Goal: Task Accomplishment & Management: Use online tool/utility

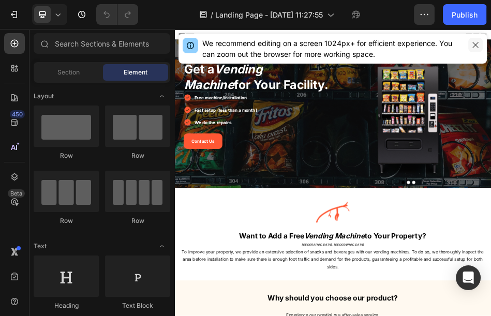
click at [476, 46] on icon "button" at bounding box center [475, 45] width 8 height 8
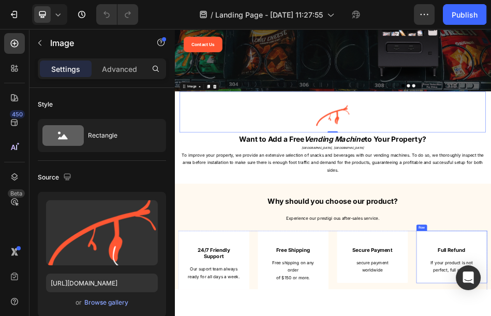
scroll to position [230, 0]
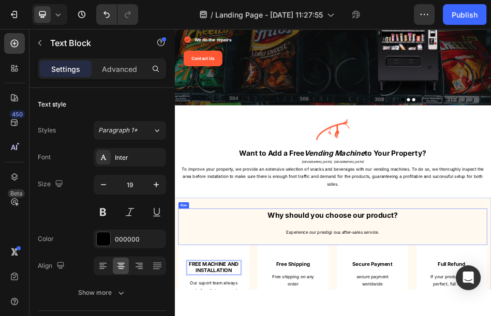
scroll to position [287, 0]
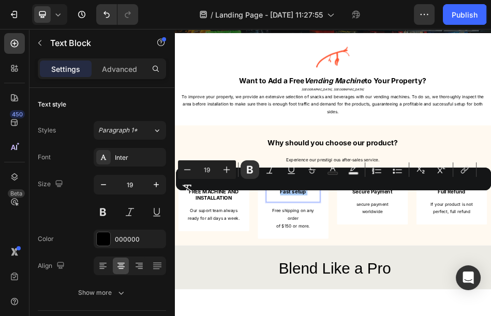
click at [293, 195] on div "Minus 19 Plus Bold Italic Underline Strikethrough Text Color Text Background Co…" at bounding box center [333, 178] width 311 height 37
click at [297, 197] on div "Minus 19 Plus Bold Italic Underline Strikethrough Text Color Text Background Co…" at bounding box center [333, 178] width 311 height 37
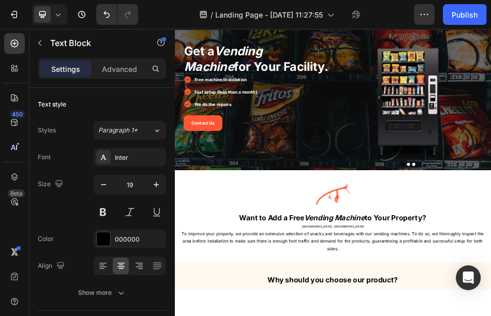
scroll to position [0, 0]
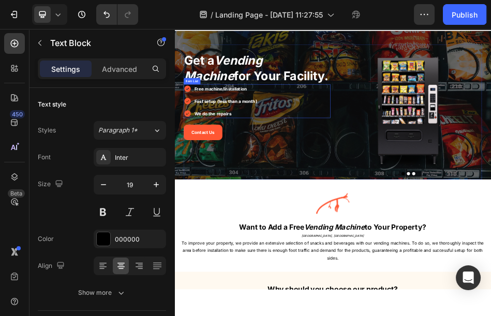
click at [284, 182] on strong "Fast setup (less than a month)" at bounding box center [275, 179] width 123 height 10
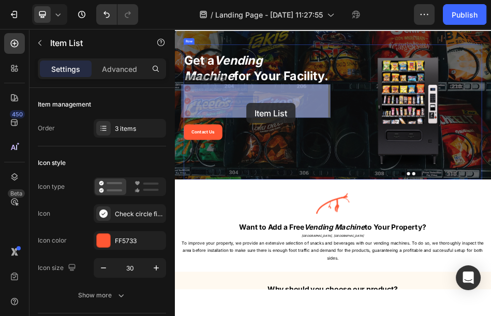
drag, startPoint x: 328, startPoint y: 184, endPoint x: 317, endPoint y: 183, distance: 10.5
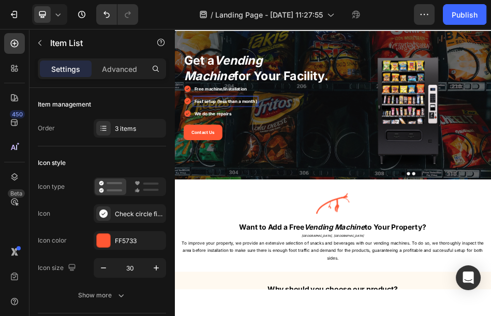
click at [328, 183] on strong "Fast setup (less than a month)" at bounding box center [275, 179] width 123 height 10
click at [329, 180] on strong "Fast setup (less than a month)" at bounding box center [275, 179] width 123 height 10
click at [330, 180] on strong "Fast setup (less than a month)" at bounding box center [275, 179] width 123 height 10
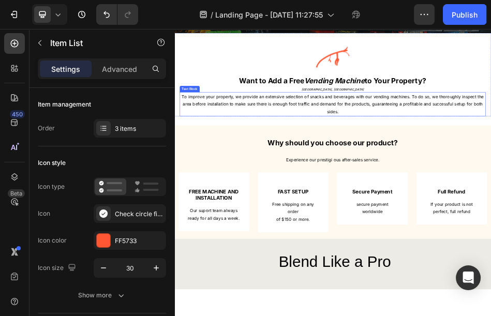
scroll to position [402, 0]
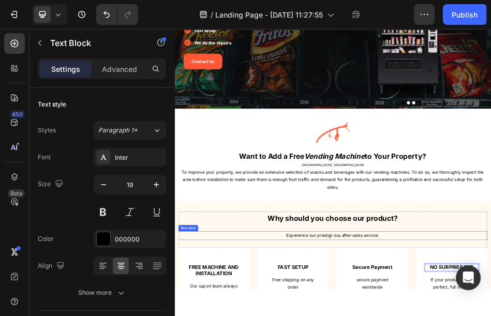
scroll to position [230, 0]
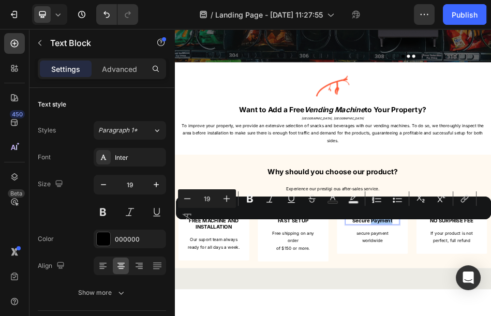
click at [378, 218] on div "Minus 19 Plus Bold Italic Underline Strikethrough Text Color Text Background Co…" at bounding box center [333, 207] width 311 height 37
click at [380, 223] on div "Minus 19 Plus Bold Italic Underline Strikethrough Text Color Text Background Co…" at bounding box center [333, 207] width 311 height 37
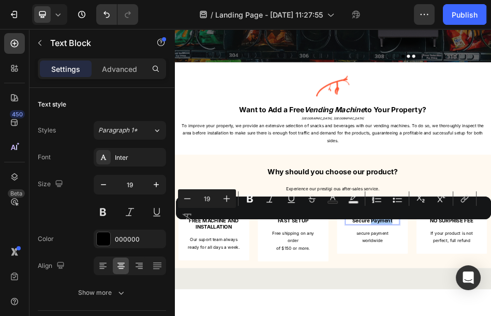
click at [380, 223] on div "Minus 19 Plus Bold Italic Underline Strikethrough Text Color Text Background Co…" at bounding box center [333, 207] width 311 height 37
click at [361, 223] on div "Minus 19 Plus Bold Italic Underline Strikethrough Text Color Text Background Co…" at bounding box center [333, 207] width 311 height 37
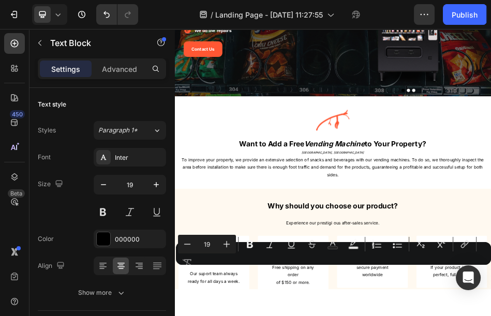
scroll to position [172, 0]
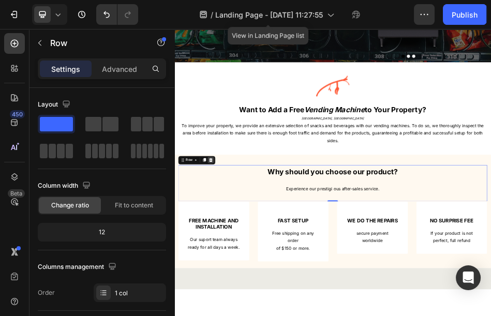
click at [244, 293] on icon at bounding box center [246, 295] width 8 height 8
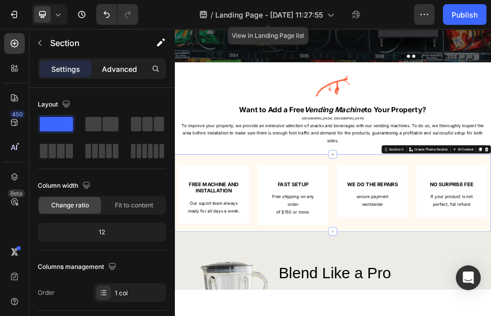
click at [118, 66] on p "Advanced" at bounding box center [119, 69] width 35 height 11
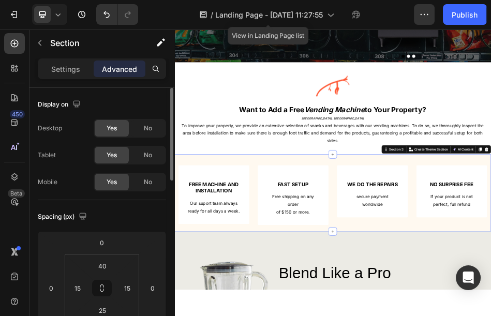
scroll to position [57, 0]
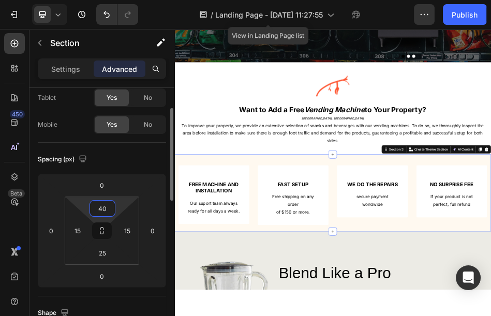
click at [106, 211] on input "40" at bounding box center [102, 209] width 21 height 16
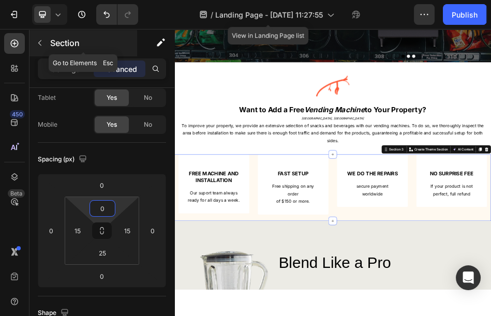
click at [53, 63] on div "Settings" at bounding box center [66, 69] width 52 height 17
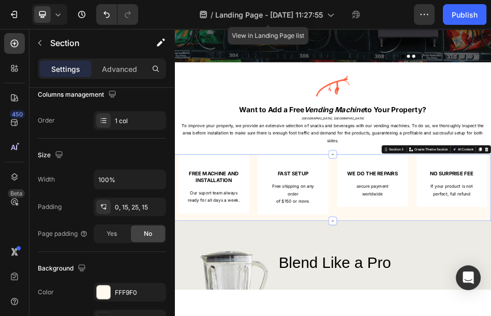
scroll to position [345, 0]
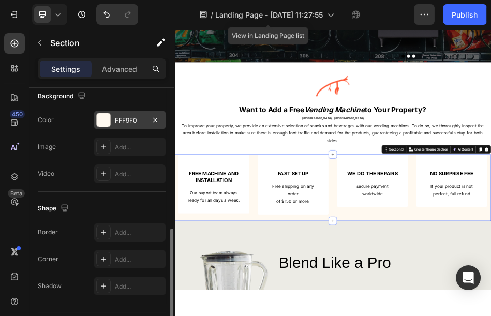
click at [130, 122] on div "FFF9F0" at bounding box center [130, 120] width 30 height 9
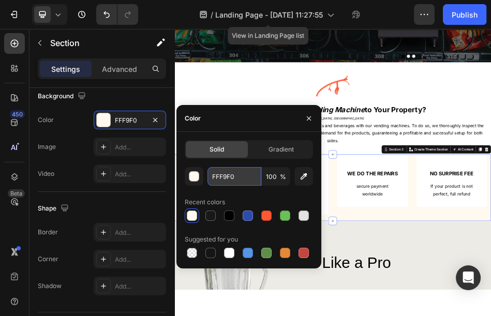
click at [215, 179] on input "FFF9F0" at bounding box center [235, 176] width 54 height 19
click at [304, 219] on div at bounding box center [304, 216] width 10 height 10
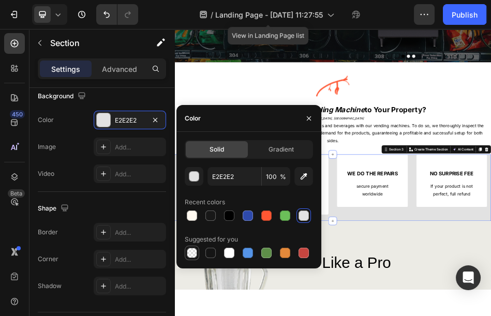
click at [194, 251] on div at bounding box center [192, 253] width 10 height 10
type input "000000"
type input "0"
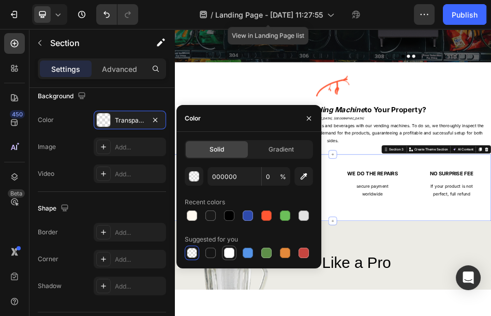
click at [230, 253] on div at bounding box center [229, 253] width 10 height 10
type input "FFFFFF"
type input "100"
click at [307, 121] on icon "button" at bounding box center [309, 118] width 8 height 8
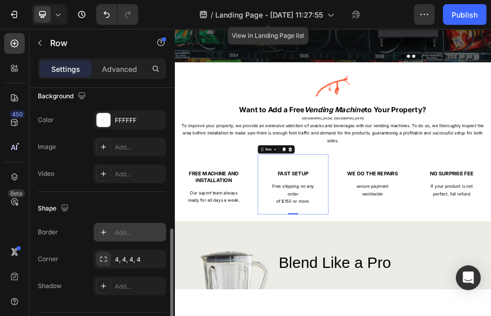
click at [108, 232] on div at bounding box center [103, 232] width 14 height 14
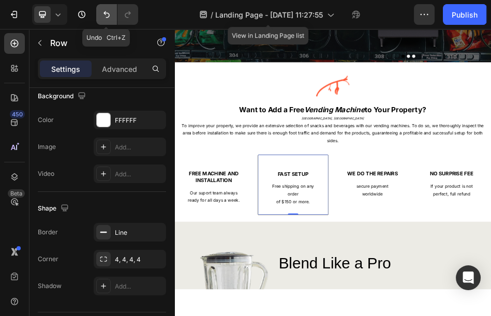
click at [109, 18] on icon "Undo/Redo" at bounding box center [106, 14] width 10 height 10
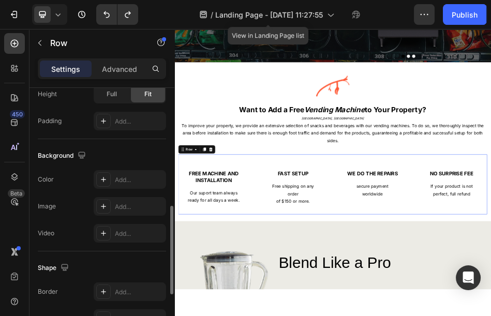
scroll to position [344, 0]
click at [120, 74] on div "Advanced" at bounding box center [120, 69] width 52 height 17
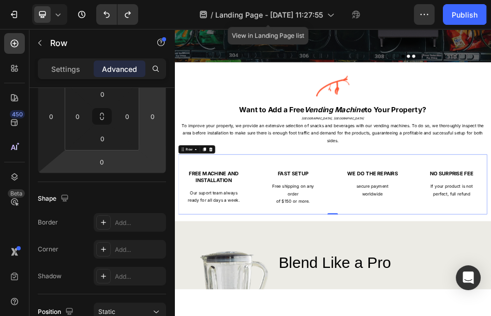
scroll to position [0, 0]
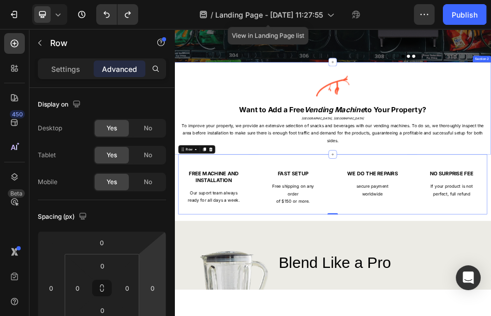
click at [414, 276] on div "Image Want to Add a Free Vending Machine to Your Property? Heading MONTREAL, QC…" at bounding box center [484, 193] width 621 height 181
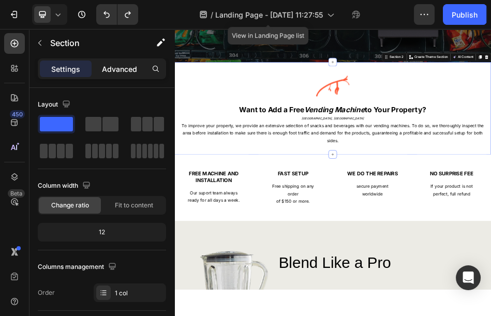
click at [116, 66] on p "Advanced" at bounding box center [119, 69] width 35 height 11
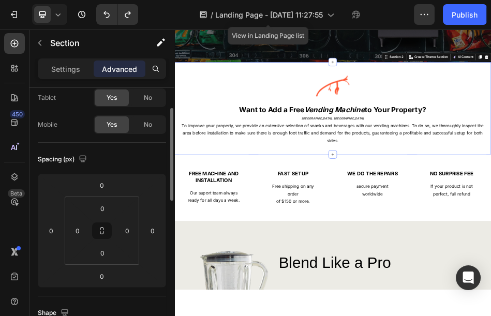
scroll to position [115, 0]
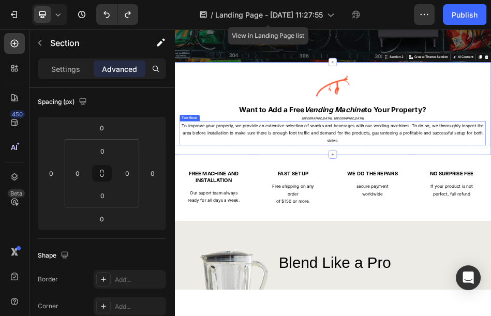
click at [323, 243] on span "To improve your property, we provide an extensive selection of snacks and bever…" at bounding box center [485, 242] width 592 height 40
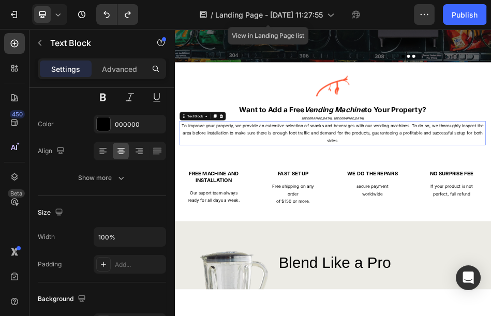
scroll to position [0, 0]
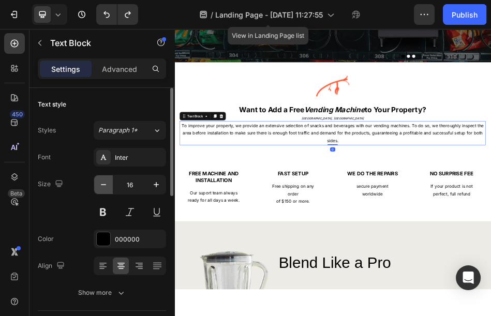
click at [99, 186] on icon "button" at bounding box center [103, 185] width 10 height 10
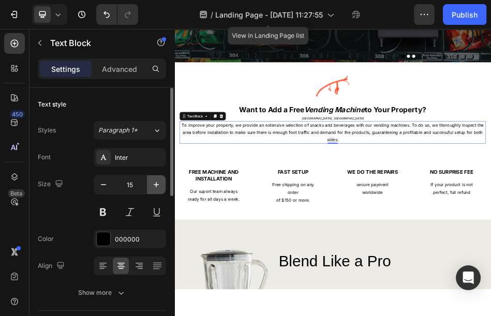
click at [151, 184] on icon "button" at bounding box center [156, 185] width 10 height 10
type input "16"
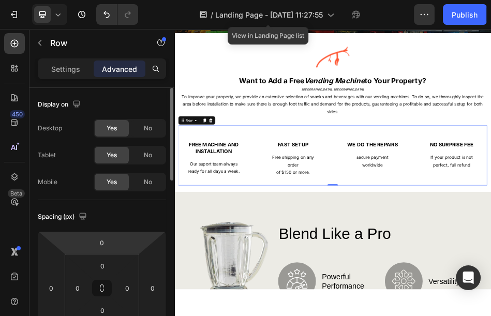
scroll to position [115, 0]
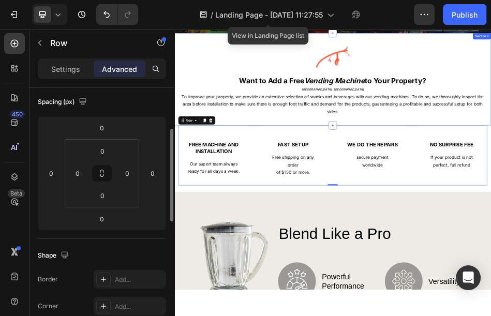
click at [401, 210] on div "Image Want to Add a Free Vending Machine to Your Property? Heading MONTREAL, QC…" at bounding box center [484, 136] width 621 height 181
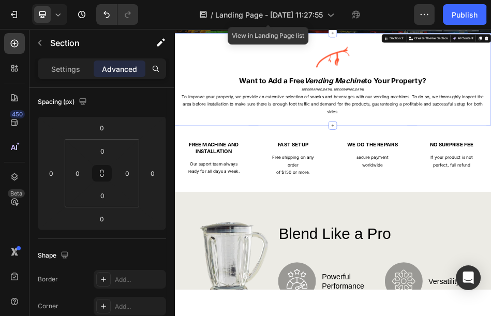
scroll to position [0, 0]
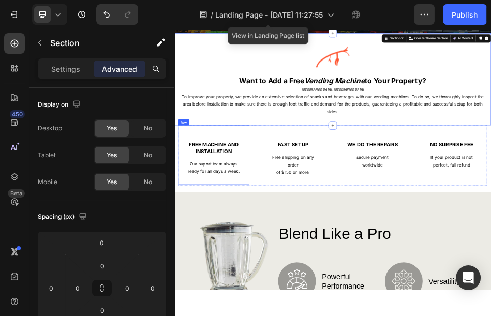
click at [288, 239] on div "FREE MACHINE AND INSTALLATION Text Block Our suport team always ready for all d…" at bounding box center [251, 284] width 139 height 115
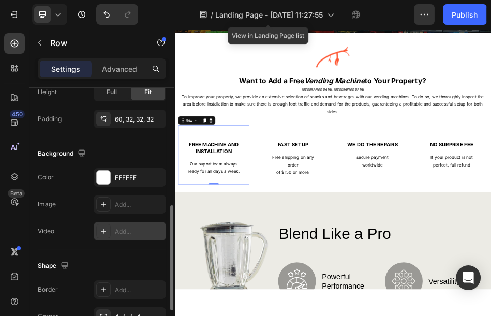
scroll to position [345, 0]
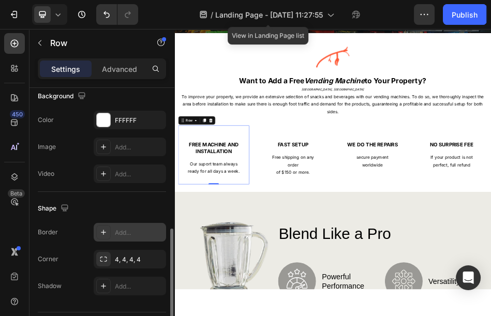
click at [121, 233] on div "Add..." at bounding box center [139, 232] width 49 height 9
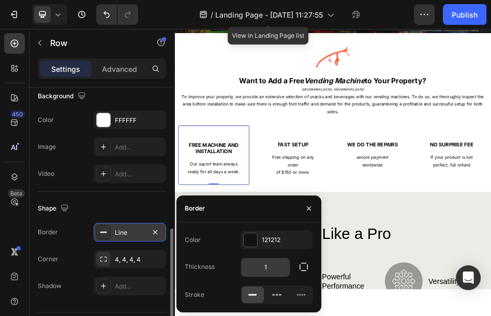
click at [257, 266] on input "1" at bounding box center [265, 267] width 49 height 19
type input "3"
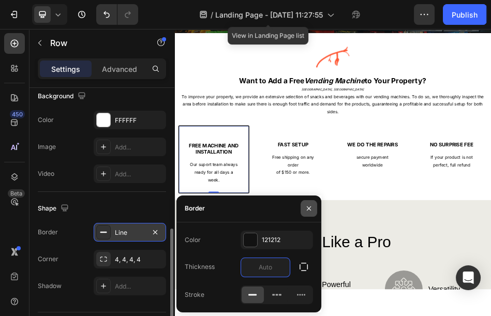
type input "4"
click at [467, 242] on div "FAST SETUP Text Block Free shipping on any order of $150 or more. Text block Row" at bounding box center [407, 285] width 139 height 117
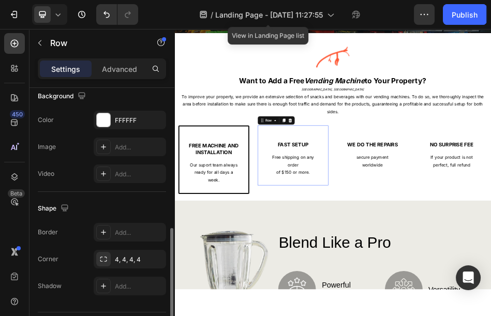
scroll to position [344, 0]
click at [131, 230] on div "Add..." at bounding box center [139, 233] width 49 height 9
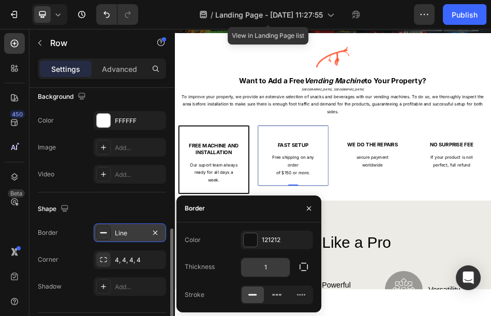
click at [269, 270] on input "1" at bounding box center [265, 267] width 49 height 19
type input "4"
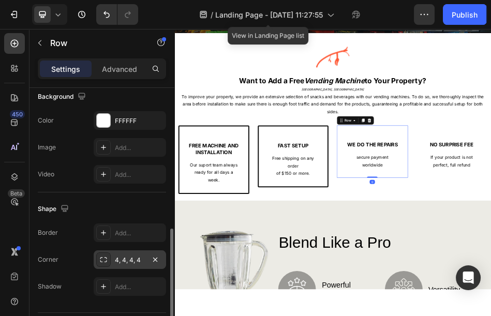
click at [136, 261] on div "4, 4, 4, 4" at bounding box center [130, 260] width 30 height 9
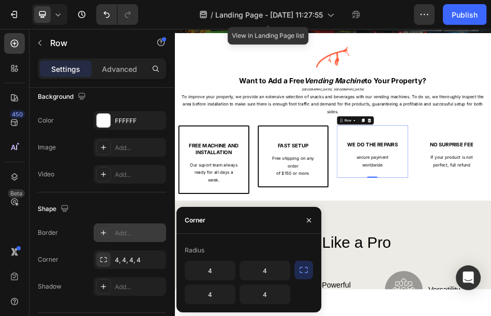
click at [124, 233] on div "Add..." at bounding box center [139, 233] width 49 height 9
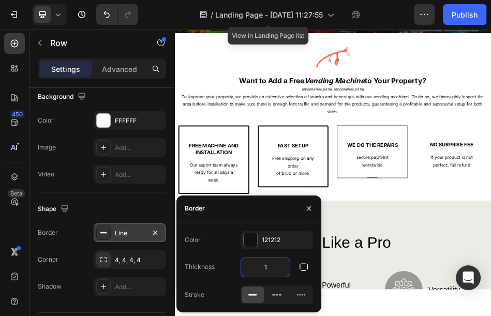
click at [268, 266] on input "1" at bounding box center [265, 267] width 49 height 19
click at [267, 266] on input "1" at bounding box center [265, 267] width 49 height 19
type input "4"
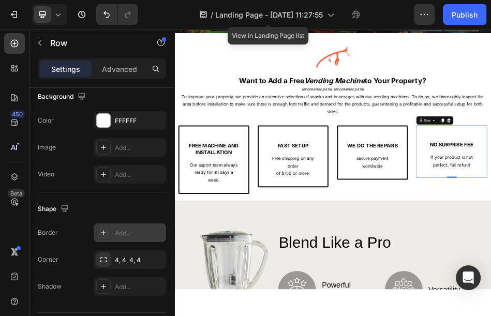
click at [122, 231] on div "Add..." at bounding box center [139, 233] width 49 height 9
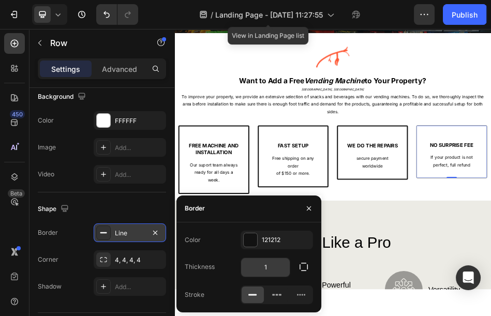
click at [256, 259] on input "1" at bounding box center [265, 267] width 49 height 19
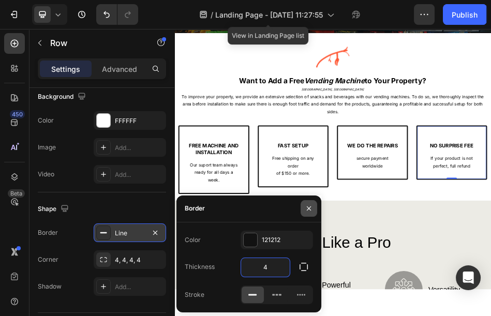
type input "4"
click at [312, 204] on button "button" at bounding box center [309, 208] width 17 height 17
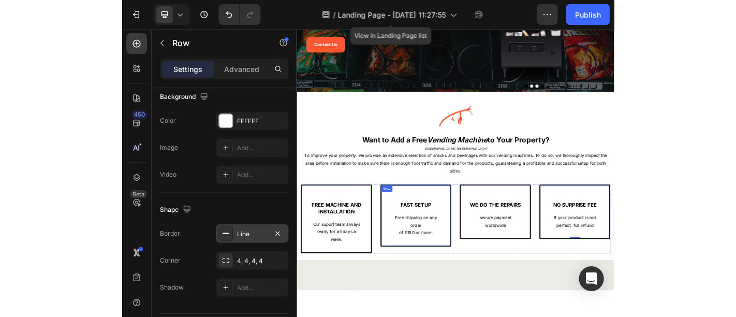
scroll to position [230, 0]
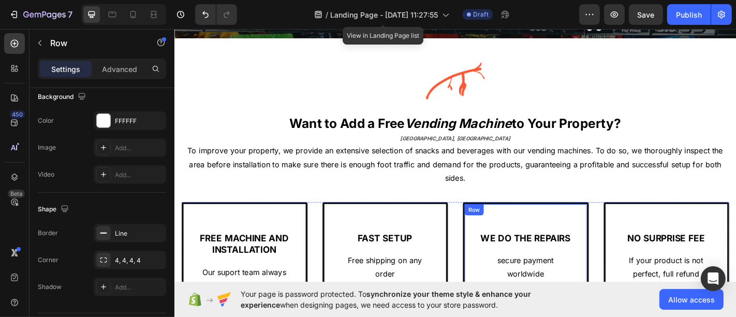
scroll to position [345, 0]
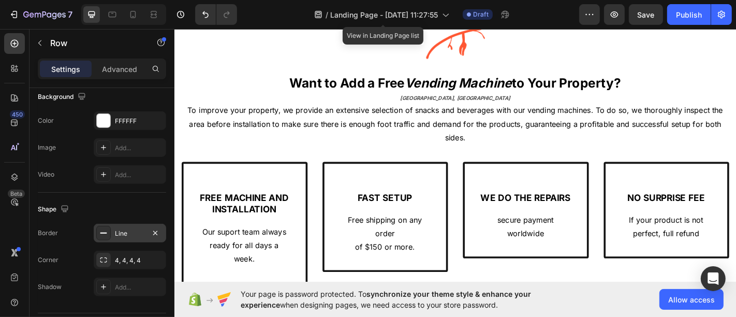
click at [123, 236] on div "Line" at bounding box center [130, 233] width 72 height 19
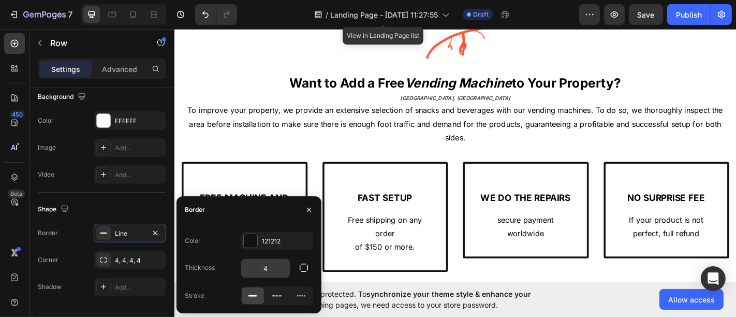
click at [269, 264] on input "4" at bounding box center [265, 268] width 49 height 19
type input "3"
click at [401, 180] on div "FAST SETUP Text Block Free shipping on any order of $150 or more. Text block Row" at bounding box center [406, 237] width 139 height 122
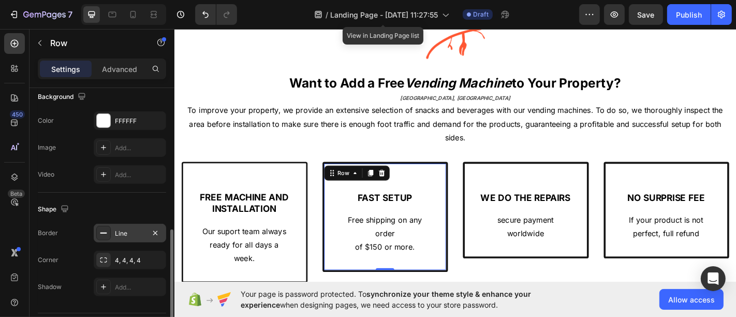
click at [137, 234] on div "Line" at bounding box center [130, 233] width 30 height 9
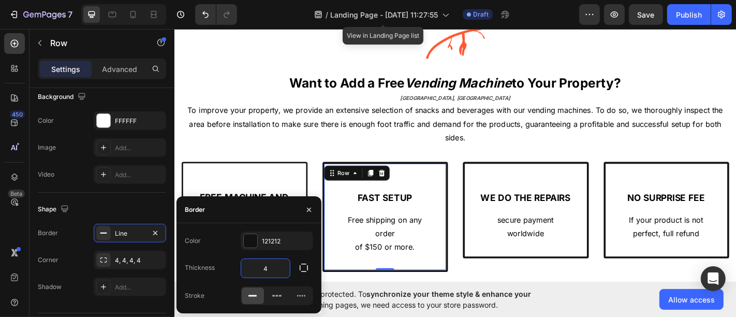
click at [258, 266] on input "4" at bounding box center [265, 268] width 49 height 19
type input "3"
click at [538, 189] on div "WE DO THE REPAIRS Text Block secure payment worldwide Text block Row" at bounding box center [562, 229] width 139 height 107
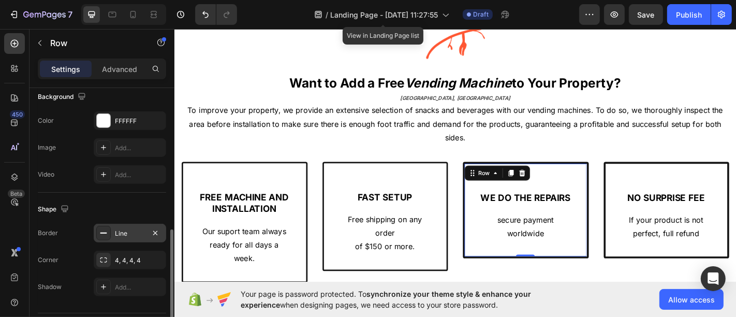
click at [130, 238] on div "Line" at bounding box center [130, 233] width 72 height 19
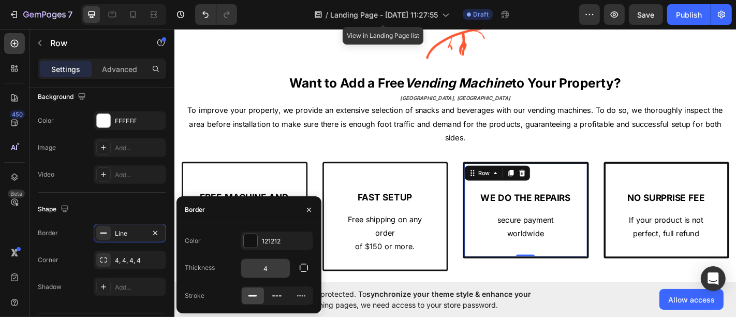
click at [270, 261] on input "4" at bounding box center [265, 268] width 49 height 19
type input "3"
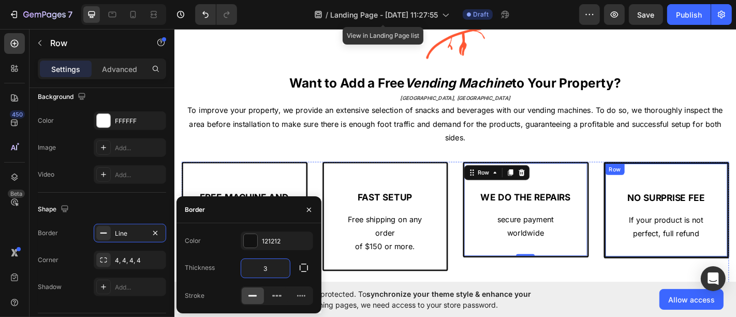
click at [673, 188] on div "NO SURPRISE FEE Text Block If your product is not perfect, full refund Text blo…" at bounding box center [717, 229] width 139 height 107
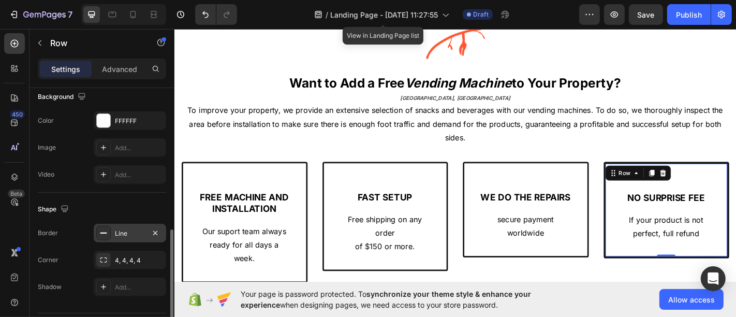
click at [121, 226] on div "Line" at bounding box center [130, 233] width 72 height 19
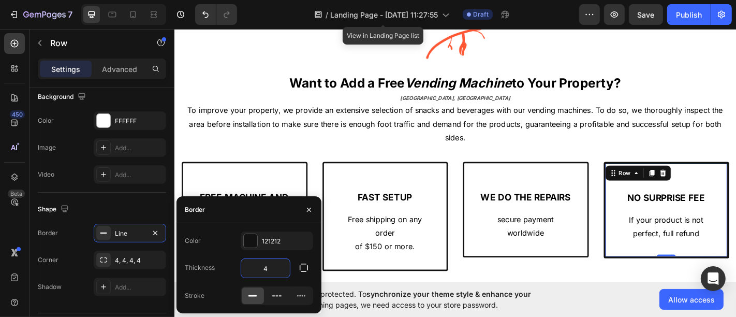
click at [251, 262] on input "4" at bounding box center [265, 268] width 49 height 19
type input "3"
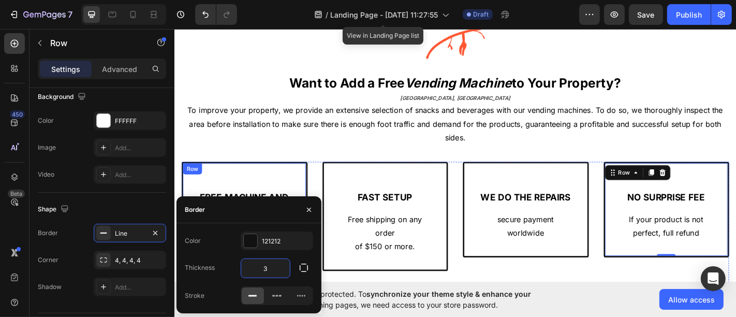
click at [267, 189] on div "FREE MACHINE AND INSTALLATION Text Block Our suport team always ready for all d…" at bounding box center [251, 243] width 139 height 134
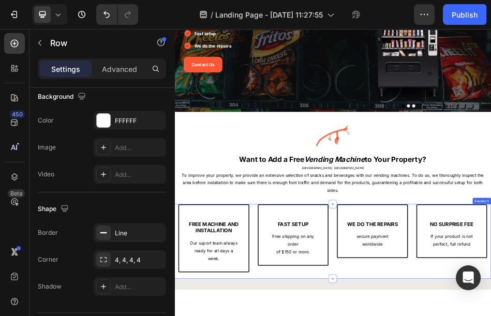
scroll to position [115, 0]
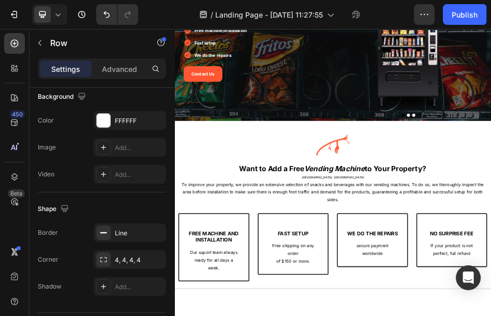
click at [118, 231] on div "Line" at bounding box center [130, 233] width 30 height 9
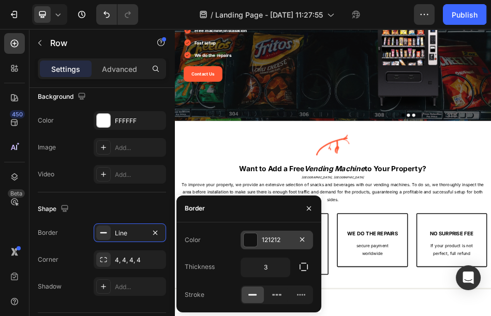
click at [257, 242] on div at bounding box center [250, 239] width 13 height 13
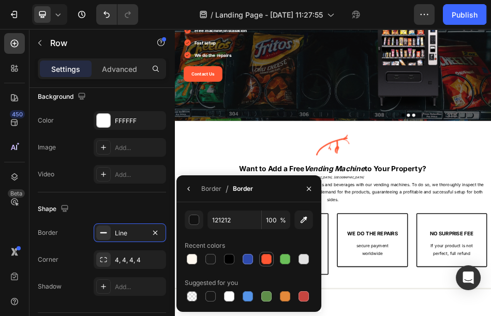
click at [269, 257] on div at bounding box center [266, 259] width 10 height 10
click at [310, 191] on icon "button" at bounding box center [309, 189] width 8 height 8
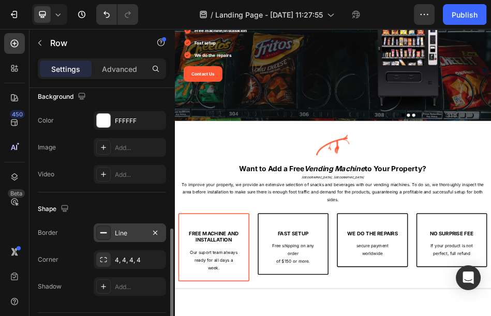
click at [135, 230] on div "Line" at bounding box center [130, 233] width 30 height 9
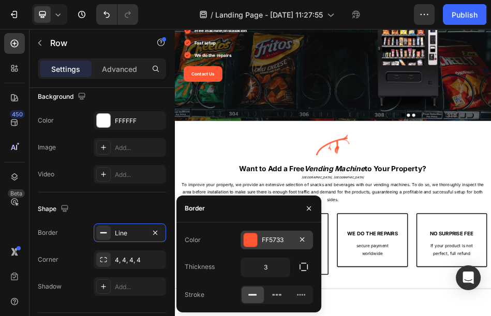
click at [268, 242] on div "FF5733" at bounding box center [277, 239] width 30 height 9
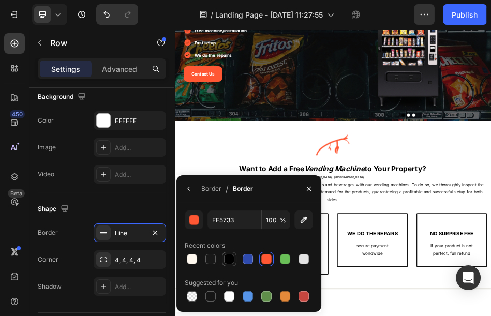
click at [227, 257] on div at bounding box center [229, 259] width 10 height 10
type input "000000"
click at [312, 191] on icon "button" at bounding box center [309, 189] width 8 height 8
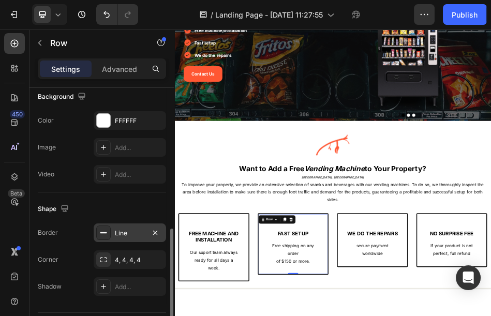
click at [140, 229] on div "Line" at bounding box center [130, 233] width 30 height 9
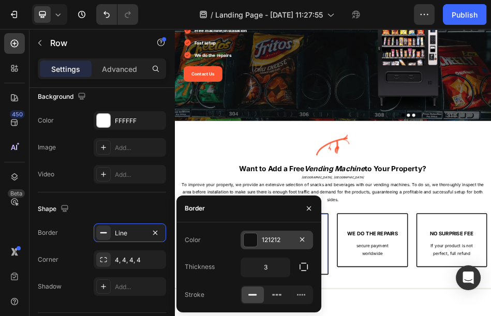
click at [269, 241] on div "121212" at bounding box center [277, 239] width 30 height 9
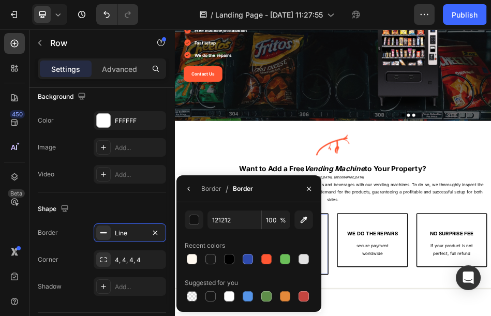
click at [237, 251] on div "Recent colors" at bounding box center [249, 246] width 128 height 17
click at [232, 253] on div at bounding box center [229, 259] width 12 height 12
type input "000000"
click at [309, 189] on icon "button" at bounding box center [309, 189] width 8 height 8
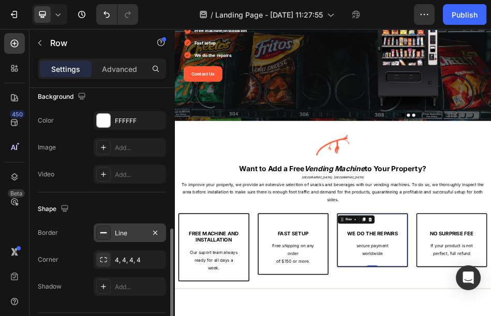
click at [137, 230] on div "Line" at bounding box center [130, 233] width 30 height 9
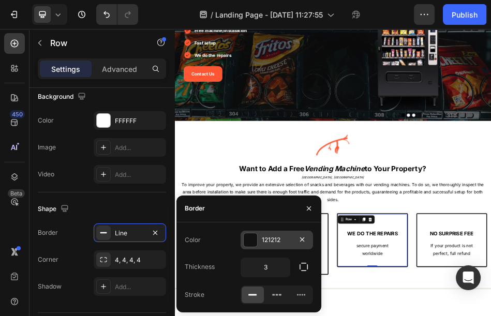
click at [250, 234] on div at bounding box center [250, 239] width 13 height 13
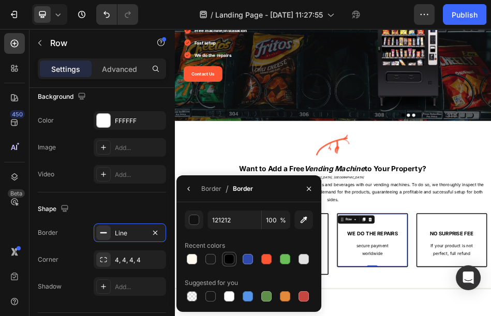
click at [229, 255] on div at bounding box center [229, 259] width 10 height 10
type input "000000"
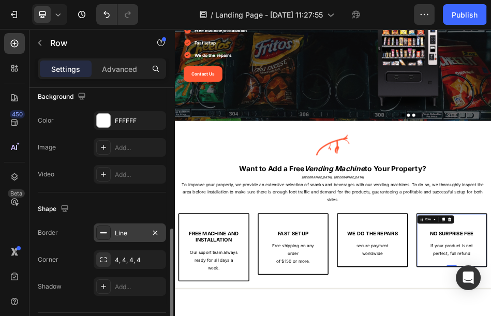
click at [135, 234] on div "Line" at bounding box center [130, 233] width 30 height 9
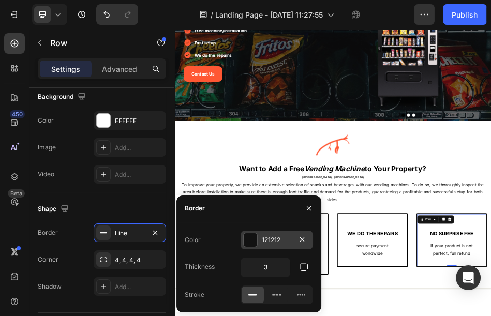
click at [268, 236] on div "121212" at bounding box center [277, 239] width 30 height 9
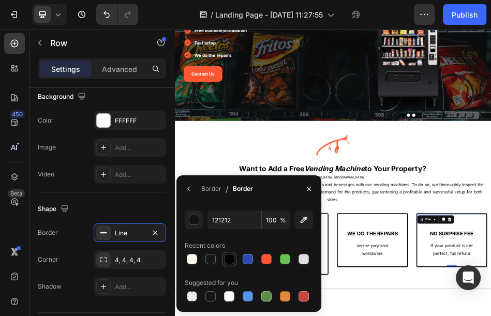
click at [232, 258] on div at bounding box center [229, 259] width 10 height 10
type input "000000"
click at [309, 188] on icon "button" at bounding box center [309, 189] width 8 height 8
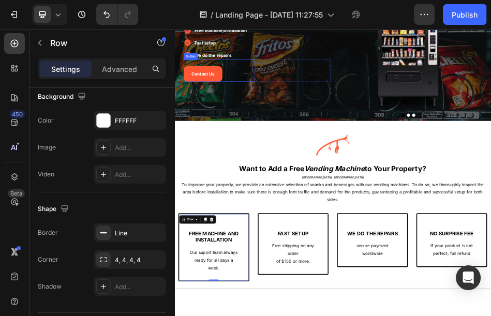
drag, startPoint x: 260, startPoint y: 135, endPoint x: 227, endPoint y: 159, distance: 41.4
click at [260, 134] on button "Contact Us" at bounding box center [230, 125] width 76 height 31
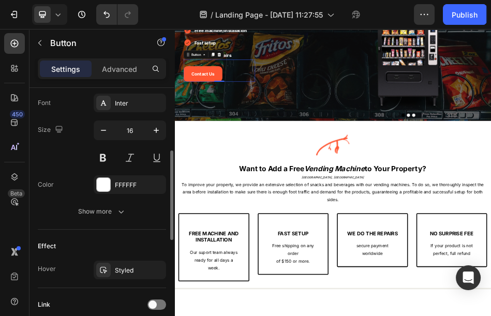
scroll to position [460, 0]
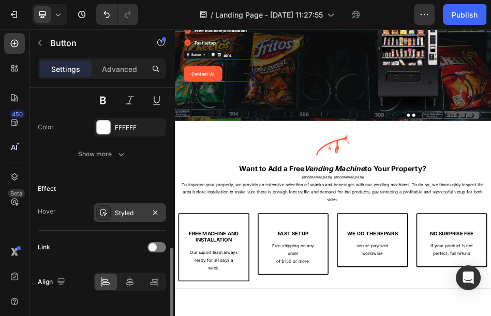
click at [128, 213] on div "Styled" at bounding box center [130, 213] width 30 height 9
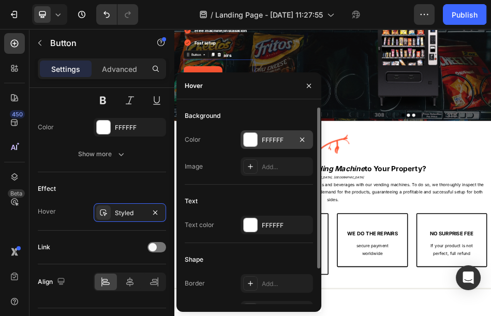
click at [266, 144] on div "FFFFFF" at bounding box center [277, 139] width 72 height 19
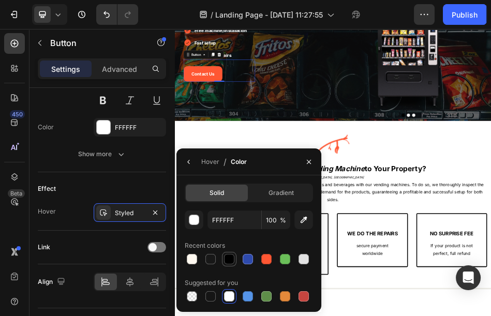
click at [231, 254] on div at bounding box center [229, 259] width 10 height 10
type input "000000"
click at [313, 155] on button "button" at bounding box center [309, 162] width 17 height 17
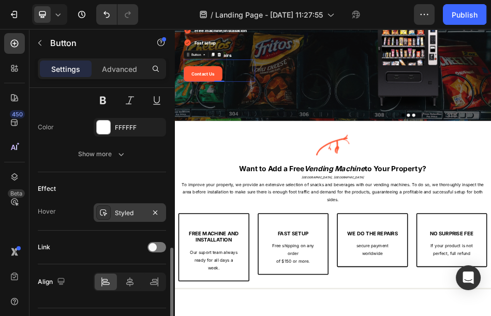
click at [126, 209] on div "Styled" at bounding box center [130, 213] width 30 height 9
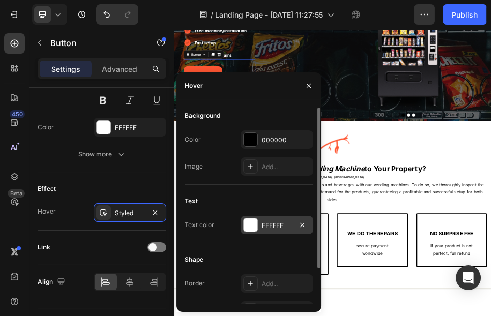
click at [270, 231] on div "FFFFFF" at bounding box center [277, 225] width 72 height 19
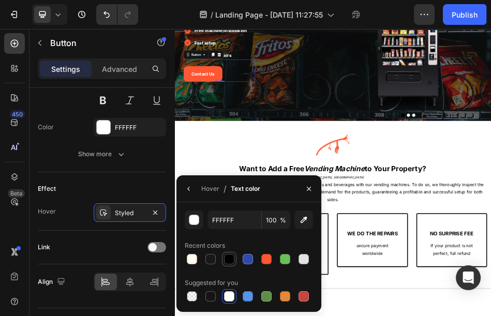
click at [232, 259] on div at bounding box center [229, 259] width 10 height 10
type input "000000"
click at [312, 194] on button "button" at bounding box center [309, 189] width 17 height 17
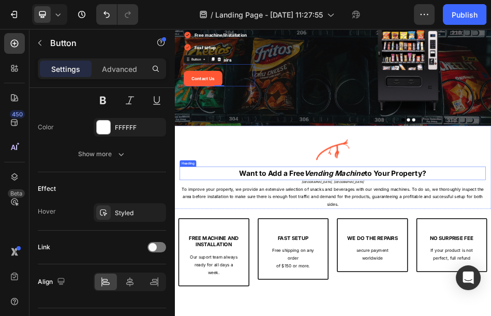
scroll to position [172, 0]
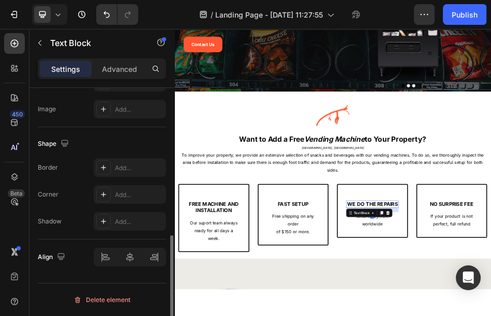
scroll to position [0, 0]
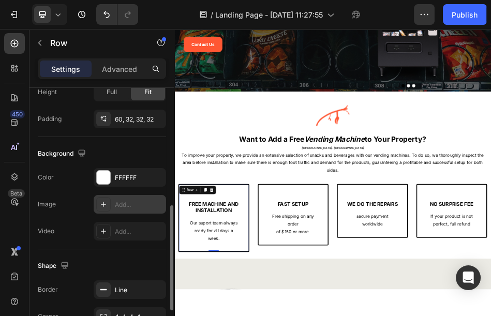
scroll to position [345, 0]
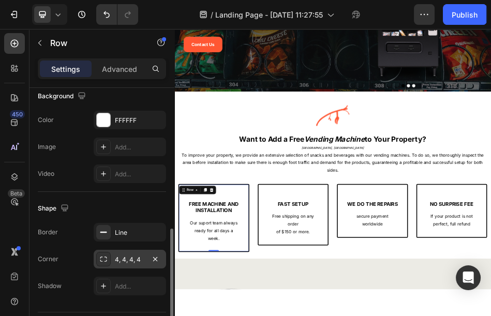
click at [127, 261] on div "4, 4, 4, 4" at bounding box center [130, 259] width 30 height 9
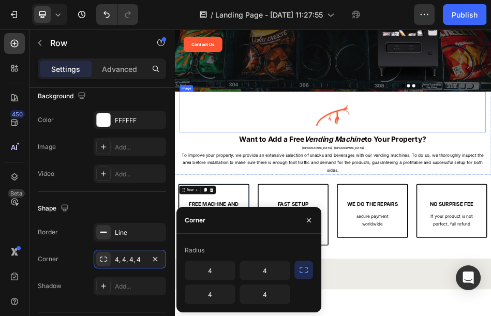
scroll to position [57, 0]
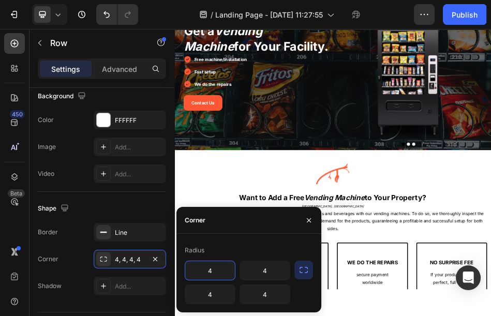
click at [220, 270] on input "4" at bounding box center [210, 270] width 50 height 19
type input "15"
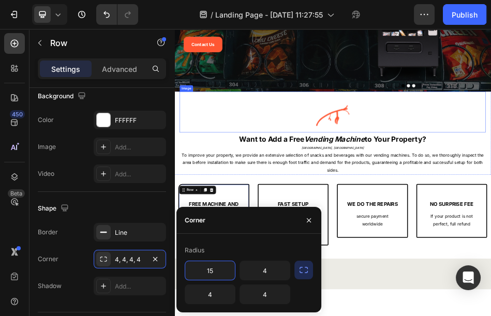
scroll to position [230, 0]
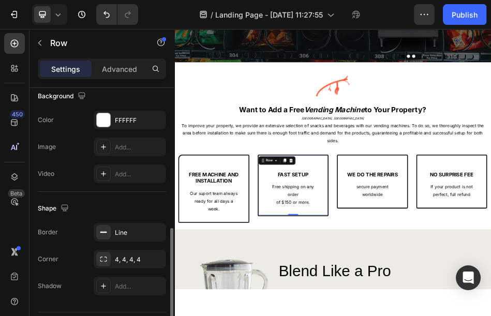
scroll to position [344, 0]
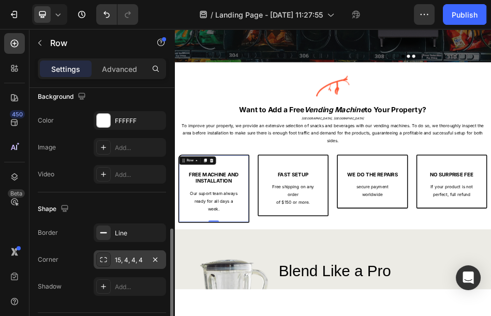
click at [121, 257] on div "15, 4, 4, 4" at bounding box center [130, 260] width 30 height 9
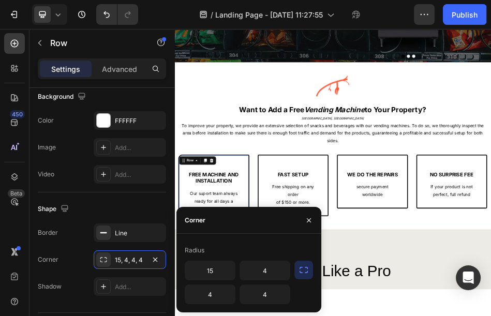
click at [297, 265] on button "button" at bounding box center [303, 270] width 19 height 19
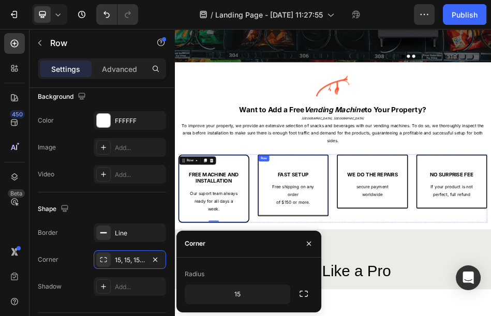
click at [342, 293] on div "Row" at bounding box center [350, 291] width 17 height 9
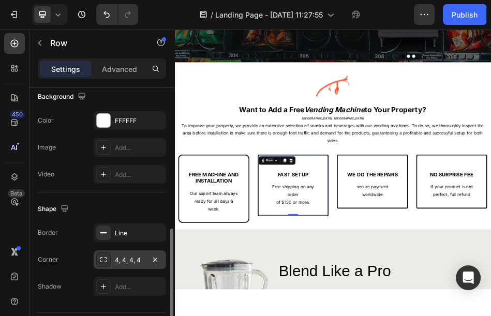
click at [117, 259] on div "4, 4, 4, 4" at bounding box center [130, 260] width 30 height 9
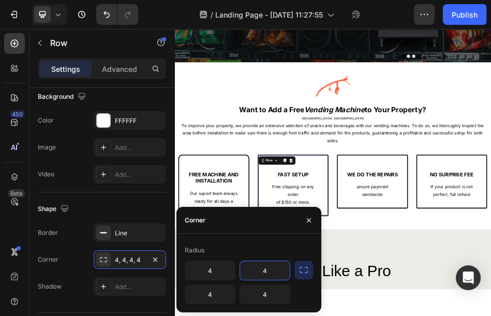
click at [272, 273] on input "4" at bounding box center [265, 270] width 50 height 19
type input "15"
click at [299, 270] on icon "button" at bounding box center [304, 270] width 10 height 10
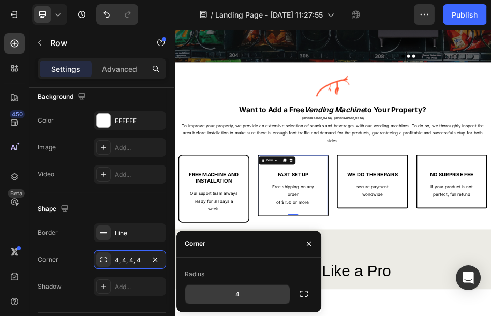
click at [268, 292] on input "4" at bounding box center [237, 294] width 105 height 19
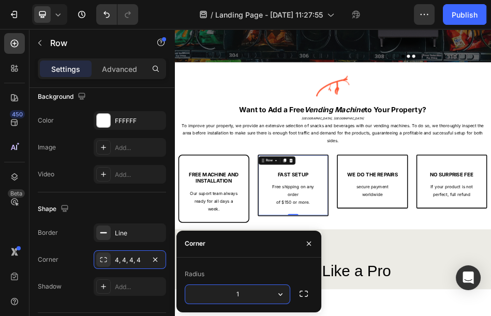
type input "15"
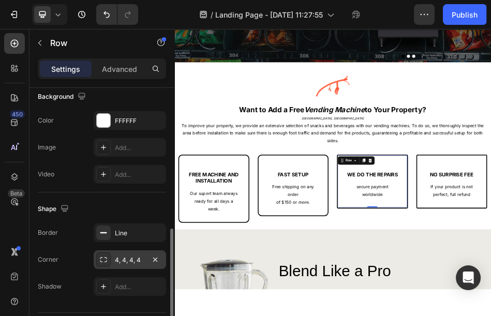
click at [124, 256] on div "4, 4, 4, 4" at bounding box center [130, 260] width 30 height 9
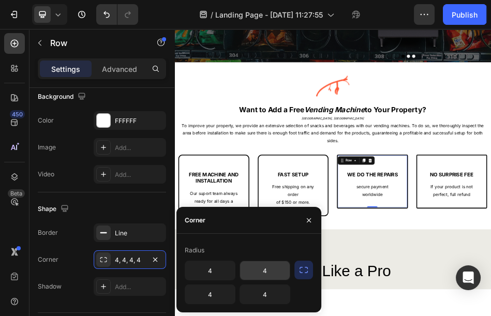
click at [269, 265] on input "4" at bounding box center [265, 270] width 50 height 19
type input "15"
click at [307, 268] on icon "button" at bounding box center [304, 270] width 8 height 6
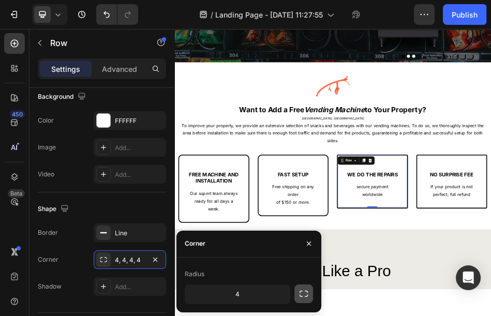
click at [304, 296] on icon "button" at bounding box center [304, 294] width 10 height 10
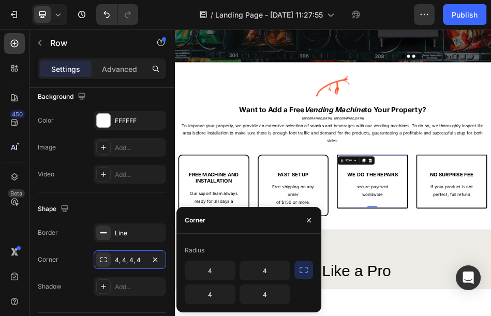
click at [305, 271] on icon "button" at bounding box center [304, 270] width 10 height 10
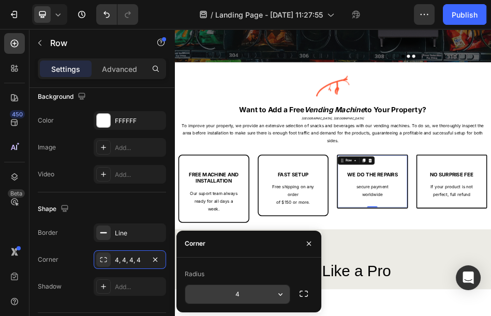
click at [231, 291] on input "4" at bounding box center [237, 294] width 105 height 19
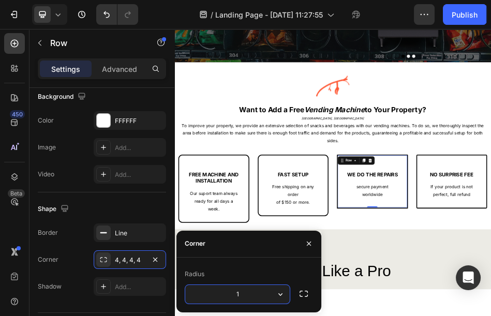
type input "15"
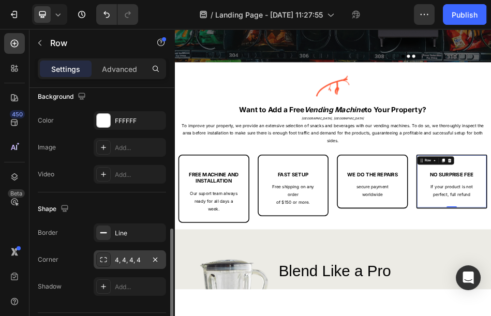
click at [140, 257] on div "4, 4, 4, 4" at bounding box center [130, 260] width 30 height 9
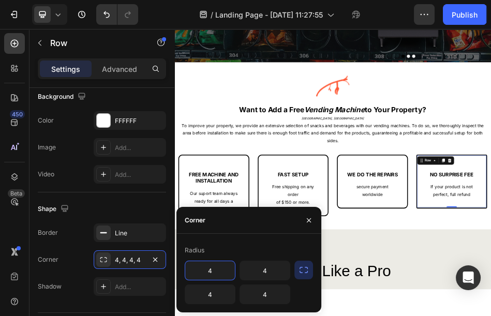
click at [210, 273] on input "4" at bounding box center [210, 270] width 50 height 19
type input "15"
click at [306, 270] on icon "button" at bounding box center [304, 270] width 10 height 10
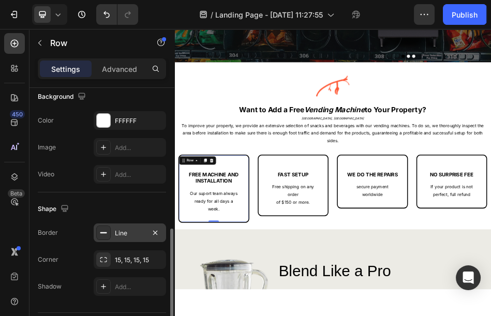
click at [125, 235] on div "Line" at bounding box center [130, 233] width 30 height 9
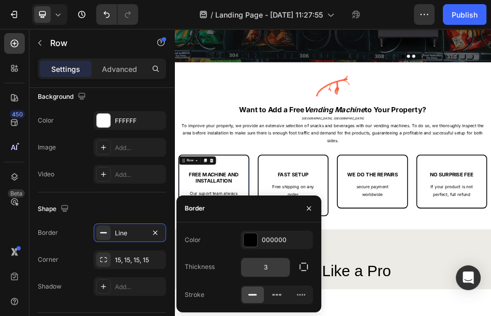
click at [268, 265] on input "3" at bounding box center [265, 267] width 49 height 19
type input "2"
click at [98, 19] on button "Undo/Redo" at bounding box center [106, 14] width 21 height 21
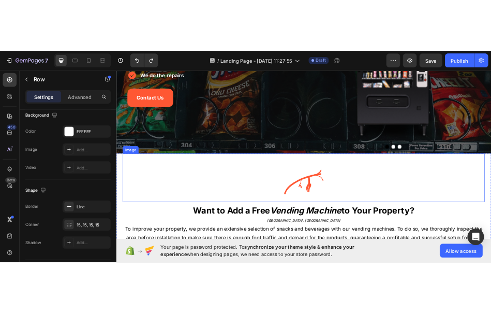
scroll to position [345, 0]
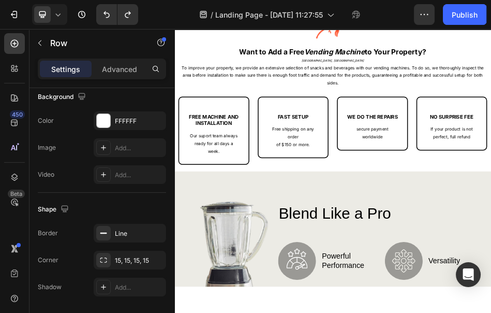
click at [277, 298] on div "FREE MACHINE AND INSTALLATION Text Block Our suport team always ready for all d…" at bounding box center [251, 236] width 139 height 134
click at [437, 283] on div "FAST SETUP Text Block Free shipping on any order of $150 or more. Text block Ro…" at bounding box center [407, 229] width 139 height 121
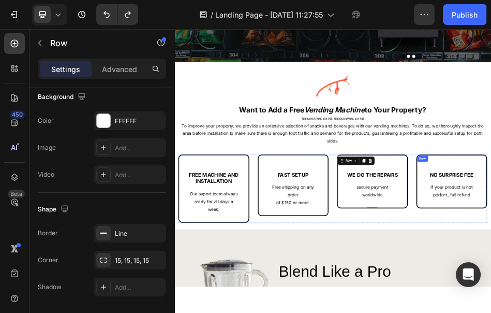
scroll to position [230, 0]
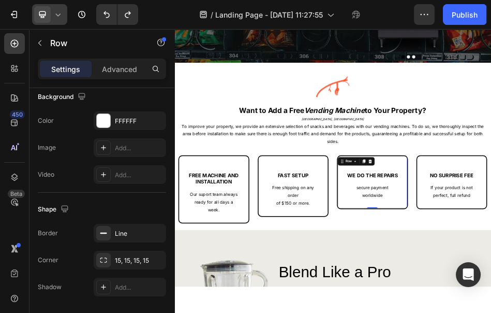
click at [53, 16] on icon at bounding box center [58, 14] width 10 height 10
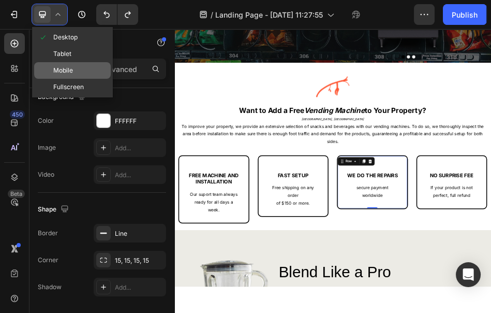
click at [71, 72] on span "Mobile" at bounding box center [63, 70] width 20 height 10
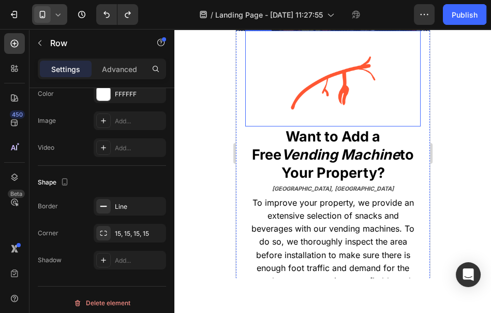
scroll to position [141, 0]
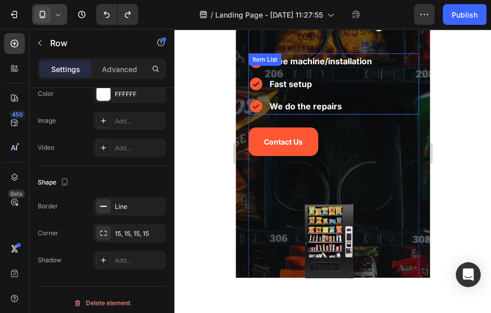
click at [294, 109] on strong "We do the repairs" at bounding box center [305, 106] width 72 height 10
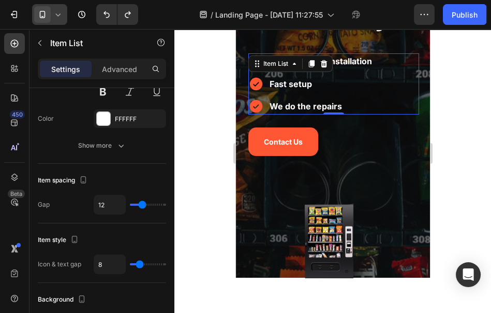
scroll to position [0, 0]
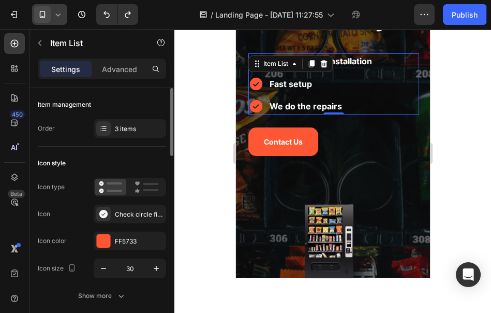
click at [294, 109] on strong "We do the repairs" at bounding box center [305, 106] width 72 height 10
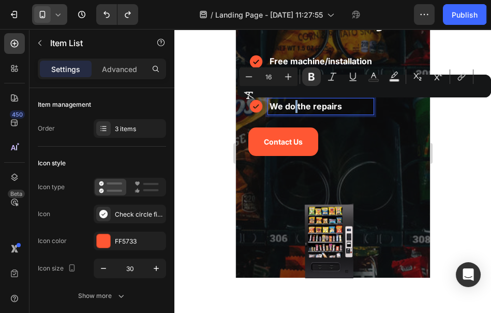
click at [294, 109] on strong "We do the repairs" at bounding box center [305, 106] width 72 height 10
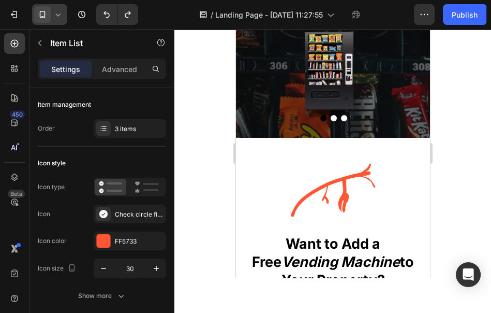
scroll to position [486, 0]
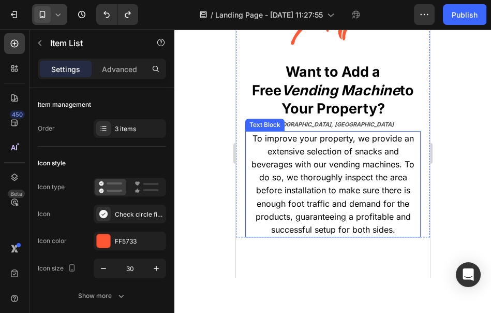
click at [308, 150] on span "To improve your property, we provide an extensive selection of snacks and bever…" at bounding box center [332, 183] width 163 height 101
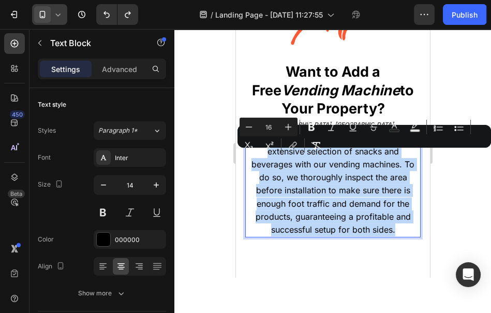
scroll to position [428, 0]
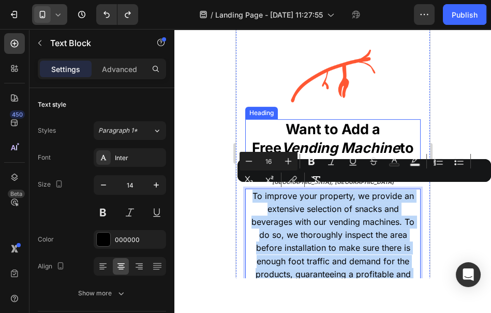
click at [306, 128] on strong "Want to Add a Free" at bounding box center [315, 138] width 128 height 35
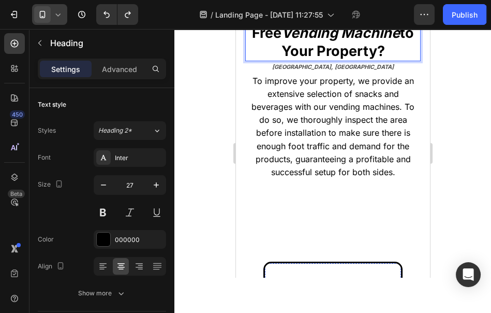
scroll to position [716, 0]
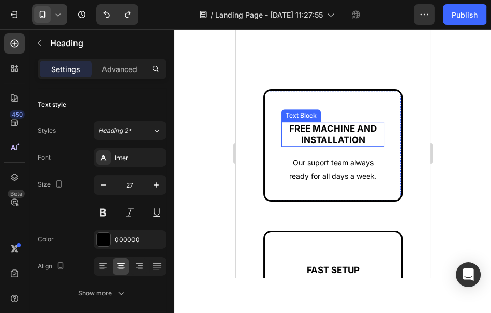
click at [302, 141] on strong "FREE MACHINE AND INSTALLATION" at bounding box center [332, 134] width 87 height 22
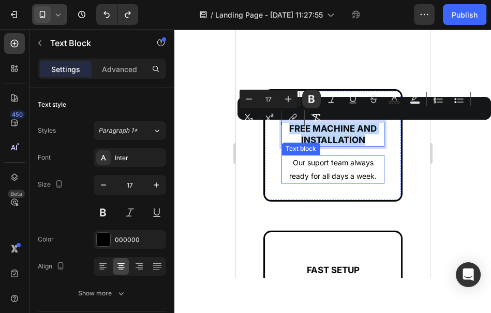
click at [305, 159] on p "Our suport team always" at bounding box center [332, 162] width 101 height 13
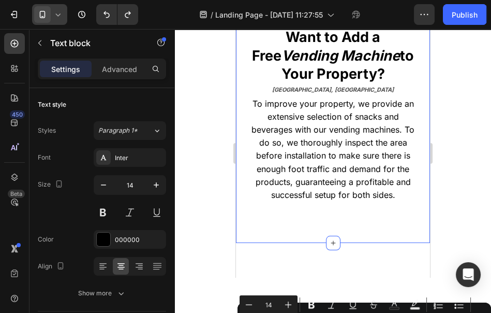
type input "16"
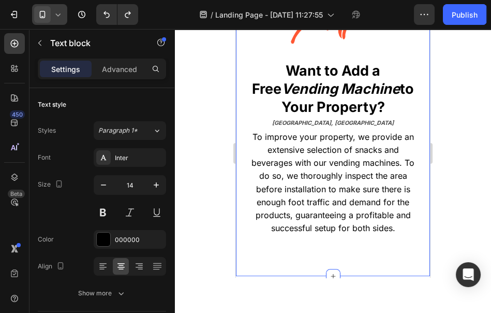
scroll to position [486, 0]
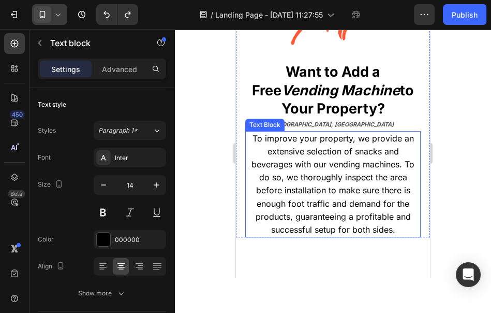
click at [317, 184] on span "To improve your property, we provide an extensive selection of snacks and bever…" at bounding box center [332, 183] width 163 height 101
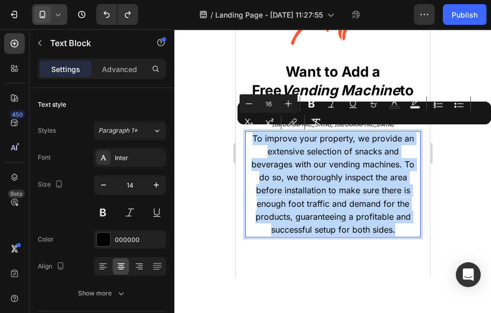
click at [301, 179] on span "To improve your property, we provide an extensive selection of snacks and bever…" at bounding box center [332, 183] width 163 height 101
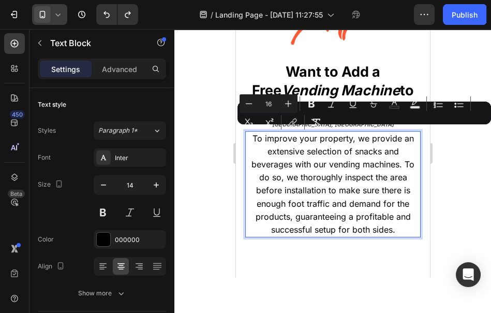
click at [301, 179] on span "To improve your property, we provide an extensive selection of snacks and bever…" at bounding box center [332, 183] width 163 height 101
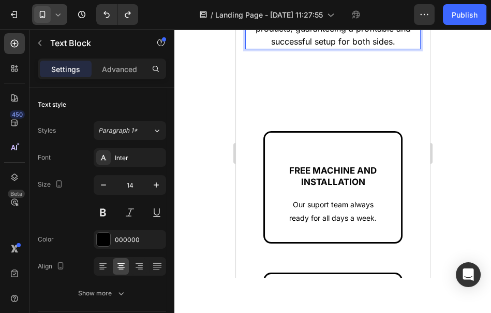
scroll to position [716, 0]
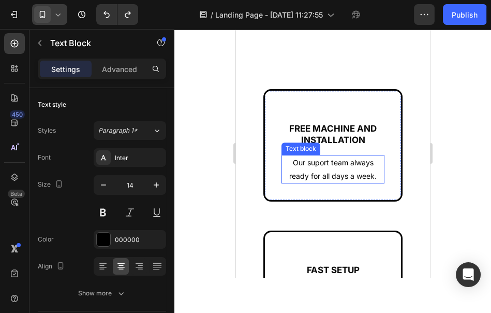
click at [305, 175] on p "ready for all days a week." at bounding box center [332, 175] width 101 height 13
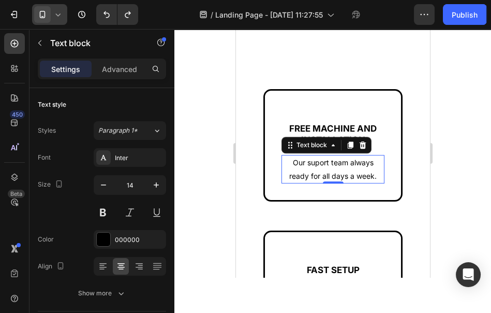
click at [305, 175] on p "ready for all days a week." at bounding box center [332, 175] width 101 height 13
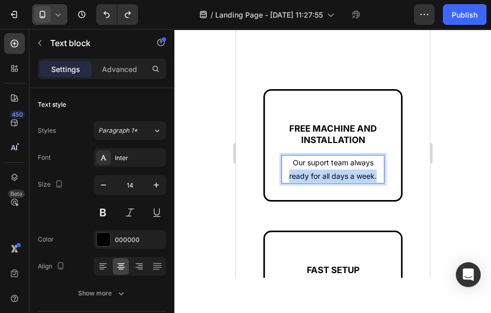
click at [305, 175] on p "ready for all days a week." at bounding box center [332, 175] width 101 height 13
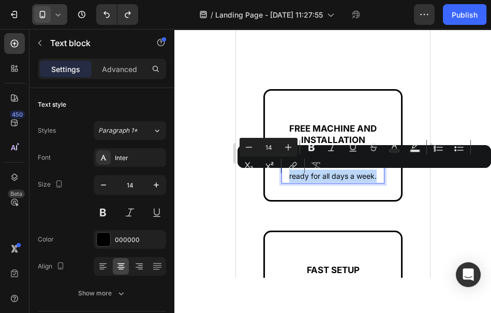
click at [305, 175] on p "ready for all days a week." at bounding box center [332, 175] width 101 height 13
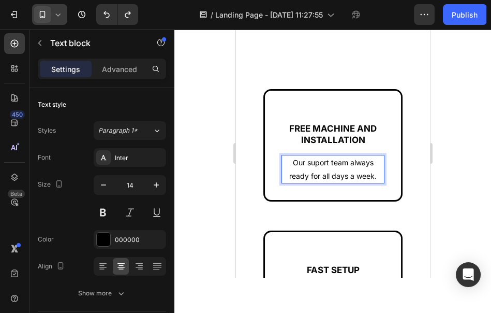
click at [292, 165] on p "Our suport team always" at bounding box center [332, 162] width 101 height 13
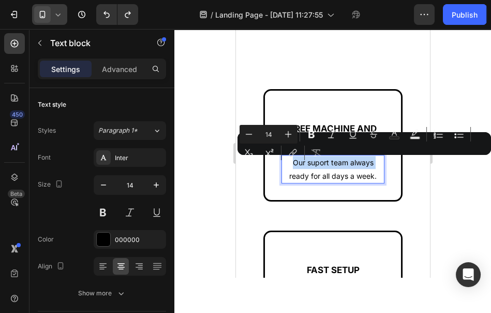
click at [299, 172] on p "ready for all days a week." at bounding box center [332, 175] width 101 height 13
drag, startPoint x: 287, startPoint y: 162, endPoint x: 372, endPoint y: 181, distance: 86.4
click at [372, 181] on div "Our suport team always ready for all days a week." at bounding box center [332, 169] width 103 height 28
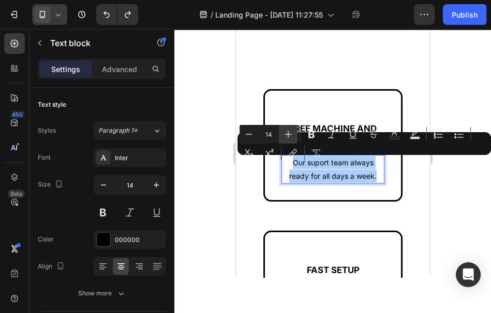
click at [288, 134] on icon "Editor contextual toolbar" at bounding box center [288, 134] width 7 height 7
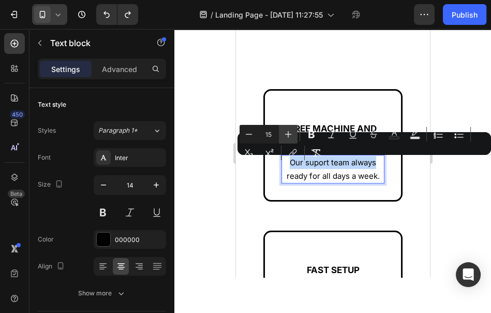
type input "16"
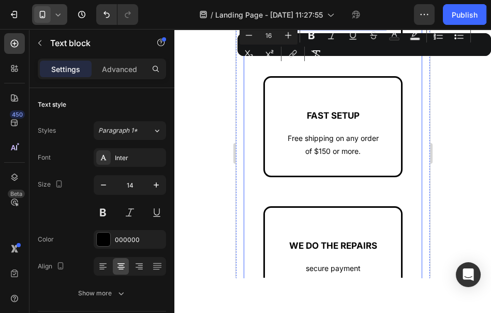
scroll to position [888, 0]
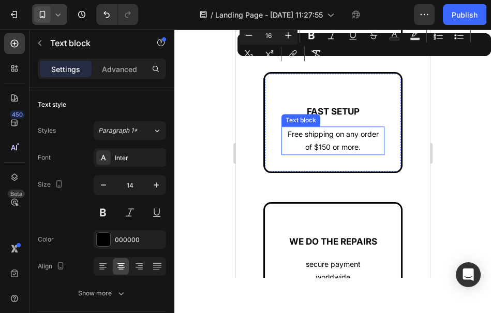
click at [332, 153] on p "of $150 or more." at bounding box center [332, 146] width 101 height 13
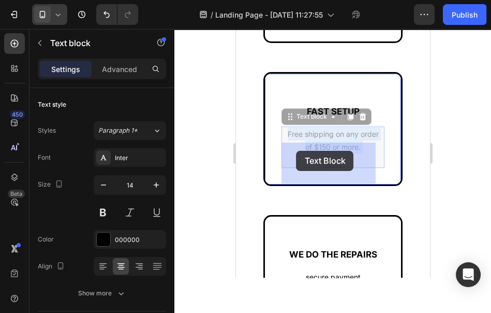
drag, startPoint x: 364, startPoint y: 175, endPoint x: 306, endPoint y: 154, distance: 61.7
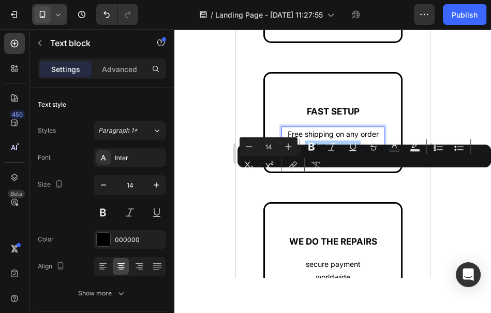
click at [363, 171] on div "Minus 14 Plus Bold Italic Underline Strikethrough Text Color Text Background Co…" at bounding box center [364, 155] width 249 height 37
click at [363, 172] on div "Minus 14 Plus Bold Italic Underline Strikethrough Text Color Text Background Co…" at bounding box center [364, 155] width 249 height 37
click at [363, 173] on div "Minus 14 Plus Bold Italic Underline Strikethrough Text Color Text Background Co…" at bounding box center [364, 155] width 249 height 37
click at [354, 173] on div "Minus 14 Plus Bold Italic Underline Strikethrough Text Color Text Background Co…" at bounding box center [364, 155] width 249 height 37
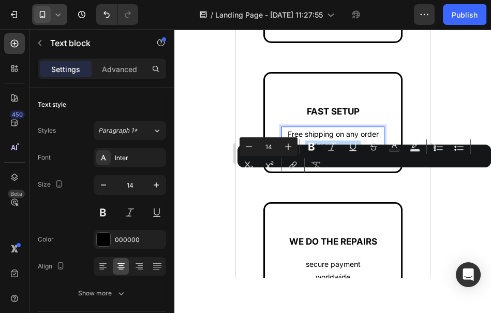
click at [339, 153] on p "of $150 or more." at bounding box center [332, 146] width 101 height 13
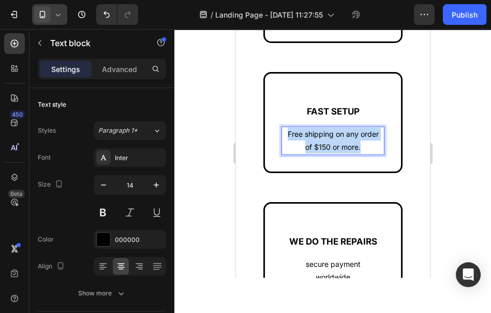
drag, startPoint x: 293, startPoint y: 151, endPoint x: 359, endPoint y: 175, distance: 70.6
click at [359, 154] on div "Free shipping on any order of $150 or more." at bounding box center [332, 140] width 103 height 28
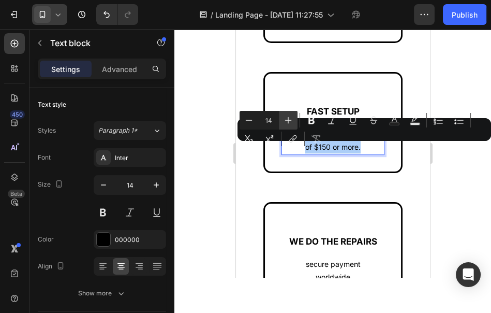
click at [291, 121] on icon "Editor contextual toolbar" at bounding box center [288, 120] width 10 height 10
type input "16"
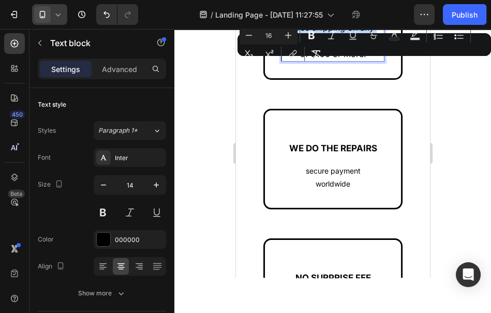
scroll to position [1003, 0]
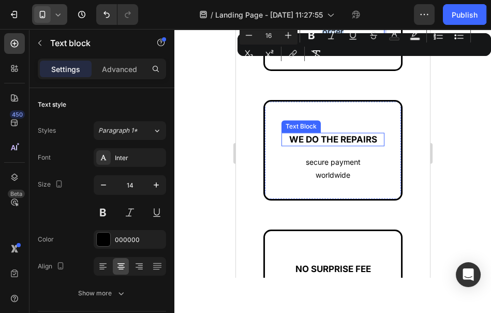
click at [308, 168] on p "secure payment" at bounding box center [332, 161] width 101 height 13
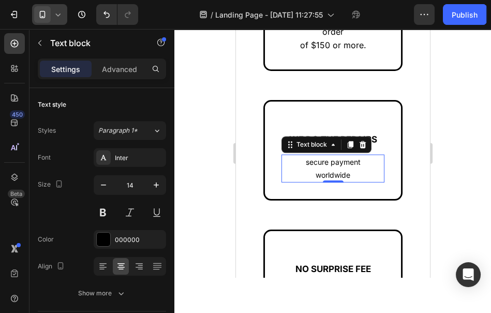
click at [301, 168] on p "secure payment" at bounding box center [332, 161] width 101 height 13
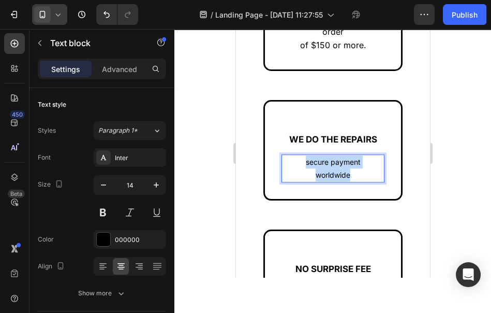
drag, startPoint x: 300, startPoint y: 179, endPoint x: 359, endPoint y: 188, distance: 59.8
click at [359, 182] on div "secure payment worldwide" at bounding box center [332, 168] width 103 height 28
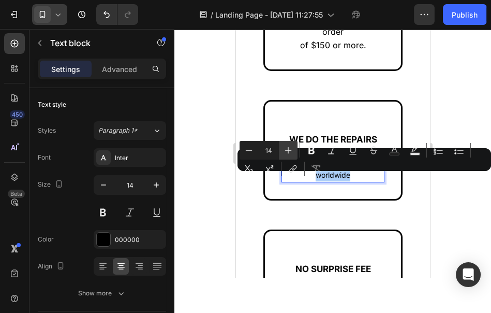
click at [284, 152] on icon "Editor contextual toolbar" at bounding box center [288, 150] width 10 height 10
type input "16"
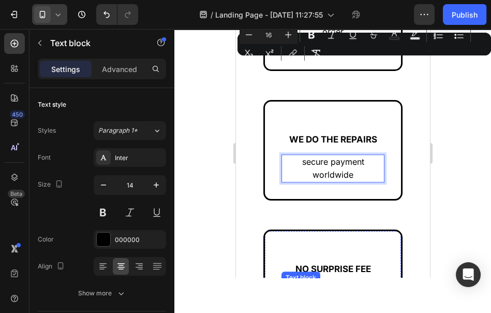
scroll to position [1118, 0]
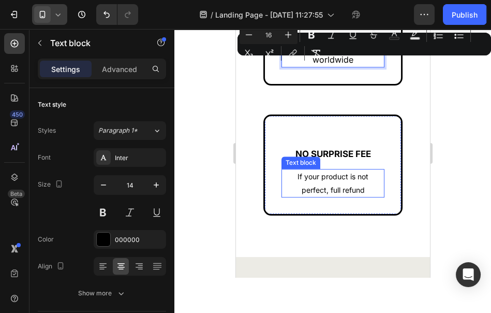
click at [330, 183] on p "If your product is not" at bounding box center [332, 176] width 101 height 13
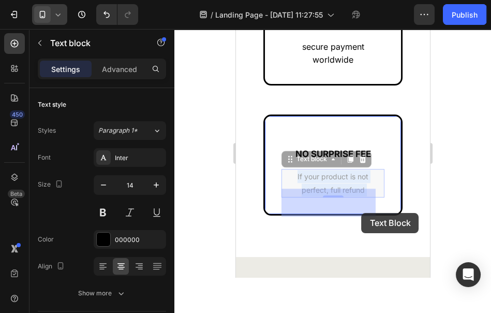
drag, startPoint x: 342, startPoint y: 206, endPoint x: 361, endPoint y: 213, distance: 20.8
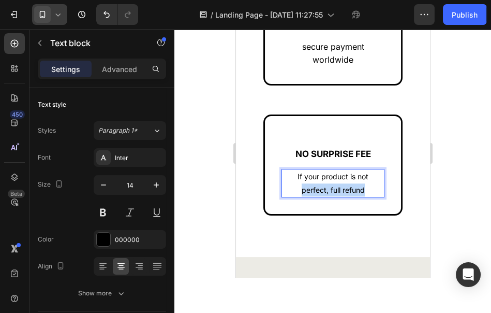
click at [361, 196] on p "perfect, full refund" at bounding box center [332, 189] width 101 height 13
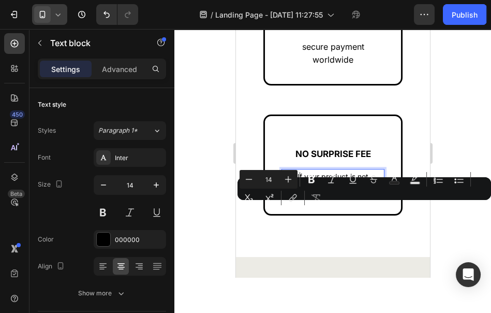
click at [361, 196] on p "perfect, full refund" at bounding box center [332, 189] width 101 height 13
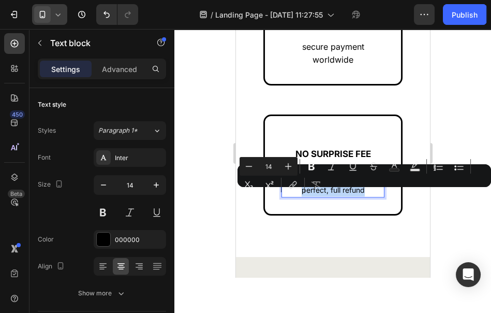
drag, startPoint x: 361, startPoint y: 210, endPoint x: 281, endPoint y: 189, distance: 82.5
click at [281, 189] on div "If your product is not perfect, full refund" at bounding box center [332, 183] width 103 height 28
click at [287, 168] on icon "Editor contextual toolbar" at bounding box center [288, 166] width 10 height 10
type input "16"
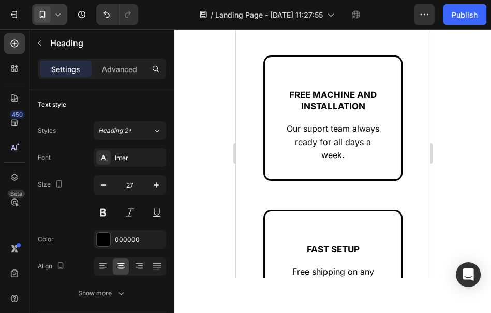
scroll to position [773, 0]
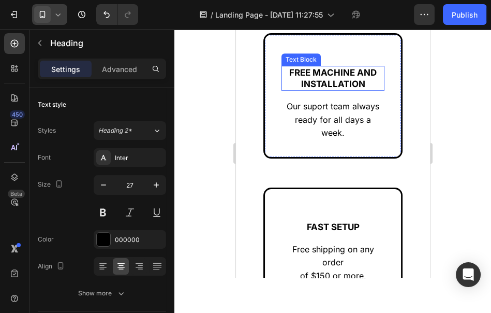
click at [335, 85] on strong "FREE MACHINE AND INSTALLATION" at bounding box center [332, 78] width 87 height 22
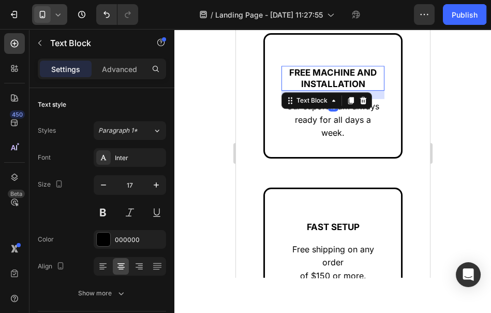
click at [312, 81] on strong "FREE MACHINE AND INSTALLATION" at bounding box center [332, 78] width 87 height 22
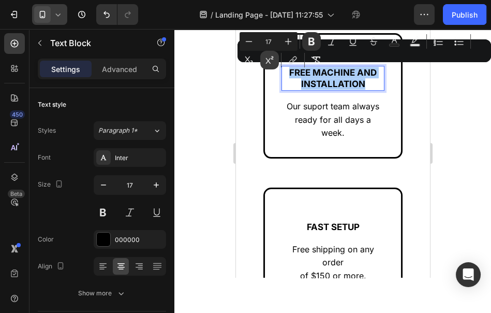
click at [248, 45] on icon "Editor contextual toolbar" at bounding box center [249, 41] width 10 height 10
type input "16"
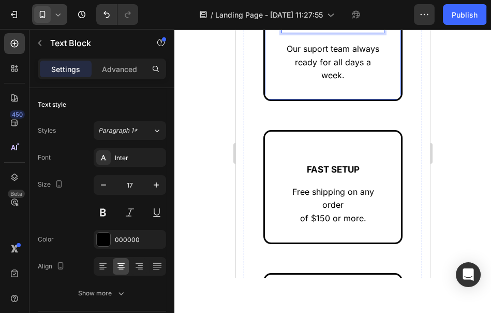
scroll to position [888, 0]
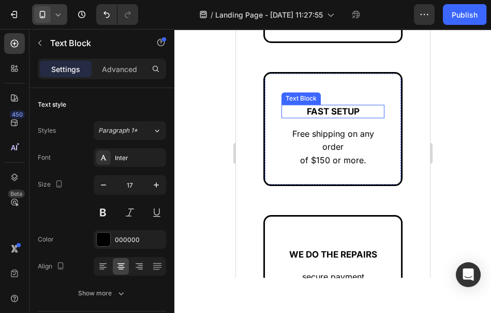
click at [327, 117] on p "FAST SETUP" at bounding box center [332, 111] width 101 height 11
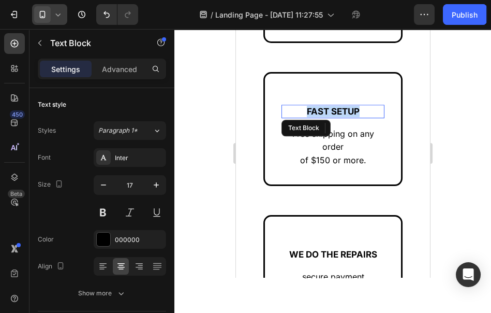
click at [327, 117] on p "FAST SETUP" at bounding box center [332, 111] width 101 height 11
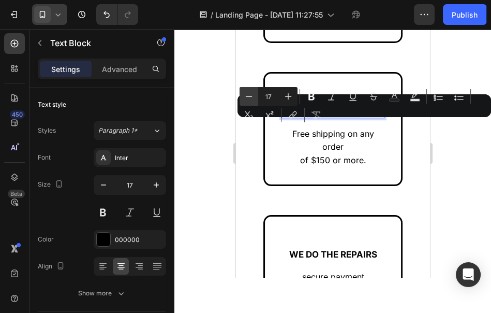
click at [253, 96] on icon "Editor contextual toolbar" at bounding box center [249, 96] width 10 height 10
type input "16"
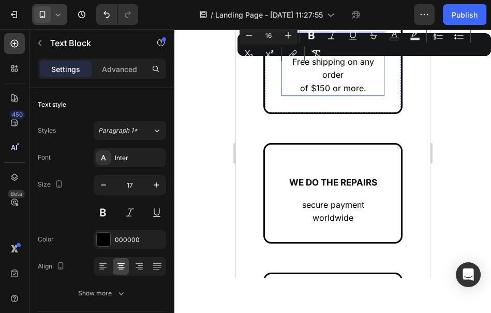
scroll to position [1003, 0]
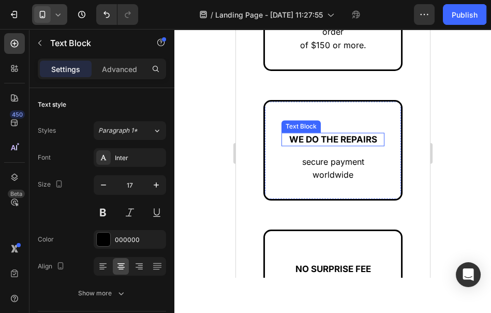
click at [329, 145] on p "WE DO THE REPAIRS" at bounding box center [332, 139] width 101 height 11
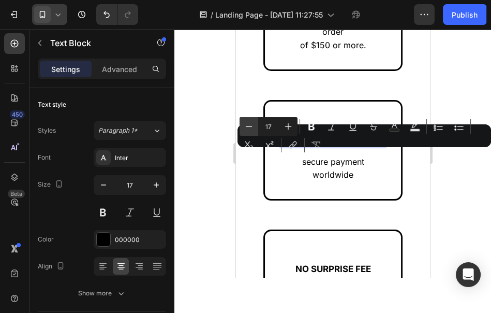
click at [251, 123] on icon "Editor contextual toolbar" at bounding box center [249, 126] width 10 height 10
type input "16"
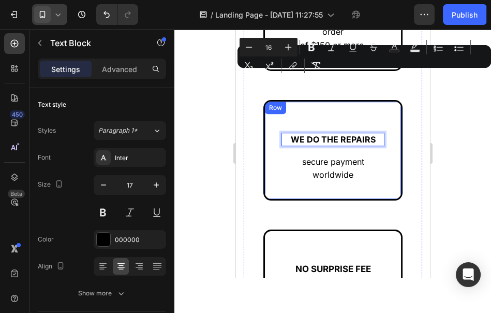
scroll to position [1118, 0]
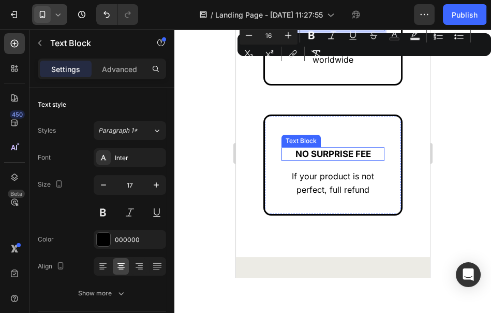
click at [321, 159] on p "NO SURPRISE FEE" at bounding box center [332, 153] width 101 height 11
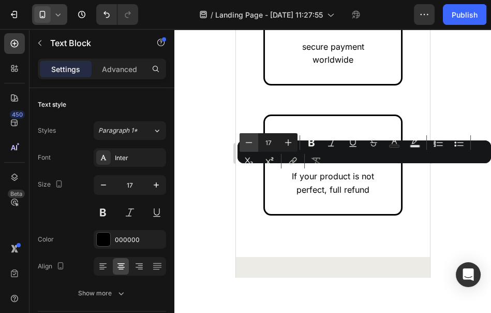
click at [255, 143] on button "Minus" at bounding box center [249, 142] width 19 height 19
type input "16"
click at [55, 16] on icon at bounding box center [58, 14] width 10 height 10
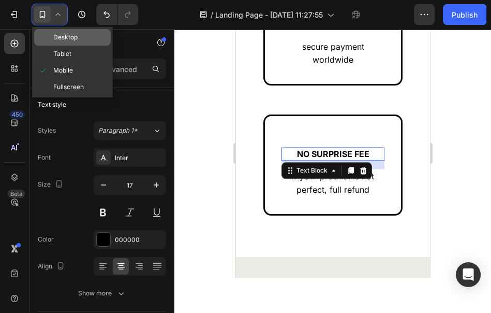
click at [73, 46] on div "Desktop" at bounding box center [72, 54] width 77 height 17
type input "19"
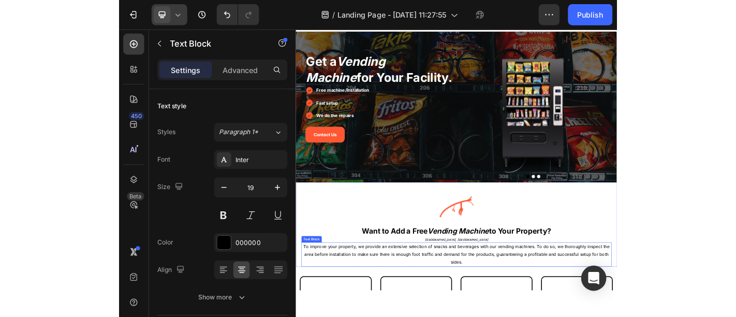
scroll to position [172, 0]
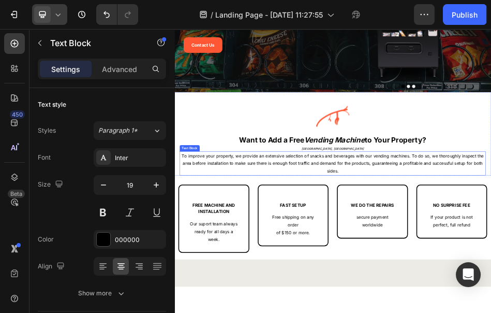
click at [497, 293] on p "To improve your property, we provide an extensive selection of snacks and bever…" at bounding box center [485, 299] width 598 height 45
click at [61, 14] on icon at bounding box center [58, 14] width 10 height 10
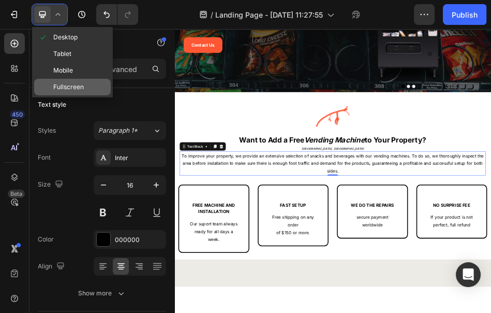
click at [77, 80] on div "Fullscreen" at bounding box center [72, 87] width 77 height 17
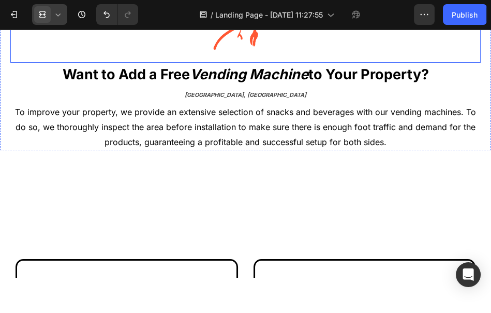
scroll to position [345, 0]
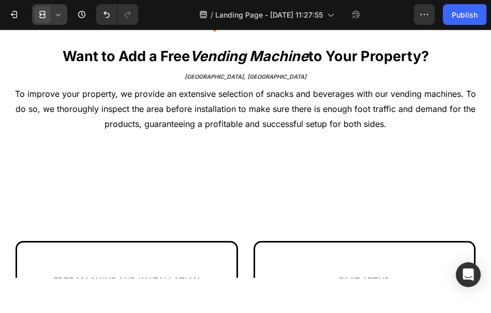
click at [40, 17] on icon at bounding box center [42, 14] width 10 height 10
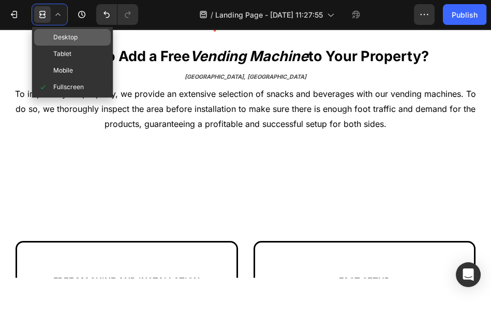
click at [63, 46] on div "Desktop" at bounding box center [72, 54] width 77 height 17
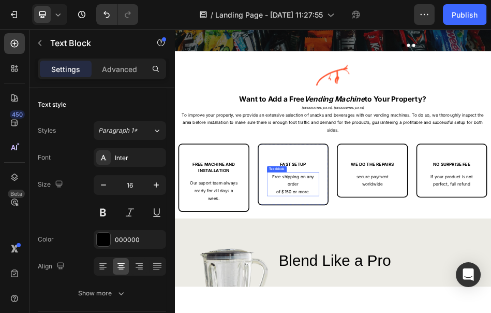
scroll to position [230, 0]
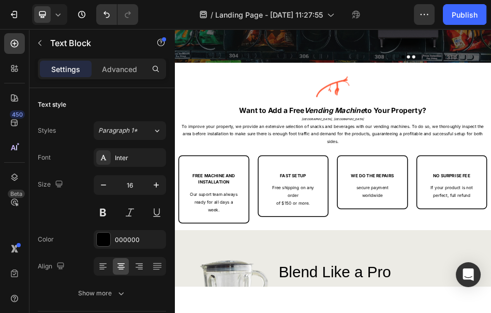
click at [60, 16] on icon at bounding box center [58, 14] width 10 height 10
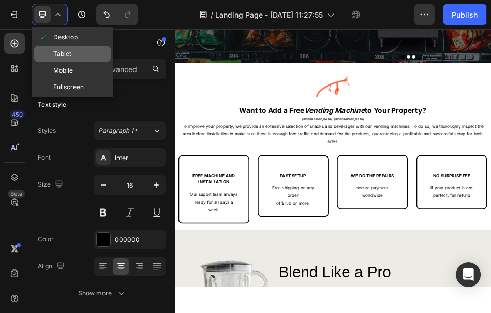
click at [68, 55] on span "Tablet" at bounding box center [62, 54] width 18 height 10
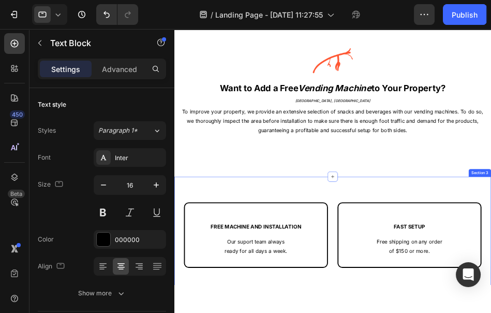
scroll to position [307, 0]
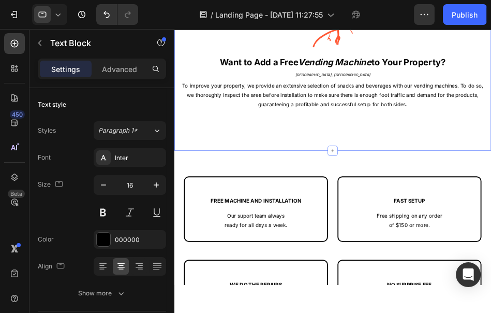
click at [320, 208] on div "Image Want to Add a Free Vending Machine to Your Property? Heading MONTREAL, QC…" at bounding box center [430, 115] width 513 height 230
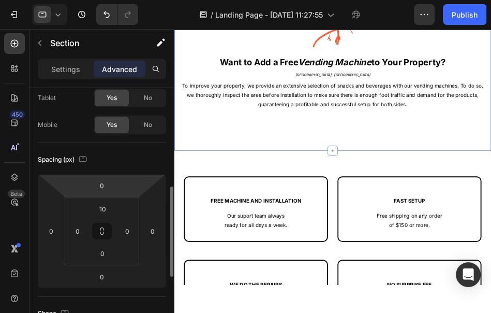
scroll to position [115, 0]
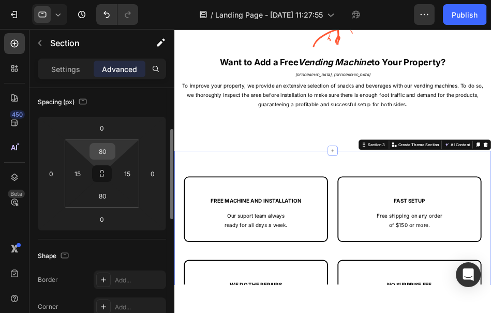
click at [102, 147] on input "80" at bounding box center [102, 151] width 21 height 16
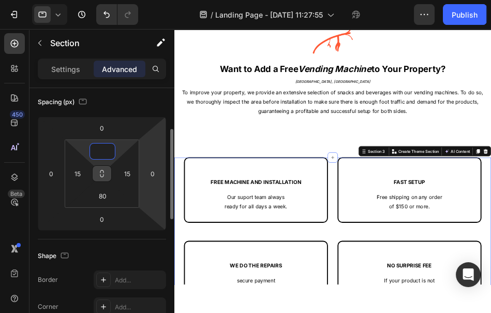
scroll to position [479, 0]
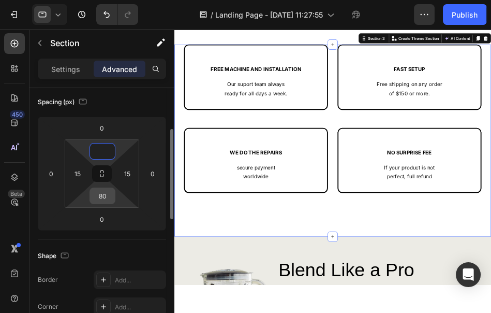
type input "0"
click at [103, 192] on input "80" at bounding box center [102, 196] width 21 height 16
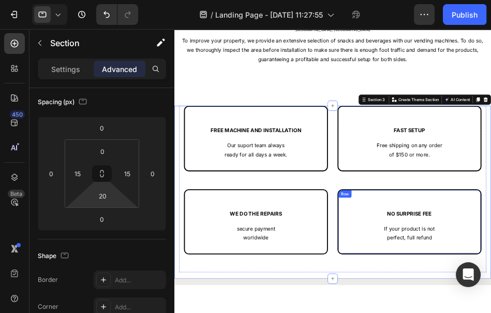
scroll to position [364, 0]
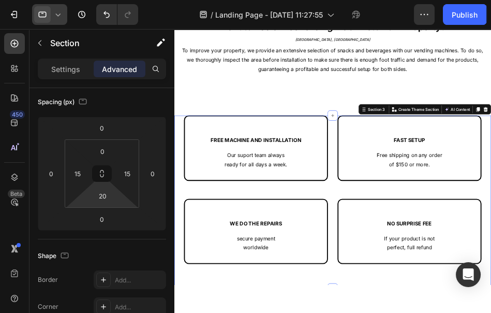
click at [40, 17] on icon at bounding box center [42, 14] width 10 height 10
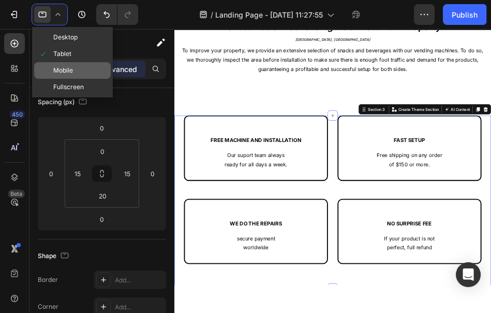
click at [60, 79] on div "Mobile" at bounding box center [72, 87] width 77 height 17
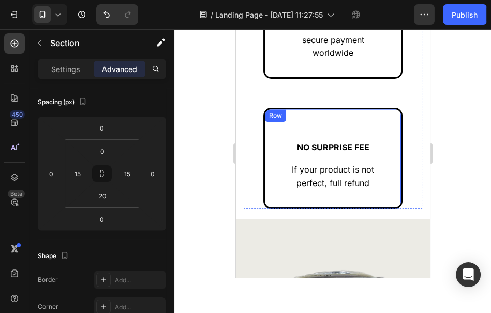
scroll to position [1172, 0]
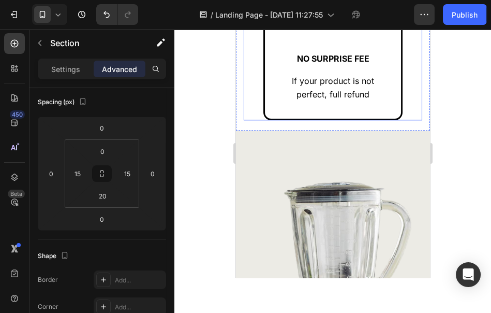
click at [54, 14] on icon at bounding box center [58, 14] width 10 height 10
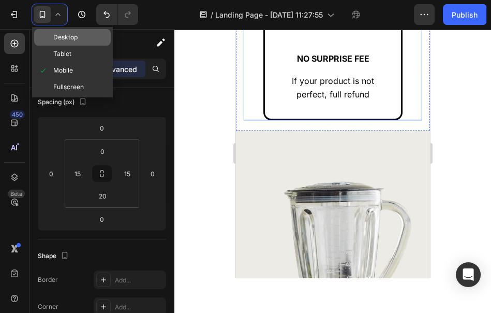
click at [75, 41] on span "Desktop" at bounding box center [65, 37] width 24 height 10
type input "25"
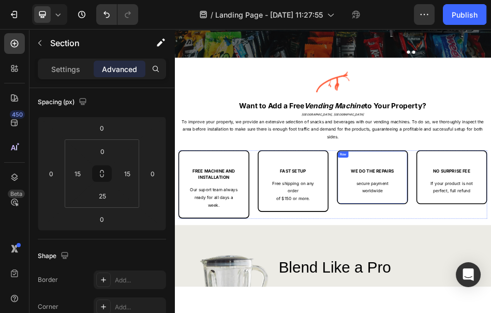
scroll to position [274, 0]
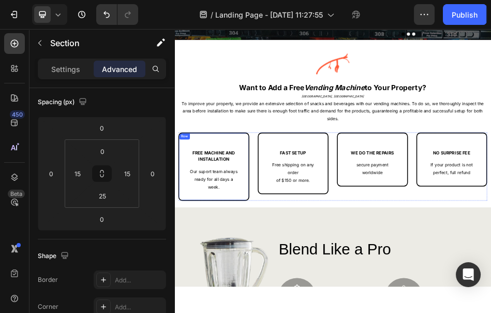
click at [236, 249] on div "FREE MACHINE AND INSTALLATION Text Block Our suport team always ready for all d…" at bounding box center [251, 307] width 139 height 134
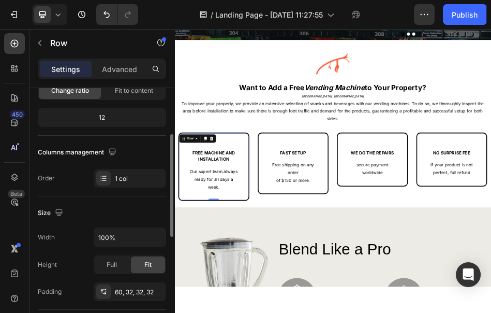
scroll to position [172, 0]
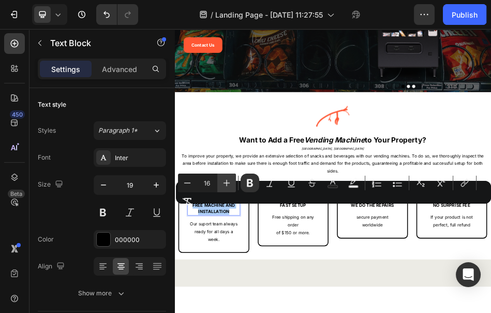
click at [223, 185] on icon "Editor contextual toolbar" at bounding box center [226, 182] width 10 height 10
type input "20"
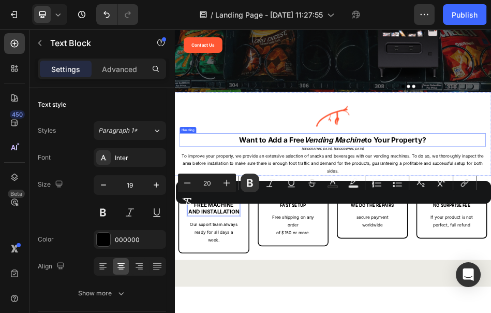
click at [438, 247] on strong "Vending Machine" at bounding box center [488, 254] width 118 height 17
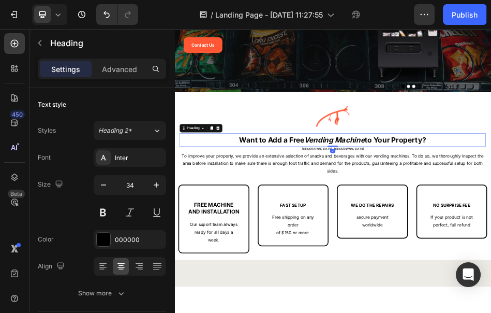
click at [438, 247] on strong "Vending Machine" at bounding box center [488, 254] width 118 height 17
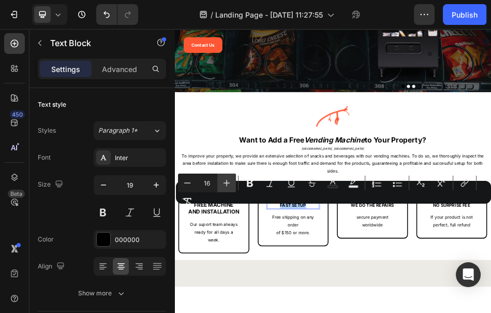
click at [224, 184] on icon "Editor contextual toolbar" at bounding box center [226, 182] width 10 height 10
type input "20"
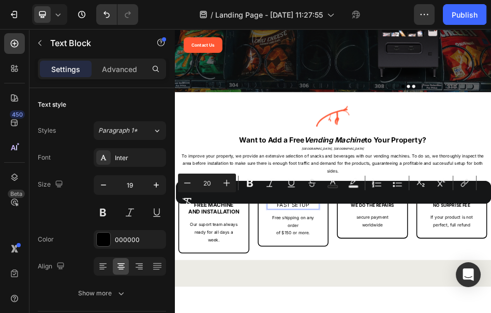
click at [360, 205] on div "Minus 20 Plus Bold Italic Underline Strikethrough Text Color Text Background Co…" at bounding box center [333, 191] width 311 height 37
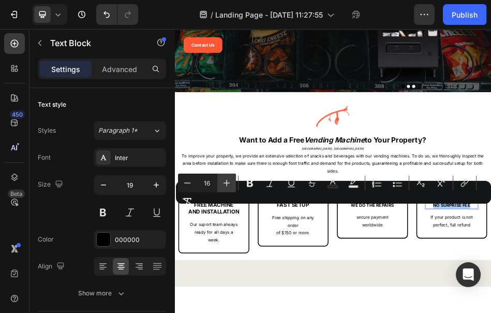
click at [231, 182] on icon "Editor contextual toolbar" at bounding box center [226, 182] width 10 height 10
type input "20"
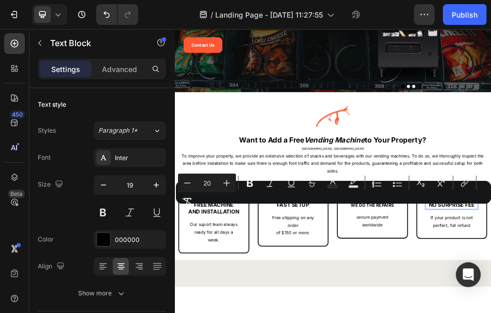
click at [373, 206] on div "Minus 20 Plus Bold Italic Underline Strikethrough Text Color Text Background Co…" at bounding box center [333, 191] width 311 height 37
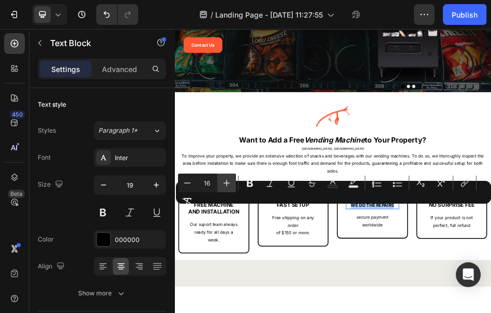
click at [226, 182] on icon "Editor contextual toolbar" at bounding box center [227, 183] width 7 height 7
type input "20"
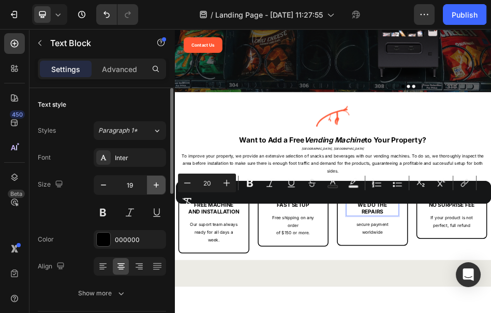
click at [158, 181] on icon "button" at bounding box center [156, 185] width 10 height 10
type input "20"
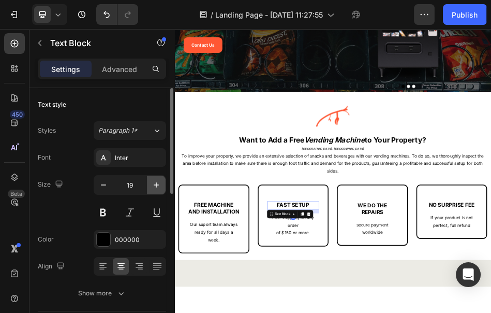
click at [157, 181] on icon "button" at bounding box center [156, 185] width 10 height 10
type input "20"
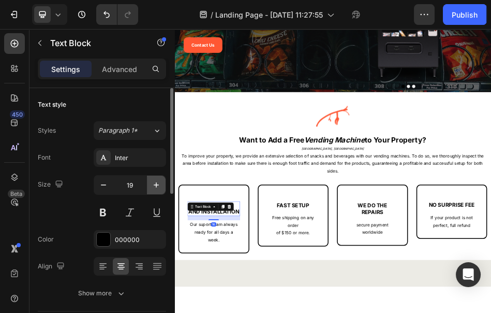
click at [165, 185] on button "button" at bounding box center [156, 184] width 19 height 19
type input "20"
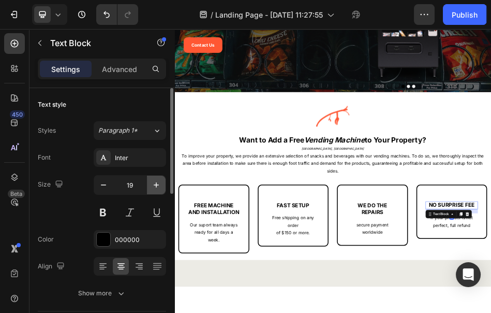
click at [160, 183] on icon "button" at bounding box center [156, 185] width 10 height 10
type input "20"
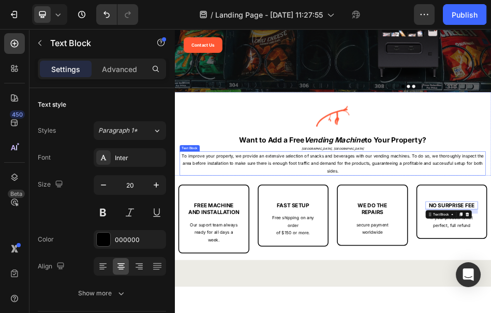
scroll to position [230, 0]
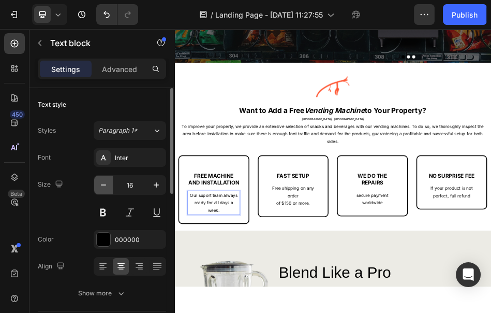
click at [98, 181] on icon "button" at bounding box center [103, 185] width 10 height 10
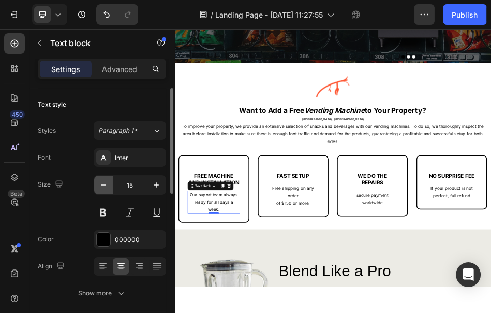
click at [98, 181] on icon "button" at bounding box center [103, 185] width 10 height 10
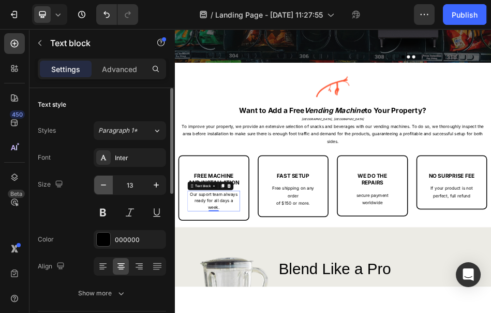
click at [98, 181] on icon "button" at bounding box center [103, 185] width 10 height 10
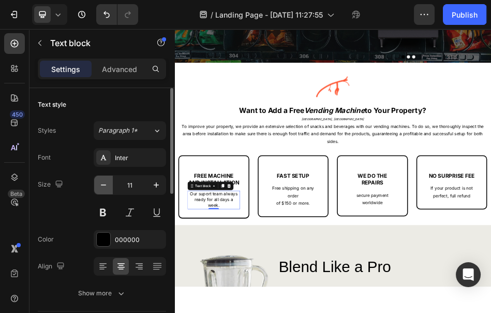
click at [98, 181] on icon "button" at bounding box center [103, 185] width 10 height 10
type input "10"
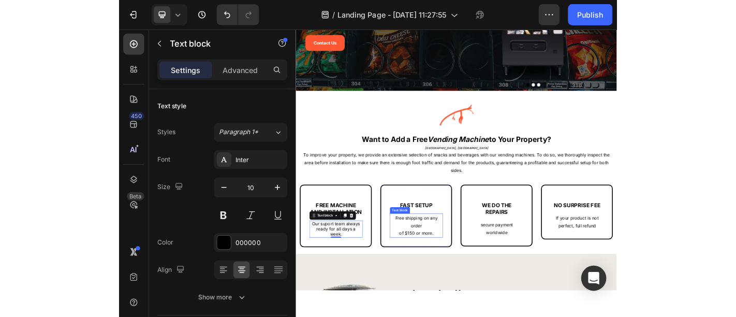
scroll to position [172, 0]
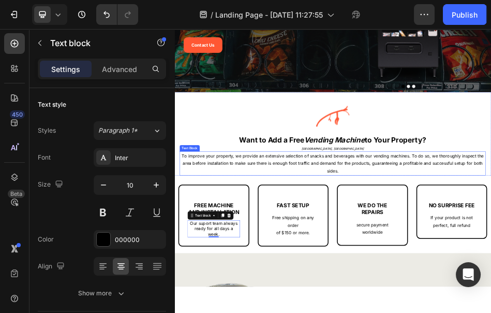
click at [359, 305] on p "To improve your property, we provide an extensive selection of snacks and bever…" at bounding box center [485, 299] width 598 height 45
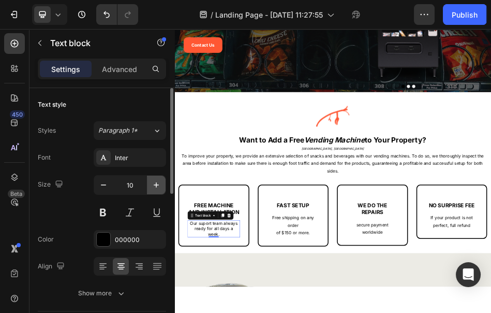
click at [161, 187] on icon "button" at bounding box center [156, 185] width 10 height 10
click at [160, 187] on icon "button" at bounding box center [156, 185] width 10 height 10
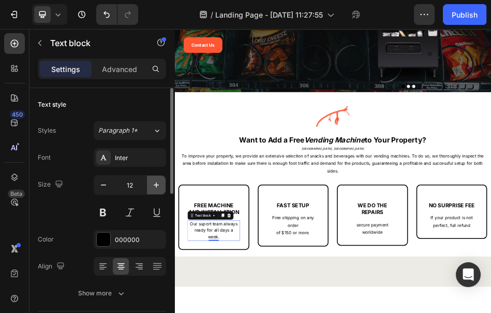
type input "13"
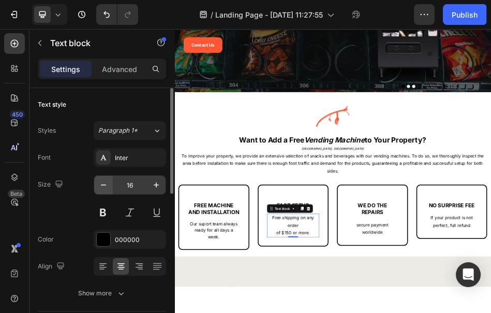
click at [106, 187] on icon "button" at bounding box center [103, 185] width 10 height 10
type input "13"
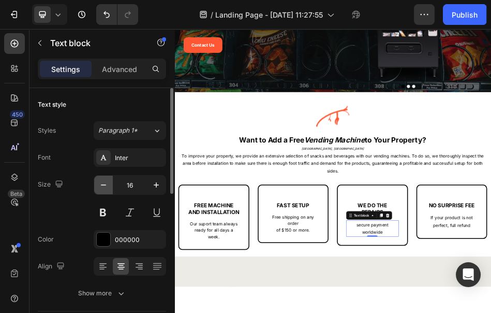
click at [109, 184] on button "button" at bounding box center [103, 184] width 19 height 19
type input "13"
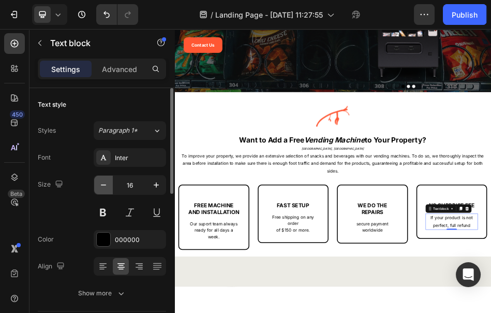
click at [101, 180] on icon "button" at bounding box center [103, 185] width 10 height 10
type input "13"
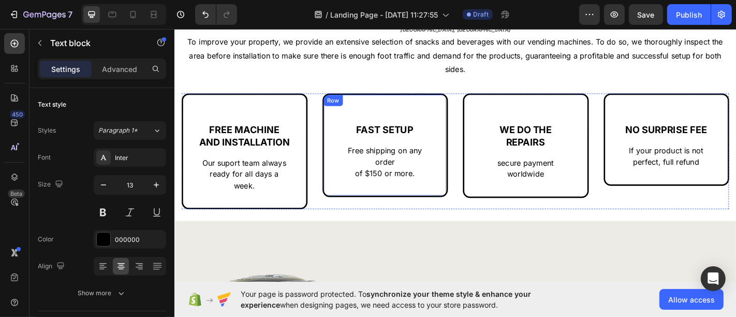
scroll to position [402, 0]
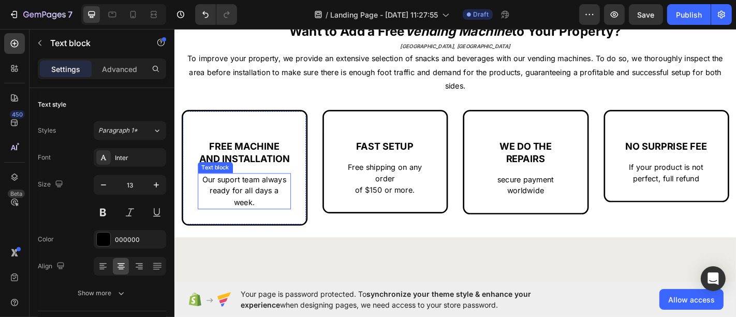
click at [244, 217] on span "ready for all days a week." at bounding box center [251, 213] width 76 height 23
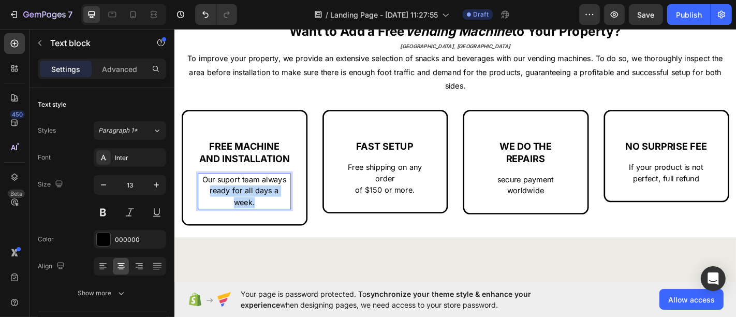
click at [244, 217] on span "ready for all days a week." at bounding box center [251, 213] width 76 height 23
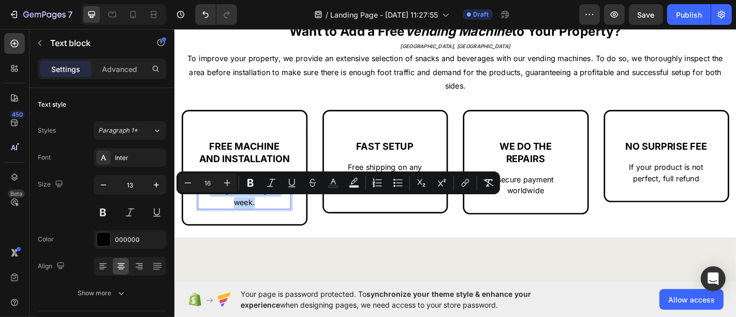
click at [244, 217] on span "ready for all days a week." at bounding box center [251, 213] width 76 height 23
click at [263, 226] on p "ready for all days a week." at bounding box center [251, 214] width 101 height 25
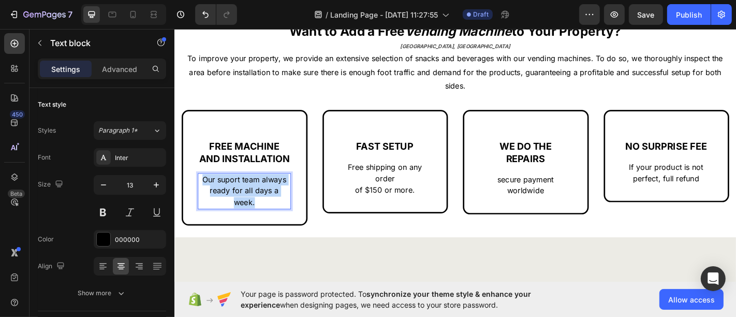
drag, startPoint x: 263, startPoint y: 228, endPoint x: 187, endPoint y: 209, distance: 78.9
click at [187, 209] on div "FREE MACHINE AND INSTALLATION Text Block Our suport team always ready for all d…" at bounding box center [251, 182] width 139 height 128
click at [260, 226] on span "We eliminate any upfront costs associated with setup." at bounding box center [250, 208] width 97 height 36
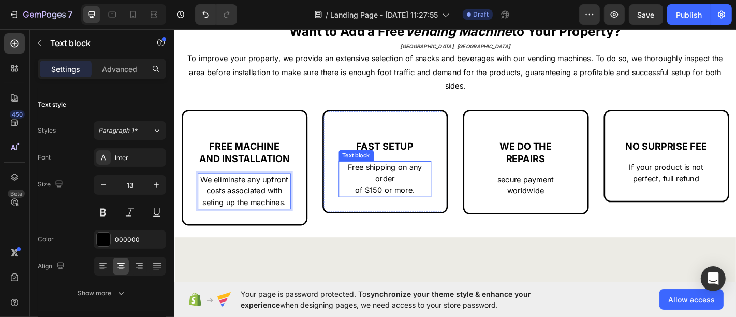
click at [377, 202] on span "of $150 or more." at bounding box center [407, 207] width 66 height 10
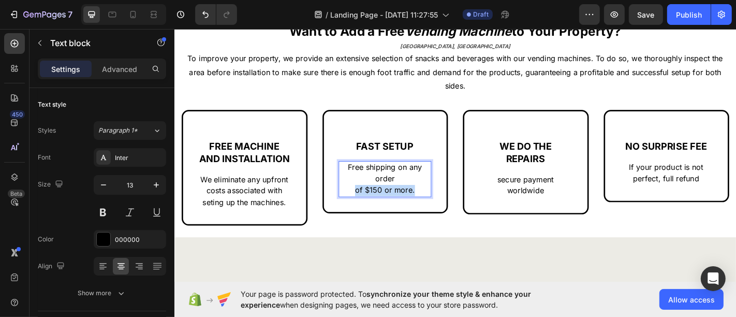
click at [377, 202] on span "of $150 or more." at bounding box center [407, 207] width 66 height 10
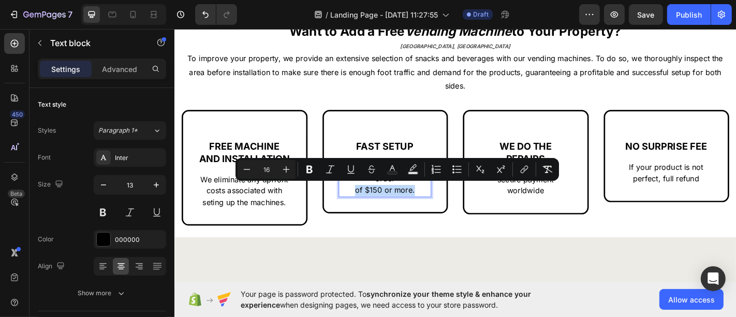
click at [377, 202] on span "of $150 or more." at bounding box center [407, 207] width 66 height 10
click at [440, 204] on p "of $150 or more." at bounding box center [407, 207] width 101 height 12
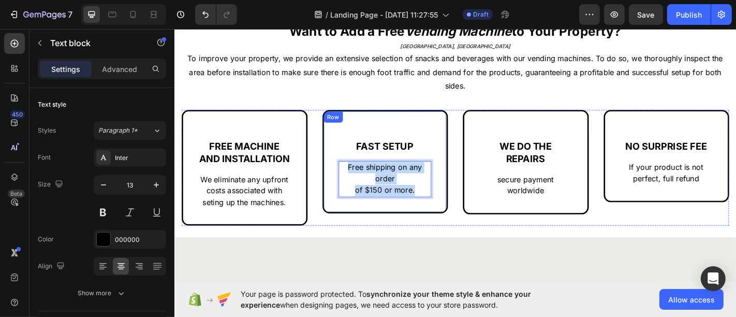
drag, startPoint x: 440, startPoint y: 204, endPoint x: 349, endPoint y: 169, distance: 97.6
click at [349, 169] on div "FAST SETUP Text Block Free shipping on any order of $150 or more. Text block 0 …" at bounding box center [406, 175] width 139 height 114
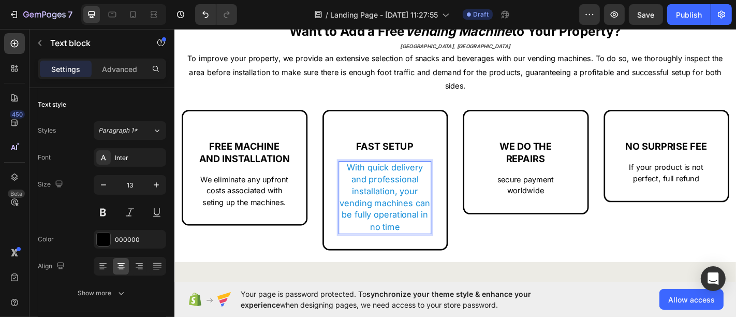
click at [380, 194] on span "With quick delivery and professional installation, your vending machines can be…" at bounding box center [407, 214] width 100 height 77
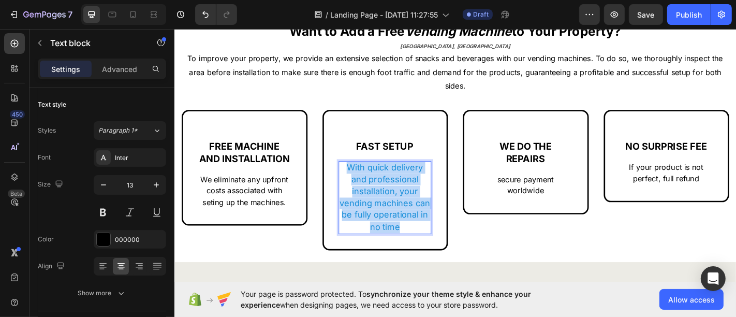
click at [380, 194] on span "With quick delivery and professional installation, your vending machines can be…" at bounding box center [407, 214] width 100 height 77
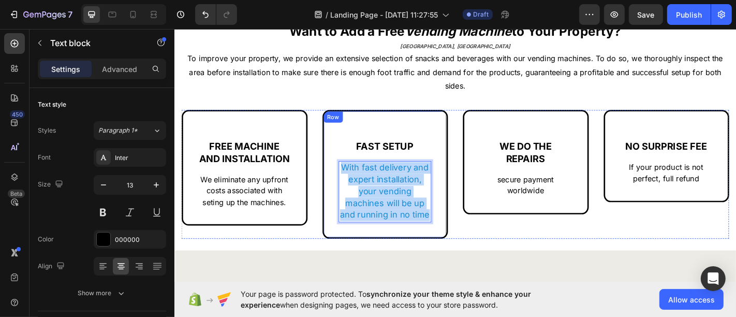
drag, startPoint x: 450, startPoint y: 231, endPoint x: 352, endPoint y: 173, distance: 114.1
click at [352, 173] on div "FAST SETUP Text Block With fast delivery and expert installation, your vending …" at bounding box center [406, 189] width 139 height 142
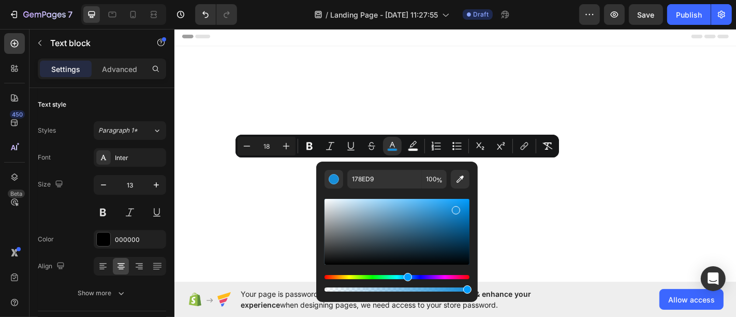
scroll to position [402, 0]
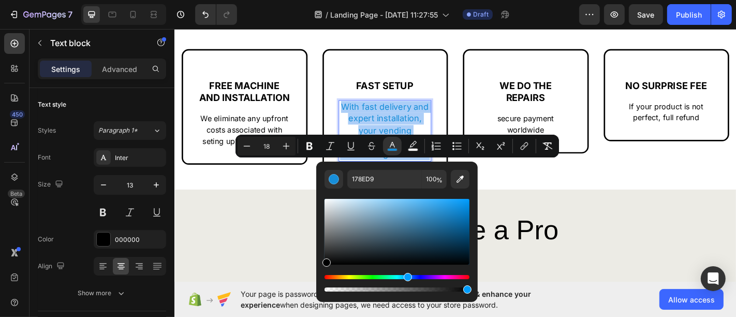
drag, startPoint x: 349, startPoint y: 238, endPoint x: 278, endPoint y: 322, distance: 109.8
click at [278, 0] on html "7 / Landing Page - [DATE] 11:27:55 Draft Preview Save Publish 450 Beta Sections…" at bounding box center [368, 0] width 736 height 0
type input "000000"
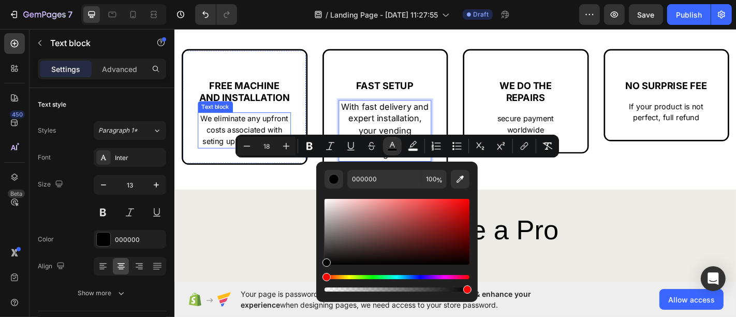
click at [254, 160] on p "We eliminate any upfront costs associated with seting up the machines." at bounding box center [251, 141] width 101 height 38
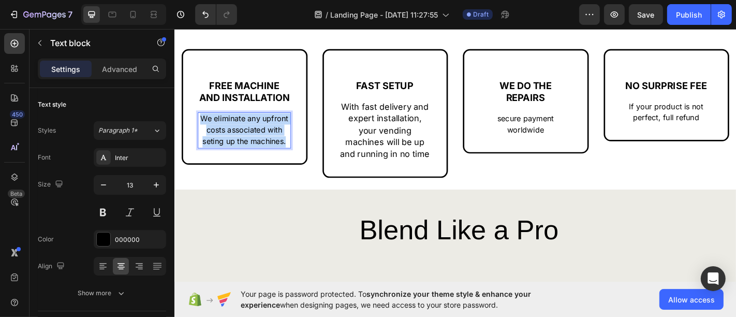
click at [254, 160] on p "We eliminate any upfront costs associated with seting up the machines." at bounding box center [251, 141] width 101 height 38
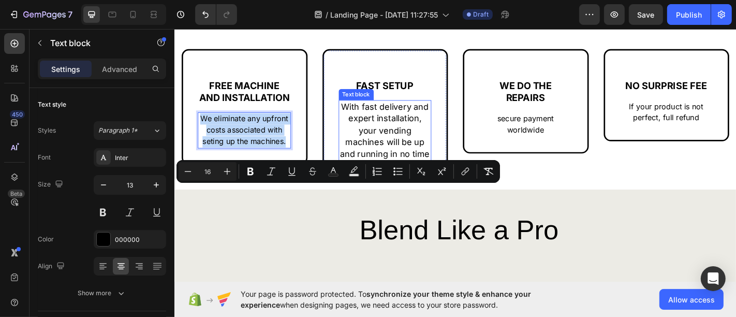
click at [400, 173] on span "With fast delivery and expert installation, your vending machines will be up an…" at bounding box center [406, 141] width 99 height 64
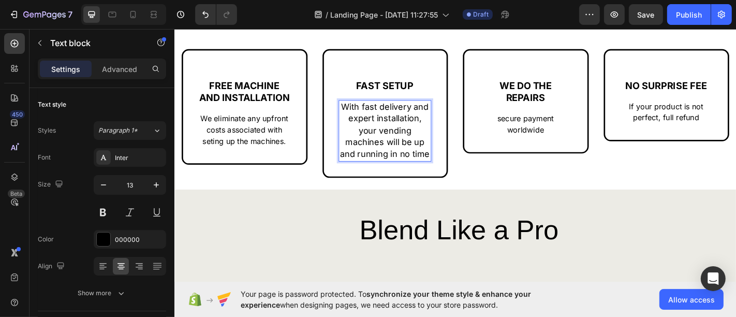
click at [400, 173] on span "With fast delivery and expert installation, your vending machines will be up an…" at bounding box center [406, 141] width 99 height 64
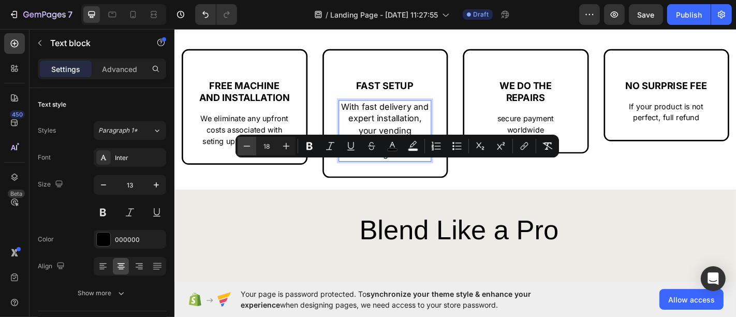
click at [245, 145] on icon "Editor contextual toolbar" at bounding box center [247, 146] width 10 height 10
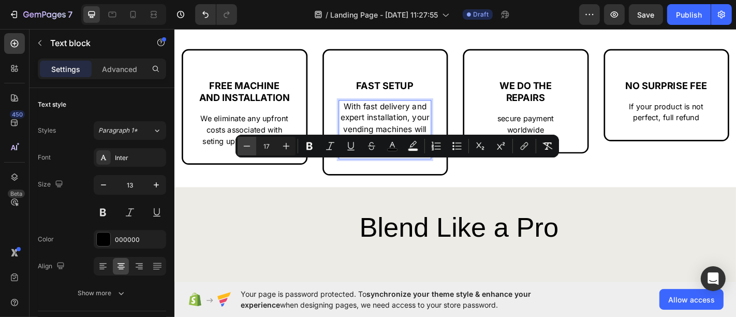
click at [245, 145] on icon "Editor contextual toolbar" at bounding box center [247, 146] width 10 height 10
type input "16"
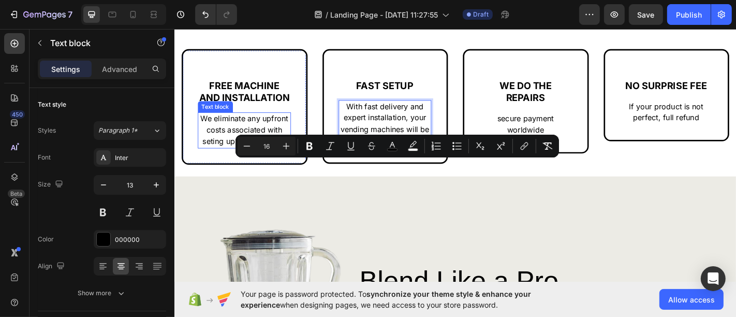
click at [267, 158] on span "We eliminate any upfront costs associated with seting up the machines." at bounding box center [250, 141] width 97 height 36
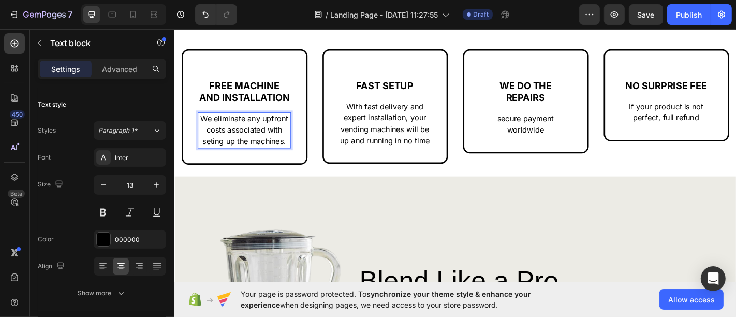
click at [267, 158] on span "We eliminate any upfront costs associated with seting up the machines." at bounding box center [250, 141] width 97 height 36
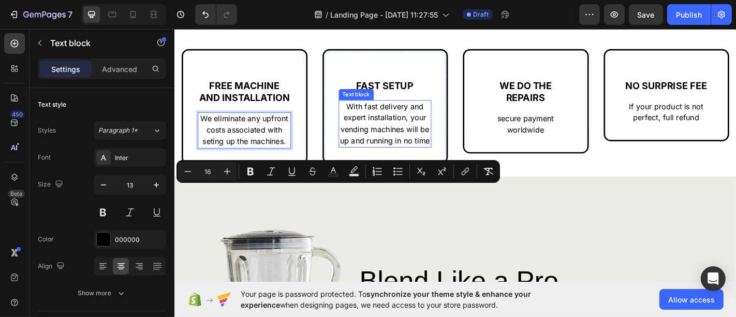
click at [410, 157] on span "With fast delivery and expert installation, your vending machines will be up an…" at bounding box center [406, 133] width 99 height 48
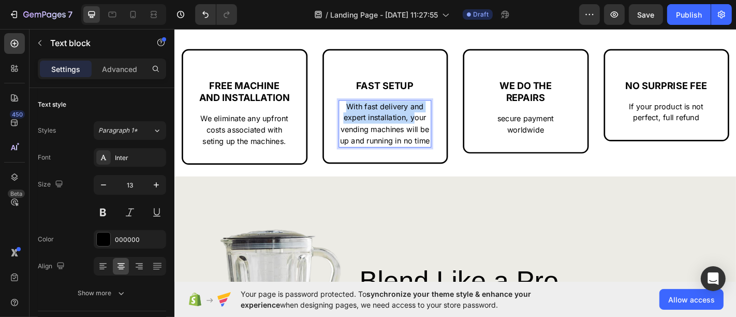
drag, startPoint x: 435, startPoint y: 193, endPoint x: 347, endPoint y: 180, distance: 89.0
click at [347, 179] on div "FAST SETUP Text Block With fast delivery and expert installation, your vending …" at bounding box center [406, 114] width 139 height 127
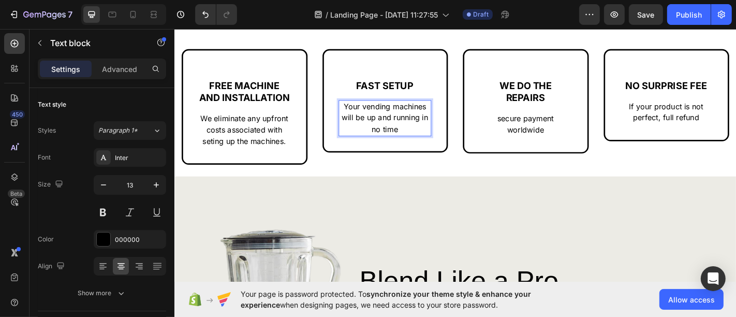
click at [417, 145] on span "Your vending machines will be up and running in no time" at bounding box center [407, 127] width 96 height 36
click at [448, 145] on span "Your vending machines will be up and running in no time" at bounding box center [407, 127] width 96 height 36
click at [417, 145] on span "Your vending machine will be up and running in no time" at bounding box center [407, 127] width 96 height 36
click at [558, 111] on span "WE DO THE REPAIRS" at bounding box center [562, 98] width 58 height 26
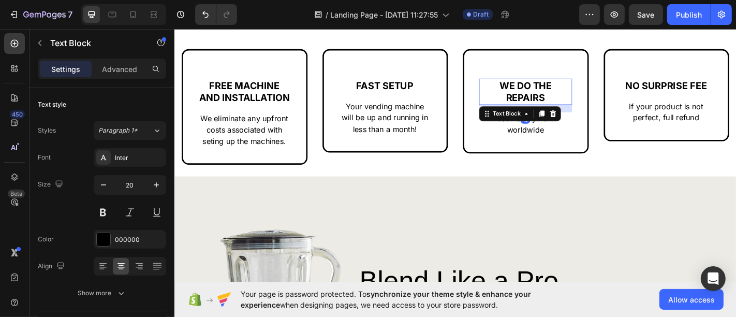
click at [558, 111] on span "WE DO THE REPAIRS" at bounding box center [562, 98] width 58 height 26
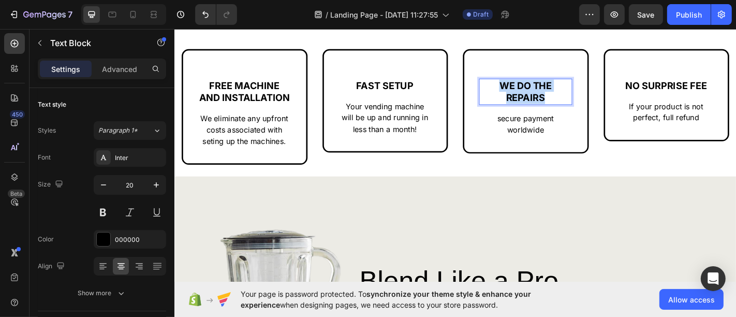
click at [558, 111] on span "WE DO THE REPAIRS" at bounding box center [562, 98] width 58 height 26
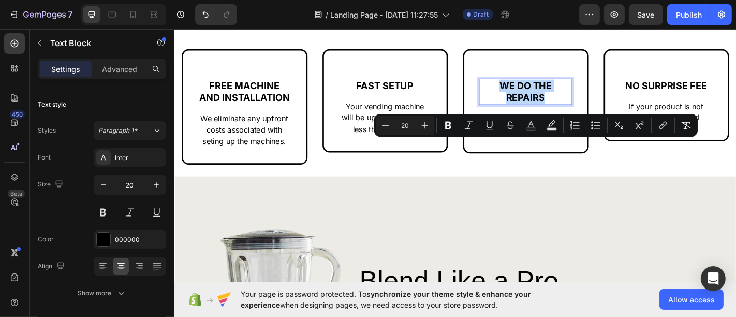
copy span "WE DO THE REPAIRS"
click at [535, 147] on p "worldwide" at bounding box center [562, 141] width 101 height 12
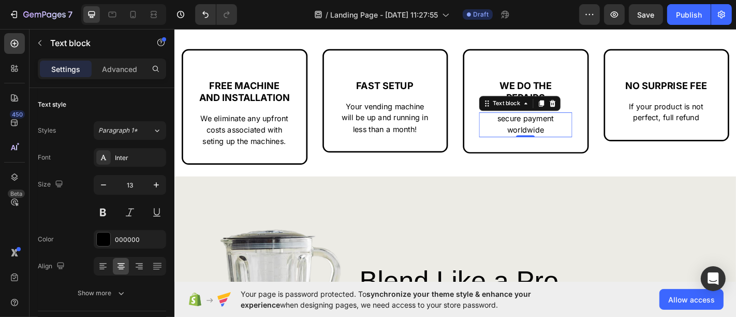
click at [535, 147] on p "worldwide" at bounding box center [562, 141] width 101 height 12
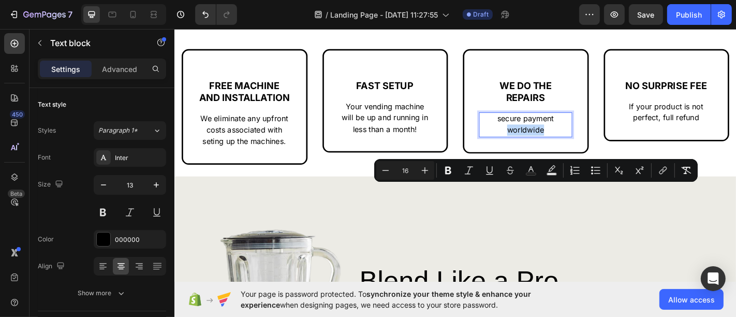
click at [535, 147] on p "worldwide" at bounding box center [562, 141] width 101 height 12
click at [531, 147] on p "worldwide" at bounding box center [562, 141] width 101 height 12
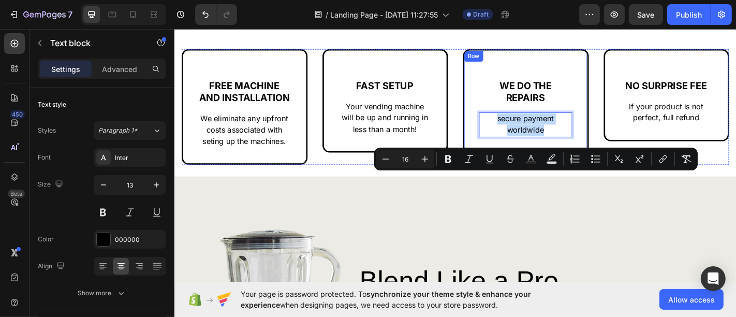
drag, startPoint x: 523, startPoint y: 191, endPoint x: 592, endPoint y: 215, distance: 73.6
click at [592, 167] on div "WE DO THE REPAIRS Text Block secure payment worldwide Text block 0 Row" at bounding box center [562, 108] width 139 height 115
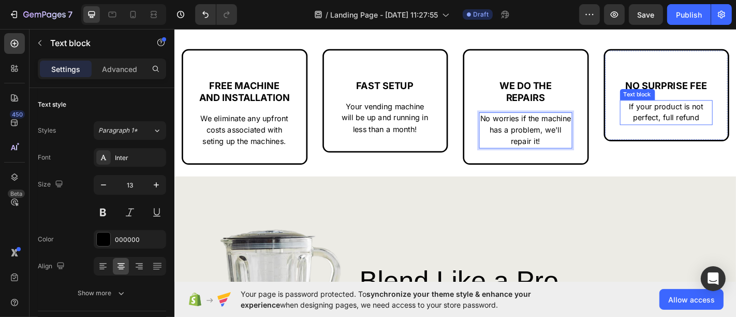
click at [705, 132] on span "perfect, full refund" at bounding box center [717, 127] width 73 height 10
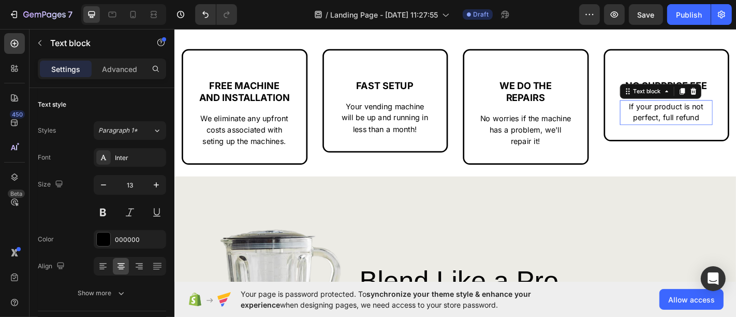
click at [705, 132] on span "perfect, full refund" at bounding box center [717, 127] width 73 height 10
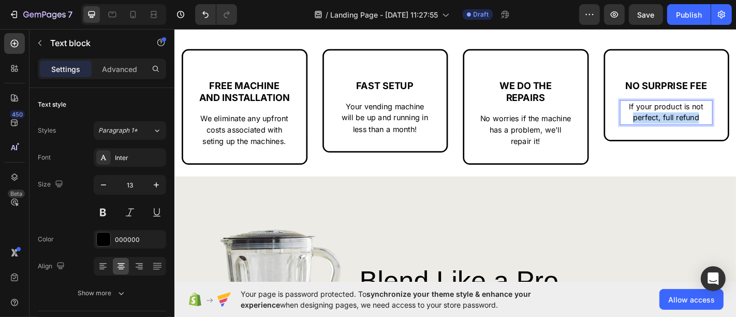
click at [705, 132] on span "perfect, full refund" at bounding box center [717, 127] width 73 height 10
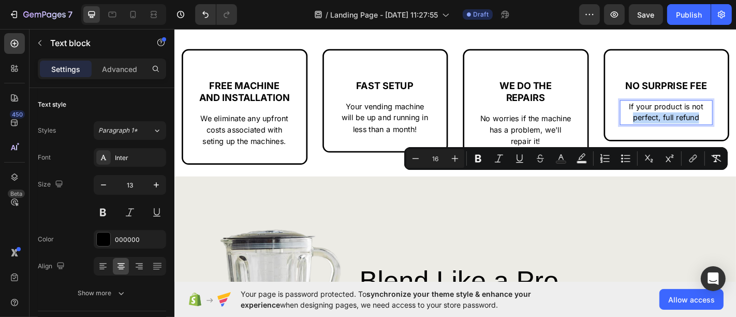
click at [734, 132] on span "perfect, full refund" at bounding box center [717, 127] width 73 height 10
click at [735, 134] on p "perfect, full refund" at bounding box center [718, 127] width 101 height 12
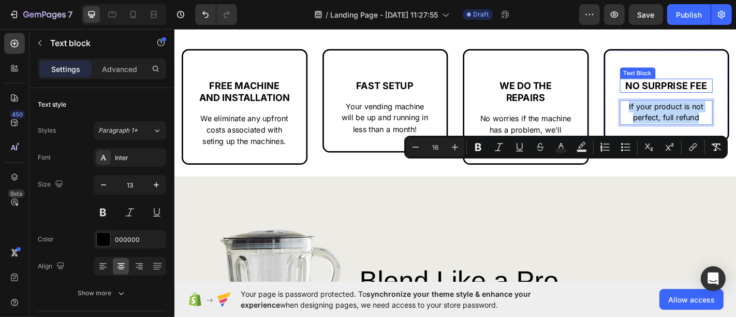
drag, startPoint x: 749, startPoint y: 192, endPoint x: 662, endPoint y: 165, distance: 90.5
click at [666, 135] on div "NO SURPRISE FEE Text Block If your product is not perfect, full refund Text blo…" at bounding box center [717, 109] width 103 height 51
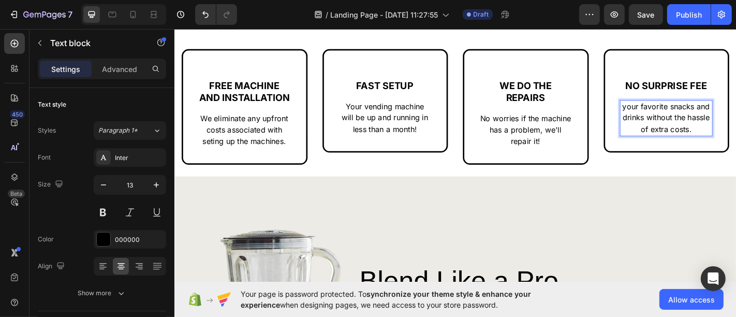
click at [668, 146] on p "your favorite snacks and drinks without the hassle of extra costs." at bounding box center [718, 128] width 101 height 38
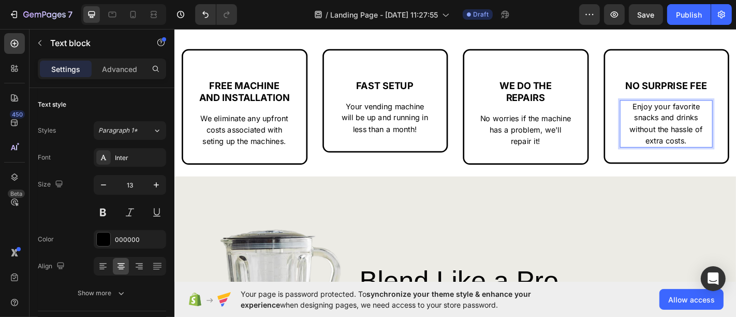
click at [734, 159] on p "Enjoy your favorite snacks and drinks without the hassle of extra costs." at bounding box center [718, 134] width 101 height 51
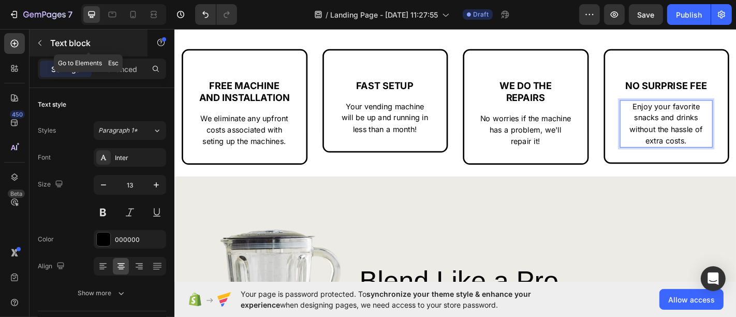
click at [49, 44] on div "Text block" at bounding box center [88, 42] width 118 height 27
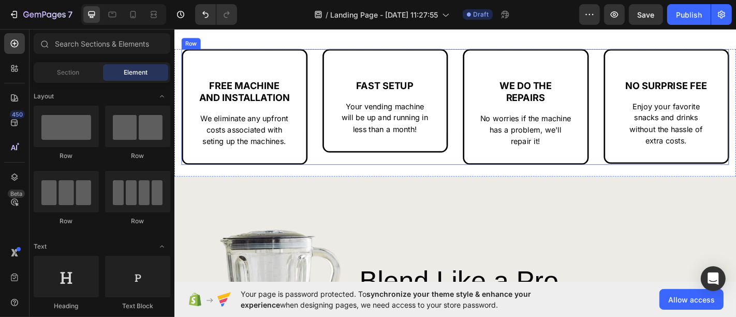
click at [325, 179] on div "FREE MACHINE AND INSTALLATION Text Block We eliminate any upfront costs associa…" at bounding box center [484, 115] width 605 height 128
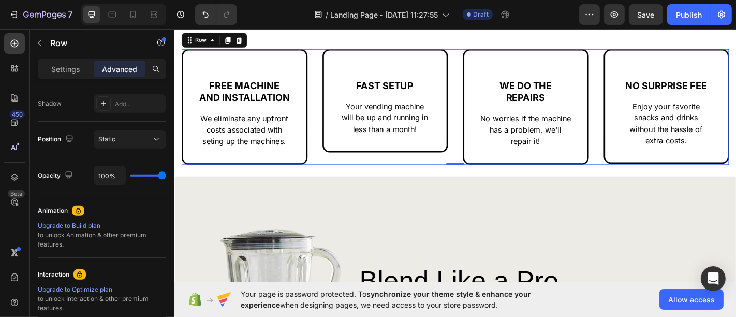
scroll to position [458, 0]
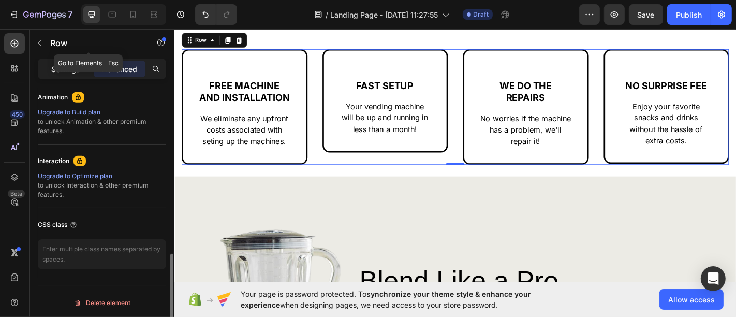
click at [59, 66] on p "Settings" at bounding box center [65, 69] width 29 height 11
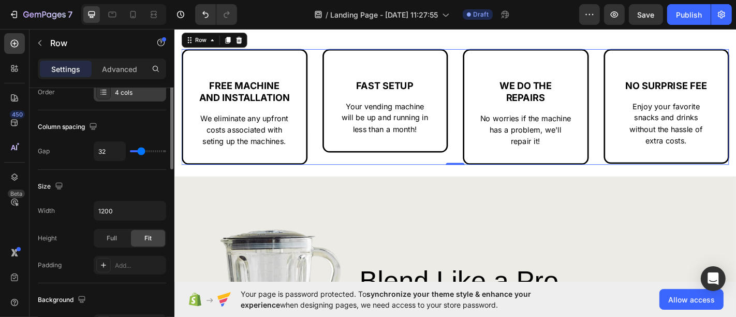
scroll to position [143, 0]
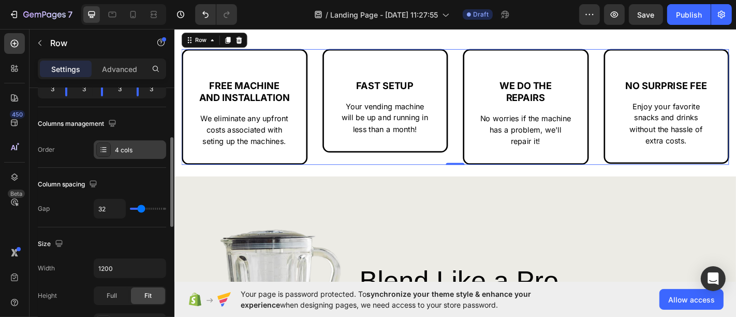
click at [123, 151] on div "4 cols" at bounding box center [139, 149] width 49 height 9
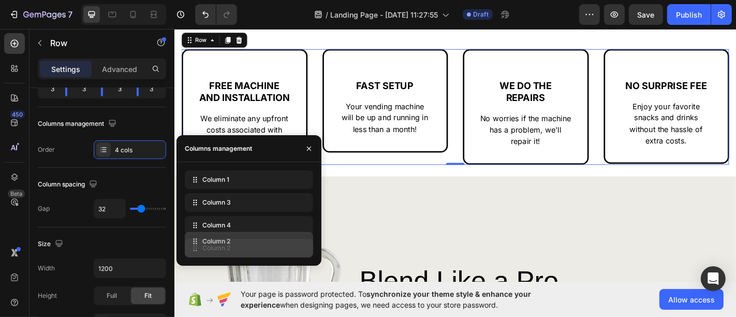
drag, startPoint x: 196, startPoint y: 205, endPoint x: 196, endPoint y: 244, distance: 38.8
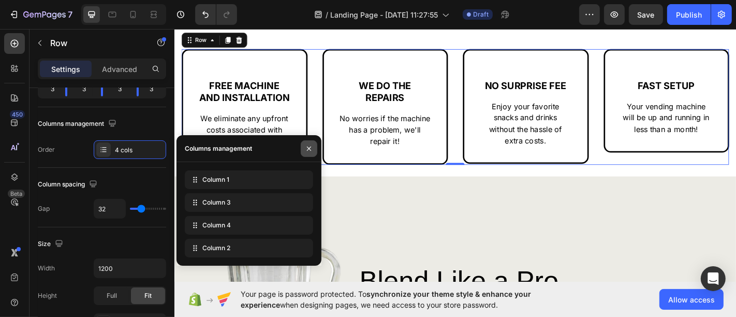
click at [304, 146] on button "button" at bounding box center [309, 148] width 17 height 17
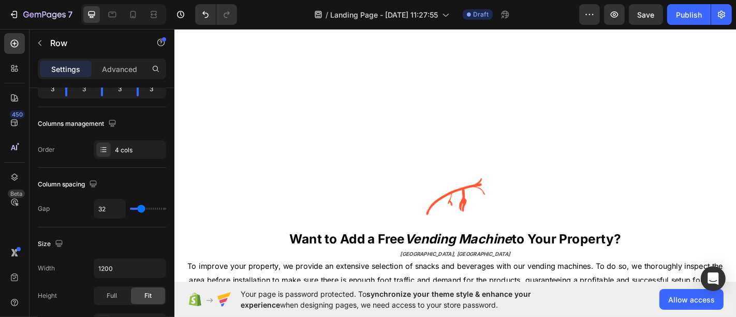
scroll to position [402, 0]
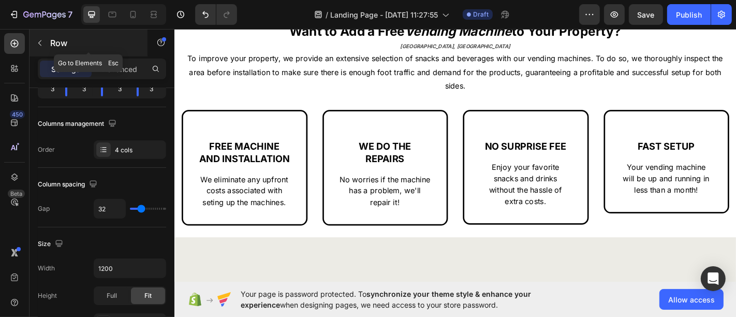
click at [49, 40] on div "Row" at bounding box center [88, 42] width 118 height 27
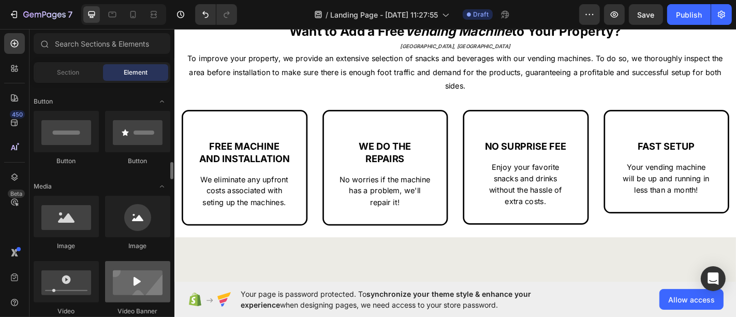
scroll to position [287, 0]
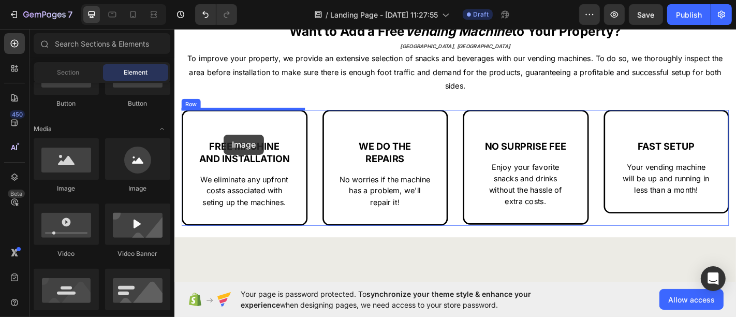
drag, startPoint x: 329, startPoint y: 172, endPoint x: 259, endPoint y: 174, distance: 69.4
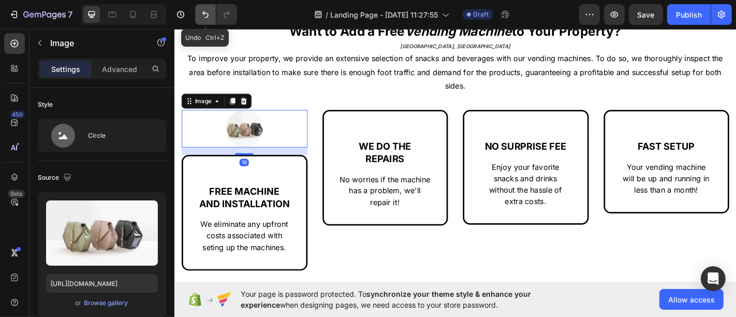
click at [203, 4] on button "Undo/Redo" at bounding box center [205, 14] width 21 height 21
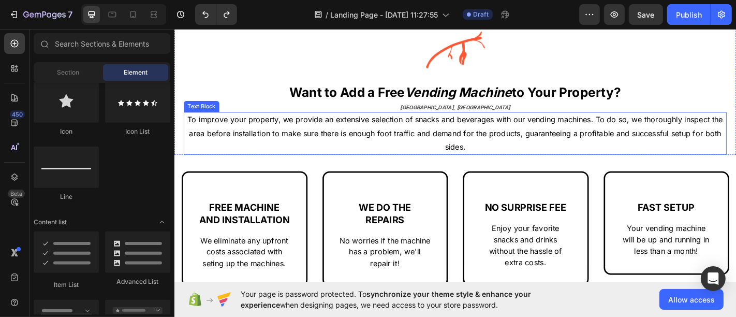
scroll to position [345, 0]
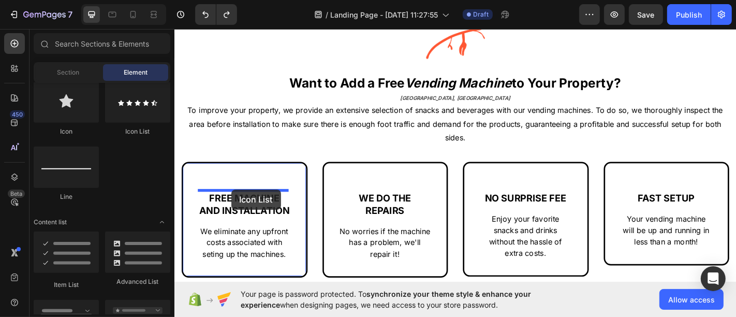
drag, startPoint x: 336, startPoint y: 143, endPoint x: 236, endPoint y: 207, distance: 118.9
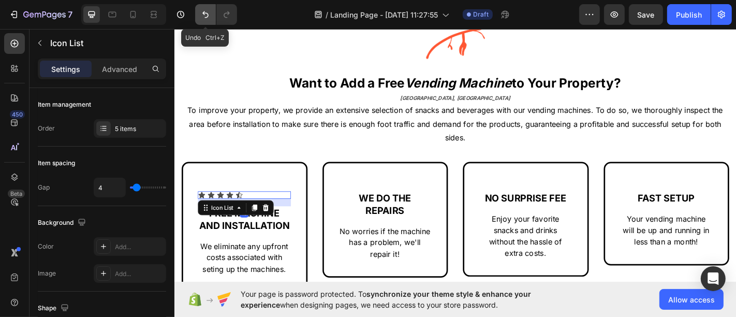
click at [200, 7] on button "Undo/Redo" at bounding box center [205, 14] width 21 height 21
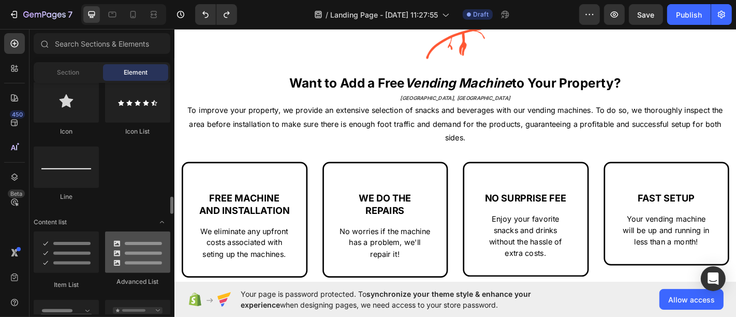
scroll to position [747, 0]
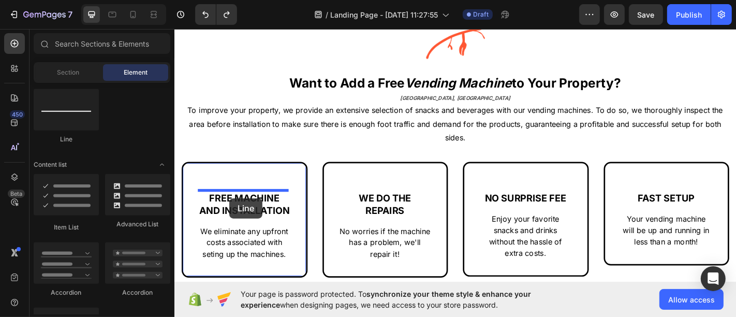
drag, startPoint x: 277, startPoint y: 152, endPoint x: 234, endPoint y: 216, distance: 77.2
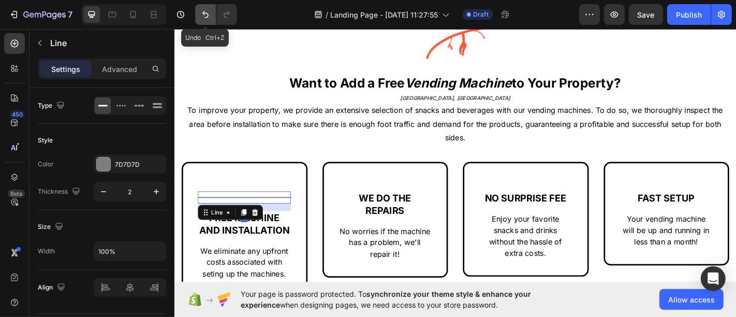
click at [203, 13] on icon "Undo/Redo" at bounding box center [205, 14] width 6 height 7
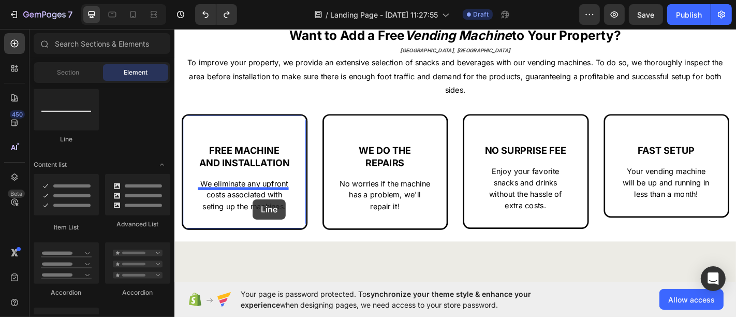
scroll to position [404, 0]
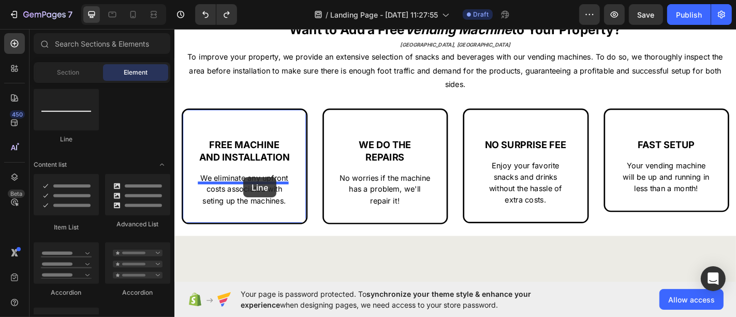
drag, startPoint x: 255, startPoint y: 152, endPoint x: 250, endPoint y: 192, distance: 41.2
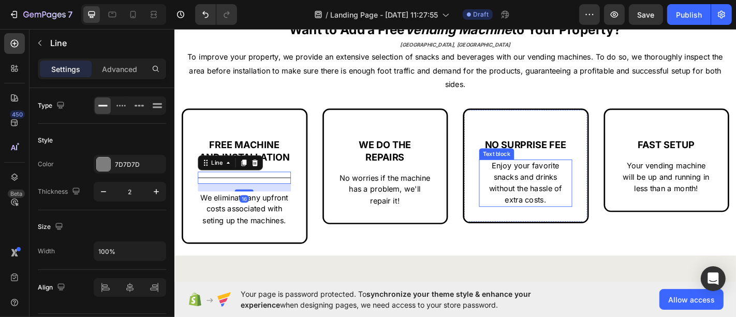
click at [538, 191] on span "Enjoy your favorite snacks and drinks without the hassle of extra costs." at bounding box center [562, 199] width 81 height 48
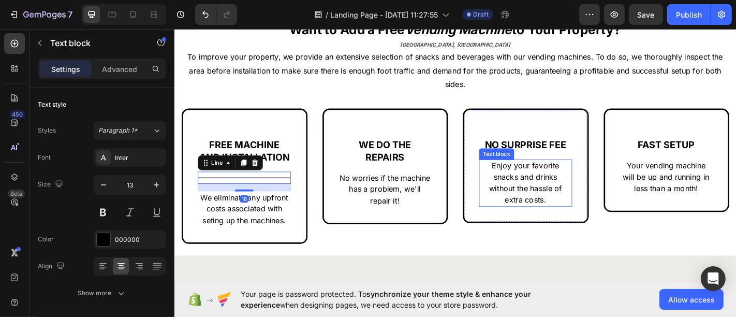
click at [538, 191] on span "Enjoy your favorite snacks and drinks without the hassle of extra costs." at bounding box center [562, 199] width 81 height 48
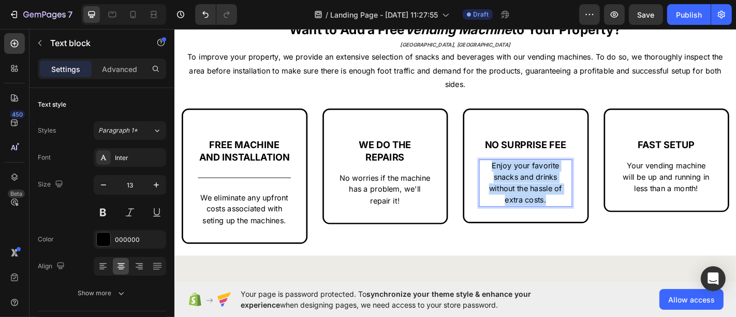
click at [538, 191] on span "Enjoy your favorite snacks and drinks without the hassle of extra costs." at bounding box center [562, 199] width 81 height 48
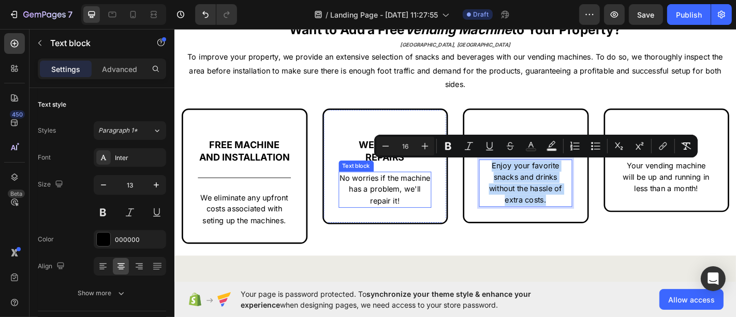
click at [392, 211] on p "No worries if the machine has a problem, we'll repair it!" at bounding box center [407, 207] width 101 height 38
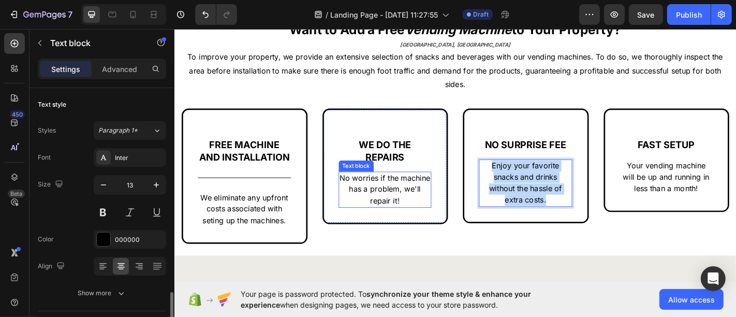
click at [392, 211] on p "No worries if the machine has a problem, we'll repair it!" at bounding box center [407, 207] width 101 height 38
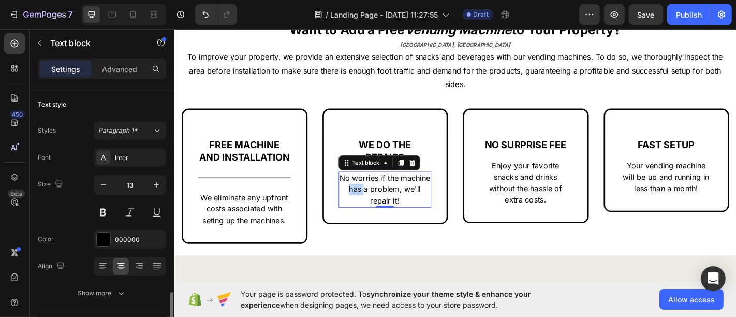
scroll to position [143, 0]
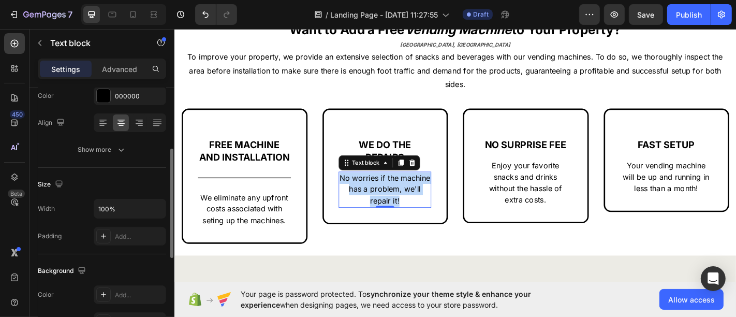
click at [392, 211] on p "No worries if the machine has a problem, we'll repair it!" at bounding box center [407, 207] width 101 height 38
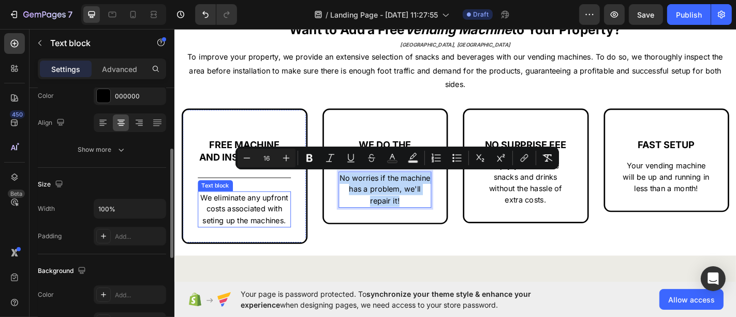
click at [233, 245] on p "We eliminate any upfront costs associated with seting up the machines." at bounding box center [251, 229] width 101 height 38
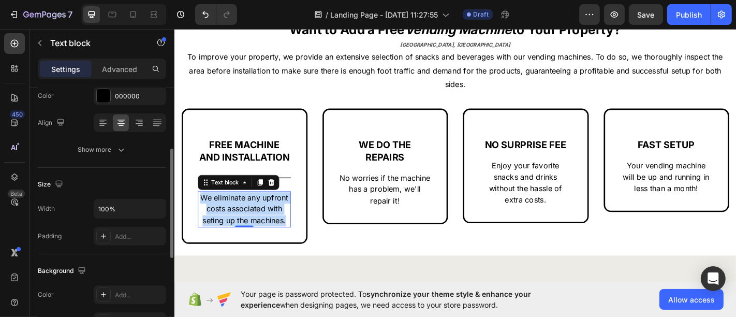
click at [233, 245] on p "We eliminate any upfront costs associated with seting up the machines." at bounding box center [251, 229] width 101 height 38
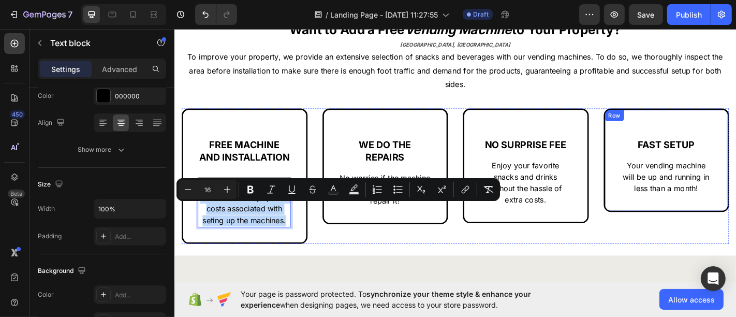
click at [696, 192] on span "Your vending machine will be up and running in less than a month!" at bounding box center [718, 193] width 96 height 36
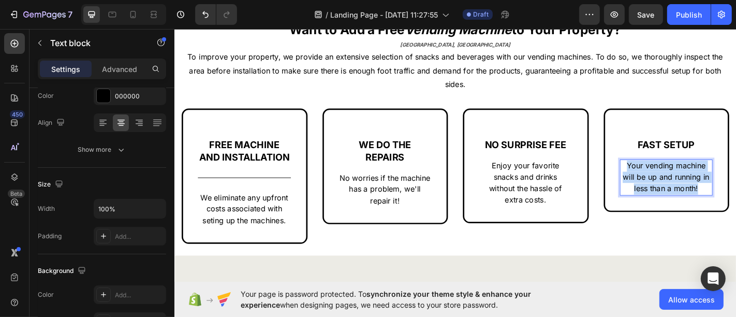
click at [696, 192] on span "Your vending machine will be up and running in less than a month!" at bounding box center [718, 193] width 96 height 36
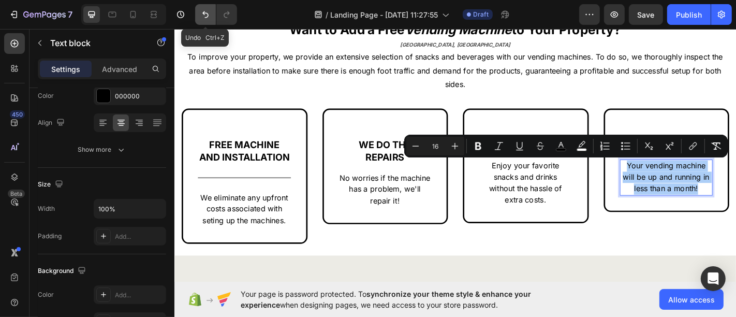
click at [205, 19] on icon "Undo/Redo" at bounding box center [205, 14] width 10 height 10
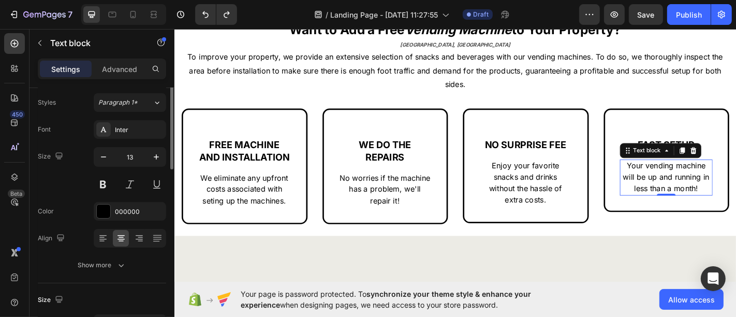
scroll to position [0, 0]
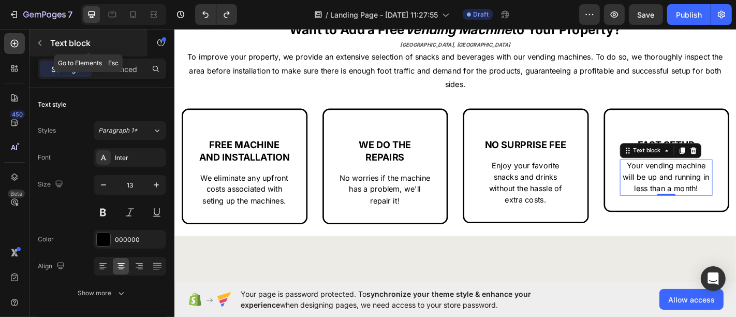
click at [54, 50] on div "Text block" at bounding box center [88, 42] width 118 height 27
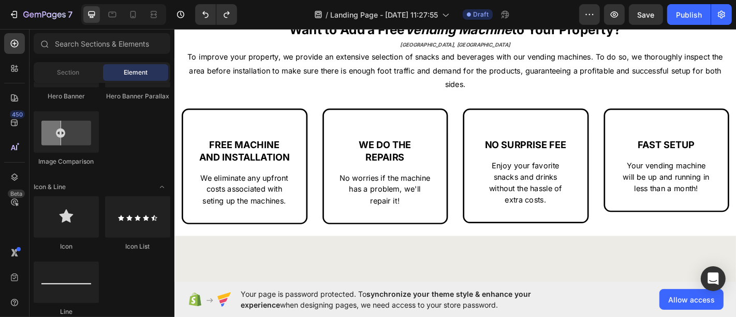
scroll to position [517, 0]
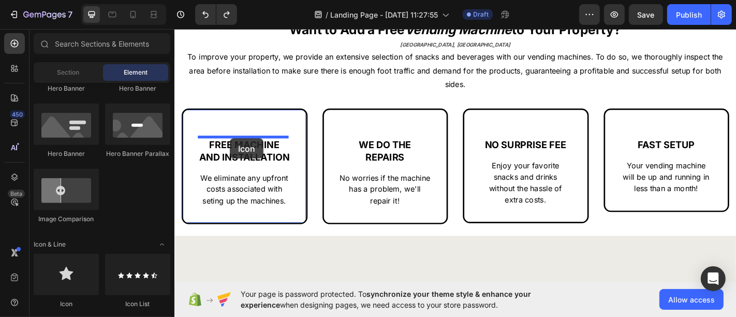
drag, startPoint x: 254, startPoint y: 293, endPoint x: 235, endPoint y: 150, distance: 145.1
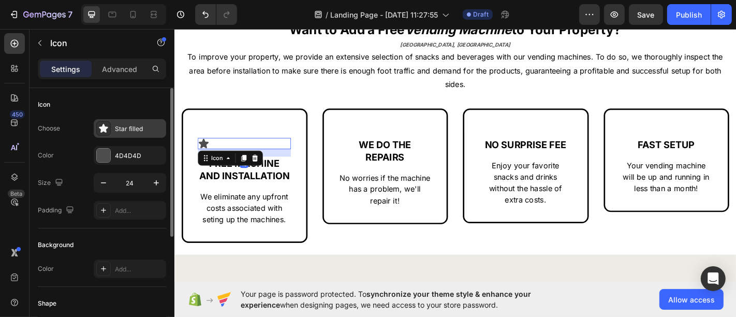
click at [124, 132] on div "Star filled" at bounding box center [139, 128] width 49 height 9
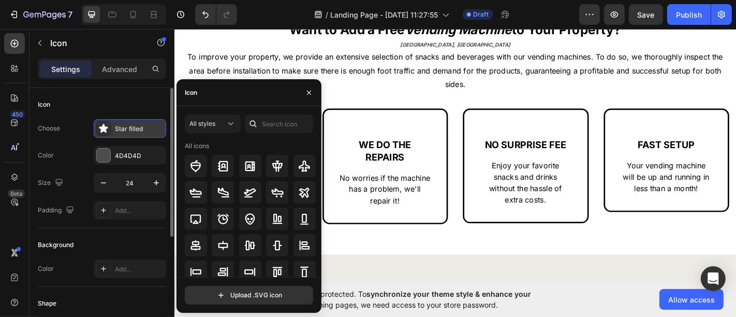
click at [125, 132] on div "Star filled" at bounding box center [139, 128] width 49 height 9
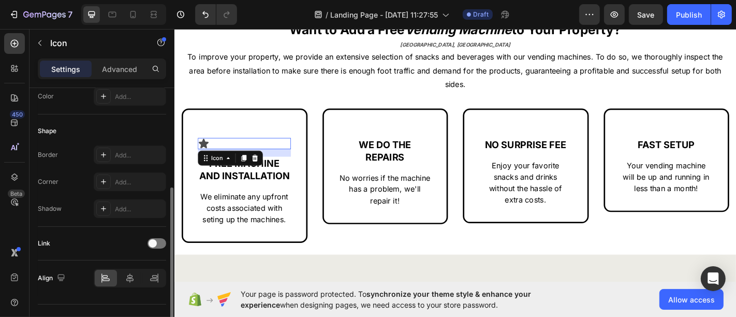
scroll to position [190, 0]
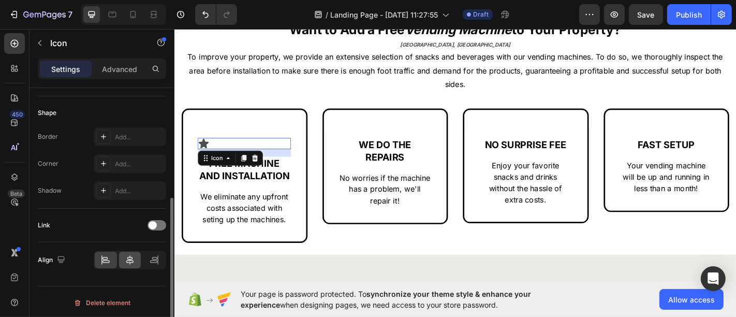
click at [130, 259] on icon at bounding box center [130, 260] width 10 height 10
click at [255, 164] on div "Icon" at bounding box center [236, 172] width 72 height 17
click at [251, 168] on icon at bounding box center [251, 171] width 6 height 7
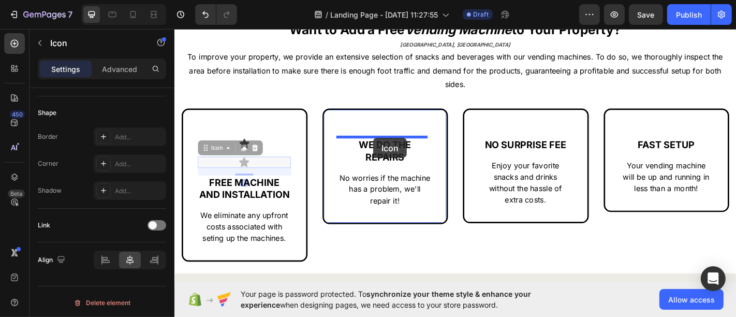
drag, startPoint x: 216, startPoint y: 162, endPoint x: 394, endPoint y: 154, distance: 178.2
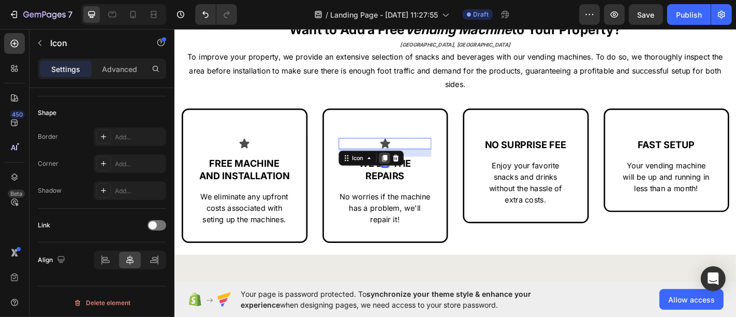
click at [406, 175] on div at bounding box center [406, 172] width 12 height 12
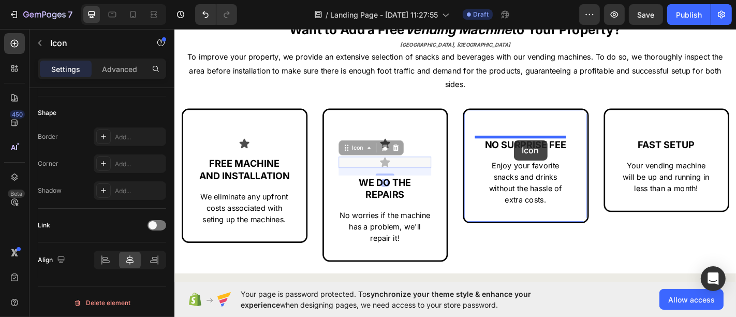
drag, startPoint x: 371, startPoint y: 158, endPoint x: 549, endPoint y: 152, distance: 178.1
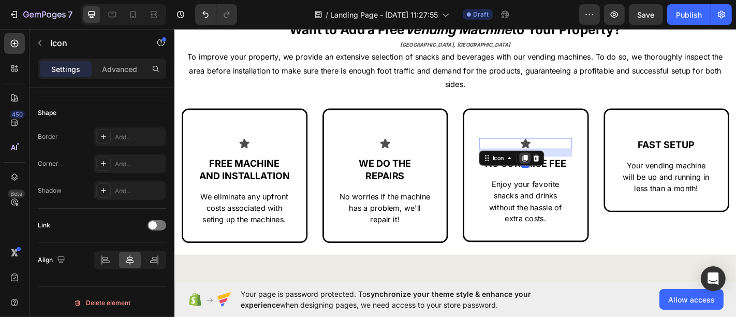
click at [560, 172] on icon at bounding box center [561, 172] width 8 height 8
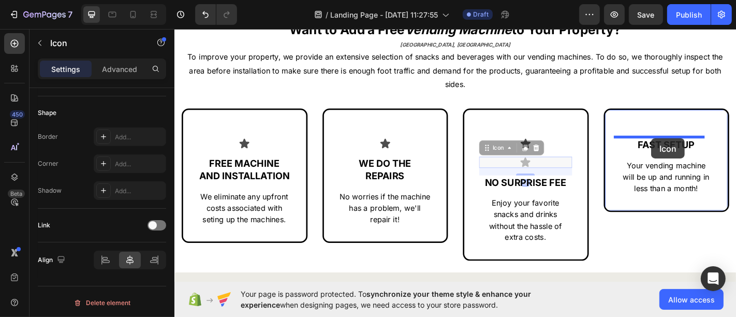
drag, startPoint x: 527, startPoint y: 161, endPoint x: 701, endPoint y: 150, distance: 174.3
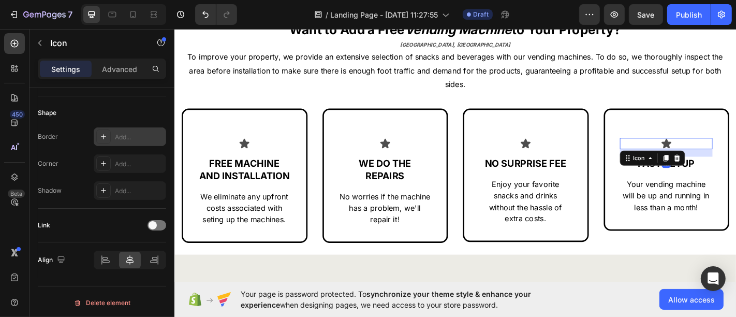
scroll to position [0, 0]
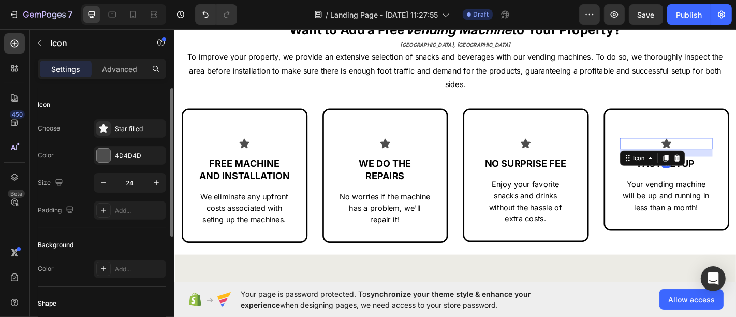
click at [142, 170] on div "Choose Star filled Color 4D4D4D Size 24 Padding Add..." at bounding box center [102, 169] width 128 height 100
click at [141, 164] on div "4D4D4D" at bounding box center [130, 155] width 72 height 19
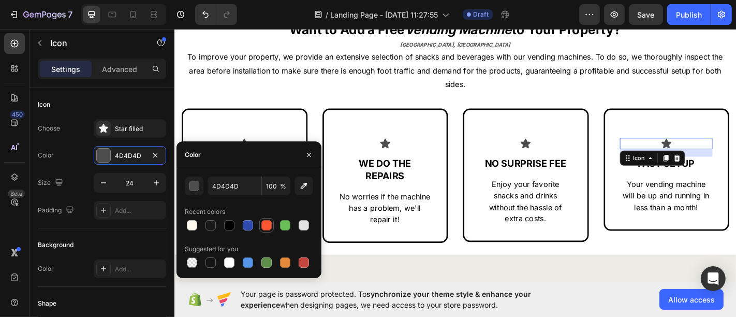
click at [267, 228] on div at bounding box center [266, 225] width 10 height 10
type input "FF5733"
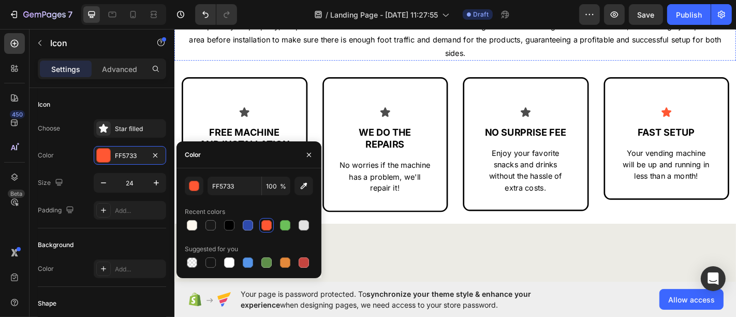
scroll to position [116, 0]
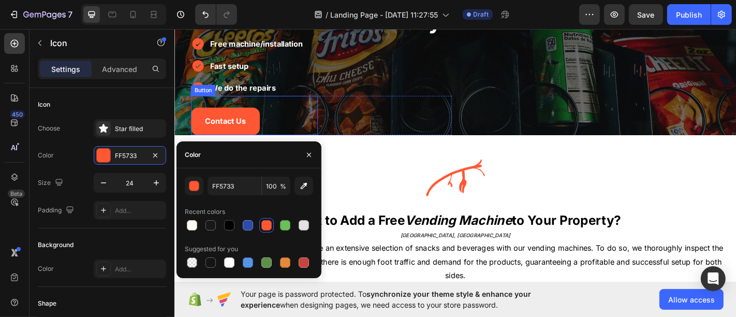
click at [284, 118] on div "Contact Us Button" at bounding box center [262, 124] width 140 height 43
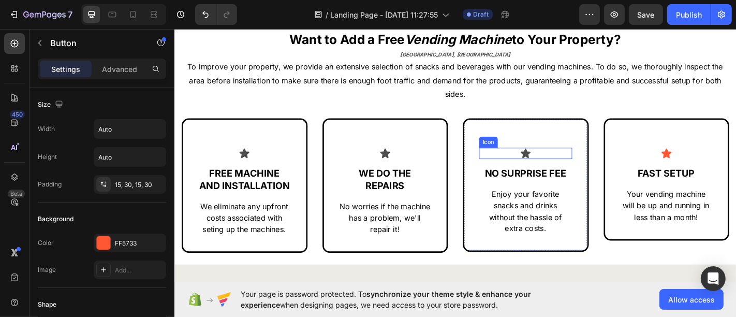
scroll to position [404, 0]
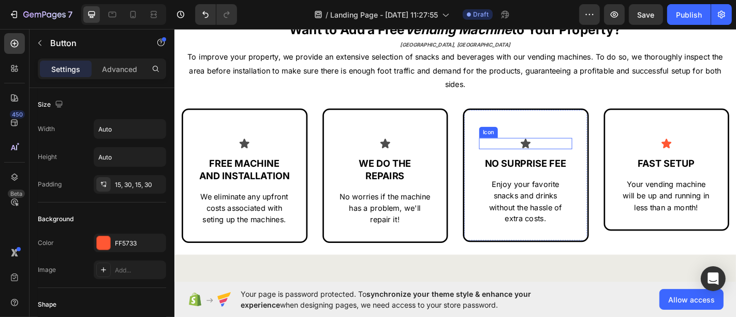
click at [557, 154] on icon at bounding box center [562, 155] width 11 height 10
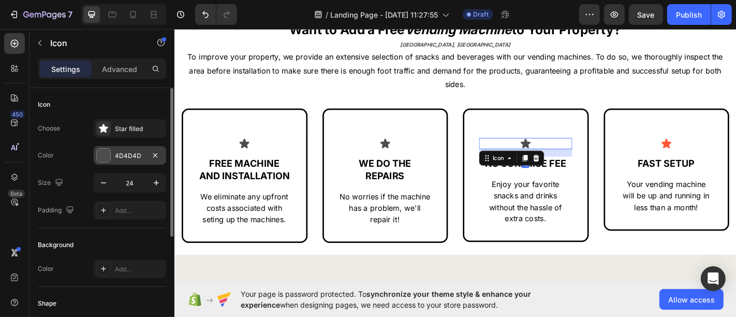
click at [140, 161] on div "4D4D4D" at bounding box center [130, 155] width 72 height 19
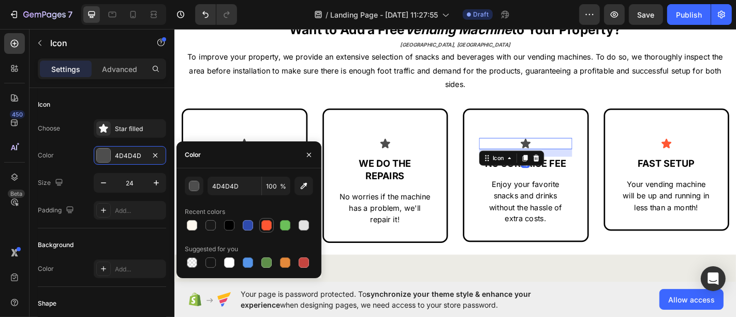
click at [264, 222] on div at bounding box center [266, 225] width 10 height 10
type input "FF5733"
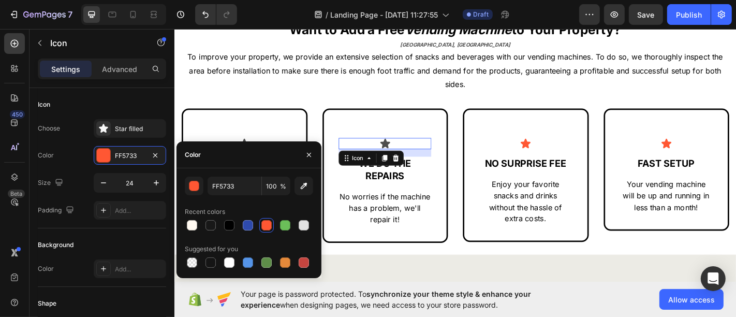
click at [422, 154] on div "Icon 0" at bounding box center [406, 156] width 103 height 12
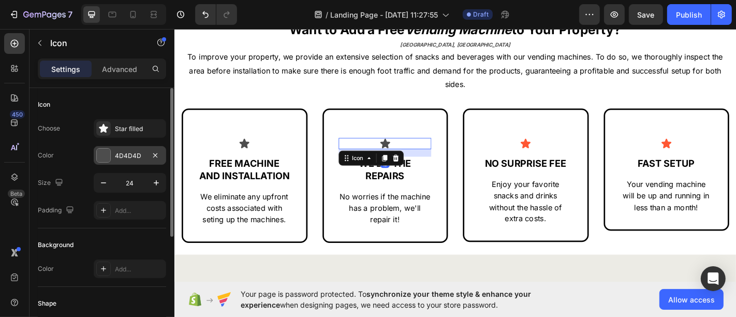
click at [144, 159] on div "4D4D4D" at bounding box center [130, 155] width 72 height 19
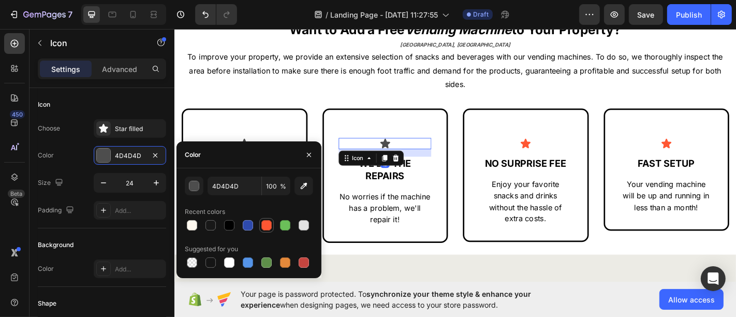
click at [269, 224] on div at bounding box center [266, 225] width 10 height 10
type input "FF5733"
click at [254, 150] on icon at bounding box center [251, 156] width 12 height 12
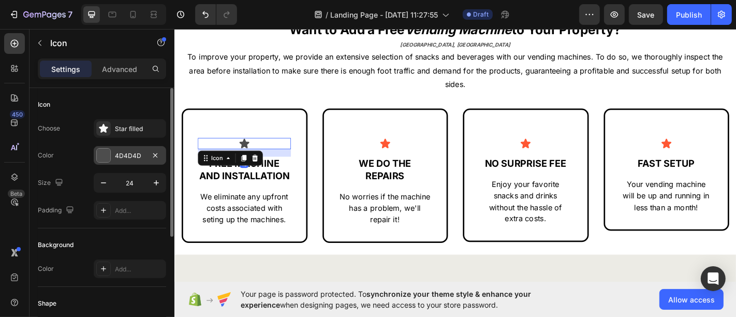
click at [116, 154] on div "4D4D4D" at bounding box center [130, 155] width 30 height 9
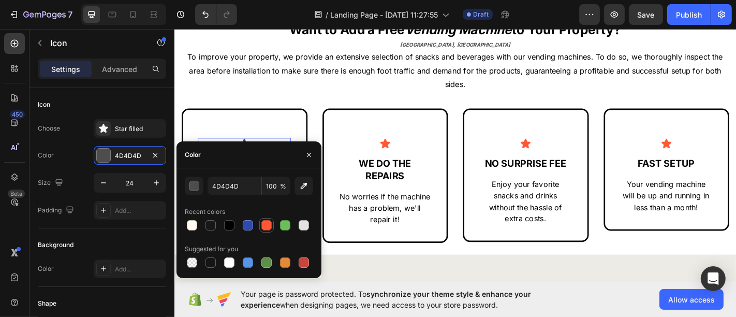
click at [270, 223] on div at bounding box center [266, 225] width 10 height 10
type input "FF5733"
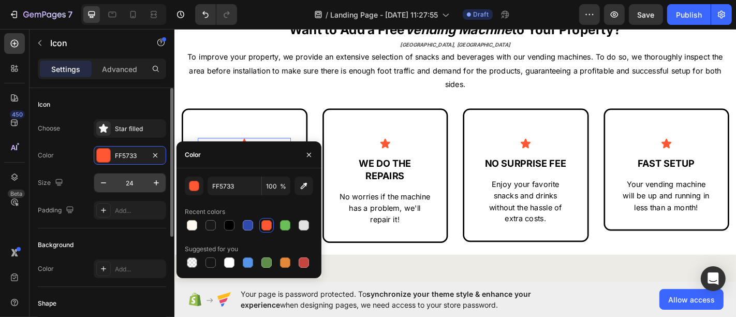
click at [125, 186] on input "24" at bounding box center [130, 182] width 34 height 19
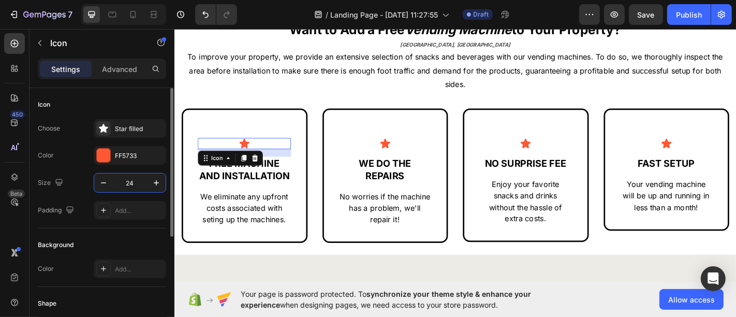
click at [125, 186] on input "24" at bounding box center [130, 182] width 34 height 19
type input "50"
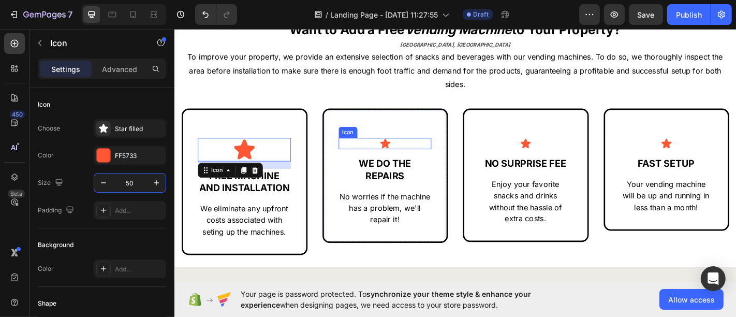
click at [414, 156] on div "Icon" at bounding box center [406, 156] width 103 height 12
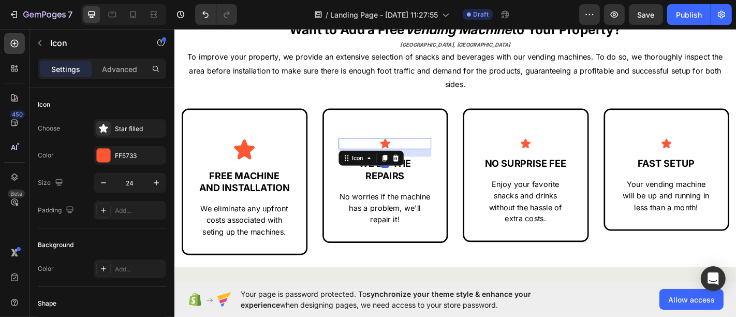
click at [414, 156] on div "Icon 16" at bounding box center [406, 156] width 103 height 12
click at [127, 182] on input "24" at bounding box center [130, 182] width 34 height 19
type input "50"
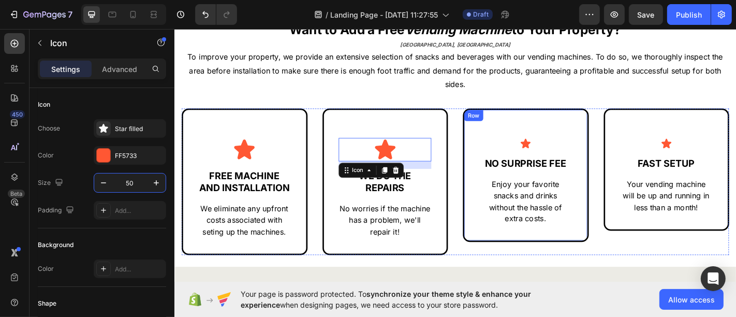
click at [563, 156] on div "Icon" at bounding box center [562, 156] width 103 height 12
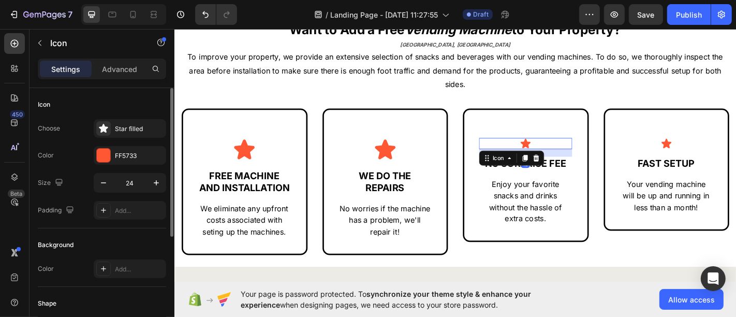
click at [125, 192] on div "Choose Star filled Color FF5733 Size 24 Padding Add..." at bounding box center [102, 169] width 128 height 100
click at [125, 189] on input "24" at bounding box center [130, 182] width 34 height 19
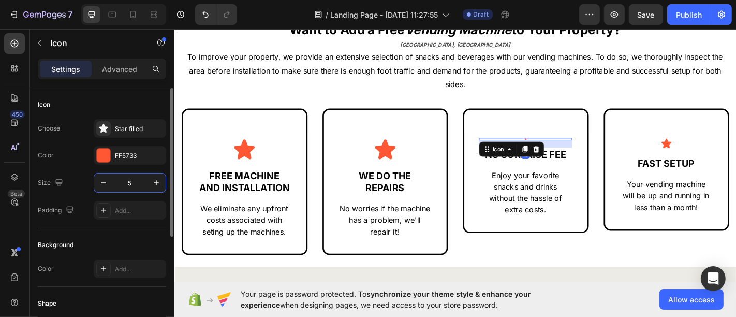
type input "50"
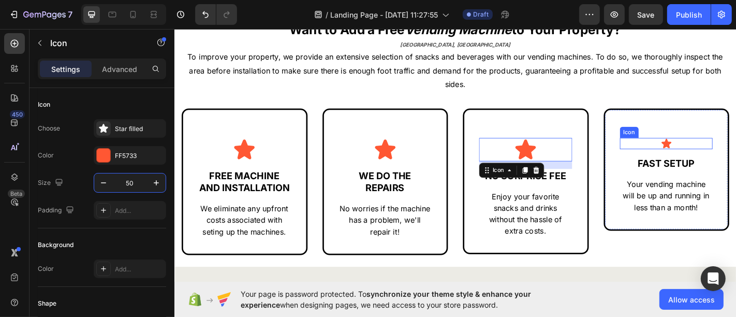
click at [712, 152] on icon at bounding box center [718, 156] width 12 height 12
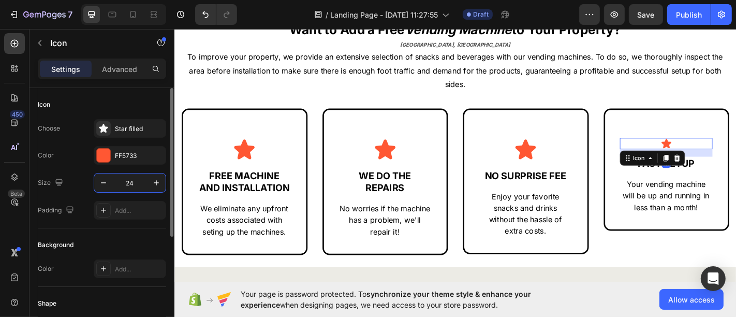
click at [130, 184] on input "24" at bounding box center [130, 182] width 34 height 19
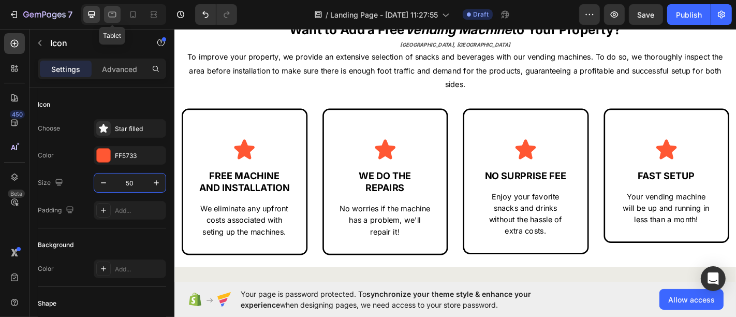
type input "50"
click at [116, 12] on icon at bounding box center [112, 14] width 10 height 10
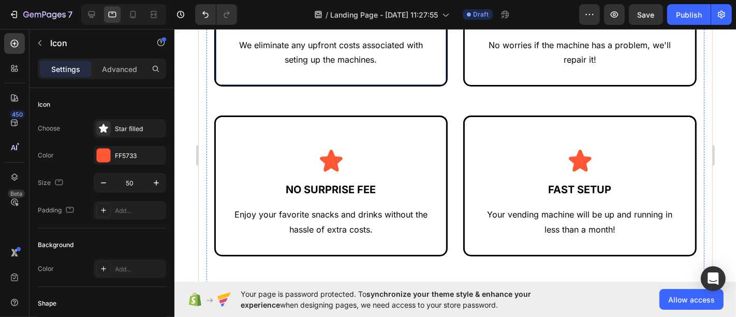
scroll to position [599, 0]
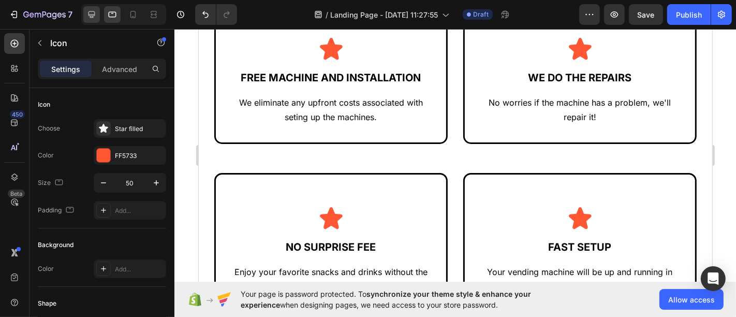
click at [97, 15] on div at bounding box center [91, 14] width 17 height 17
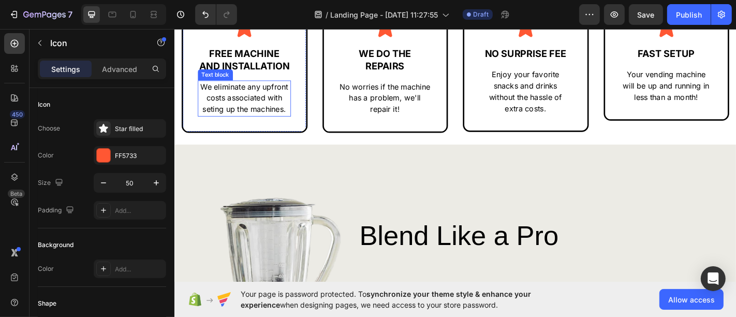
scroll to position [507, 0]
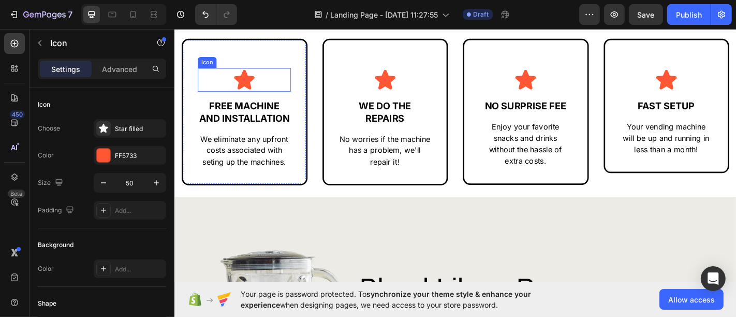
click at [236, 79] on div "Icon" at bounding box center [251, 85] width 103 height 26
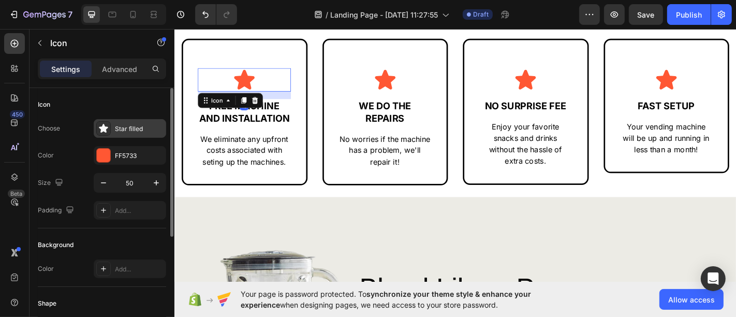
click at [151, 123] on div "Star filled" at bounding box center [130, 128] width 72 height 19
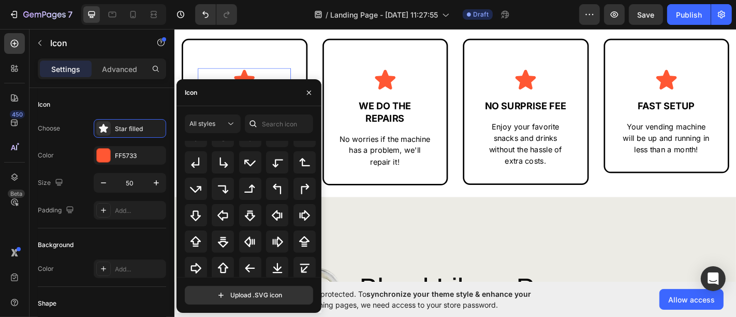
scroll to position [355, 0]
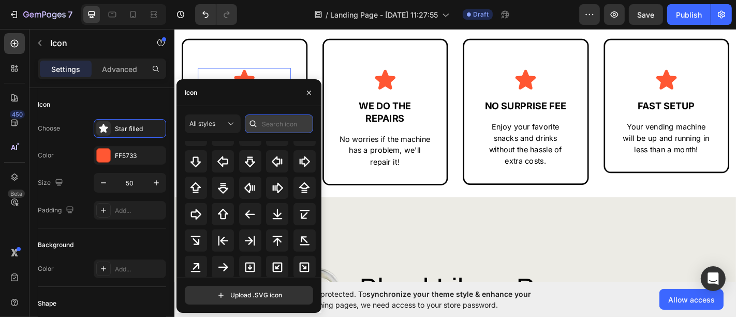
drag, startPoint x: 280, startPoint y: 121, endPoint x: 278, endPoint y: 127, distance: 6.4
click at [278, 126] on input "text" at bounding box center [279, 123] width 68 height 19
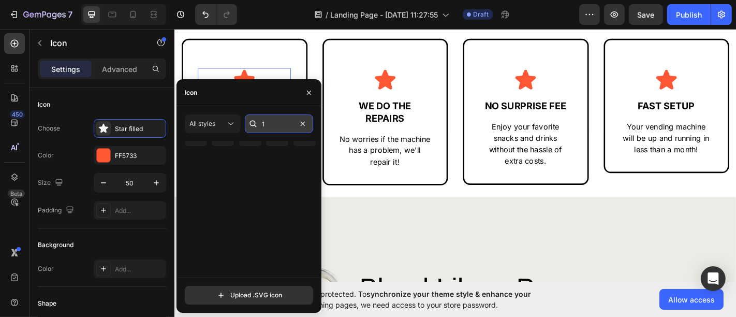
scroll to position [0, 0]
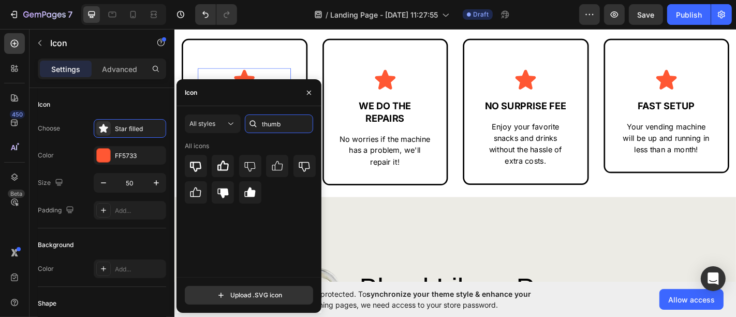
type input "thumb"
click at [223, 166] on icon at bounding box center [223, 166] width 12 height 12
click at [309, 92] on icon "button" at bounding box center [309, 93] width 4 height 4
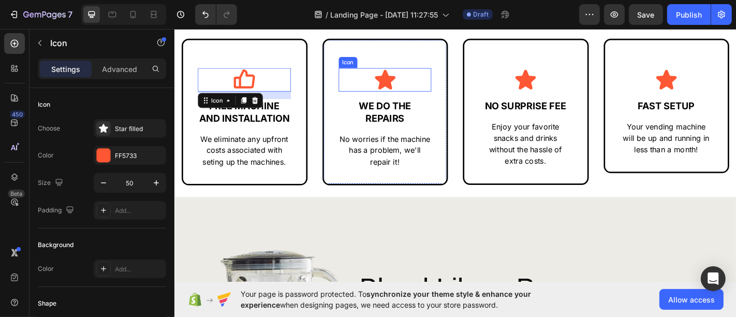
click at [387, 75] on div "Icon" at bounding box center [406, 85] width 103 height 26
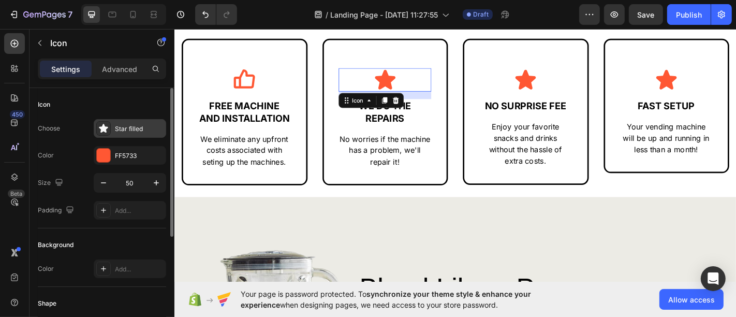
click at [131, 130] on div "Star filled" at bounding box center [139, 128] width 49 height 9
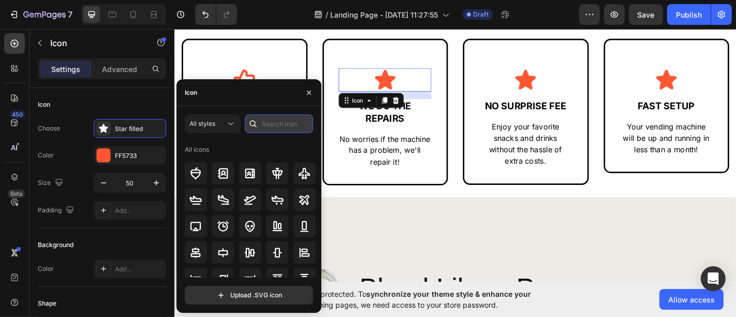
click at [276, 127] on input "text" at bounding box center [279, 123] width 68 height 19
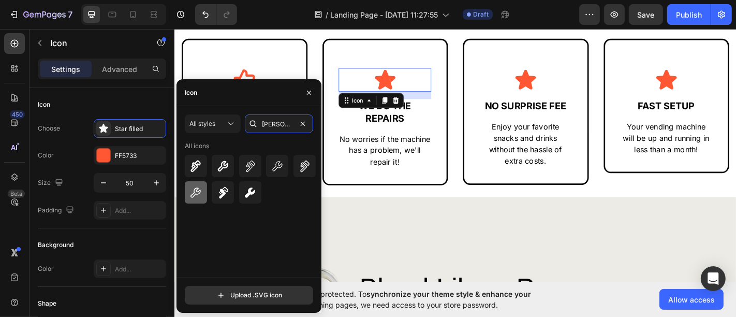
type input "[PERSON_NAME]"
click at [192, 197] on icon at bounding box center [196, 192] width 10 height 10
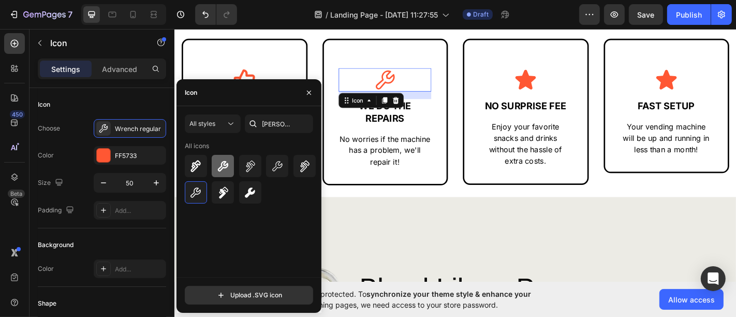
click at [214, 174] on div at bounding box center [223, 166] width 22 height 22
click at [575, 91] on div "Icon" at bounding box center [562, 85] width 103 height 26
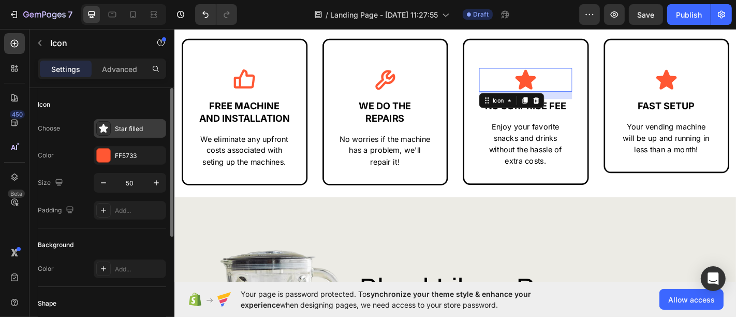
click at [118, 128] on div "Star filled" at bounding box center [139, 128] width 49 height 9
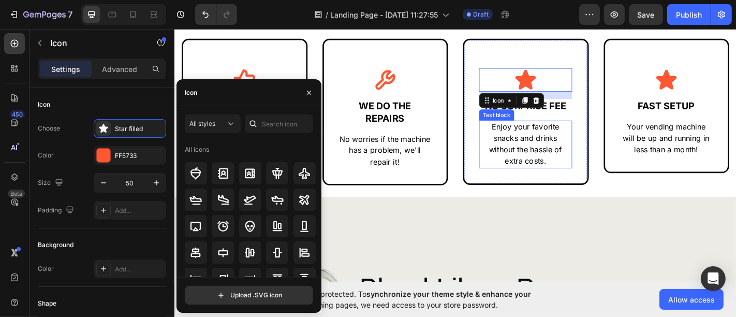
click at [537, 155] on p "Enjoy your favorite snacks and drinks without the hassle of extra costs." at bounding box center [562, 156] width 101 height 51
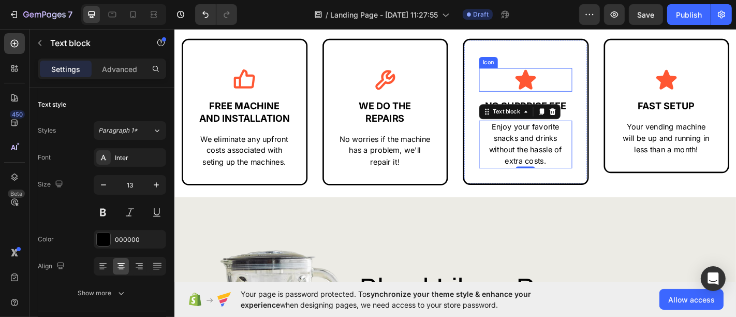
click at [565, 79] on icon at bounding box center [562, 85] width 26 height 26
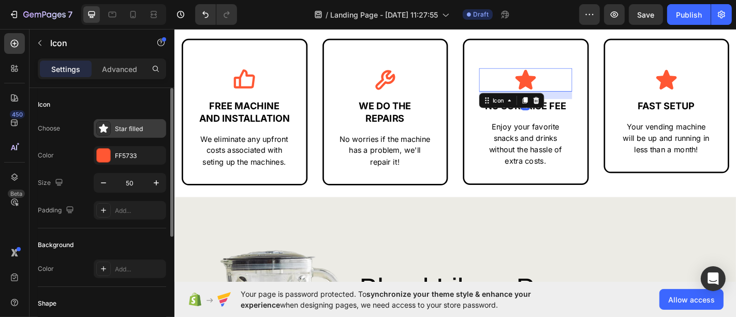
click at [131, 124] on div "Star filled" at bounding box center [139, 128] width 49 height 9
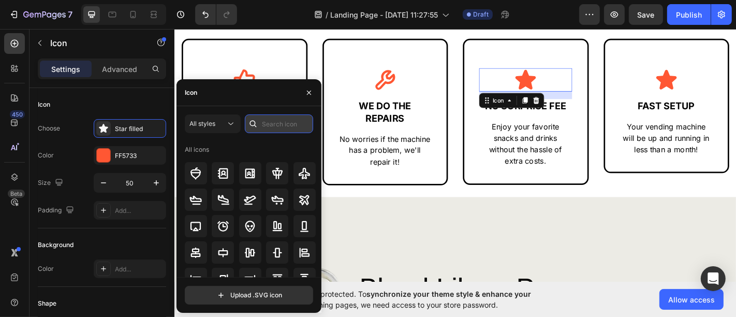
click at [262, 125] on input "text" at bounding box center [279, 123] width 68 height 19
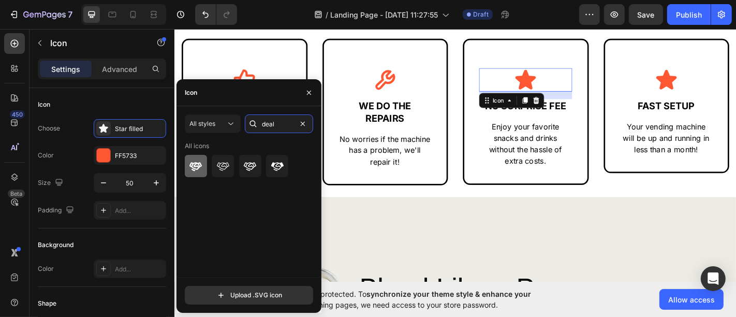
type input "deal"
click at [196, 169] on icon at bounding box center [195, 166] width 12 height 9
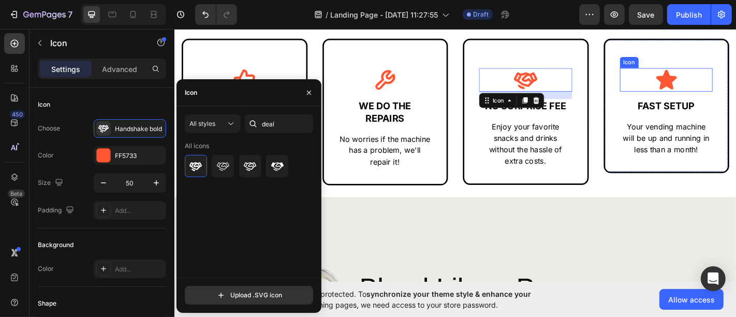
click at [724, 86] on div "Icon" at bounding box center [717, 85] width 103 height 26
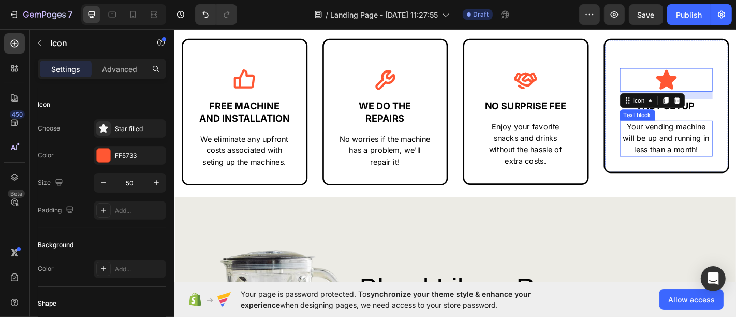
click at [705, 158] on span "Your vending machine will be up and running in less than a month!" at bounding box center [718, 150] width 96 height 36
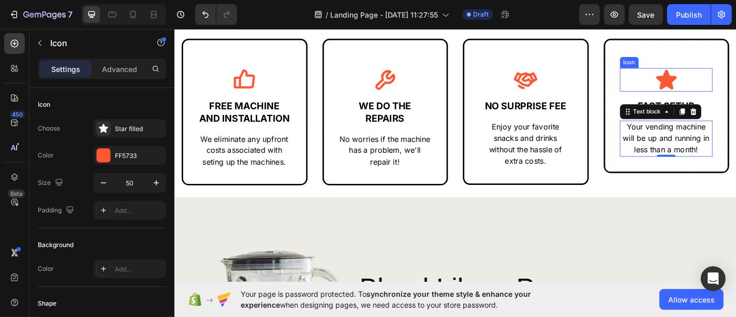
click at [720, 81] on icon at bounding box center [718, 85] width 26 height 26
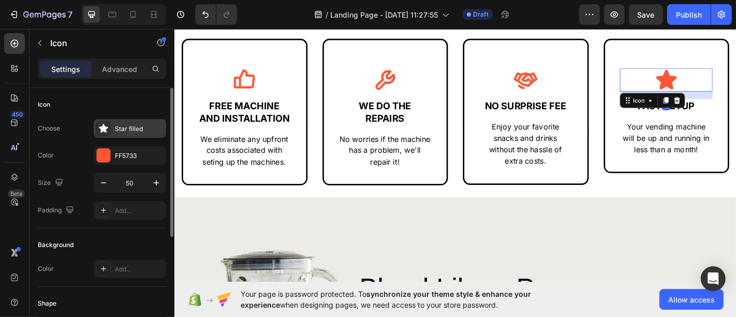
click at [129, 130] on div "Star filled" at bounding box center [139, 128] width 49 height 9
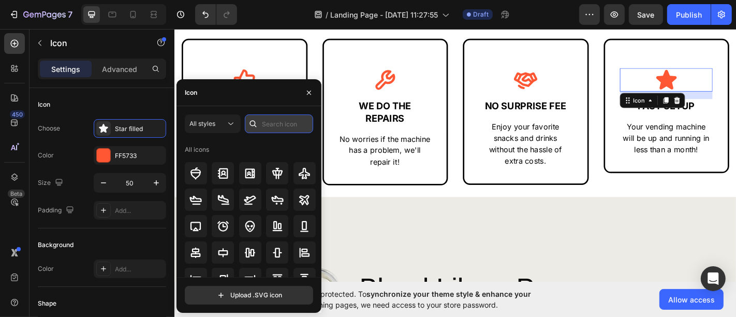
click at [264, 123] on input "text" at bounding box center [279, 123] width 68 height 19
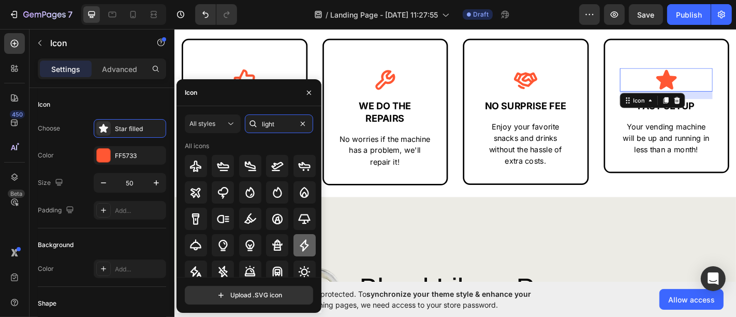
type input "light"
click at [298, 250] on icon at bounding box center [304, 245] width 12 height 12
click at [309, 93] on icon "button" at bounding box center [309, 93] width 4 height 4
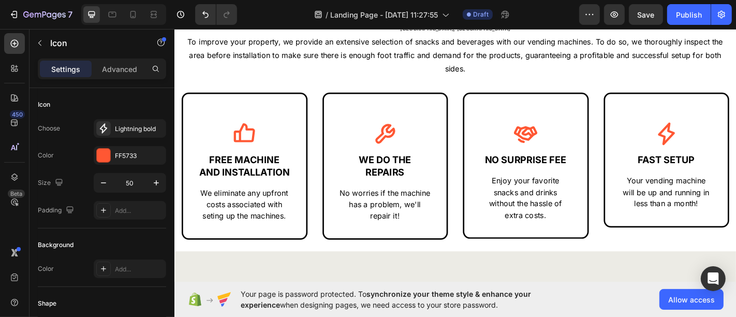
scroll to position [219, 0]
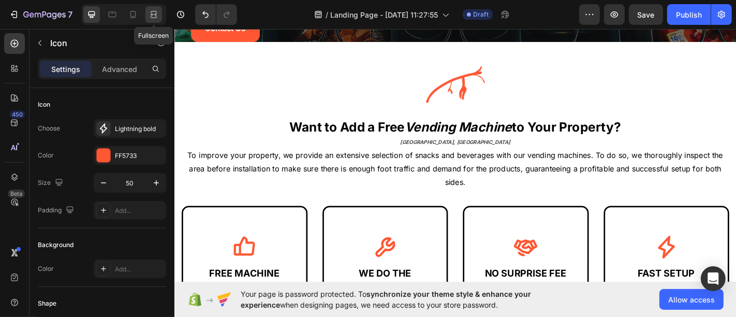
click at [156, 13] on icon at bounding box center [154, 14] width 10 height 10
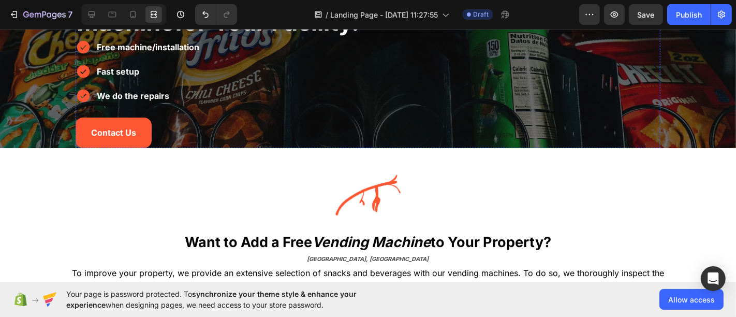
scroll to position [115, 0]
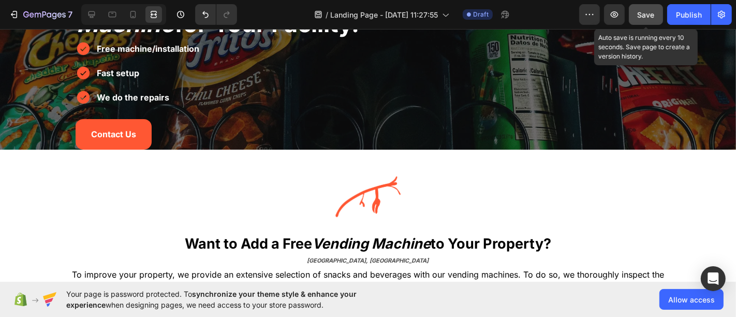
click at [650, 12] on span "Save" at bounding box center [646, 14] width 17 height 9
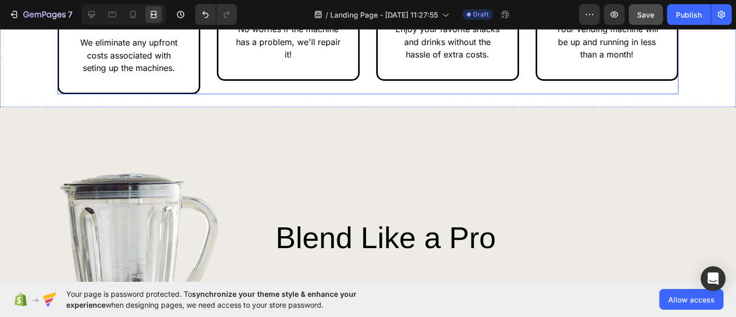
scroll to position [632, 0]
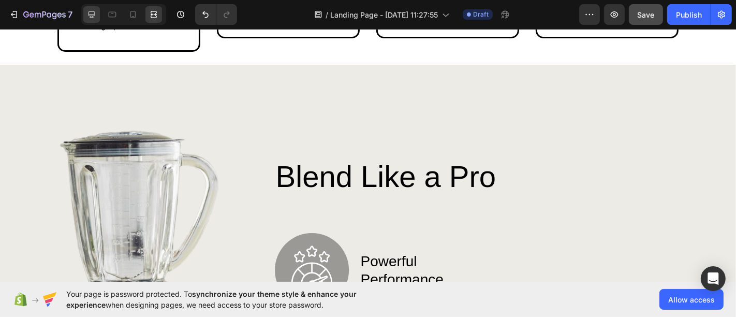
click at [91, 9] on icon at bounding box center [91, 14] width 10 height 10
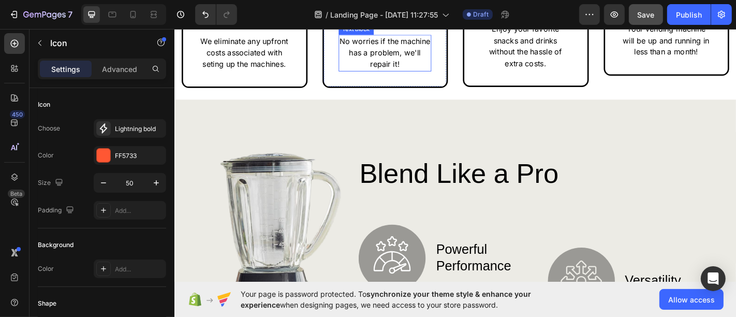
scroll to position [588, 0]
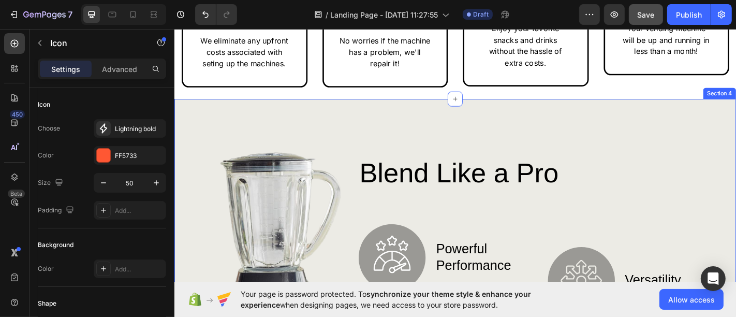
click at [403, 138] on div "Image Blend Like a Pro Heading Image powerful performance Text Block Row Image …" at bounding box center [484, 296] width 621 height 379
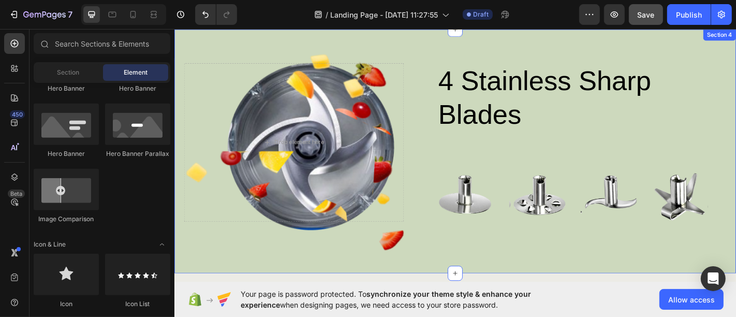
scroll to position [761, 0]
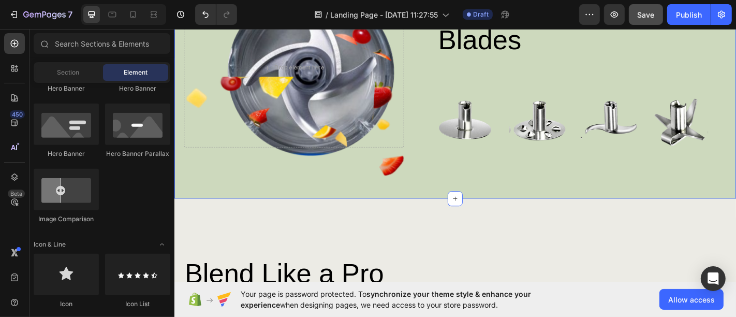
click at [496, 201] on div "4 stainless sharp blades Heading Image Image Image Image Row Row Drop element h…" at bounding box center [484, 82] width 621 height 270
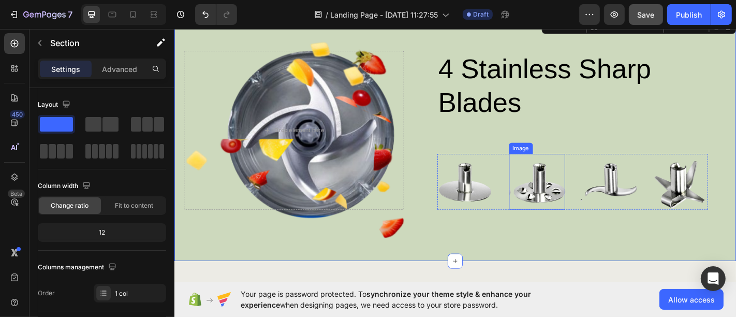
scroll to position [646, 0]
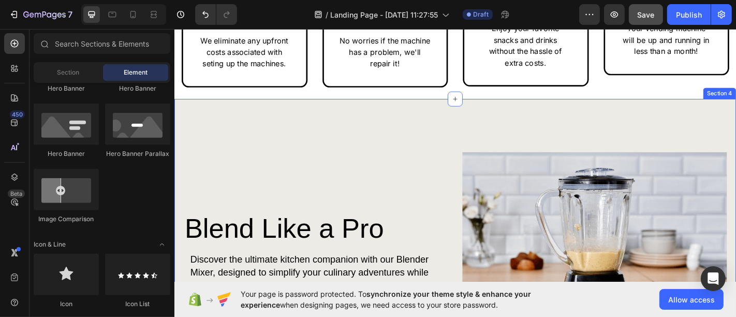
click at [508, 129] on div "Blend Like a Pro Heading Discover the ultimate kitchen companion with our Blend…" at bounding box center [484, 312] width 621 height 410
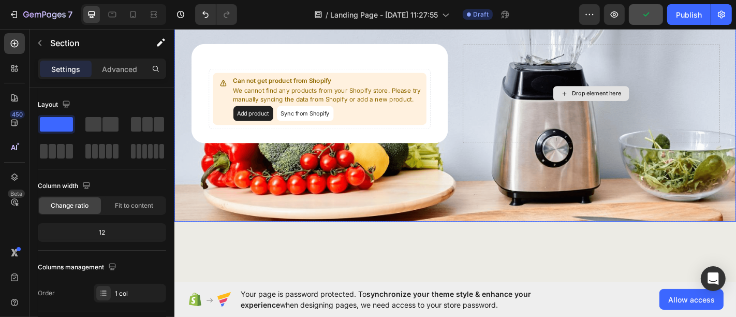
scroll to position [1508, 0]
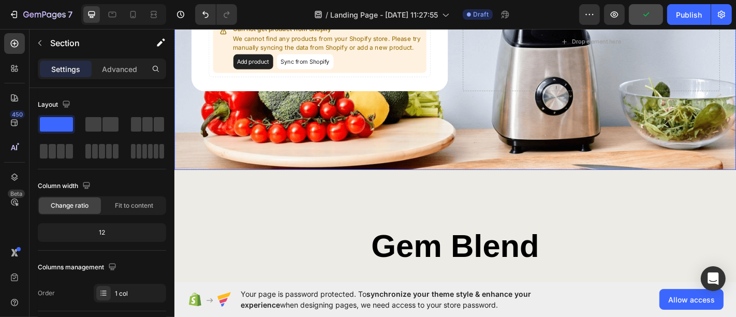
click at [361, 169] on div "Background Image" at bounding box center [484, 43] width 621 height 284
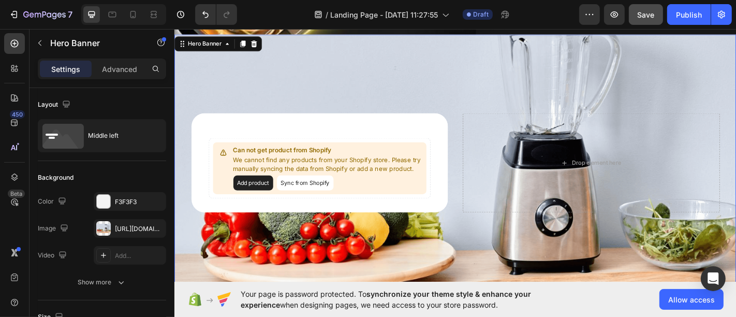
scroll to position [1336, 0]
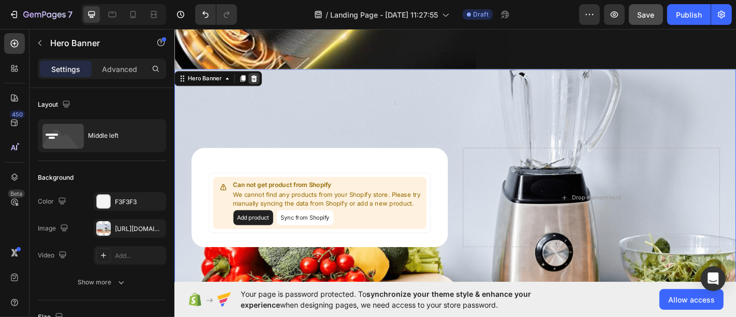
click at [263, 80] on icon at bounding box center [262, 84] width 8 height 8
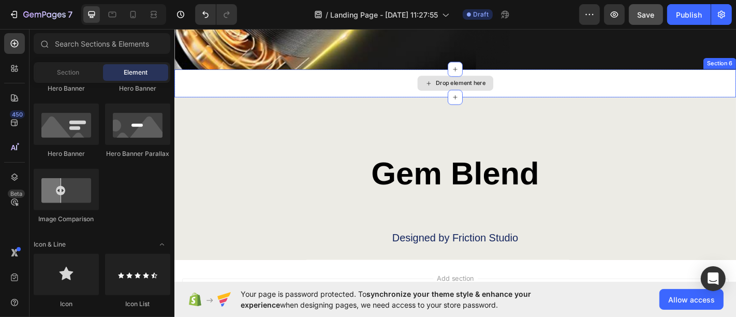
click at [333, 91] on div "Drop element here" at bounding box center [484, 88] width 621 height 31
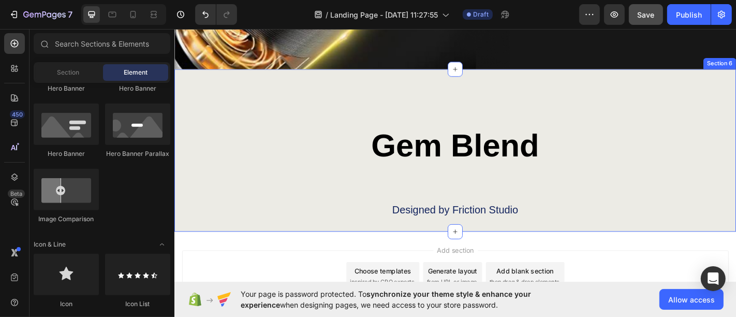
click at [682, 123] on div "Gem Blend Heading Designed by Friction Studio Text Block Row Section 6" at bounding box center [484, 163] width 621 height 180
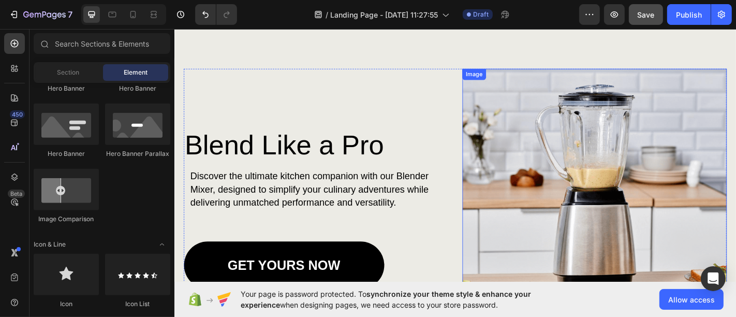
scroll to position [690, 0]
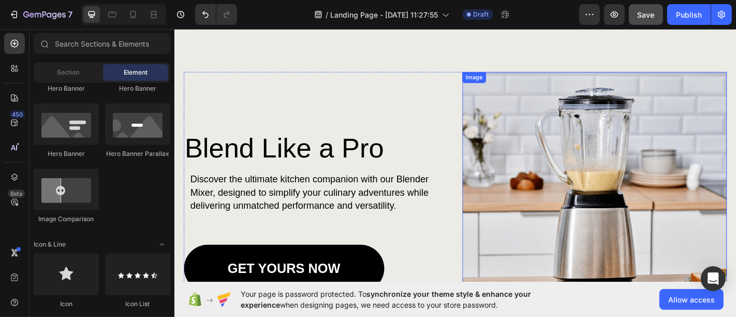
click at [523, 154] on img at bounding box center [638, 229] width 292 height 304
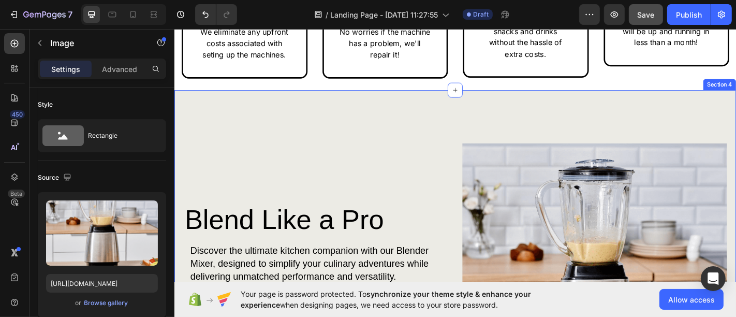
scroll to position [632, 0]
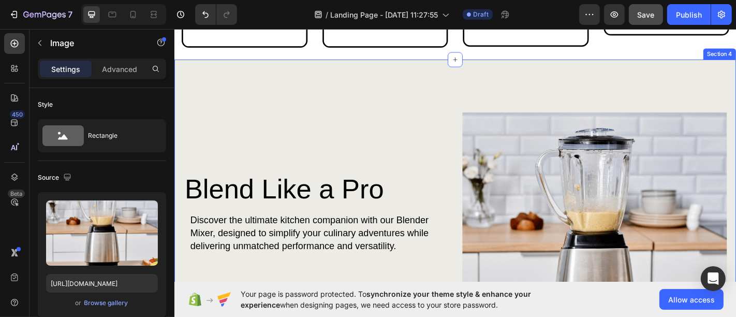
click at [360, 102] on div "Blend Like a Pro Heading Discover the ultimate kitchen companion with our Blend…" at bounding box center [484, 268] width 621 height 410
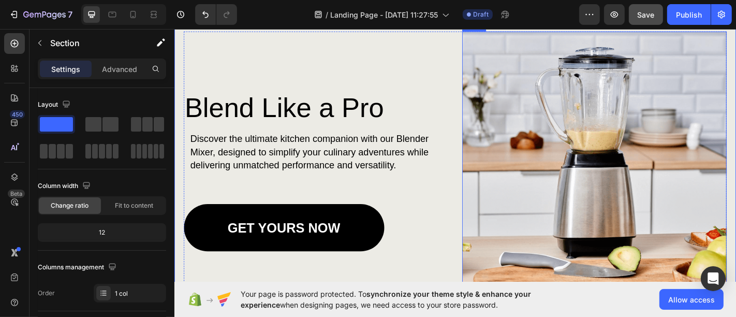
scroll to position [805, 0]
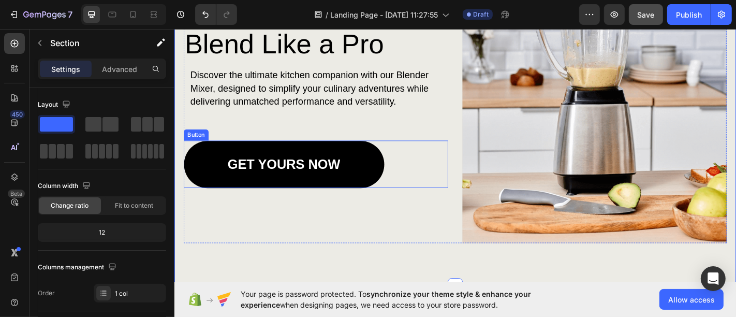
click at [390, 182] on link "GET YOURS NOW" at bounding box center [294, 179] width 221 height 52
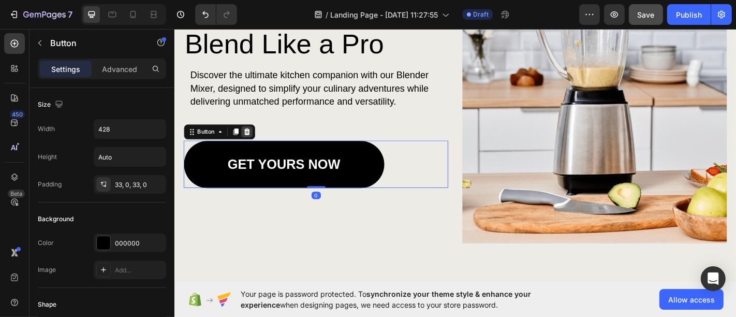
click at [257, 140] on icon at bounding box center [254, 143] width 8 height 8
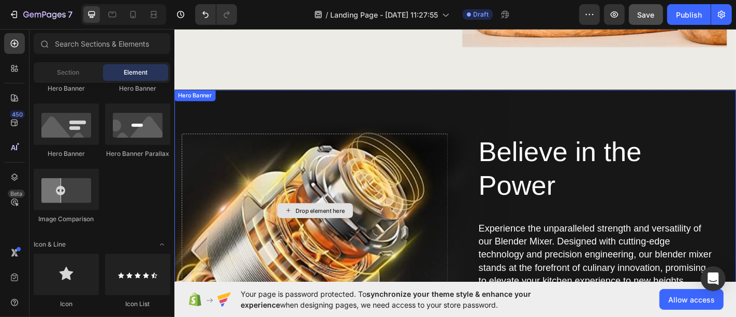
scroll to position [1003, 0]
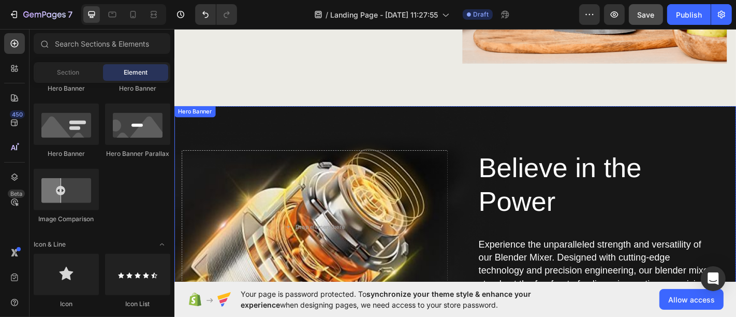
click at [407, 137] on div "Believe in the Power Heading Experience the unparalleled strength and versatili…" at bounding box center [484, 262] width 605 height 297
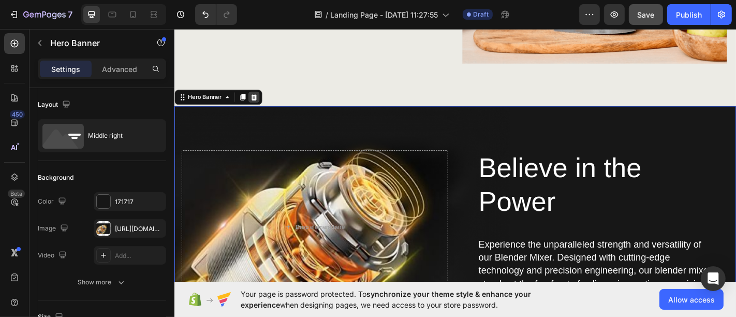
click at [263, 102] on icon at bounding box center [262, 104] width 7 height 7
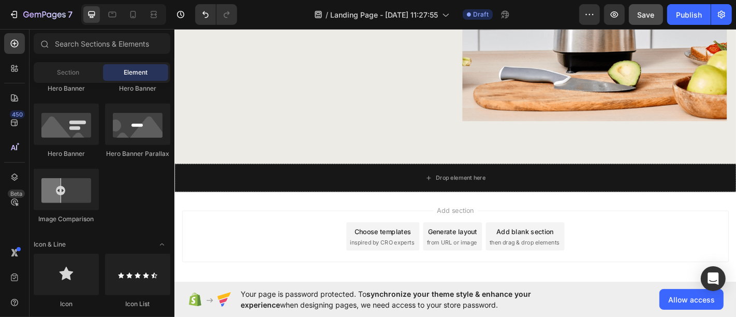
scroll to position [924, 0]
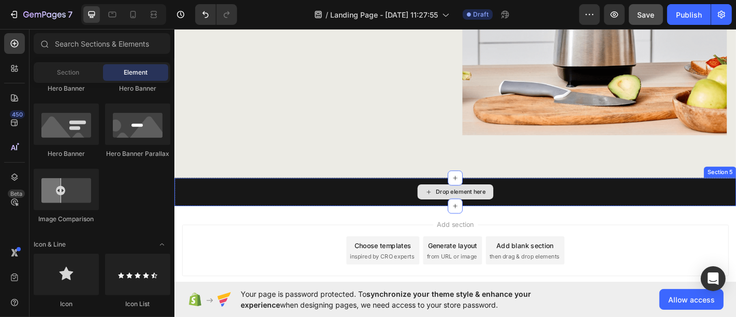
click at [378, 212] on div "Drop element here" at bounding box center [484, 209] width 621 height 31
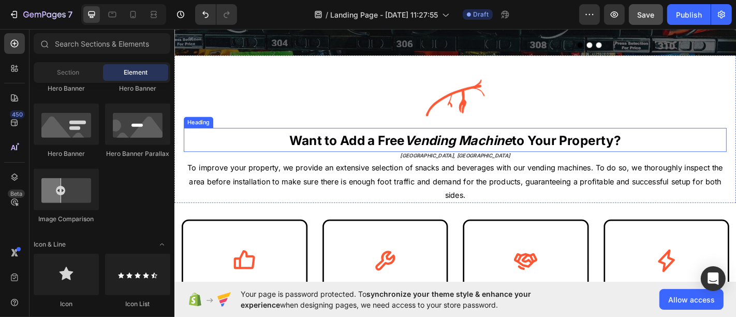
scroll to position [230, 0]
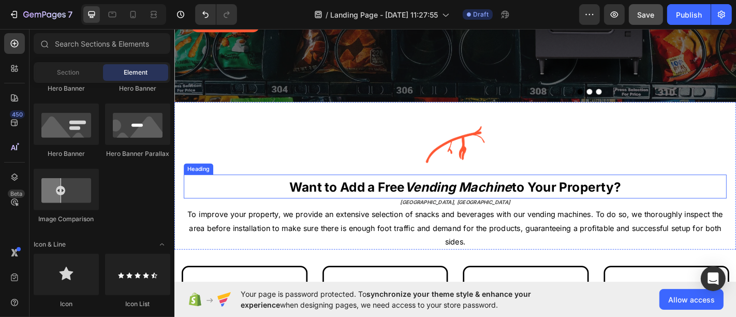
click at [376, 201] on strong "Want to Add a Free" at bounding box center [364, 203] width 127 height 17
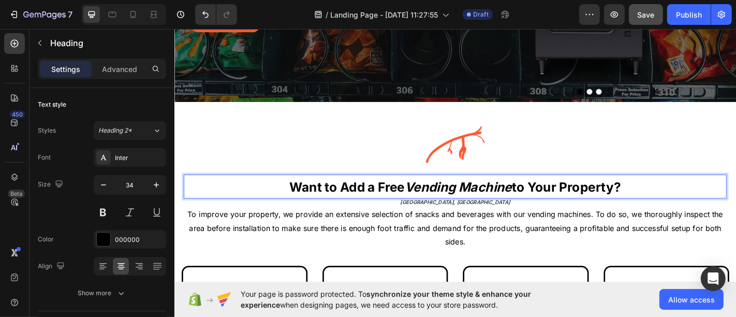
click at [376, 201] on strong "Want to Add a Free" at bounding box center [364, 203] width 127 height 17
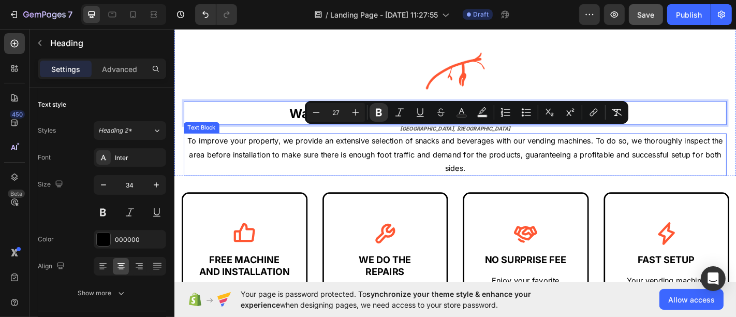
scroll to position [345, 0]
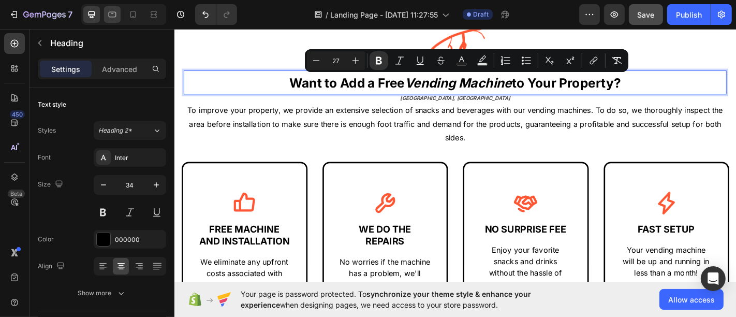
click at [108, 10] on icon at bounding box center [112, 14] width 10 height 10
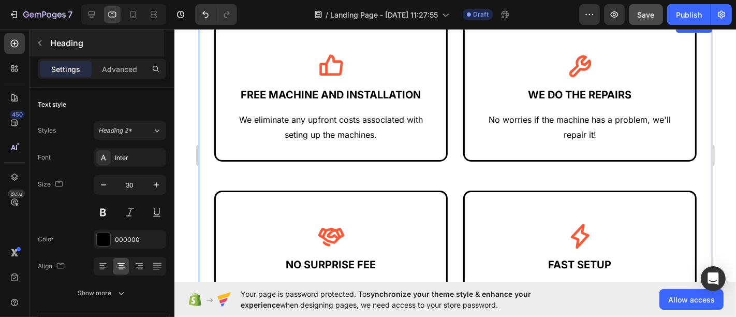
scroll to position [575, 0]
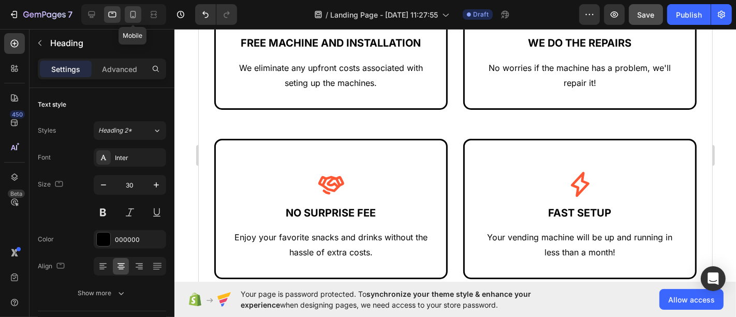
click at [134, 21] on div at bounding box center [133, 14] width 17 height 17
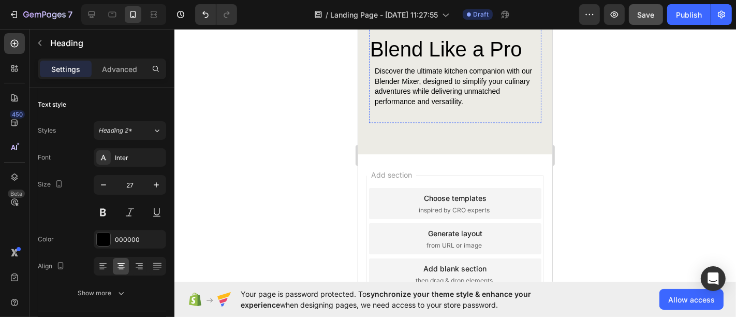
scroll to position [1552, 0]
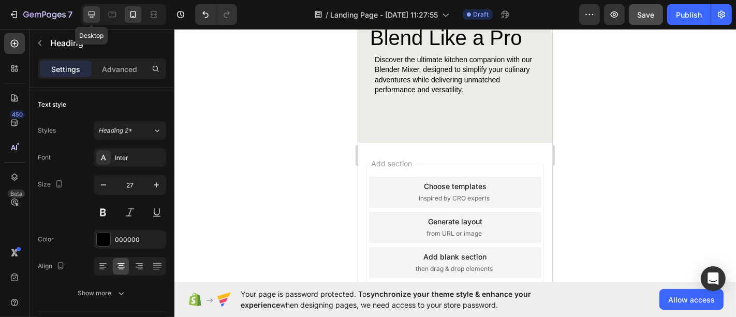
click at [90, 10] on icon at bounding box center [91, 14] width 10 height 10
type input "34"
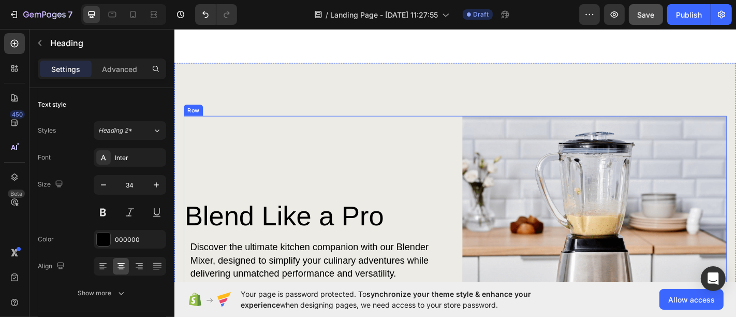
scroll to position [807, 0]
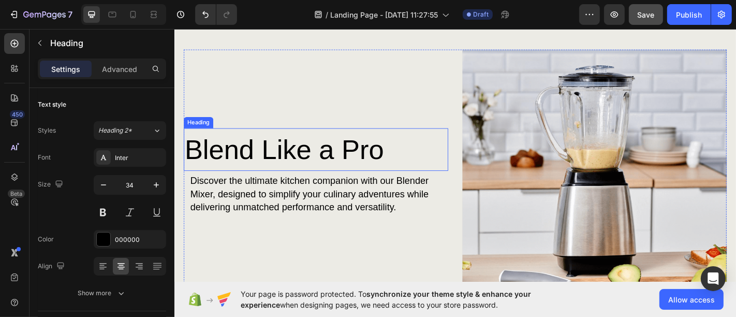
click at [393, 156] on h2 "Blend Like a Pro" at bounding box center [330, 162] width 292 height 47
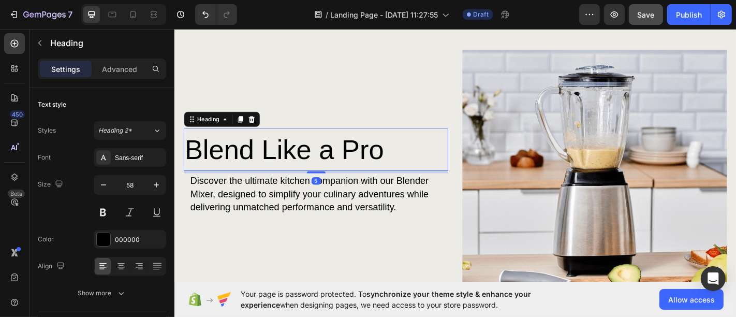
click at [393, 156] on h2 "Blend Like a Pro" at bounding box center [330, 162] width 292 height 47
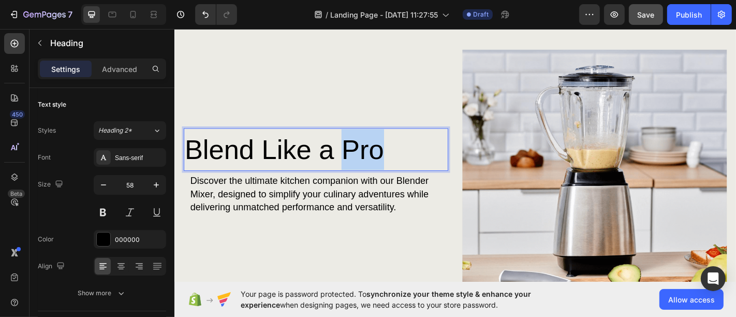
click at [393, 156] on p "Blend Like a Pro" at bounding box center [330, 162] width 290 height 45
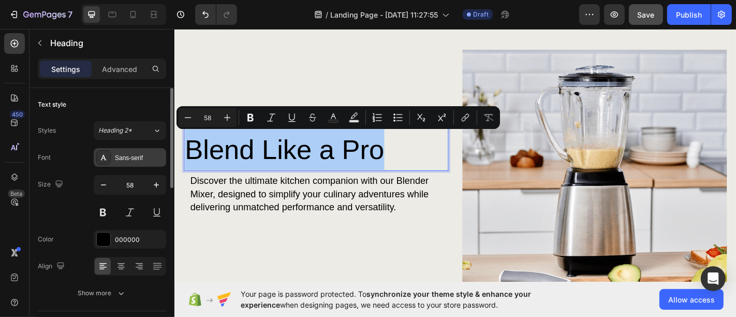
click at [146, 152] on div "Sans-serif" at bounding box center [130, 157] width 72 height 19
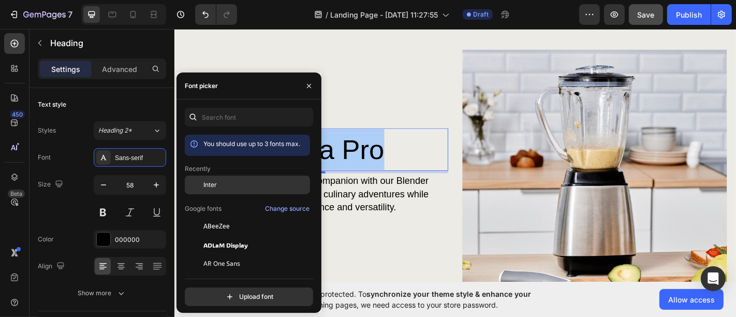
click at [211, 181] on span "Inter" at bounding box center [209, 184] width 13 height 9
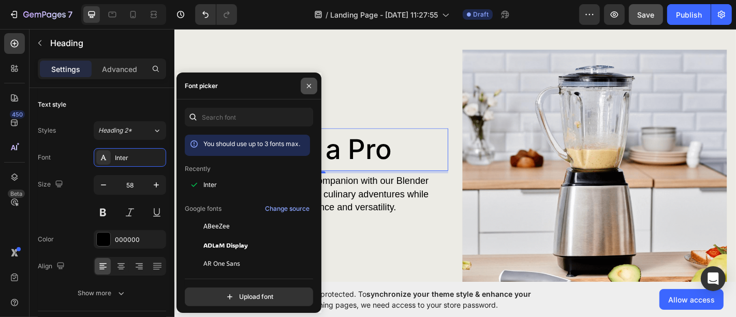
click at [312, 85] on icon "button" at bounding box center [309, 86] width 8 height 8
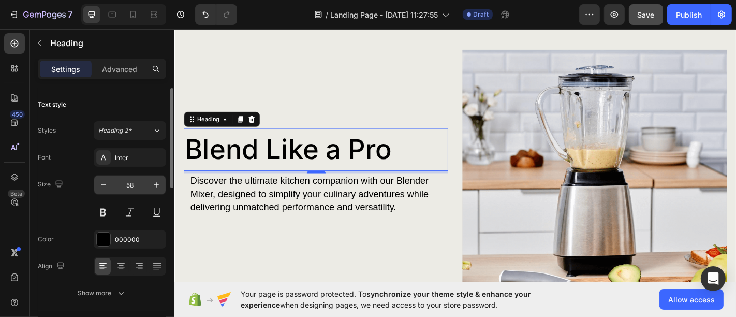
click at [139, 181] on input "58" at bounding box center [130, 184] width 34 height 19
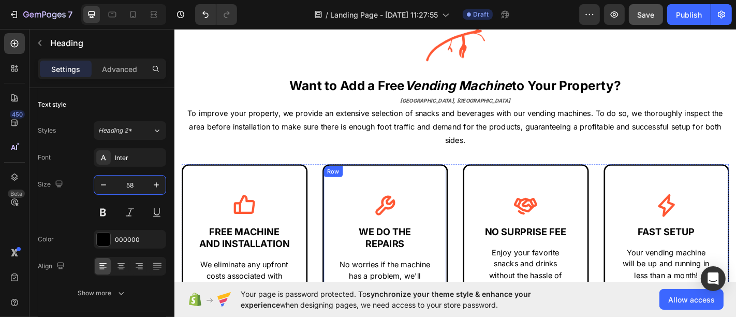
scroll to position [439, 0]
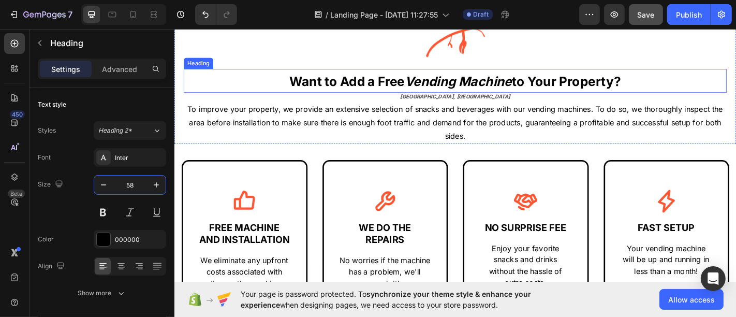
click at [392, 86] on strong "Want to Add a Free" at bounding box center [364, 86] width 127 height 17
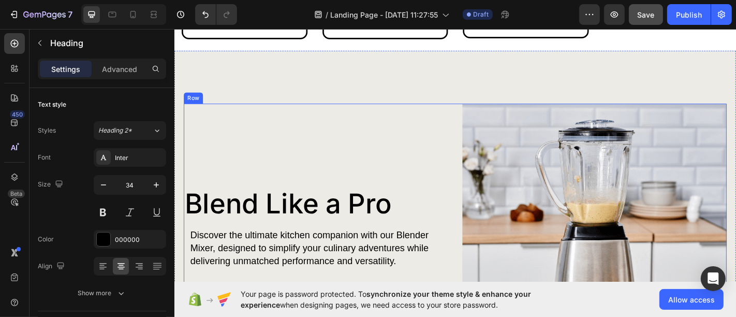
scroll to position [841, 0]
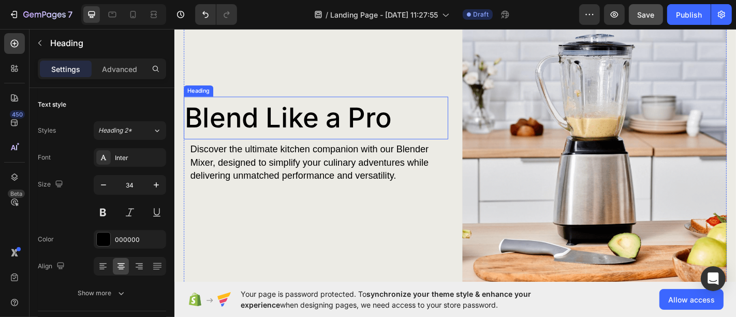
click at [336, 135] on h2 "Blend Like a Pro" at bounding box center [330, 127] width 292 height 47
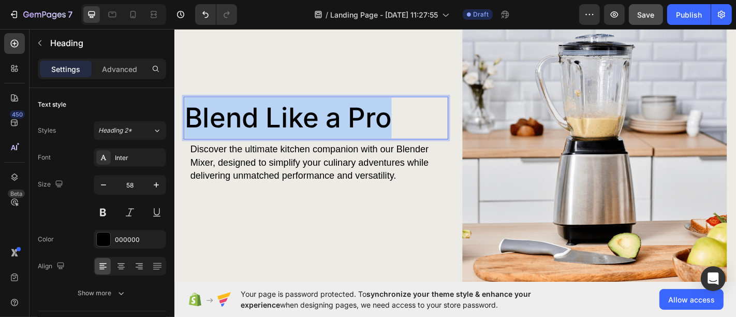
click at [336, 135] on p "Blend Like a Pro" at bounding box center [330, 127] width 290 height 45
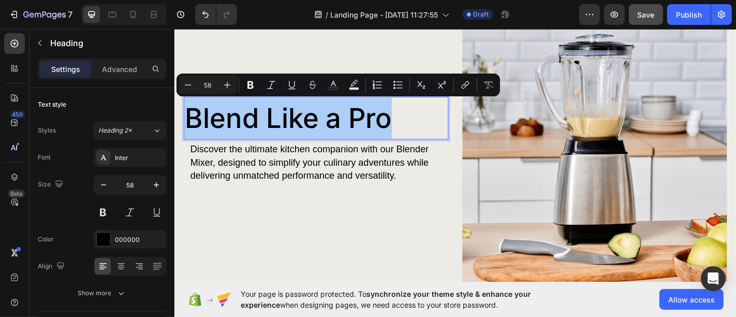
click at [206, 86] on input "58" at bounding box center [207, 85] width 21 height 12
type input "27"
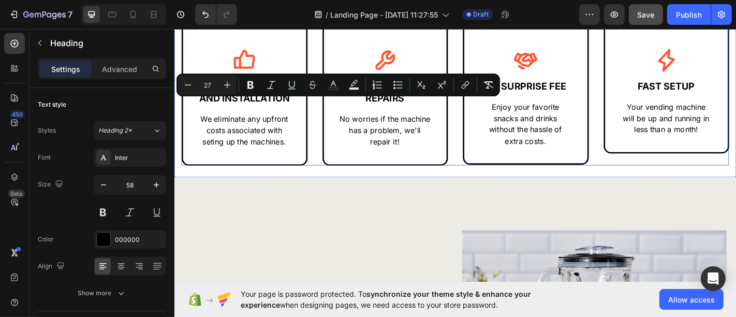
scroll to position [761, 0]
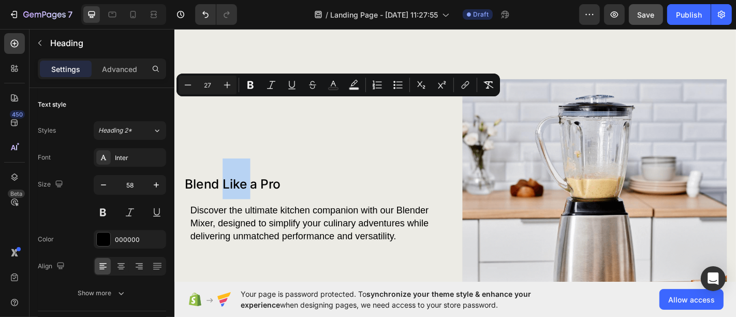
click at [249, 209] on span "Blend Like a Pro" at bounding box center [238, 200] width 106 height 17
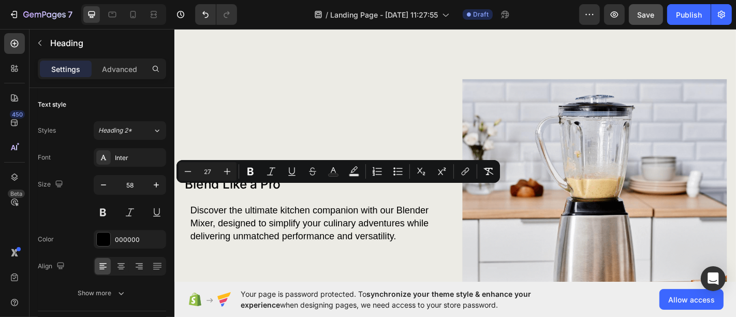
click at [209, 209] on span "Blend Like a Pro" at bounding box center [238, 200] width 106 height 17
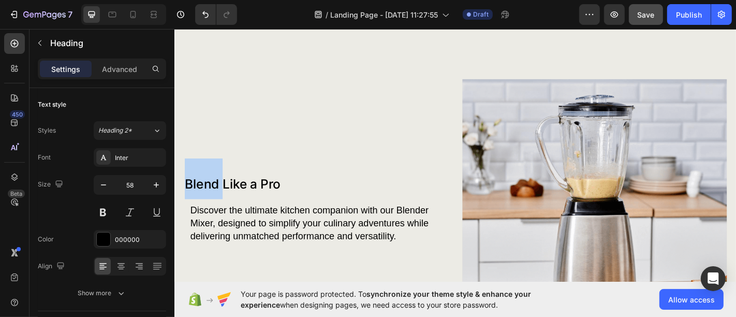
click at [209, 209] on span "Blend Like a Pro" at bounding box center [238, 200] width 106 height 17
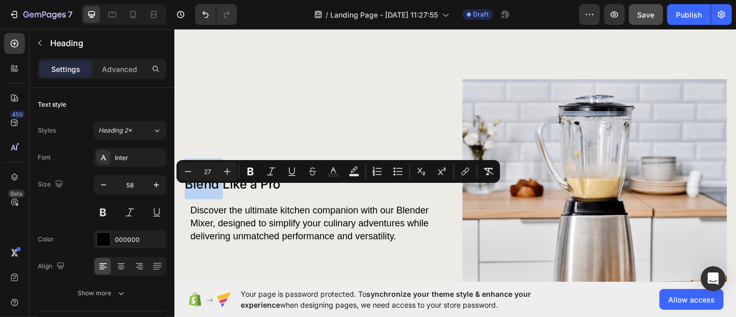
click at [200, 209] on span "Blend Like a Pro" at bounding box center [238, 200] width 106 height 17
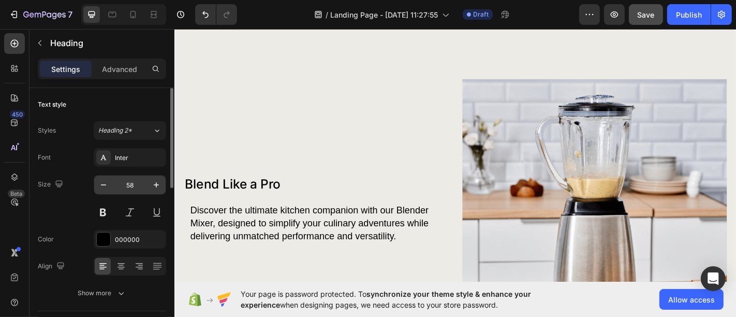
click at [125, 181] on input "58" at bounding box center [130, 184] width 34 height 19
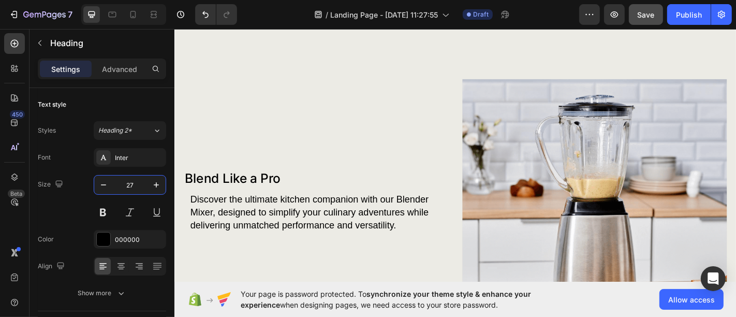
type input "27"
click at [260, 202] on span "Blend Like a Pro" at bounding box center [238, 194] width 106 height 17
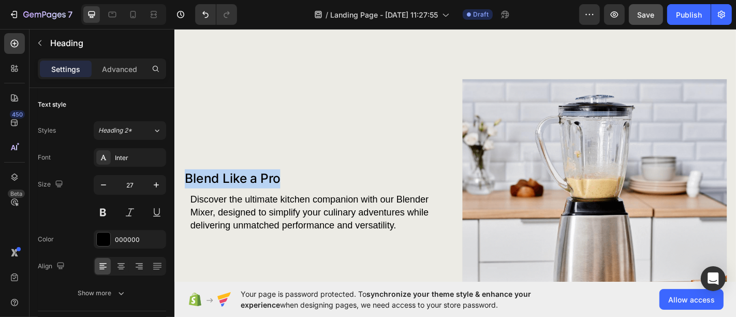
click at [260, 202] on span "Blend Like a Pro" at bounding box center [238, 194] width 106 height 17
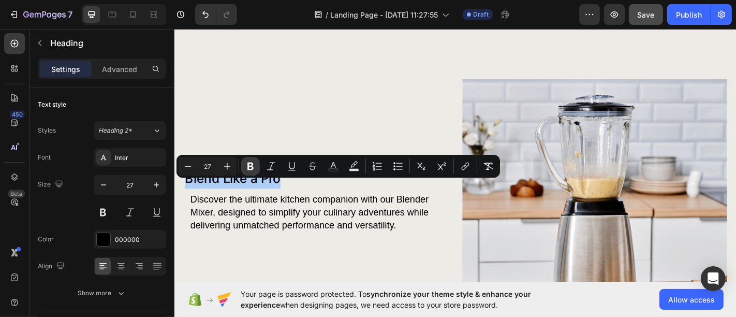
click at [246, 168] on icon "Editor contextual toolbar" at bounding box center [250, 166] width 10 height 10
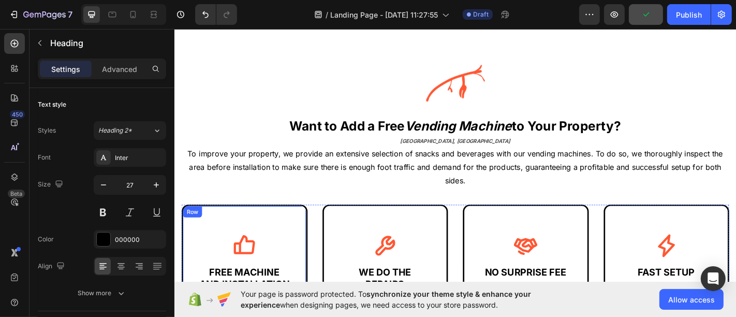
scroll to position [451, 0]
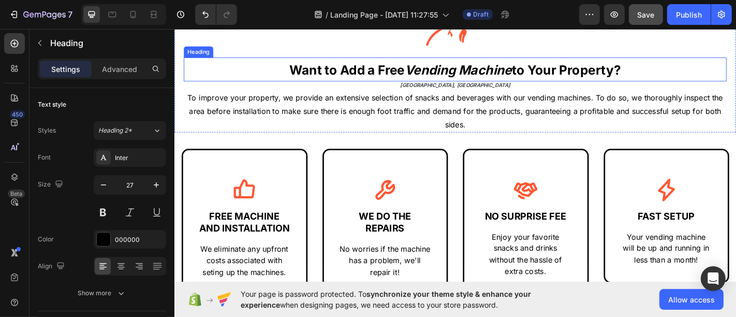
click at [428, 69] on strong "Vending Machine" at bounding box center [487, 74] width 118 height 17
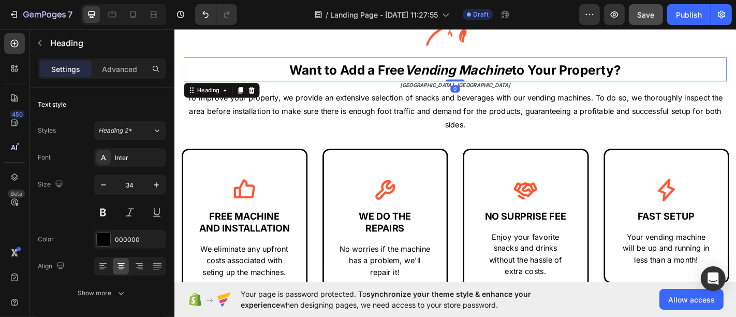
click at [428, 69] on strong "Vending Machine" at bounding box center [487, 74] width 118 height 17
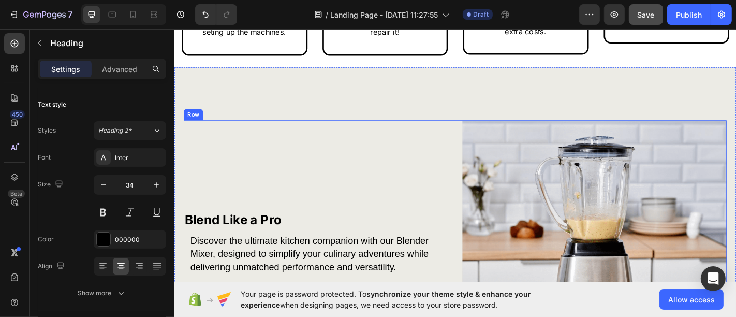
scroll to position [739, 0]
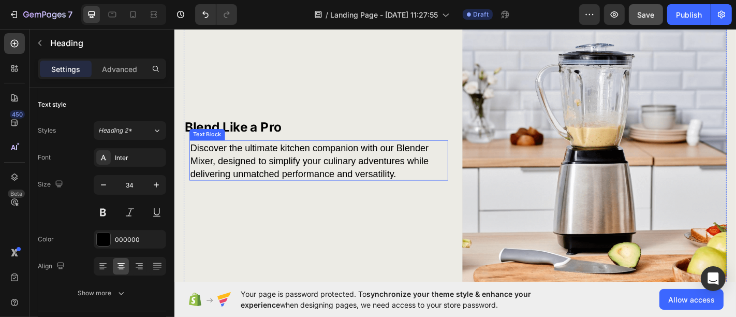
click at [275, 138] on strong "Blend Like a Pro" at bounding box center [238, 137] width 107 height 17
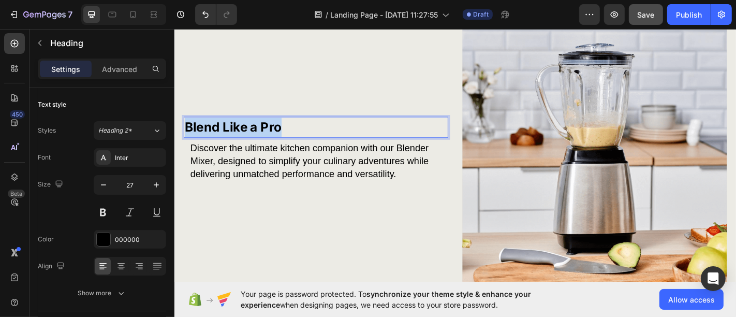
click at [275, 138] on strong "Blend Like a Pro" at bounding box center [238, 137] width 107 height 17
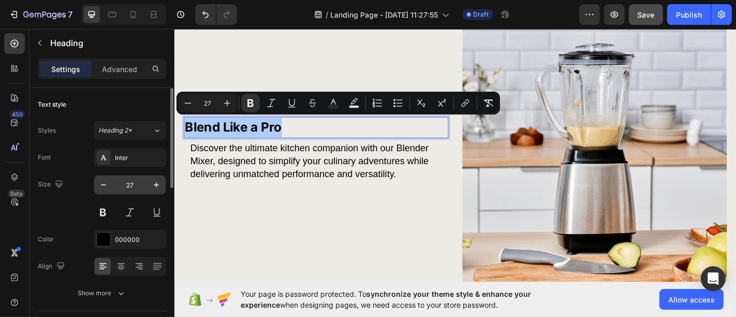
click at [129, 183] on input "27" at bounding box center [130, 184] width 34 height 19
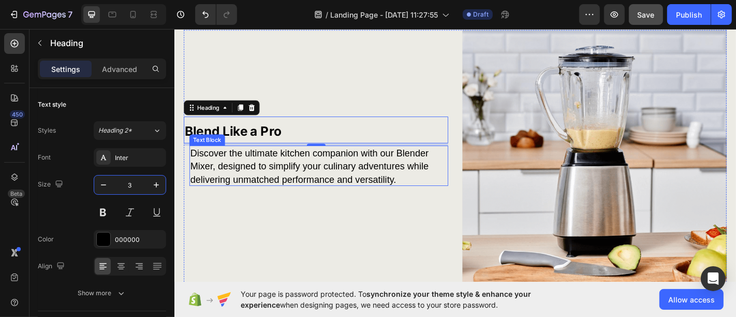
type input "34"
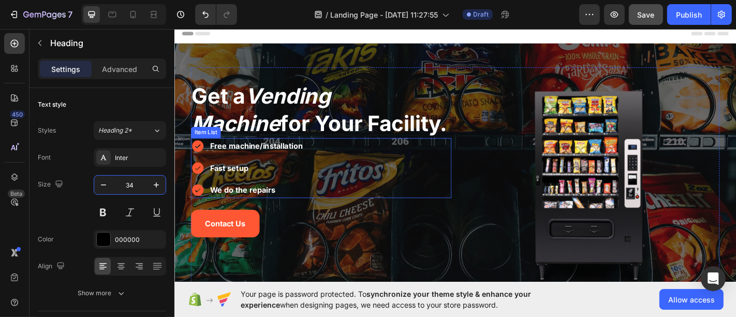
scroll to position [0, 0]
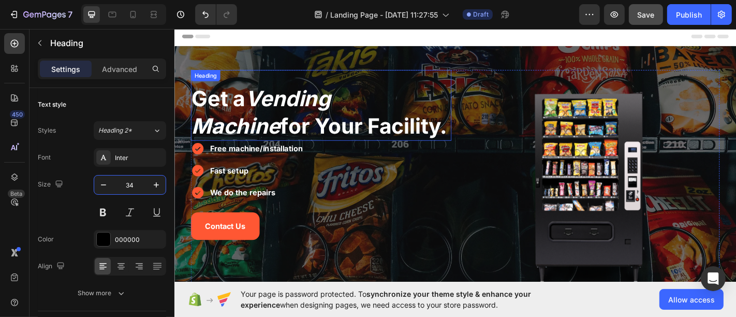
click at [288, 136] on span "Get a Vending Machine for Your Facility." at bounding box center [334, 121] width 283 height 59
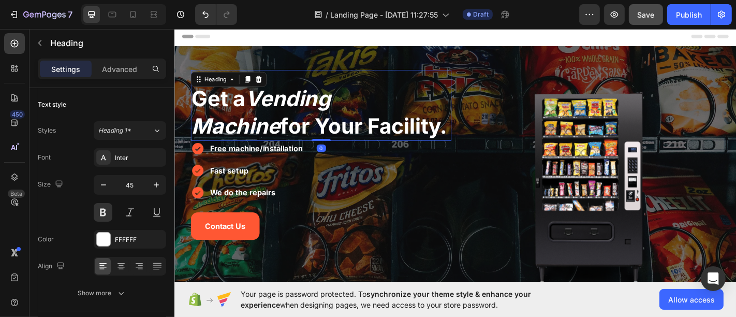
click at [288, 136] on span "Get a Vending Machine for Your Facility." at bounding box center [334, 121] width 283 height 59
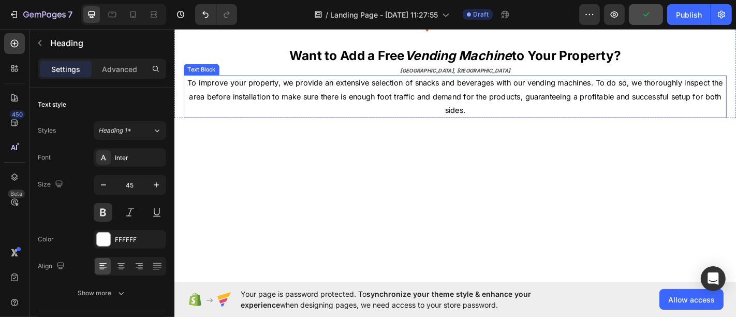
scroll to position [57, 0]
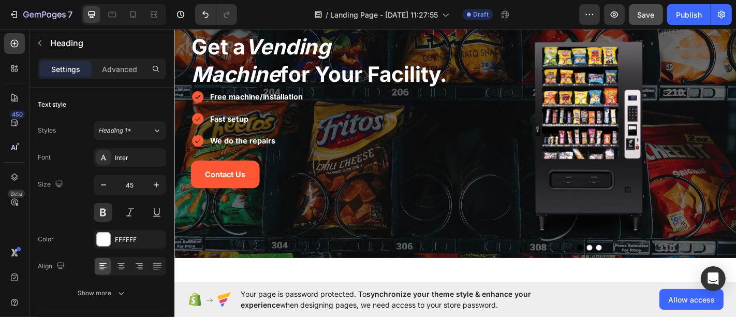
click at [295, 67] on span "Get a Vending Machine for Your Facility." at bounding box center [334, 63] width 283 height 59
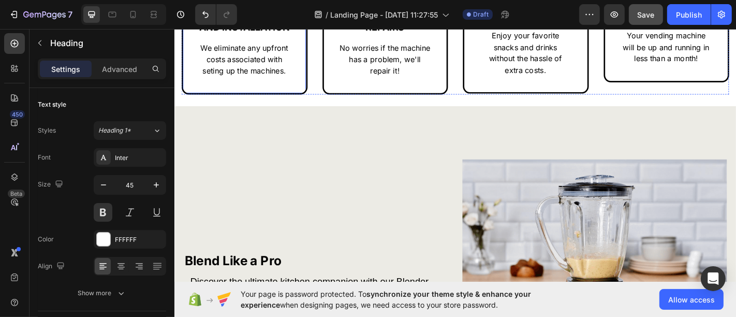
scroll to position [632, 0]
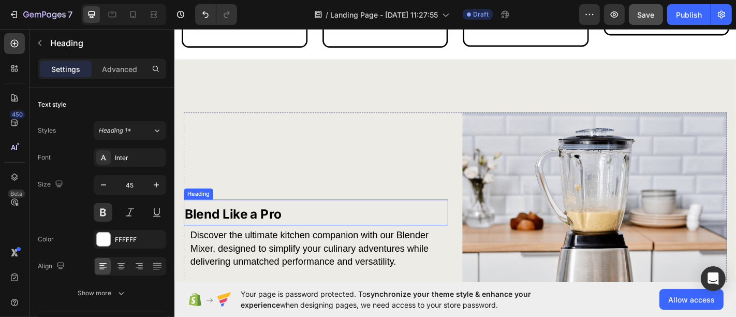
click at [268, 236] on strong "Blend Like a Pro" at bounding box center [238, 233] width 107 height 17
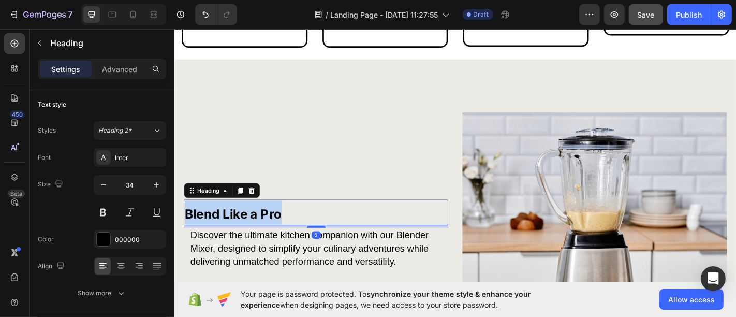
click at [268, 236] on strong "Blend Like a Pro" at bounding box center [238, 233] width 107 height 17
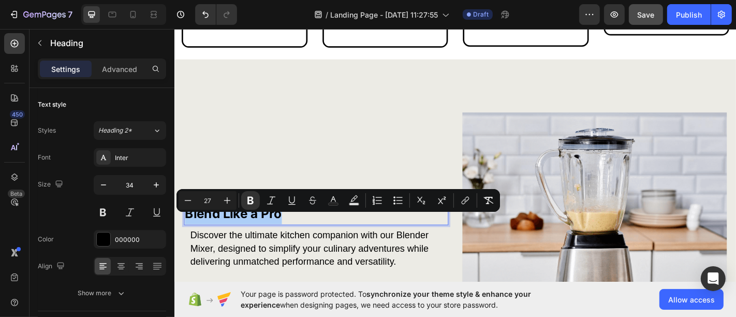
click at [215, 203] on input "27" at bounding box center [207, 200] width 21 height 12
type input "45"
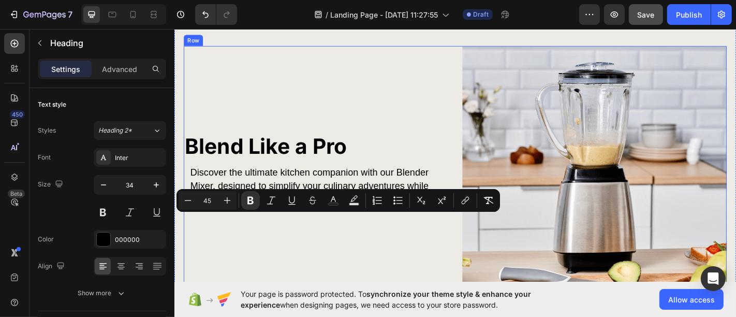
scroll to position [747, 0]
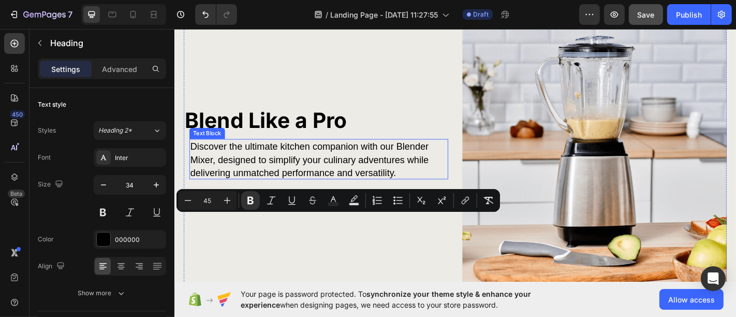
click at [338, 167] on p "Discover the ultimate kitchen companion with our Blender Mixer, designed to sim…" at bounding box center [327, 173] width 273 height 43
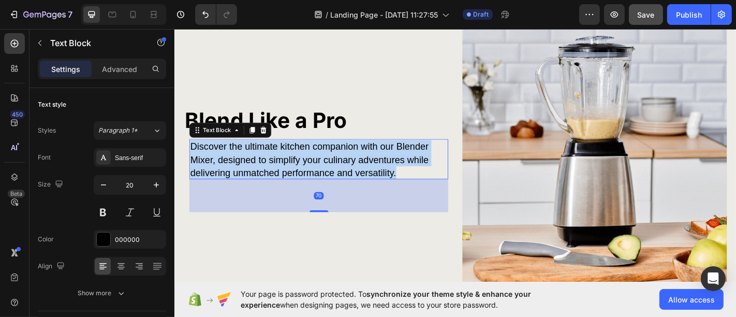
click at [338, 167] on p "Discover the ultimate kitchen companion with our Blender Mixer, designed to sim…" at bounding box center [327, 173] width 273 height 43
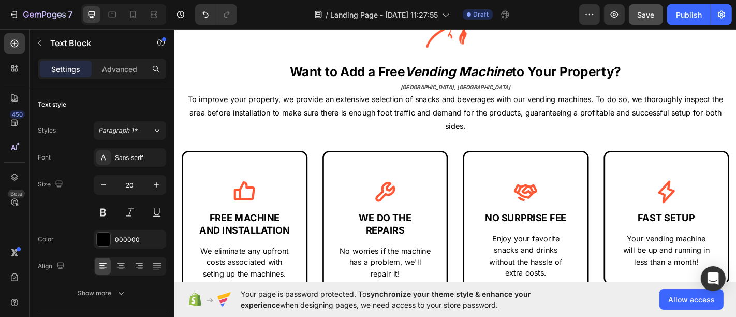
type input "16"
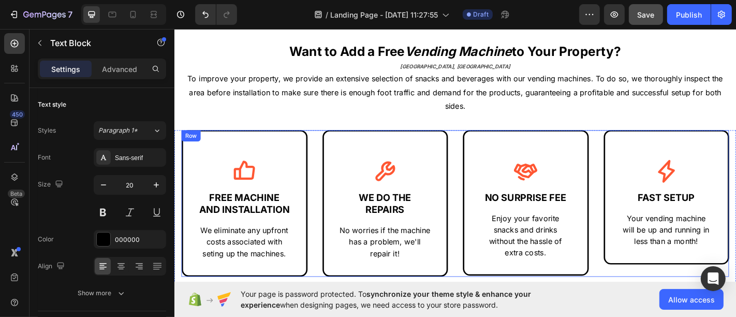
scroll to position [575, 0]
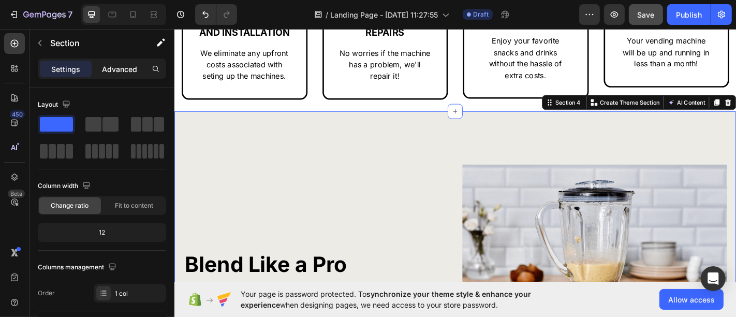
click at [132, 70] on p "Advanced" at bounding box center [119, 69] width 35 height 11
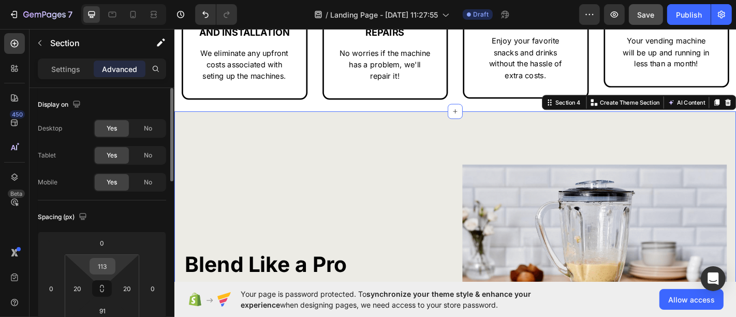
click at [109, 270] on input "113" at bounding box center [102, 266] width 21 height 16
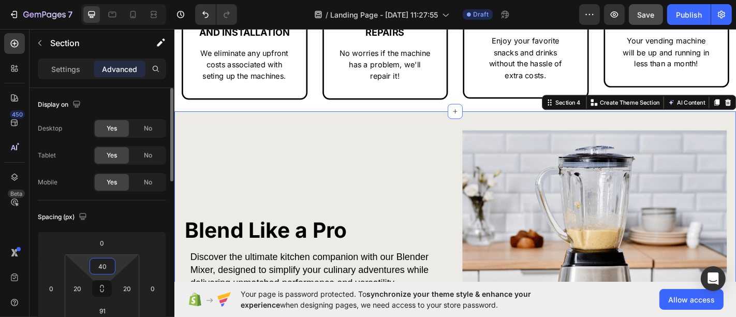
click at [105, 261] on input "40" at bounding box center [102, 266] width 21 height 16
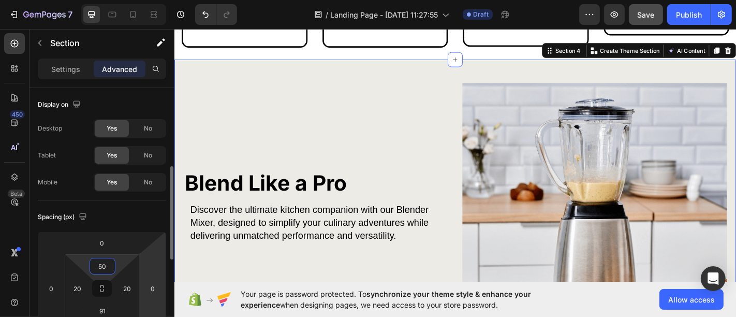
scroll to position [57, 0]
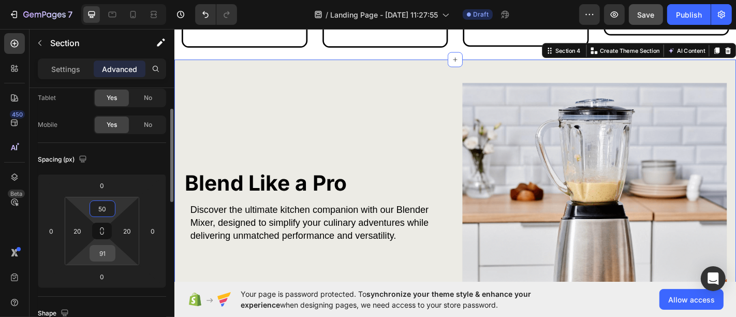
type input "50"
click at [100, 254] on input "91" at bounding box center [102, 253] width 21 height 16
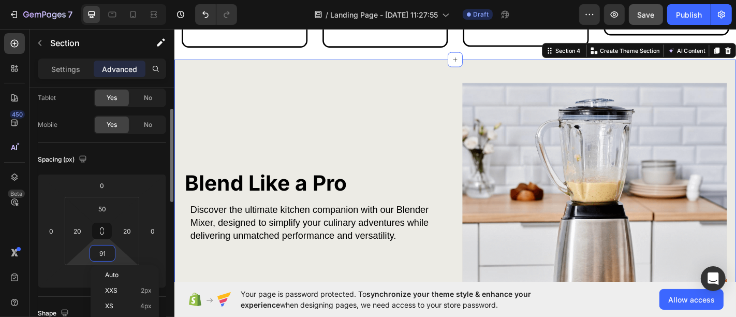
click at [100, 254] on input "91" at bounding box center [102, 253] width 21 height 16
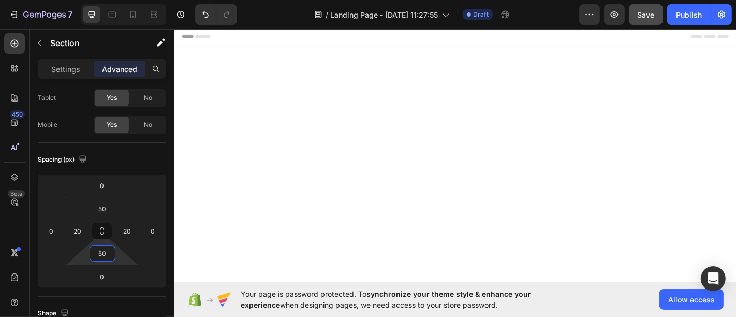
scroll to position [460, 0]
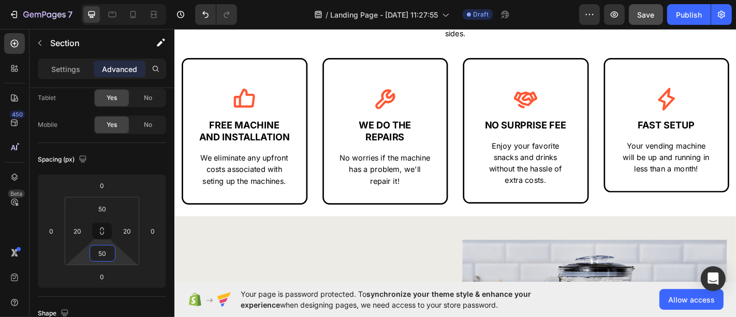
type input "50"
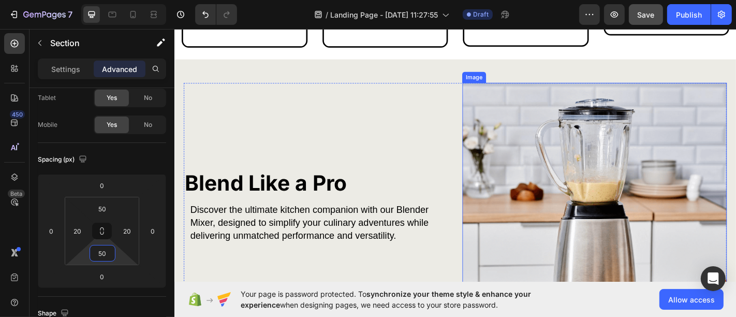
click at [521, 173] on img at bounding box center [638, 240] width 292 height 304
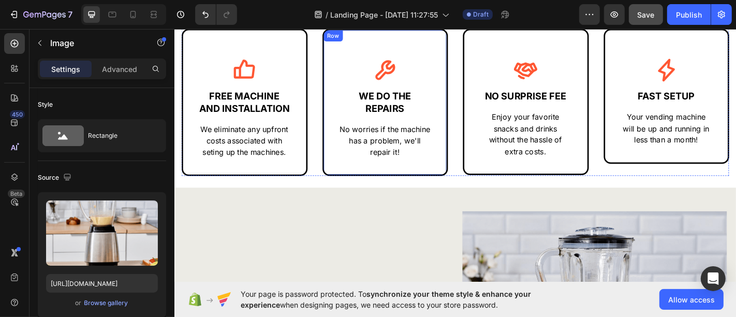
scroll to position [690, 0]
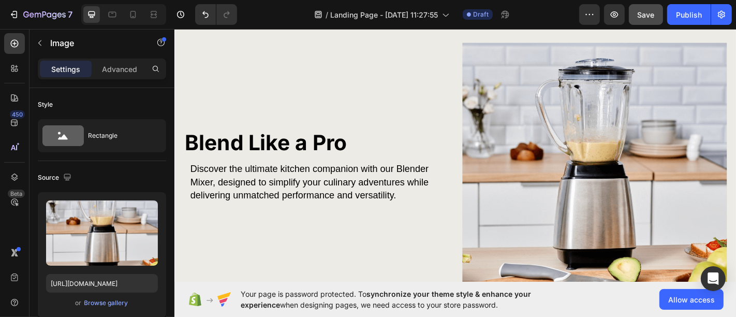
click at [505, 131] on img at bounding box center [638, 196] width 292 height 304
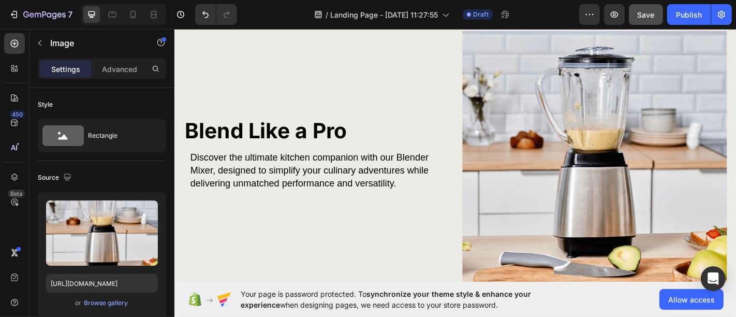
scroll to position [575, 0]
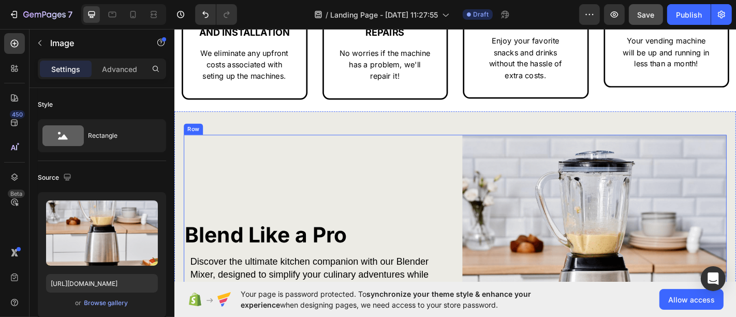
click at [410, 181] on div "Blend Like a Pro Heading Discover the ultimate kitchen companion with our Blend…" at bounding box center [330, 298] width 292 height 304
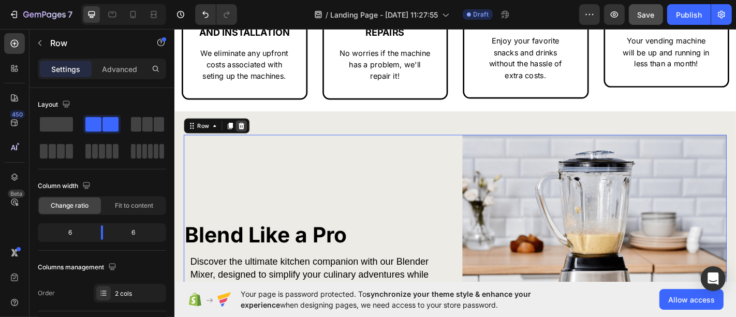
click at [246, 139] on icon at bounding box center [248, 135] width 7 height 7
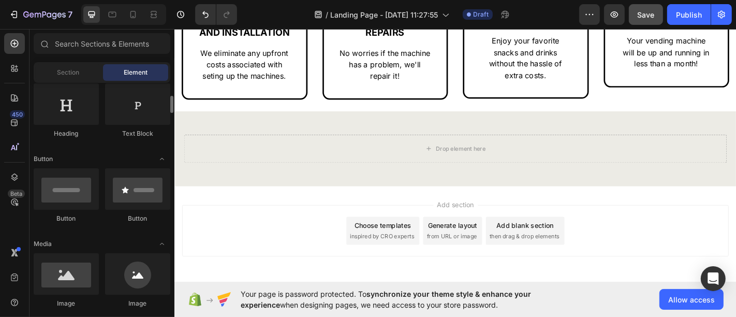
scroll to position [115, 0]
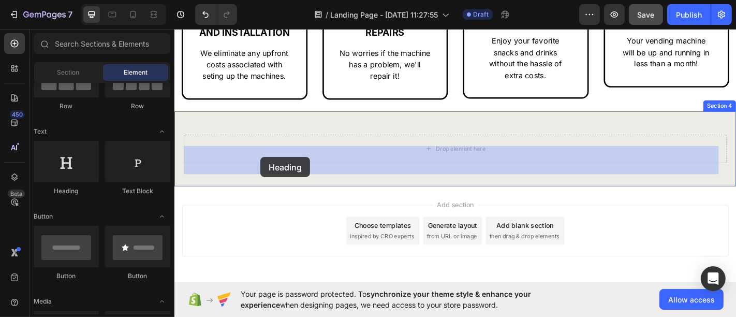
drag, startPoint x: 245, startPoint y: 209, endPoint x: 269, endPoint y: 170, distance: 45.1
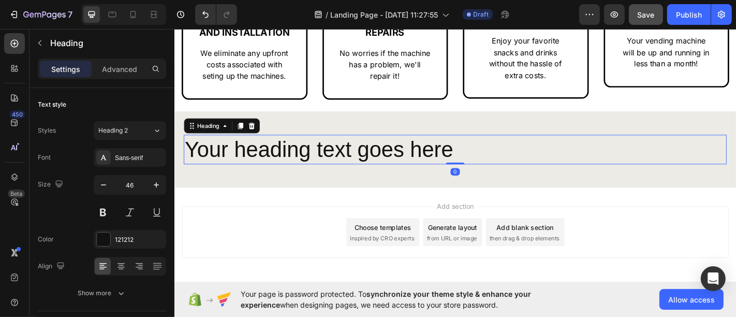
click at [330, 179] on h2 "Your heading text goes here" at bounding box center [484, 162] width 600 height 33
click at [330, 178] on p "Your heading text goes here" at bounding box center [484, 162] width 598 height 31
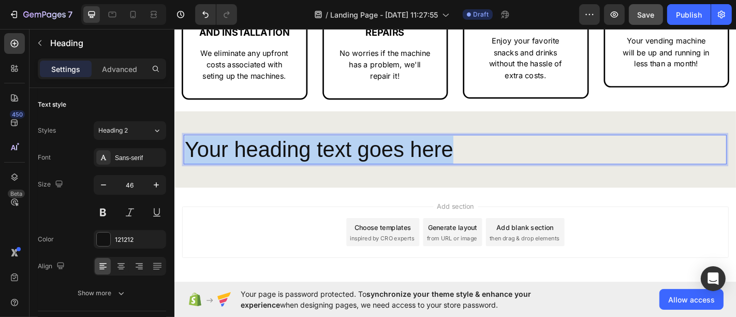
click at [330, 178] on p "Your heading text goes here" at bounding box center [484, 162] width 598 height 31
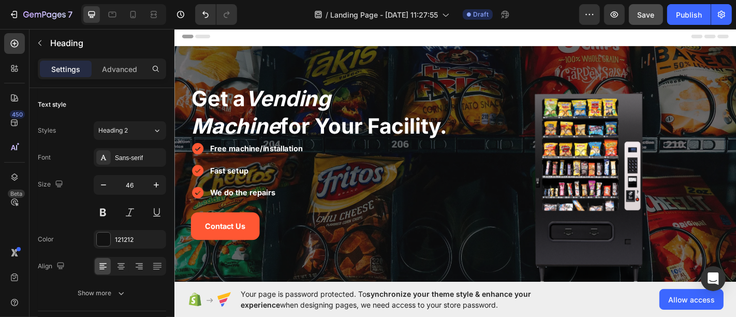
scroll to position [230, 0]
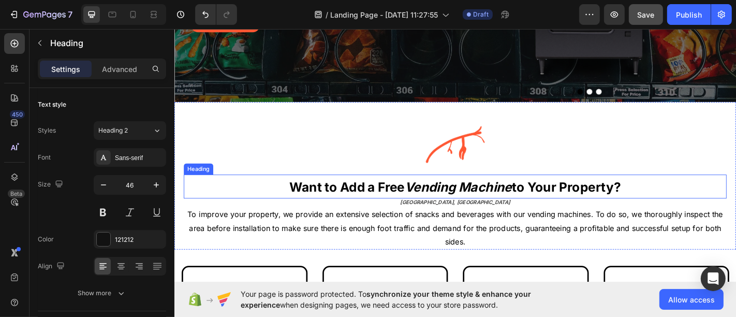
click at [417, 200] on strong "Want to Add a Free" at bounding box center [364, 203] width 127 height 17
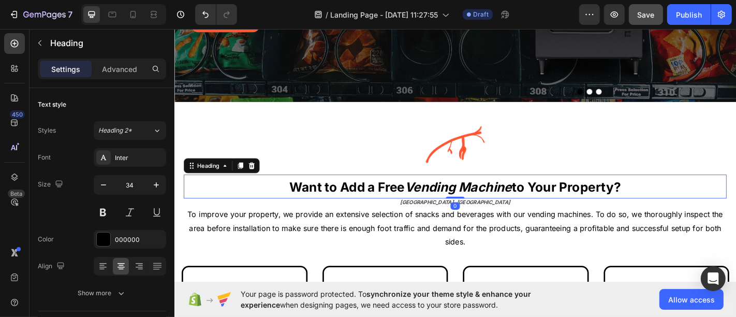
click at [417, 200] on strong "Want to Add a Free" at bounding box center [364, 203] width 127 height 17
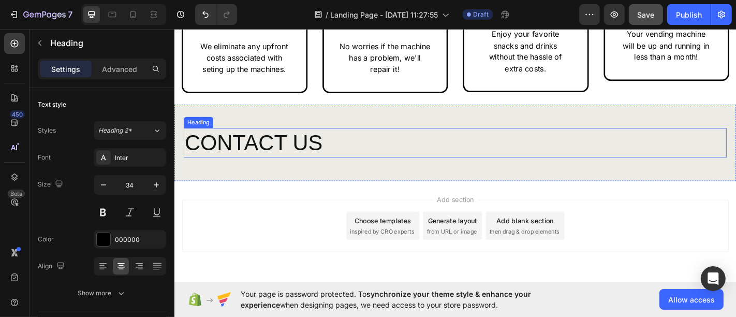
scroll to position [630, 0]
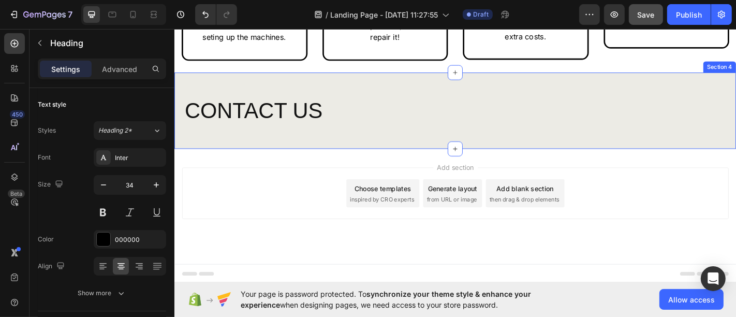
click at [315, 129] on h2 "CONTACT US" at bounding box center [484, 119] width 600 height 33
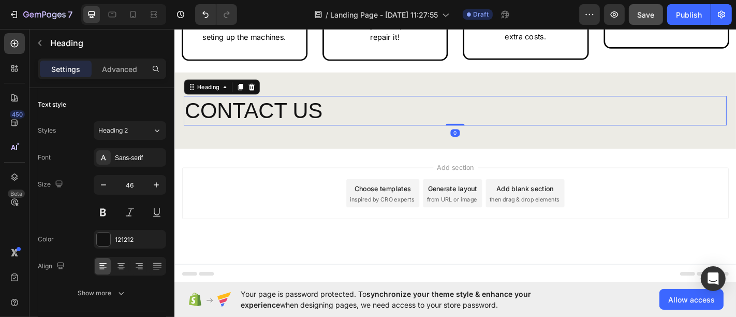
click at [315, 129] on h2 "CONTACT US" at bounding box center [484, 119] width 600 height 33
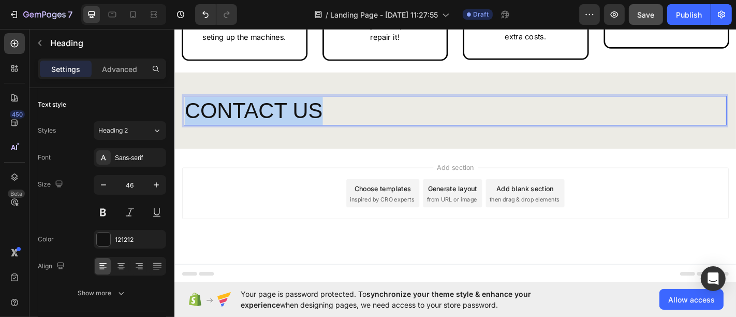
click at [315, 129] on p "CONTACT US" at bounding box center [484, 119] width 598 height 31
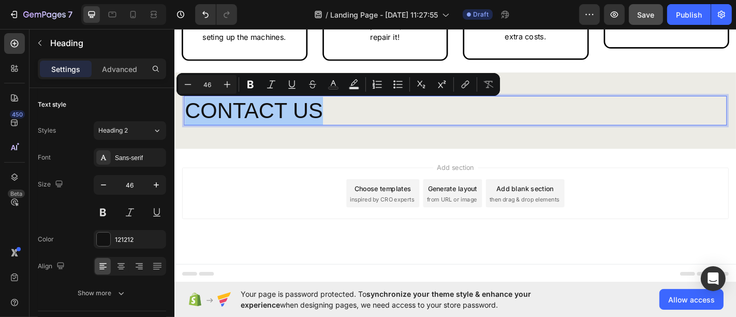
click at [213, 88] on input "46" at bounding box center [207, 84] width 21 height 12
type input "27"
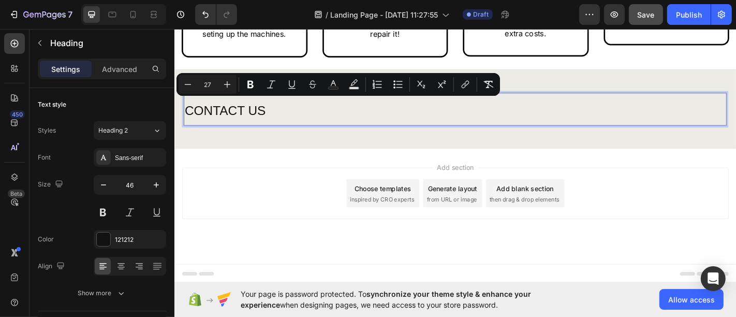
click at [263, 122] on span "CONTACT US" at bounding box center [230, 119] width 90 height 16
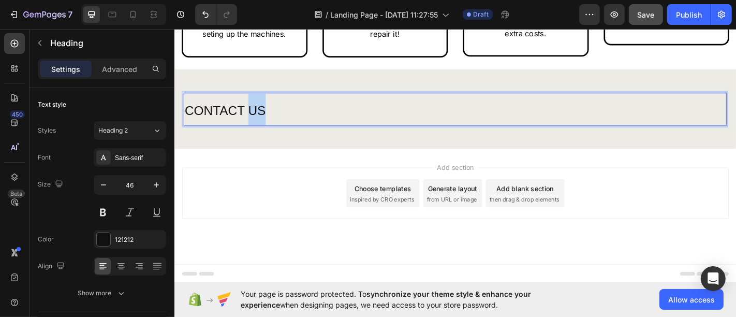
click at [262, 122] on span "CONTACT US" at bounding box center [230, 119] width 90 height 16
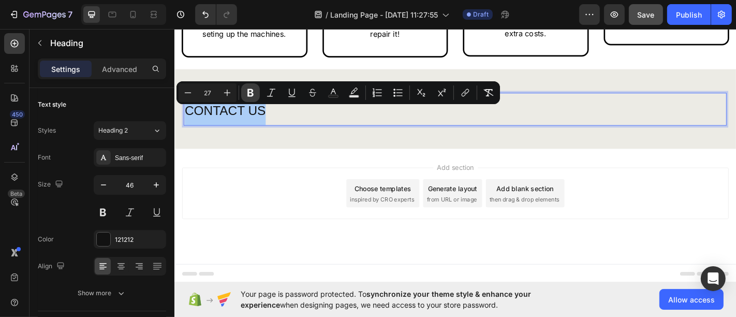
click at [245, 90] on icon "Editor contextual toolbar" at bounding box center [250, 92] width 10 height 10
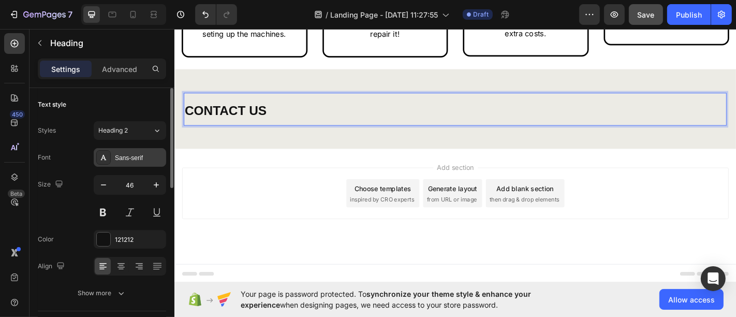
click at [137, 153] on div "Sans-serif" at bounding box center [139, 157] width 49 height 9
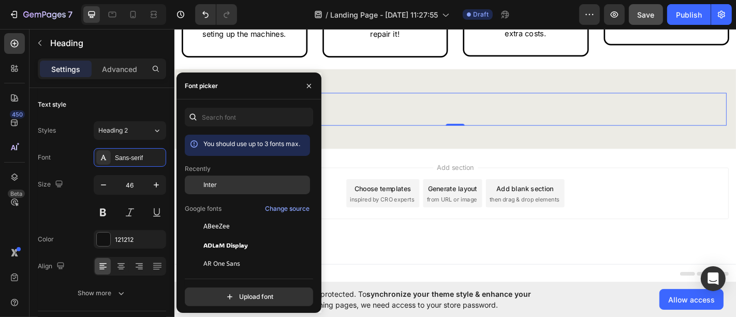
click at [196, 187] on div at bounding box center [194, 184] width 19 height 19
click at [303, 84] on button "button" at bounding box center [309, 86] width 17 height 17
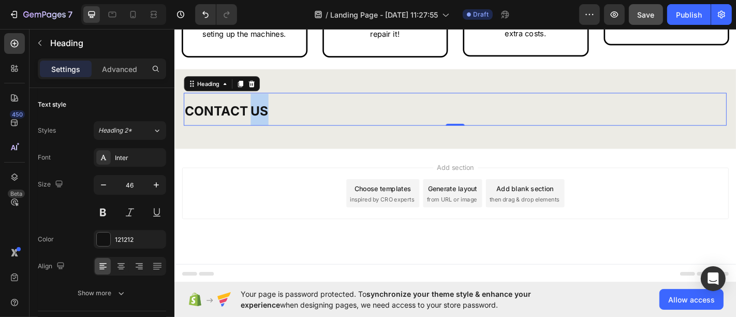
click at [271, 124] on strong "CONTACT US" at bounding box center [231, 119] width 93 height 17
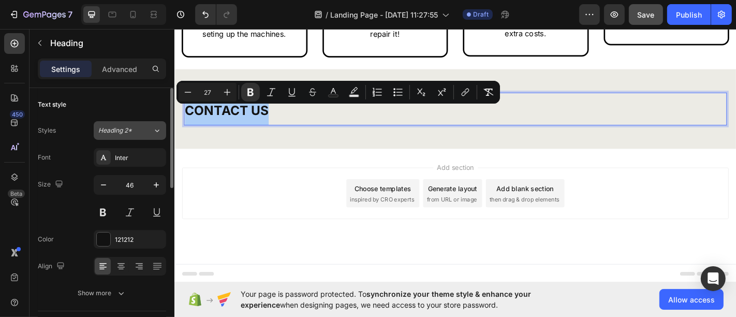
click at [134, 137] on button "Heading 2*" at bounding box center [130, 130] width 72 height 19
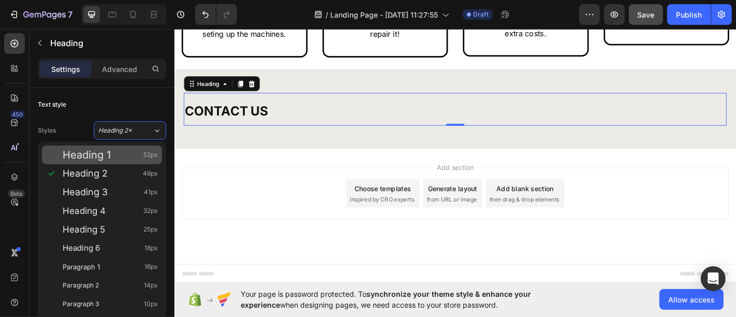
click at [125, 158] on div "Heading 1 52px" at bounding box center [110, 155] width 95 height 10
type input "52"
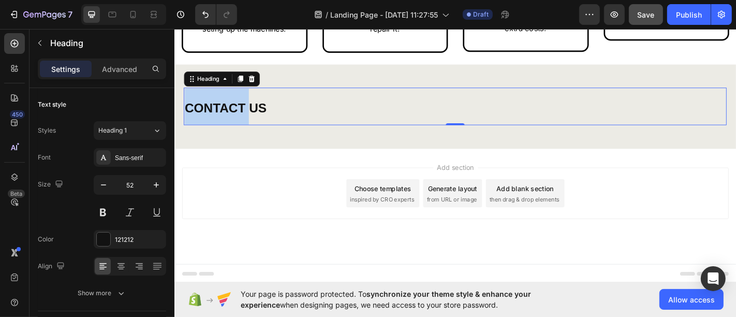
click at [220, 125] on strong "CONTACT US" at bounding box center [230, 117] width 91 height 16
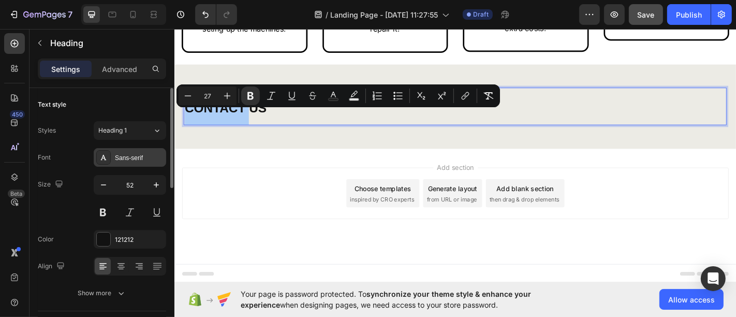
click at [138, 154] on div "Sans-serif" at bounding box center [139, 157] width 49 height 9
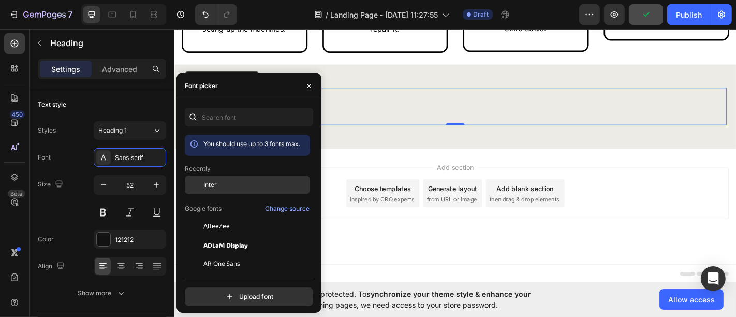
click at [196, 184] on div at bounding box center [194, 184] width 19 height 19
click at [310, 81] on button "button" at bounding box center [309, 86] width 17 height 17
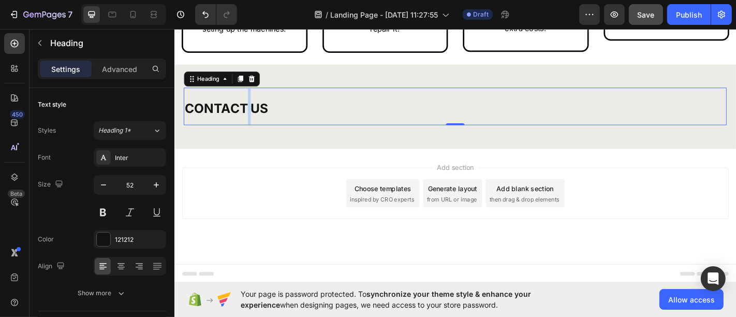
click at [255, 126] on strong "CONTACT US" at bounding box center [231, 117] width 93 height 17
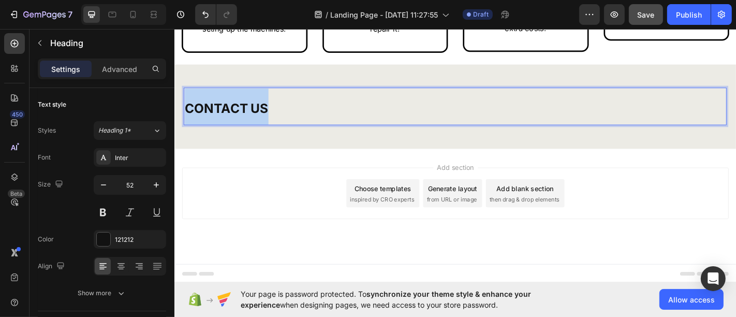
click at [255, 126] on strong "CONTACT US" at bounding box center [231, 117] width 93 height 17
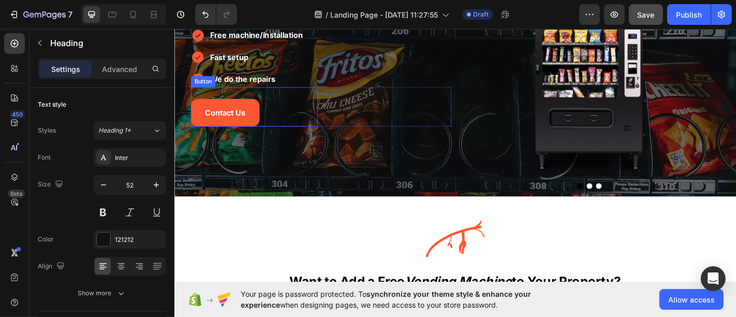
scroll to position [170, 0]
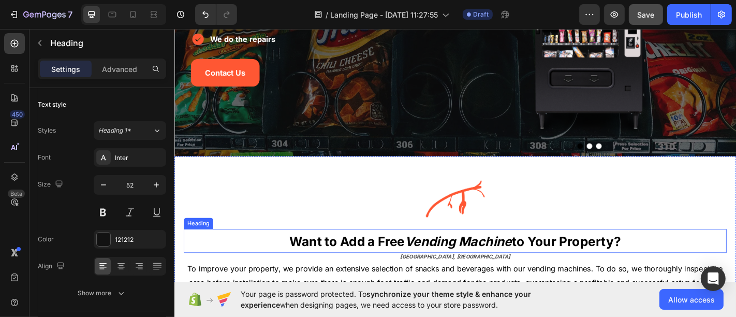
click at [380, 256] on strong "Want to Add a Free" at bounding box center [364, 263] width 127 height 17
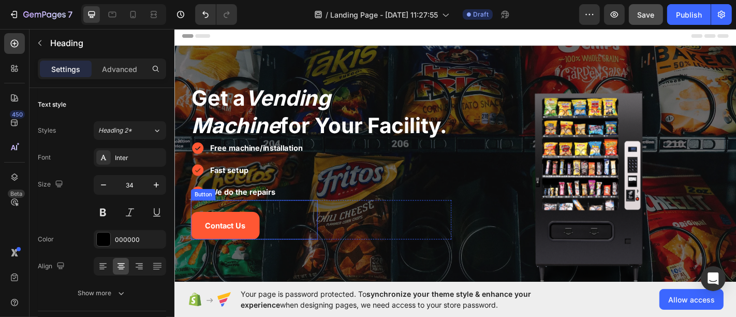
scroll to position [0, 0]
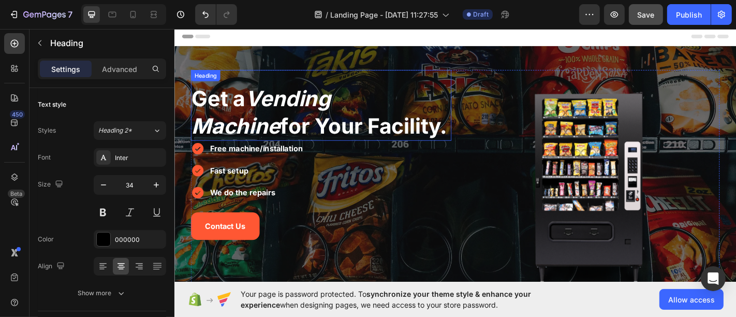
click at [287, 133] on span "Get a Vending Machine for Your Facility." at bounding box center [334, 121] width 283 height 59
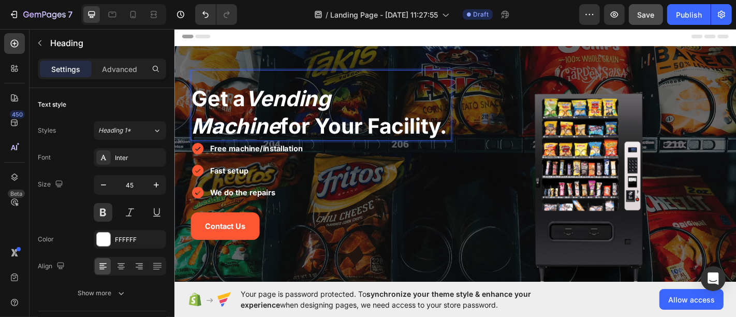
click at [287, 133] on span "Get a Vending Machine for Your Facility." at bounding box center [334, 121] width 283 height 59
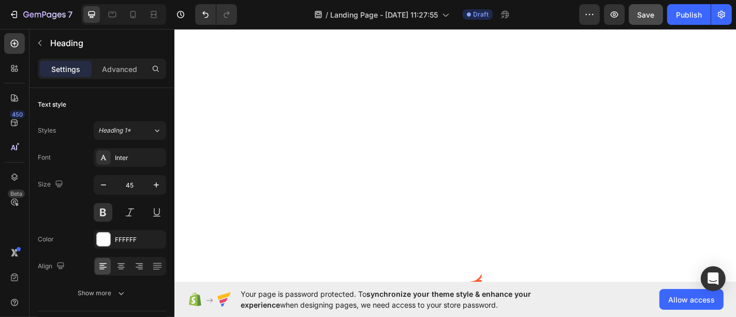
scroll to position [575, 0]
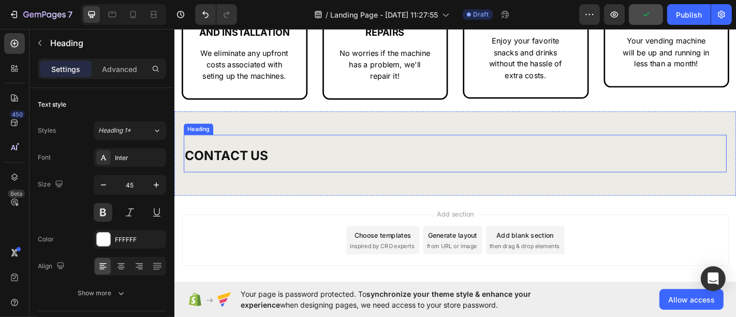
click at [340, 188] on h2 "CONTACT US" at bounding box center [484, 167] width 600 height 42
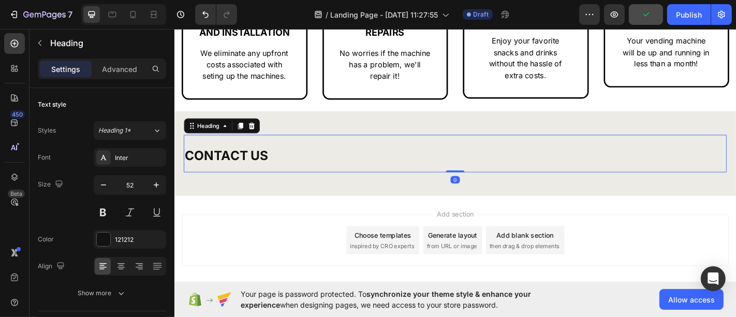
click at [340, 188] on h2 "CONTACT US" at bounding box center [484, 167] width 600 height 42
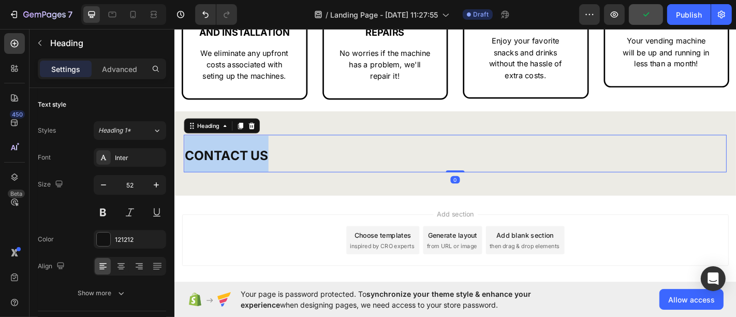
click at [340, 187] on p "CONTACT US" at bounding box center [484, 167] width 598 height 40
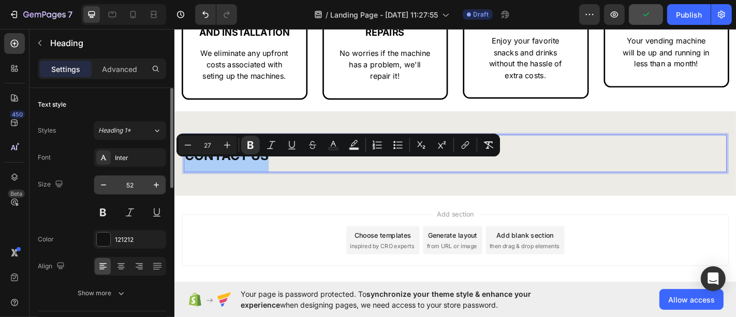
click at [130, 188] on input "52" at bounding box center [130, 184] width 34 height 19
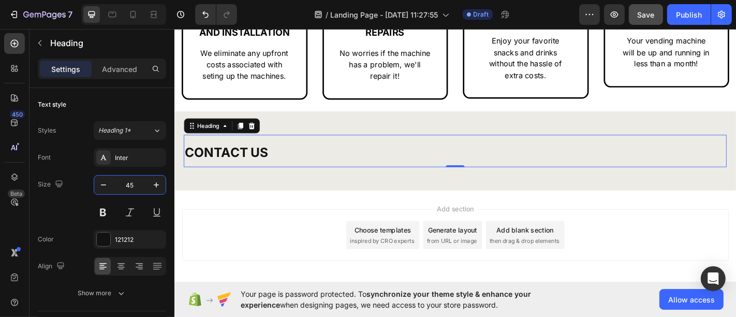
type input "45"
click at [231, 174] on strong "CONTACT US" at bounding box center [231, 165] width 93 height 17
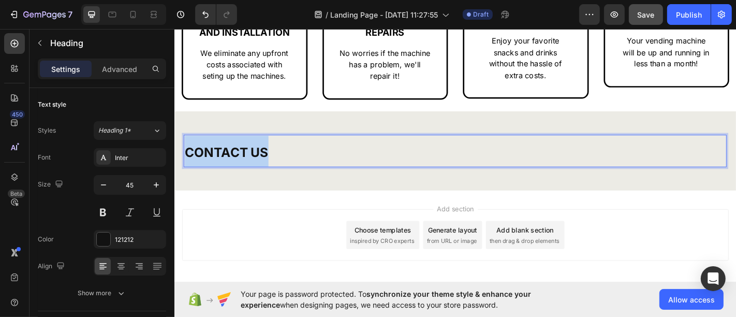
click at [231, 174] on strong "CONTACT US" at bounding box center [231, 165] width 93 height 17
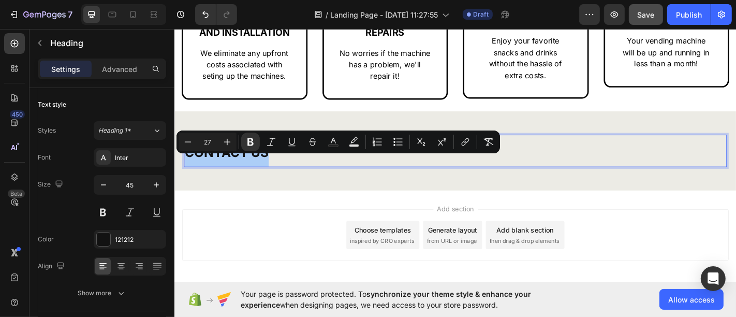
click at [209, 150] on div "Minus 27 Plus" at bounding box center [208, 141] width 58 height 19
click at [208, 149] on div "Minus 27 Plus" at bounding box center [208, 141] width 58 height 19
click at [209, 148] on div "Minus 27 Plus" at bounding box center [208, 141] width 58 height 19
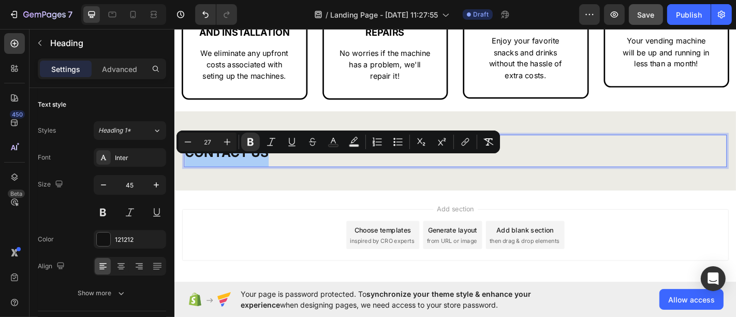
click at [209, 144] on input "27" at bounding box center [207, 142] width 21 height 12
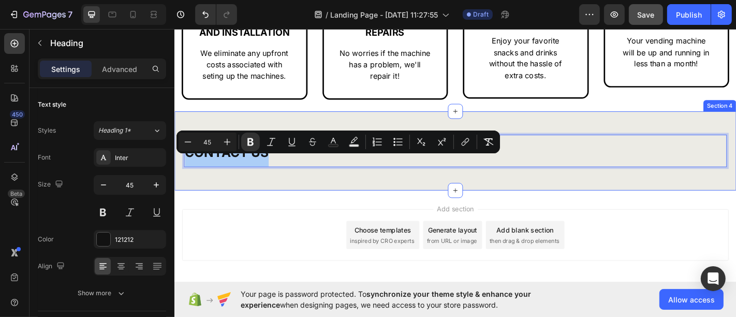
type input "45"
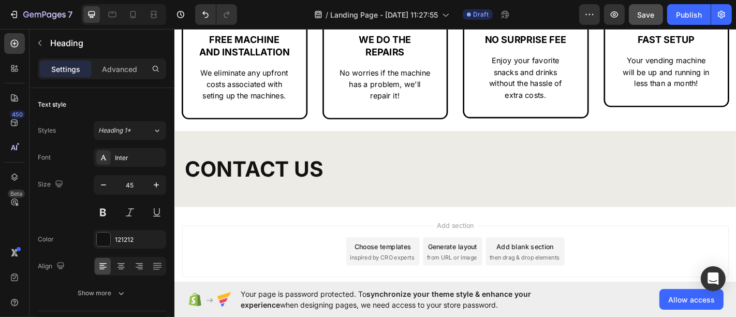
scroll to position [572, 0]
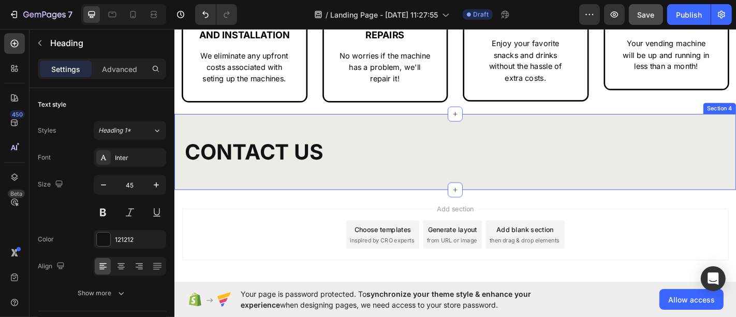
click at [374, 182] on h2 "CONTACT US" at bounding box center [484, 165] width 600 height 33
click at [396, 199] on div "CONTACT US Heading Section 4" at bounding box center [484, 165] width 621 height 84
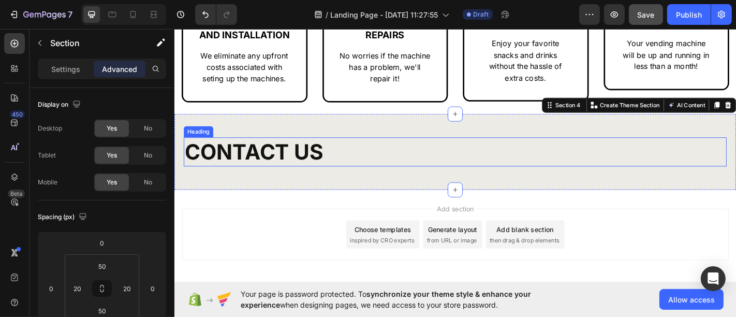
click at [352, 181] on p "⁠⁠⁠⁠⁠⁠⁠ CONTACT US" at bounding box center [484, 165] width 598 height 31
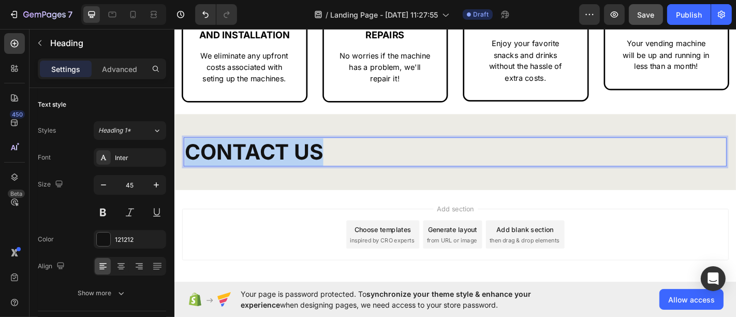
click at [352, 181] on p "CONTACT US" at bounding box center [484, 165] width 598 height 31
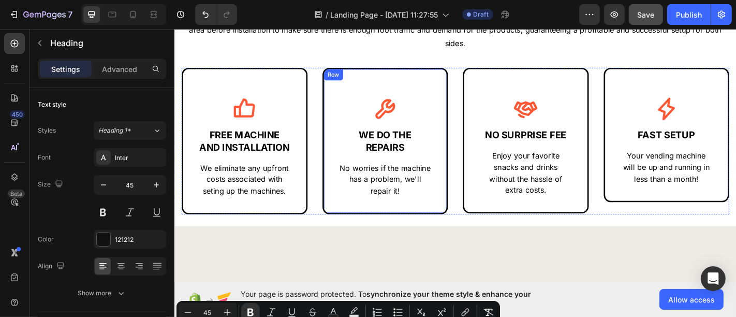
scroll to position [342, 0]
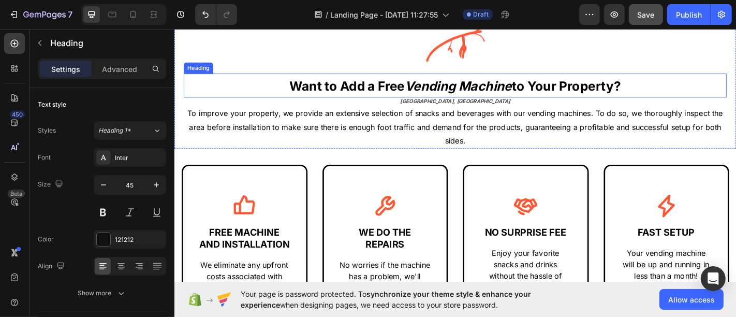
click at [401, 88] on strong "Want to Add a Free" at bounding box center [364, 91] width 127 height 17
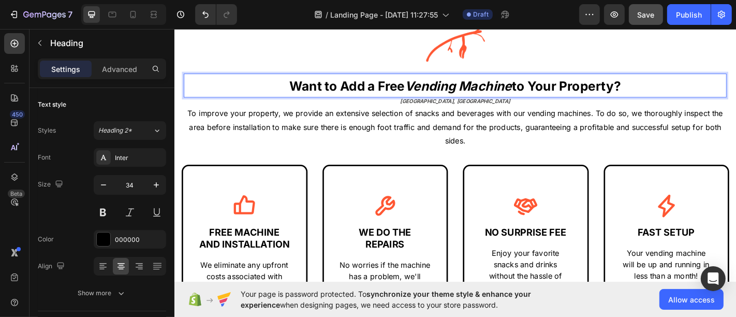
click at [401, 88] on strong "Want to Add a Free" at bounding box center [364, 91] width 127 height 17
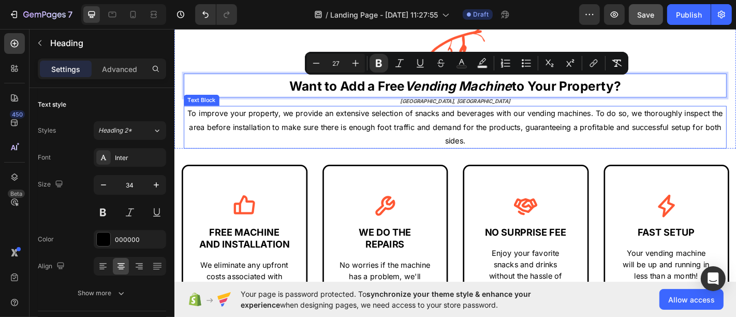
scroll to position [629, 0]
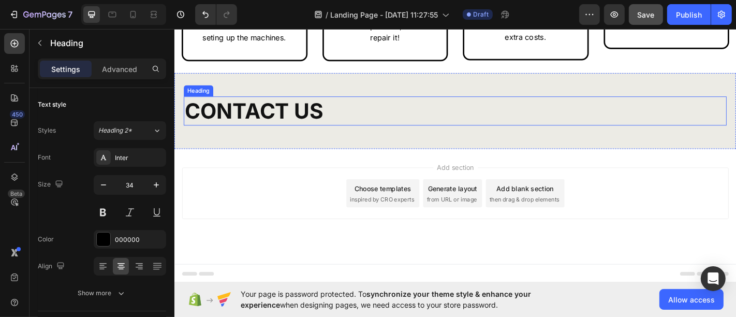
click at [325, 124] on strong "CONTACT US" at bounding box center [261, 119] width 153 height 28
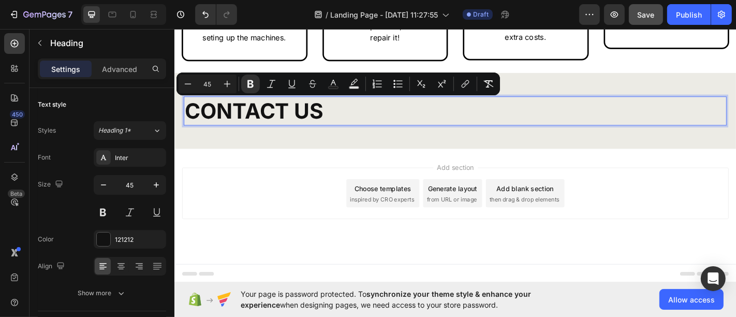
click at [210, 84] on input "45" at bounding box center [207, 84] width 21 height 12
type input "27"
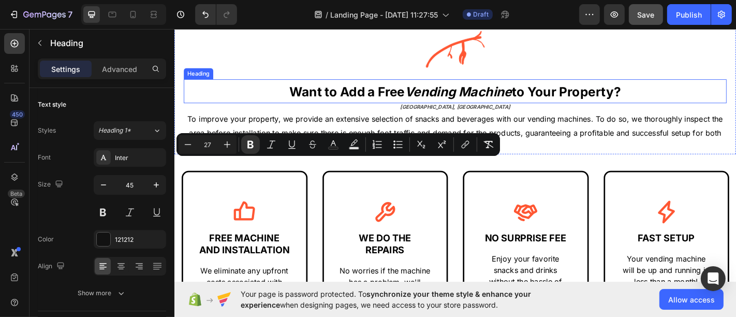
scroll to position [284, 0]
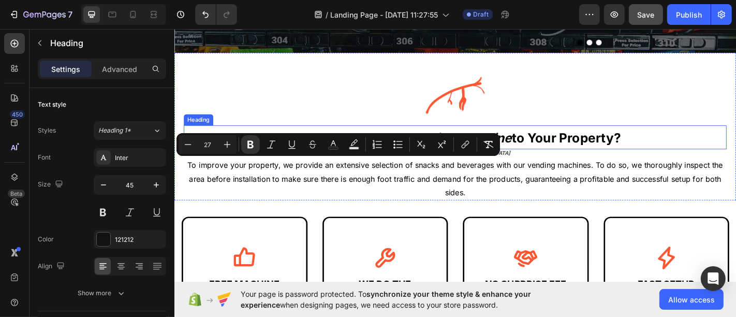
click at [576, 152] on strong "to Your Property?" at bounding box center [607, 149] width 121 height 17
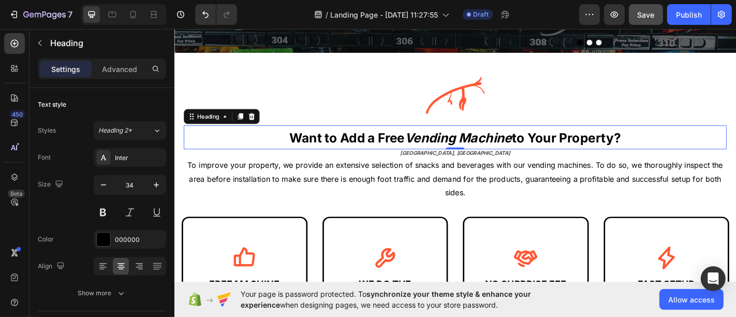
click at [576, 152] on strong "to Your Property?" at bounding box center [607, 149] width 121 height 17
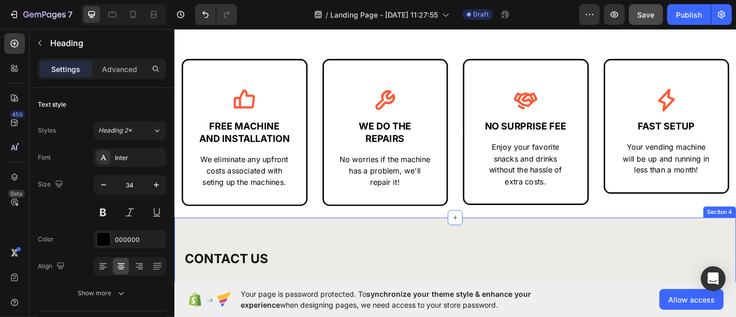
scroll to position [572, 0]
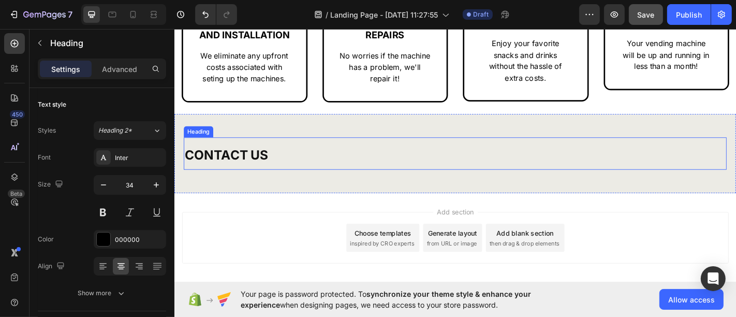
click at [296, 174] on h2 "CONTACT US" at bounding box center [484, 167] width 600 height 36
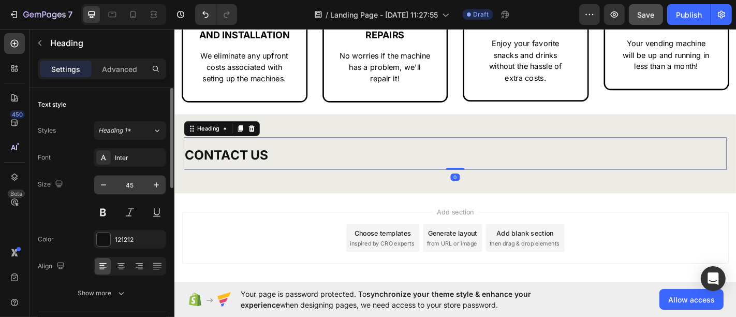
click at [140, 179] on input "45" at bounding box center [130, 184] width 34 height 19
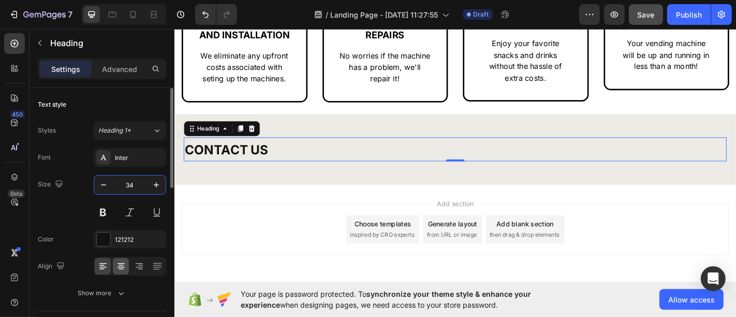
type input "34"
click at [120, 259] on div at bounding box center [121, 266] width 16 height 17
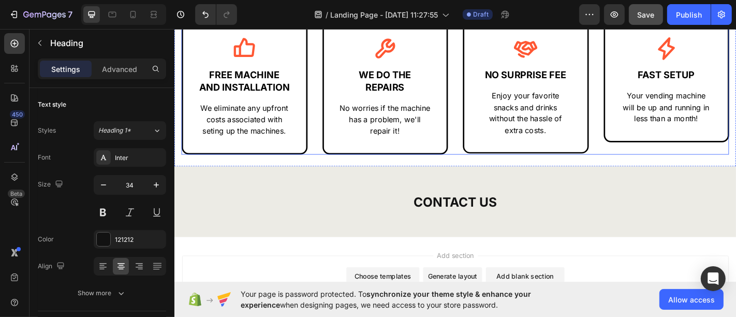
scroll to position [624, 0]
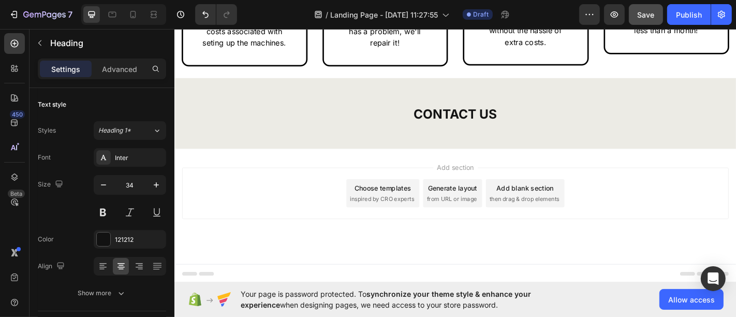
click at [438, 120] on strong "CONTACT US" at bounding box center [484, 122] width 93 height 17
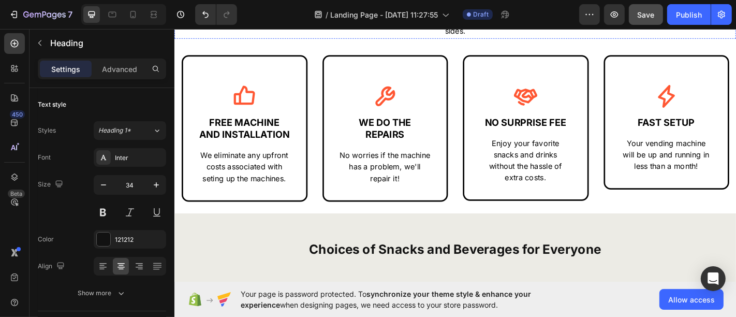
scroll to position [566, 0]
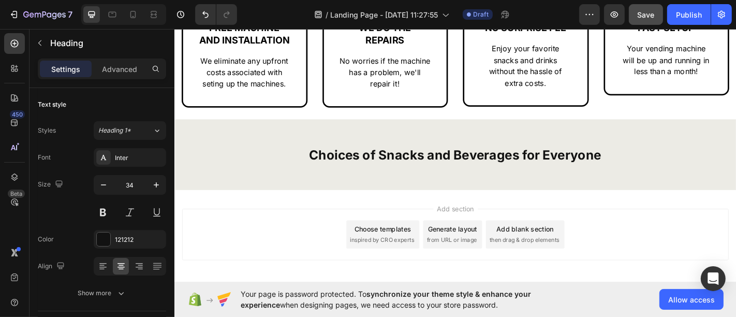
click at [487, 177] on strong "Choices of Snacks and Beverages for Everyone" at bounding box center [484, 168] width 323 height 17
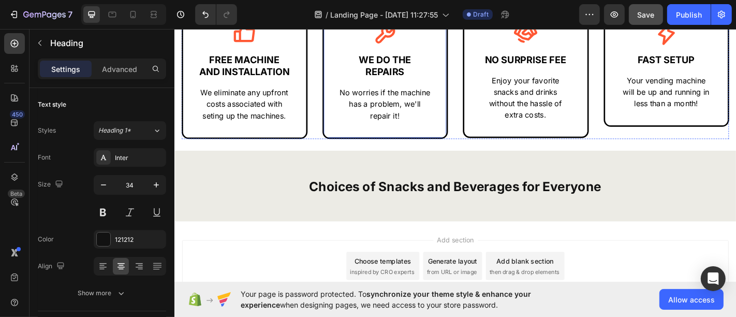
scroll to position [393, 0]
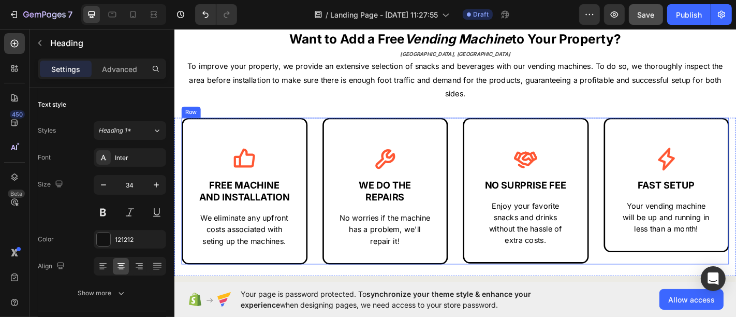
click at [477, 153] on div "Icon FREE MACHINE AND INSTALLATION Text Block We eliminate any upfront costs as…" at bounding box center [484, 208] width 605 height 162
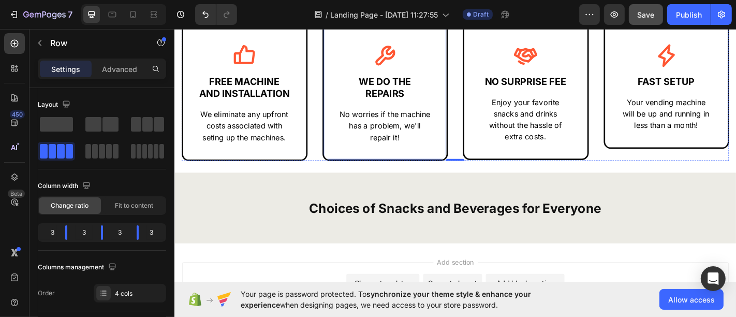
scroll to position [336, 0]
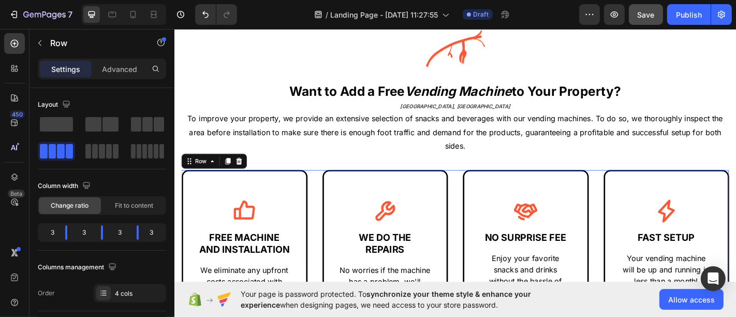
click at [477, 208] on div "Icon FREE MACHINE AND INSTALLATION Text Block We eliminate any upfront costs as…" at bounding box center [484, 266] width 605 height 162
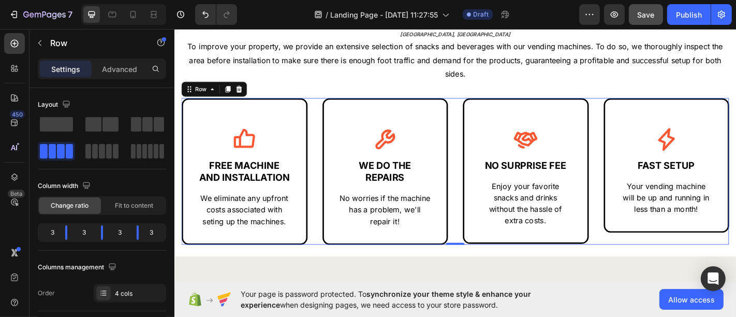
scroll to position [508, 0]
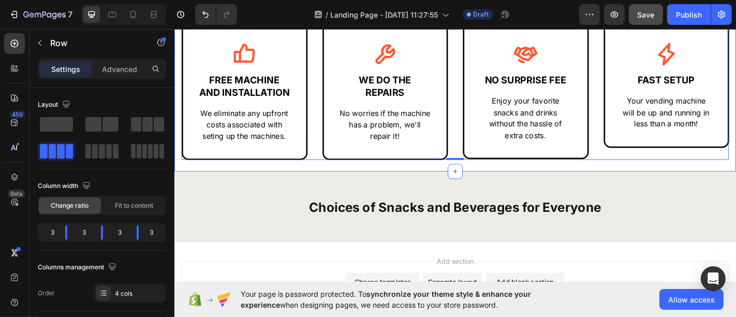
click at [437, 186] on div "Icon FREE MACHINE AND INSTALLATION Text Block We eliminate any upfront costs as…" at bounding box center [484, 98] width 621 height 175
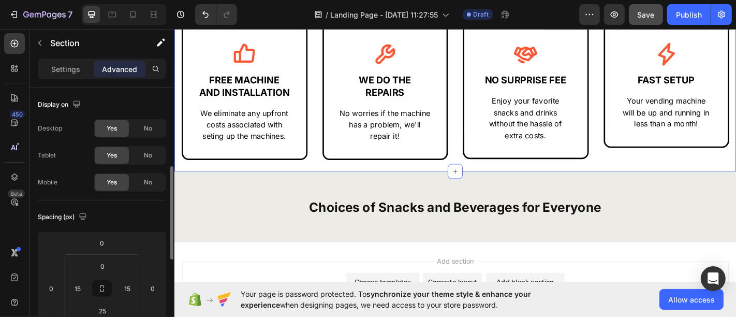
scroll to position [57, 0]
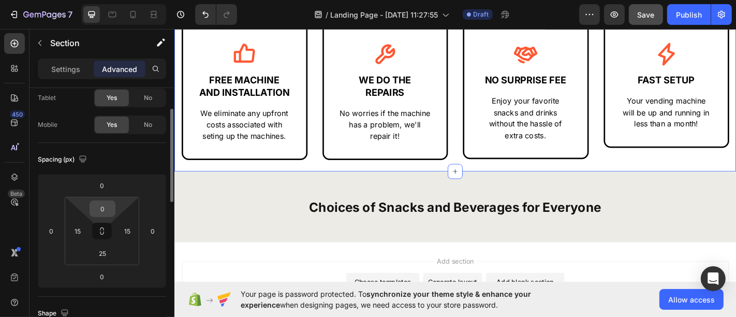
click at [101, 213] on input "0" at bounding box center [102, 209] width 21 height 16
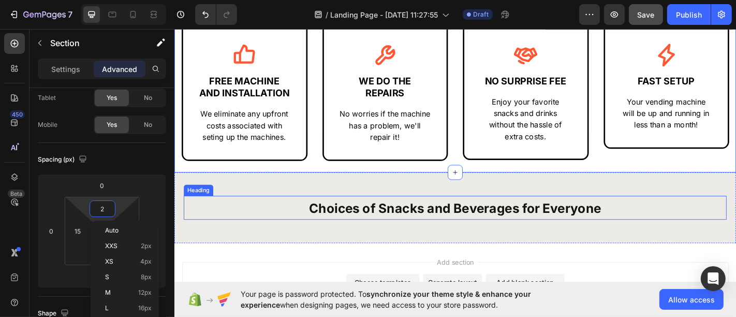
type input "25"
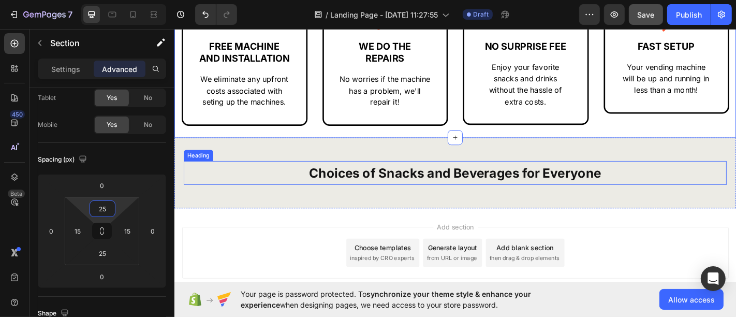
scroll to position [566, 0]
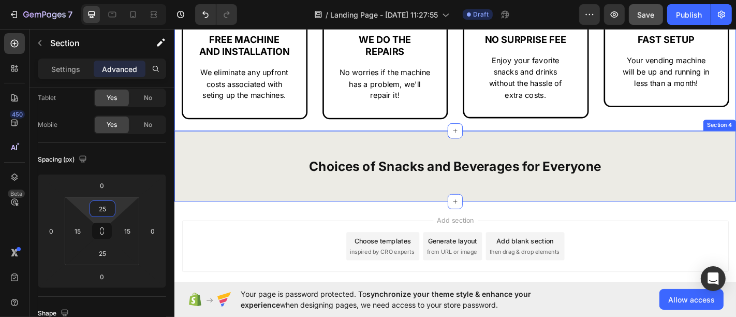
click at [219, 220] on div "Choices of Snacks and Beverages for Everyone Heading Section 4" at bounding box center [484, 181] width 621 height 78
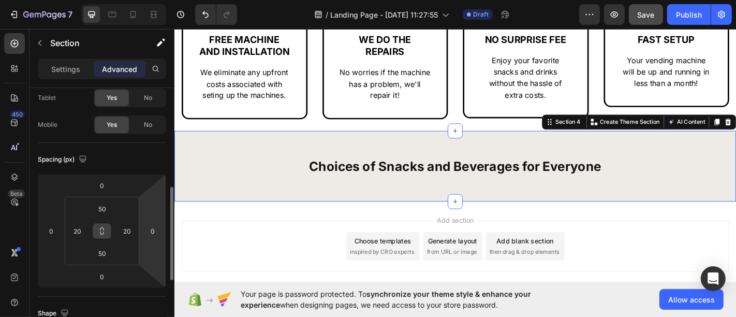
scroll to position [115, 0]
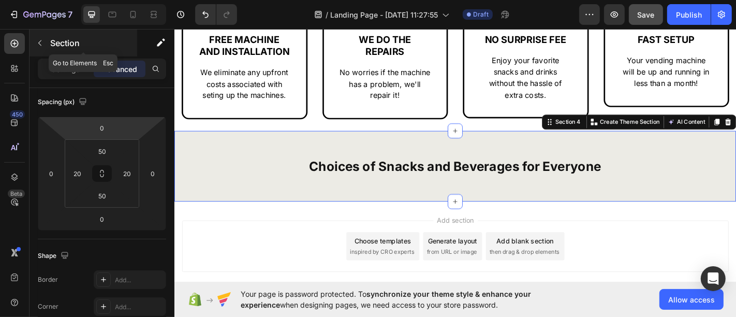
click at [46, 45] on button "button" at bounding box center [40, 43] width 17 height 17
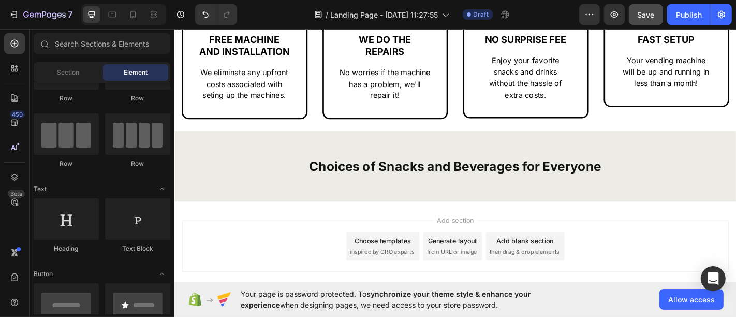
scroll to position [0, 0]
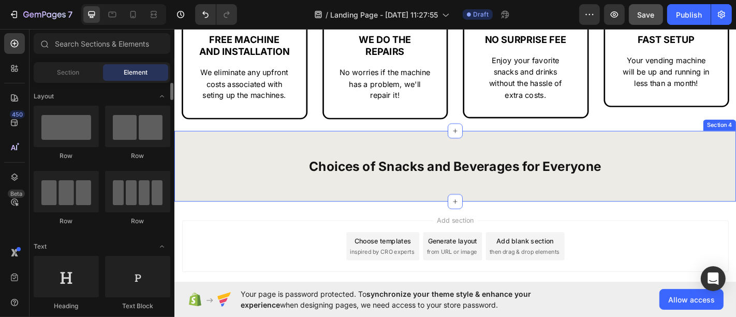
click at [223, 220] on div "Choices of Snacks and Beverages for Everyone Heading Section 4" at bounding box center [484, 181] width 621 height 78
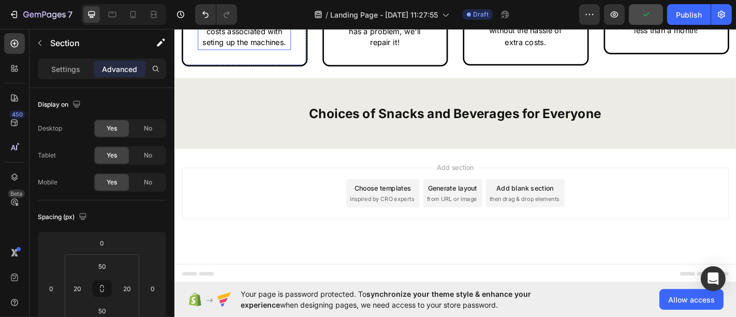
scroll to position [636, 0]
click at [234, 147] on div "Choices of Snacks and Beverages for Everyone Heading Section 4" at bounding box center [484, 122] width 621 height 78
click at [223, 157] on div "Choices of Snacks and Beverages for Everyone Heading Section 4" at bounding box center [484, 122] width 621 height 78
click at [58, 68] on p "Settings" at bounding box center [65, 69] width 29 height 11
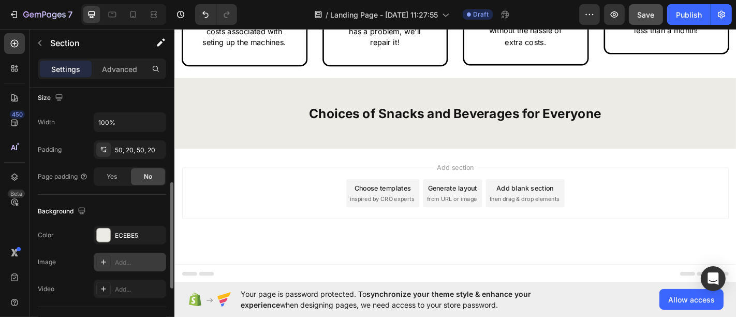
scroll to position [287, 0]
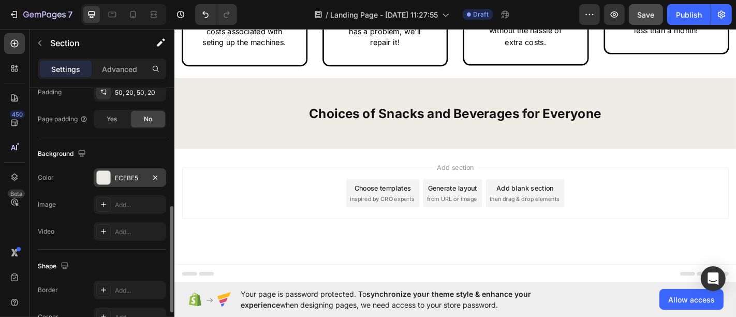
click at [124, 184] on div "ECEBE5" at bounding box center [130, 177] width 72 height 19
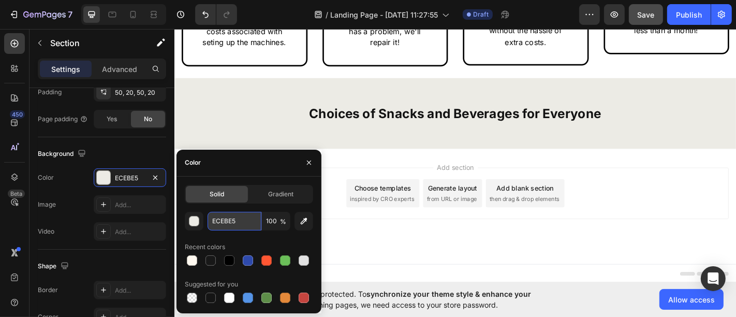
click at [231, 219] on input "ECEBE5" at bounding box center [235, 221] width 54 height 19
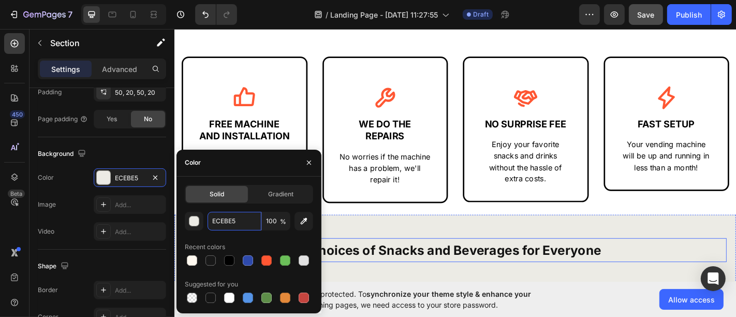
scroll to position [464, 0]
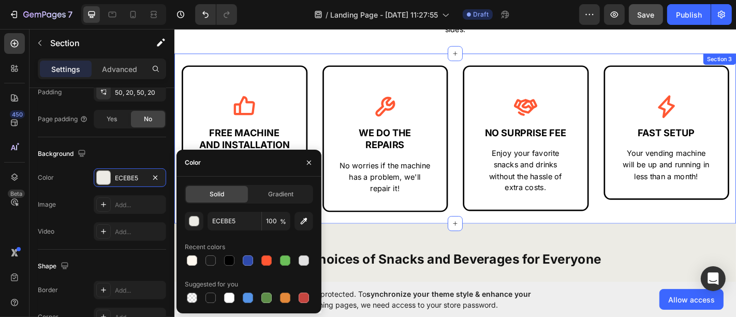
click at [411, 244] on div "Icon FREE MACHINE AND INSTALLATION Text Block We eliminate any upfront costs as…" at bounding box center [484, 150] width 621 height 188
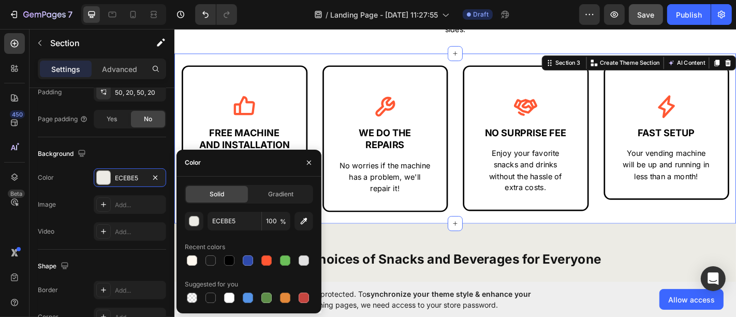
scroll to position [287, 0]
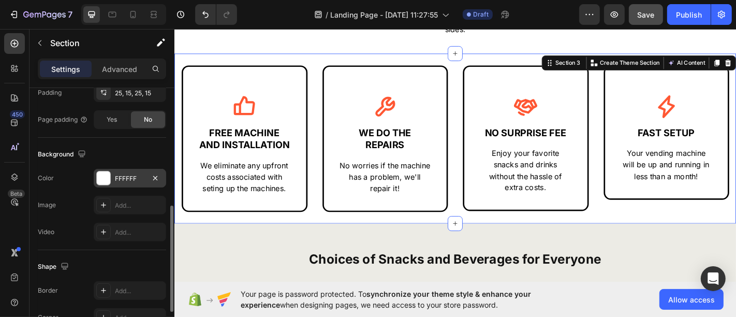
click at [127, 175] on div "FFFFFF" at bounding box center [130, 178] width 30 height 9
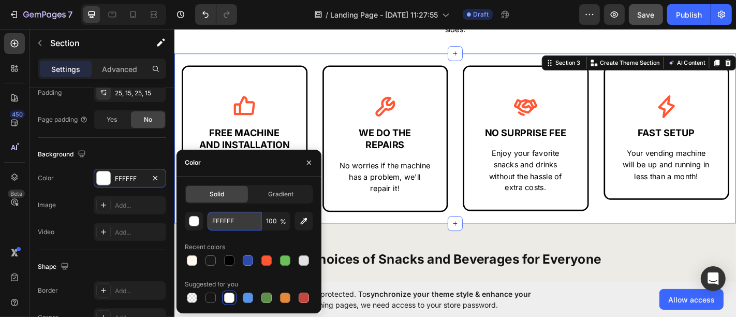
click at [220, 223] on input "FFFFFF" at bounding box center [235, 221] width 54 height 19
paste input "ECEBE5"
type input "ECEBE5"
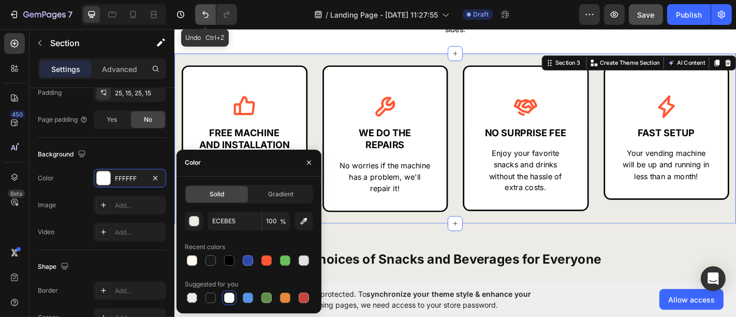
click at [198, 10] on button "Undo/Redo" at bounding box center [205, 14] width 21 height 21
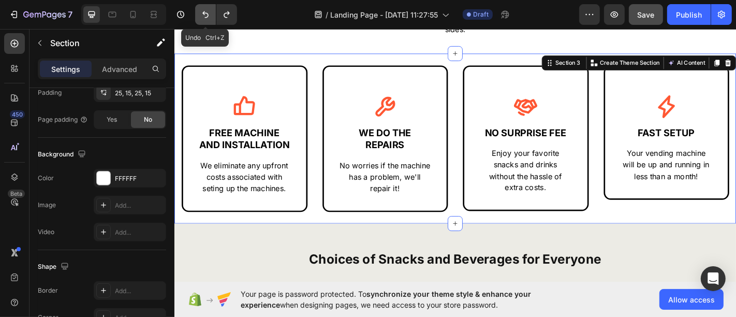
click at [198, 10] on button "Undo/Redo" at bounding box center [205, 14] width 21 height 21
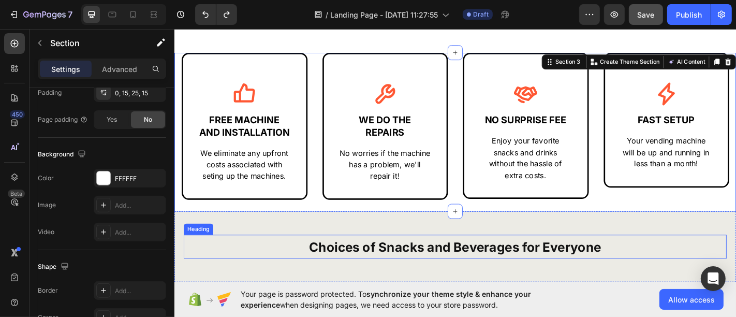
scroll to position [579, 0]
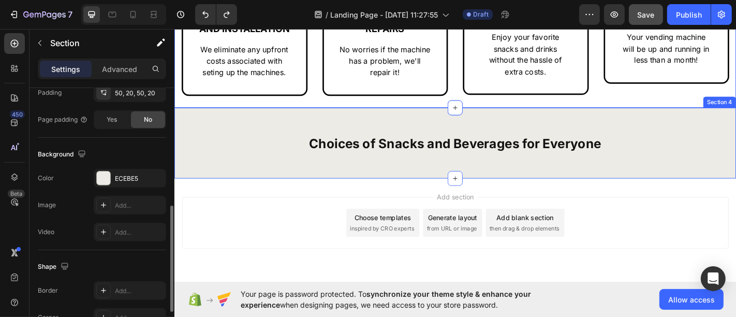
click at [246, 189] on div "Choices of Snacks and Beverages for Everyone Heading Section 4" at bounding box center [484, 155] width 621 height 78
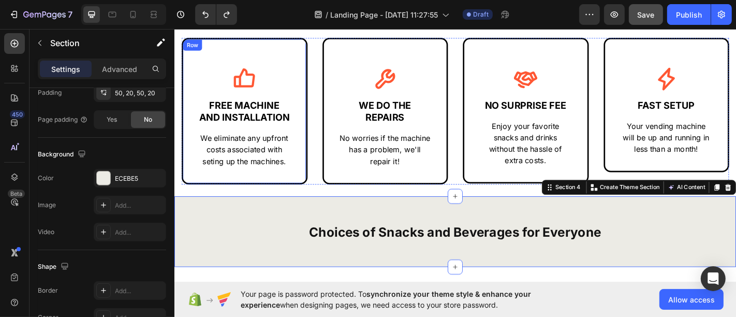
scroll to position [464, 0]
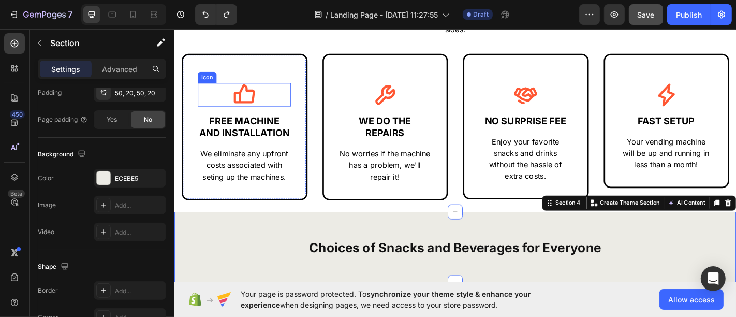
click at [301, 93] on div "Icon FREE MACHINE AND INSTALLATION Text Block We eliminate any upfront costs as…" at bounding box center [251, 137] width 139 height 162
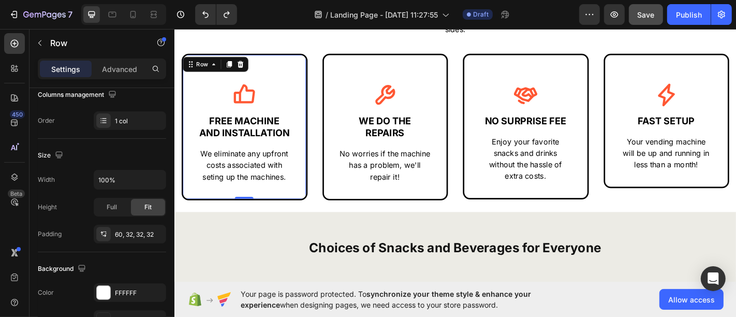
scroll to position [287, 0]
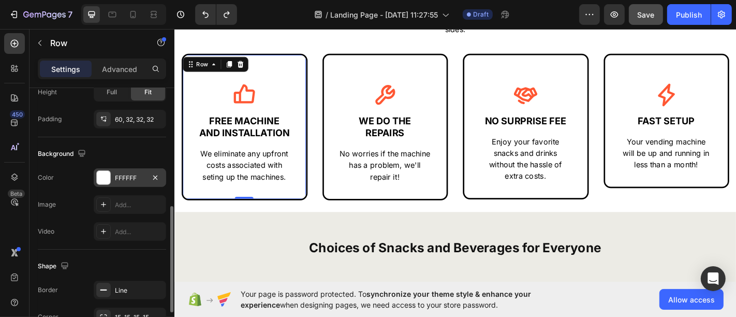
click at [125, 177] on div "FFFFFF" at bounding box center [130, 177] width 30 height 9
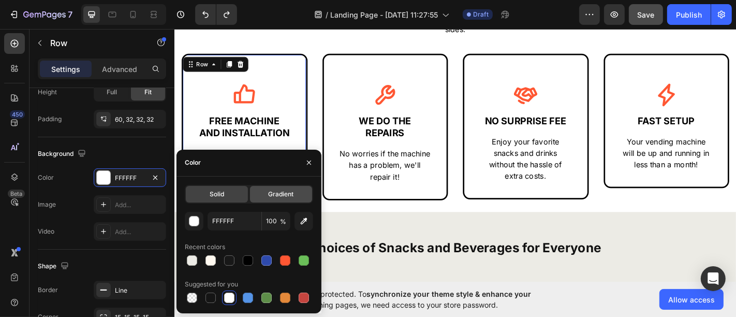
click at [275, 192] on span "Gradient" at bounding box center [280, 193] width 25 height 9
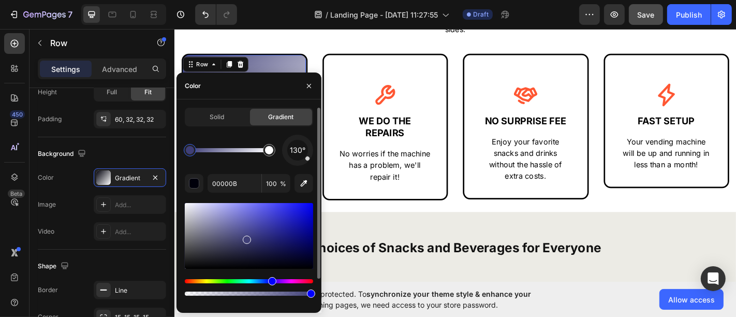
click at [246, 237] on div at bounding box center [249, 236] width 128 height 66
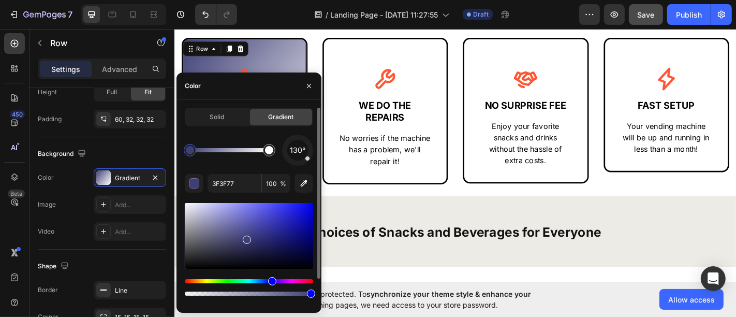
scroll to position [464, 0]
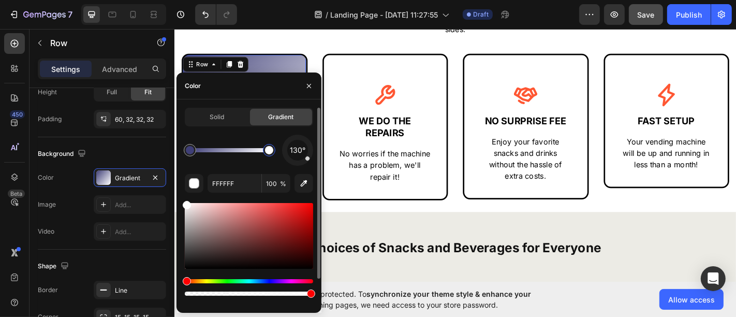
drag, startPoint x: 266, startPoint y: 153, endPoint x: 279, endPoint y: 153, distance: 12.9
click at [279, 153] on div "130°" at bounding box center [249, 150] width 128 height 31
click at [185, 151] on div at bounding box center [190, 150] width 12 height 12
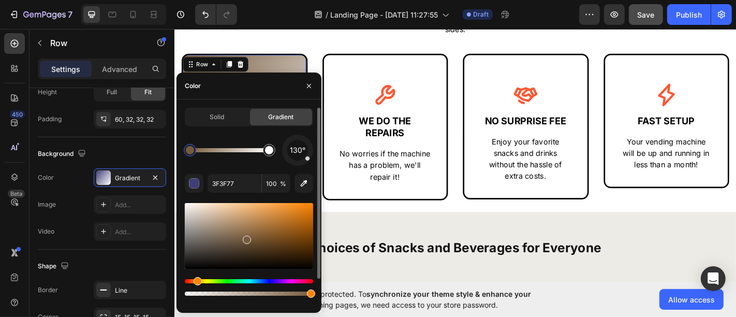
click at [196, 280] on div "Hue" at bounding box center [249, 281] width 128 height 4
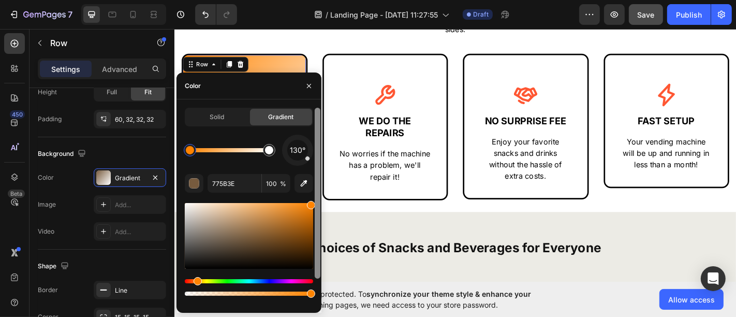
drag, startPoint x: 272, startPoint y: 227, endPoint x: 318, endPoint y: 197, distance: 54.7
click at [318, 197] on div "Solid Gradient 130° 775B3E 100 % Recent colors" at bounding box center [248, 206] width 145 height 197
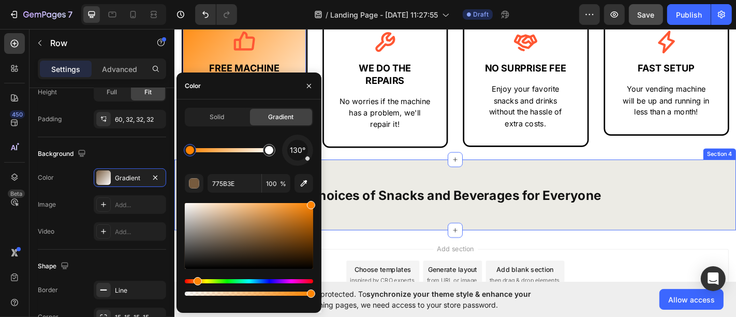
type input "FF8300"
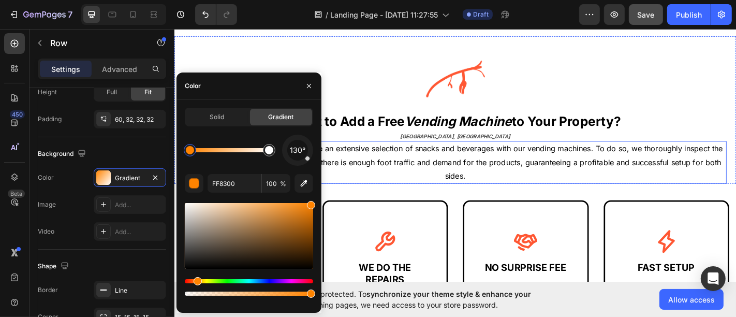
scroll to position [315, 0]
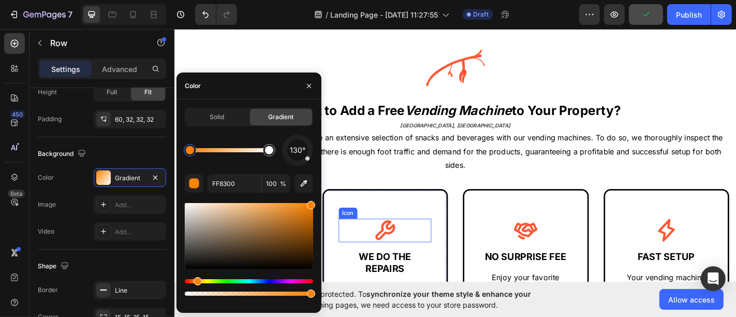
click at [403, 248] on icon at bounding box center [407, 252] width 26 height 26
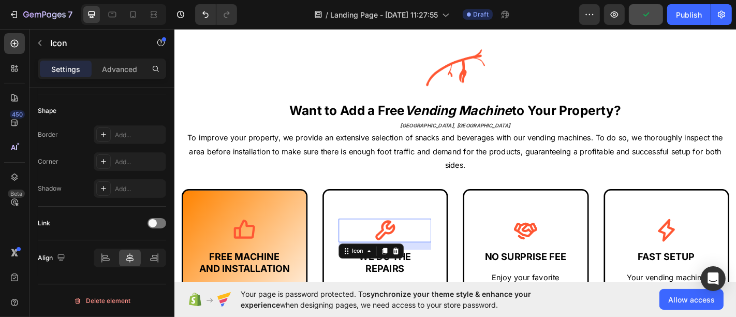
scroll to position [0, 0]
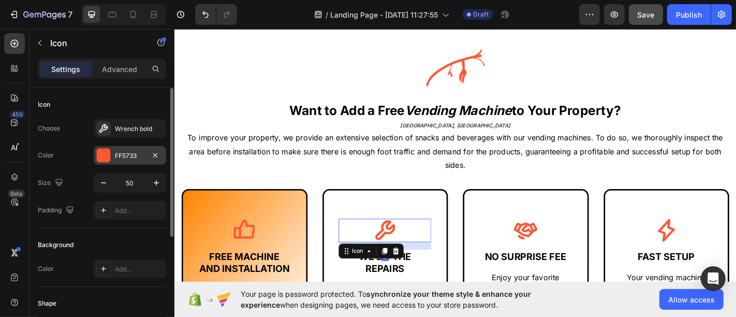
click at [135, 157] on div "FF5733" at bounding box center [130, 155] width 30 height 9
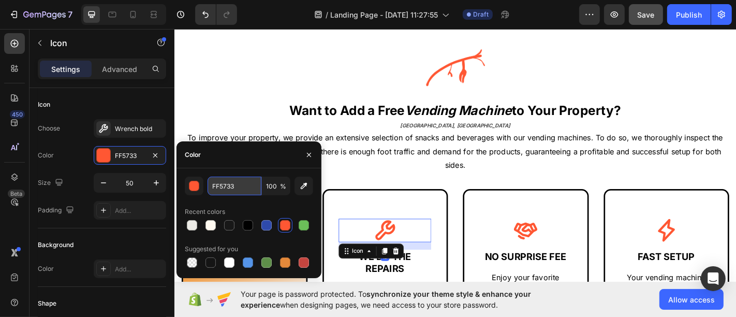
click at [216, 188] on input "FF5733" at bounding box center [235, 185] width 54 height 19
click at [306, 153] on icon "button" at bounding box center [309, 155] width 8 height 8
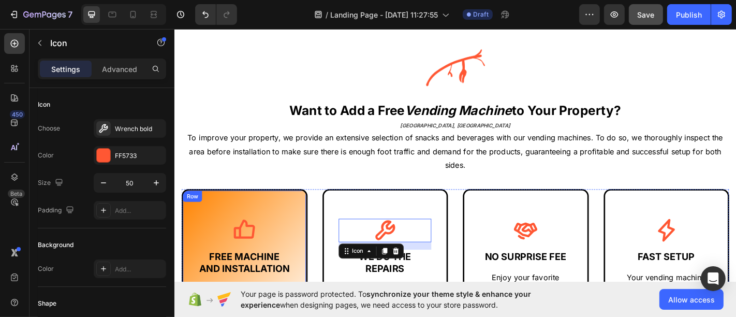
click at [192, 229] on div "Icon FREE MACHINE AND INSTALLATION Text Block We eliminate any upfront costs as…" at bounding box center [251, 287] width 139 height 162
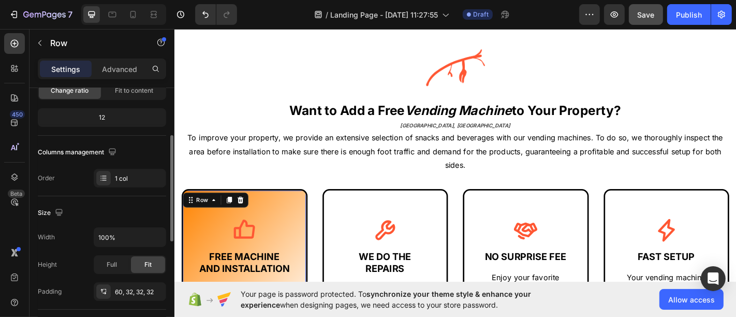
scroll to position [172, 0]
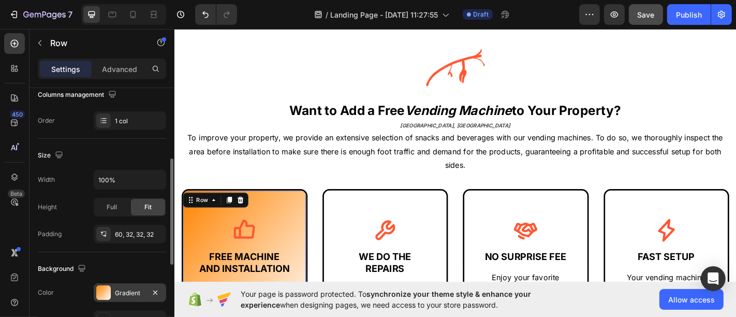
click at [118, 290] on div "Gradient" at bounding box center [130, 292] width 30 height 9
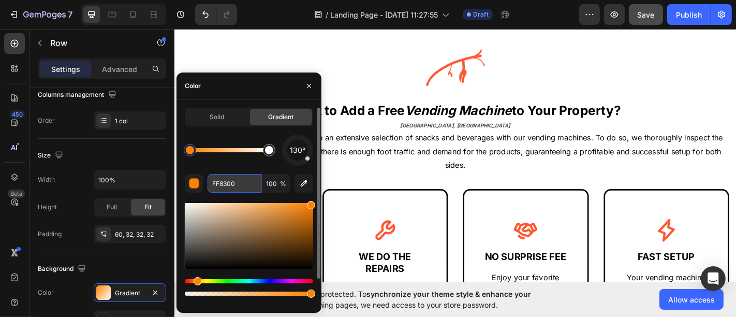
click at [228, 184] on input "FF8300" at bounding box center [235, 183] width 54 height 19
paste input "5733"
type input "FF5733"
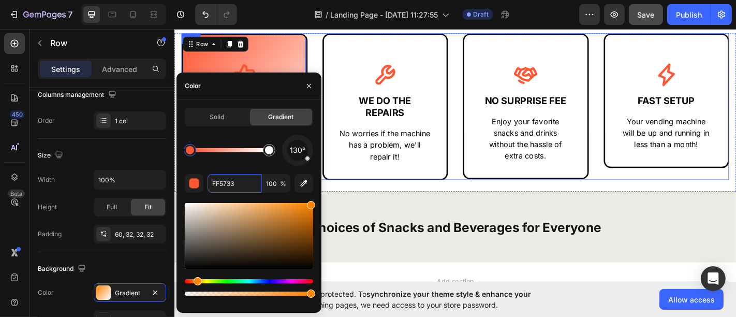
scroll to position [487, 0]
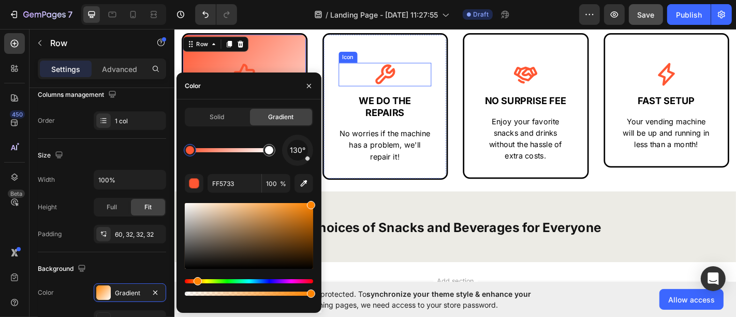
click at [357, 66] on div "Icon" at bounding box center [406, 79] width 103 height 26
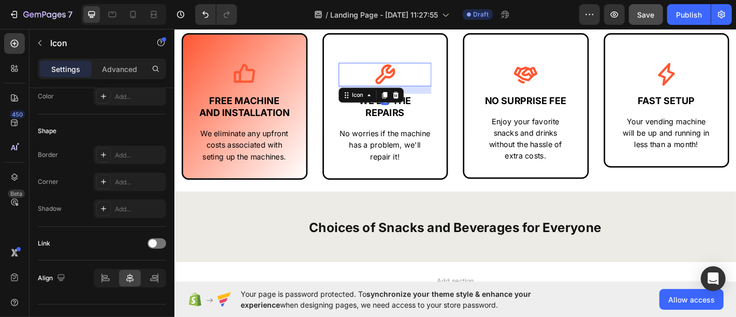
scroll to position [0, 0]
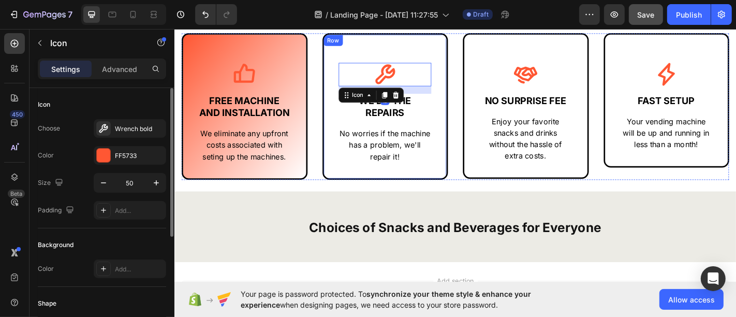
click at [342, 70] on div "Icon 16 WE DO THE REPAIRS Text Block No worries if the machine has a problem, w…" at bounding box center [406, 115] width 139 height 162
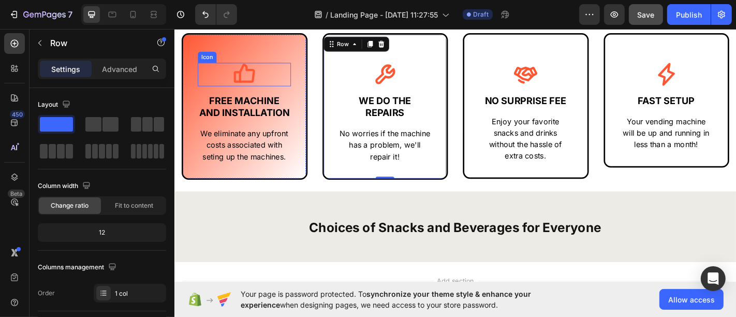
click at [251, 77] on icon at bounding box center [251, 79] width 26 height 26
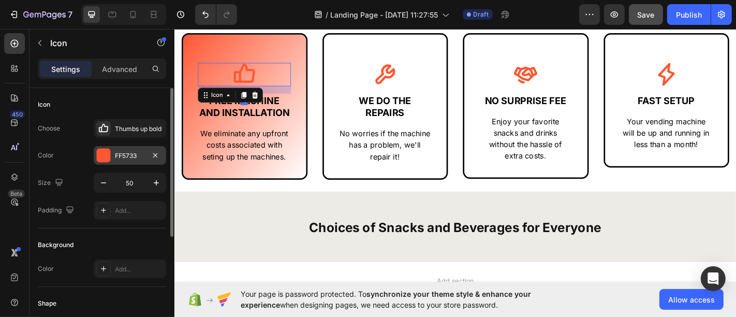
click at [124, 156] on div "FF5733" at bounding box center [130, 155] width 30 height 9
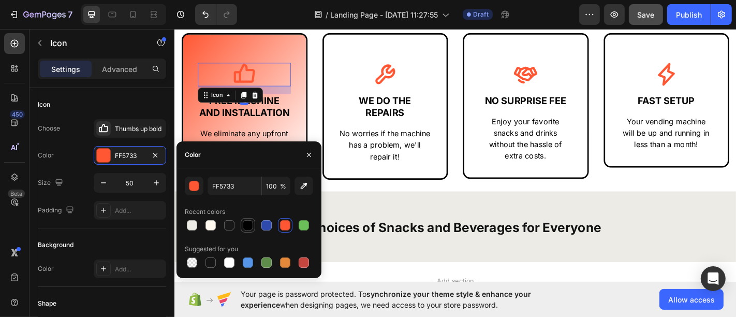
click at [242, 223] on div at bounding box center [248, 225] width 12 height 12
click at [208, 225] on div at bounding box center [210, 225] width 10 height 10
type input "FFF9F0"
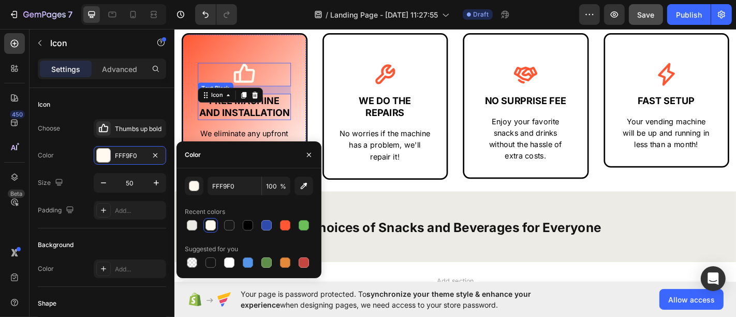
click at [255, 128] on strong "FREE MACHINE AND INSTALLATION" at bounding box center [251, 115] width 100 height 26
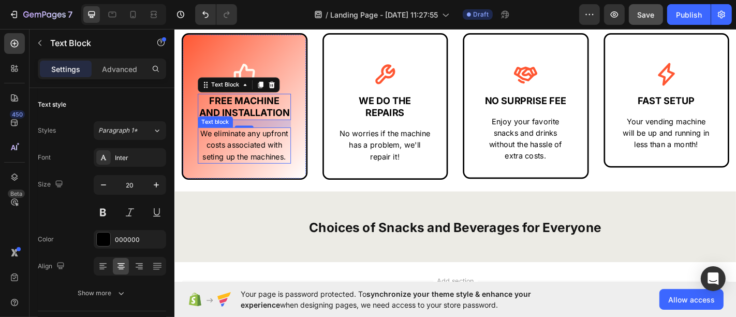
scroll to position [429, 0]
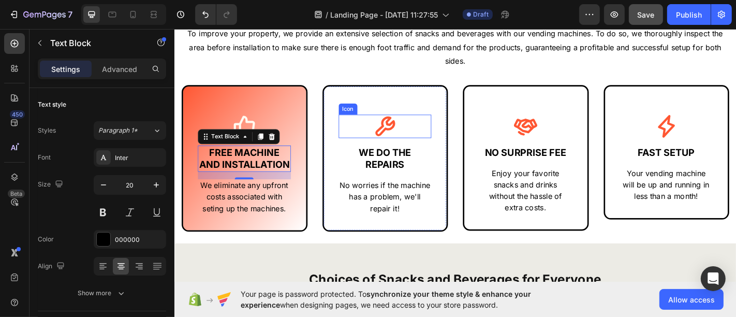
click at [376, 135] on div "Icon" at bounding box center [406, 137] width 103 height 26
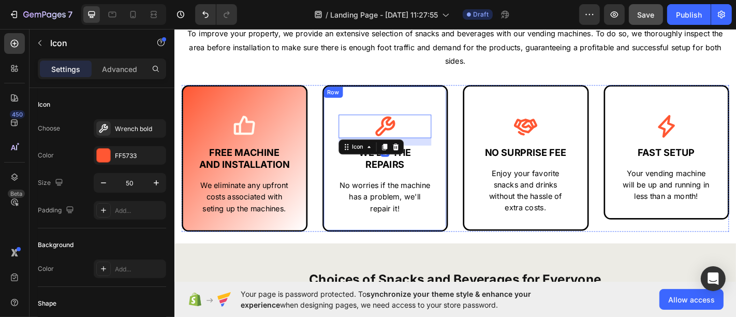
click at [345, 121] on div "Icon 16 WE DO THE REPAIRS Text Block No worries if the machine has a problem, w…" at bounding box center [406, 172] width 139 height 162
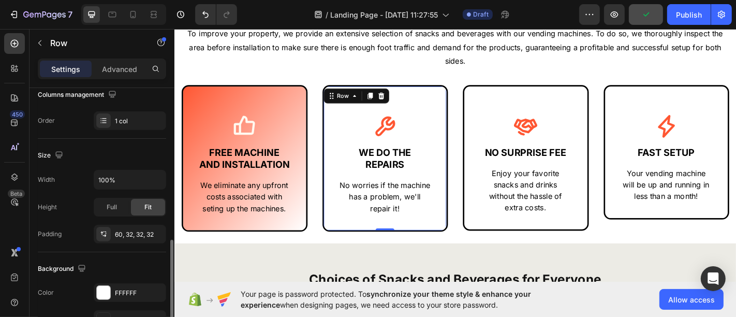
scroll to position [230, 0]
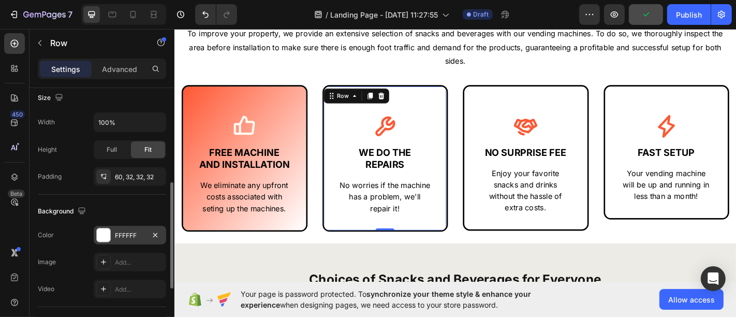
click at [118, 231] on div "FFFFFF" at bounding box center [130, 235] width 30 height 9
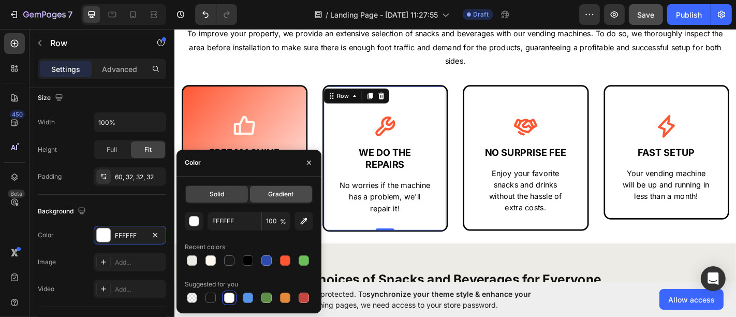
click at [261, 195] on div "Gradient" at bounding box center [281, 194] width 62 height 17
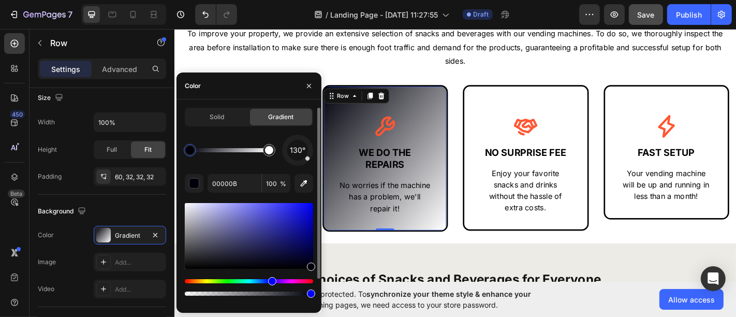
click at [191, 150] on div at bounding box center [190, 150] width 8 height 8
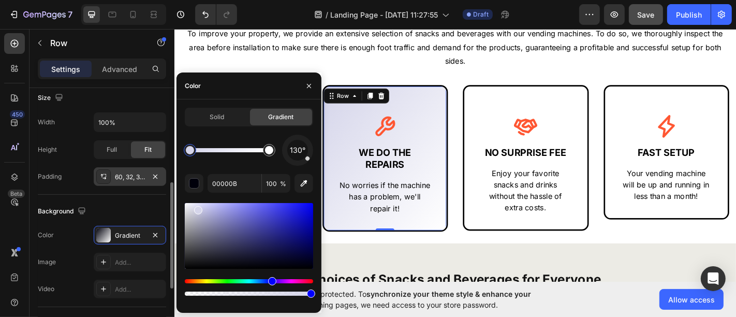
drag, startPoint x: 197, startPoint y: 208, endPoint x: 165, endPoint y: 172, distance: 48.0
click at [165, 173] on div "450 Beta Sections(18) Elements(83) Section Element Hero Section Product Detail …" at bounding box center [87, 173] width 174 height 288
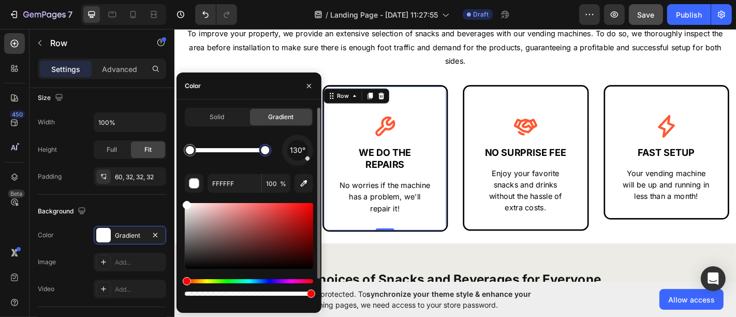
click at [265, 151] on div at bounding box center [265, 150] width 8 height 8
click at [239, 181] on input "FFFFFF" at bounding box center [235, 183] width 54 height 19
paste input "5733"
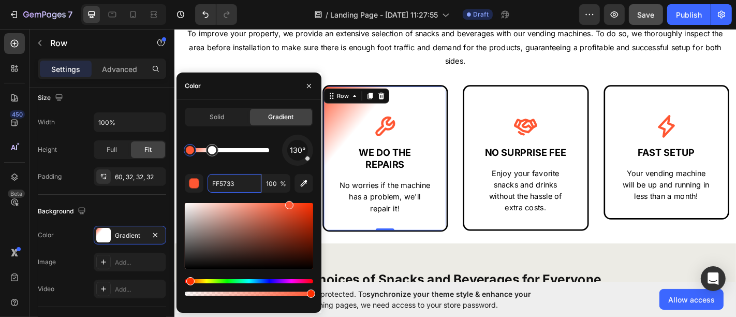
drag, startPoint x: 265, startPoint y: 151, endPoint x: 244, endPoint y: 147, distance: 21.6
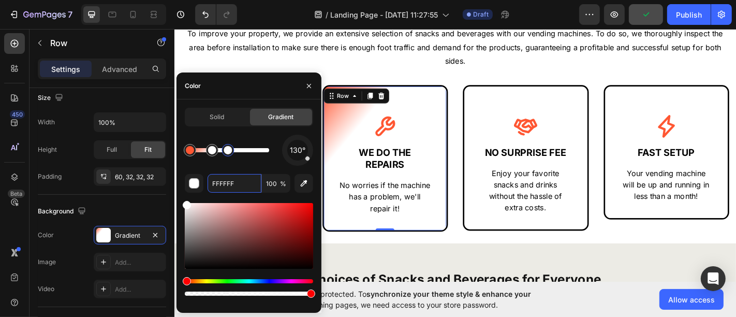
drag, startPoint x: 228, startPoint y: 149, endPoint x: 237, endPoint y: 150, distance: 8.9
click at [237, 150] on div at bounding box center [229, 150] width 79 height 4
drag, startPoint x: 231, startPoint y: 152, endPoint x: 249, endPoint y: 152, distance: 18.1
click at [249, 152] on div at bounding box center [245, 150] width 8 height 8
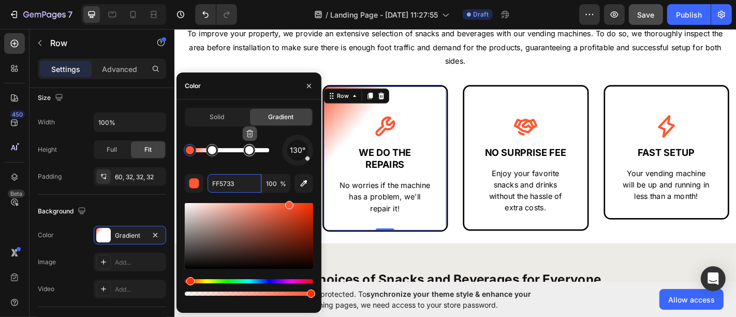
click at [251, 137] on icon "button" at bounding box center [250, 133] width 8 height 8
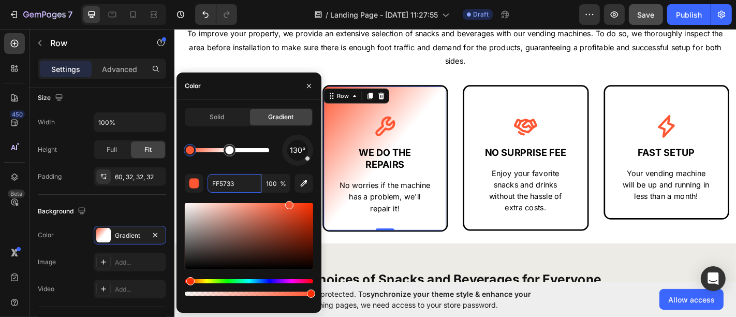
drag, startPoint x: 213, startPoint y: 149, endPoint x: 254, endPoint y: 150, distance: 40.9
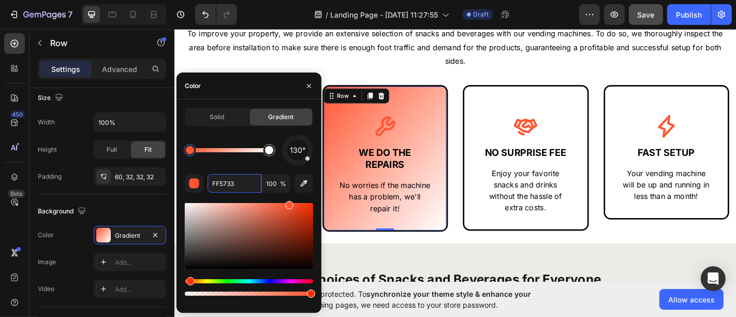
drag, startPoint x: 232, startPoint y: 152, endPoint x: 269, endPoint y: 152, distance: 36.7
drag, startPoint x: 194, startPoint y: 150, endPoint x: 221, endPoint y: 151, distance: 27.9
click at [221, 151] on div at bounding box center [221, 150] width 8 height 8
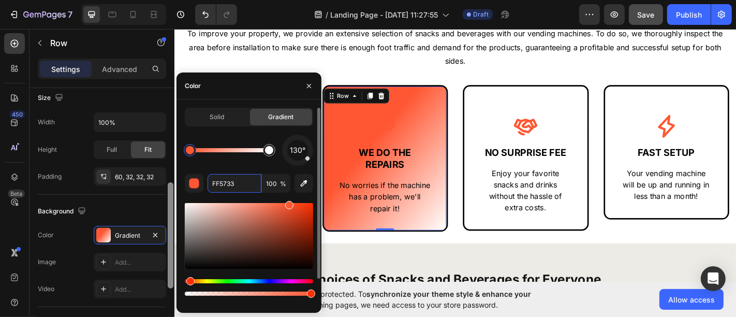
drag, startPoint x: 221, startPoint y: 154, endPoint x: 170, endPoint y: 154, distance: 51.7
click at [170, 154] on div "450 Beta Sections(18) Elements(83) Section Element Hero Section Product Detail …" at bounding box center [87, 173] width 174 height 288
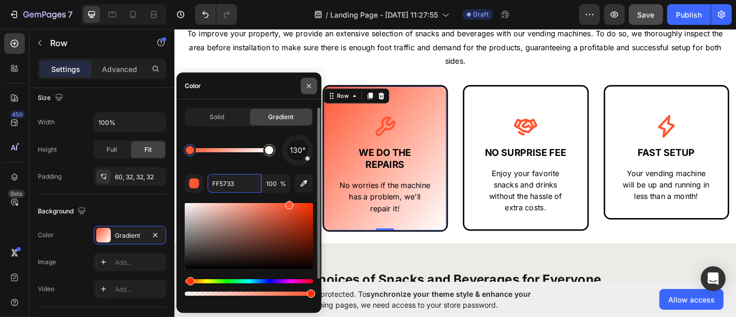
type input "FF5733"
click at [308, 84] on icon "button" at bounding box center [309, 86] width 8 height 8
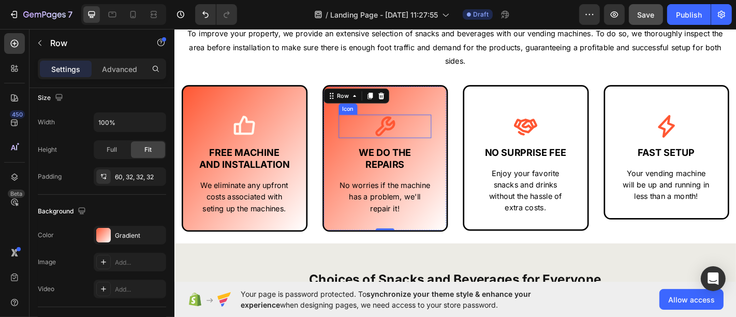
click at [413, 138] on icon at bounding box center [407, 137] width 26 height 26
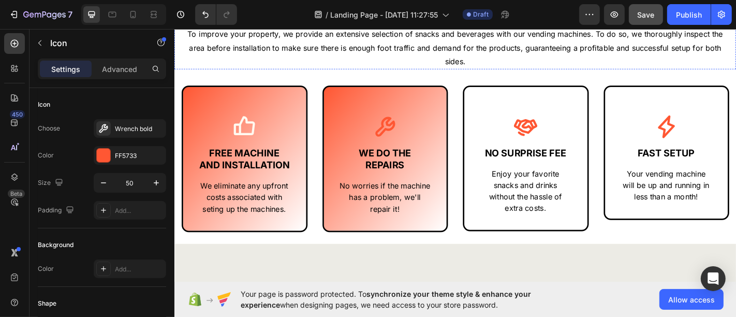
scroll to position [429, 0]
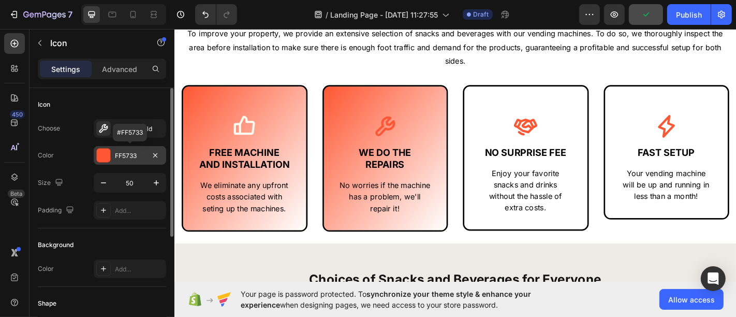
click at [111, 159] on div "FF5733" at bounding box center [130, 155] width 72 height 19
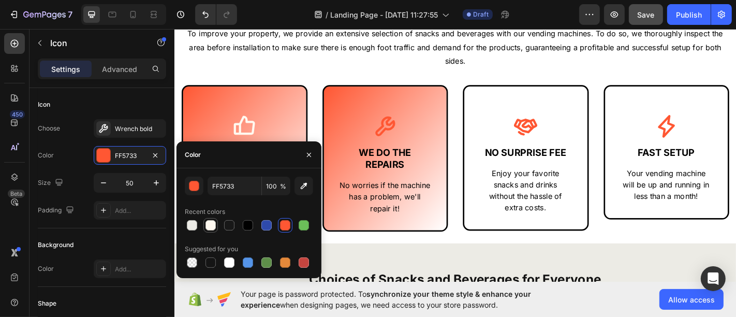
click at [211, 225] on div at bounding box center [210, 225] width 10 height 10
type input "FFF9F0"
click at [312, 151] on icon "button" at bounding box center [309, 155] width 8 height 8
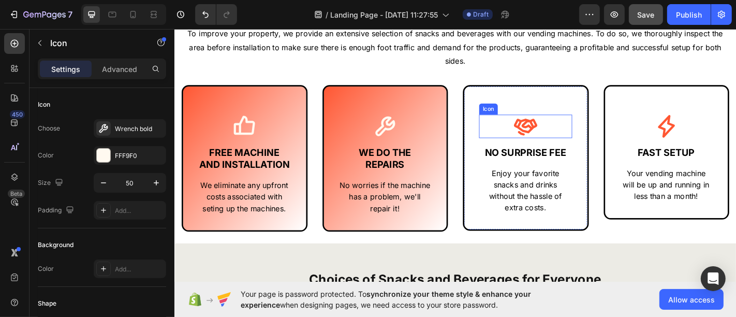
click at [552, 134] on icon at bounding box center [562, 137] width 26 height 19
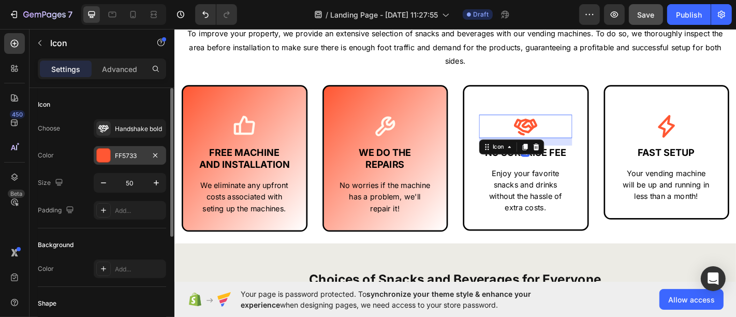
click at [133, 154] on div "FF5733" at bounding box center [130, 155] width 30 height 9
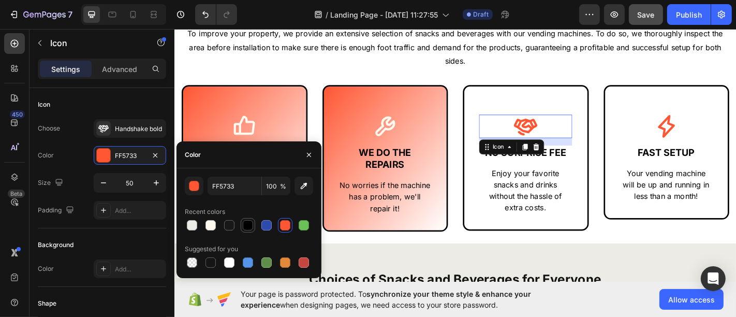
click at [248, 227] on div at bounding box center [248, 225] width 10 height 10
click at [205, 223] on div at bounding box center [210, 225] width 10 height 10
click at [230, 264] on div at bounding box center [229, 262] width 10 height 10
type input "FFFFFF"
click at [306, 159] on button "button" at bounding box center [309, 154] width 17 height 17
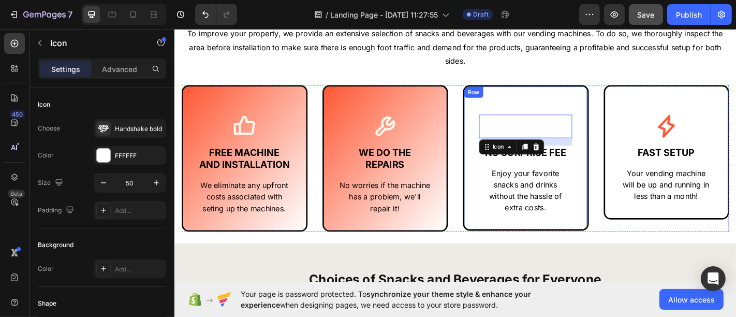
click at [503, 107] on div "Icon 16 NO SURPRISE FEE Text Block Enjoy your favorite snacks and drinks withou…" at bounding box center [562, 171] width 139 height 161
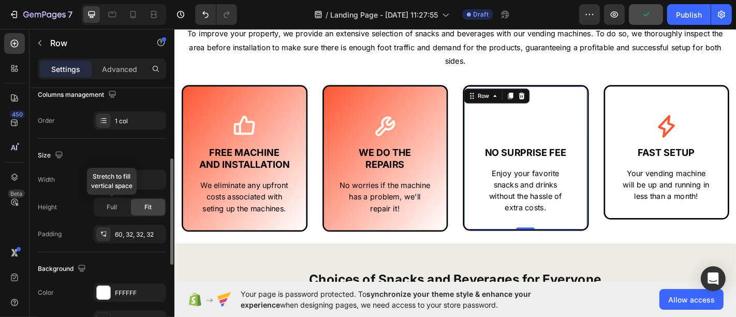
scroll to position [287, 0]
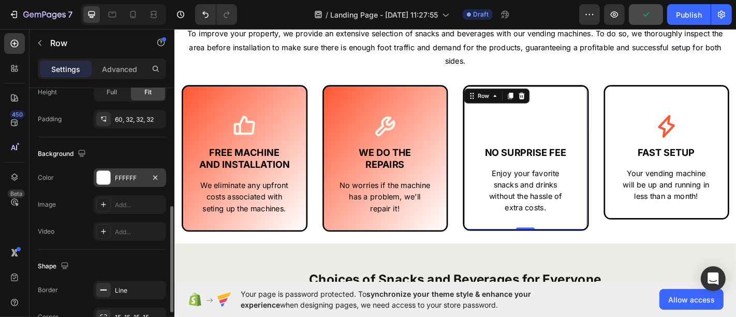
click at [131, 177] on div "FFFFFF" at bounding box center [130, 177] width 30 height 9
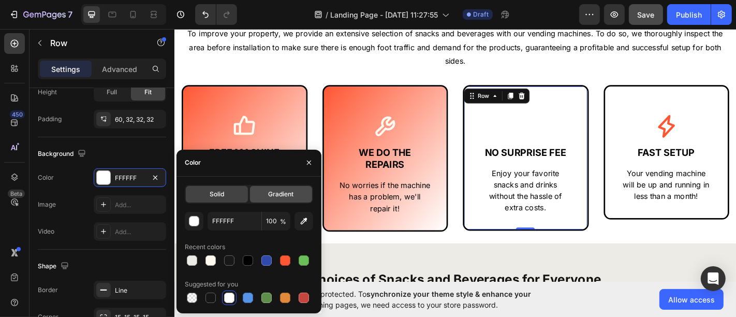
click at [264, 194] on div "Gradient" at bounding box center [281, 194] width 62 height 17
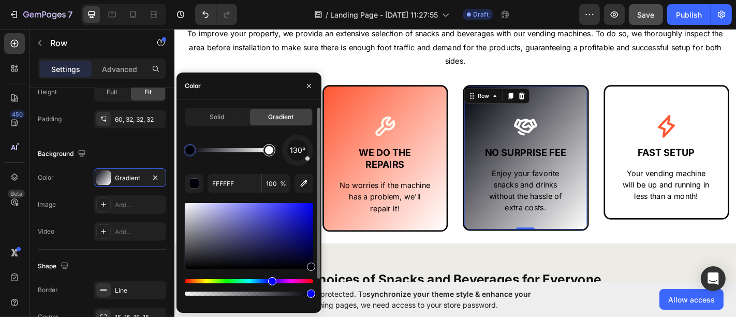
click at [269, 146] on div at bounding box center [269, 150] width 8 height 8
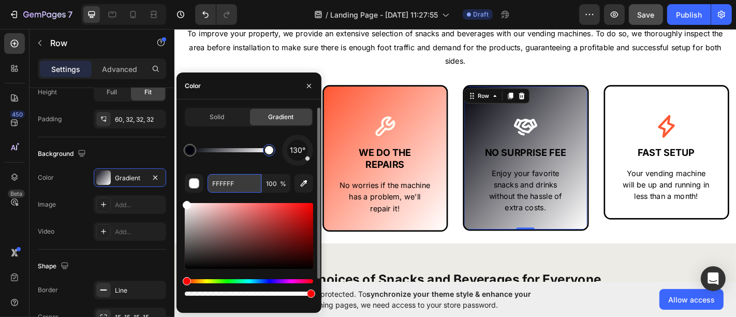
click at [223, 184] on input "FFFFFF" at bounding box center [235, 183] width 54 height 19
paste input "5733"
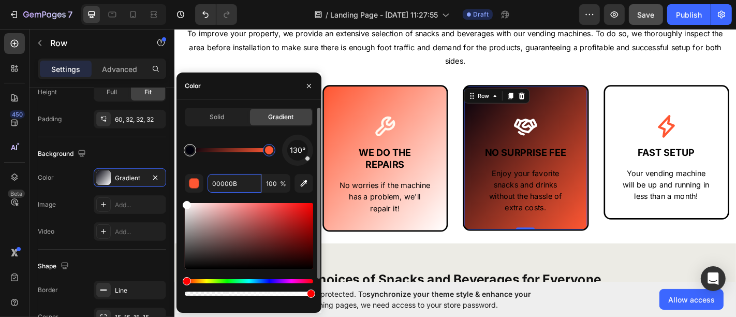
click at [191, 149] on div at bounding box center [190, 150] width 8 height 8
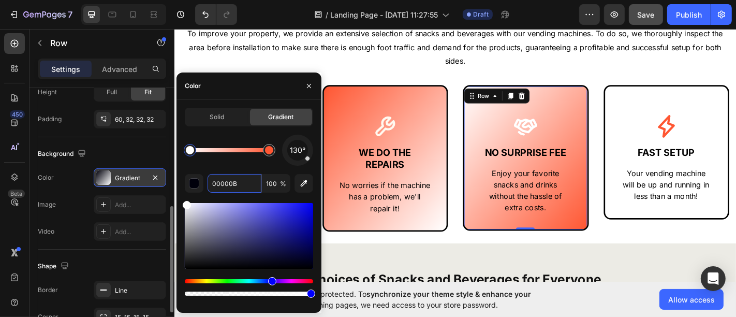
drag, startPoint x: 158, startPoint y: 200, endPoint x: 142, endPoint y: 181, distance: 25.4
click at [142, 181] on div "450 Beta Sections(18) Elements(83) Section Element Hero Section Product Detail …" at bounding box center [87, 173] width 174 height 288
type input "FFFFFF"
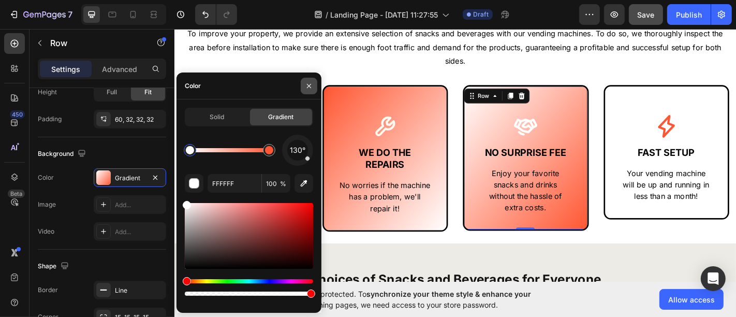
click at [309, 84] on icon "button" at bounding box center [309, 86] width 8 height 8
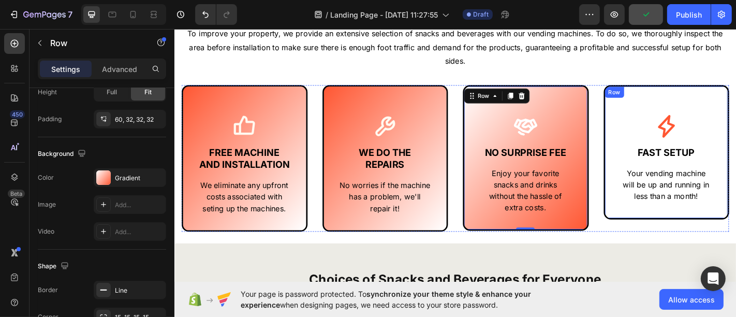
click at [674, 103] on div "Icon FAST SETUP Text Block Your vending machine will be up and running in less …" at bounding box center [717, 165] width 139 height 149
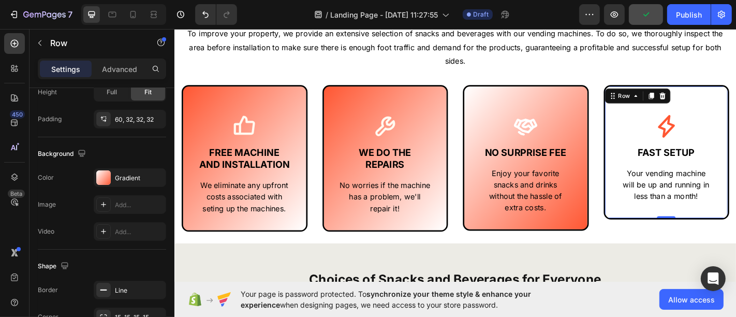
scroll to position [287, 0]
click at [124, 180] on div "FFFFFF" at bounding box center [130, 178] width 30 height 9
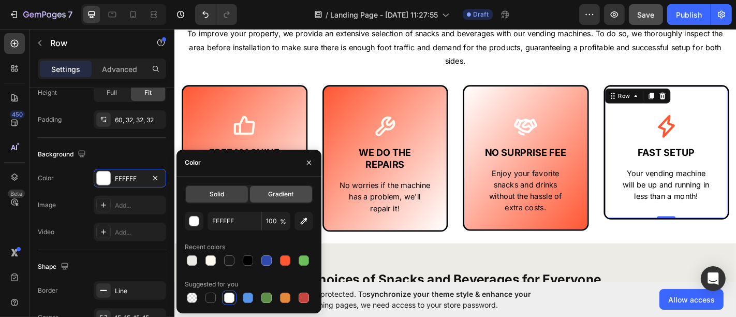
click at [284, 193] on span "Gradient" at bounding box center [280, 193] width 25 height 9
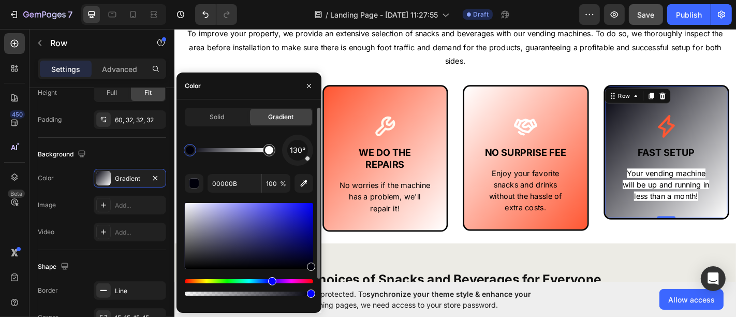
click at [192, 152] on div at bounding box center [190, 150] width 8 height 8
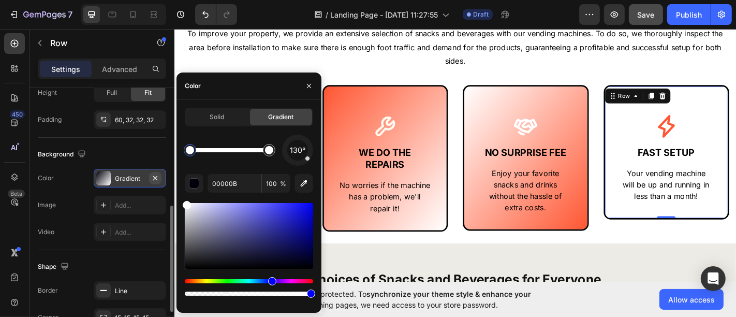
drag, startPoint x: 181, startPoint y: 204, endPoint x: 159, endPoint y: 177, distance: 35.0
click at [161, 178] on div "450 Beta Sections(18) Elements(83) Section Element Hero Section Product Detail …" at bounding box center [87, 173] width 174 height 288
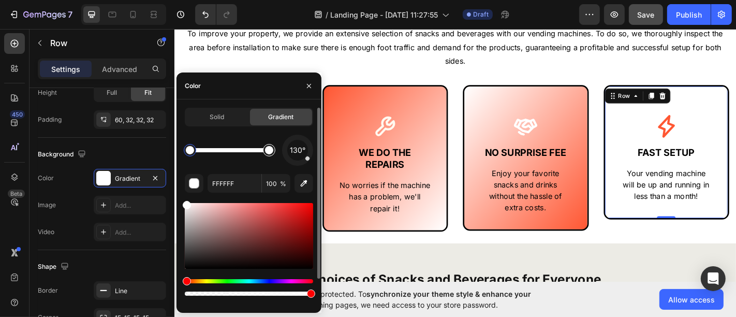
click at [268, 146] on div at bounding box center [269, 150] width 8 height 8
click at [239, 188] on input "FFFFFF" at bounding box center [235, 183] width 54 height 19
paste input "5733"
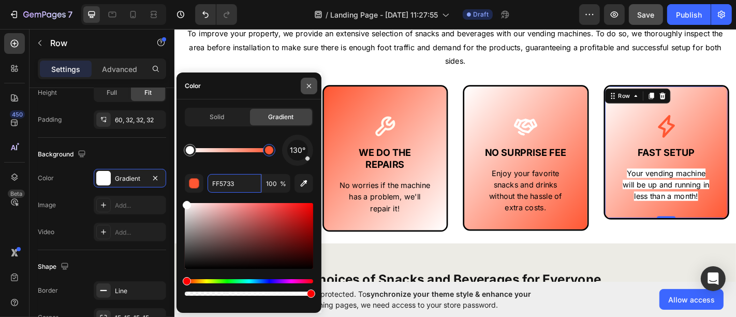
type input "FF5733"
click at [313, 88] on button "button" at bounding box center [309, 86] width 17 height 17
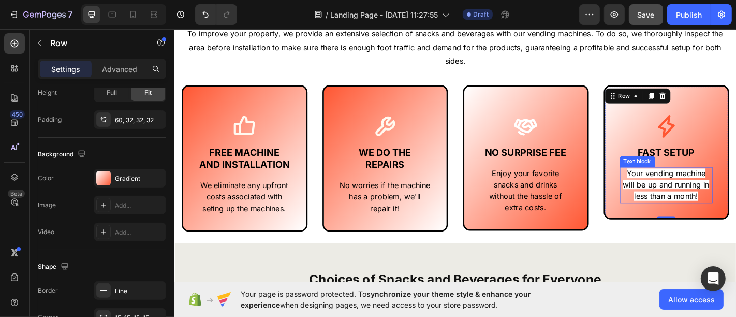
click at [727, 193] on p "Your vending machine will be up and running in less than a month!" at bounding box center [718, 202] width 101 height 38
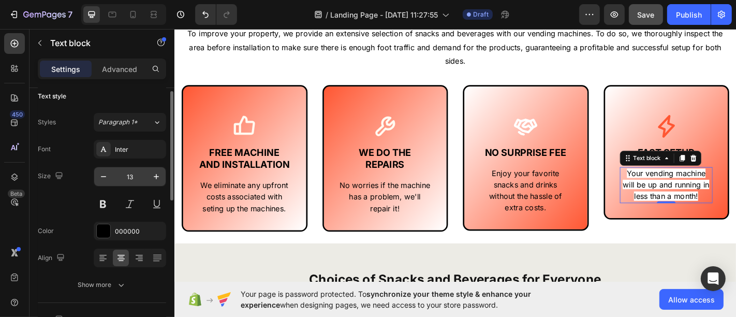
scroll to position [0, 0]
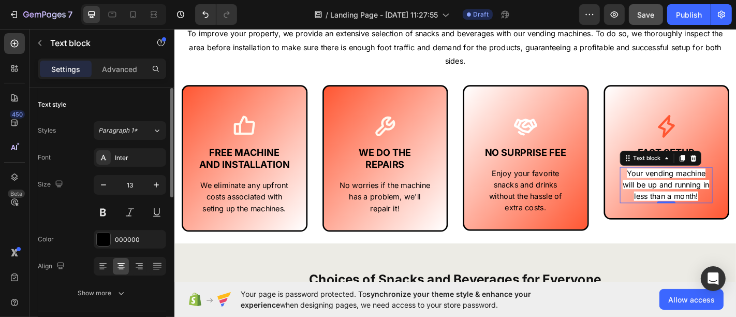
click at [114, 75] on div "Advanced" at bounding box center [120, 69] width 52 height 17
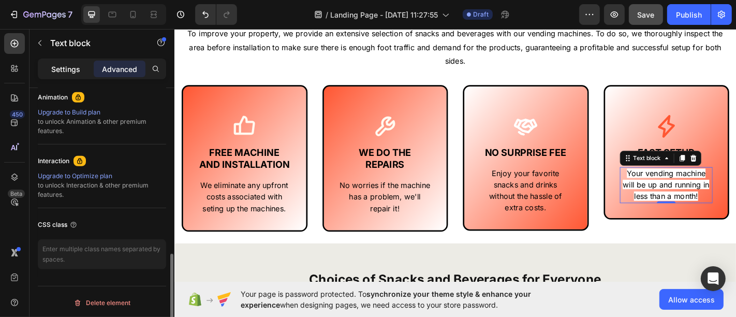
click at [75, 68] on p "Settings" at bounding box center [65, 69] width 29 height 11
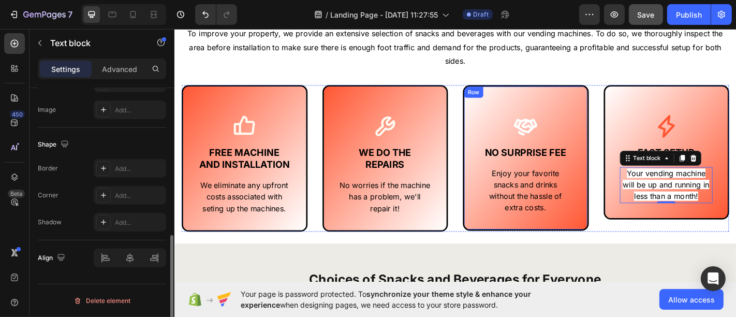
scroll to position [353, 0]
click at [720, 210] on span "Your vending machine will be up and running in less than a month!" at bounding box center [718, 201] width 96 height 36
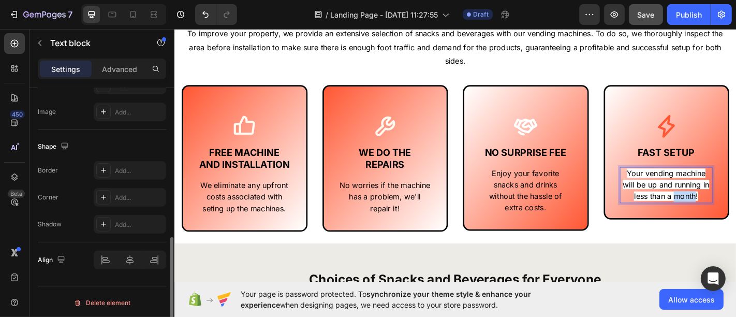
click at [720, 210] on span "Your vending machine will be up and running in less than a month!" at bounding box center [718, 201] width 96 height 36
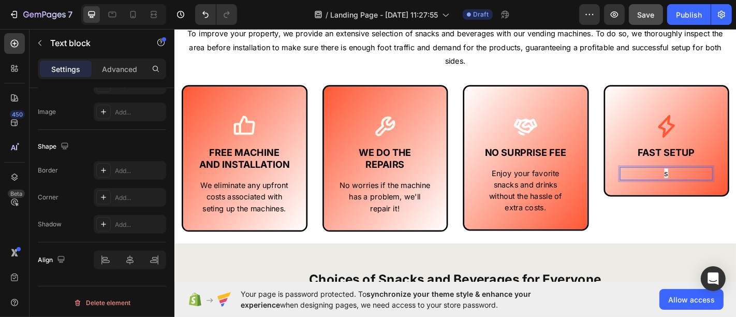
click at [706, 187] on p "s" at bounding box center [718, 189] width 101 height 12
click at [210, 17] on icon "Undo/Redo" at bounding box center [205, 14] width 10 height 10
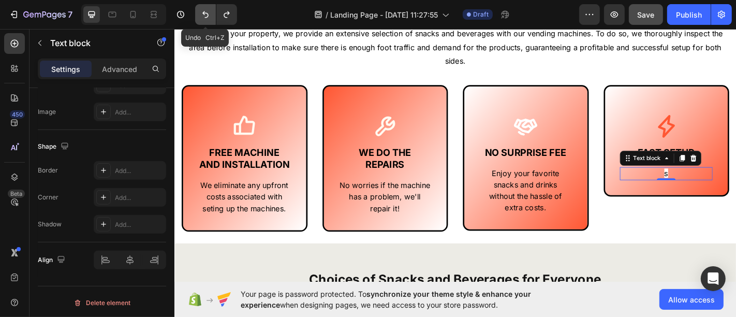
click at [210, 17] on icon "Undo/Redo" at bounding box center [205, 14] width 10 height 10
click at [206, 14] on icon "Undo/Redo" at bounding box center [205, 14] width 10 height 10
click at [200, 8] on button "Undo/Redo" at bounding box center [205, 14] width 21 height 21
click at [224, 15] on icon "Undo/Redo" at bounding box center [226, 14] width 10 height 10
click at [198, 16] on button "Undo/Redo" at bounding box center [205, 14] width 21 height 21
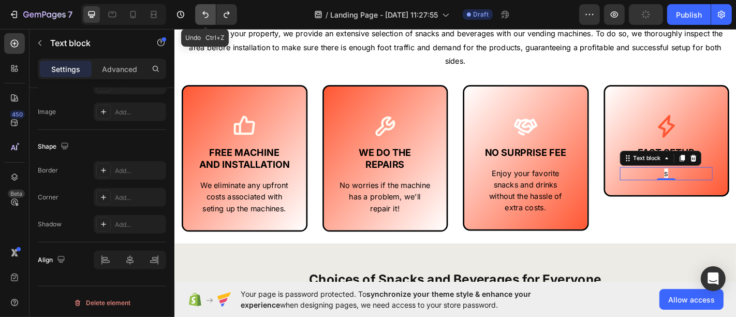
click at [198, 16] on button "Undo/Redo" at bounding box center [205, 14] width 21 height 21
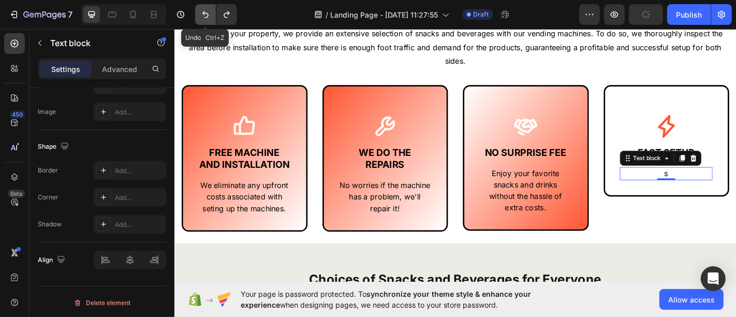
click at [198, 16] on button "Undo/Redo" at bounding box center [205, 14] width 21 height 21
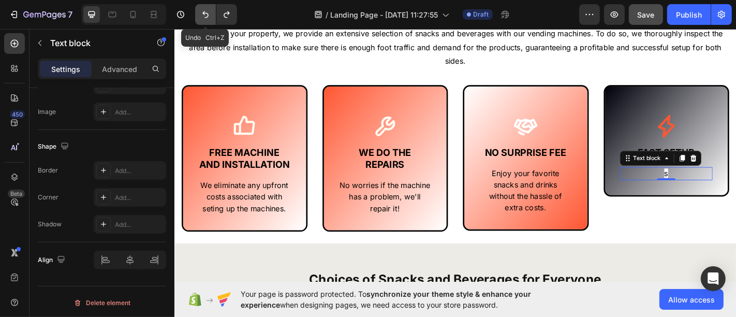
click at [198, 16] on button "Undo/Redo" at bounding box center [205, 14] width 21 height 21
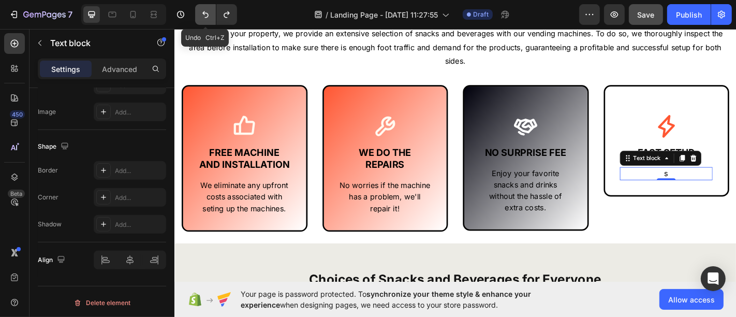
click at [198, 16] on button "Undo/Redo" at bounding box center [205, 14] width 21 height 21
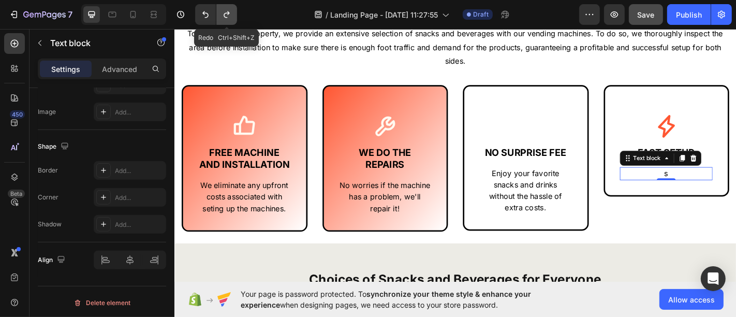
click at [223, 14] on icon "Undo/Redo" at bounding box center [226, 14] width 10 height 10
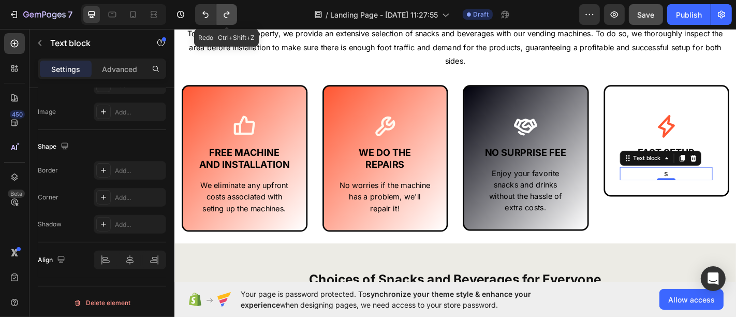
click at [223, 14] on icon "Undo/Redo" at bounding box center [226, 14] width 10 height 10
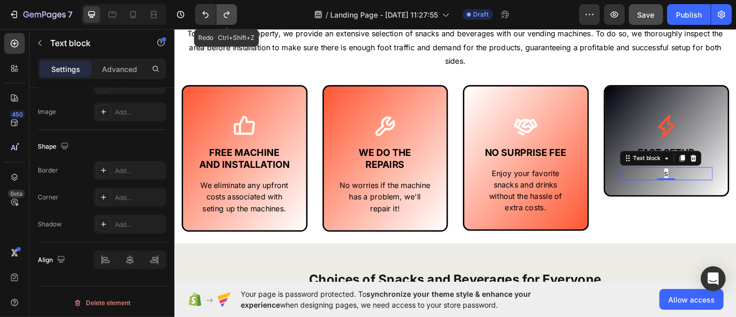
click at [223, 14] on icon "Undo/Redo" at bounding box center [226, 14] width 10 height 10
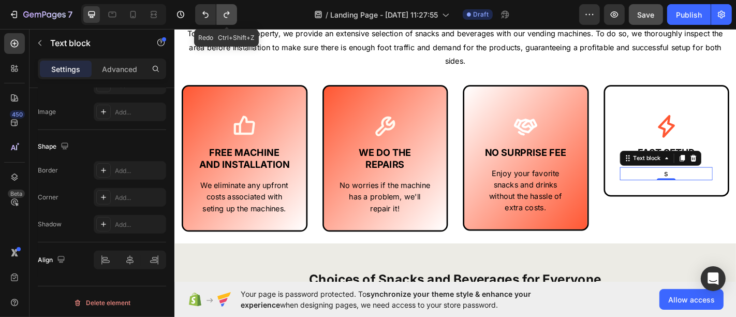
click at [223, 14] on icon "Undo/Redo" at bounding box center [226, 14] width 10 height 10
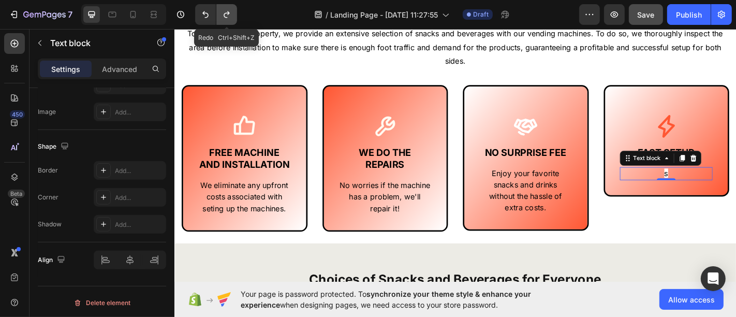
click at [223, 14] on icon "Undo/Redo" at bounding box center [226, 14] width 10 height 10
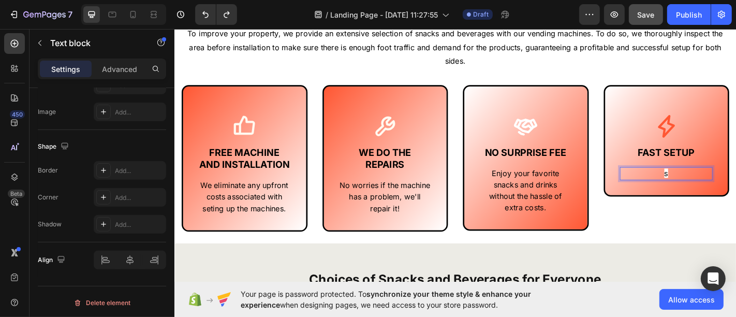
click at [716, 188] on span "s" at bounding box center [718, 188] width 4 height 10
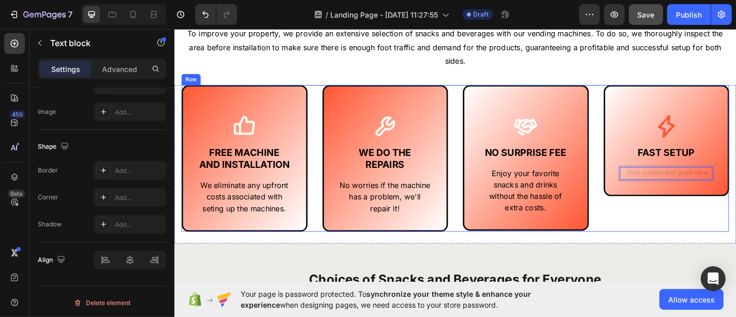
click at [709, 222] on div "Icon FAST SETUP Text Block Text block 0 Row" at bounding box center [717, 172] width 139 height 162
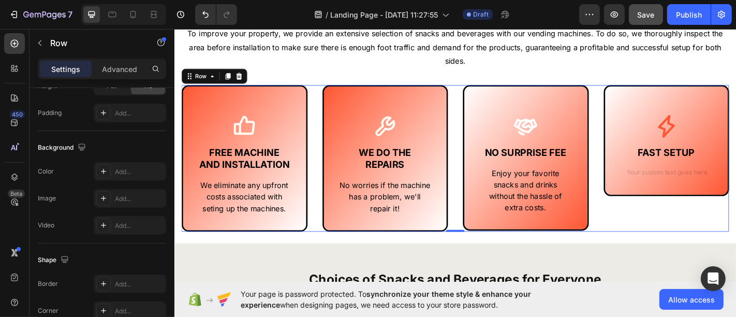
scroll to position [0, 0]
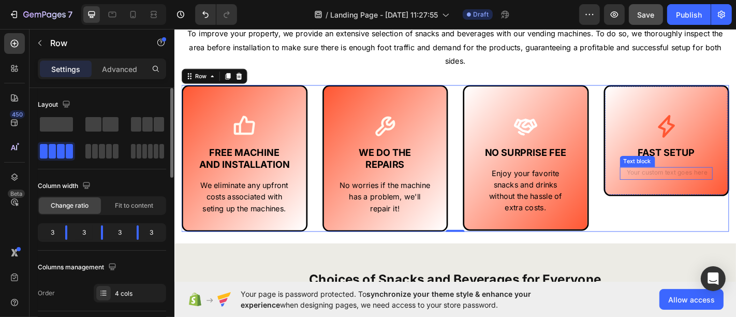
click at [709, 185] on div "Rich Text Editor. Editing area: main" at bounding box center [717, 189] width 103 height 14
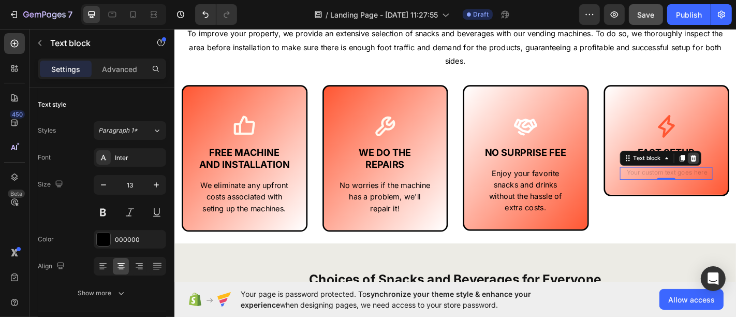
click at [735, 169] on icon at bounding box center [747, 171] width 7 height 7
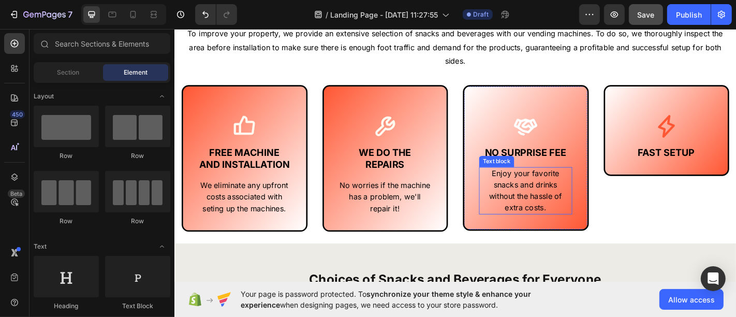
click at [588, 210] on span "Enjoy your favorite snacks and drinks without the hassle of extra costs." at bounding box center [562, 207] width 81 height 48
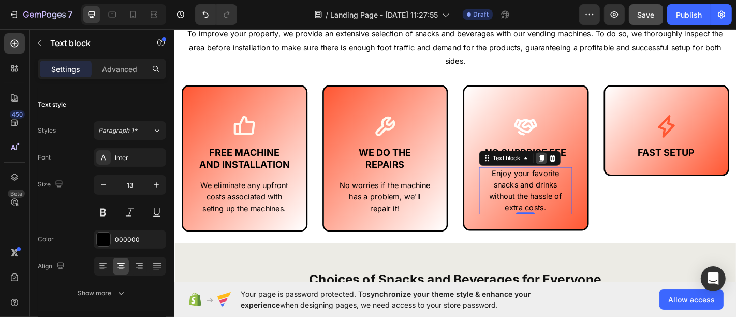
click at [577, 170] on icon at bounding box center [580, 171] width 6 height 7
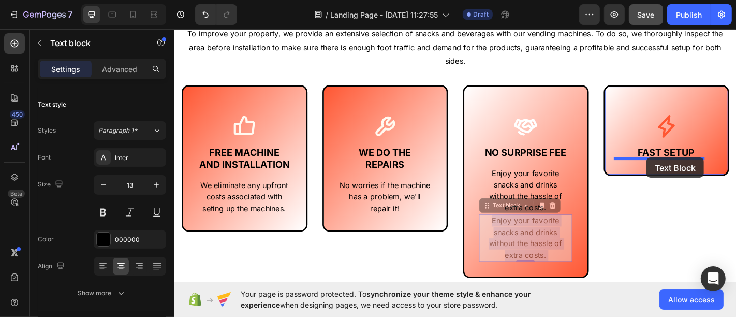
drag, startPoint x: 634, startPoint y: 203, endPoint x: 696, endPoint y: 171, distance: 69.7
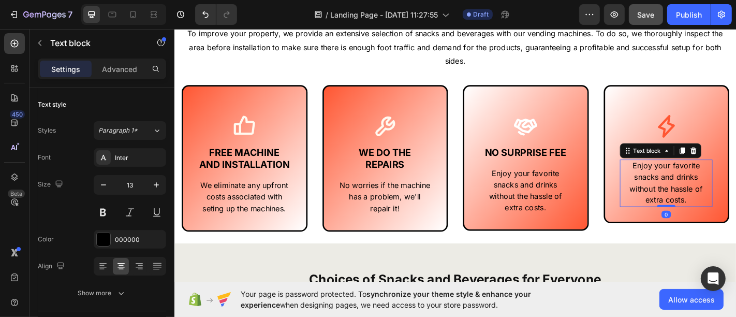
click at [713, 191] on span "Enjoy your favorite snacks and drinks without the hassle of extra costs." at bounding box center [717, 199] width 81 height 48
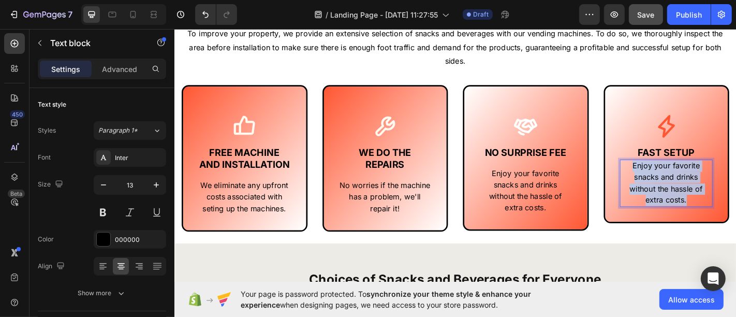
click at [713, 191] on span "Enjoy your favorite snacks and drinks without the hassle of extra costs." at bounding box center [717, 199] width 81 height 48
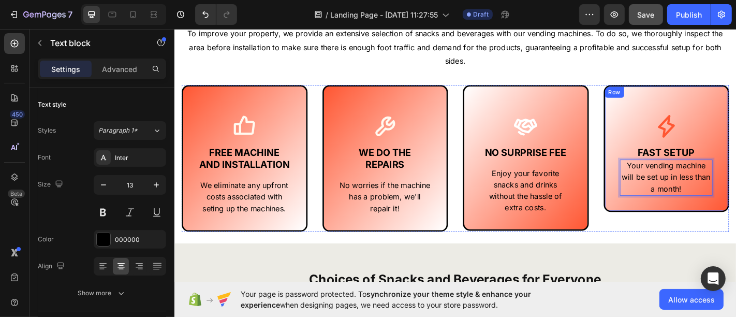
click at [676, 230] on div "Icon FAST SETUP Text Block Your vending machine will be set up in less than a m…" at bounding box center [717, 172] width 139 height 162
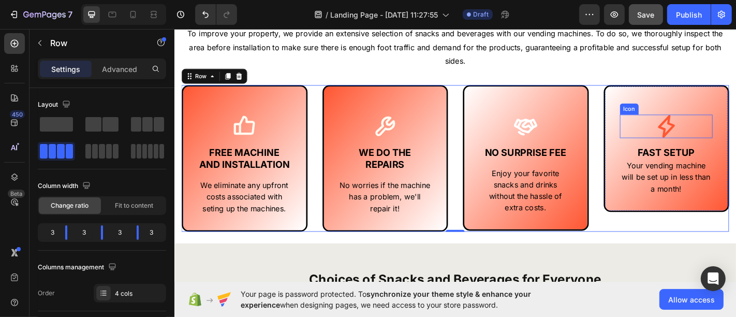
click at [722, 133] on icon at bounding box center [718, 137] width 26 height 26
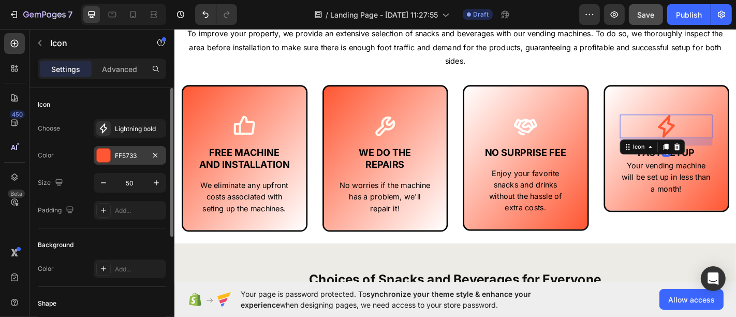
click at [121, 151] on div "FF5733" at bounding box center [130, 155] width 30 height 9
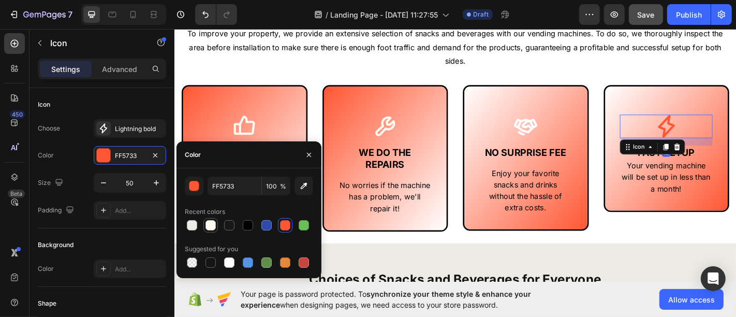
click at [204, 227] on div at bounding box center [210, 225] width 12 height 12
type input "FFF9F0"
click at [313, 160] on button "button" at bounding box center [309, 154] width 17 height 17
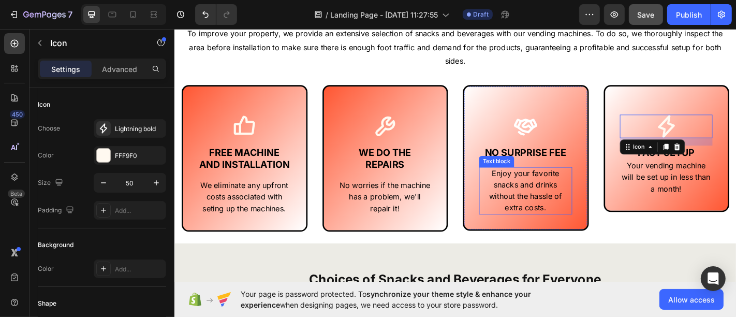
click at [577, 192] on p "Enjoy your favorite snacks and drinks without the hassle of extra costs." at bounding box center [562, 208] width 101 height 51
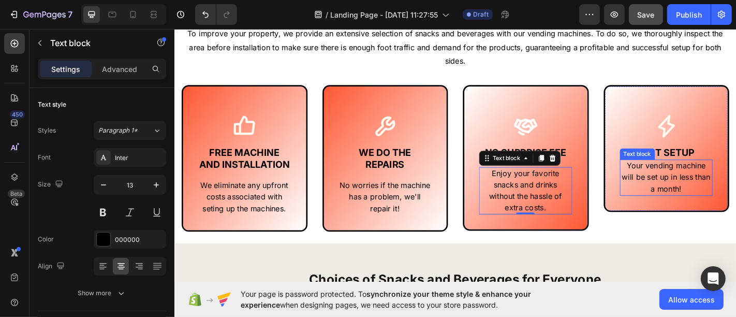
click at [685, 180] on span "Your vending machine will be set up in less than a month!" at bounding box center [718, 193] width 98 height 36
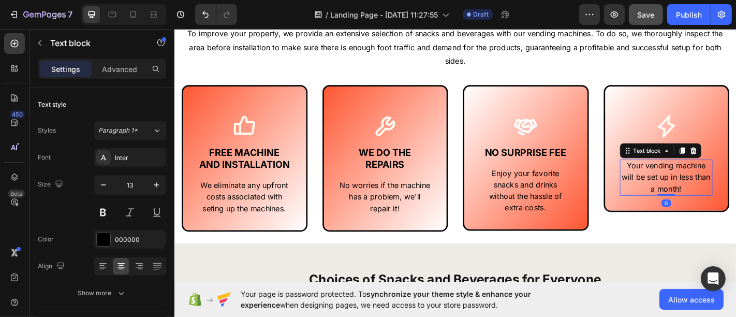
drag, startPoint x: 102, startPoint y: 61, endPoint x: 147, endPoint y: 79, distance: 48.3
click at [102, 61] on div "Advanced" at bounding box center [120, 69] width 52 height 17
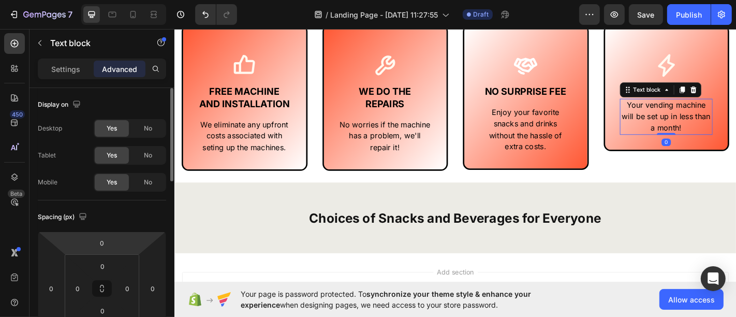
scroll to position [57, 0]
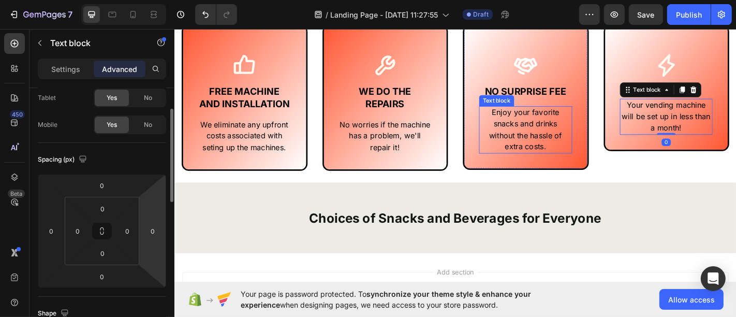
click at [569, 164] on span "Enjoy your favorite snacks and drinks without the hassle of extra costs." at bounding box center [562, 140] width 81 height 48
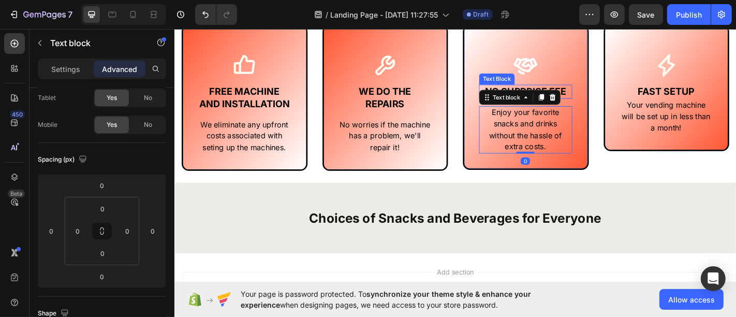
click at [601, 105] on span "NO SURPRISE FEE" at bounding box center [562, 98] width 90 height 12
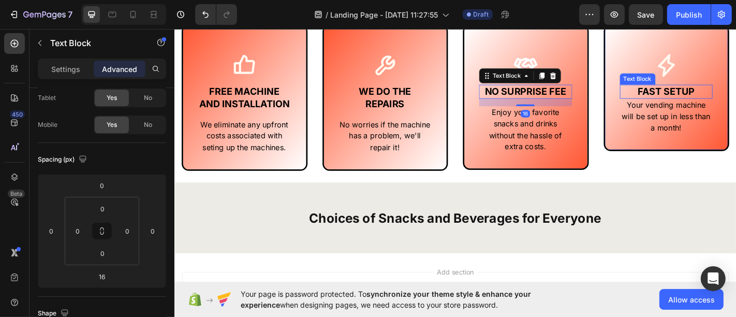
click at [735, 105] on p "FAST SETUP" at bounding box center [718, 98] width 101 height 13
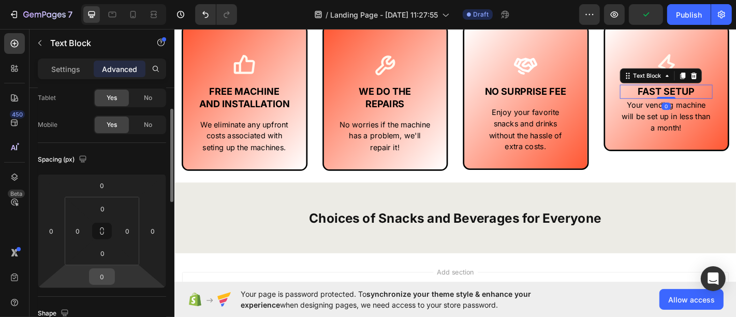
click at [108, 274] on input "0" at bounding box center [102, 277] width 21 height 16
type input "16"
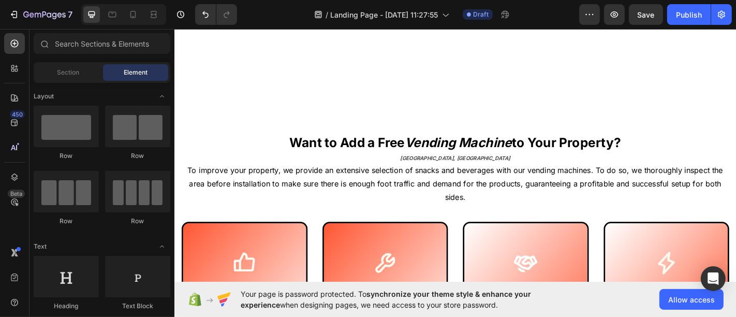
scroll to position [432, 0]
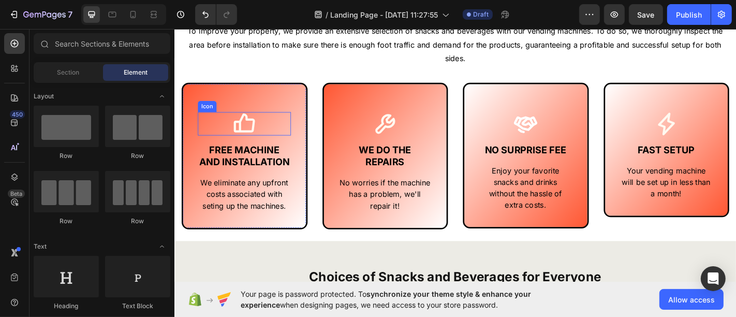
click at [257, 139] on icon at bounding box center [251, 134] width 26 height 26
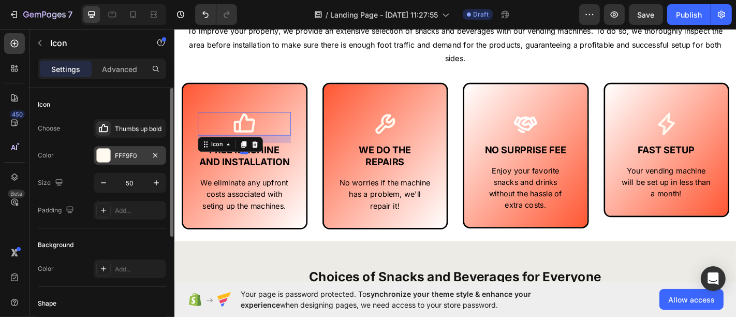
click at [133, 160] on div "FFF9F0" at bounding box center [130, 155] width 72 height 19
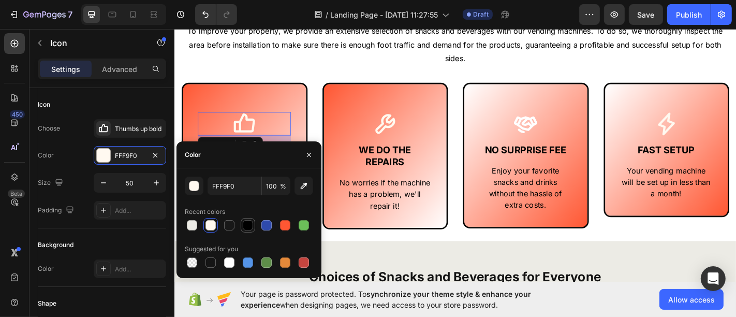
click at [246, 224] on div at bounding box center [248, 225] width 10 height 10
type input "000000"
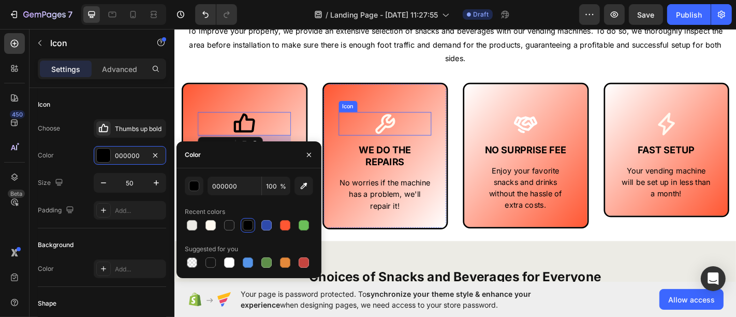
click at [394, 136] on icon at bounding box center [407, 134] width 26 height 26
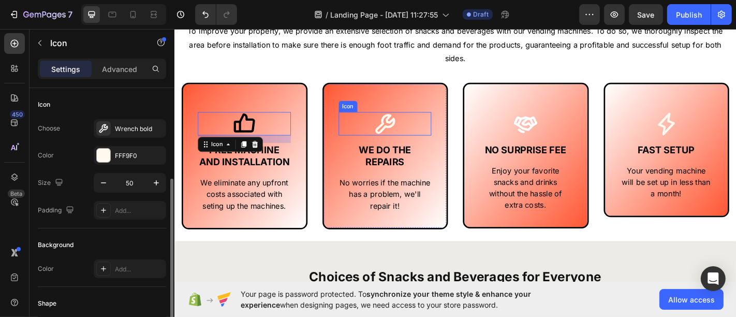
scroll to position [57, 0]
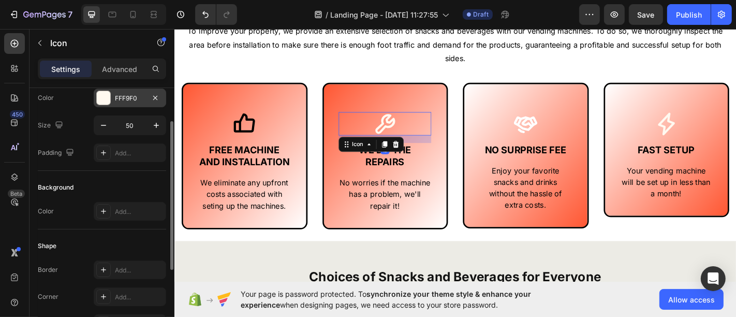
click at [116, 98] on div "FFF9F0" at bounding box center [130, 98] width 30 height 9
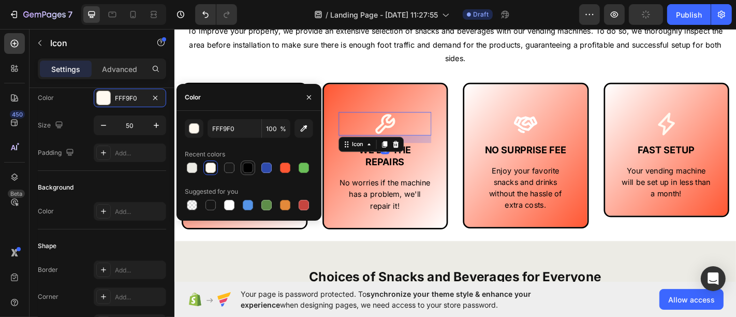
click at [251, 167] on div at bounding box center [248, 167] width 10 height 10
type input "000000"
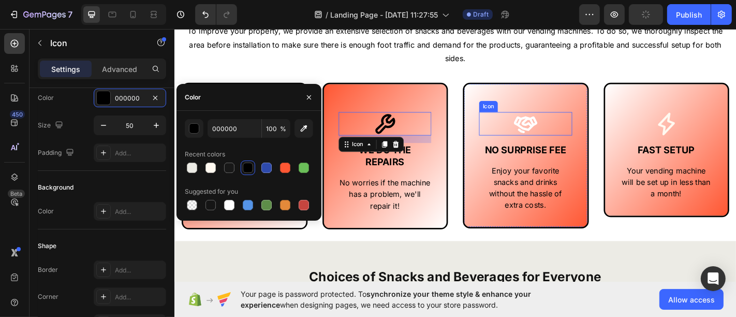
click at [567, 124] on icon at bounding box center [562, 134] width 26 height 26
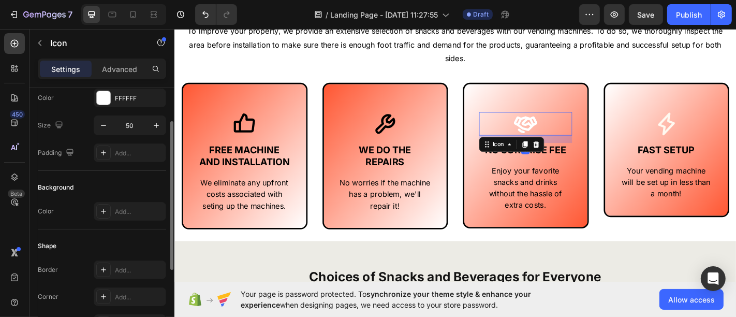
click at [127, 109] on div "Choose Handshake bold Color FFFFFF Size 50 Padding Add..." at bounding box center [102, 112] width 128 height 100
click at [128, 101] on div "FFFFFF" at bounding box center [130, 98] width 30 height 9
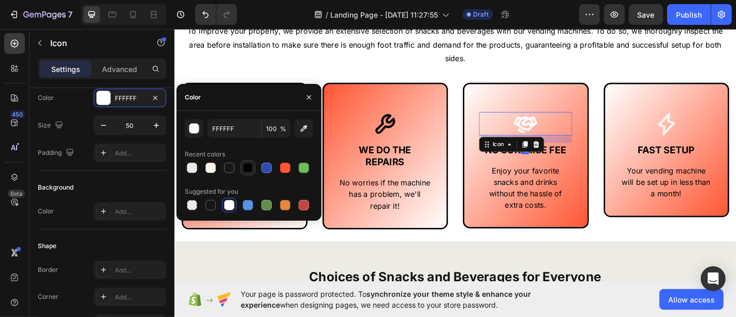
click at [250, 166] on div at bounding box center [248, 167] width 10 height 10
type input "000000"
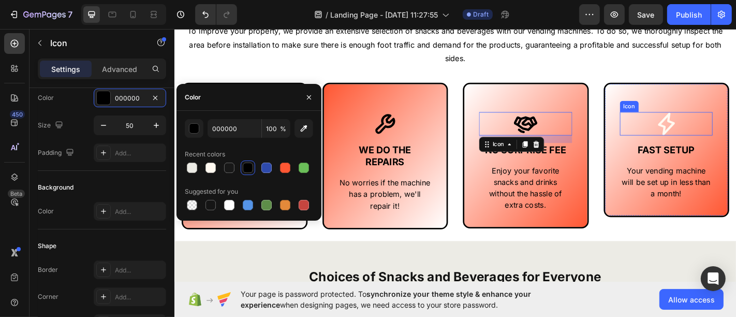
click at [720, 132] on icon at bounding box center [718, 134] width 26 height 26
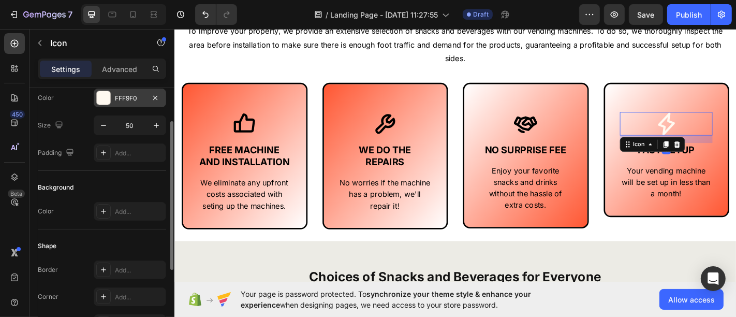
click at [116, 102] on div "FFF9F0" at bounding box center [130, 97] width 72 height 19
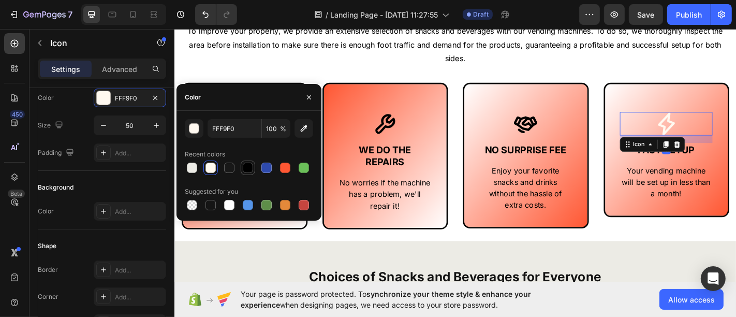
click at [247, 161] on div at bounding box center [248, 167] width 12 height 12
type input "000000"
click at [307, 98] on icon "button" at bounding box center [309, 97] width 8 height 8
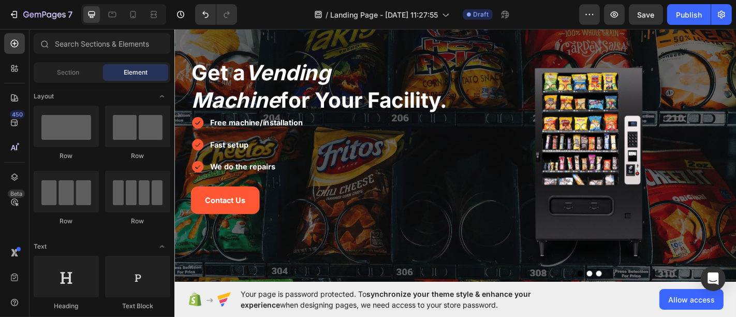
scroll to position [45, 0]
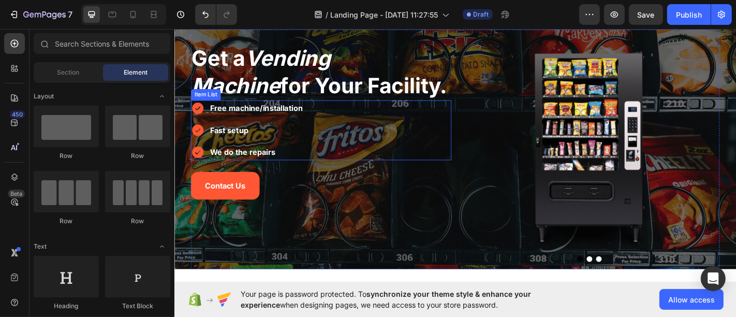
click at [195, 119] on icon at bounding box center [200, 116] width 12 height 12
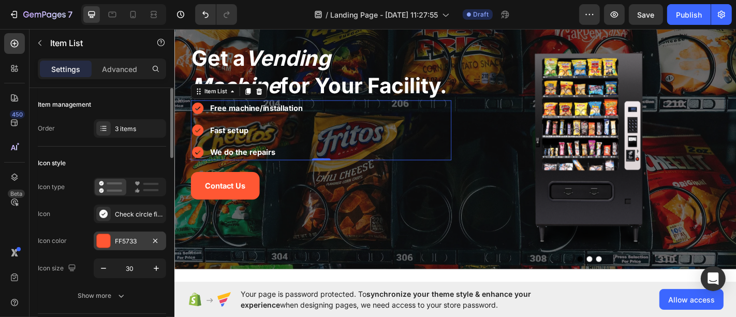
click at [121, 234] on div "FF5733" at bounding box center [130, 240] width 72 height 19
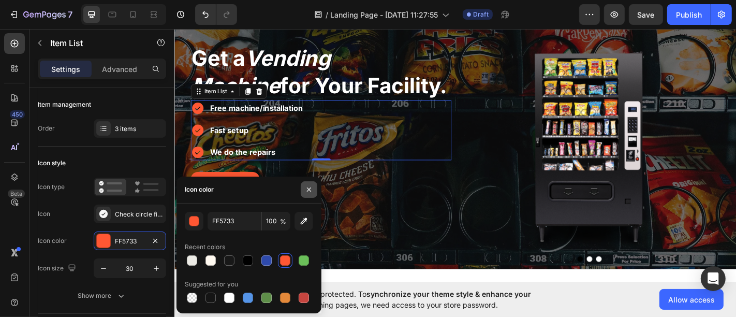
click at [306, 190] on icon "button" at bounding box center [309, 189] width 8 height 8
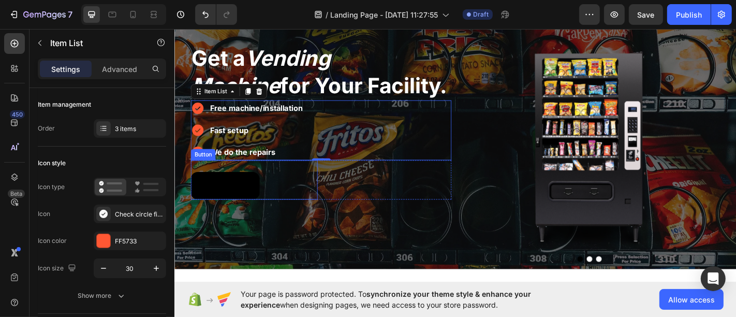
click at [213, 192] on button "Contact Us" at bounding box center [230, 202] width 76 height 31
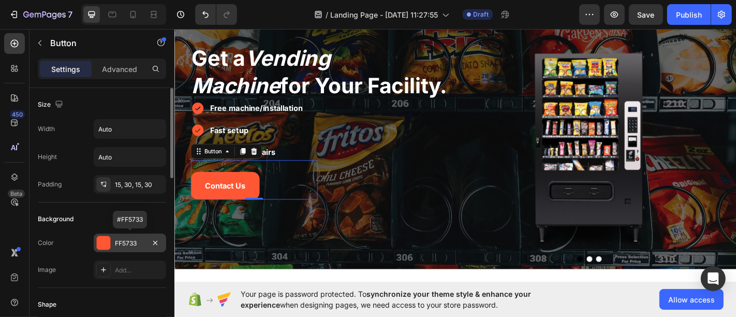
click at [117, 242] on div "FF5733" at bounding box center [130, 243] width 30 height 9
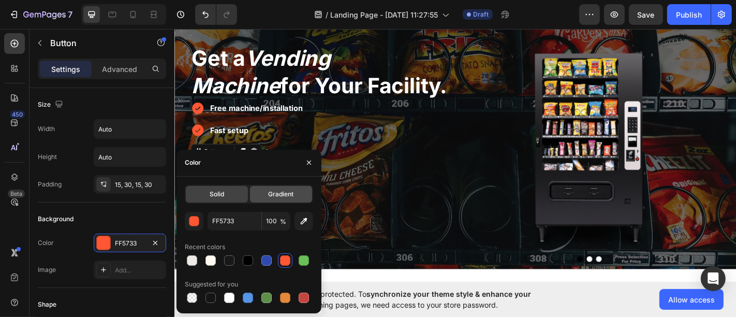
click at [272, 201] on div "Gradient" at bounding box center [281, 194] width 62 height 17
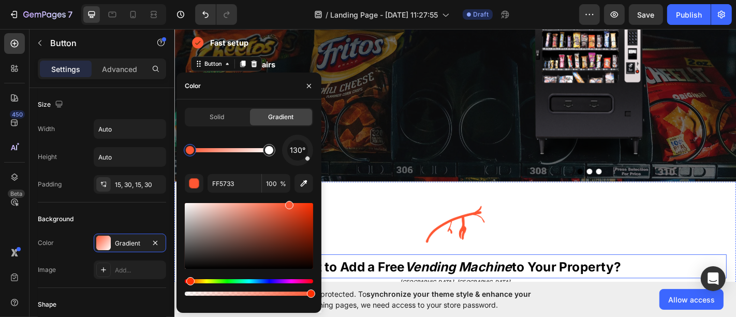
scroll to position [160, 0]
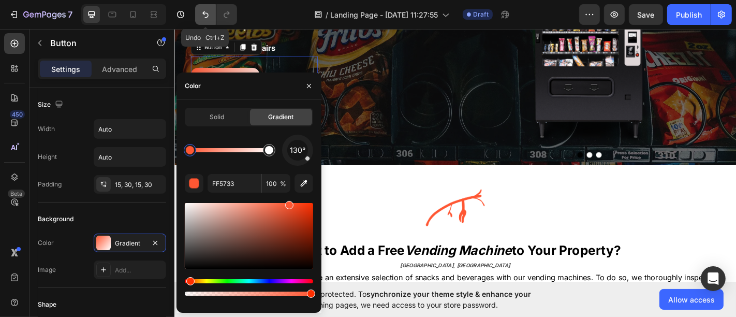
click at [205, 17] on icon "Undo/Redo" at bounding box center [205, 14] width 10 height 10
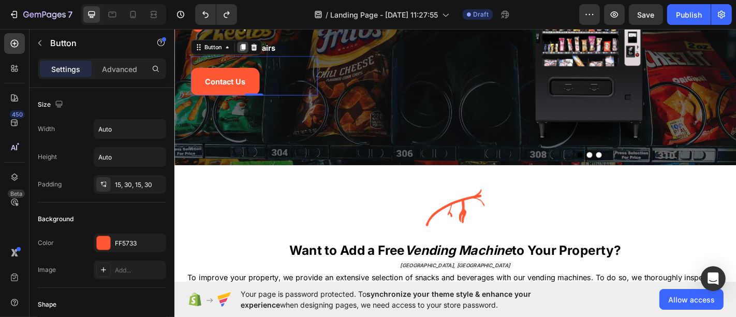
scroll to position [102, 0]
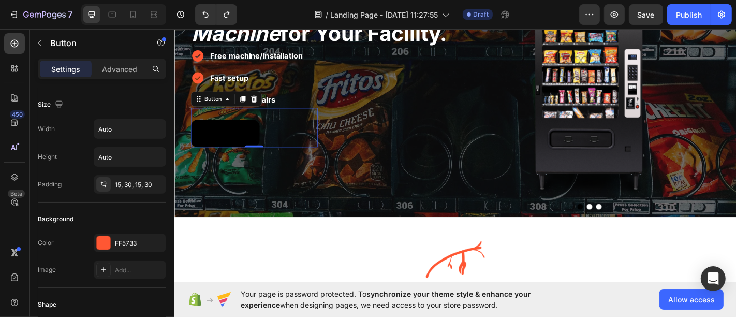
click at [240, 135] on button "Contact Us" at bounding box center [230, 144] width 76 height 31
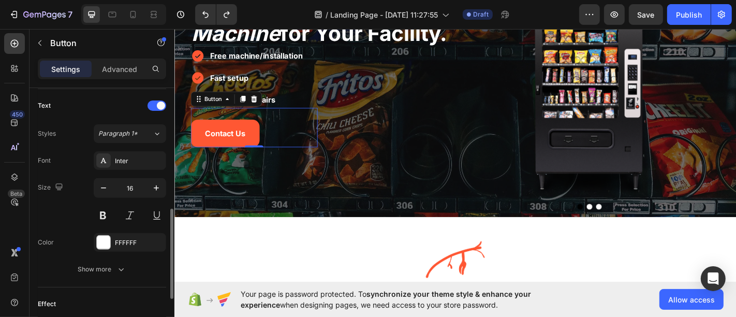
scroll to position [402, 0]
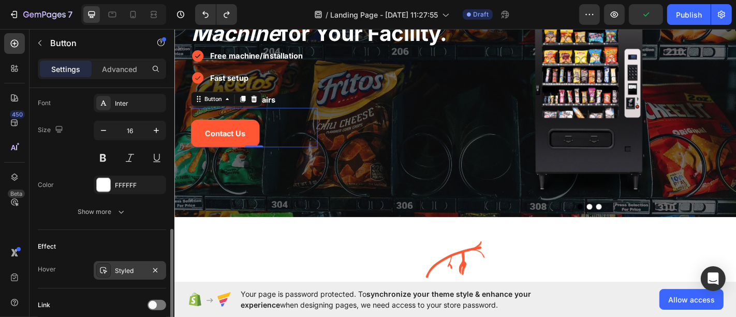
click at [120, 266] on div "Styled" at bounding box center [130, 270] width 30 height 9
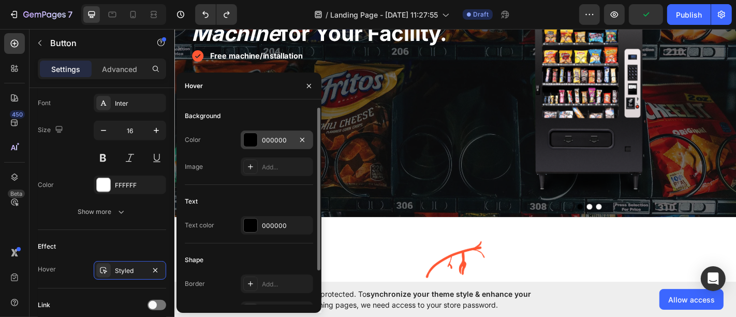
click at [275, 139] on div "000000" at bounding box center [277, 140] width 30 height 9
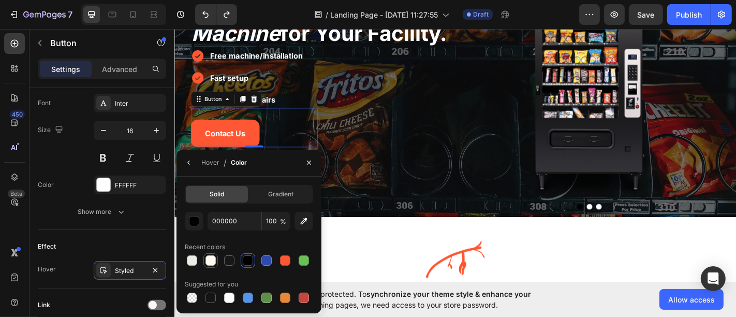
click at [210, 255] on div at bounding box center [210, 260] width 10 height 10
click at [229, 297] on div at bounding box center [229, 297] width 10 height 10
type input "FFFFFF"
click at [315, 160] on button "button" at bounding box center [309, 162] width 17 height 17
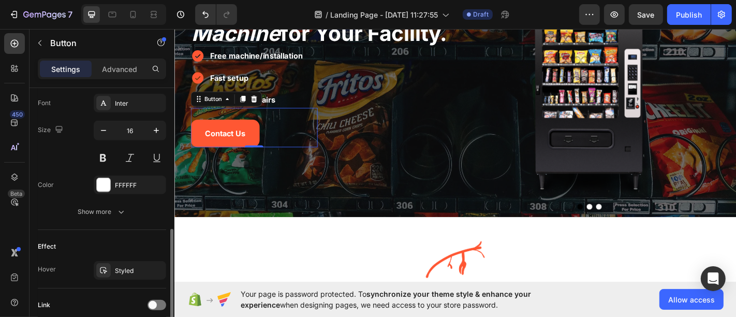
click at [124, 277] on div "Effect Hover Styled" at bounding box center [102, 259] width 128 height 58
click at [128, 266] on div "Styled" at bounding box center [130, 270] width 30 height 9
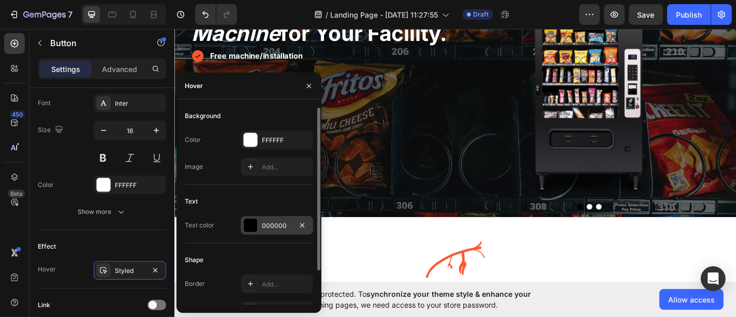
click at [270, 224] on div "000000" at bounding box center [277, 225] width 30 height 9
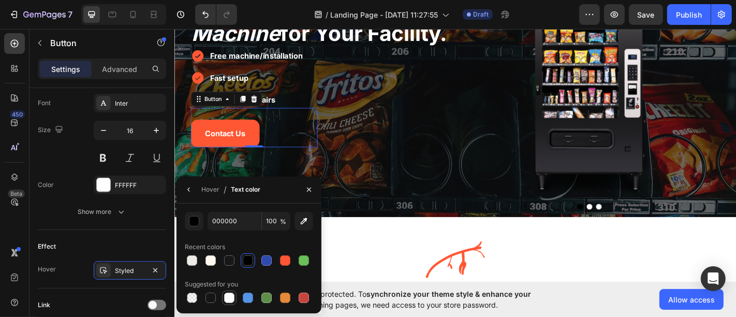
click at [230, 294] on div at bounding box center [229, 297] width 10 height 10
type input "FFFFFF"
click at [309, 194] on button "button" at bounding box center [309, 189] width 17 height 17
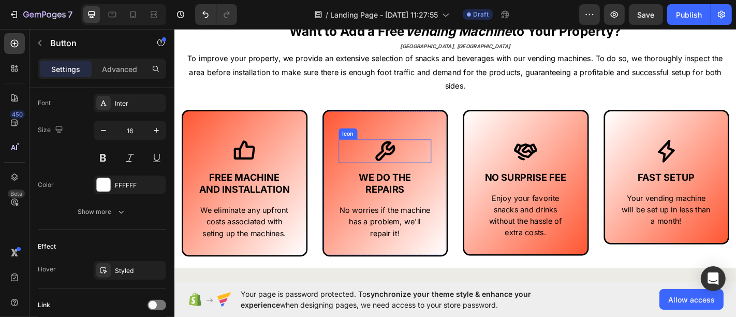
click at [414, 167] on icon at bounding box center [407, 164] width 26 height 26
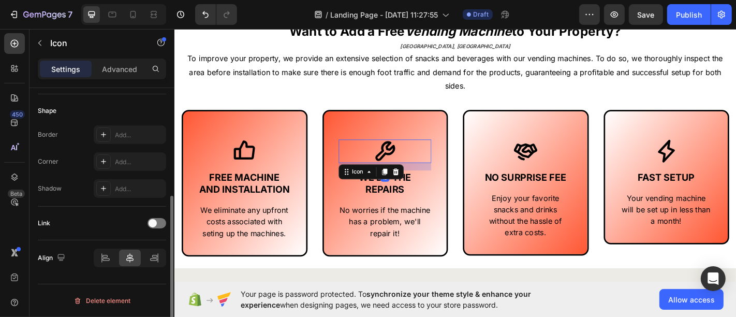
scroll to position [0, 0]
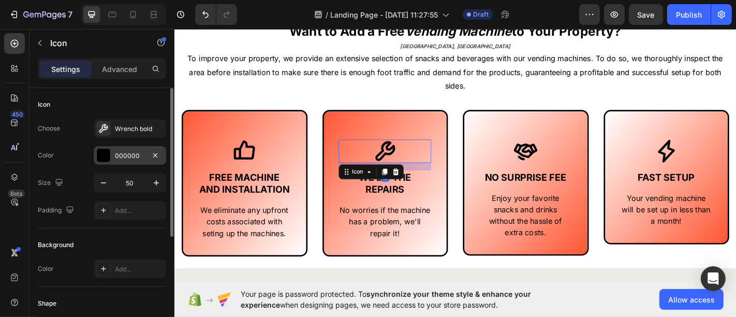
click at [128, 153] on div "000000" at bounding box center [130, 155] width 30 height 9
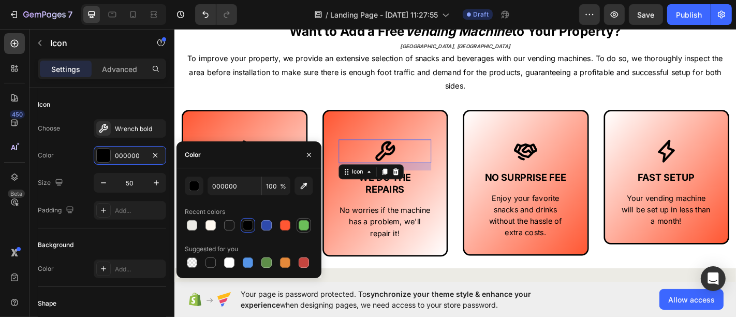
click at [297, 225] on div at bounding box center [304, 225] width 14 height 14
click at [284, 220] on div at bounding box center [285, 225] width 10 height 10
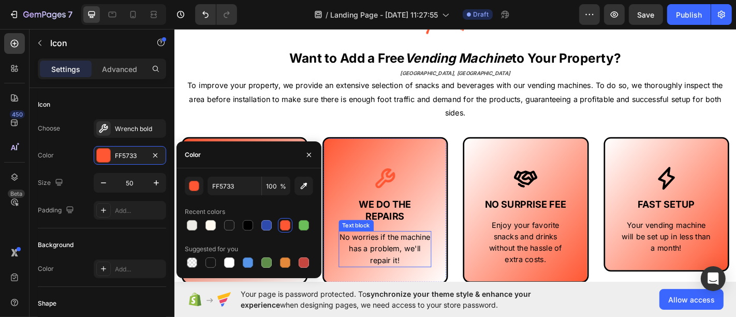
scroll to position [402, 0]
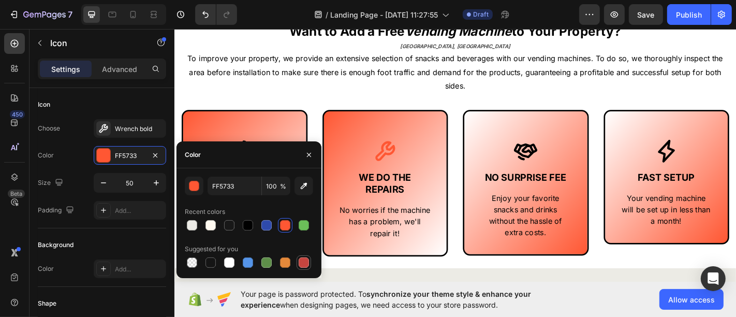
click at [301, 261] on div at bounding box center [304, 262] width 10 height 10
click at [282, 225] on div at bounding box center [285, 225] width 10 height 10
type input "FF5733"
click at [549, 169] on icon at bounding box center [562, 164] width 26 height 26
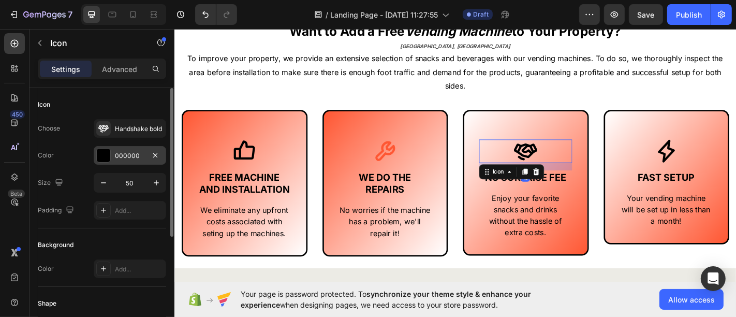
click at [137, 157] on div "000000" at bounding box center [130, 155] width 30 height 9
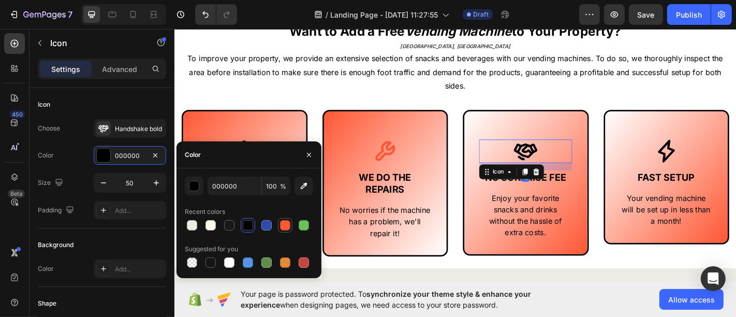
click at [282, 228] on div at bounding box center [285, 225] width 10 height 10
type input "FF5733"
click at [718, 158] on icon at bounding box center [718, 164] width 26 height 26
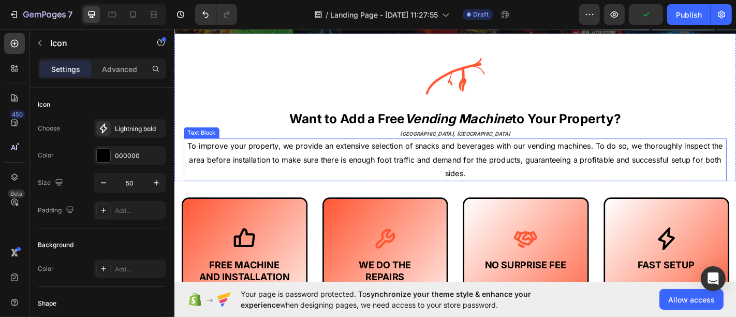
scroll to position [287, 0]
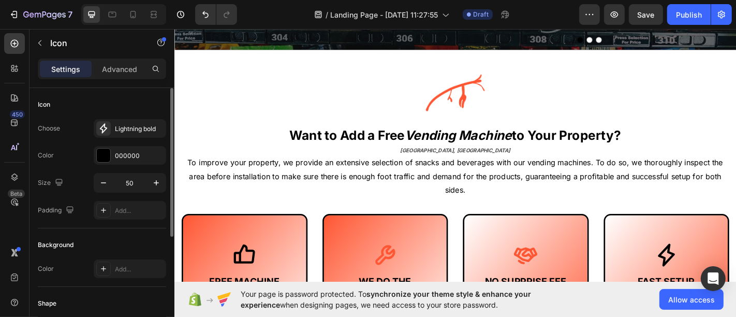
click at [122, 165] on div "Choose Lightning bold Color 000000 Size 50 Padding Add..." at bounding box center [102, 169] width 128 height 100
click at [123, 160] on div "000000" at bounding box center [130, 155] width 72 height 19
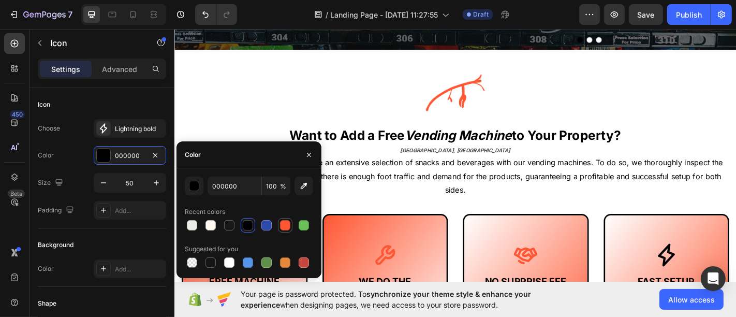
click at [288, 226] on div at bounding box center [285, 225] width 10 height 10
type input "FF5733"
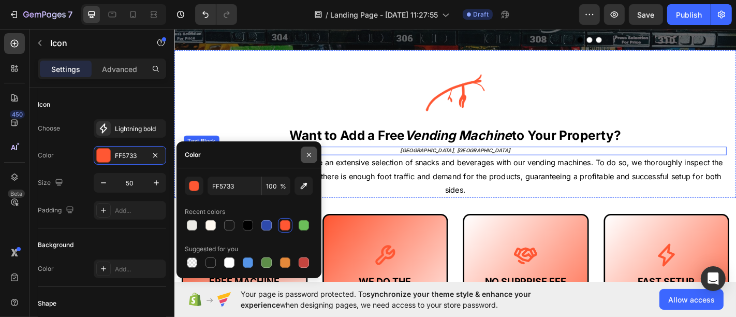
click at [313, 157] on button "button" at bounding box center [309, 154] width 17 height 17
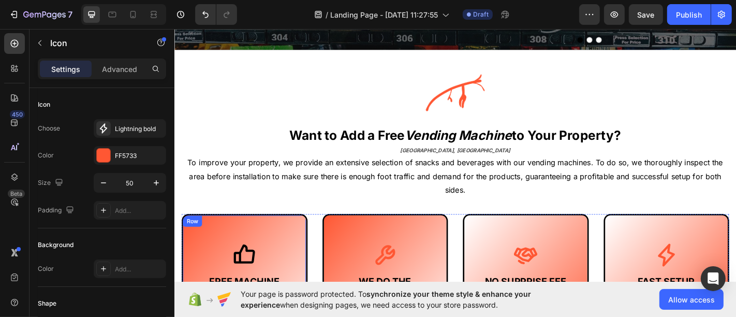
click at [244, 261] on div "Icon FREE MACHINE AND INSTALLATION Text Block We eliminate any upfront costs as…" at bounding box center [251, 314] width 139 height 162
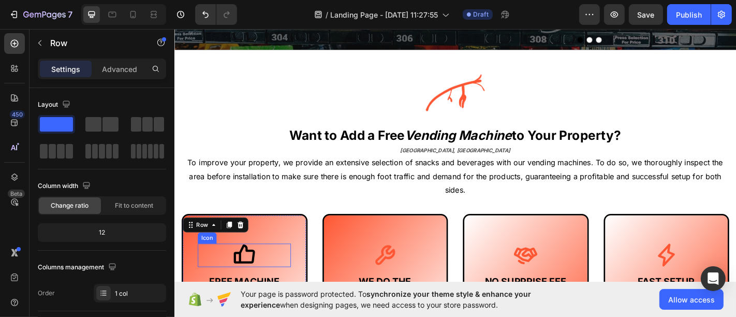
click at [244, 272] on icon at bounding box center [251, 279] width 26 height 26
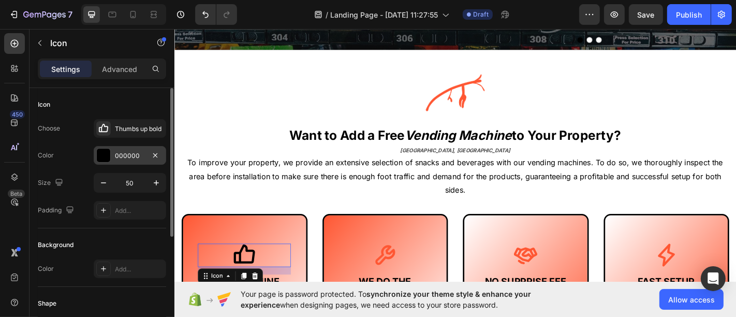
click at [127, 157] on div "000000" at bounding box center [130, 155] width 30 height 9
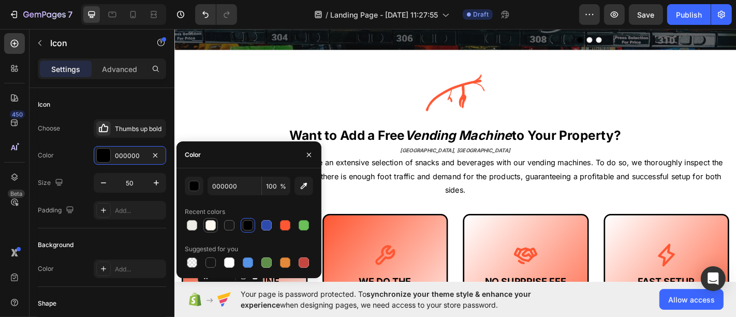
click at [212, 223] on div at bounding box center [210, 225] width 10 height 10
click at [231, 260] on div at bounding box center [229, 262] width 10 height 10
type input "FFFFFF"
click at [304, 158] on button "button" at bounding box center [309, 154] width 17 height 17
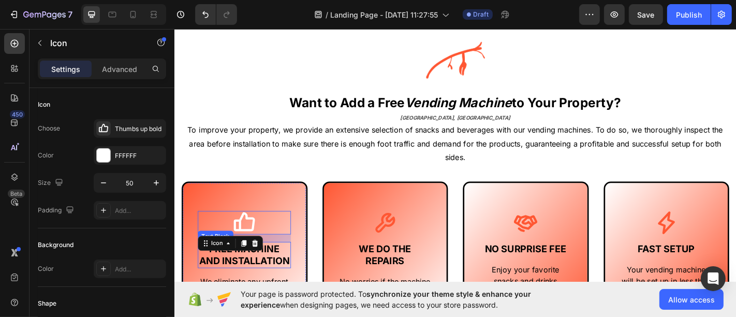
scroll to position [402, 0]
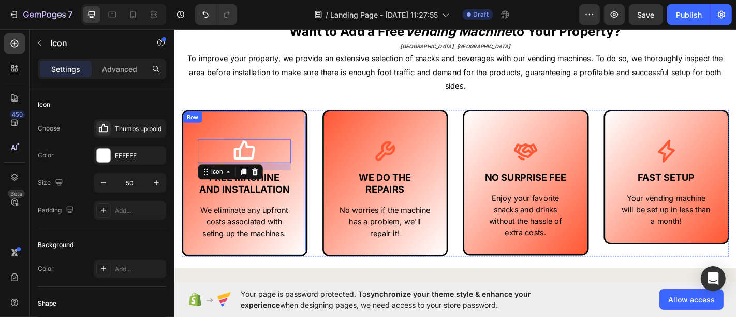
click at [192, 198] on div "Icon 16 FREE MACHINE AND INSTALLATION Text Block We eliminate any upfront costs…" at bounding box center [251, 199] width 139 height 162
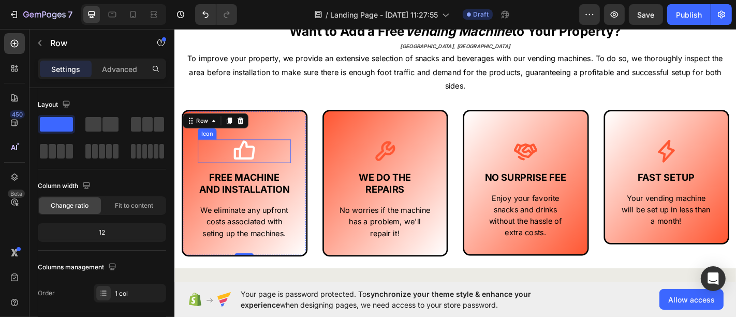
click at [248, 166] on icon at bounding box center [251, 164] width 26 height 26
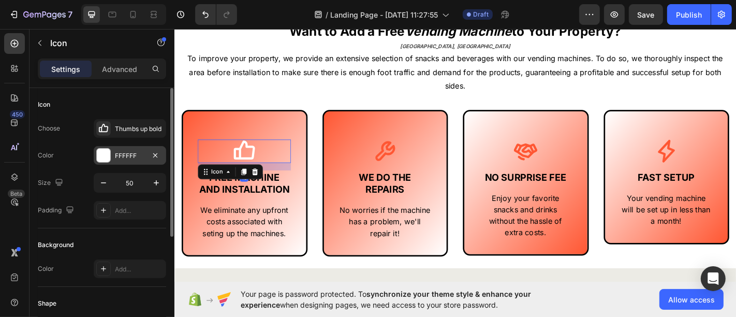
click at [135, 153] on div "FFFFFF" at bounding box center [130, 155] width 30 height 9
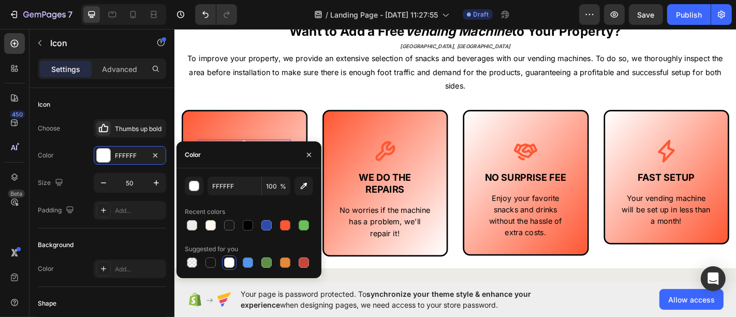
click at [278, 227] on div at bounding box center [285, 225] width 14 height 14
type input "FF5733"
click at [308, 150] on button "button" at bounding box center [309, 154] width 17 height 17
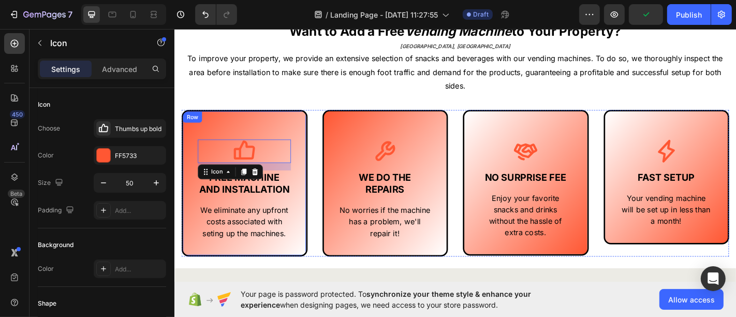
click at [190, 146] on div "Icon 16 FREE MACHINE AND INSTALLATION Text Block We eliminate any upfront costs…" at bounding box center [251, 199] width 139 height 162
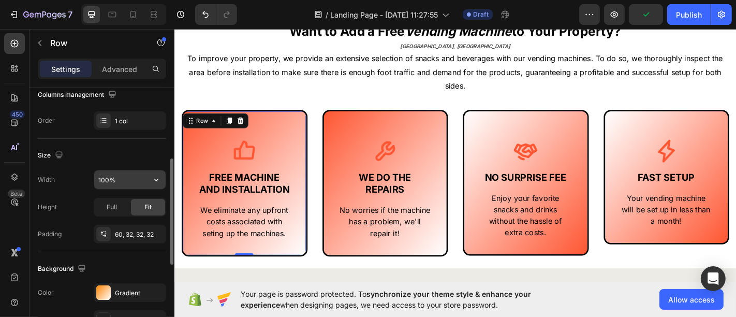
scroll to position [287, 0]
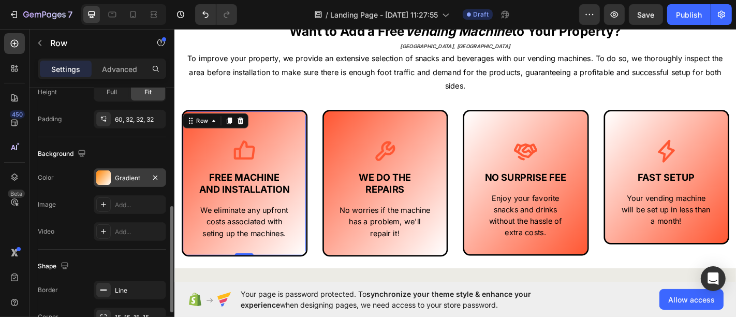
click at [122, 169] on div "Gradient" at bounding box center [130, 177] width 72 height 19
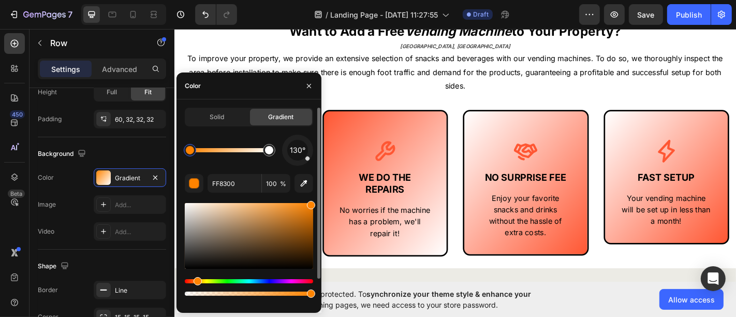
drag, startPoint x: 305, startPoint y: 163, endPoint x: 287, endPoint y: 169, distance: 18.7
click at [287, 169] on div "130° FF8300 100 % Recent colors" at bounding box center [249, 235] width 128 height 200
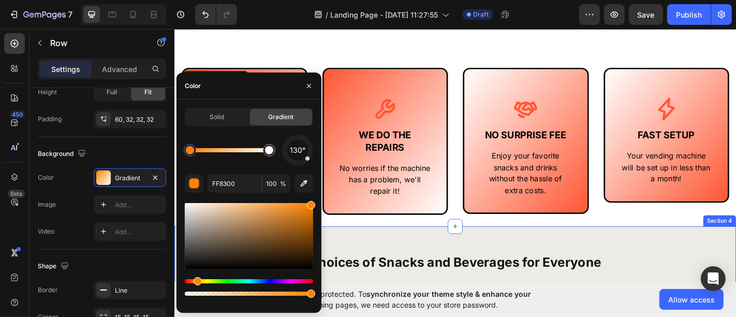
scroll to position [575, 0]
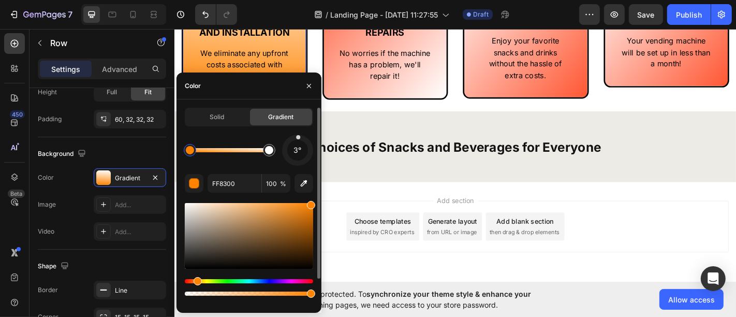
drag, startPoint x: 300, startPoint y: 151, endPoint x: 298, endPoint y: 139, distance: 12.6
click at [298, 139] on div "3°" at bounding box center [297, 150] width 31 height 31
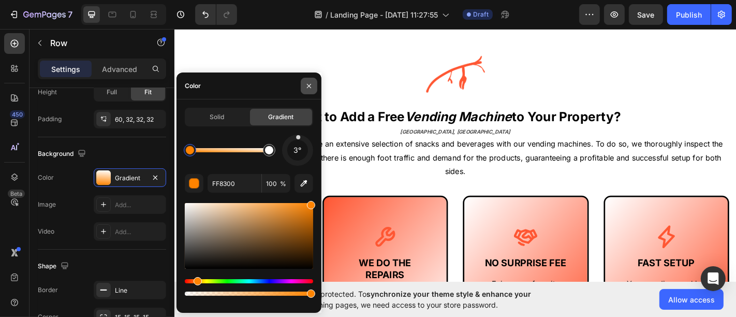
scroll to position [402, 0]
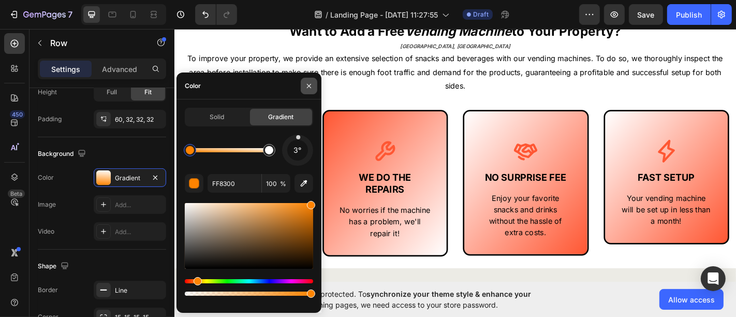
click at [310, 86] on icon "button" at bounding box center [309, 86] width 8 height 8
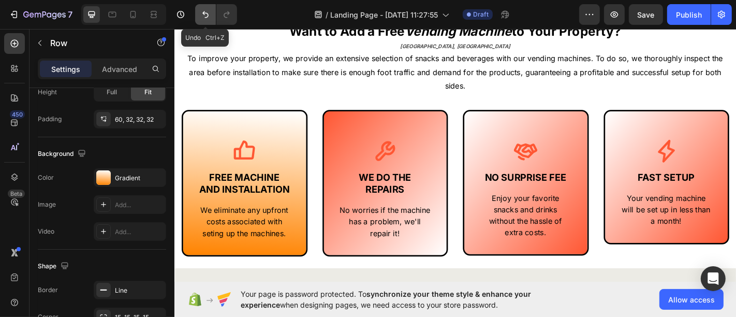
click at [211, 11] on button "Undo/Redo" at bounding box center [205, 14] width 21 height 21
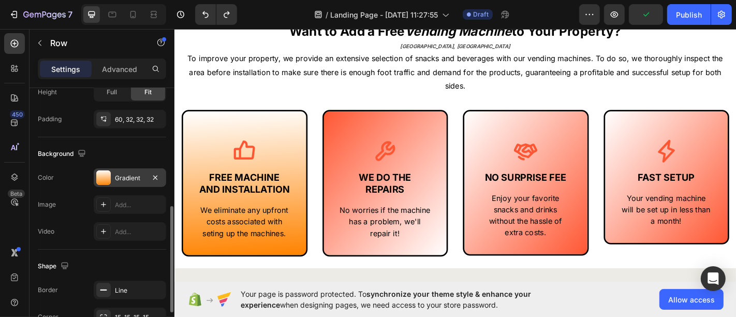
click at [125, 173] on div "Gradient" at bounding box center [130, 177] width 30 height 9
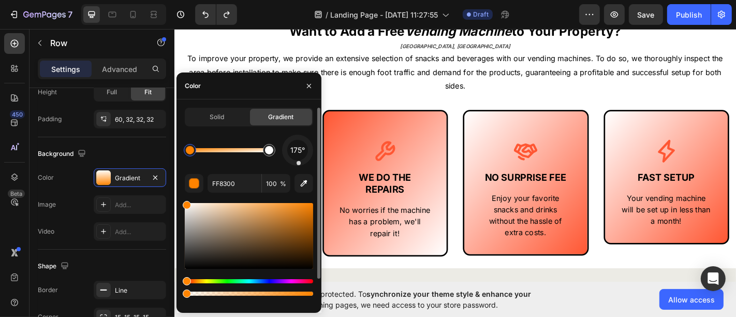
drag, startPoint x: 300, startPoint y: 140, endPoint x: 299, endPoint y: 162, distance: 22.8
click at [299, 162] on div "175°" at bounding box center [297, 150] width 31 height 31
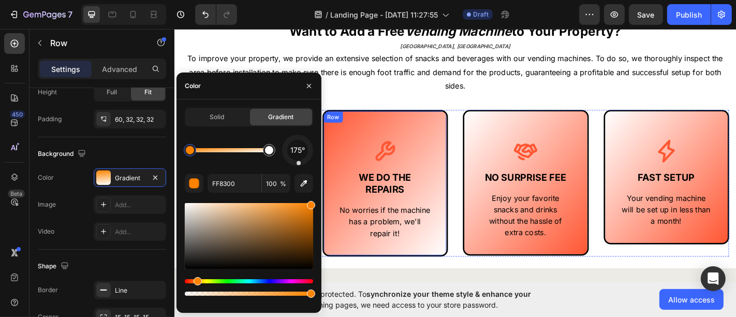
click at [454, 130] on div "Icon WE DO THE REPAIRS Text Block No worries if the machine has a problem, we'l…" at bounding box center [406, 199] width 139 height 162
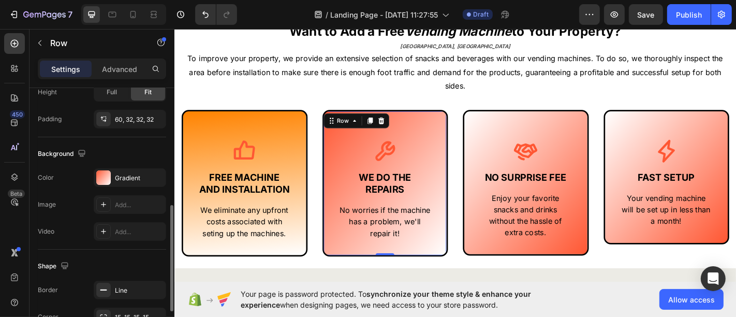
scroll to position [287, 0]
click at [117, 174] on div "Gradient" at bounding box center [130, 178] width 30 height 9
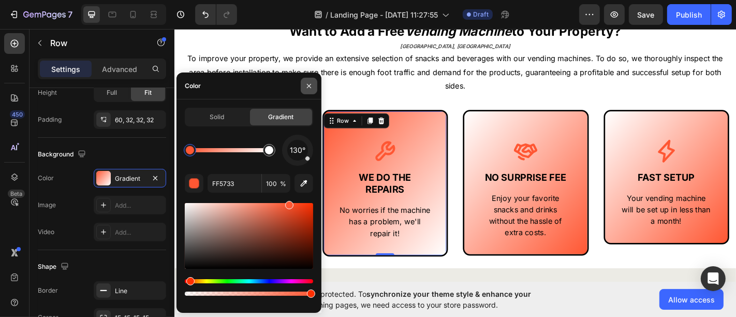
click at [310, 86] on icon "button" at bounding box center [309, 86] width 8 height 8
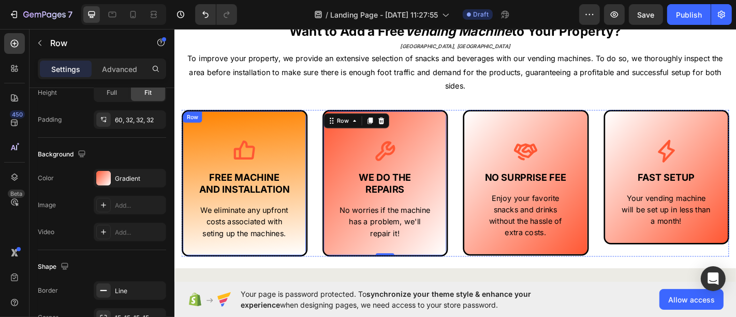
click at [297, 134] on div "Icon FREE MACHINE AND INSTALLATION Text Block We eliminate any upfront costs as…" at bounding box center [251, 199] width 139 height 162
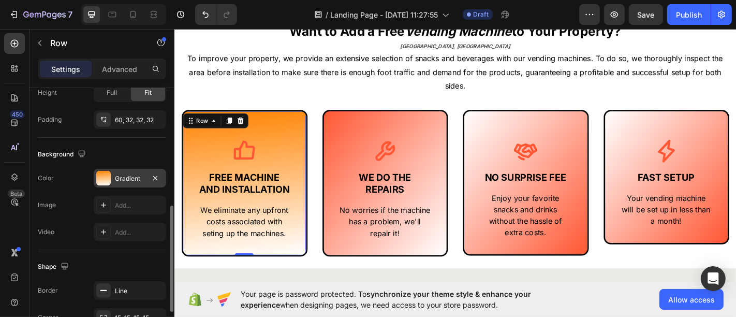
click at [116, 175] on div "Gradient" at bounding box center [130, 178] width 30 height 9
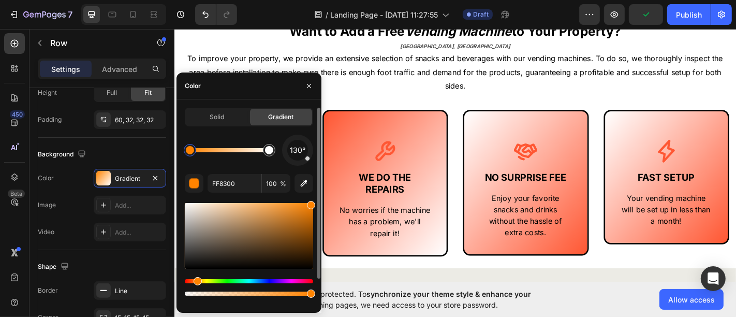
drag, startPoint x: 299, startPoint y: 162, endPoint x: 307, endPoint y: 158, distance: 9.5
click at [307, 158] on div at bounding box center [307, 158] width 6 height 6
click at [313, 86] on button "button" at bounding box center [309, 86] width 17 height 17
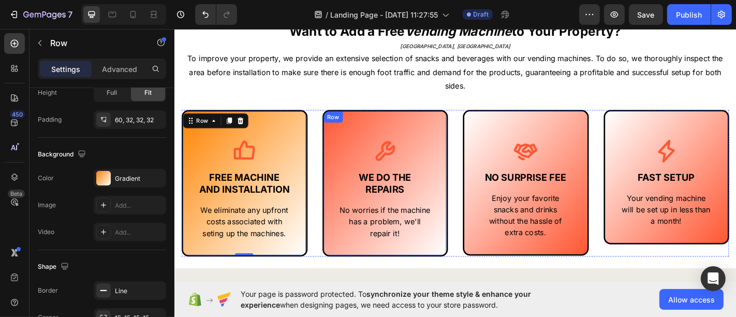
click at [360, 132] on div "Icon WE DO THE REPAIRS Text Block No worries if the machine has a problem, we'l…" at bounding box center [406, 199] width 139 height 162
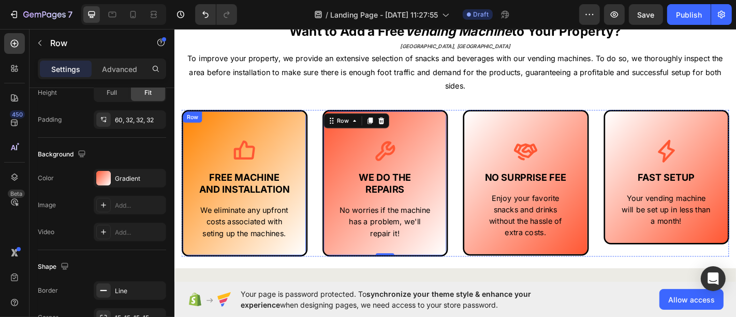
click at [263, 124] on div "Icon FREE MACHINE AND INSTALLATION Text Block We eliminate any upfront costs as…" at bounding box center [251, 199] width 139 height 162
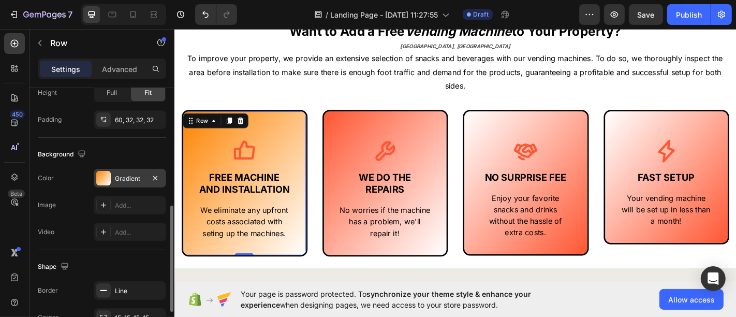
click at [115, 179] on div "Gradient" at bounding box center [130, 178] width 30 height 9
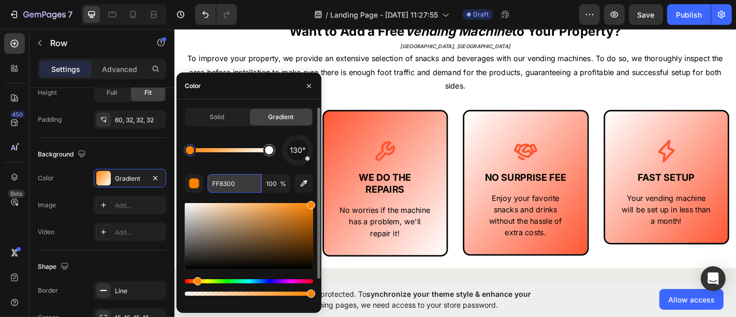
click at [224, 181] on input "FF8300" at bounding box center [235, 183] width 54 height 19
click at [225, 181] on input "FF8300" at bounding box center [235, 183] width 54 height 19
paste input "5733"
click at [239, 185] on input "FF5733300" at bounding box center [235, 183] width 54 height 19
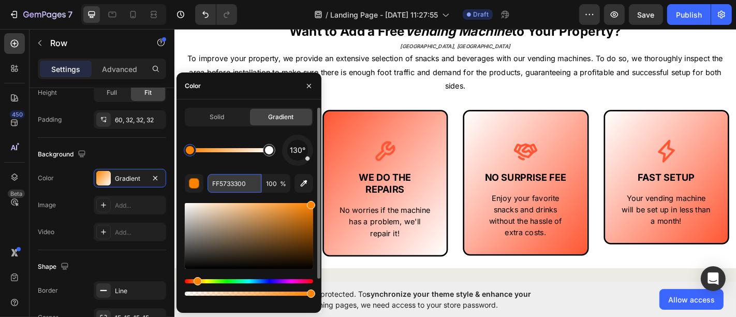
click at [239, 185] on input "FF5733300" at bounding box center [235, 183] width 54 height 19
paste input "text"
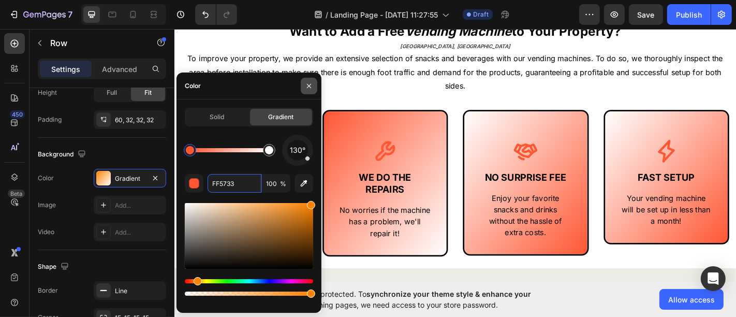
type input "FF5733"
click at [307, 88] on icon "button" at bounding box center [309, 86] width 8 height 8
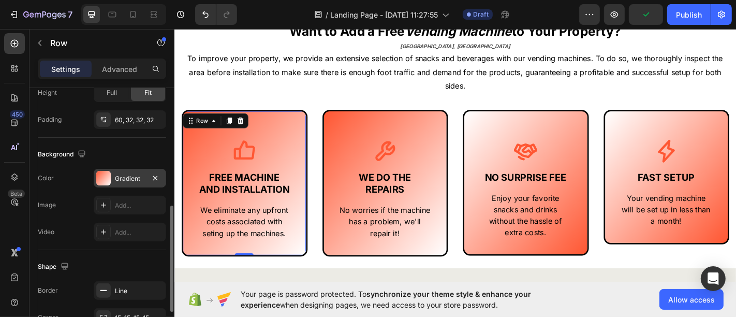
click at [130, 174] on div "Gradient" at bounding box center [130, 178] width 30 height 9
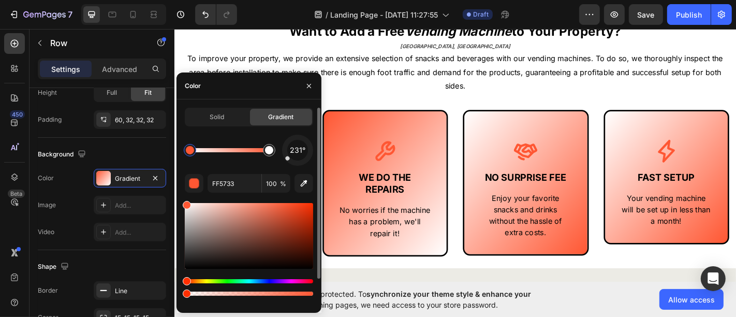
drag, startPoint x: 302, startPoint y: 160, endPoint x: 279, endPoint y: 165, distance: 23.7
click at [279, 165] on div "231°" at bounding box center [249, 150] width 128 height 31
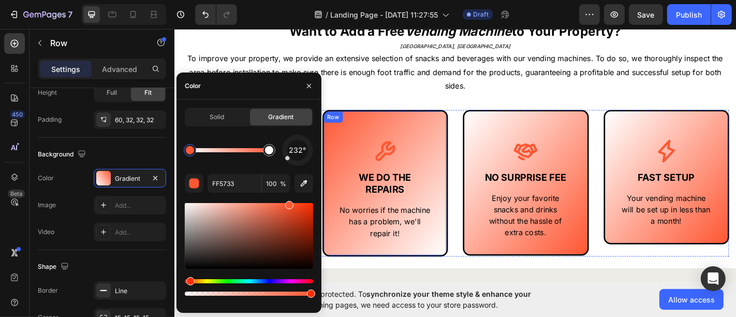
click at [448, 149] on div "Icon WE DO THE REPAIRS Text Block No worries if the machine has a problem, we'l…" at bounding box center [406, 199] width 139 height 162
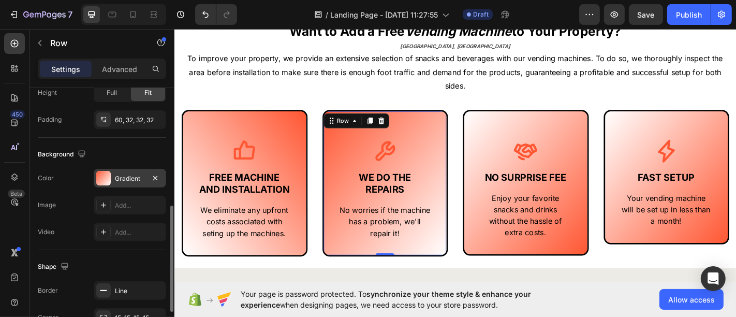
click at [131, 174] on div "Gradient" at bounding box center [130, 178] width 30 height 9
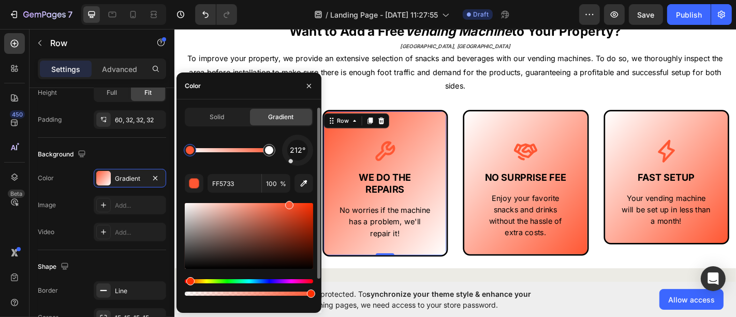
drag, startPoint x: 290, startPoint y: 163, endPoint x: 283, endPoint y: 155, distance: 11.0
click at [283, 155] on div at bounding box center [297, 150] width 43 height 43
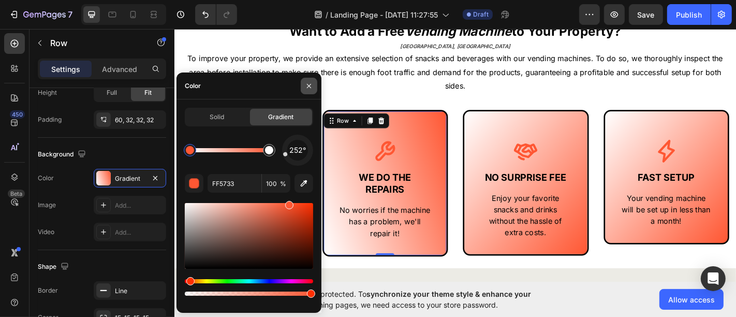
click at [313, 86] on icon "button" at bounding box center [309, 86] width 8 height 8
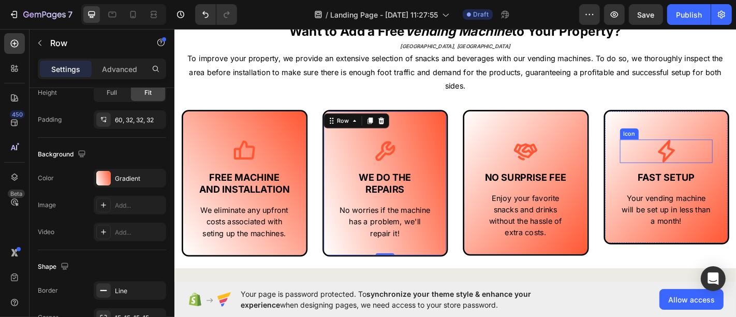
click at [659, 140] on div "Icon FAST SETUP Text Block Your vending machine will be set up in less than a m…" at bounding box center [717, 192] width 139 height 149
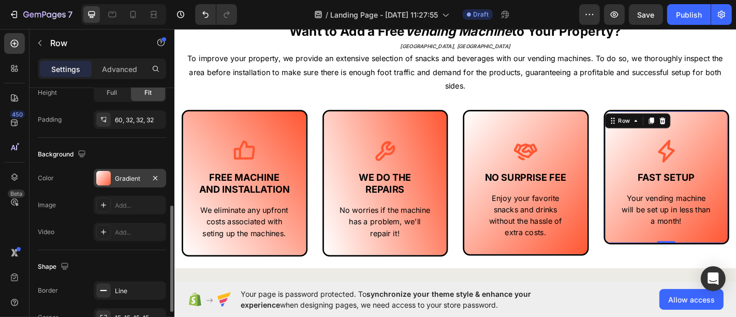
click at [125, 176] on div "Gradient" at bounding box center [130, 178] width 30 height 9
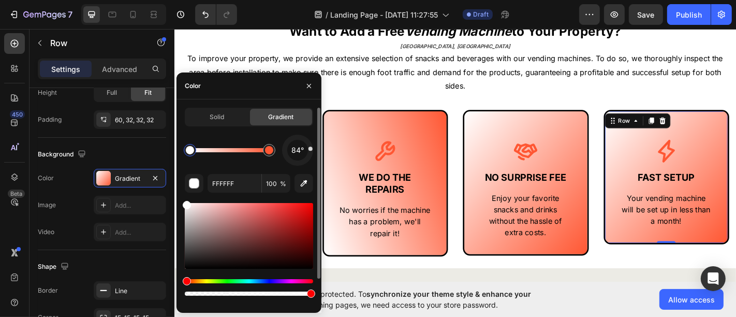
drag, startPoint x: 296, startPoint y: 163, endPoint x: 312, endPoint y: 143, distance: 25.5
click at [312, 143] on div "84°" at bounding box center [297, 150] width 31 height 31
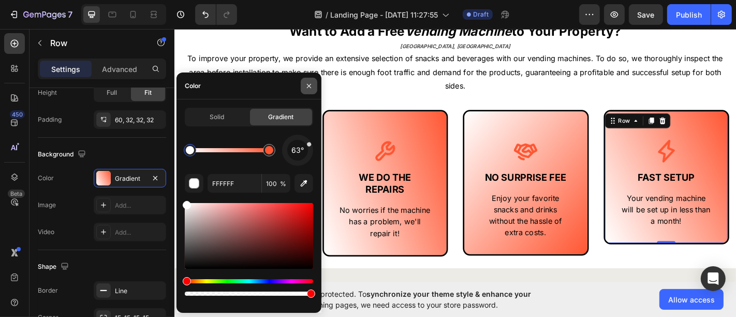
click at [310, 89] on icon "button" at bounding box center [309, 86] width 8 height 8
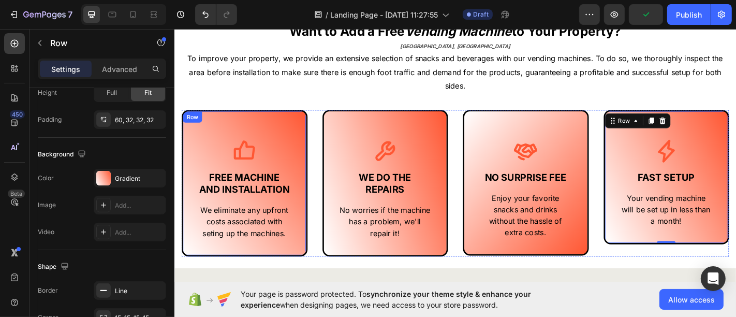
click at [296, 126] on div "Icon FREE MACHINE AND INSTALLATION Text Block We eliminate any upfront costs as…" at bounding box center [251, 199] width 139 height 162
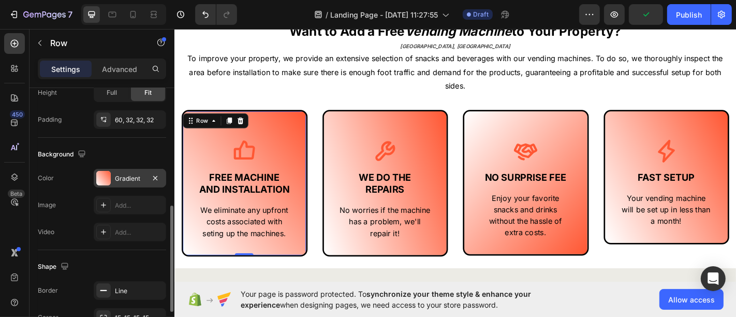
click at [118, 178] on div "Gradient" at bounding box center [130, 178] width 30 height 9
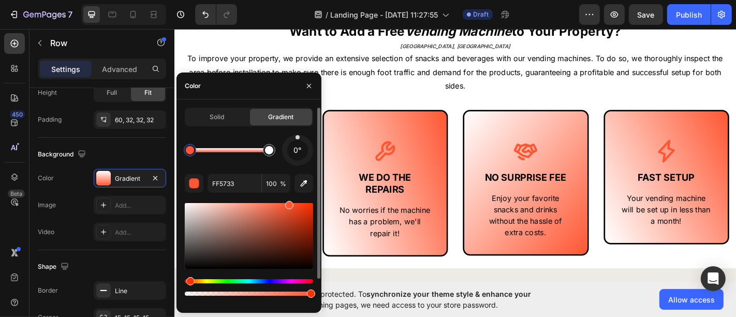
drag, startPoint x: 292, startPoint y: 160, endPoint x: 298, endPoint y: 141, distance: 20.3
click at [298, 141] on div "0°" at bounding box center [297, 150] width 31 height 31
click at [305, 93] on button "button" at bounding box center [309, 86] width 17 height 17
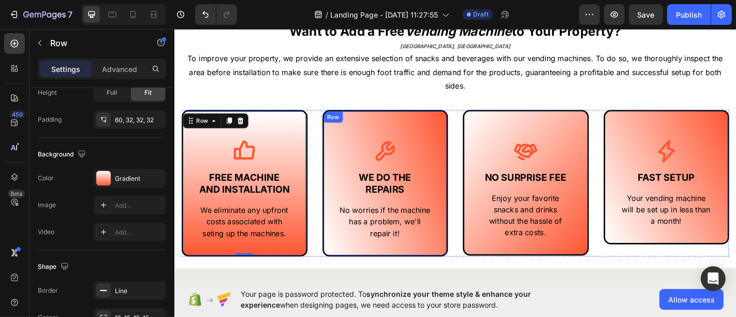
click at [348, 142] on div "Icon WE DO THE REPAIRS Text Block No worries if the machine has a problem, we'l…" at bounding box center [406, 199] width 139 height 162
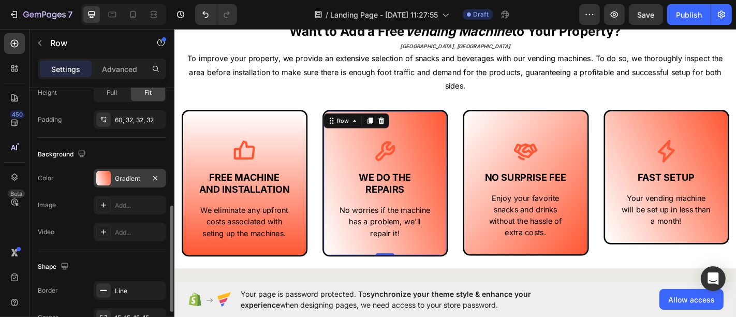
click at [123, 178] on div "Gradient" at bounding box center [130, 178] width 30 height 9
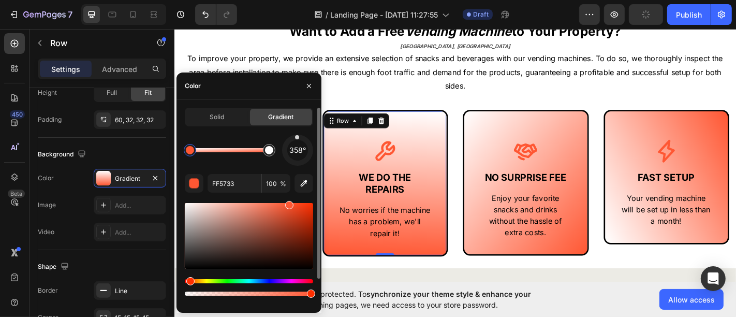
drag, startPoint x: 284, startPoint y: 154, endPoint x: 297, endPoint y: 137, distance: 21.8
click at [297, 137] on div at bounding box center [297, 137] width 4 height 4
click at [296, 150] on span "269°" at bounding box center [297, 150] width 17 height 12
drag, startPoint x: 302, startPoint y: 144, endPoint x: 298, endPoint y: 139, distance: 7.4
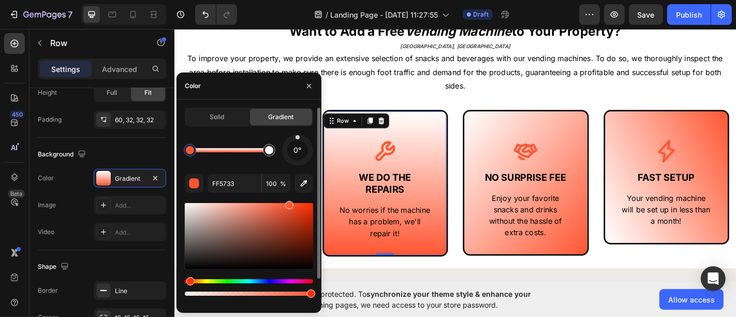
click at [298, 139] on div "0°" at bounding box center [297, 150] width 31 height 31
click at [312, 84] on icon "button" at bounding box center [309, 86] width 8 height 8
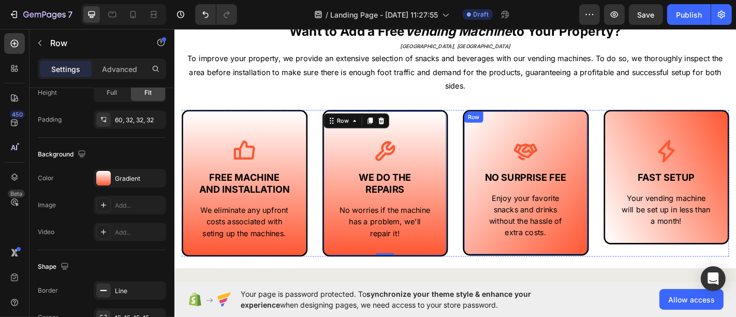
click at [599, 133] on div "Icon NO SURPRISE FEE Text Block Enjoy your favorite snacks and drinks without t…" at bounding box center [562, 198] width 139 height 161
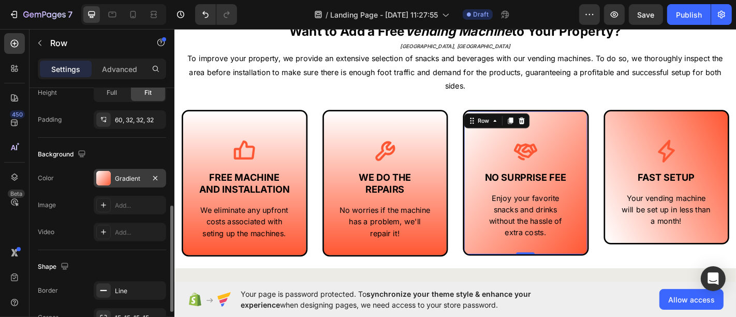
click at [128, 175] on div "Gradient" at bounding box center [130, 178] width 30 height 9
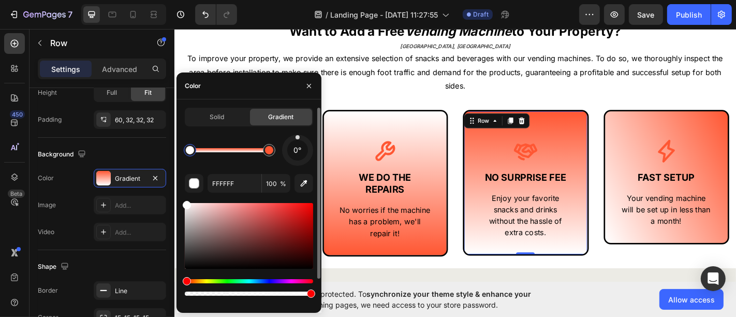
drag, startPoint x: 303, startPoint y: 160, endPoint x: 298, endPoint y: 132, distance: 28.0
click at [298, 132] on div "Solid Gradient 0° FFFFFF 100 % Recent colors" at bounding box center [249, 221] width 128 height 227
click at [307, 85] on icon "button" at bounding box center [309, 86] width 8 height 8
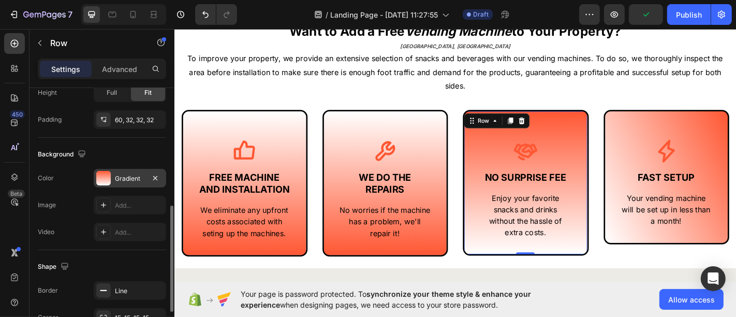
click at [107, 180] on div at bounding box center [103, 178] width 14 height 14
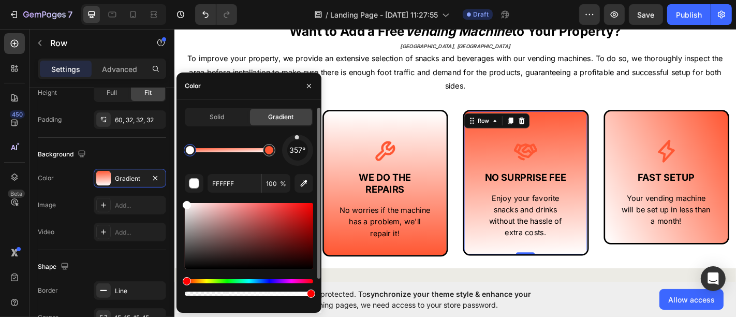
click at [297, 140] on div "357°" at bounding box center [297, 150] width 21 height 21
click at [310, 83] on icon "button" at bounding box center [309, 85] width 4 height 4
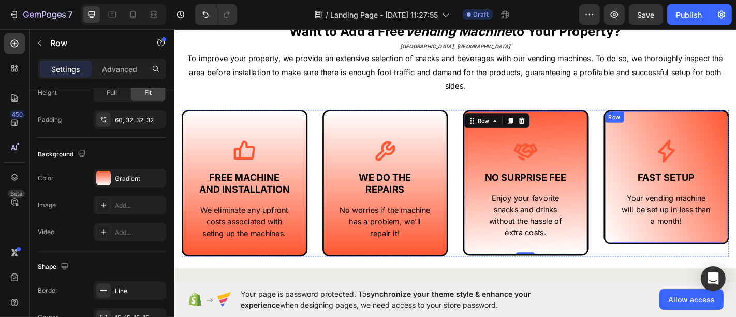
click at [658, 130] on div "Row" at bounding box center [660, 126] width 21 height 12
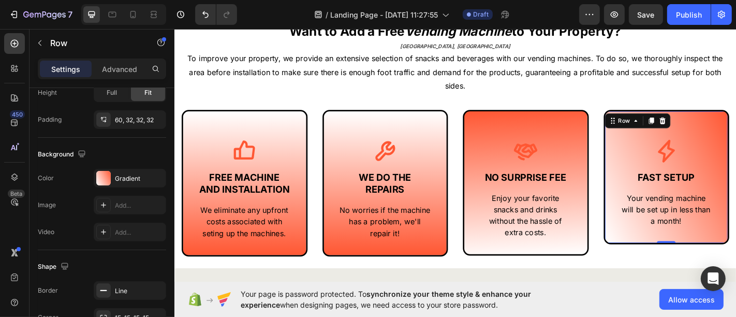
click at [652, 161] on div "Icon FAST SETUP Text Block Your vending machine will be set up in less than a m…" at bounding box center [717, 192] width 139 height 149
click at [406, 136] on div "Icon WE DO THE REPAIRS Text Block No worries if the machine has a problem, we'l…" at bounding box center [406, 199] width 139 height 162
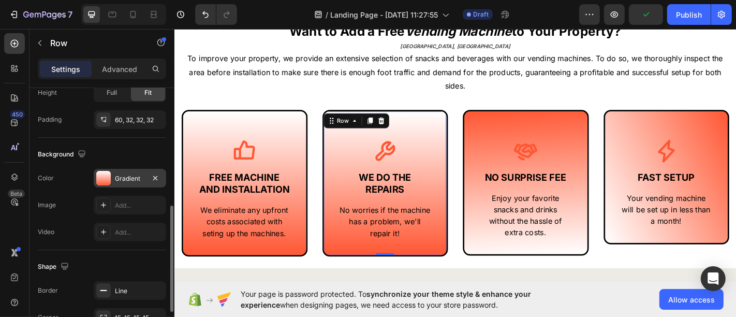
click at [108, 176] on div at bounding box center [103, 178] width 14 height 14
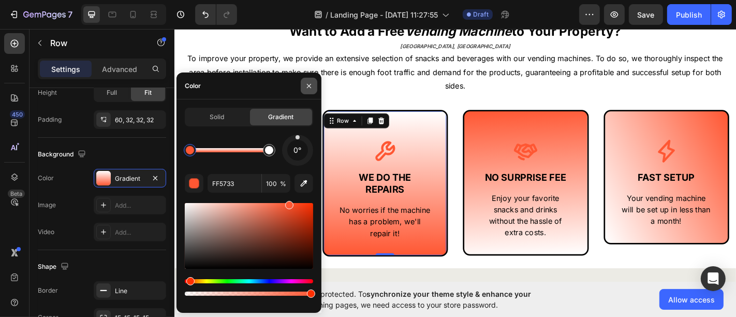
click at [314, 86] on button "button" at bounding box center [309, 86] width 17 height 17
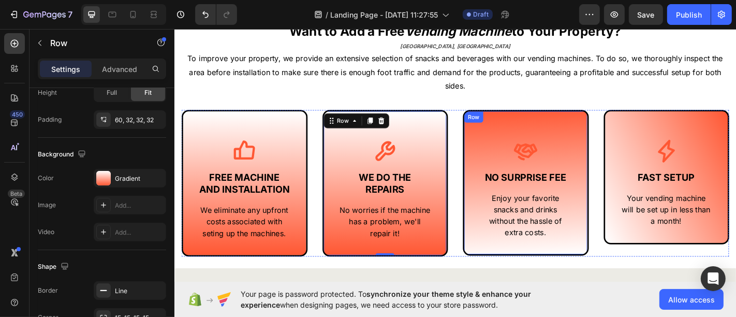
click at [610, 142] on div "Icon NO SURPRISE FEE Text Block Enjoy your favorite snacks and drinks without t…" at bounding box center [562, 198] width 139 height 161
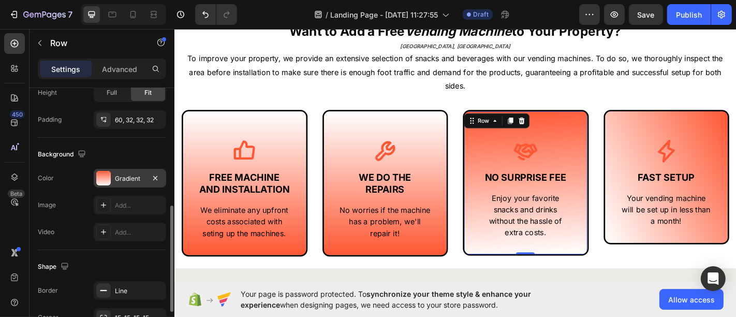
click at [95, 178] on div "Gradient" at bounding box center [130, 178] width 72 height 19
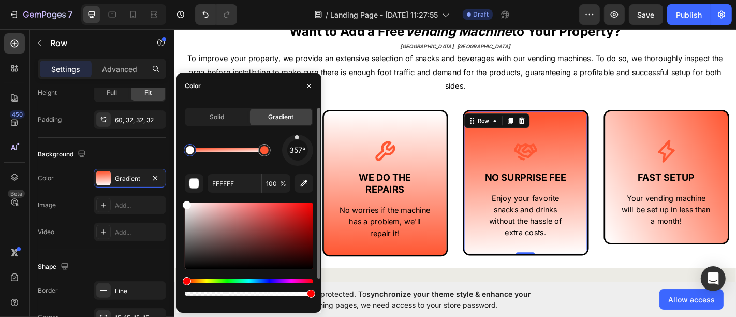
drag, startPoint x: 197, startPoint y: 213, endPoint x: 177, endPoint y: 197, distance: 25.0
click at [177, 197] on div "Solid Gradient 357° FFFFFF 100 % Recent colors" at bounding box center [248, 221] width 145 height 227
click at [188, 151] on div at bounding box center [190, 150] width 8 height 8
click at [226, 185] on input "FFFFFF" at bounding box center [235, 183] width 54 height 19
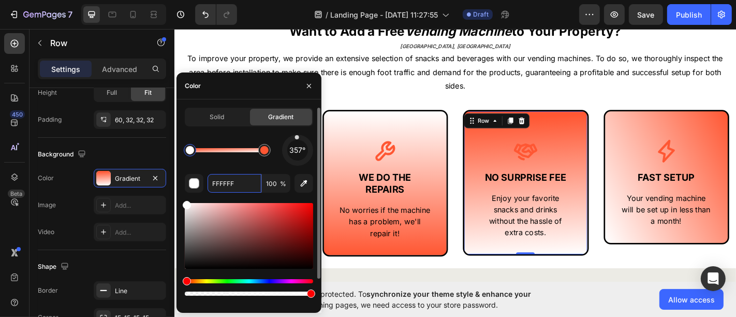
paste input "5733"
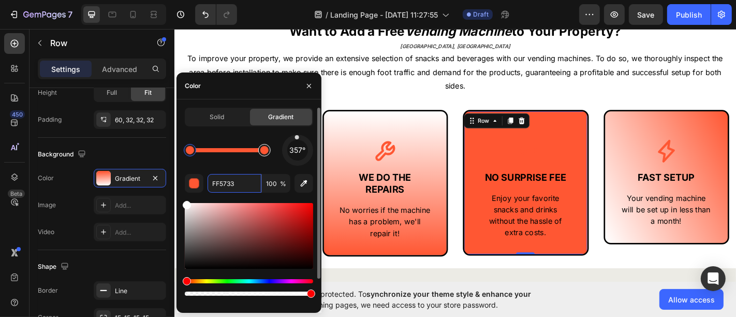
click at [264, 153] on div at bounding box center [264, 150] width 8 height 8
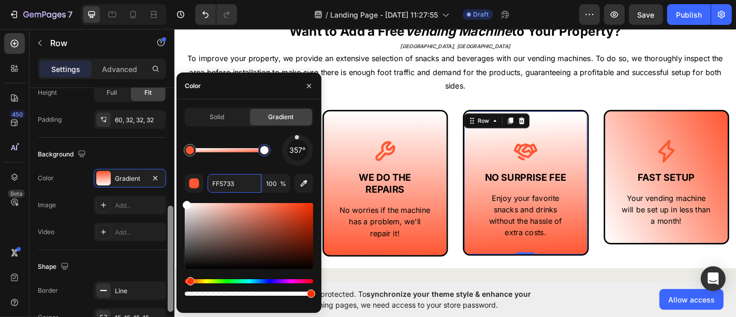
drag, startPoint x: 204, startPoint y: 219, endPoint x: 168, endPoint y: 194, distance: 43.5
click at [168, 194] on div "450 Beta Sections(18) Elements(83) Section Element Hero Section Product Detail …" at bounding box center [87, 173] width 174 height 288
type input "FFFFFF"
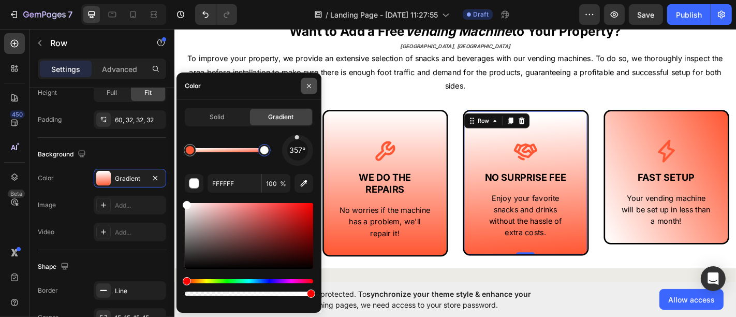
click at [305, 88] on icon "button" at bounding box center [309, 86] width 8 height 8
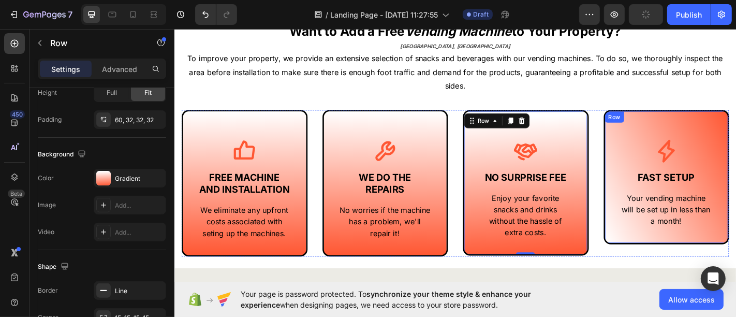
click at [735, 128] on div "Icon FAST SETUP Text Block Your vending machine will be set up in less than a m…" at bounding box center [717, 192] width 139 height 149
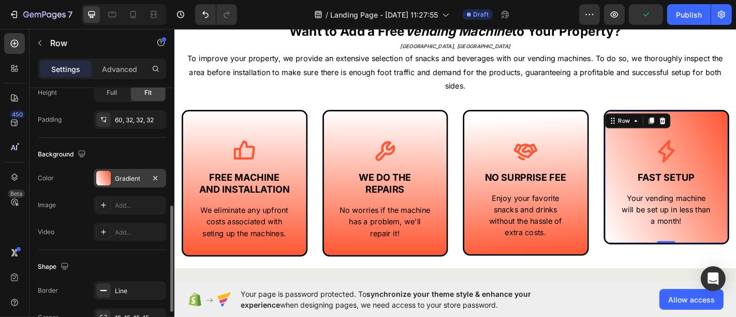
click at [120, 176] on div "Gradient" at bounding box center [130, 178] width 30 height 9
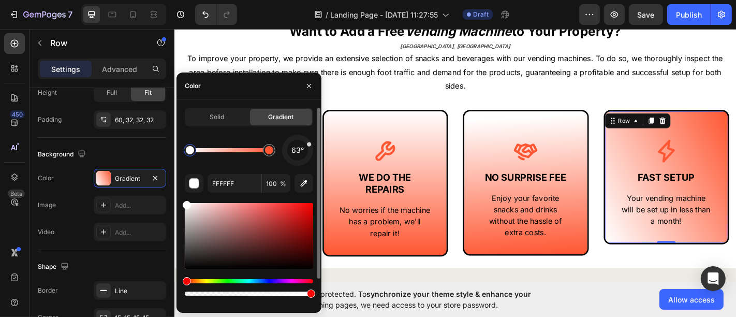
click at [310, 147] on div "Solid Gradient 63° FFFFFF 100 % Recent colors" at bounding box center [248, 221] width 145 height 227
drag, startPoint x: 310, startPoint y: 146, endPoint x: 298, endPoint y: 137, distance: 15.8
click at [298, 137] on div at bounding box center [297, 150] width 31 height 31
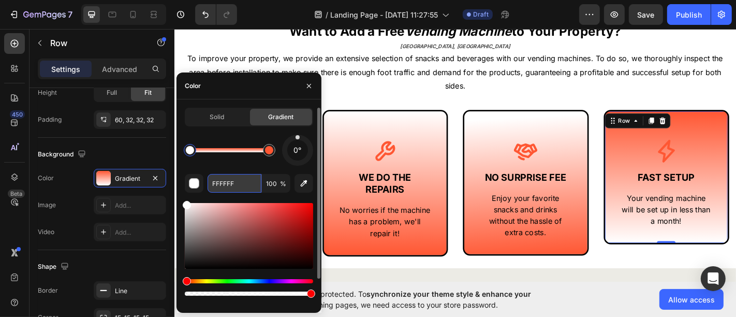
click at [224, 185] on input "FFFFFF" at bounding box center [235, 183] width 54 height 19
paste input "5733"
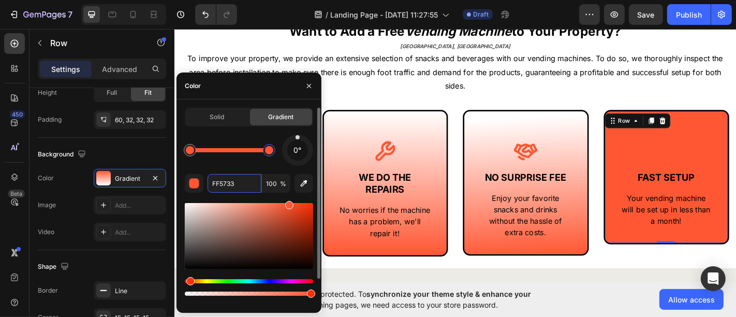
click at [263, 152] on div at bounding box center [269, 150] width 12 height 12
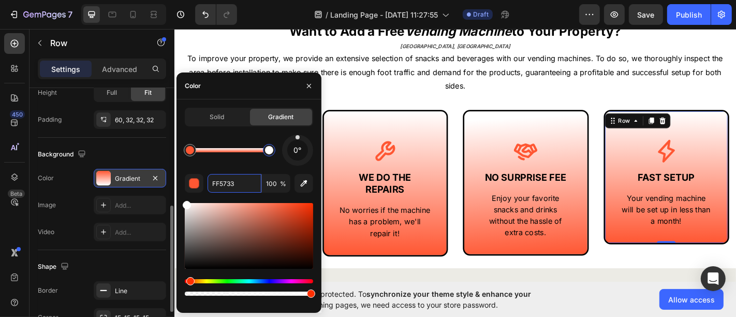
drag, startPoint x: 182, startPoint y: 196, endPoint x: 164, endPoint y: 175, distance: 27.5
click at [159, 183] on div "450 Beta Sections(18) Elements(83) Section Element Hero Section Product Detail …" at bounding box center [87, 173] width 174 height 288
type input "FFFFFF"
click at [306, 86] on icon "button" at bounding box center [309, 86] width 8 height 8
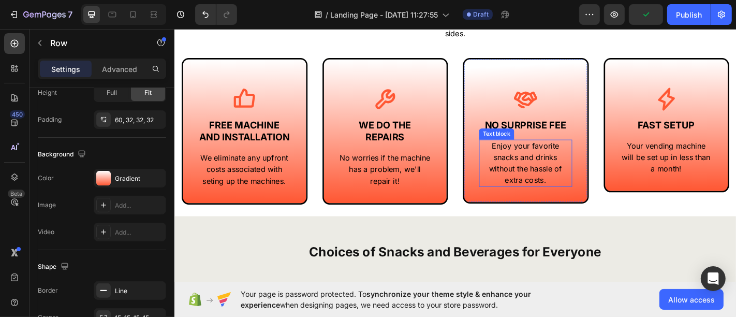
scroll to position [402, 0]
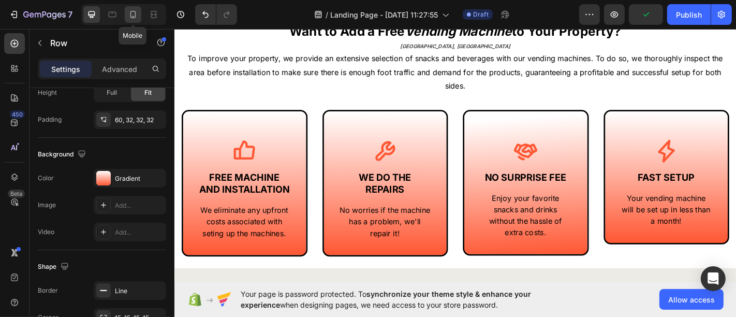
click at [130, 9] on icon at bounding box center [133, 14] width 10 height 10
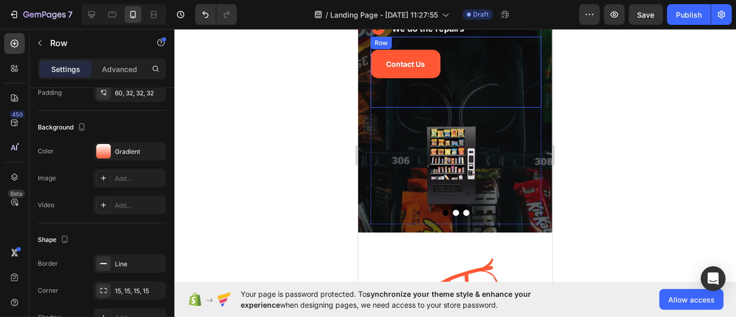
scroll to position [186, 0]
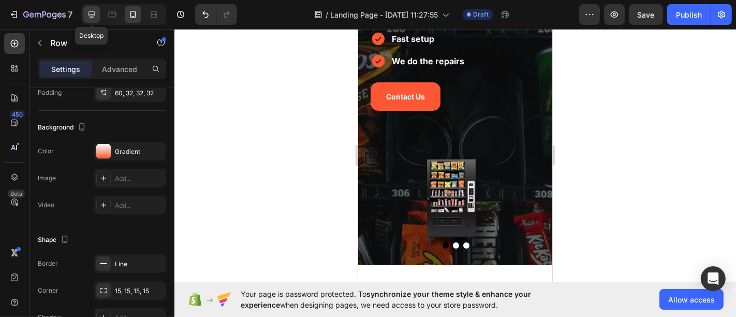
click at [97, 18] on div at bounding box center [91, 14] width 17 height 17
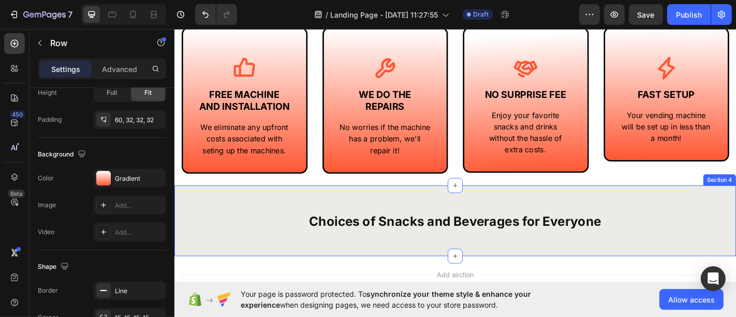
scroll to position [451, 0]
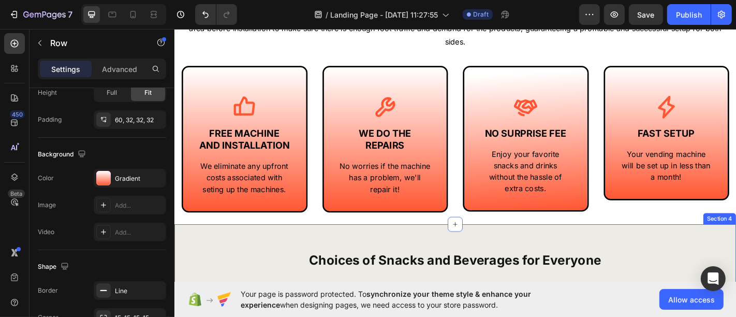
click at [702, 269] on div "Choices of Snacks and Beverages for Everyone Heading Section 4" at bounding box center [484, 284] width 621 height 78
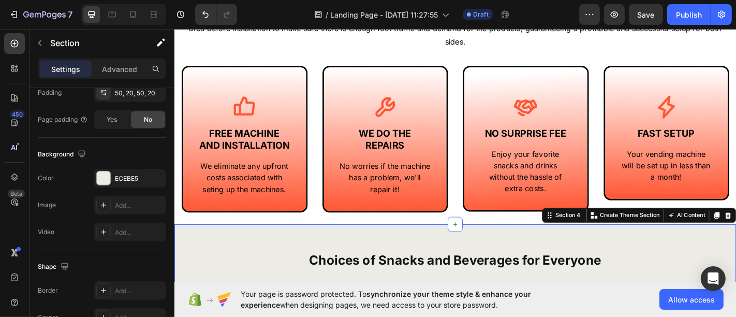
scroll to position [0, 0]
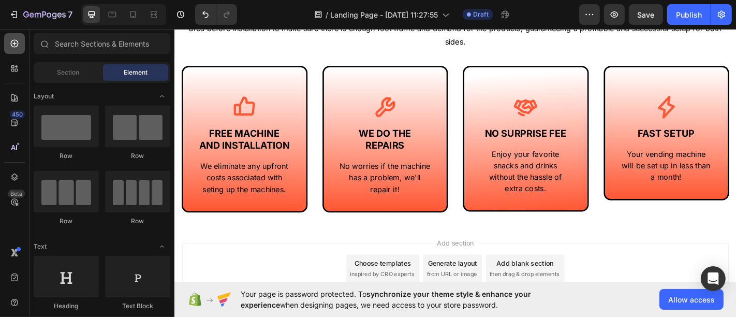
click at [14, 50] on div at bounding box center [14, 43] width 21 height 21
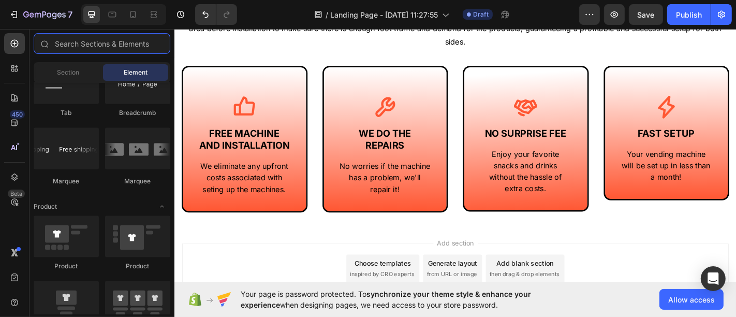
scroll to position [1552, 0]
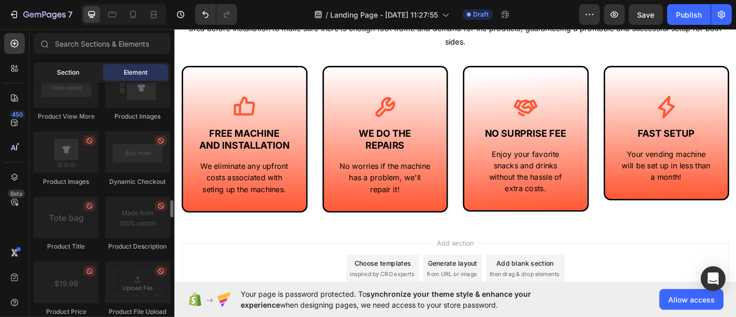
click at [79, 68] on span "Section" at bounding box center [68, 72] width 22 height 9
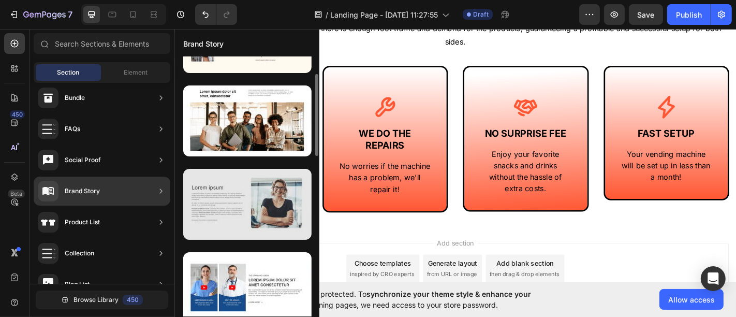
scroll to position [115, 0]
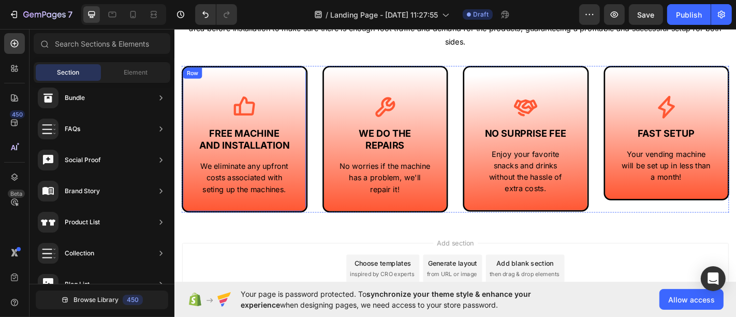
click at [312, 77] on div "Icon FREE MACHINE AND INSTALLATION Text Block We eliminate any upfront costs as…" at bounding box center [251, 151] width 139 height 162
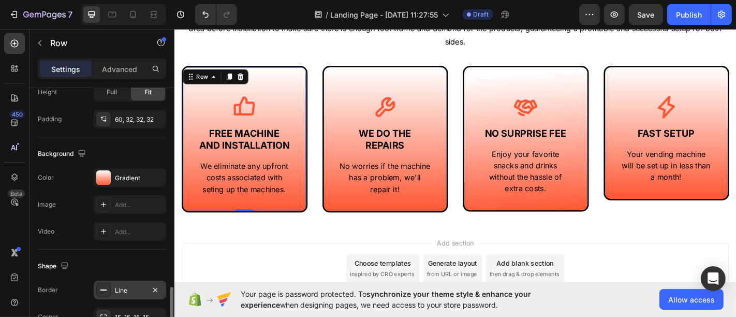
scroll to position [345, 0]
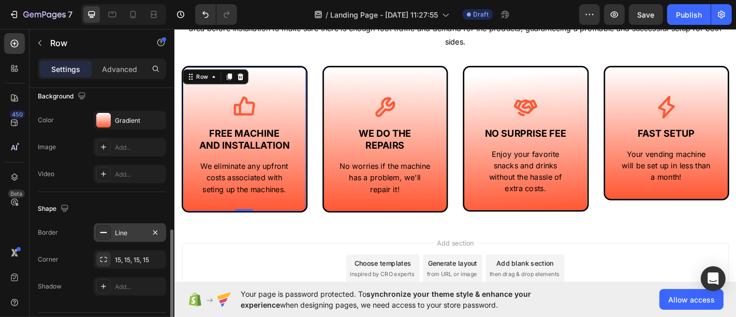
click at [124, 232] on div "Line" at bounding box center [130, 232] width 30 height 9
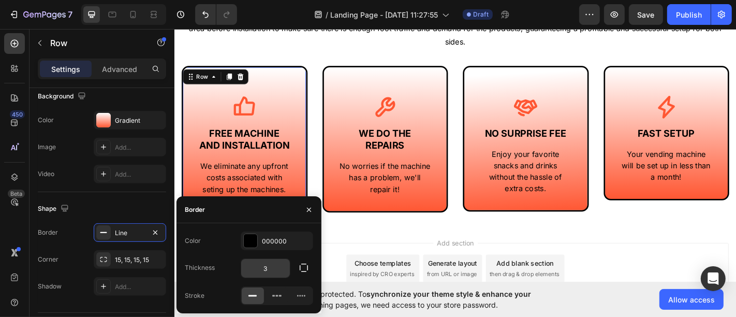
click at [252, 266] on input "3" at bounding box center [265, 268] width 49 height 19
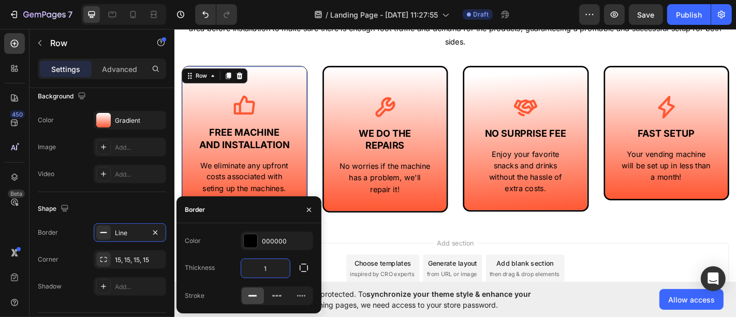
click at [256, 262] on input "1" at bounding box center [265, 268] width 49 height 19
click at [256, 264] on input "1" at bounding box center [265, 268] width 49 height 19
type input "2"
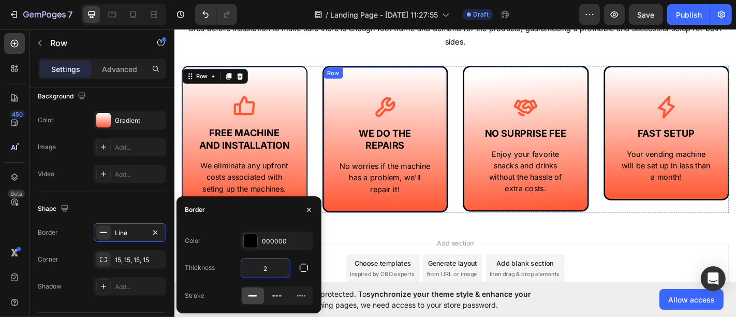
click at [339, 94] on div "Icon WE DO THE REPAIRS Text Block No worries if the machine has a problem, we'l…" at bounding box center [406, 151] width 139 height 162
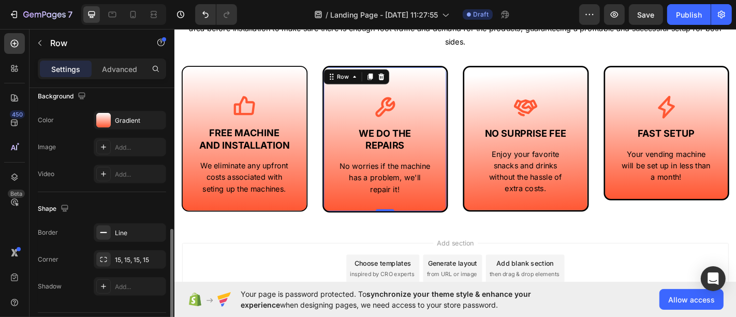
scroll to position [344, 0]
click at [132, 234] on div "Line" at bounding box center [130, 233] width 30 height 9
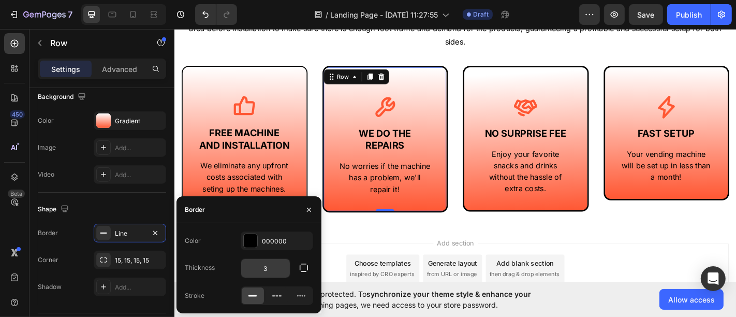
click at [259, 263] on input "3" at bounding box center [265, 268] width 49 height 19
type input "2"
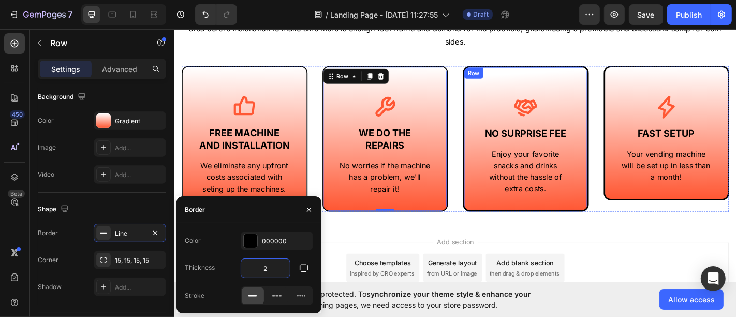
click at [502, 94] on div "Icon NO SURPRISE FEE Text Block Enjoy your favorite snacks and drinks without t…" at bounding box center [562, 150] width 139 height 161
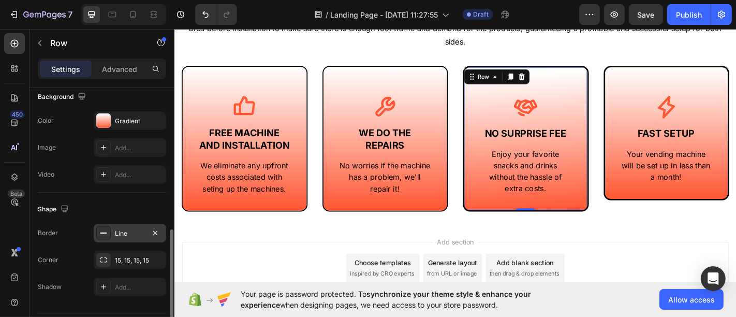
click at [121, 234] on div "Line" at bounding box center [130, 233] width 30 height 9
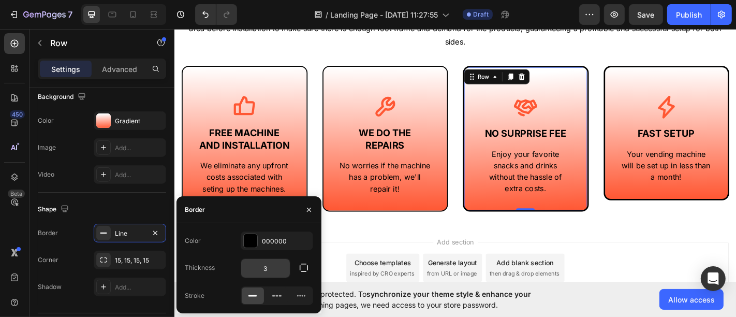
click at [268, 270] on input "3" at bounding box center [265, 268] width 49 height 19
type input "2"
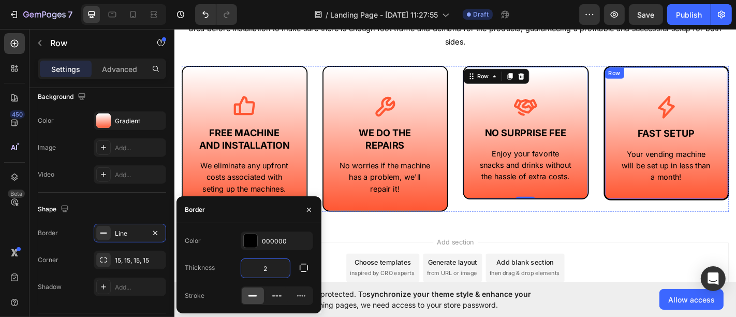
click at [649, 102] on div "Icon FAST SETUP Text Block Your vending machine will be set up in less than a m…" at bounding box center [717, 144] width 139 height 149
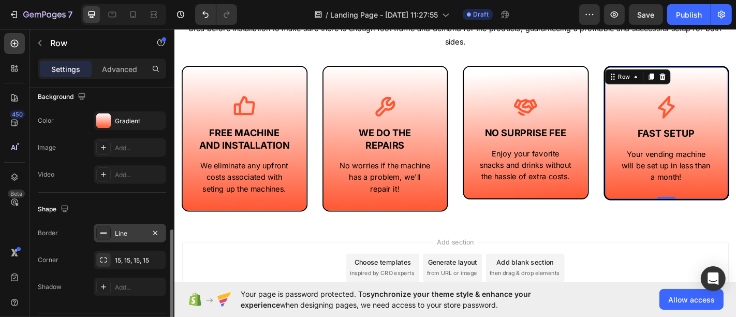
click at [125, 235] on div "Line" at bounding box center [130, 233] width 30 height 9
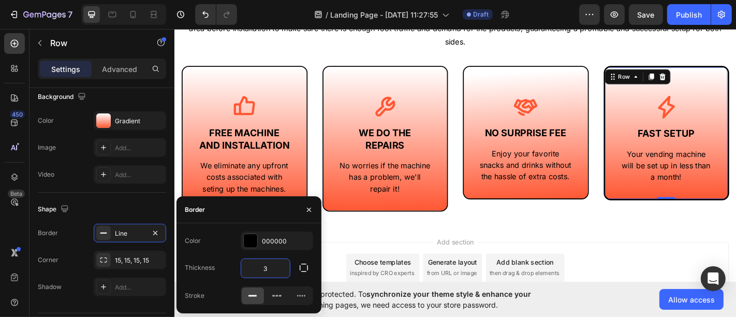
click at [254, 268] on input "3" at bounding box center [265, 268] width 49 height 19
type input "2"
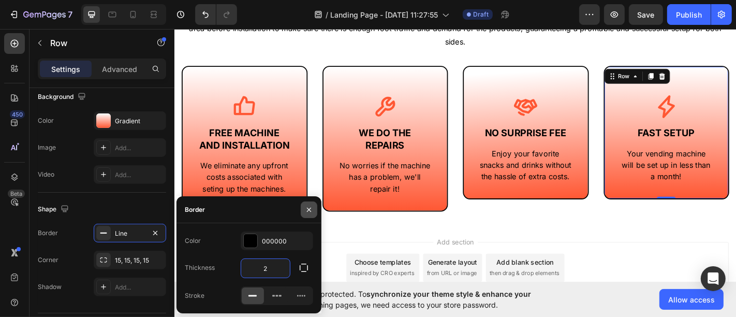
click at [309, 207] on icon "button" at bounding box center [309, 209] width 8 height 8
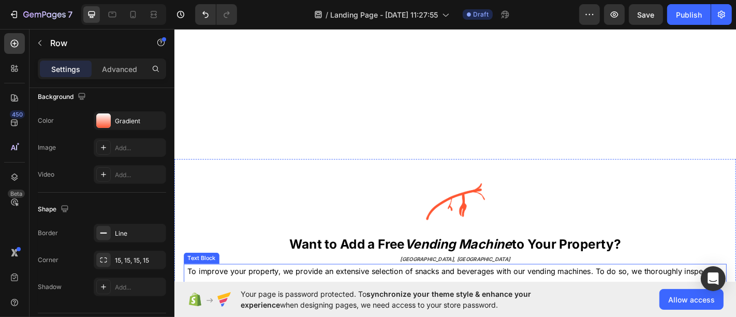
scroll to position [508, 0]
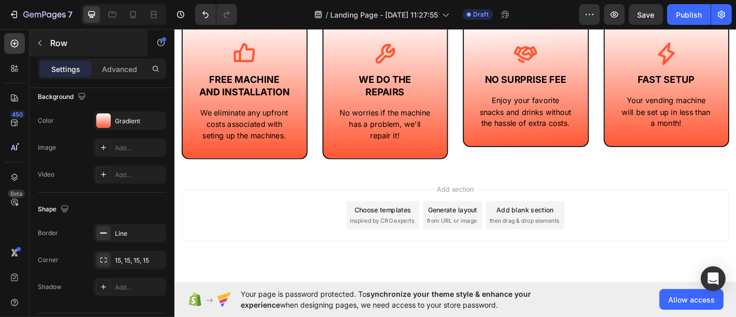
click at [107, 65] on p "Advanced" at bounding box center [119, 69] width 35 height 11
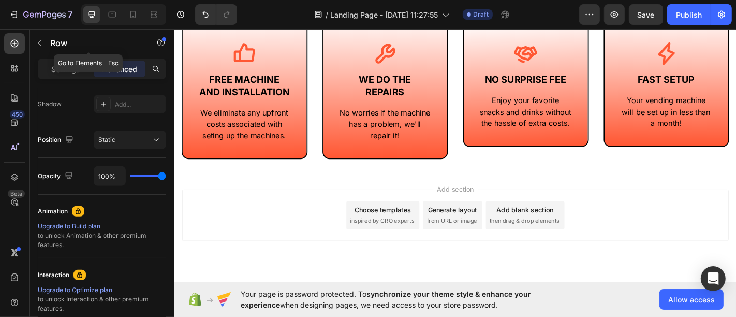
click at [42, 39] on icon "button" at bounding box center [40, 43] width 8 height 8
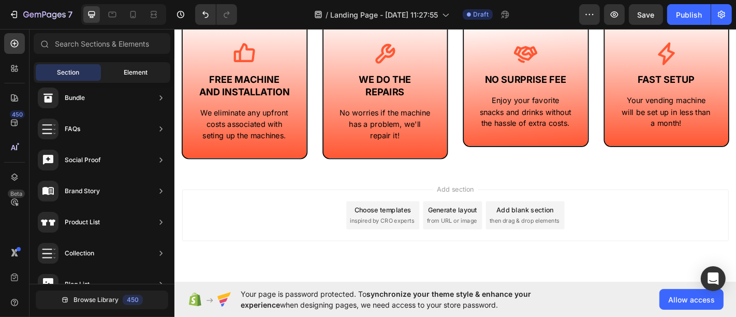
click at [122, 76] on div "Element" at bounding box center [135, 72] width 65 height 17
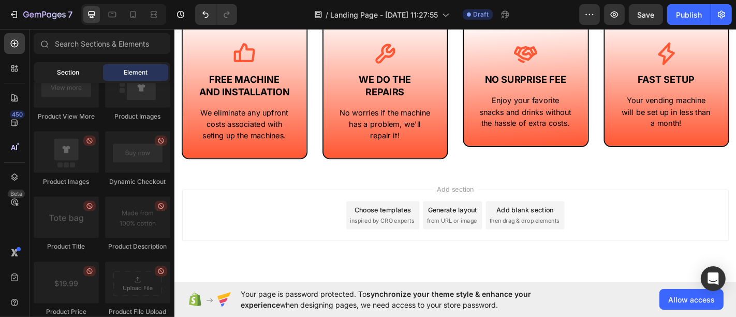
click at [91, 65] on div "Section" at bounding box center [68, 72] width 65 height 17
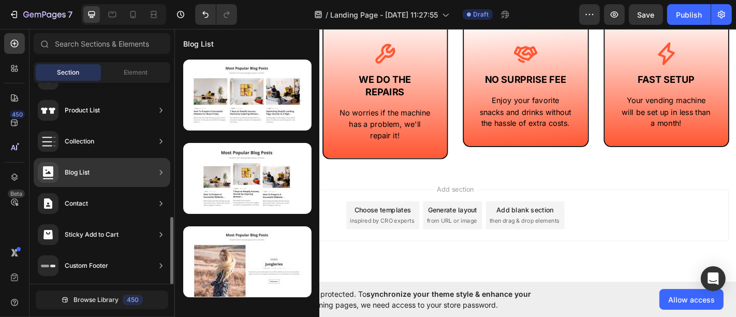
scroll to position [0, 0]
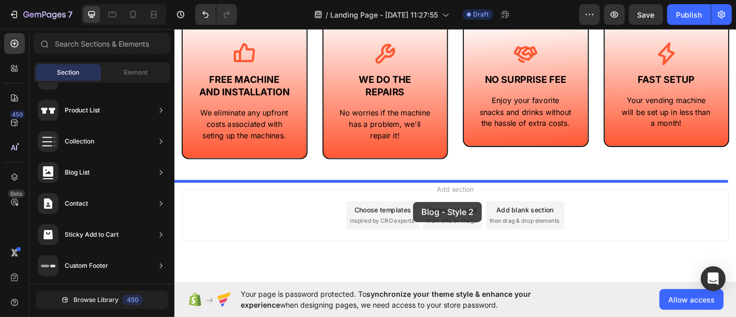
drag, startPoint x: 435, startPoint y: 287, endPoint x: 439, endPoint y: 201, distance: 86.0
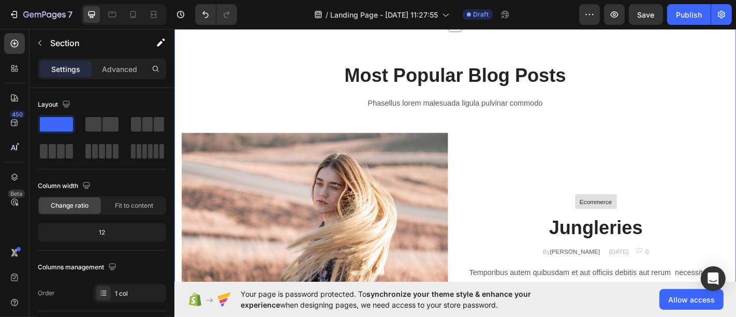
scroll to position [620, 0]
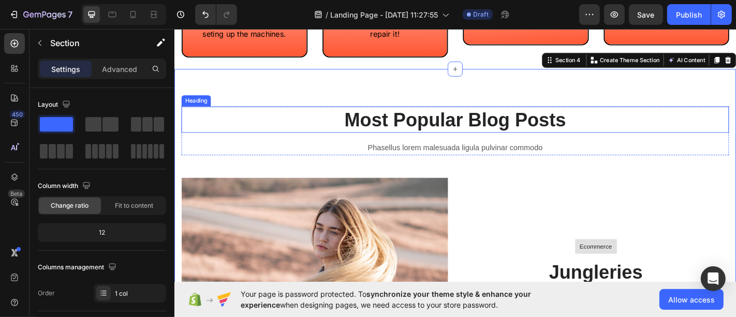
click at [525, 128] on p "Most Popular Blog Posts" at bounding box center [484, 129] width 603 height 27
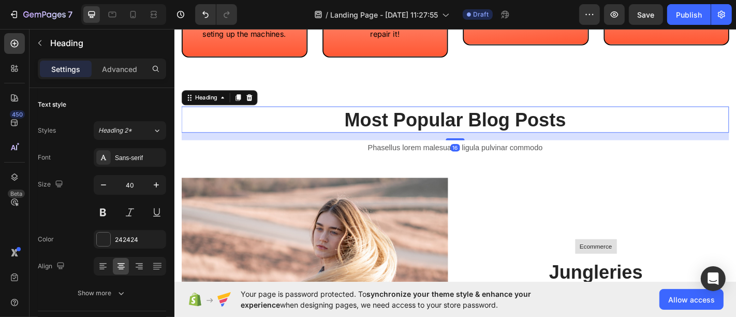
click at [254, 109] on icon at bounding box center [257, 105] width 8 height 8
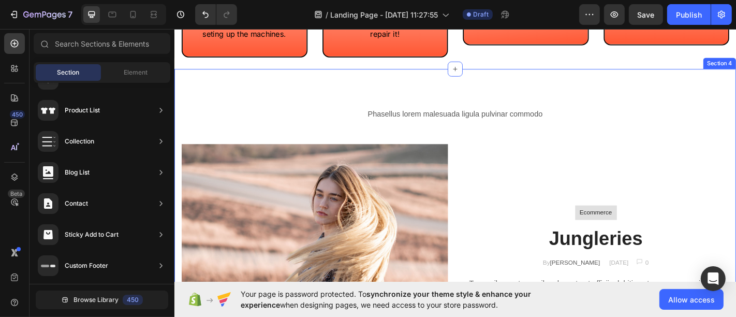
click at [401, 131] on p "Phasellus lorem malesuada ligula pulvinar commodo" at bounding box center [484, 123] width 603 height 15
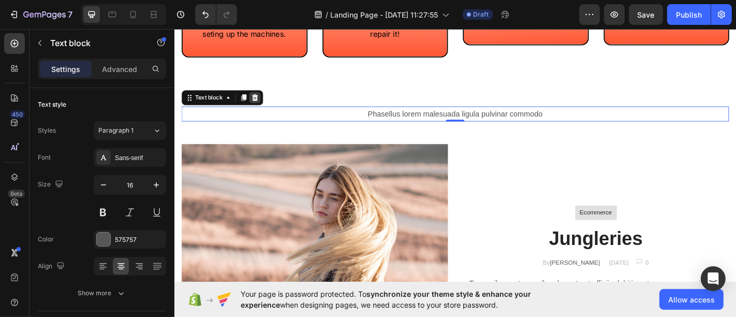
click at [264, 108] on icon at bounding box center [263, 104] width 7 height 7
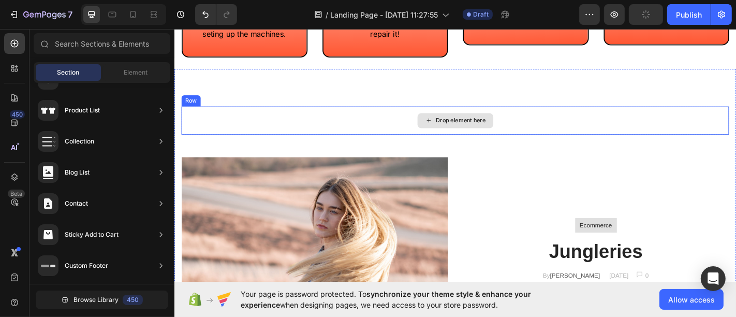
click at [352, 146] on div "Drop element here" at bounding box center [484, 130] width 605 height 31
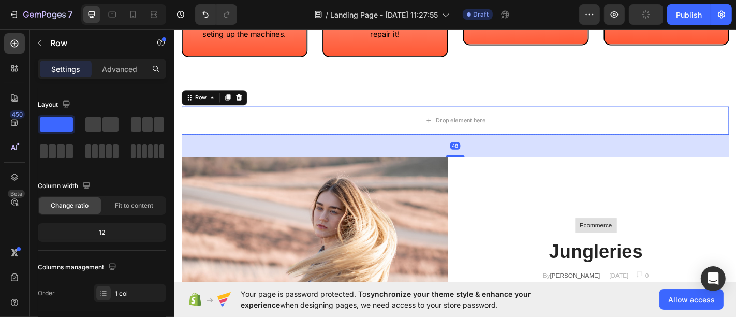
click at [248, 109] on icon at bounding box center [245, 105] width 8 height 8
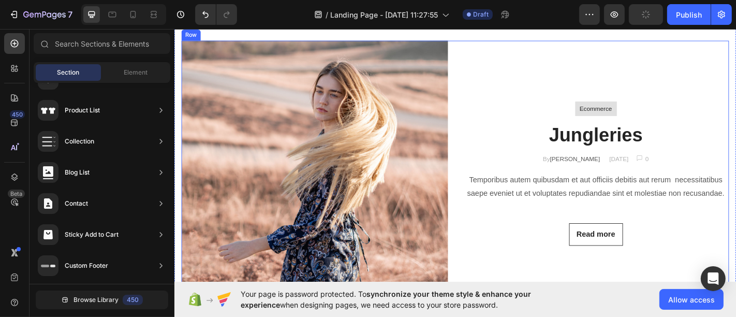
scroll to position [575, 0]
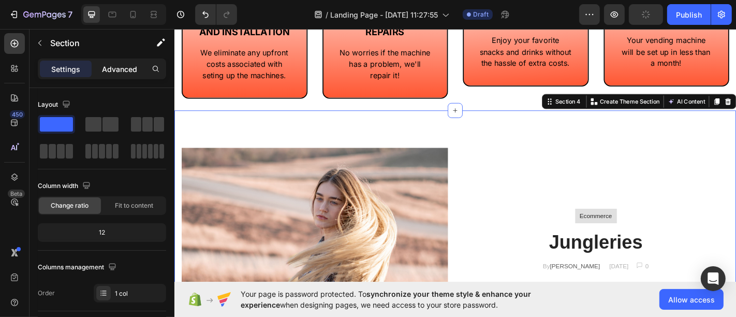
click at [106, 71] on p "Advanced" at bounding box center [119, 69] width 35 height 11
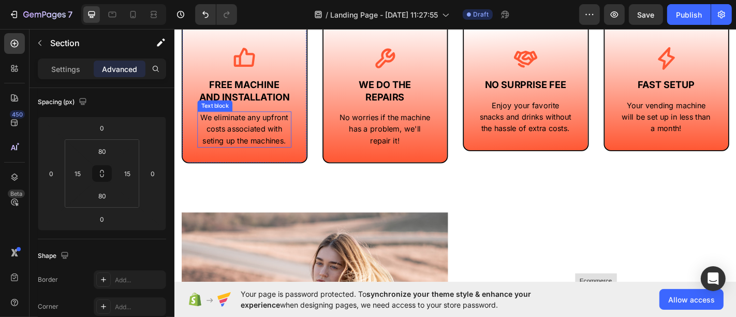
scroll to position [402, 0]
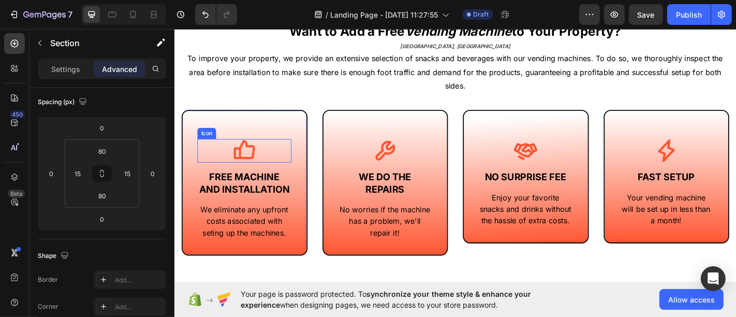
click at [246, 166] on icon at bounding box center [251, 164] width 26 height 26
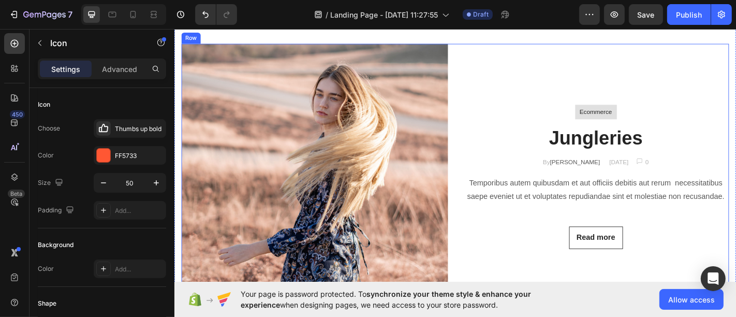
scroll to position [632, 0]
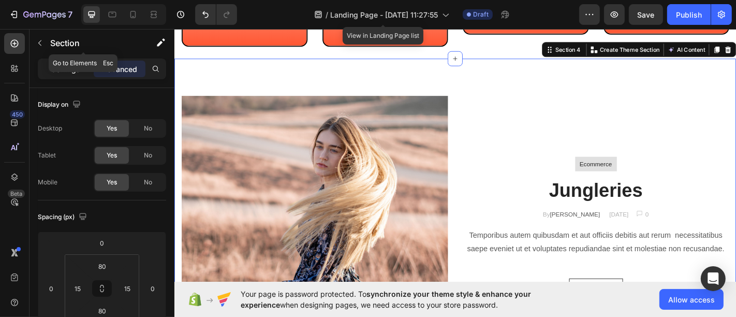
click at [57, 64] on p "Settings" at bounding box center [65, 69] width 29 height 11
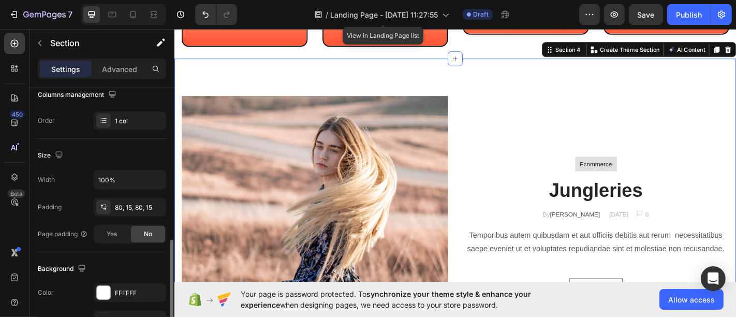
scroll to position [230, 0]
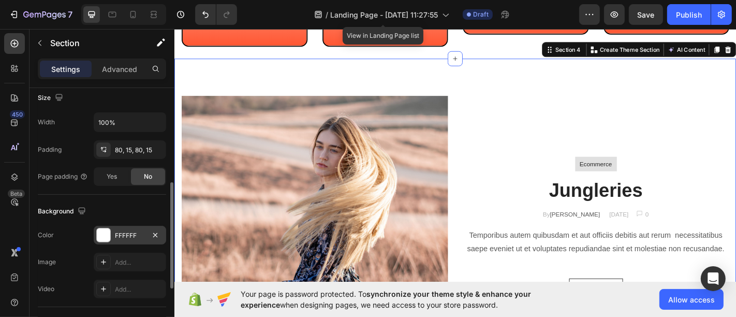
click at [127, 237] on div "FFFFFF" at bounding box center [130, 235] width 30 height 9
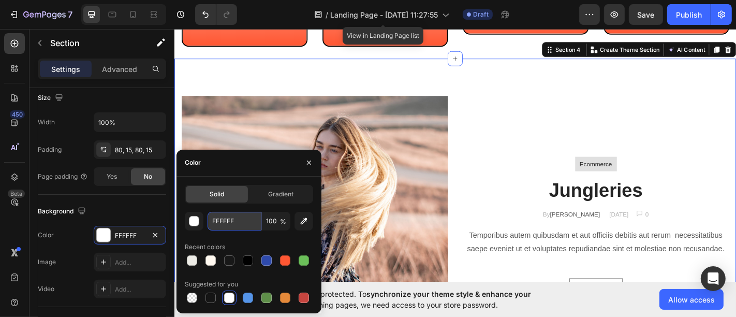
click at [230, 221] on input "FFFFFF" at bounding box center [235, 221] width 54 height 19
paste input "EB3B"
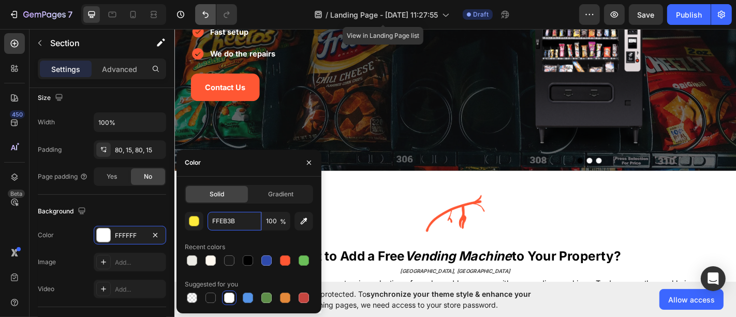
scroll to position [460, 0]
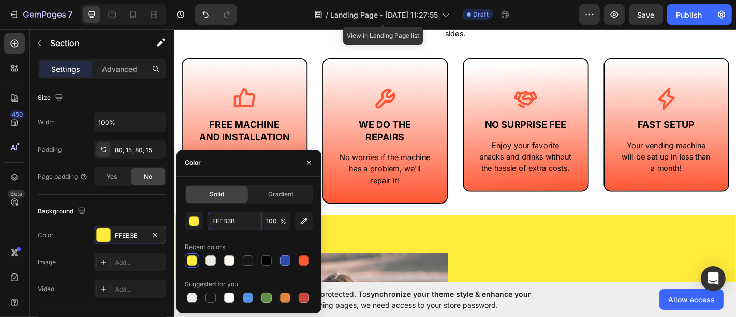
paste input "333333"
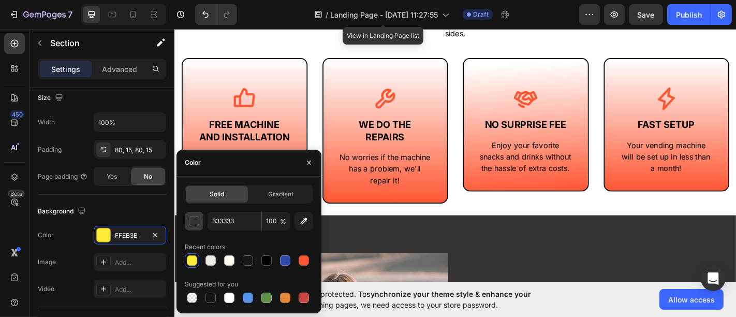
click at [197, 216] on div "button" at bounding box center [194, 221] width 10 height 10
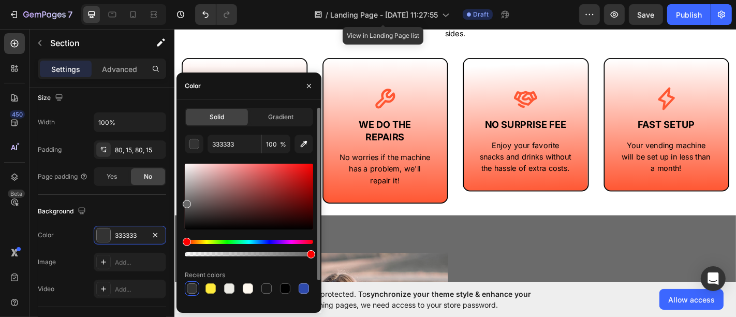
drag, startPoint x: 186, startPoint y: 217, endPoint x: 179, endPoint y: 200, distance: 17.9
click at [179, 201] on div "Solid Gradient 333333 100 % Recent colors Suggested for you" at bounding box center [248, 220] width 145 height 225
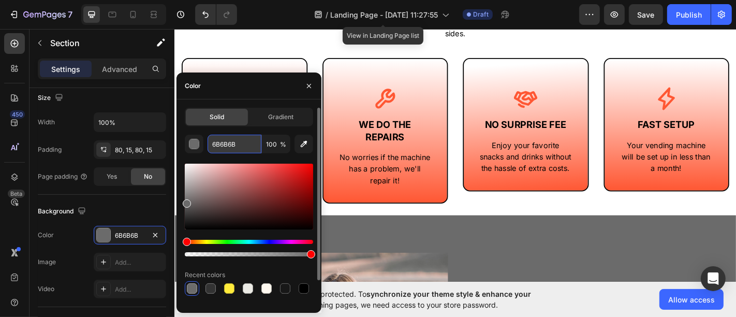
click at [239, 150] on input "6B6B6B" at bounding box center [235, 144] width 54 height 19
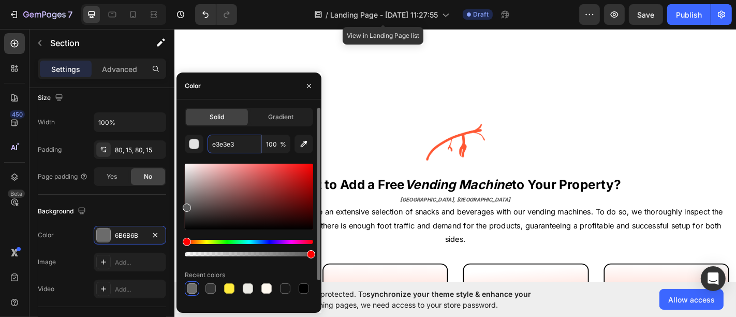
scroll to position [402, 0]
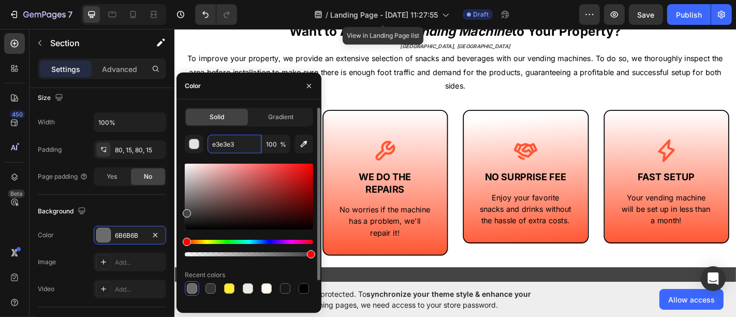
drag, startPoint x: 185, startPoint y: 205, endPoint x: 183, endPoint y: 211, distance: 6.1
click at [183, 211] on div at bounding box center [187, 213] width 8 height 8
type input "444444"
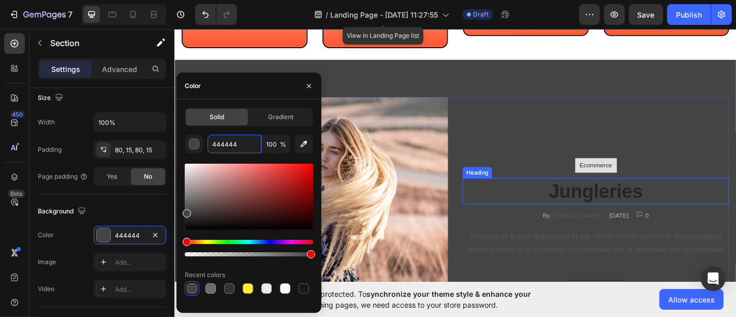
scroll to position [632, 0]
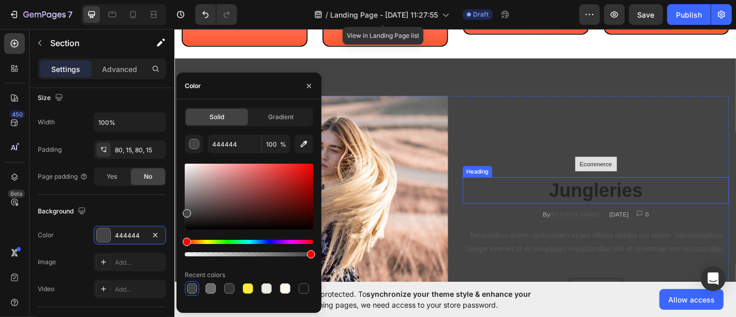
click at [610, 220] on p "Jungleries" at bounding box center [640, 207] width 292 height 27
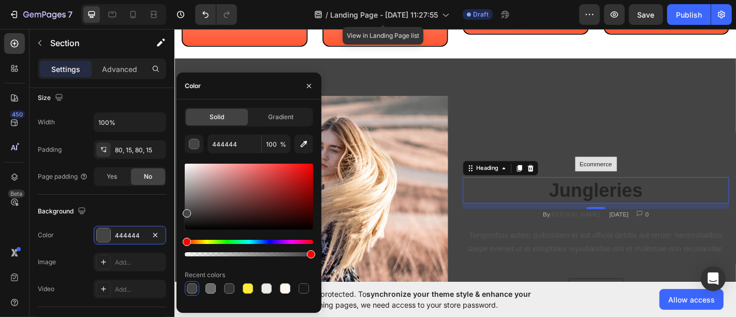
click at [610, 220] on p "Jungleries" at bounding box center [640, 207] width 292 height 27
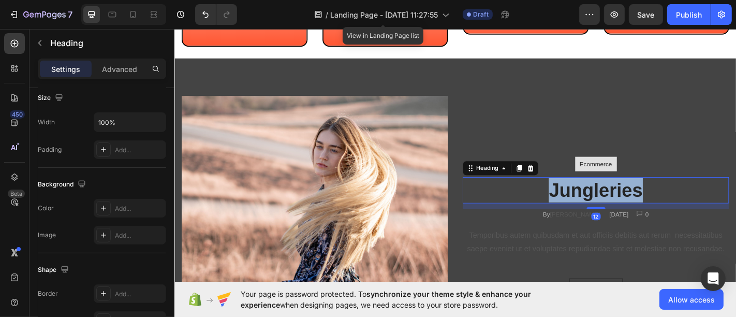
scroll to position [0, 0]
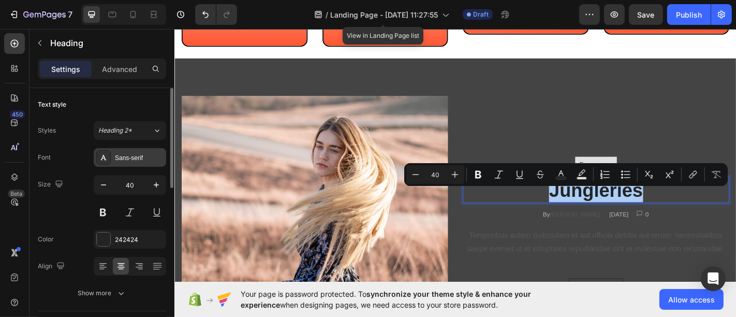
click at [135, 160] on div "Sans-serif" at bounding box center [139, 157] width 49 height 9
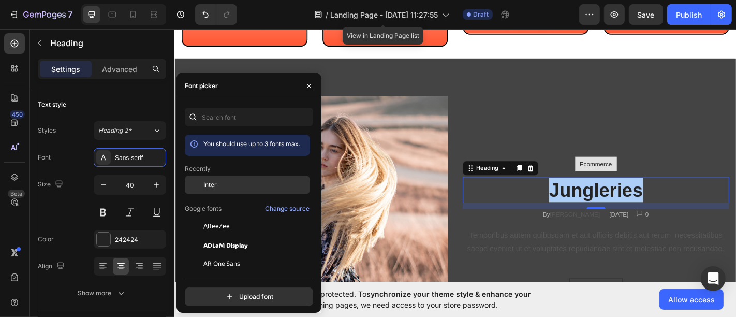
click at [212, 254] on div "Inter" at bounding box center [247, 263] width 125 height 19
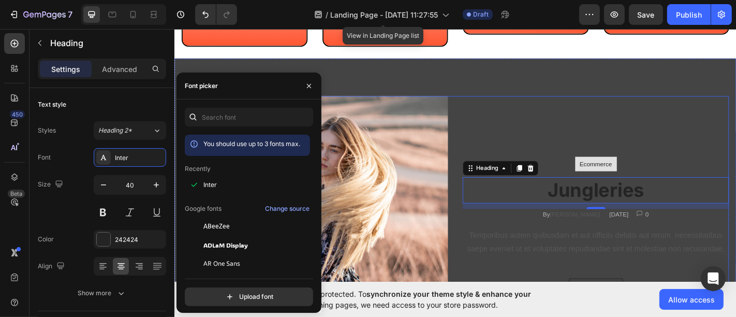
click at [668, 188] on div "Ecommerce Text block Row Jungleries Heading 12 By Jonh Park Text block December…" at bounding box center [640, 250] width 294 height 294
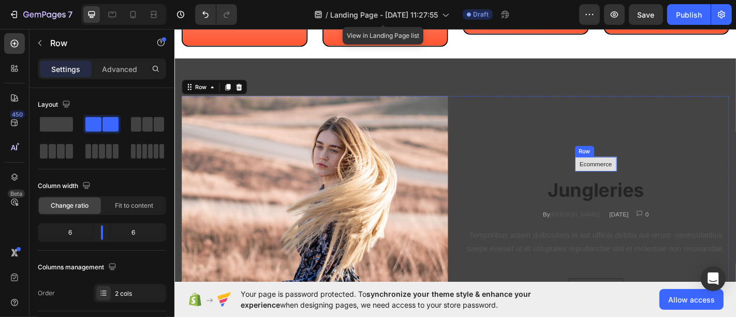
click at [632, 184] on p "Ecommerce" at bounding box center [640, 178] width 36 height 10
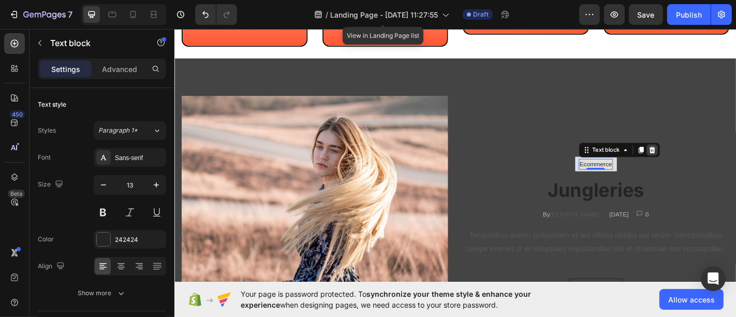
click at [699, 166] on icon at bounding box center [702, 162] width 7 height 7
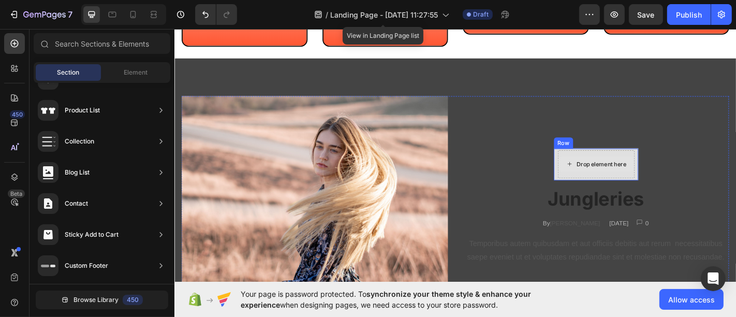
click at [641, 183] on div "Drop element here" at bounding box center [646, 178] width 55 height 8
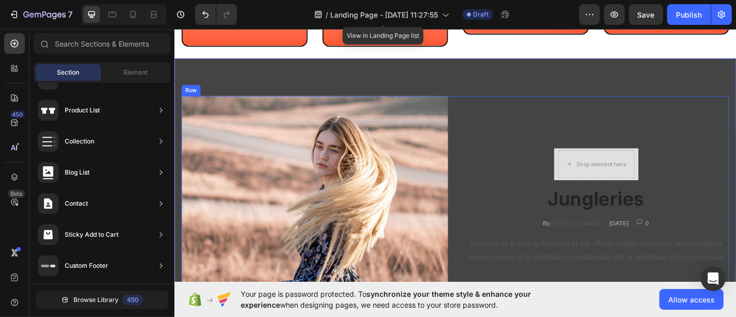
click at [635, 208] on div "Drop element here Row Jungleries Heading By Jonh Park Text block December 10, 2…" at bounding box center [640, 250] width 294 height 294
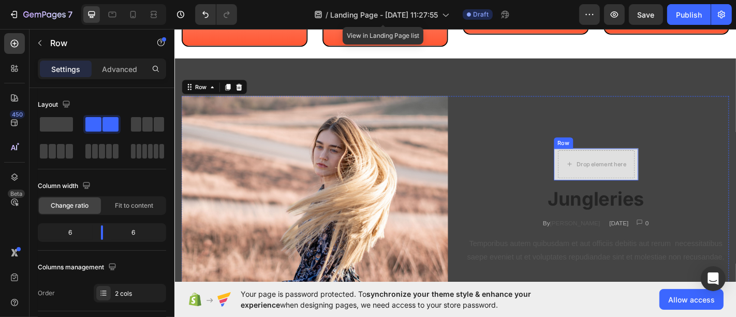
click at [636, 194] on div "Drop element here" at bounding box center [640, 178] width 85 height 31
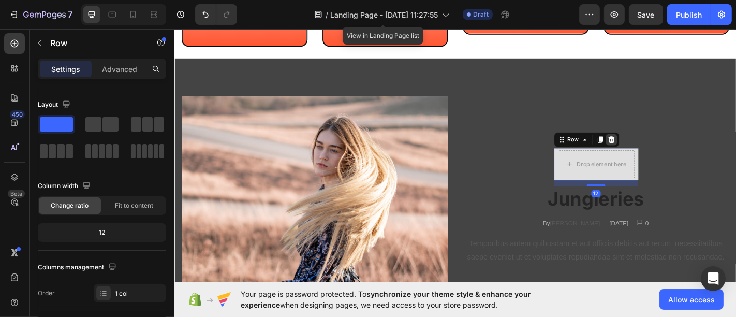
click at [654, 157] on div at bounding box center [657, 151] width 12 height 12
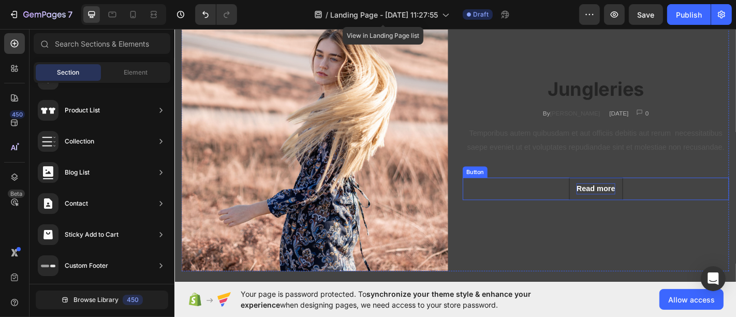
scroll to position [747, 0]
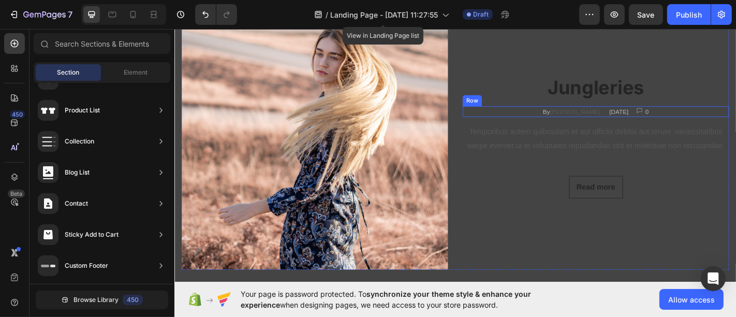
click at [546, 120] on div "By Jonh Park Text block December 10, 2022 Text block Image 0 Text block Row Row" at bounding box center [640, 120] width 294 height 12
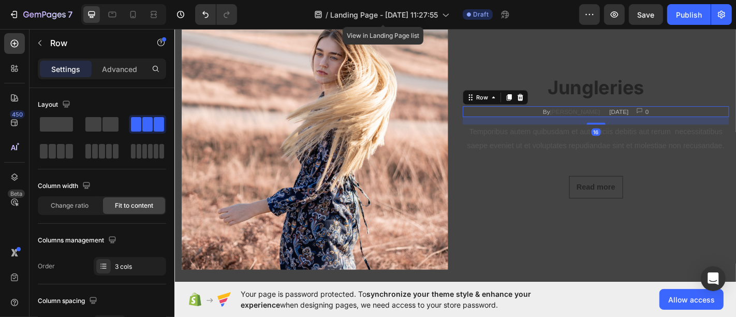
click at [558, 100] on div "Row" at bounding box center [529, 104] width 72 height 17
click at [553, 103] on icon at bounding box center [556, 103] width 7 height 7
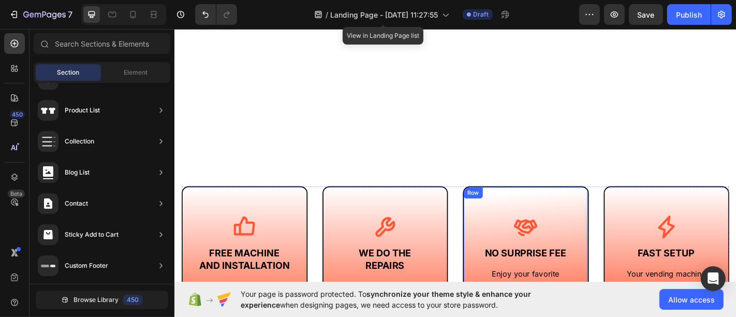
scroll to position [632, 0]
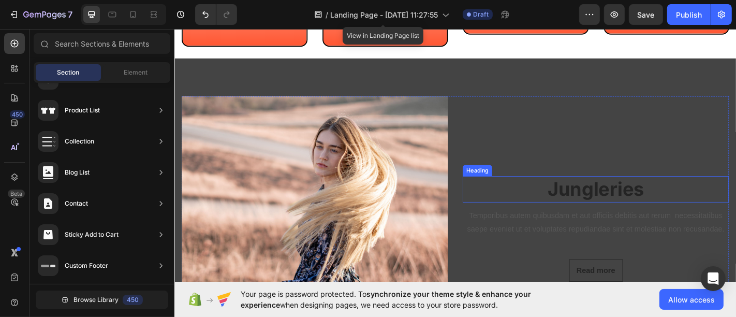
click at [613, 220] on h3 "Jungleries" at bounding box center [640, 205] width 294 height 29
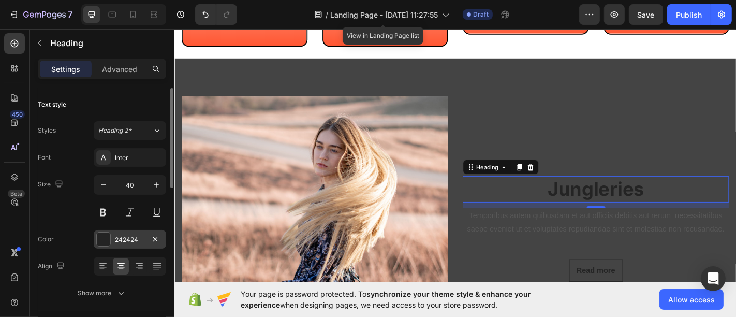
click at [126, 233] on div "242424" at bounding box center [130, 239] width 72 height 19
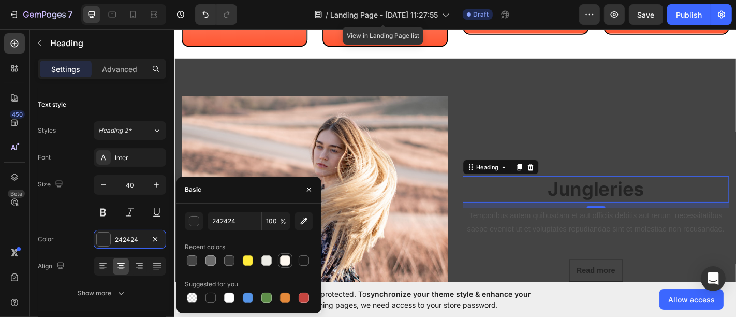
click at [284, 257] on div at bounding box center [285, 260] width 10 height 10
click at [228, 298] on div at bounding box center [229, 297] width 10 height 10
type input "FFFFFF"
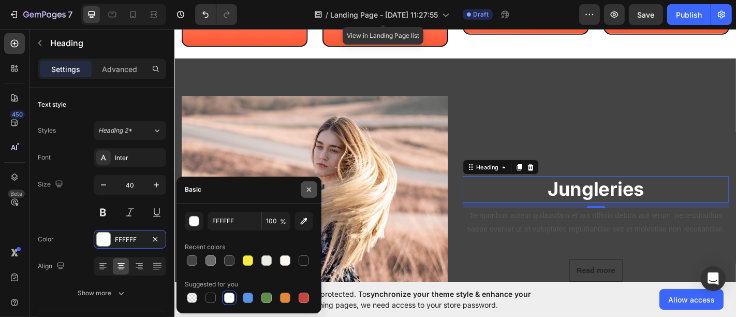
click at [305, 192] on icon "button" at bounding box center [309, 189] width 8 height 8
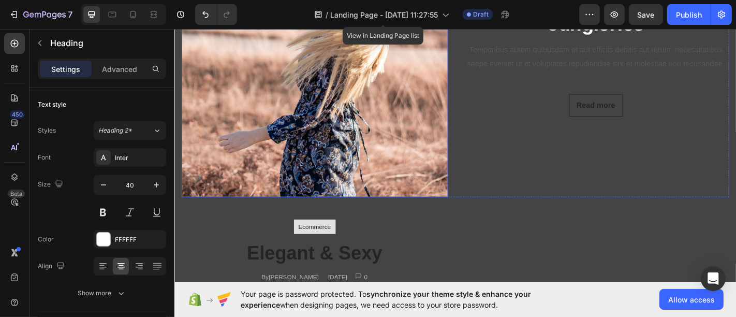
scroll to position [770, 0]
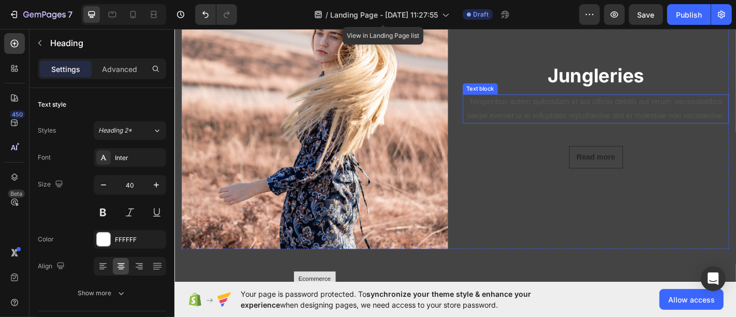
click at [602, 81] on h3 "Jungleries" at bounding box center [640, 80] width 294 height 29
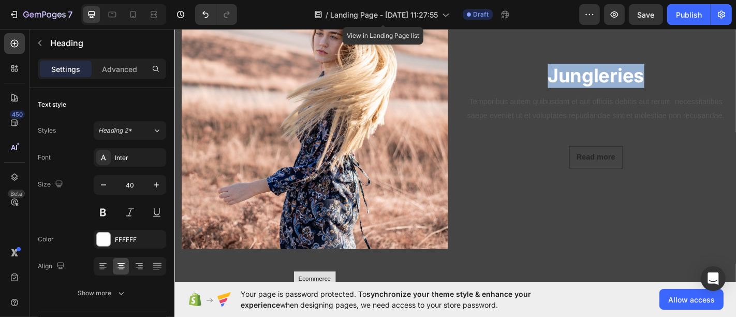
click at [602, 81] on p "Jungleries" at bounding box center [640, 80] width 292 height 27
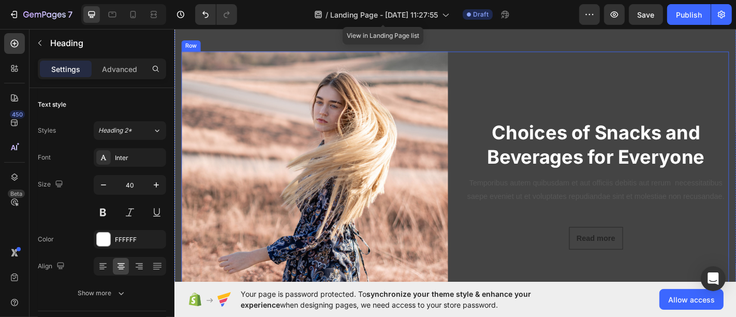
scroll to position [699, 0]
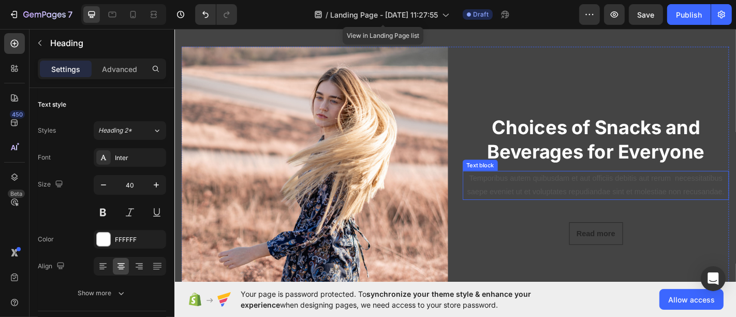
click at [614, 206] on p "Temporibus autem quibusdam et aut officiis debitis aut rerum necessitatibus sae…" at bounding box center [640, 202] width 292 height 30
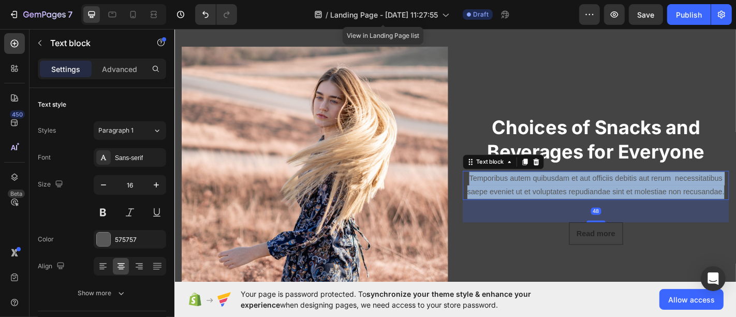
click at [614, 206] on p "Temporibus autem quibusdam et aut officiis debitis aut rerum necessitatibus sae…" at bounding box center [640, 202] width 292 height 30
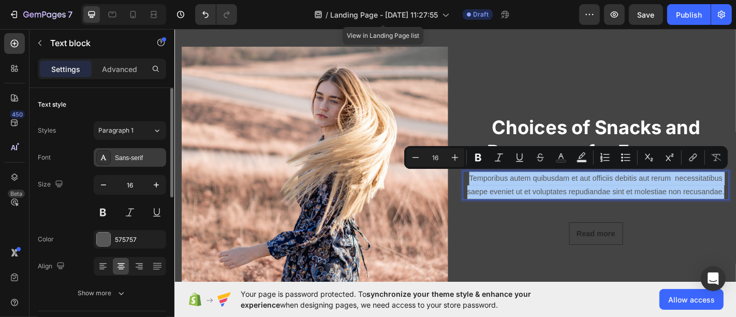
click at [108, 159] on div at bounding box center [103, 157] width 14 height 14
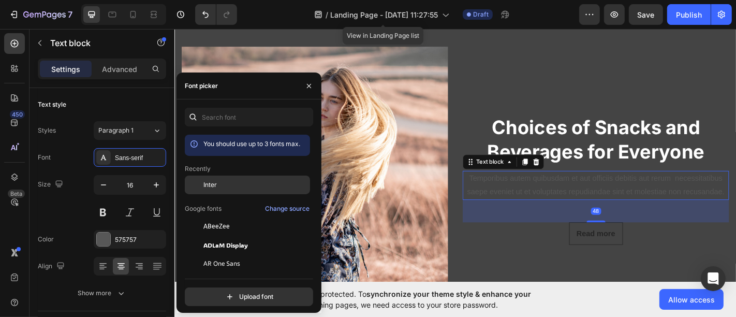
click at [203, 187] on span "Inter" at bounding box center [209, 184] width 13 height 9
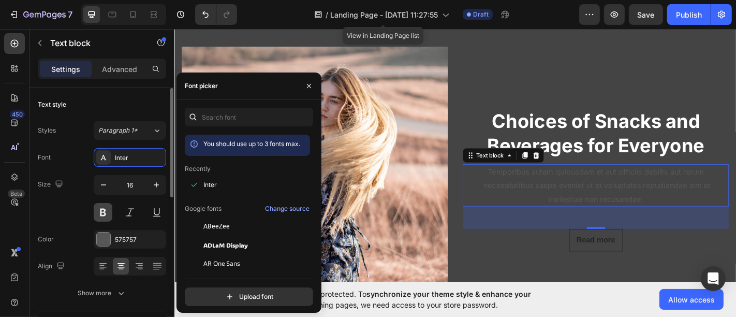
click at [108, 214] on button at bounding box center [103, 212] width 19 height 19
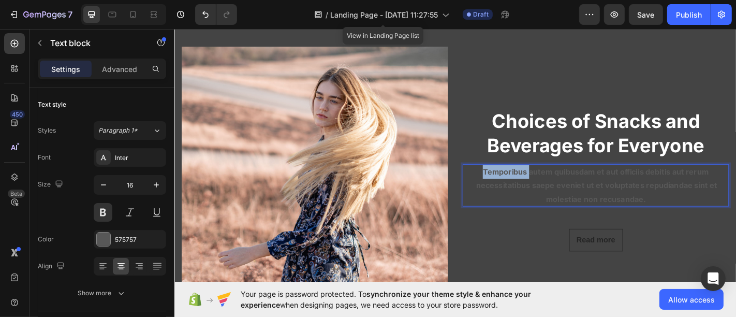
click at [533, 191] on p "Temporibus autem quibusdam et aut officiis debitis aut rerum necessitatibus sae…" at bounding box center [640, 202] width 292 height 45
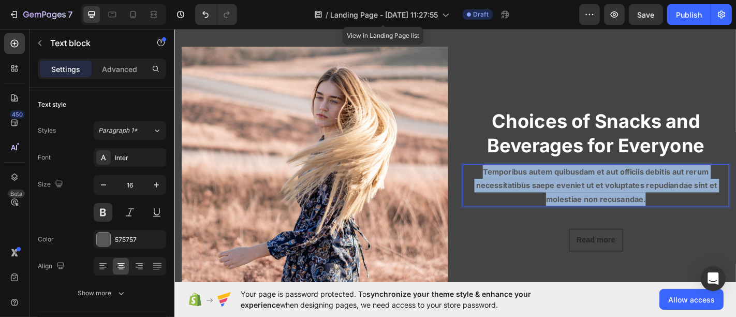
click at [533, 191] on p "Temporibus autem quibusdam et aut officiis debitis aut rerum necessitatibus sae…" at bounding box center [640, 202] width 292 height 45
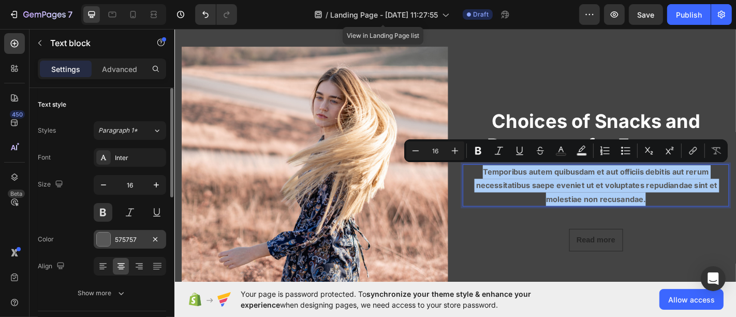
click at [122, 244] on div "575757" at bounding box center [130, 239] width 72 height 19
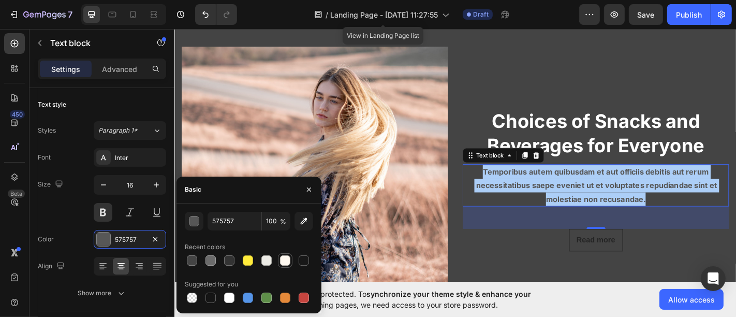
click at [287, 261] on div at bounding box center [285, 260] width 10 height 10
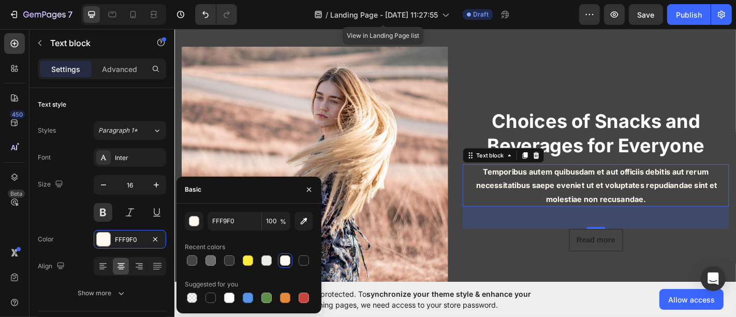
click at [228, 292] on div at bounding box center [229, 297] width 10 height 10
type input "FFFFFF"
click at [302, 194] on button "button" at bounding box center [309, 189] width 17 height 17
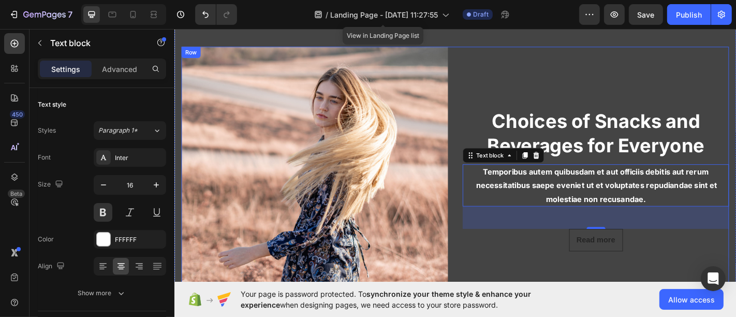
click at [652, 156] on strong "Choices of Snacks and Beverages for Everyone" at bounding box center [640, 144] width 240 height 52
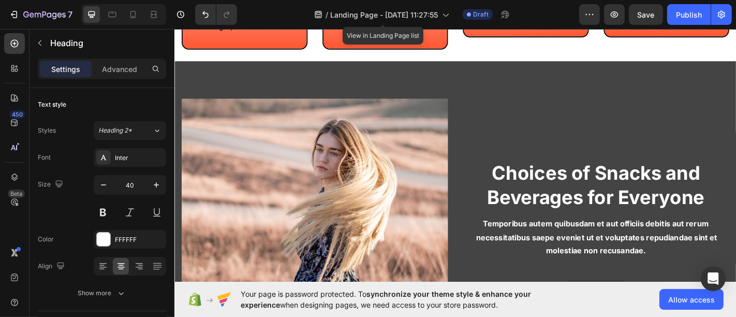
scroll to position [526, 0]
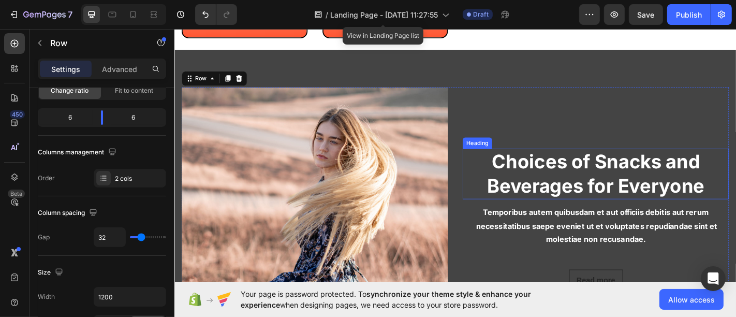
scroll to position [699, 0]
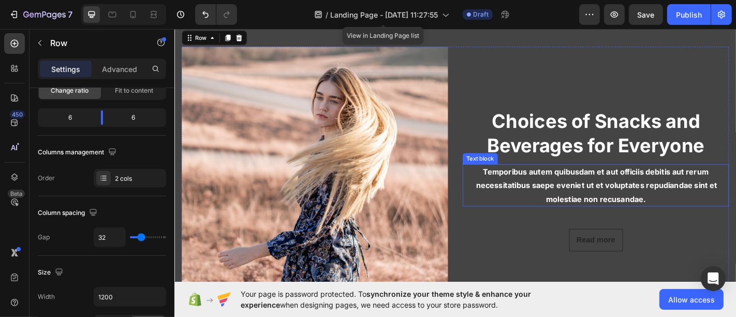
click at [633, 199] on p "Temporibus autem quibusdam et aut officiis debitis aut rerum necessitatibus sae…" at bounding box center [640, 202] width 292 height 45
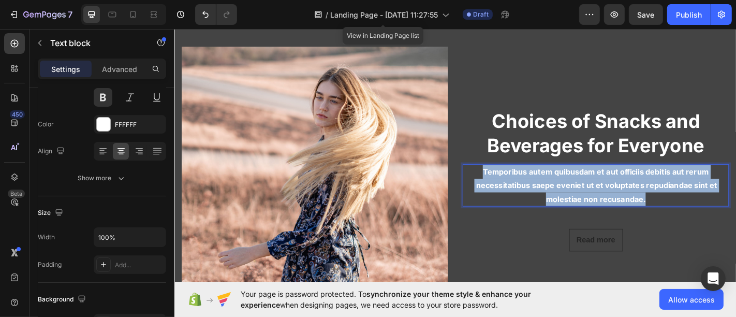
click at [633, 199] on p "Temporibus autem quibusdam et aut officiis debitis aut rerum necessitatibus sae…" at bounding box center [640, 202] width 292 height 45
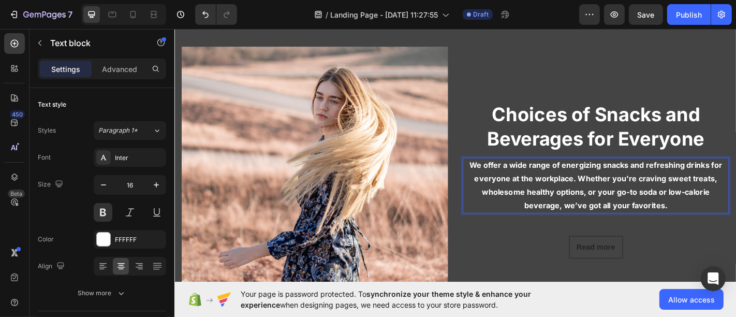
click at [602, 182] on p "We offer a wide range of energizing snacks and refreshing drinks for everyone a…" at bounding box center [640, 202] width 292 height 60
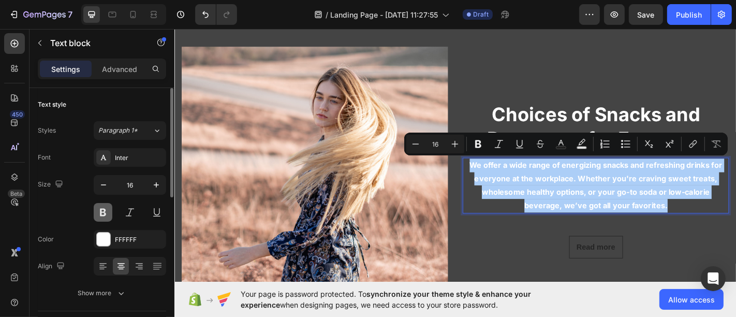
click at [108, 214] on button at bounding box center [103, 212] width 19 height 19
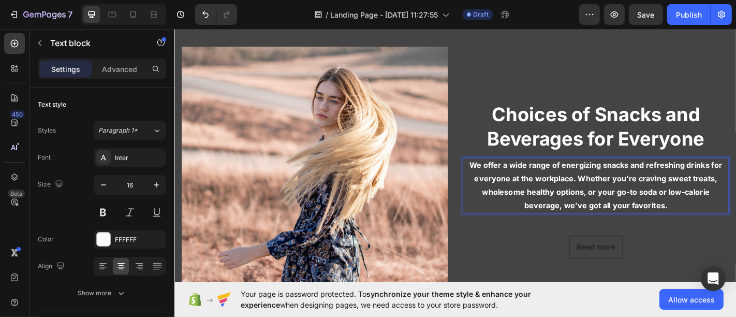
click at [603, 209] on p "We offer a wide range of energizing snacks and refreshing drinks for everyone a…" at bounding box center [640, 202] width 292 height 60
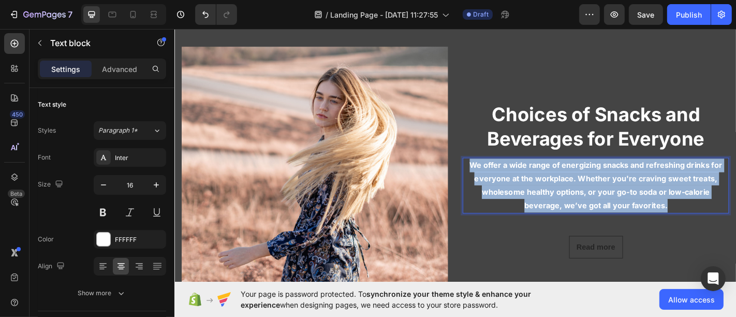
click at [603, 209] on p "We offer a wide range of energizing snacks and refreshing drinks for everyone a…" at bounding box center [640, 202] width 292 height 60
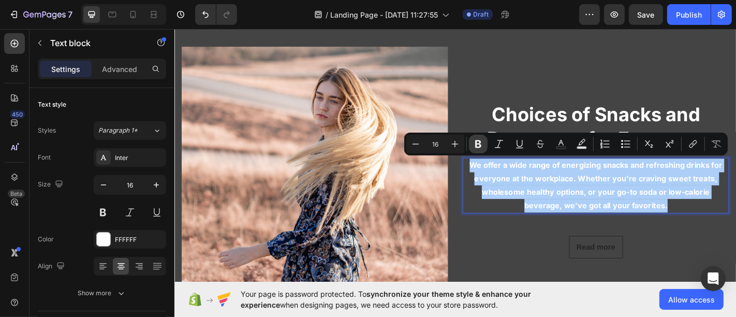
click at [479, 147] on icon "Editor contextual toolbar" at bounding box center [478, 144] width 6 height 8
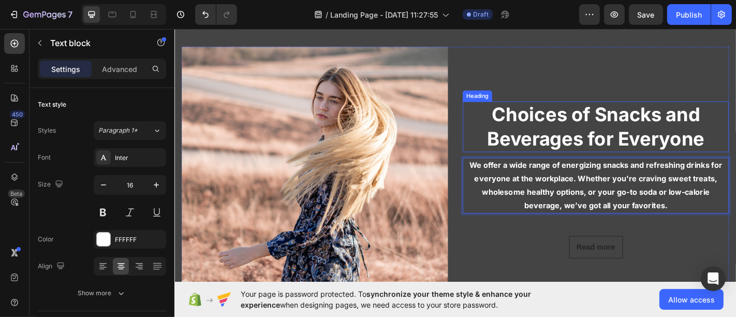
click at [510, 158] on h3 "Choices of Snacks and Beverages for Everyone" at bounding box center [640, 137] width 294 height 56
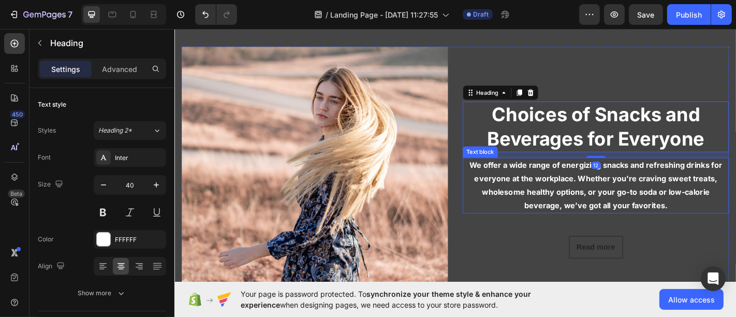
click at [523, 200] on p "We offer a wide range of energizing snacks and refreshing drinks for everyone a…" at bounding box center [640, 202] width 292 height 60
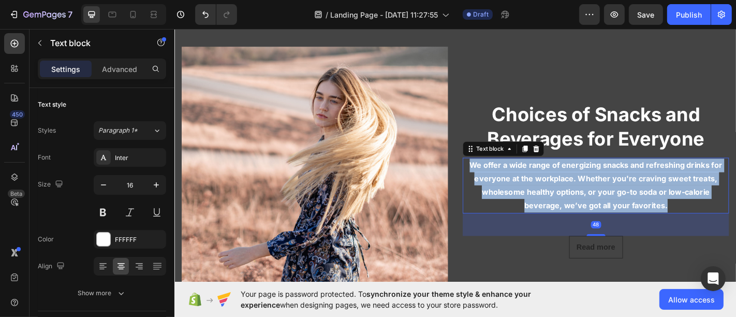
click at [523, 200] on p "We offer a wide range of energizing snacks and refreshing drinks for everyone a…" at bounding box center [640, 202] width 292 height 60
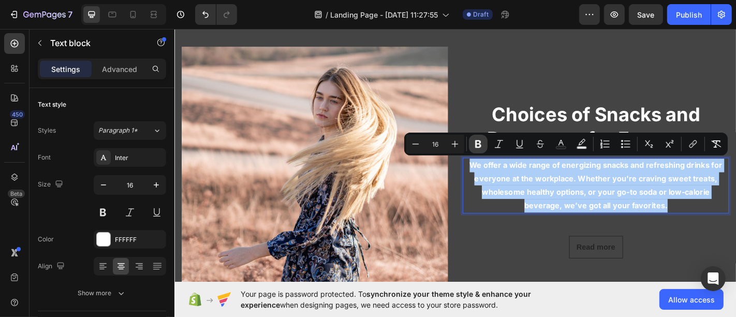
click at [479, 149] on icon "Editor contextual toolbar" at bounding box center [478, 144] width 10 height 10
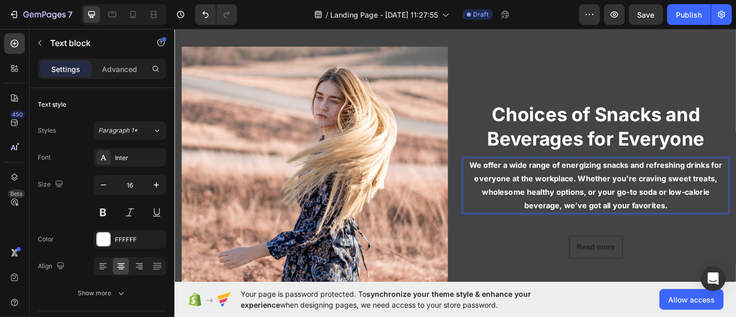
click at [526, 191] on p "We offer a wide range of energizing snacks and refreshing drinks for everyone a…" at bounding box center [640, 202] width 292 height 60
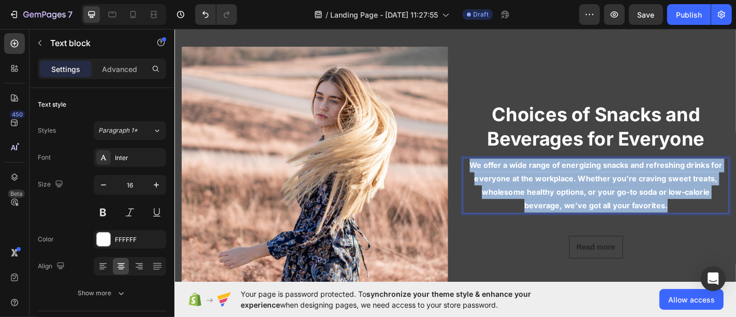
drag, startPoint x: 493, startPoint y: 175, endPoint x: 716, endPoint y: 217, distance: 226.8
click at [716, 217] on p "We offer a wide range of energizing snacks and refreshing drinks for everyone a…" at bounding box center [640, 202] width 292 height 60
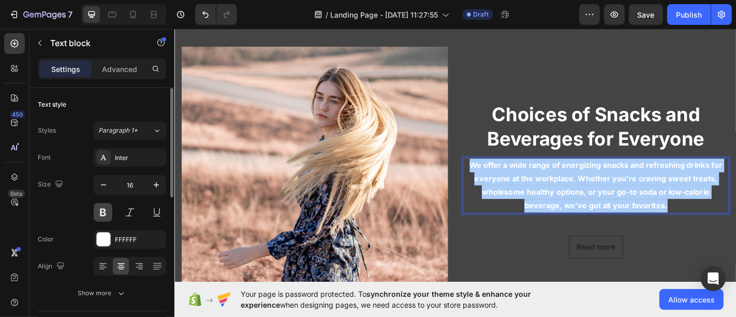
click at [100, 206] on button at bounding box center [103, 212] width 19 height 19
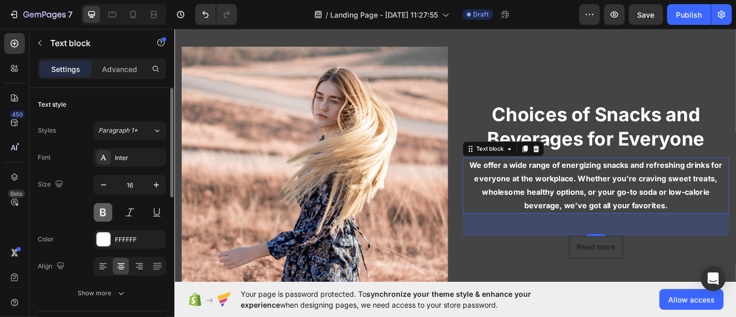
click at [100, 206] on button at bounding box center [103, 212] width 19 height 19
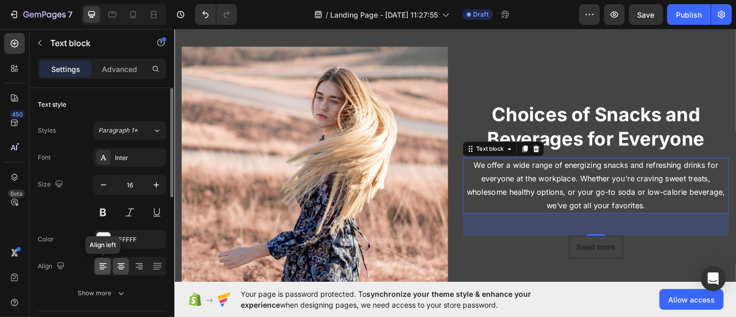
click at [108, 261] on icon at bounding box center [103, 266] width 10 height 10
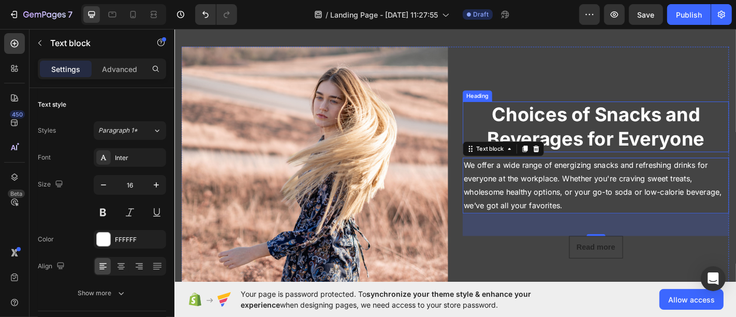
click at [609, 128] on strong "Choices of Snacks and Beverages for Everyone" at bounding box center [640, 137] width 240 height 52
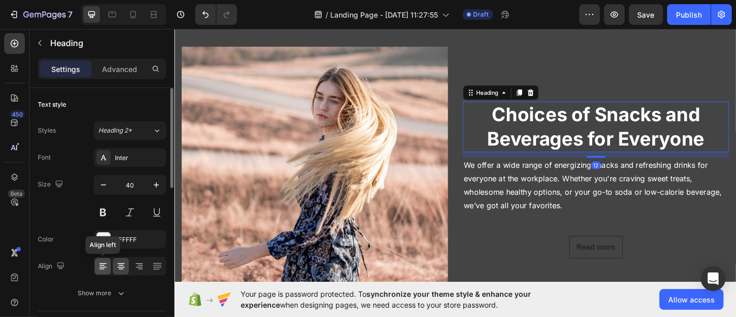
click at [103, 265] on icon at bounding box center [103, 266] width 10 height 10
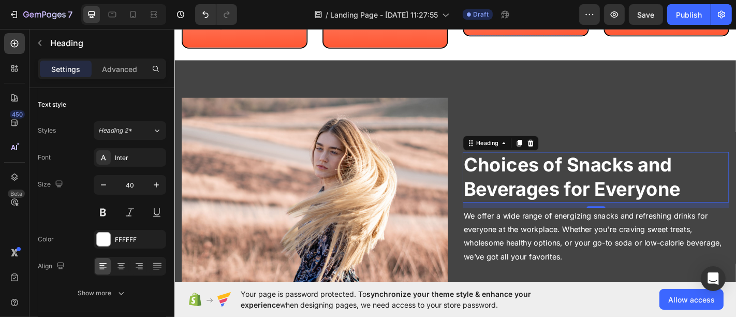
scroll to position [642, 0]
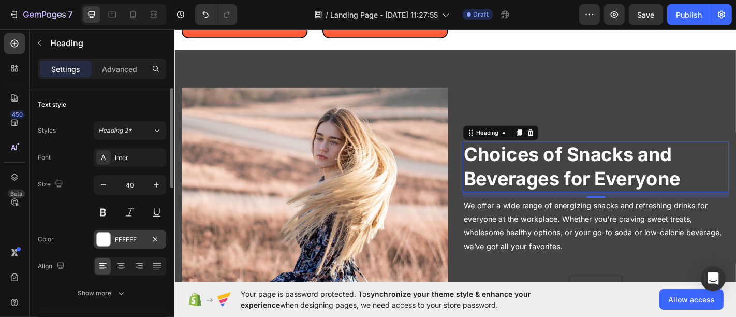
click at [128, 235] on div "FFFFFF" at bounding box center [130, 239] width 30 height 9
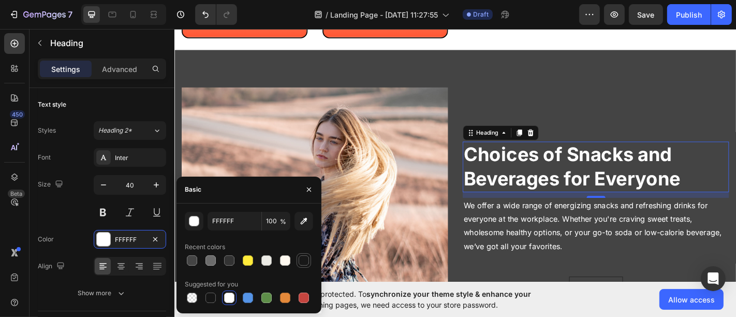
click at [299, 261] on div at bounding box center [304, 260] width 10 height 10
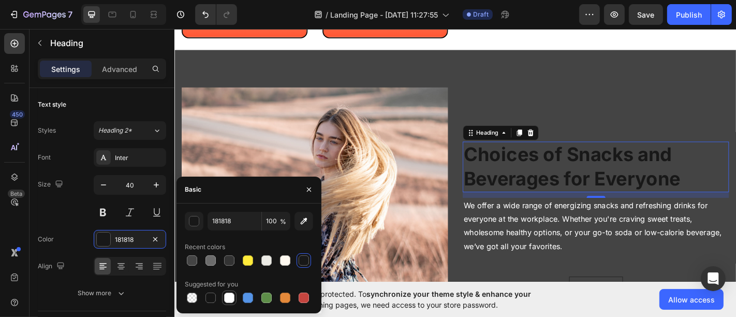
click at [217, 297] on div at bounding box center [210, 297] width 14 height 14
click at [244, 226] on input "151515" at bounding box center [235, 221] width 54 height 19
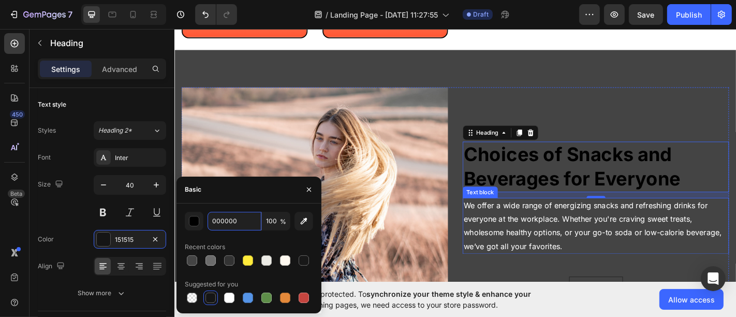
type input "0000000"
click at [578, 263] on p "We offer a wide range of energizing snacks and refreshing drinks for everyone a…" at bounding box center [640, 247] width 292 height 60
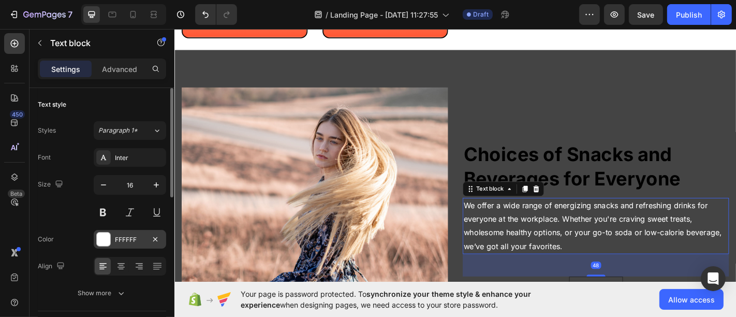
click at [117, 235] on div "FFFFFF" at bounding box center [130, 239] width 30 height 9
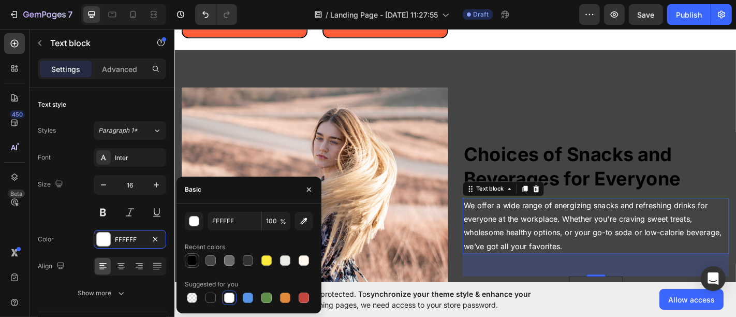
click at [185, 258] on div at bounding box center [192, 260] width 14 height 14
type input "000000"
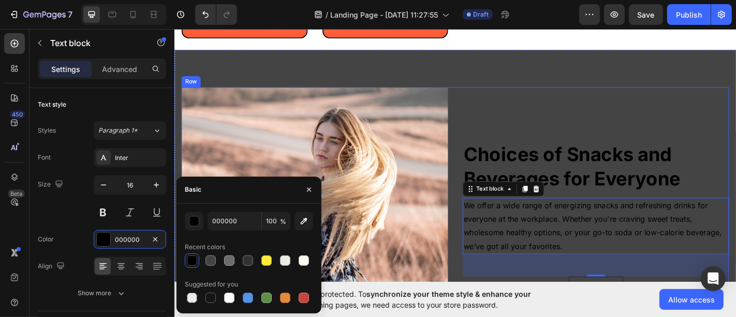
click at [544, 136] on div "Choices of Snacks and Beverages for Everyone Heading We offer a wide range of e…" at bounding box center [640, 241] width 294 height 294
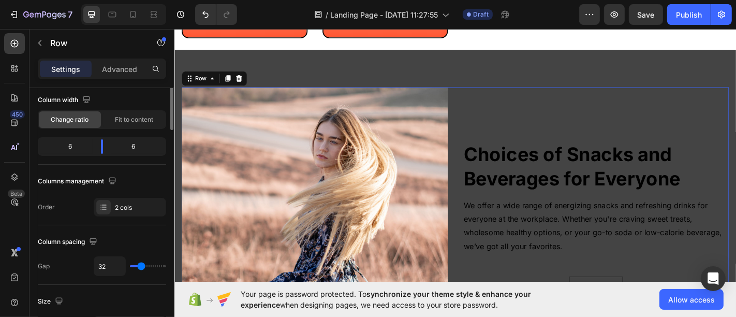
scroll to position [0, 0]
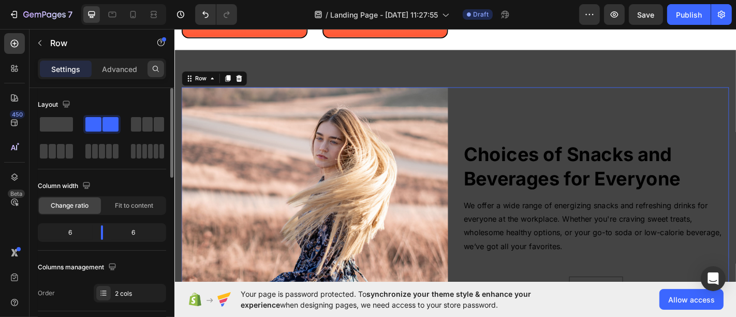
click at [152, 70] on icon at bounding box center [156, 69] width 8 height 8
click at [52, 52] on div "Row" at bounding box center [88, 42] width 118 height 27
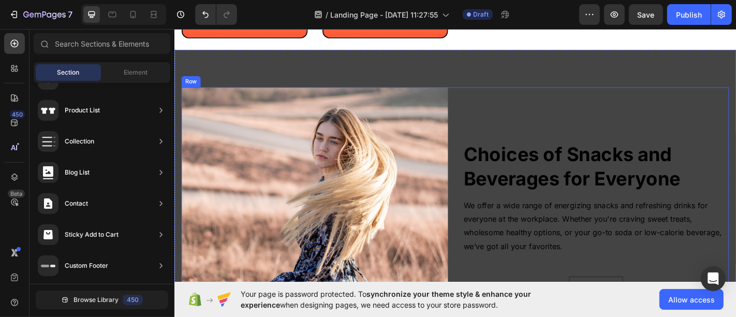
click at [562, 141] on div "Choices of Snacks and Beverages for Everyone Heading We offer a wide range of e…" at bounding box center [640, 241] width 294 height 294
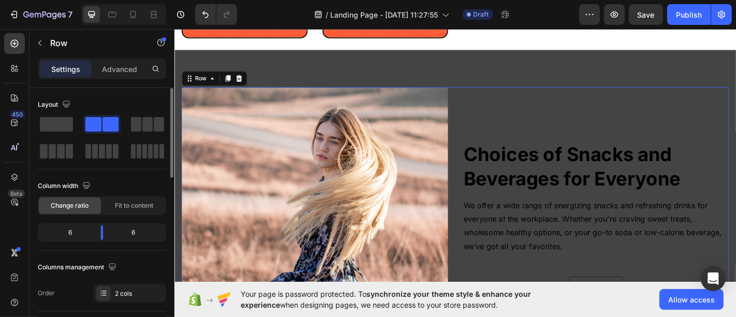
click at [124, 74] on div "Advanced" at bounding box center [120, 69] width 52 height 17
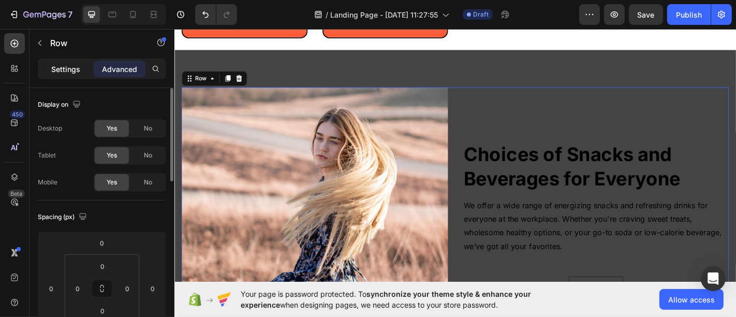
click at [47, 67] on div "Settings" at bounding box center [66, 69] width 52 height 17
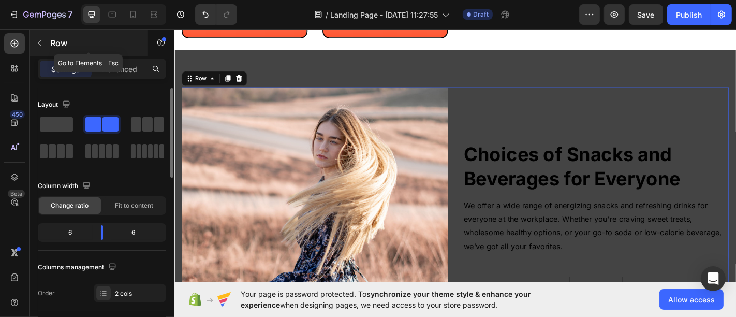
click at [46, 47] on button "button" at bounding box center [40, 43] width 17 height 17
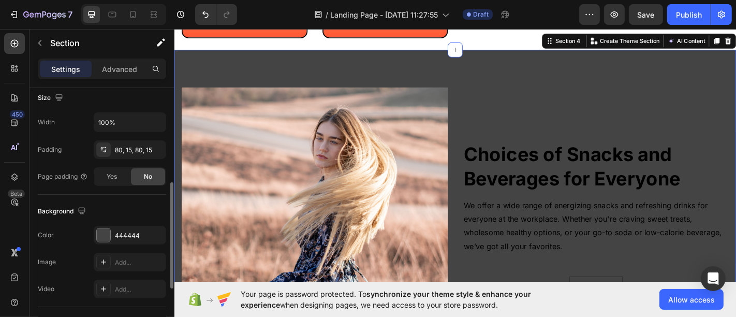
scroll to position [287, 0]
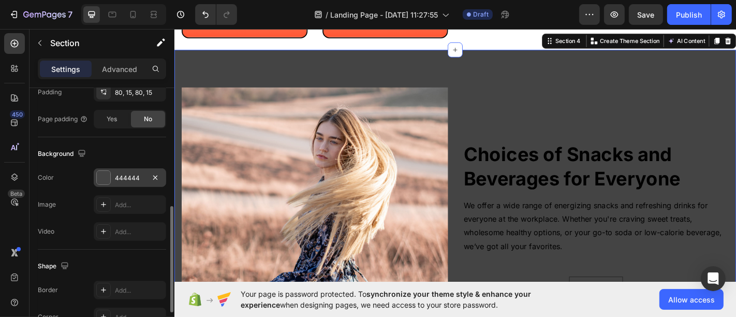
click at [134, 173] on div "444444" at bounding box center [130, 177] width 30 height 9
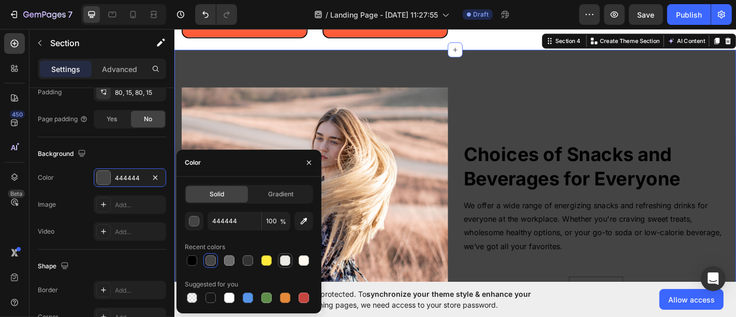
click at [285, 260] on div at bounding box center [285, 260] width 10 height 10
type input "ECEBE5"
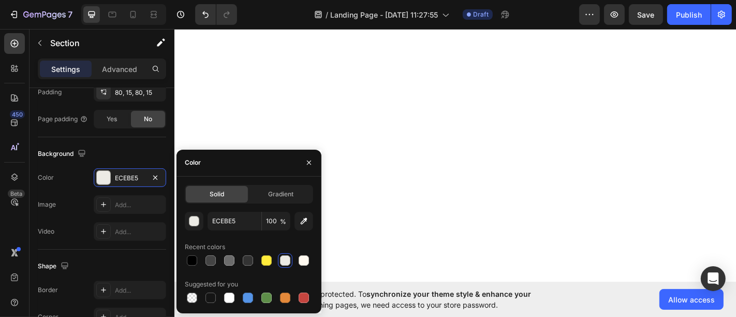
scroll to position [699, 0]
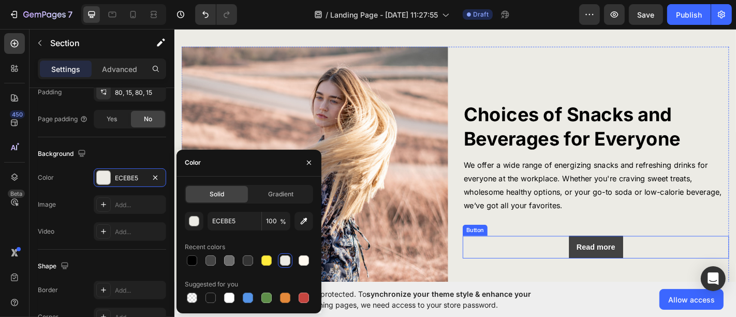
click at [645, 274] on button "Read more" at bounding box center [640, 270] width 60 height 25
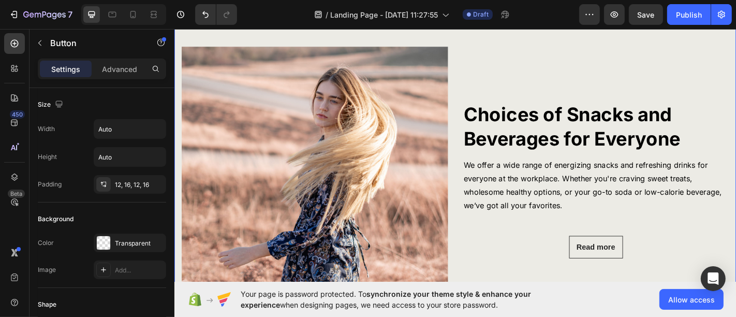
click at [307, 202] on img at bounding box center [329, 196] width 294 height 294
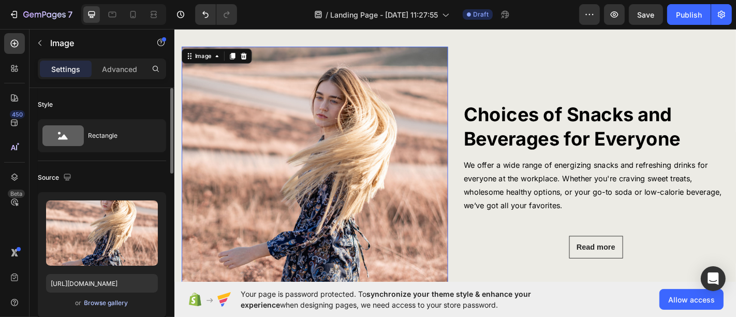
click at [106, 304] on div "Browse gallery" at bounding box center [106, 302] width 44 height 9
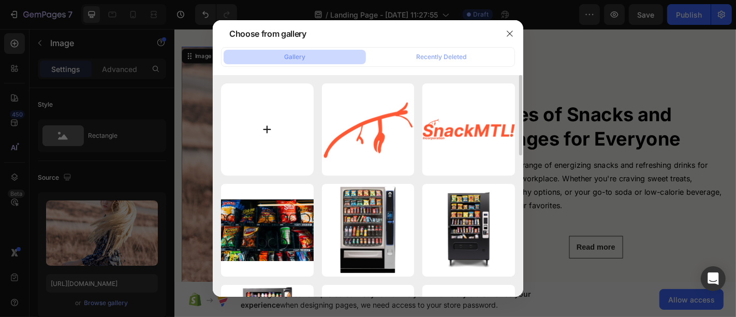
click at [256, 137] on input "file" at bounding box center [267, 129] width 93 height 93
type input "C:\fakepath\iStock-458463905.jpg"
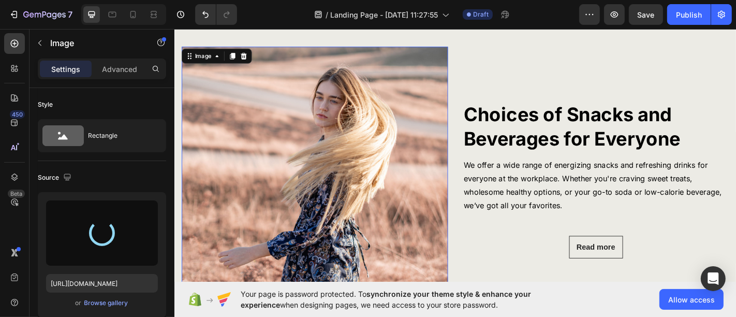
type input "https://cdn.shopify.com/s/files/1/0768/0271/9981/files/gempages_581585180947382…"
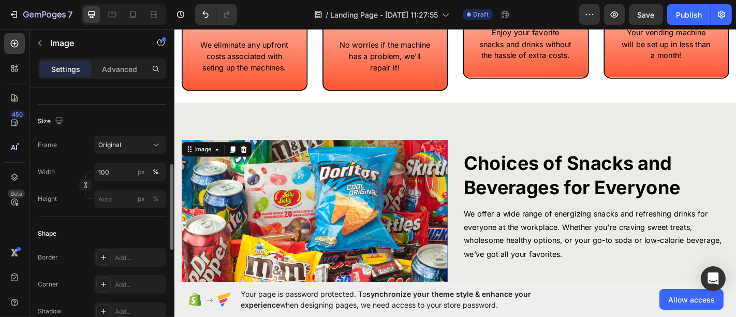
scroll to position [287, 0]
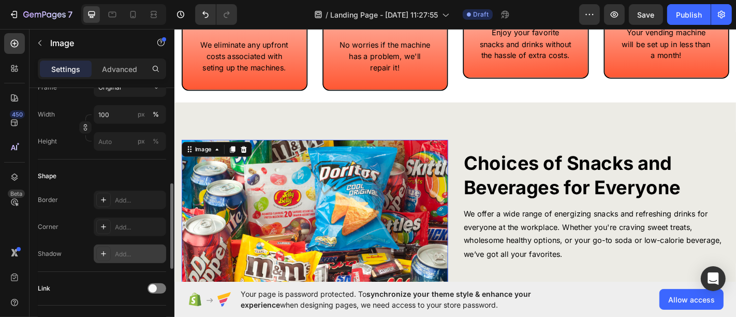
click at [105, 254] on icon at bounding box center [103, 253] width 8 height 8
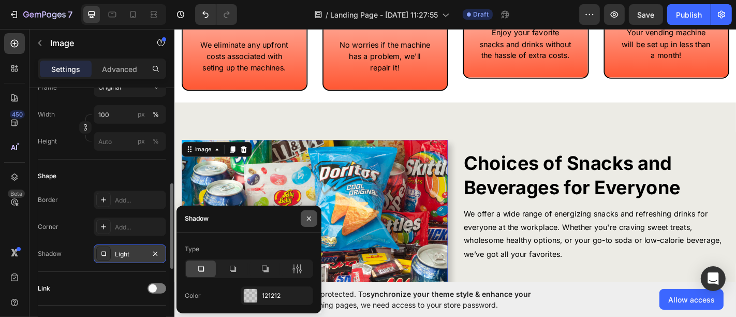
click at [312, 218] on icon "button" at bounding box center [309, 218] width 8 height 8
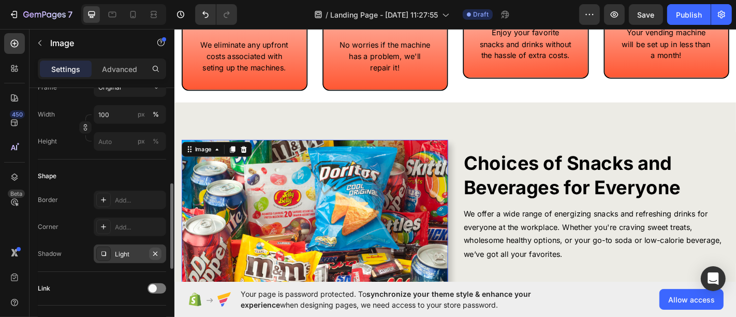
click at [156, 254] on icon "button" at bounding box center [155, 253] width 8 height 8
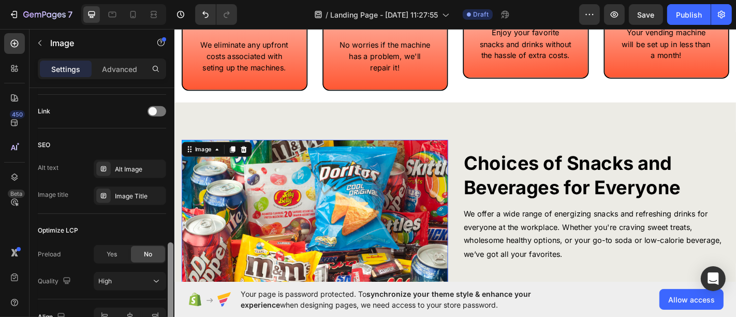
scroll to position [349, 0]
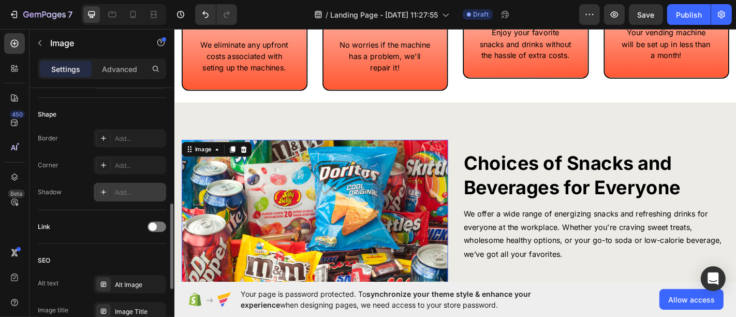
click at [256, 256] on img at bounding box center [329, 250] width 294 height 196
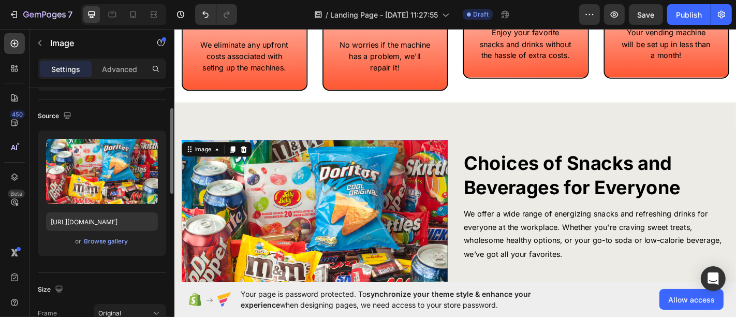
scroll to position [0, 0]
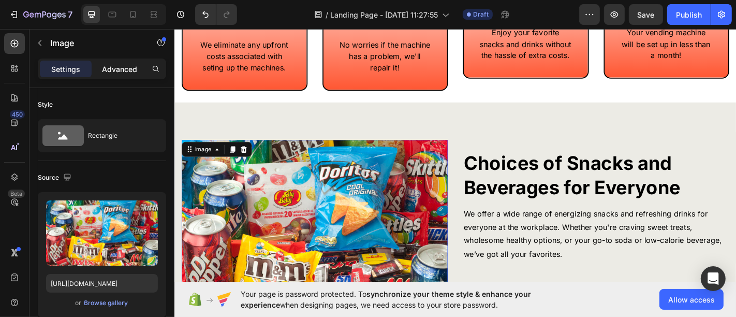
click at [118, 73] on p "Advanced" at bounding box center [119, 69] width 35 height 11
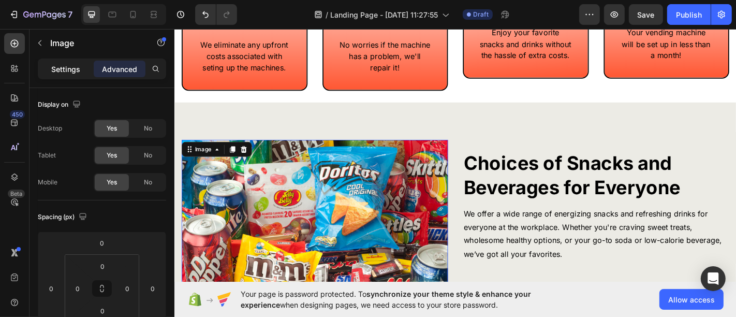
click at [67, 64] on p "Settings" at bounding box center [65, 69] width 29 height 11
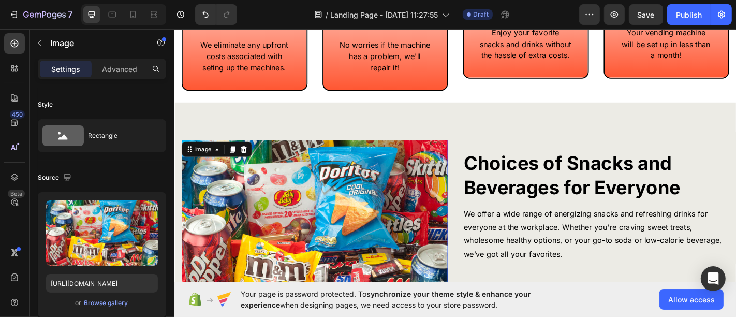
click at [302, 213] on img at bounding box center [329, 250] width 294 height 196
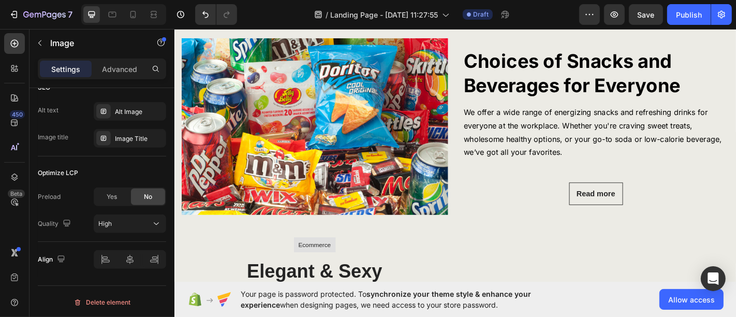
scroll to position [690, 0]
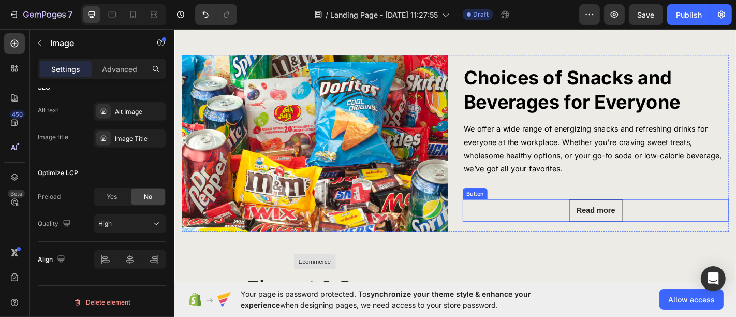
click at [564, 230] on div "Read more Button" at bounding box center [640, 229] width 294 height 25
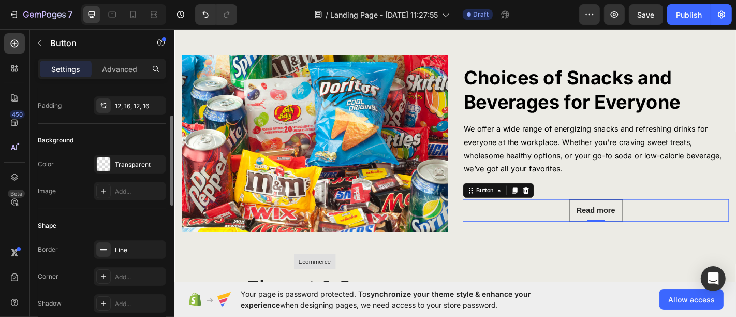
scroll to position [0, 0]
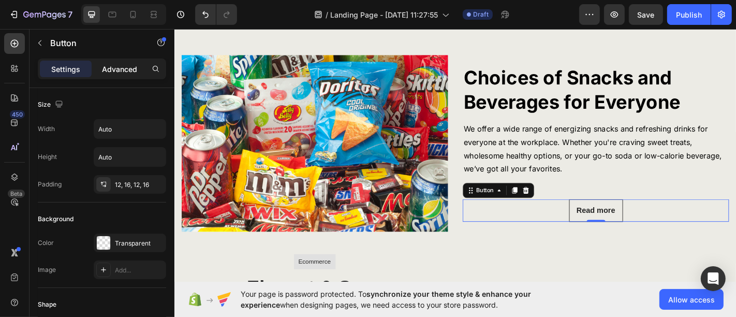
click at [108, 72] on p "Advanced" at bounding box center [119, 69] width 35 height 11
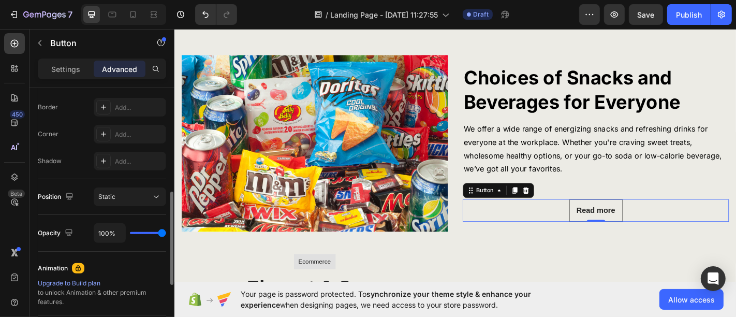
scroll to position [458, 0]
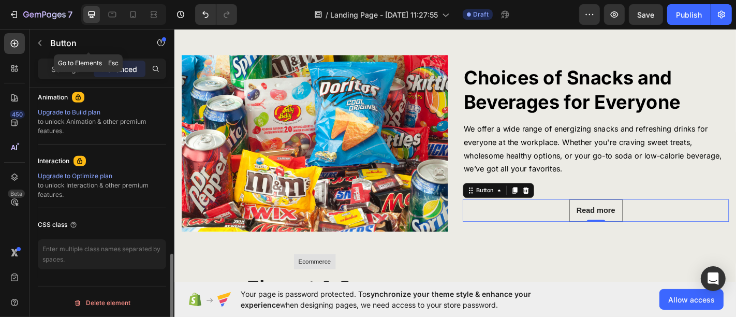
click at [55, 43] on p "Button" at bounding box center [94, 43] width 88 height 12
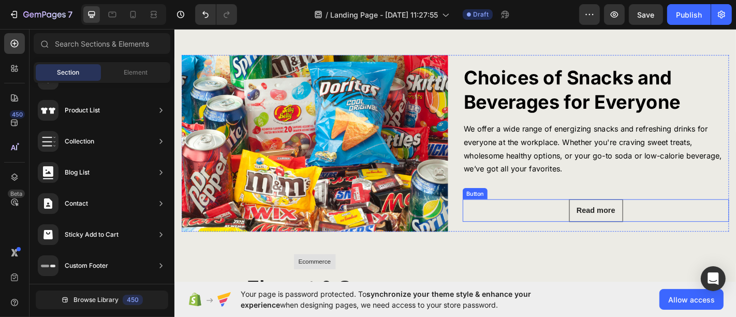
click at [583, 228] on div "Read more Button" at bounding box center [640, 229] width 294 height 25
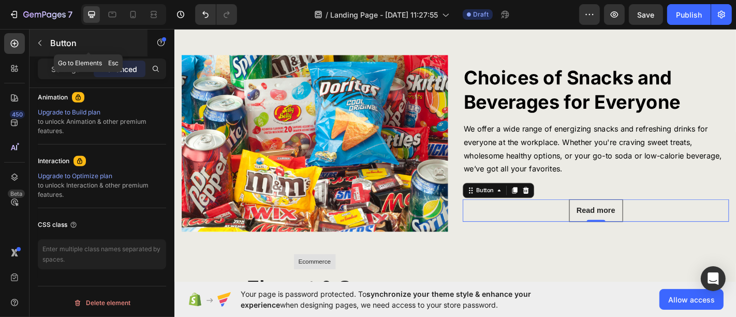
click at [50, 50] on div "Button" at bounding box center [88, 42] width 118 height 27
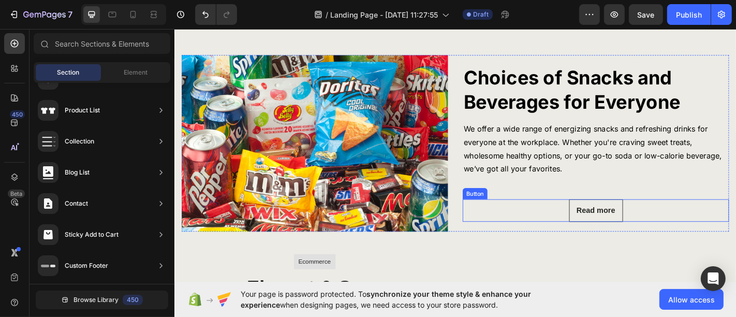
click at [528, 223] on div "Read more Button" at bounding box center [640, 229] width 294 height 25
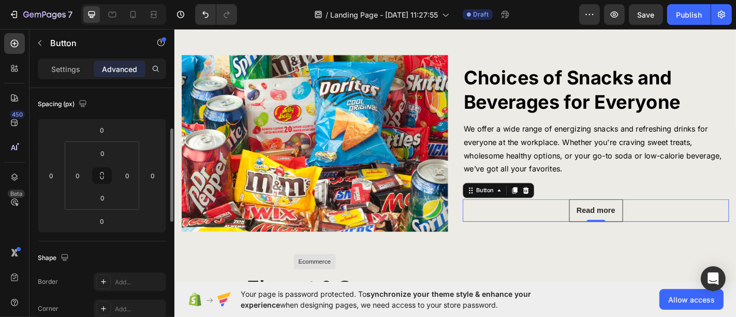
scroll to position [0, 0]
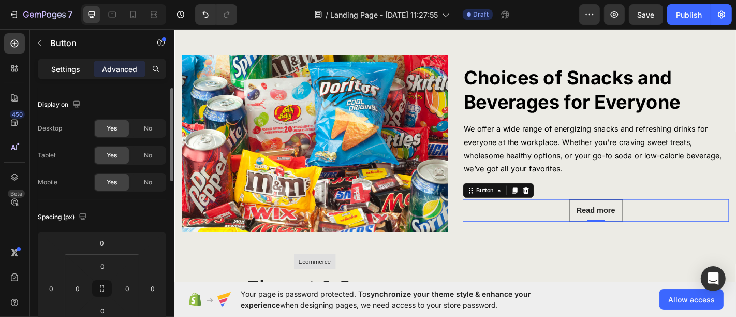
click at [63, 70] on p "Settings" at bounding box center [65, 69] width 29 height 11
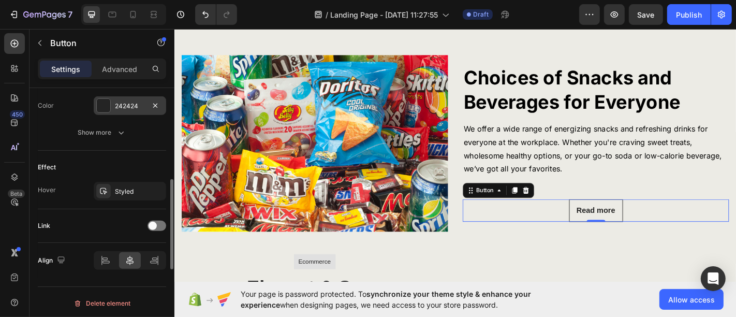
scroll to position [424, 0]
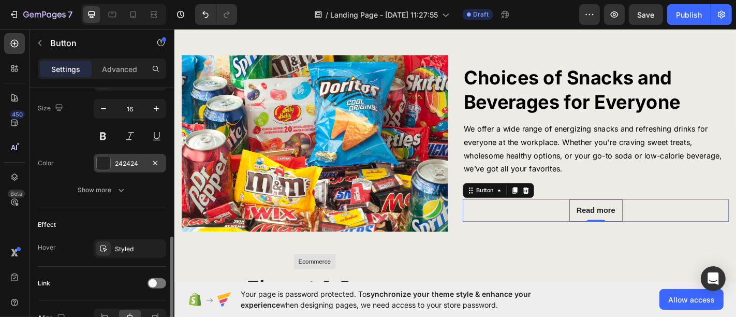
click at [126, 168] on div "242424" at bounding box center [130, 163] width 72 height 19
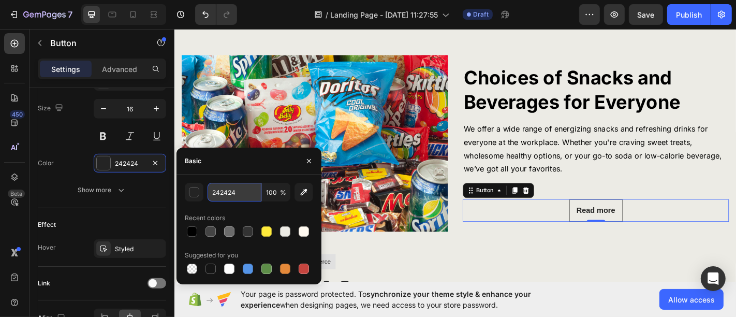
click at [222, 198] on input "242424" at bounding box center [235, 192] width 54 height 19
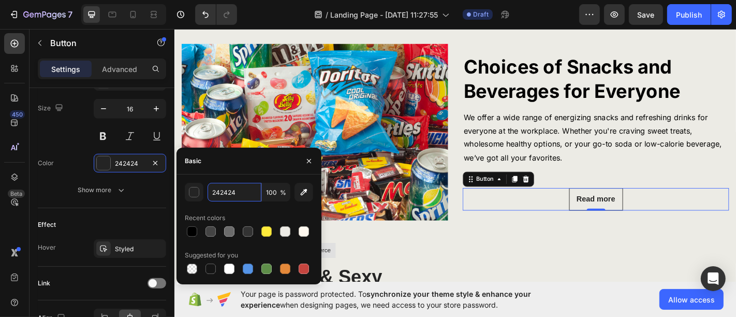
scroll to position [460, 0]
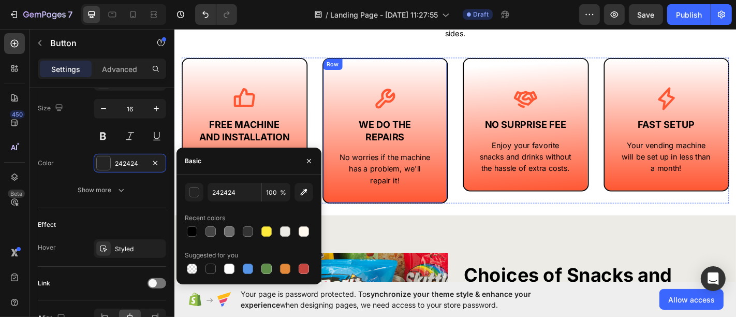
click at [429, 215] on div "Icon WE DO THE REPAIRS Text Block No worries if the machine has a problem, we'l…" at bounding box center [406, 141] width 139 height 161
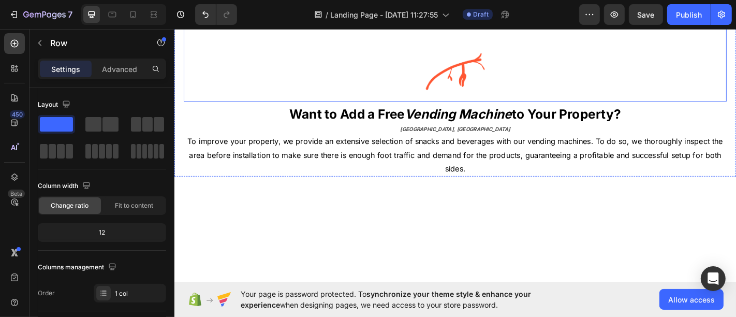
scroll to position [115, 0]
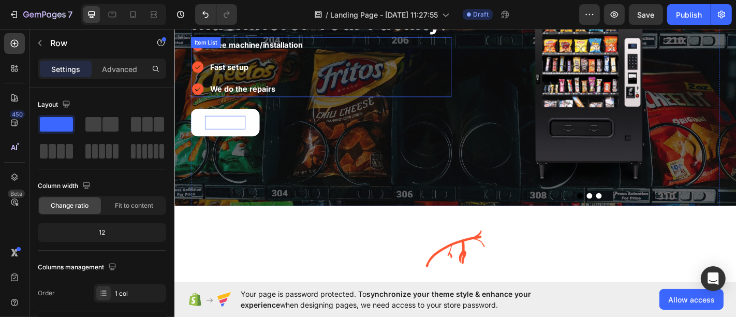
click at [225, 130] on strong "Contact Us" at bounding box center [230, 132] width 45 height 10
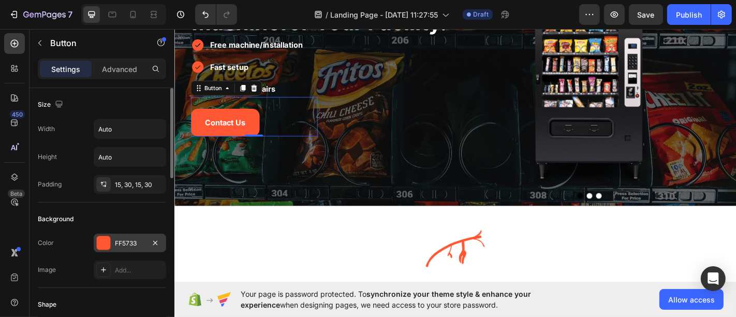
click at [132, 235] on div "FF5733" at bounding box center [130, 242] width 72 height 19
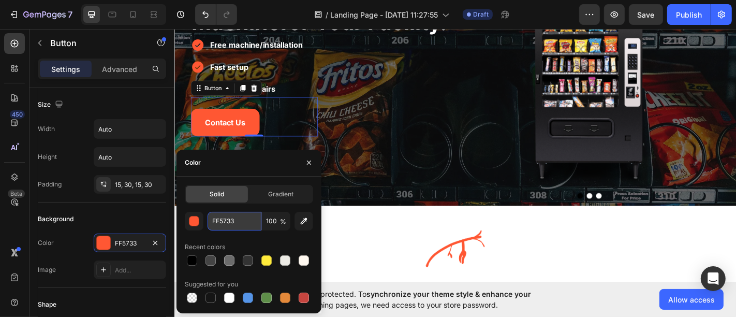
click at [223, 224] on input "FF5733" at bounding box center [235, 221] width 54 height 19
click at [223, 223] on input "FF5733" at bounding box center [235, 221] width 54 height 19
click at [307, 162] on icon "button" at bounding box center [309, 162] width 8 height 8
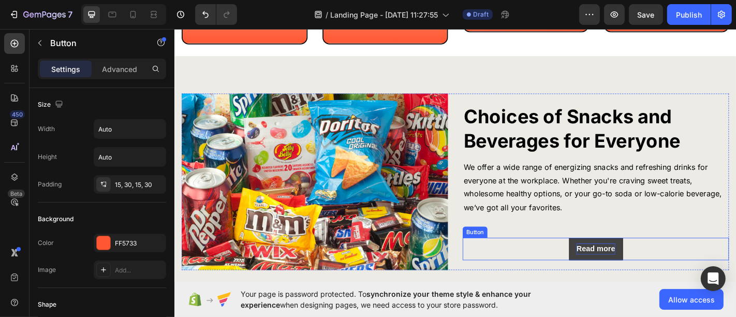
scroll to position [632, 0]
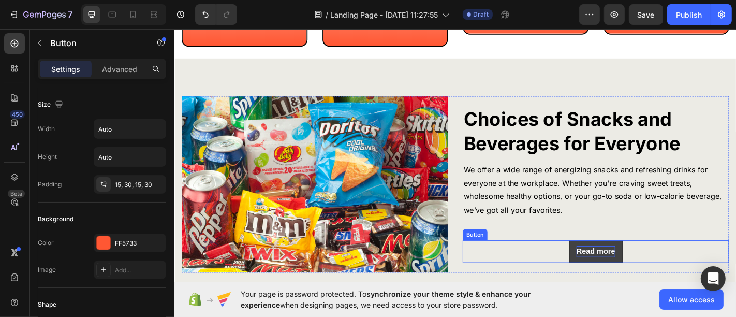
click at [635, 281] on div "Read more" at bounding box center [639, 275] width 43 height 12
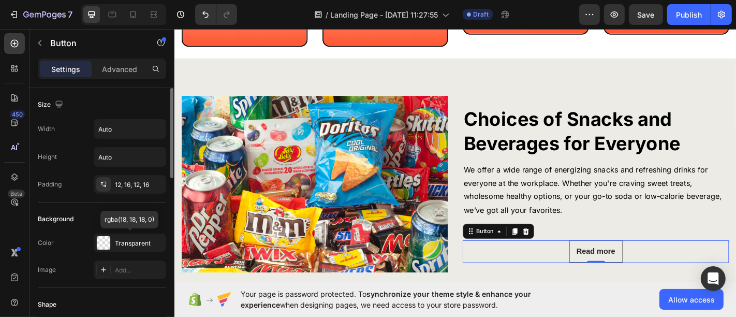
scroll to position [57, 0]
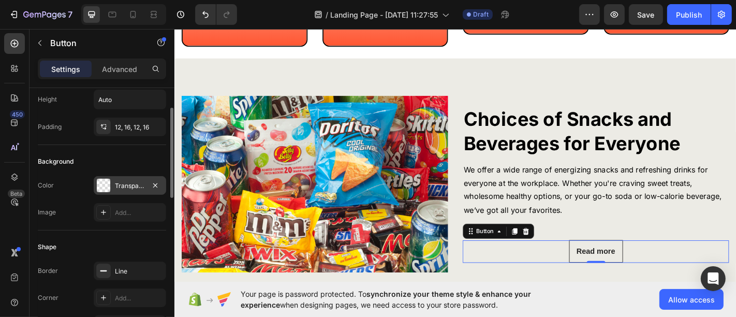
click at [121, 185] on div "Transparent" at bounding box center [130, 185] width 30 height 9
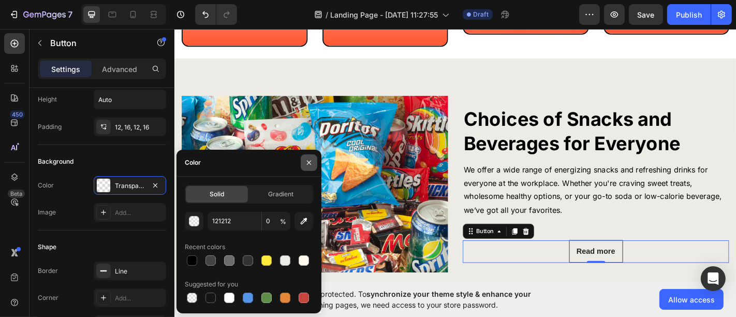
click at [311, 161] on icon "button" at bounding box center [309, 162] width 8 height 8
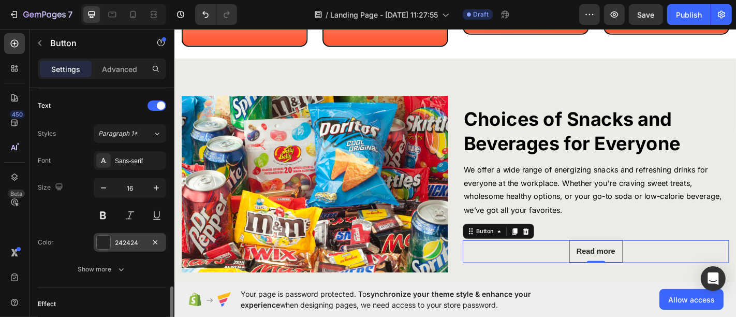
scroll to position [460, 0]
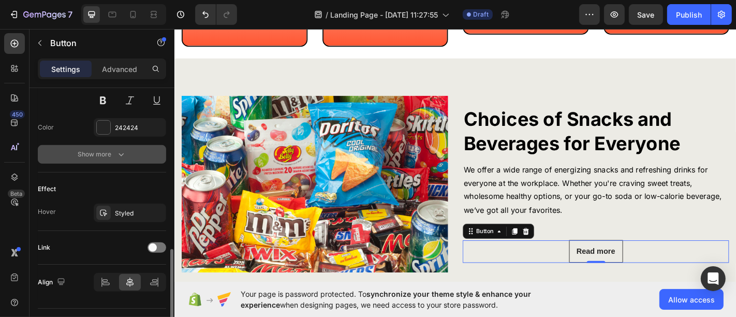
click at [134, 130] on div "242424" at bounding box center [130, 127] width 72 height 19
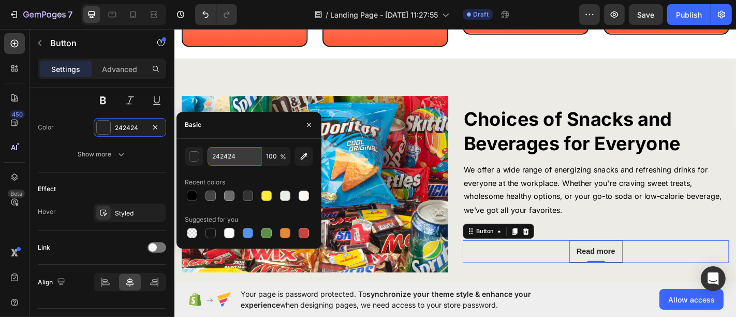
click at [0, 0] on input "242424" at bounding box center [0, 0] width 0 height 0
paste input "FF5733"
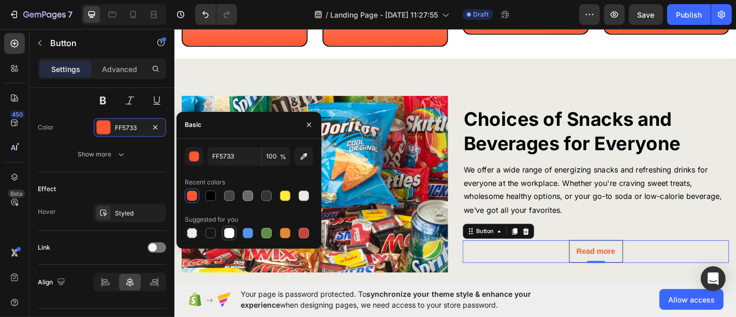
click at [235, 236] on div at bounding box center [229, 233] width 14 height 14
type input "FFFFFF"
click at [307, 130] on button "button" at bounding box center [309, 124] width 17 height 17
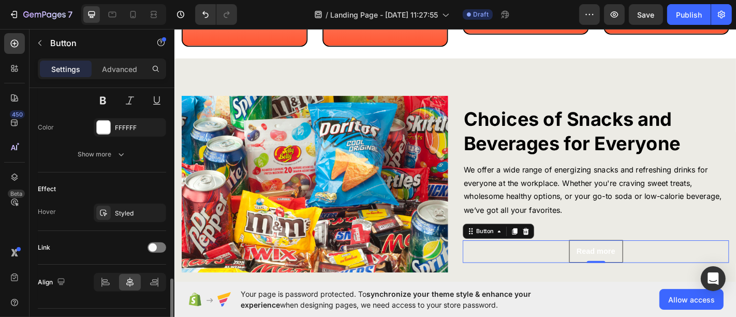
scroll to position [481, 0]
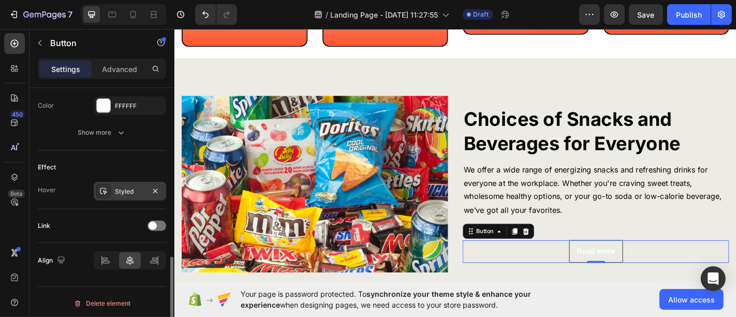
click at [130, 187] on div "Styled" at bounding box center [130, 191] width 30 height 9
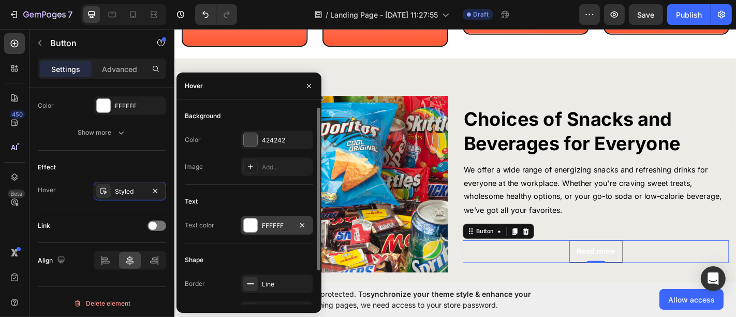
click at [265, 226] on div "FFFFFF" at bounding box center [277, 225] width 30 height 9
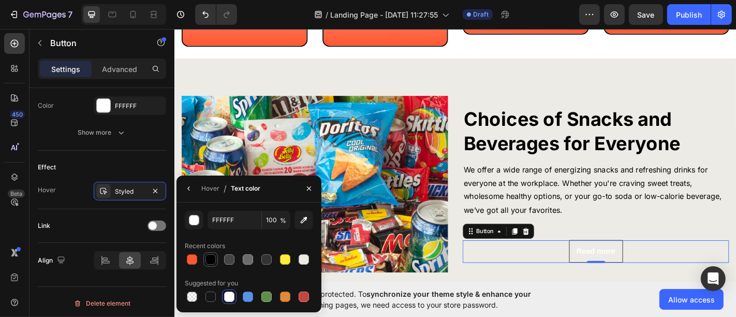
click at [211, 259] on div at bounding box center [210, 259] width 10 height 10
type input "000000"
click at [308, 190] on icon "button" at bounding box center [309, 188] width 8 height 8
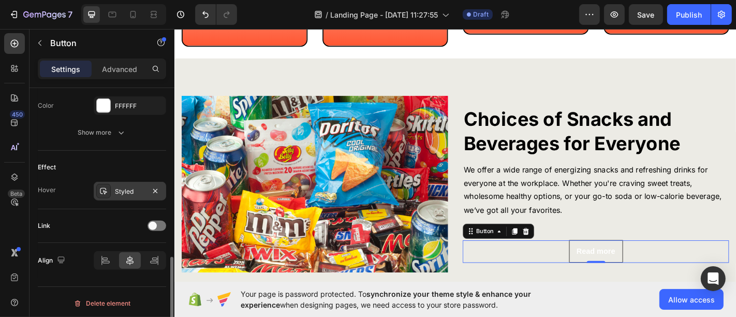
click at [127, 192] on div "Styled" at bounding box center [130, 191] width 30 height 9
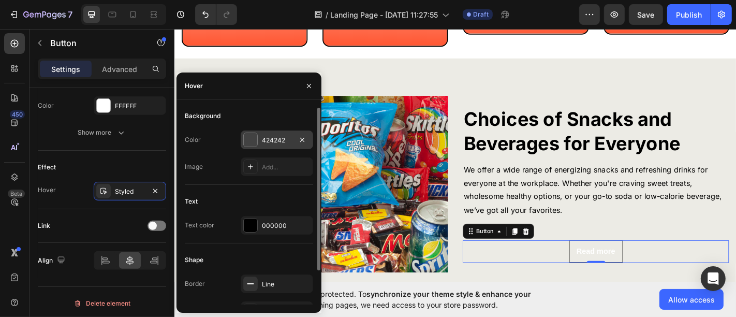
click at [274, 143] on div "424242" at bounding box center [277, 140] width 30 height 9
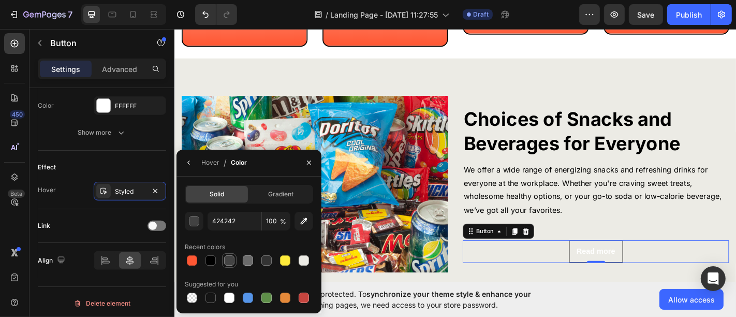
click at [212, 293] on div at bounding box center [210, 297] width 10 height 10
click at [0, 0] on input "151515" at bounding box center [0, 0] width 0 height 0
type input "0000000"
click at [307, 161] on icon "button" at bounding box center [309, 162] width 8 height 8
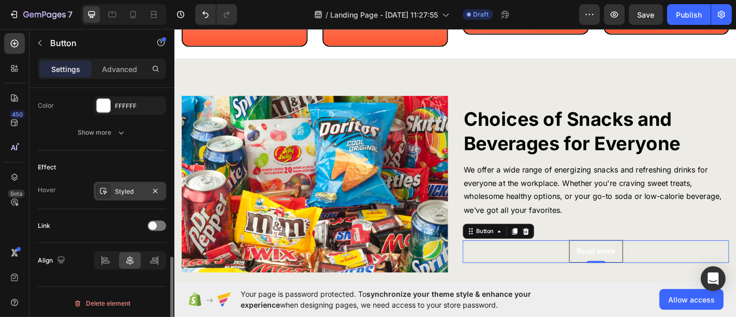
click at [123, 197] on div "Styled" at bounding box center [130, 191] width 72 height 19
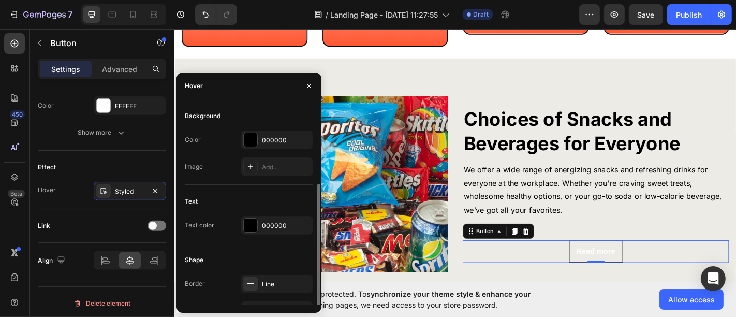
scroll to position [41, 0]
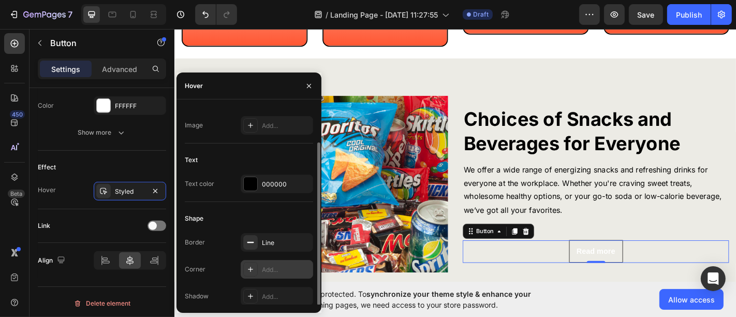
click at [244, 269] on div at bounding box center [250, 269] width 14 height 14
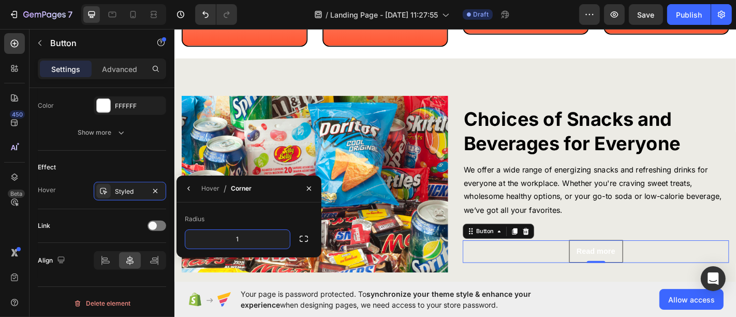
type input "15"
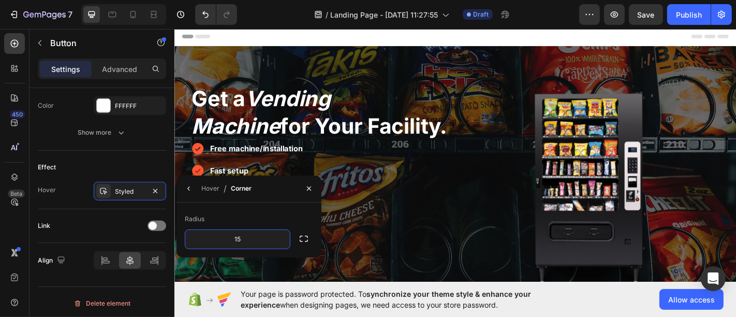
scroll to position [172, 0]
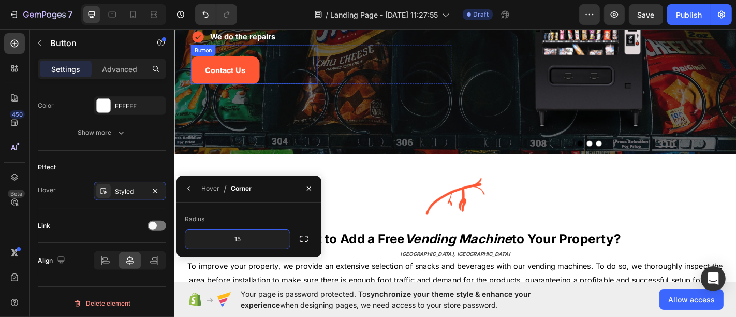
click at [291, 79] on div "Contact Us Button" at bounding box center [262, 68] width 140 height 43
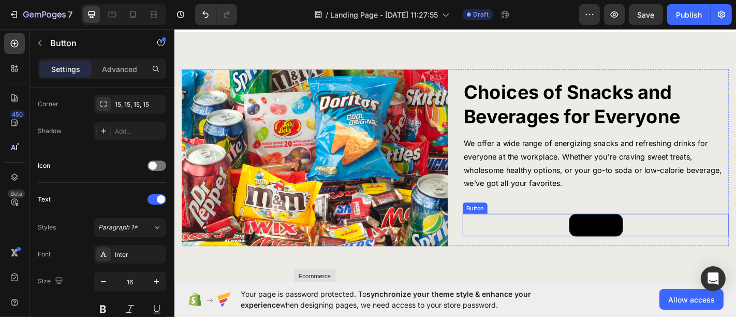
scroll to position [690, 0]
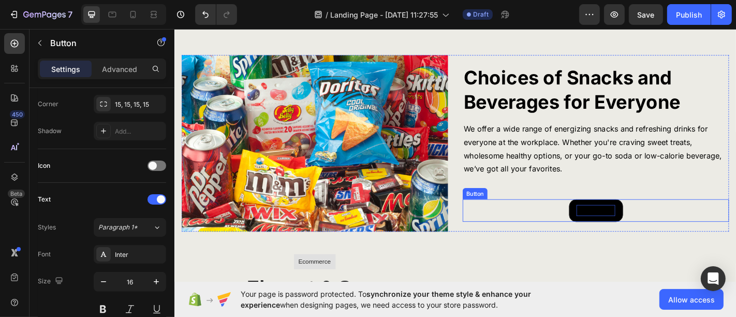
click at [618, 224] on div "Read more" at bounding box center [639, 230] width 43 height 12
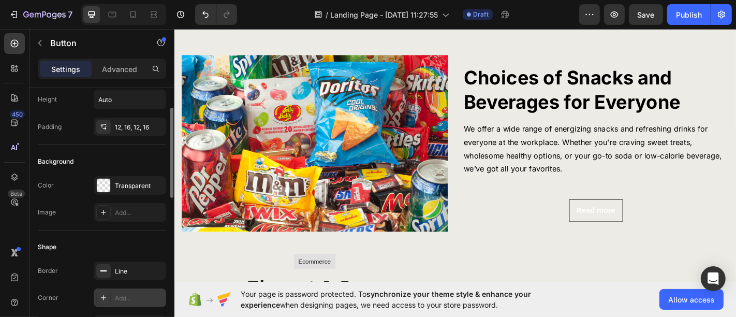
scroll to position [115, 0]
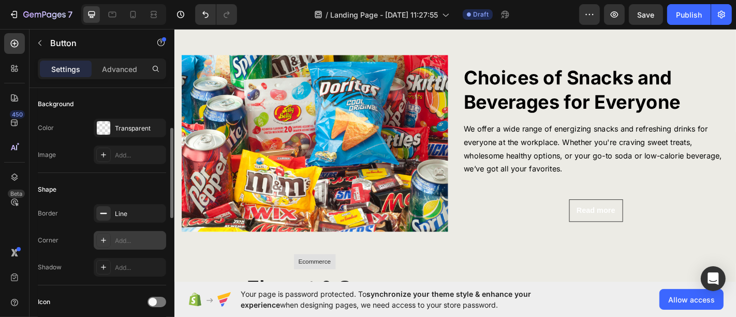
click at [100, 241] on icon at bounding box center [103, 240] width 8 height 8
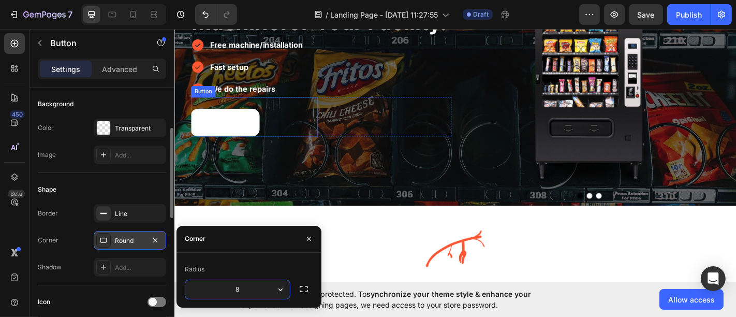
click at [239, 142] on button "Contact Us" at bounding box center [230, 132] width 76 height 31
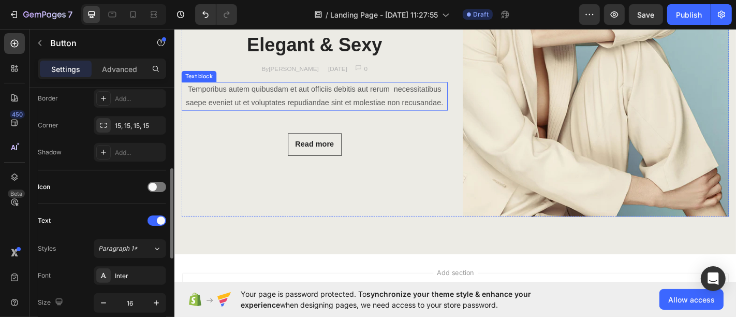
scroll to position [862, 0]
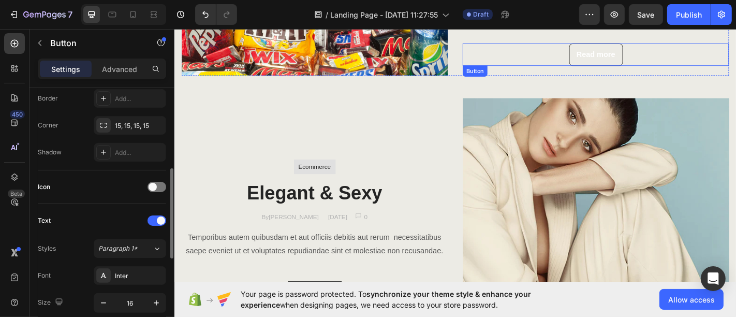
click at [663, 55] on div "Read more Button" at bounding box center [640, 57] width 294 height 25
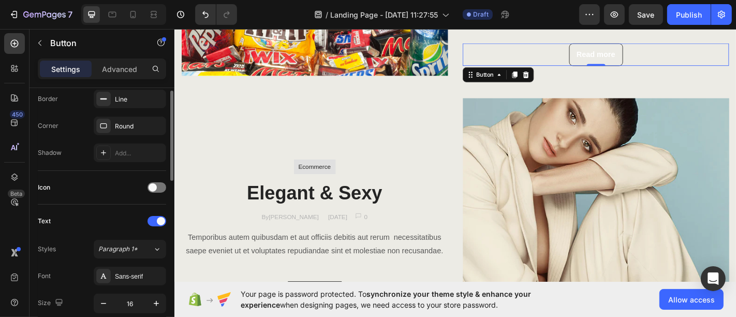
scroll to position [172, 0]
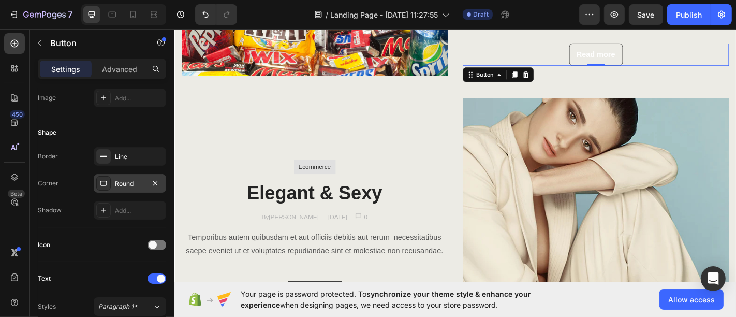
click at [125, 188] on div "Round" at bounding box center [130, 183] width 72 height 19
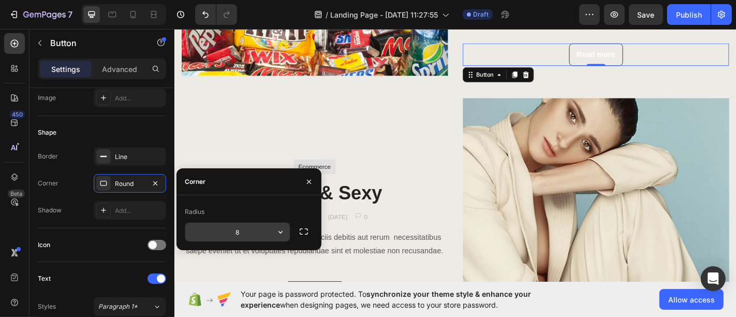
click at [242, 229] on input "8" at bounding box center [237, 232] width 105 height 19
click at [258, 231] on input "16" at bounding box center [237, 232] width 105 height 19
type input "15"
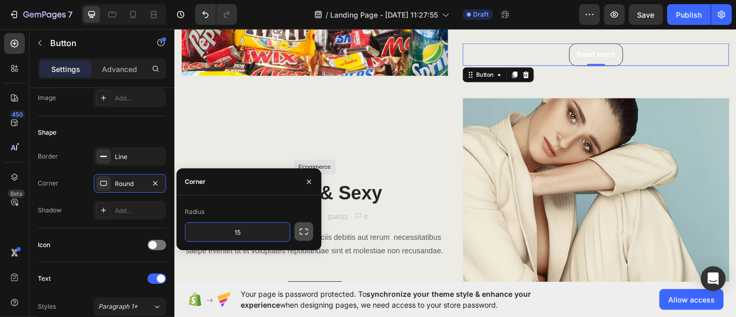
click at [304, 233] on icon "button" at bounding box center [304, 231] width 10 height 10
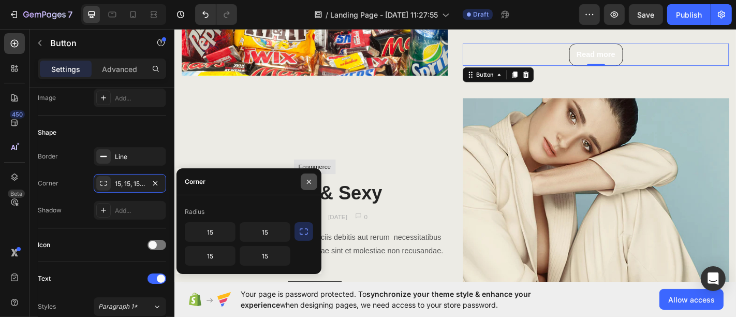
click at [305, 180] on icon "button" at bounding box center [309, 181] width 8 height 8
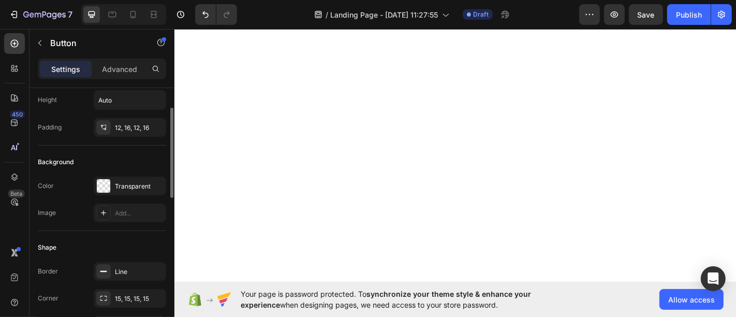
scroll to position [690, 0]
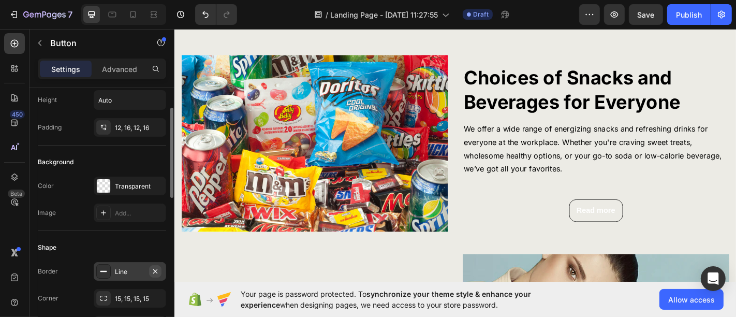
click at [156, 271] on icon "button" at bounding box center [155, 271] width 8 height 8
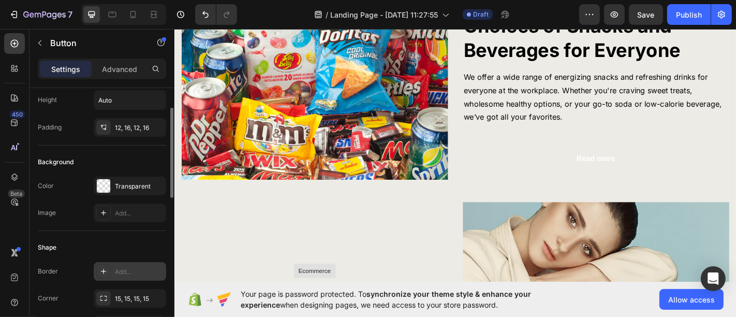
scroll to position [0, 0]
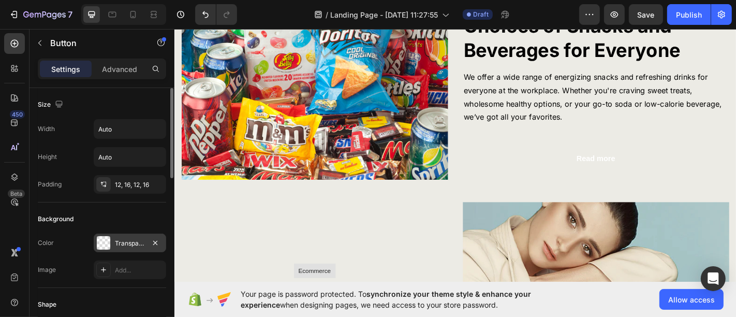
click at [102, 241] on div at bounding box center [103, 242] width 13 height 13
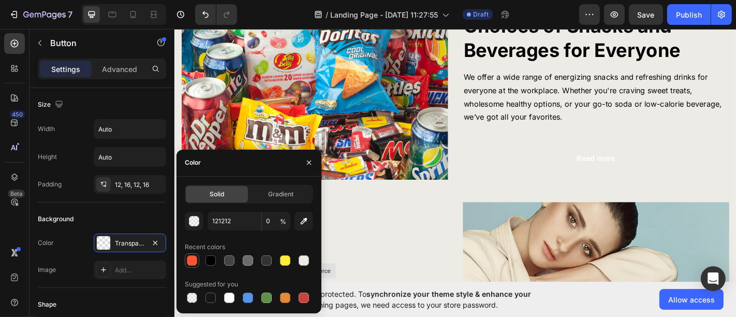
click at [196, 257] on div at bounding box center [192, 260] width 10 height 10
type input "FF5733"
type input "100"
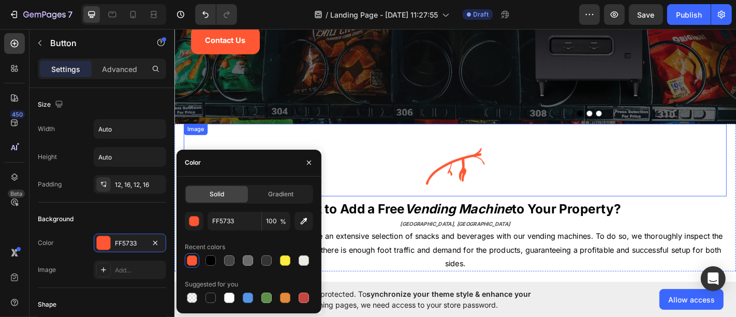
scroll to position [172, 0]
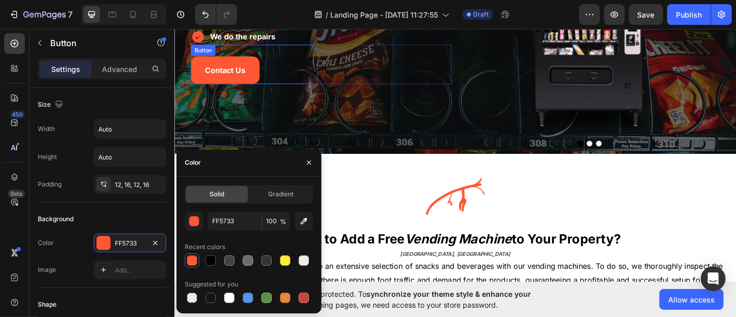
click at [270, 77] on div "Contact Us Button" at bounding box center [262, 68] width 140 height 43
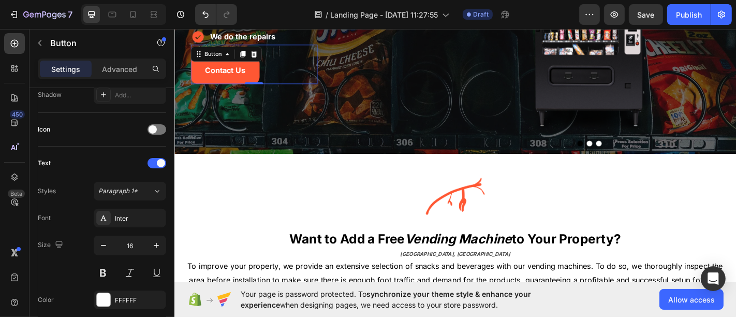
scroll to position [402, 0]
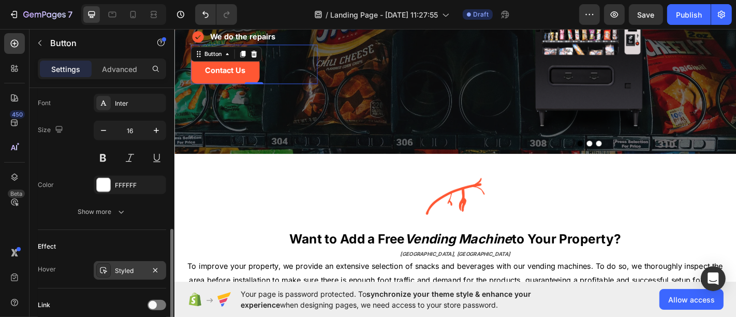
click at [140, 266] on div "Styled" at bounding box center [130, 270] width 30 height 9
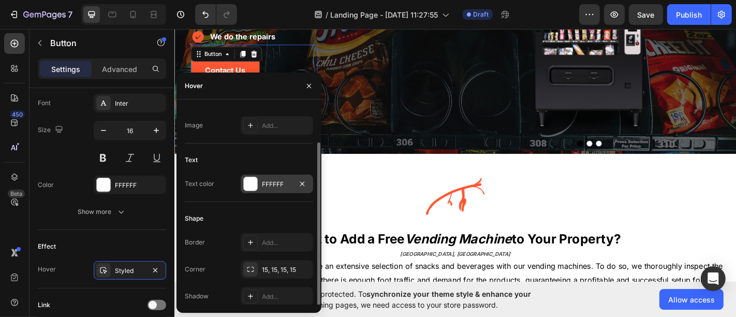
click at [275, 185] on div "FFFFFF" at bounding box center [277, 184] width 30 height 9
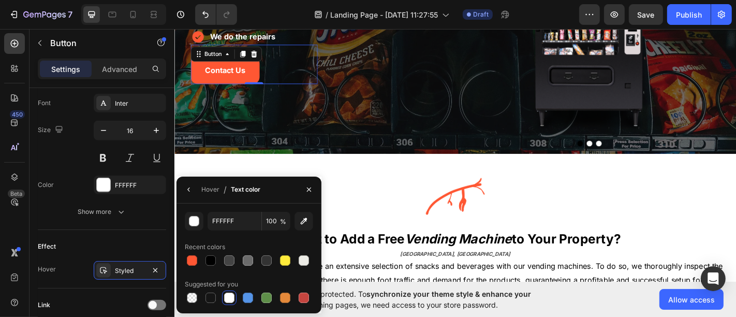
click at [187, 296] on div at bounding box center [192, 297] width 10 height 10
type input "000000"
type input "0"
click at [304, 188] on button "button" at bounding box center [309, 189] width 17 height 17
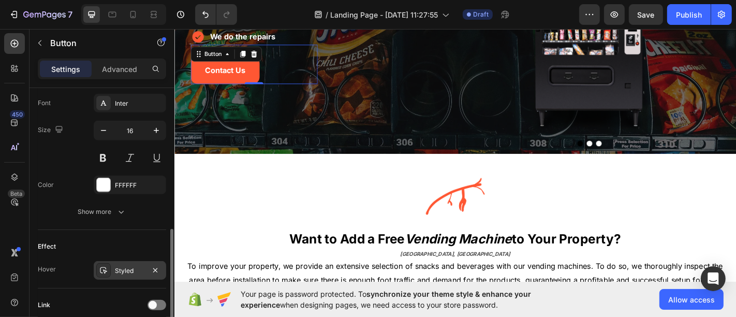
click at [134, 276] on div "Styled" at bounding box center [130, 270] width 72 height 19
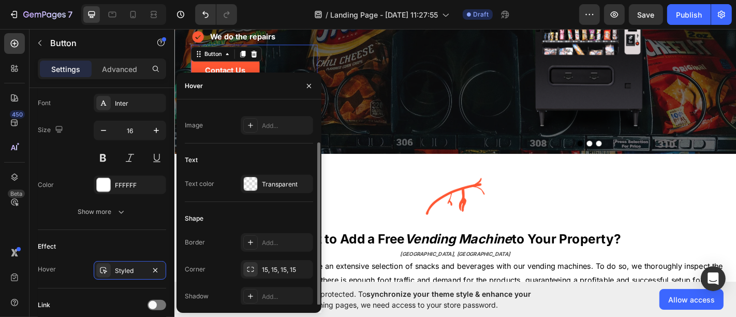
scroll to position [0, 0]
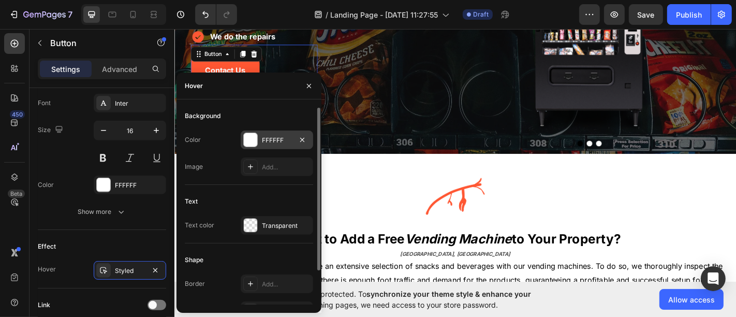
click at [263, 144] on div "FFFFFF" at bounding box center [277, 139] width 72 height 19
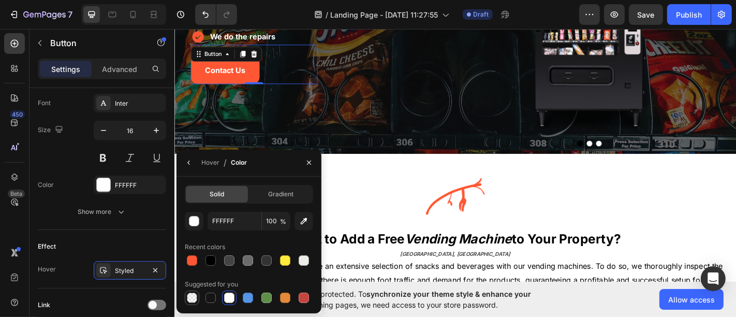
drag, startPoint x: 188, startPoint y: 296, endPoint x: 199, endPoint y: 274, distance: 24.1
click at [189, 296] on div at bounding box center [192, 297] width 10 height 10
type input "000000"
type input "0"
click at [309, 163] on icon "button" at bounding box center [309, 162] width 4 height 4
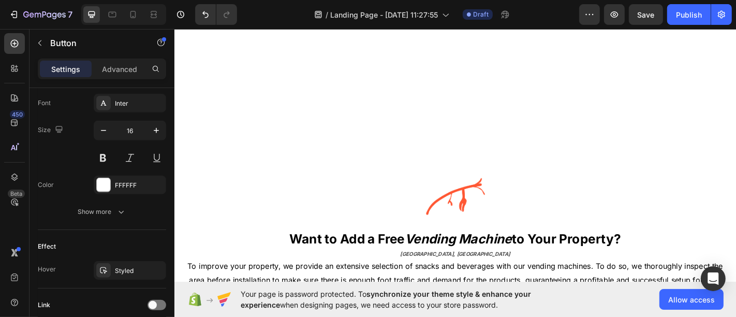
scroll to position [690, 0]
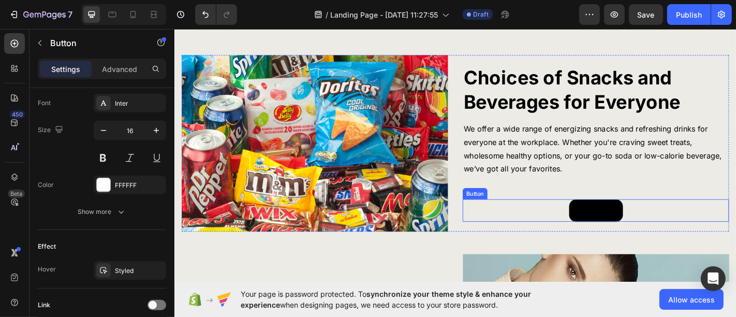
click at [613, 235] on button "Read more" at bounding box center [640, 229] width 60 height 25
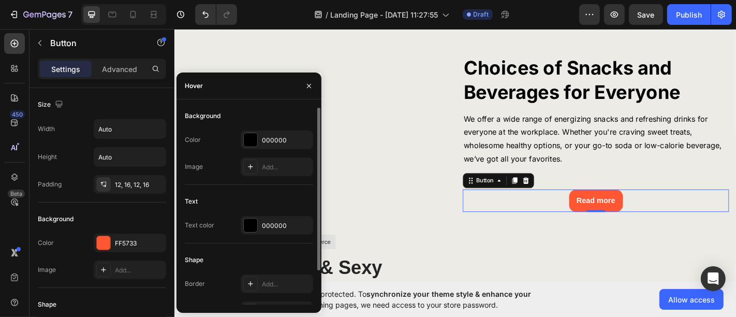
scroll to position [402, 0]
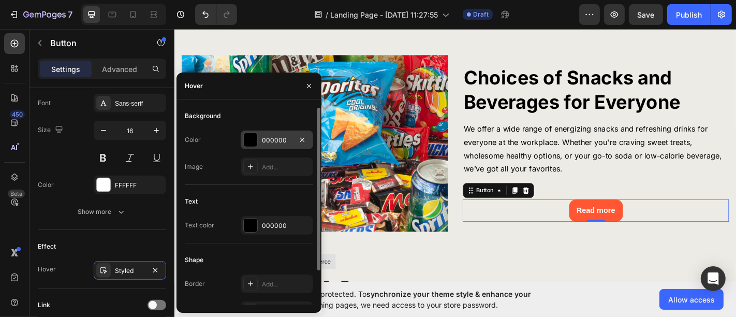
click at [284, 140] on div "000000" at bounding box center [277, 140] width 30 height 9
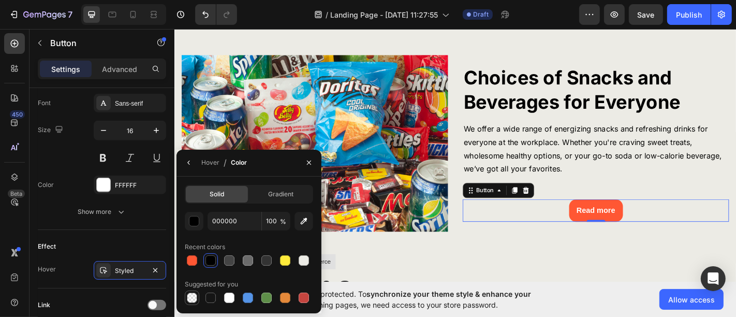
click at [188, 299] on div at bounding box center [192, 297] width 10 height 10
type input "0"
click at [304, 165] on button "button" at bounding box center [309, 162] width 17 height 17
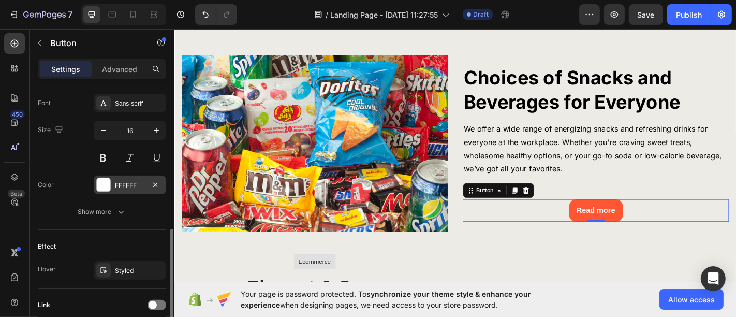
click at [124, 188] on div "FFFFFF" at bounding box center [130, 184] width 72 height 19
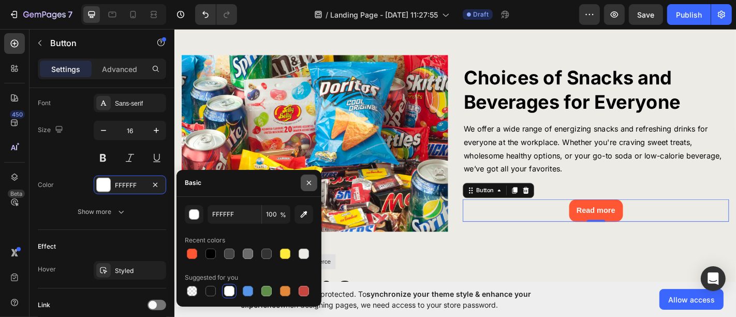
click at [308, 177] on button "button" at bounding box center [309, 182] width 17 height 17
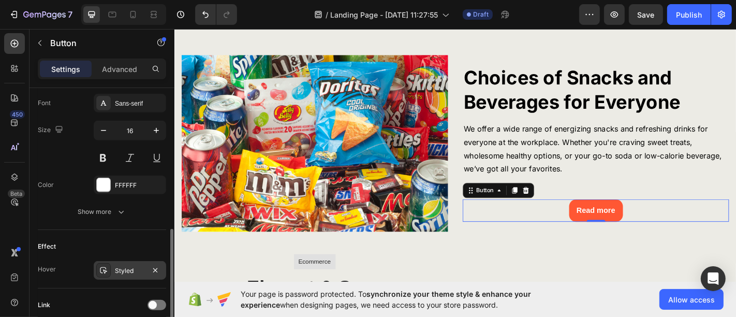
click at [130, 271] on div "Styled" at bounding box center [130, 270] width 30 height 9
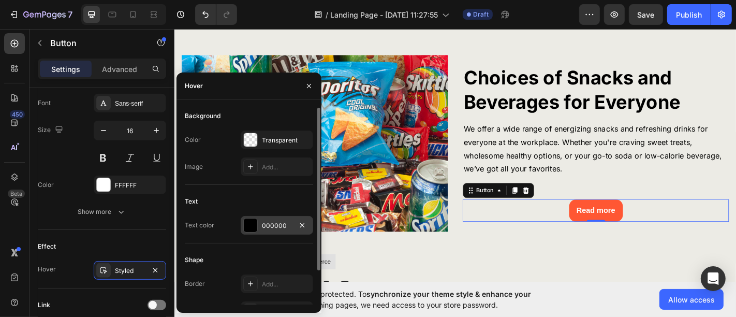
click at [262, 223] on div "000000" at bounding box center [277, 225] width 30 height 9
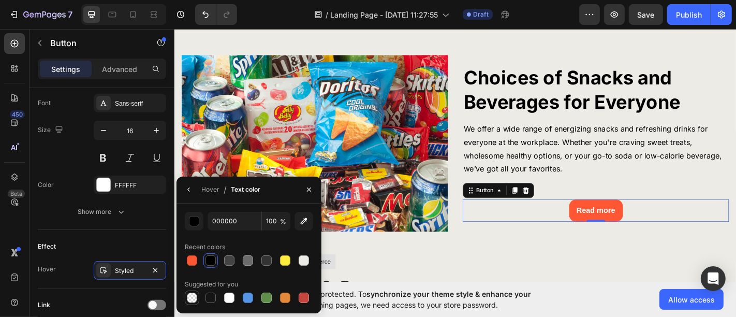
click at [192, 295] on div at bounding box center [192, 297] width 10 height 10
type input "0"
click at [308, 191] on icon "button" at bounding box center [309, 189] width 8 height 8
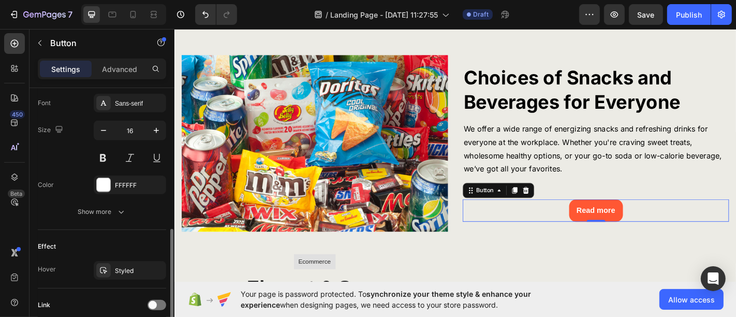
scroll to position [481, 0]
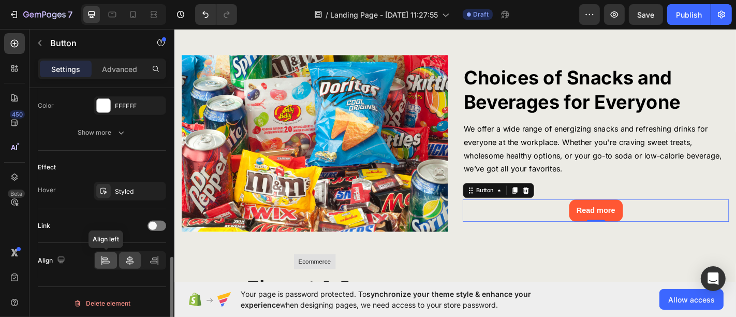
click at [109, 255] on icon at bounding box center [105, 260] width 10 height 10
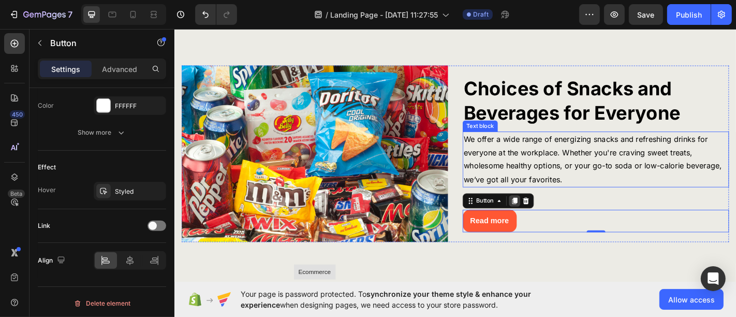
scroll to position [690, 0]
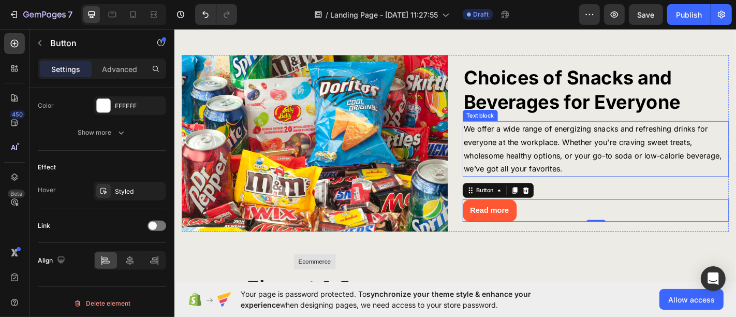
click at [614, 177] on p "We offer a wide range of energizing snacks and refreshing drinks for everyone a…" at bounding box center [640, 162] width 292 height 60
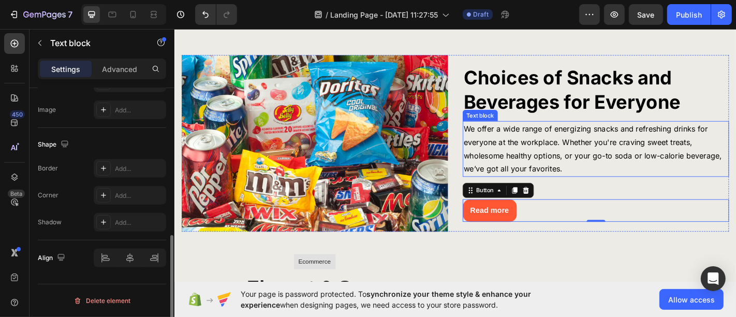
scroll to position [0, 0]
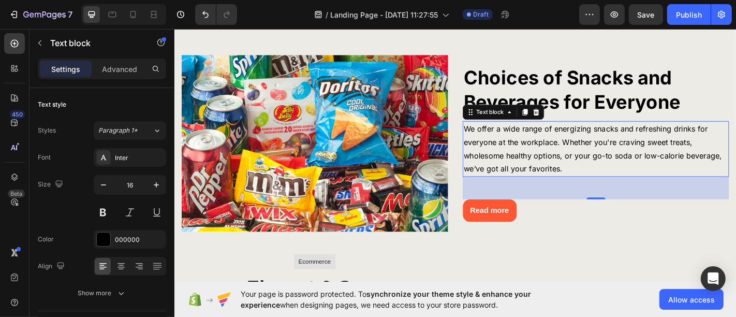
click at [115, 67] on p "Advanced" at bounding box center [119, 69] width 35 height 11
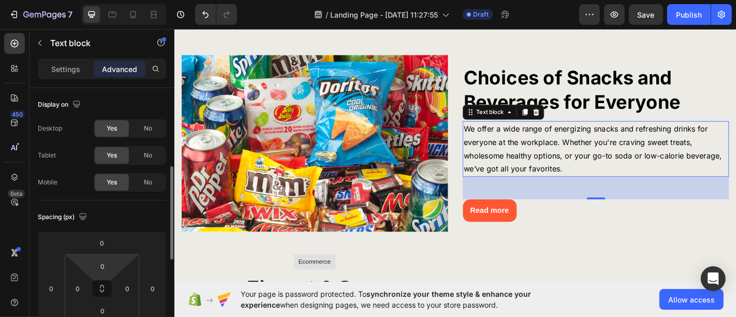
scroll to position [57, 0]
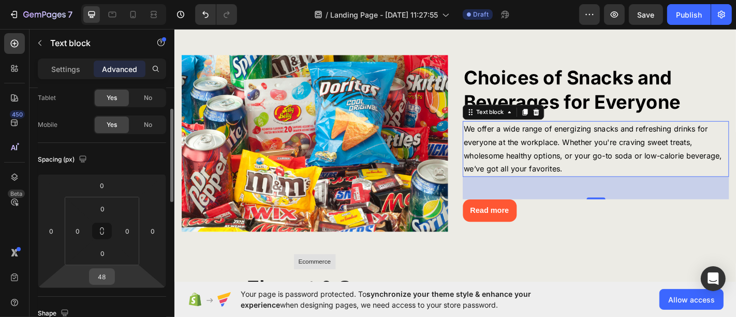
click at [100, 272] on input "48" at bounding box center [102, 277] width 21 height 16
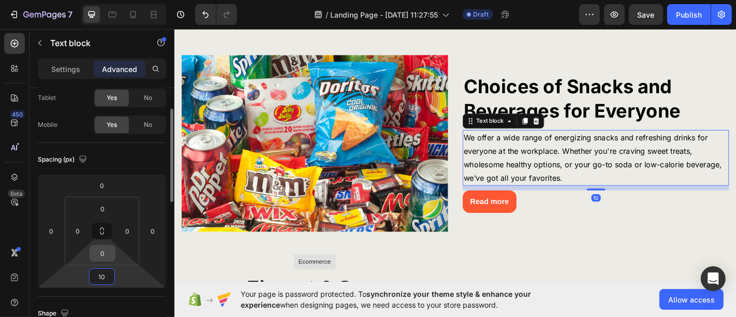
type input "1"
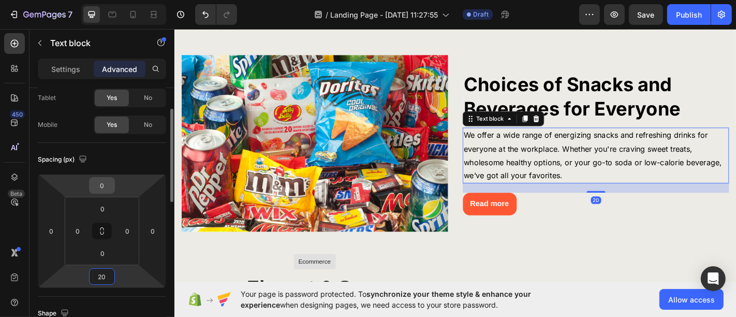
type input "20"
click at [102, 184] on input "0" at bounding box center [102, 185] width 21 height 16
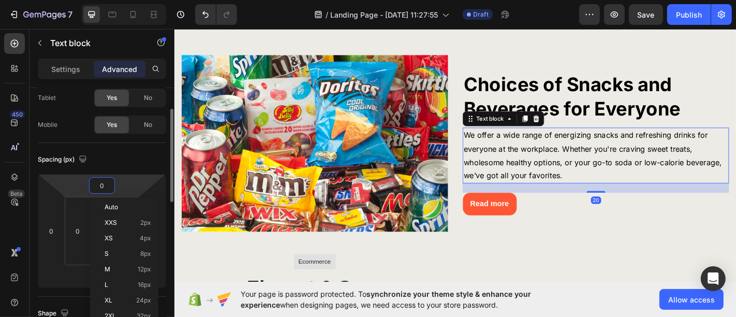
click at [102, 184] on input "0" at bounding box center [102, 185] width 21 height 16
type input "20"
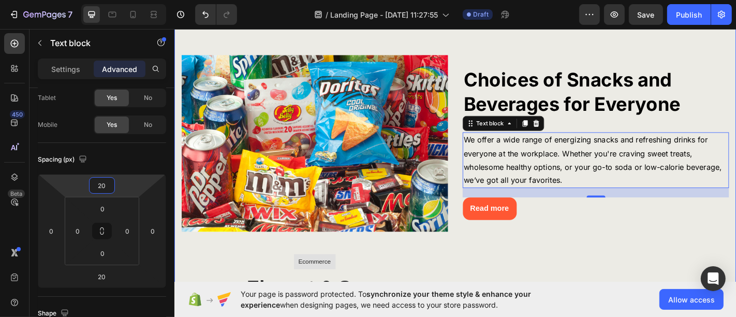
click at [381, 198] on img at bounding box center [329, 156] width 294 height 196
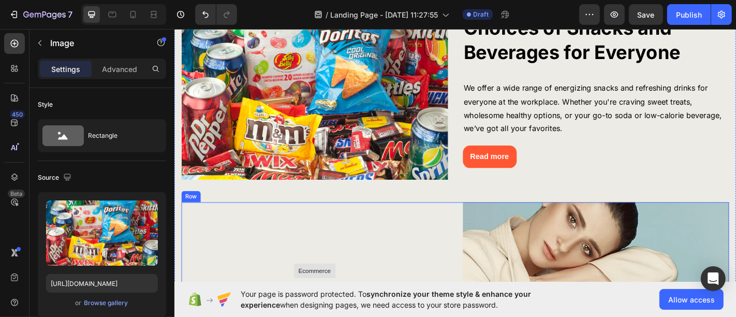
scroll to position [690, 0]
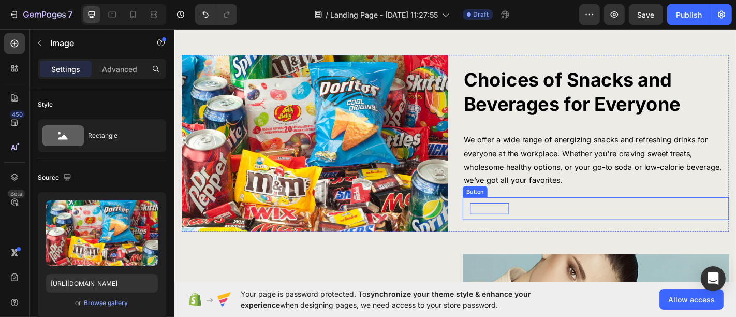
click at [525, 229] on div "Read more" at bounding box center [522, 227] width 43 height 12
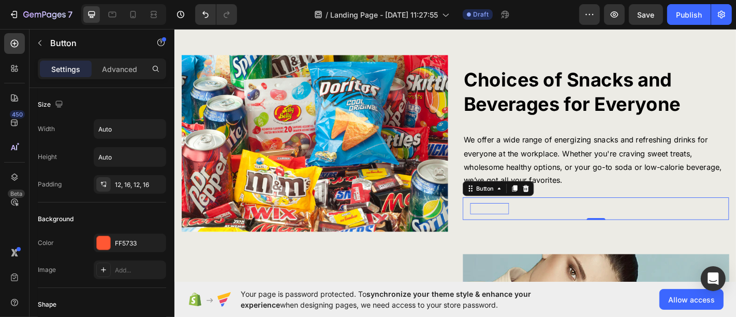
click at [525, 229] on div "Read more" at bounding box center [522, 227] width 43 height 12
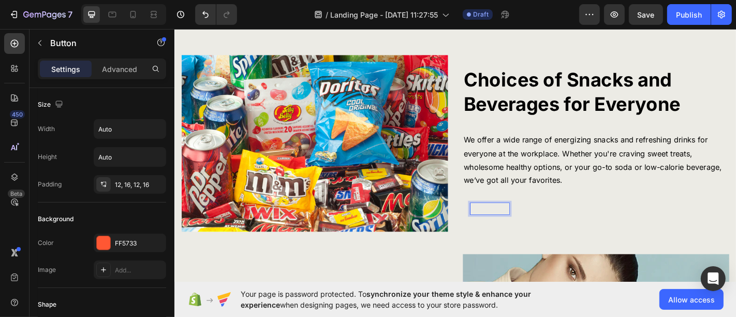
click at [525, 229] on p "Read more" at bounding box center [522, 227] width 43 height 12
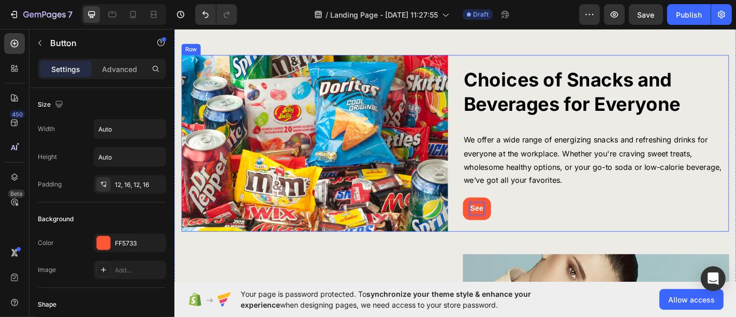
click at [493, 215] on button "See" at bounding box center [508, 227] width 31 height 25
click at [493, 215] on button "See the" at bounding box center [516, 227] width 46 height 25
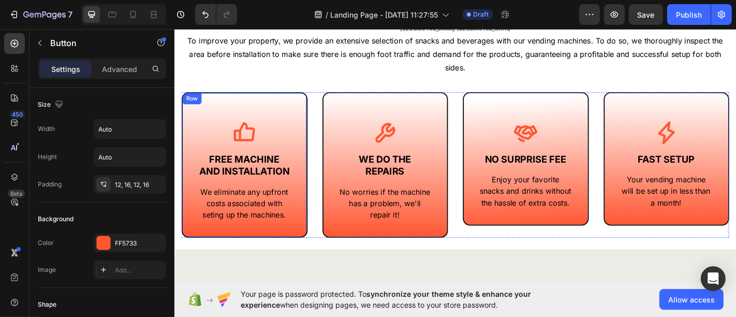
scroll to position [402, 0]
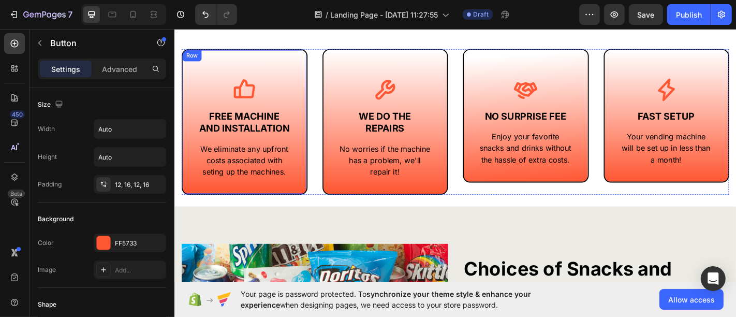
click at [295, 144] on div "Icon FREE MACHINE AND INSTALLATION Text Block We eliminate any upfront costs as…" at bounding box center [251, 131] width 139 height 161
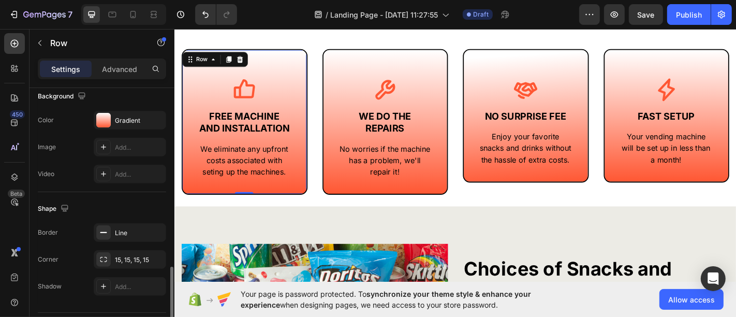
scroll to position [371, 0]
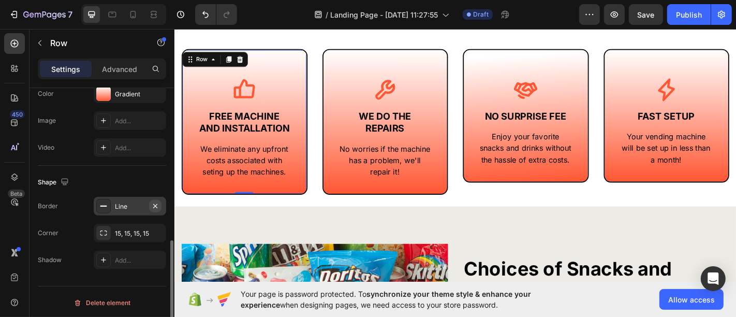
click at [158, 202] on icon "button" at bounding box center [155, 206] width 8 height 8
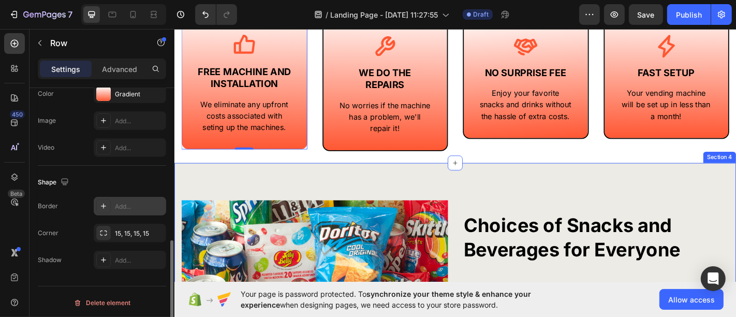
scroll to position [460, 0]
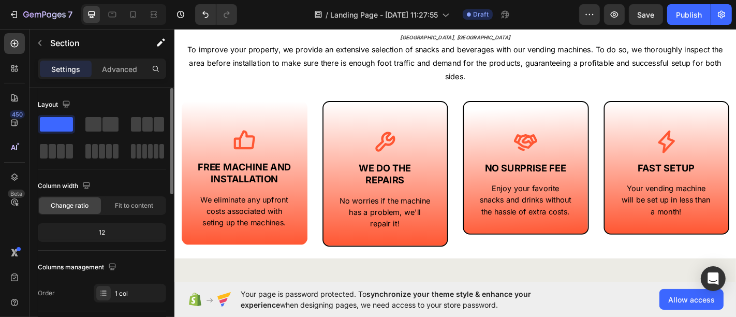
scroll to position [305, 0]
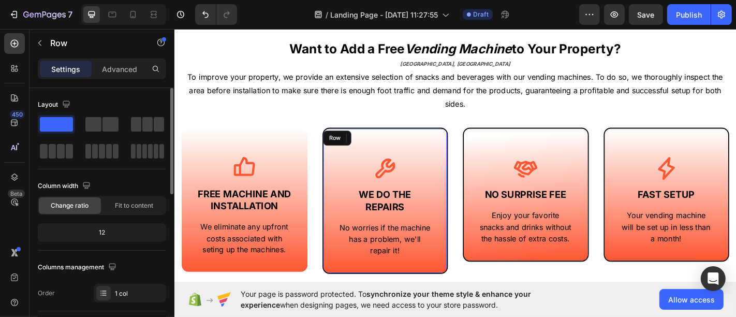
click at [460, 210] on div "Icon WE DO THE REPAIRS Text Block No worries if the machine has a problem, we'l…" at bounding box center [406, 218] width 139 height 161
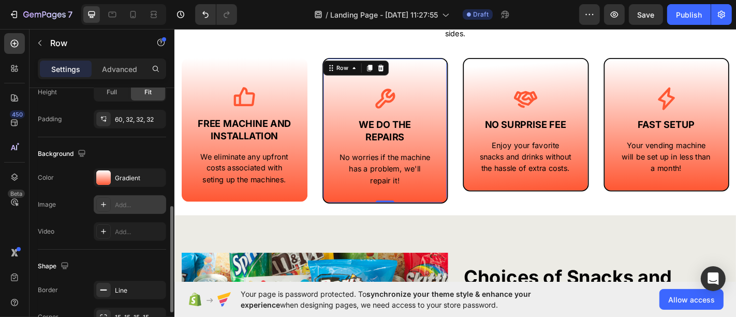
scroll to position [345, 0]
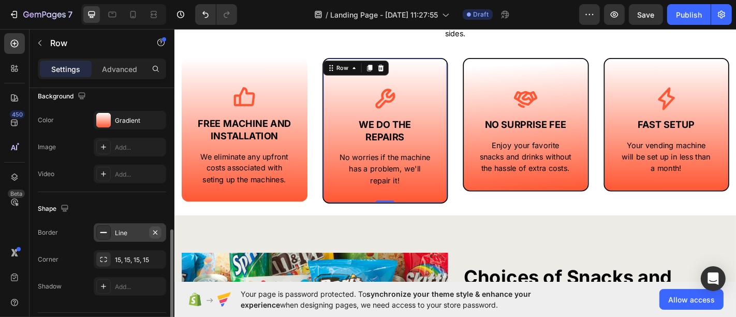
click at [158, 229] on icon "button" at bounding box center [155, 232] width 8 height 8
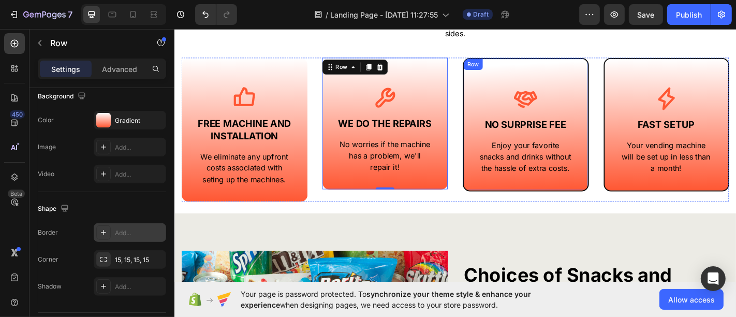
click at [526, 209] on div "Icon NO SURPRISE FEE Text Block Enjoy your favorite snacks and drinks without t…" at bounding box center [562, 134] width 139 height 147
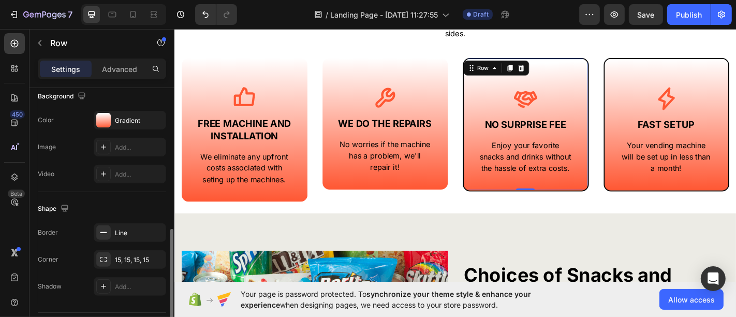
scroll to position [344, 0]
click at [152, 231] on icon "button" at bounding box center [155, 233] width 8 height 8
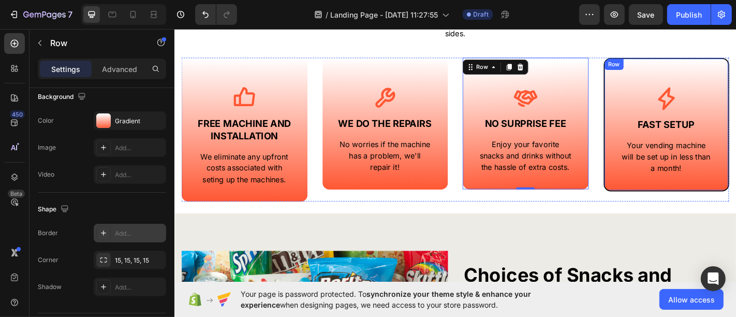
click at [664, 199] on div "Icon FAST SETUP Text Block Your vending machine will be set up in less than a m…" at bounding box center [717, 134] width 139 height 147
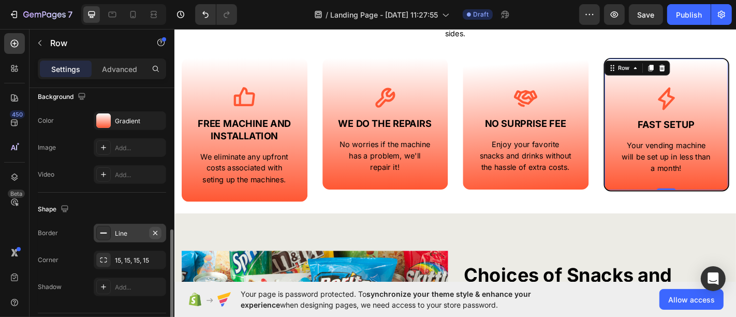
click at [156, 233] on icon "button" at bounding box center [155, 233] width 8 height 8
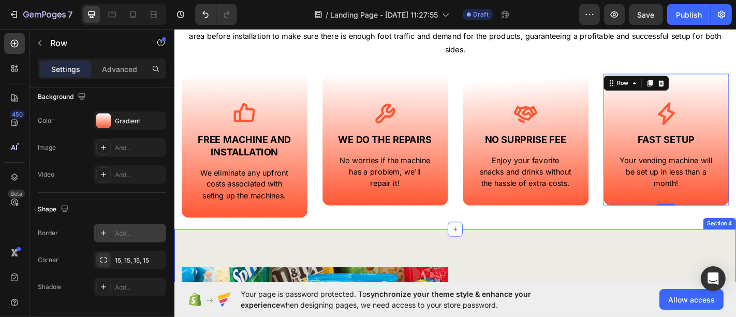
scroll to position [460, 0]
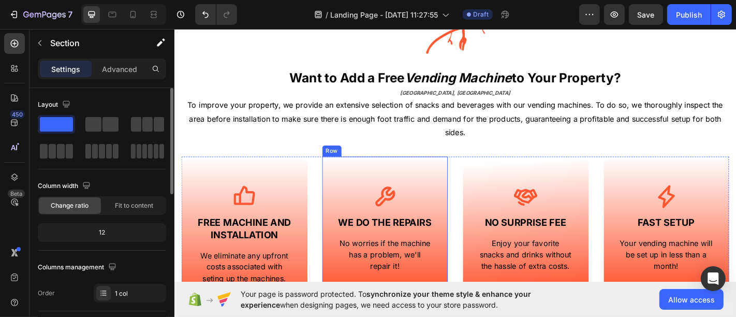
scroll to position [345, 0]
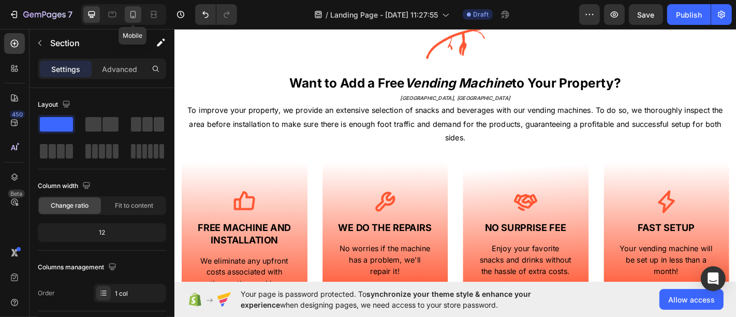
click at [130, 13] on icon at bounding box center [133, 14] width 10 height 10
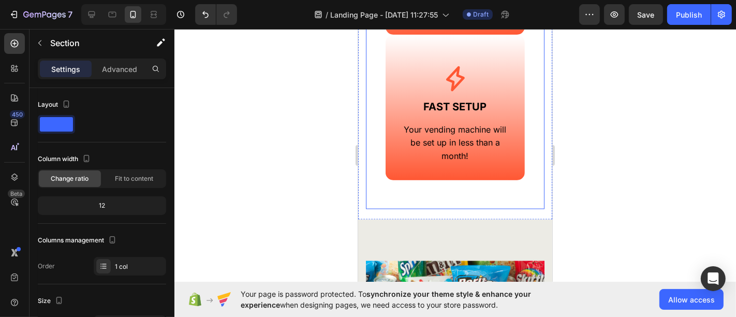
scroll to position [1234, 0]
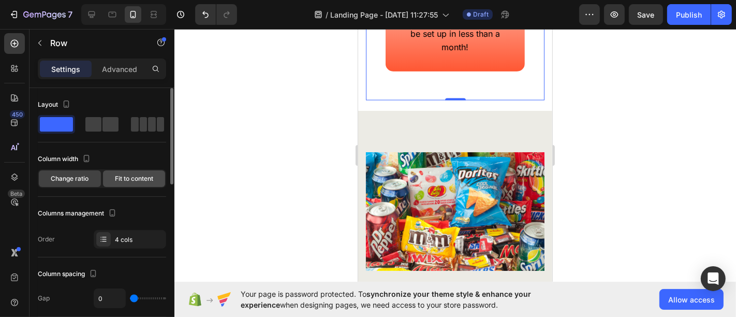
click at [124, 175] on span "Fit to content" at bounding box center [134, 178] width 38 height 9
click at [66, 174] on span "Change ratio" at bounding box center [70, 178] width 38 height 9
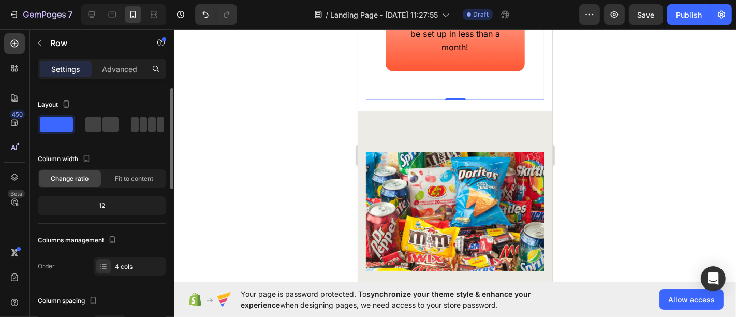
click at [105, 208] on div "12" at bounding box center [102, 205] width 124 height 14
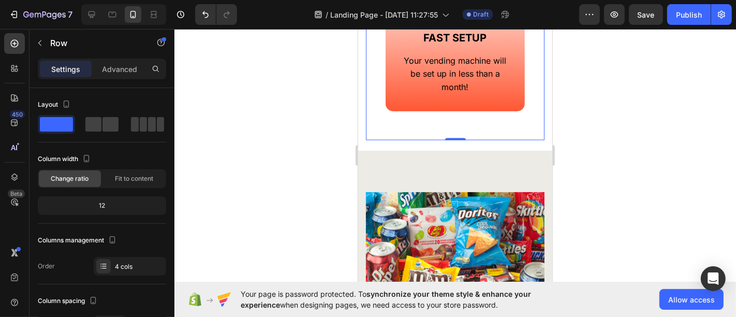
scroll to position [1176, 0]
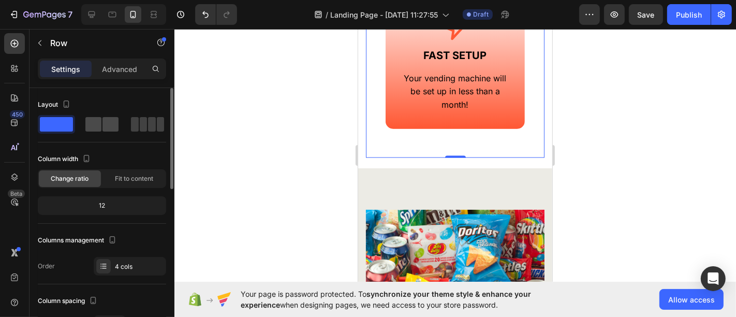
click at [129, 131] on div at bounding box center [147, 124] width 37 height 19
type input "30"
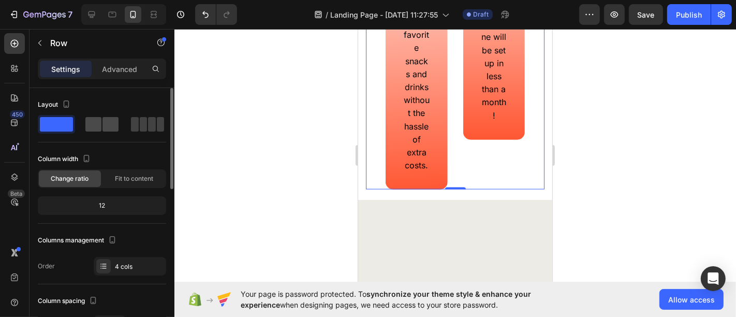
scroll to position [1089, 0]
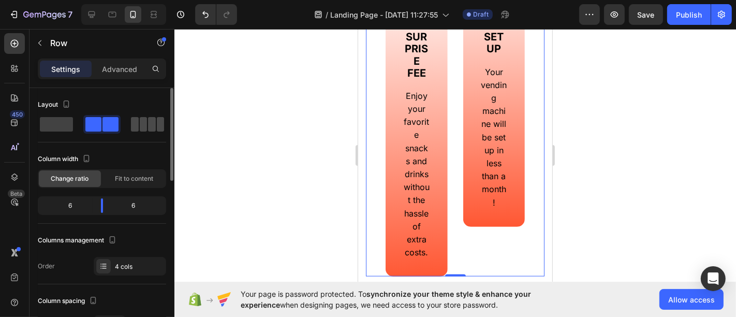
click at [157, 129] on span at bounding box center [161, 124] width 8 height 14
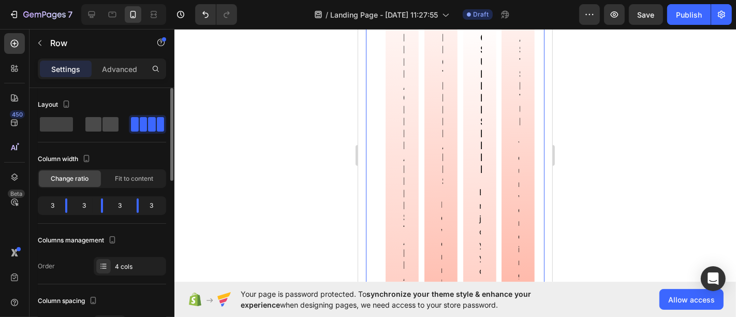
click at [102, 123] on span at bounding box center [110, 124] width 16 height 14
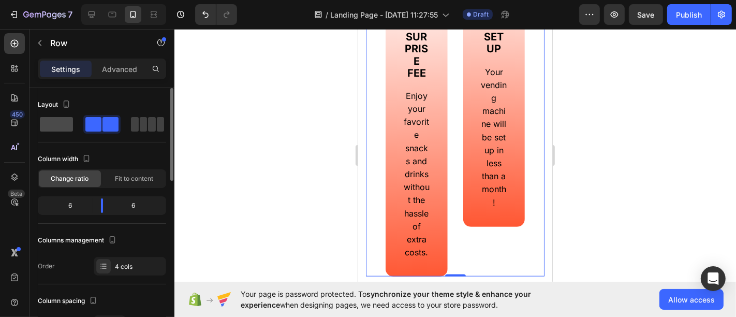
click at [140, 121] on span at bounding box center [144, 124] width 8 height 14
type input "0"
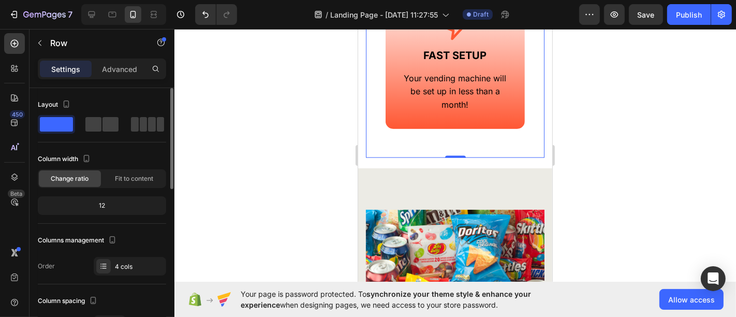
scroll to position [57, 0]
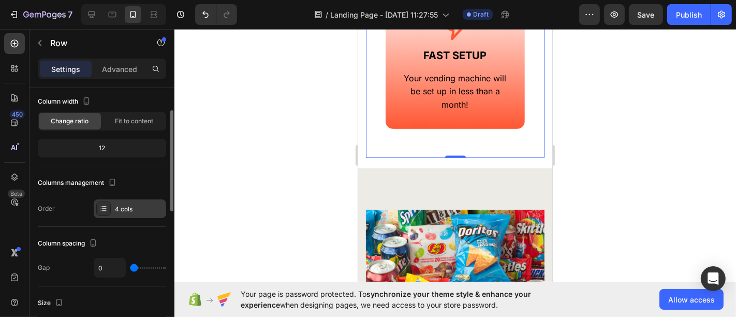
click at [121, 209] on div "4 cols" at bounding box center [139, 208] width 49 height 9
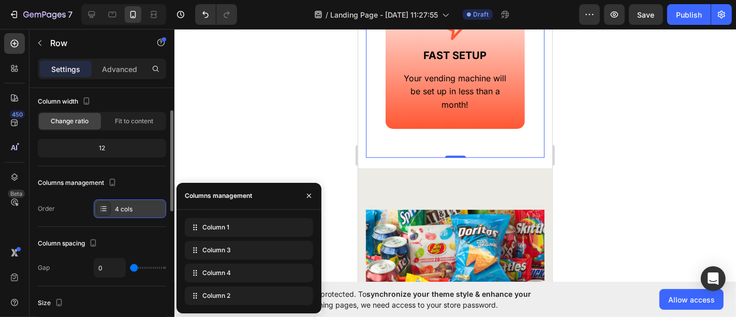
scroll to position [115, 0]
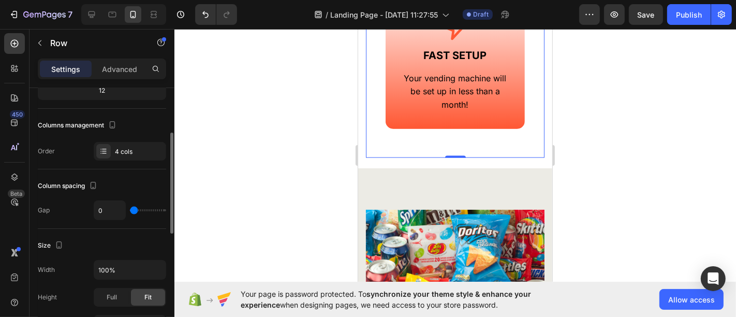
type input "14"
type input "53"
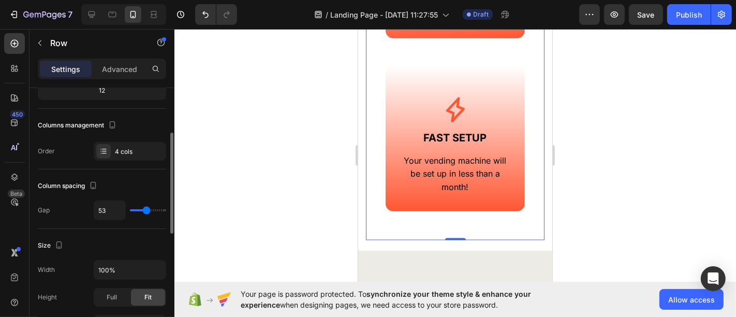
type input "73"
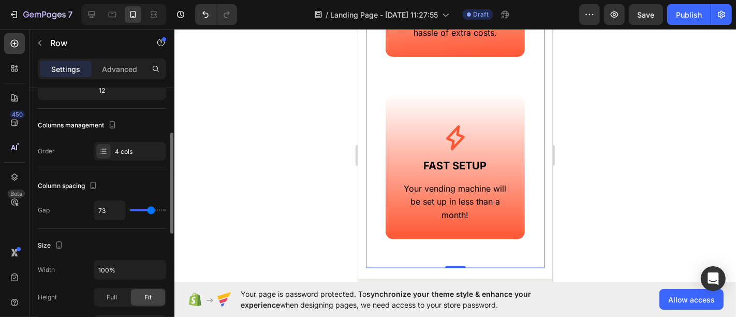
type input "71"
type input "65"
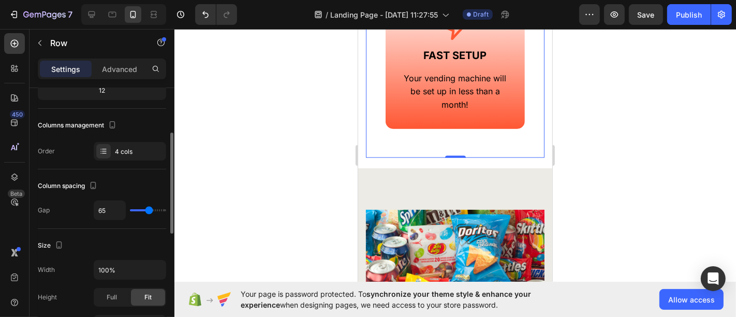
type input "58"
type input "45"
drag, startPoint x: 134, startPoint y: 209, endPoint x: 239, endPoint y: 199, distance: 106.0
type input "42"
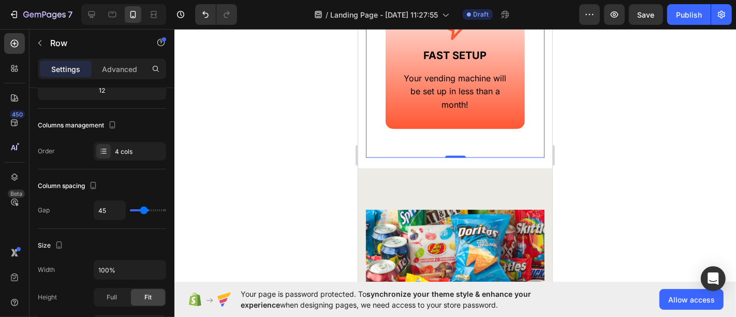
click at [143, 209] on input "range" at bounding box center [148, 210] width 36 height 2
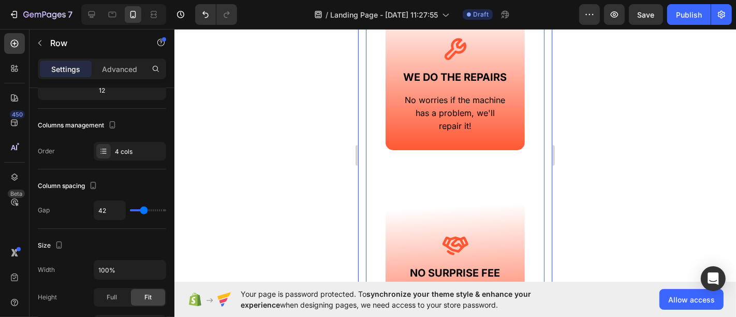
scroll to position [896, 0]
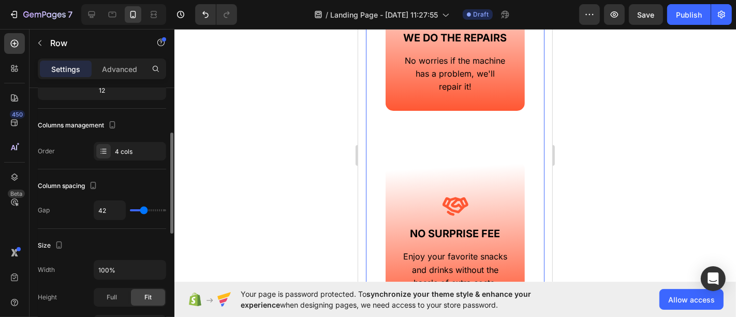
type input "120"
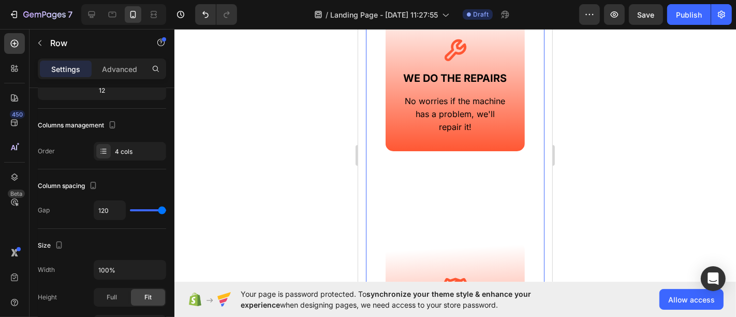
drag, startPoint x: 170, startPoint y: 207, endPoint x: 334, endPoint y: 160, distance: 170.5
type input "120"
click at [166, 209] on input "range" at bounding box center [148, 210] width 36 height 2
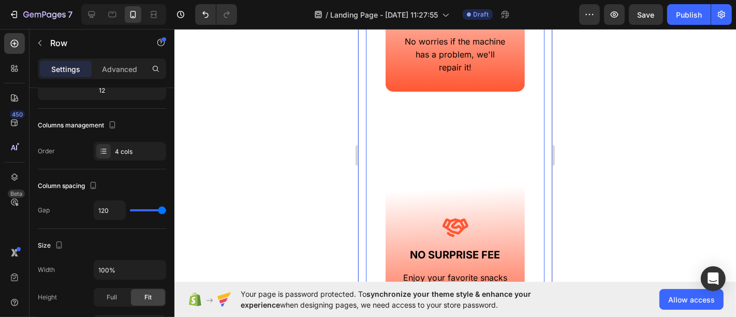
scroll to position [1051, 0]
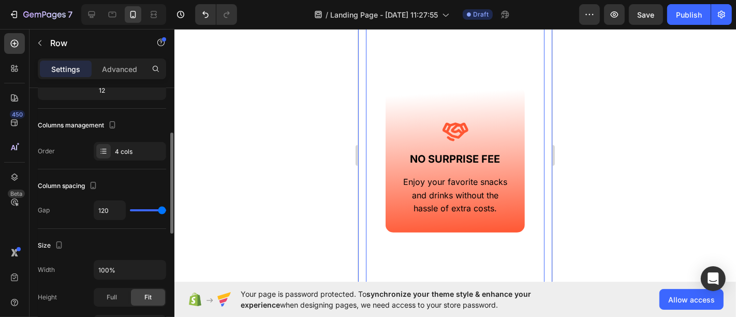
type input "52"
click at [146, 211] on input "range" at bounding box center [148, 210] width 36 height 2
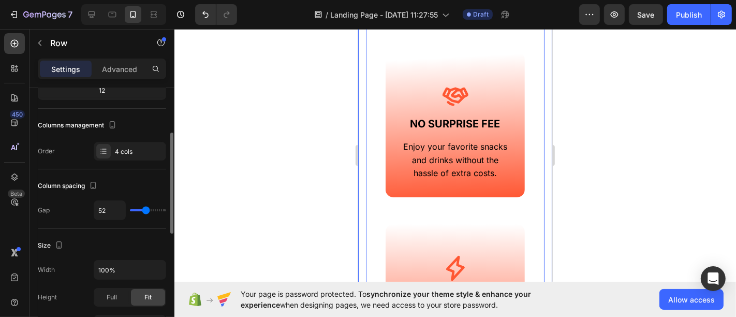
type input "32"
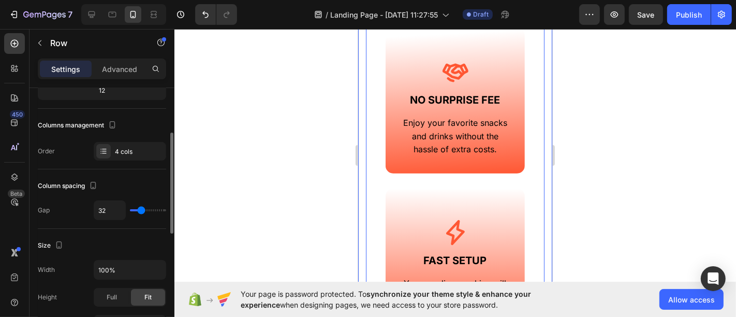
type input "29"
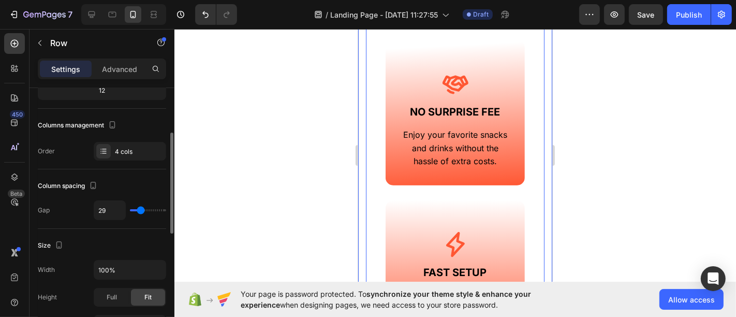
drag, startPoint x: 140, startPoint y: 210, endPoint x: 94, endPoint y: 144, distance: 80.1
type input "29"
click at [140, 210] on input "range" at bounding box center [148, 210] width 36 height 2
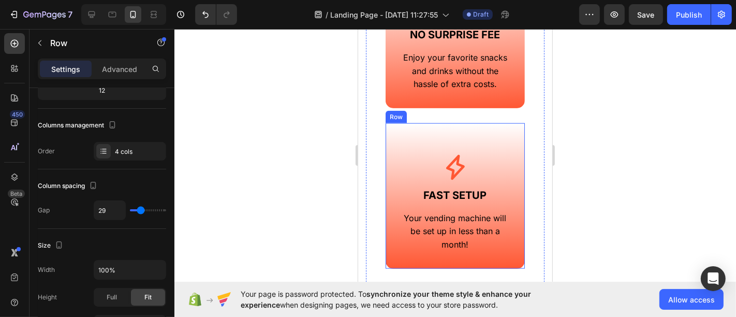
scroll to position [1119, 0]
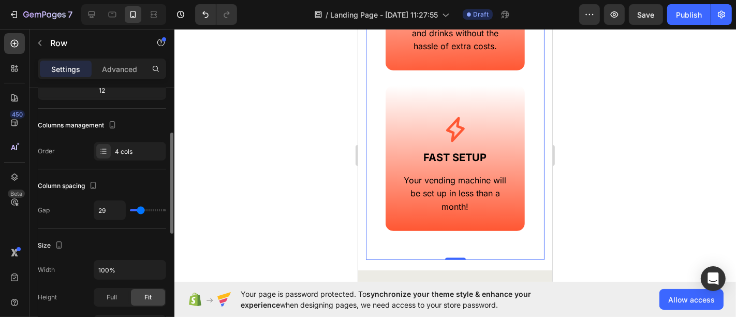
type input "45"
type input "50"
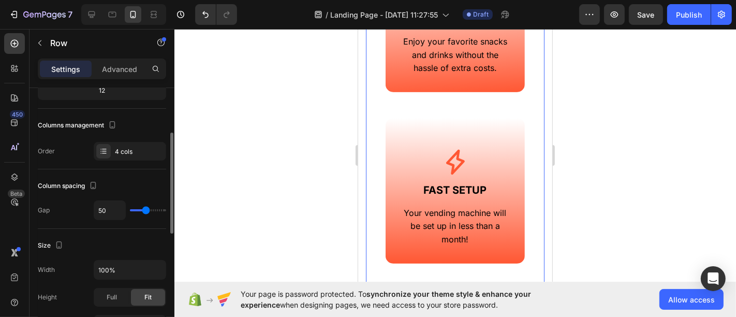
scroll to position [1152, 0]
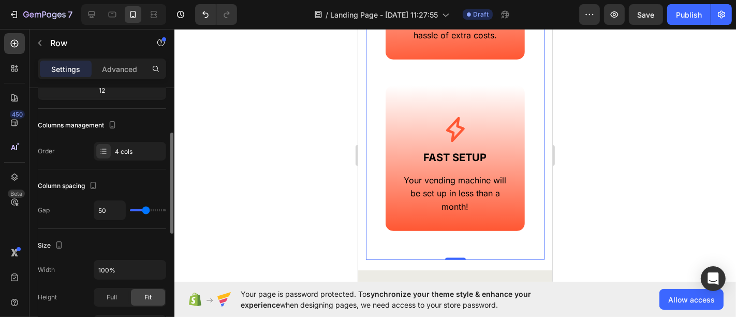
drag, startPoint x: 143, startPoint y: 208, endPoint x: 28, endPoint y: 138, distance: 133.7
type input "50"
click at [145, 209] on input "range" at bounding box center [148, 210] width 36 height 2
type input "63"
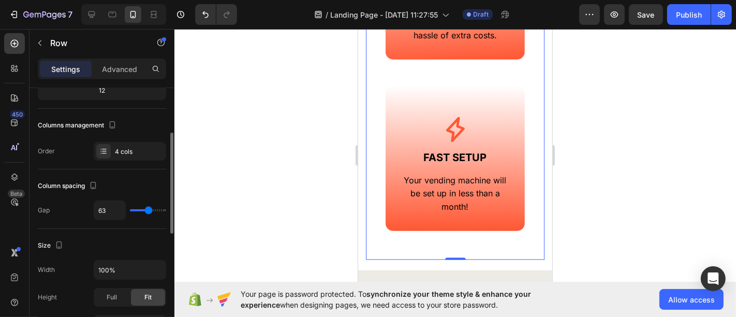
type input "66"
type input "68"
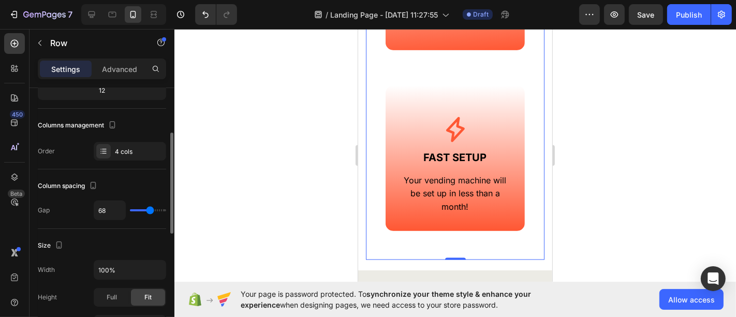
type input "66"
type input "65"
type input "63"
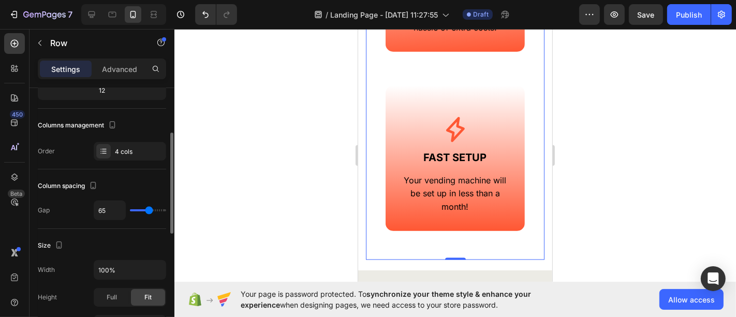
type input "63"
type input "60"
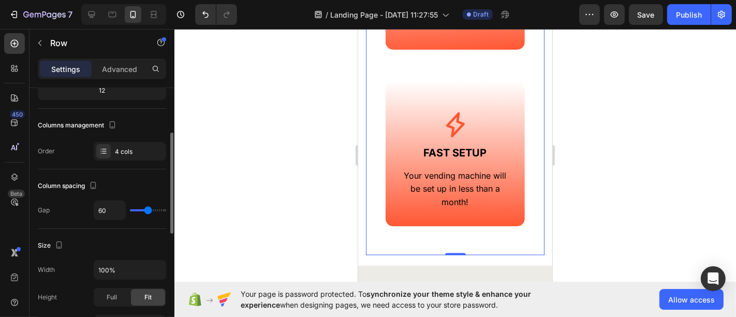
type input "58"
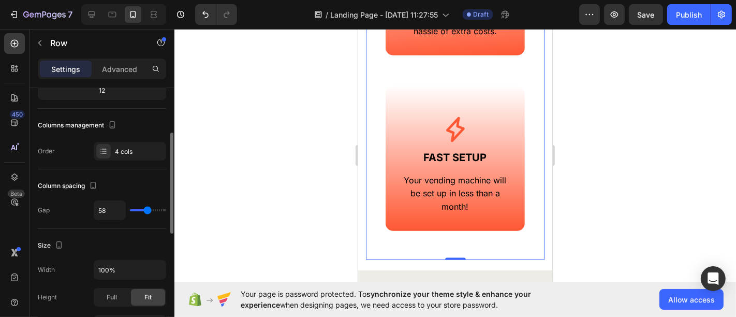
type input "60"
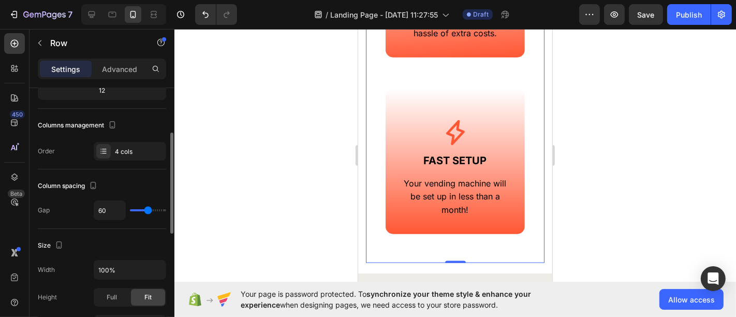
scroll to position [1167, 0]
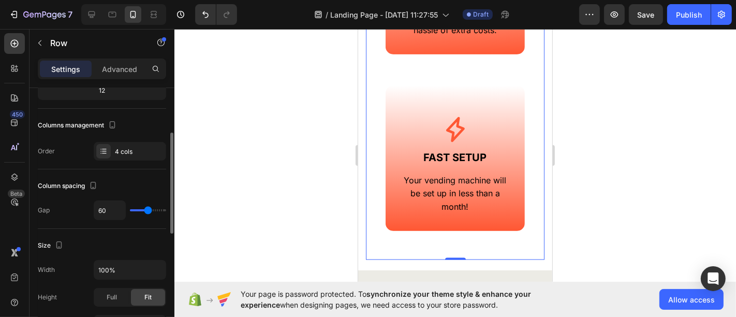
type input "60"
click at [147, 211] on input "range" at bounding box center [148, 210] width 36 height 2
click at [108, 212] on input "60" at bounding box center [109, 210] width 31 height 19
type input "70"
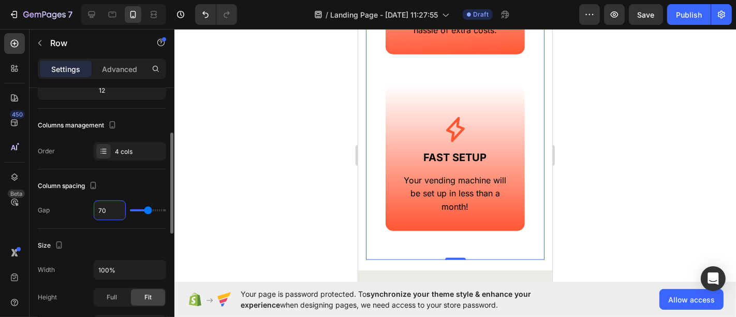
type input "70"
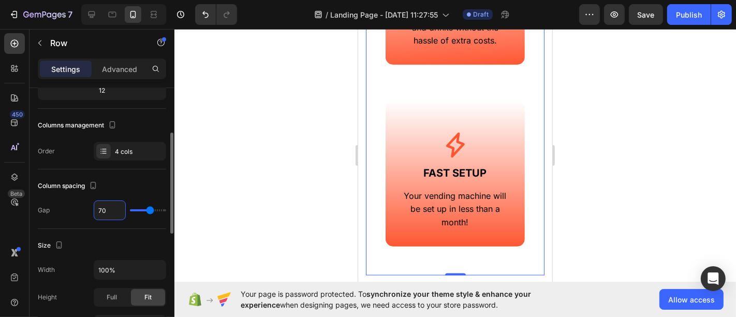
scroll to position [1183, 0]
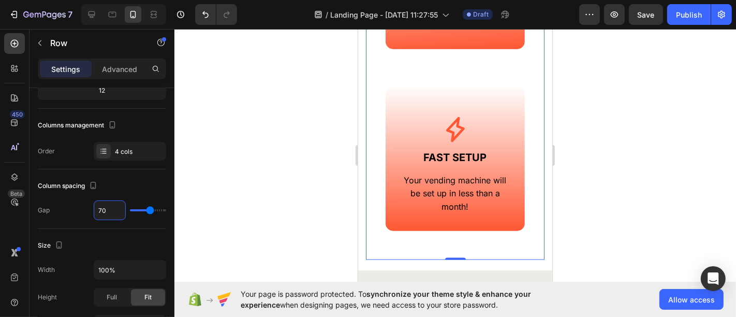
click at [290, 220] on div at bounding box center [454, 173] width 561 height 288
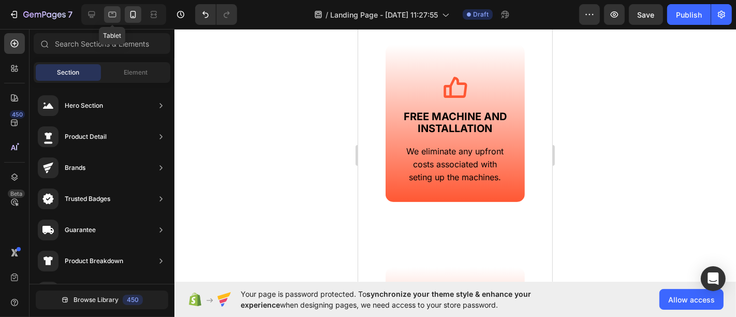
click at [116, 22] on div at bounding box center [112, 14] width 17 height 17
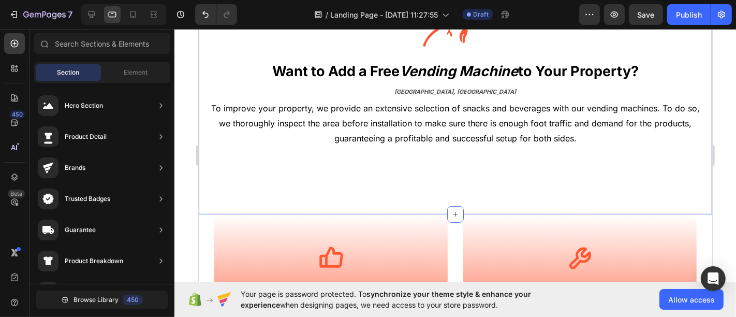
scroll to position [310, 0]
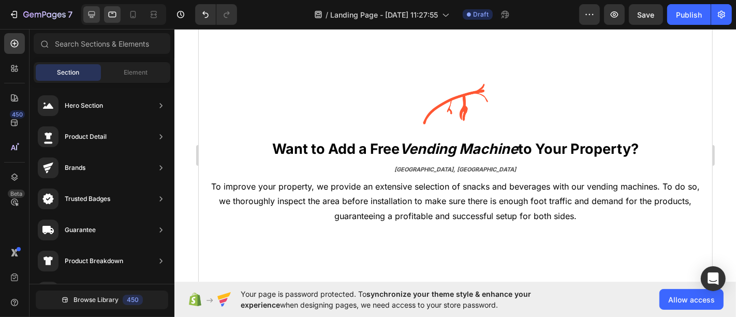
click at [98, 18] on div at bounding box center [91, 14] width 17 height 17
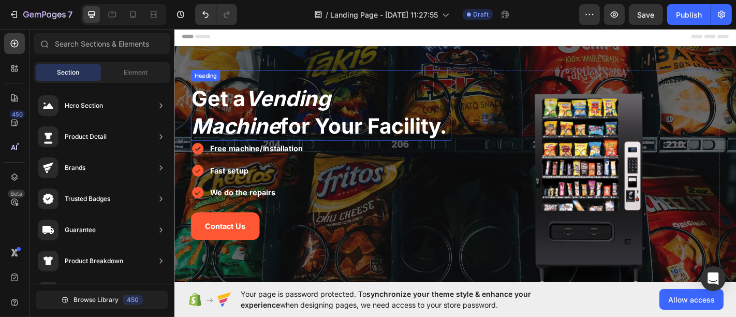
click at [348, 132] on span "Get a Vending Machine for Your Facility." at bounding box center [334, 121] width 283 height 59
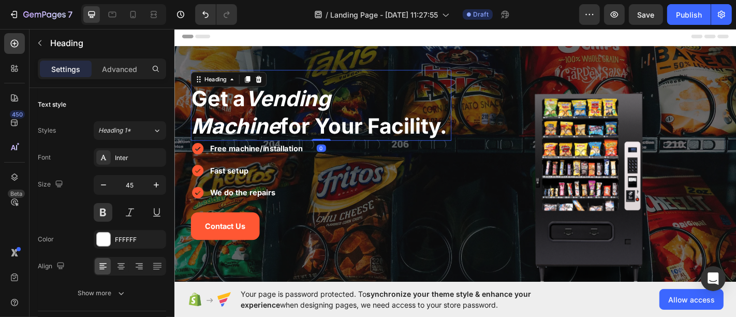
click at [347, 132] on span "Get a Vending Machine for Your Facility." at bounding box center [334, 121] width 283 height 59
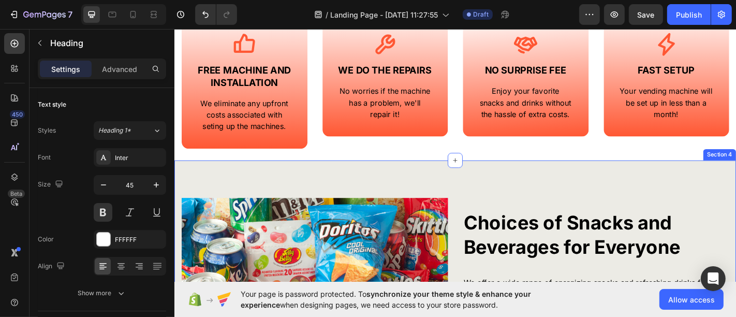
scroll to position [575, 0]
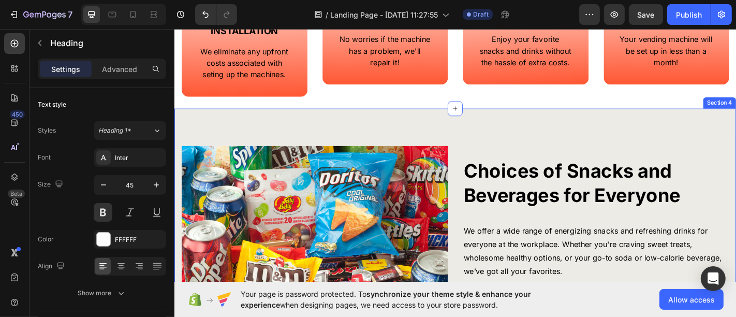
click at [582, 196] on h3 "Choices of Snacks and Beverages for Everyone" at bounding box center [640, 199] width 294 height 56
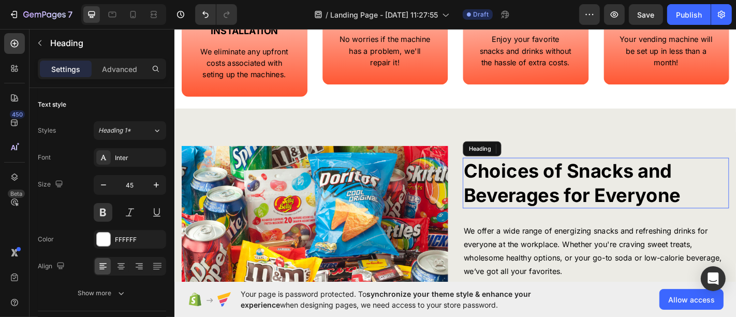
click at [582, 196] on h3 "Choices of Snacks and Beverages for Everyone" at bounding box center [640, 199] width 294 height 56
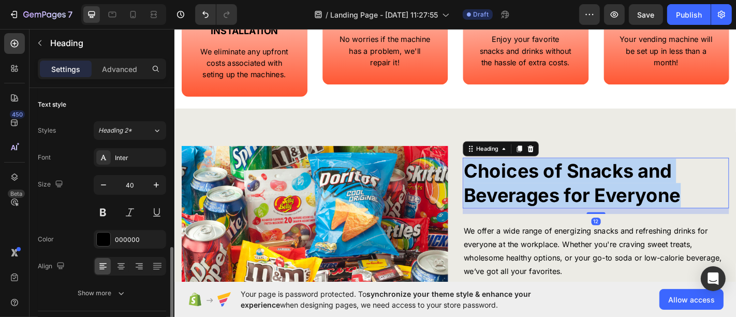
scroll to position [115, 0]
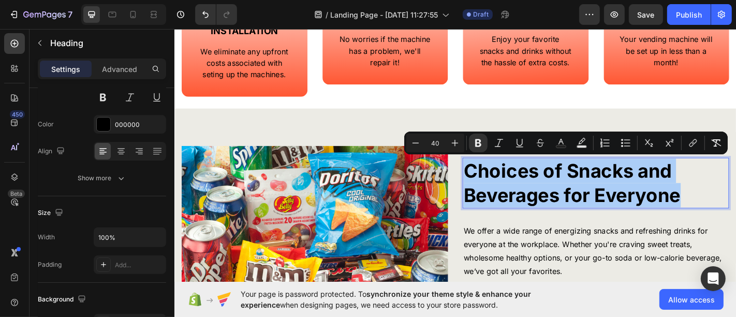
click at [433, 145] on input "40" at bounding box center [435, 143] width 21 height 12
type input "35"
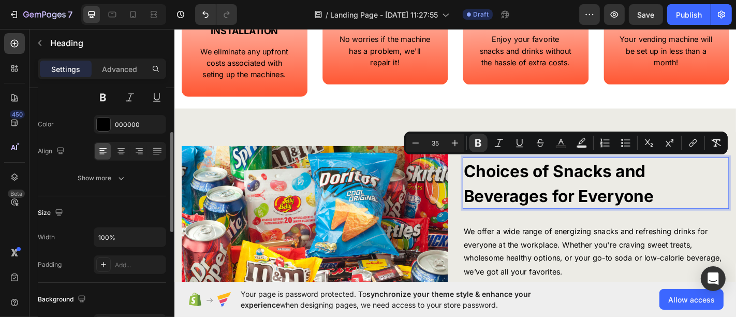
scroll to position [0, 0]
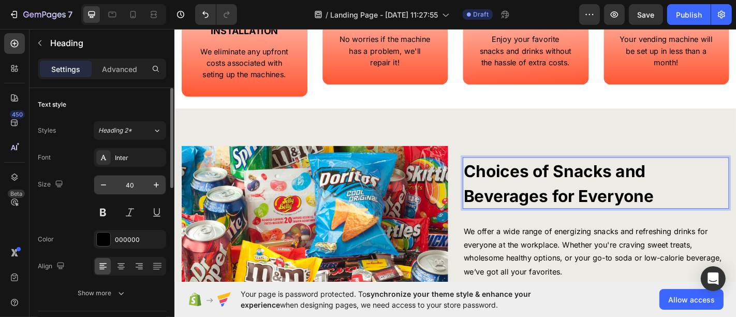
click at [125, 180] on input "40" at bounding box center [130, 184] width 34 height 19
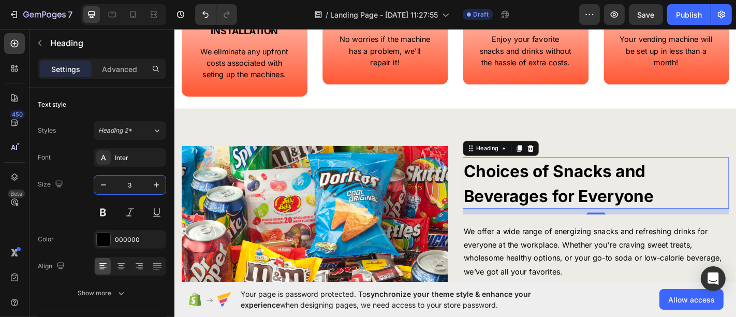
type input "35"
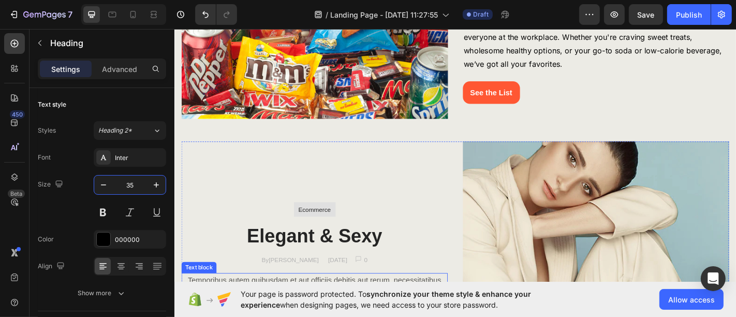
scroll to position [862, 0]
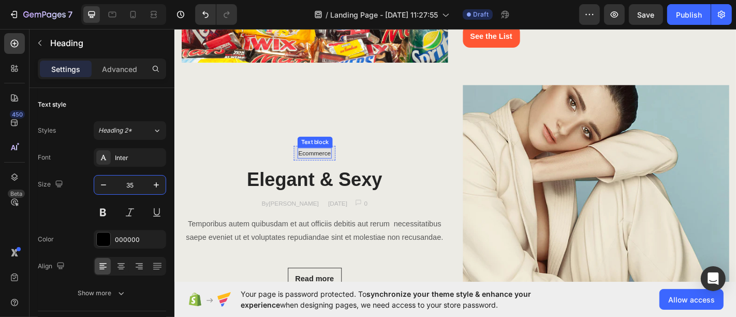
click at [335, 164] on p "Ecommerce" at bounding box center [329, 166] width 36 height 10
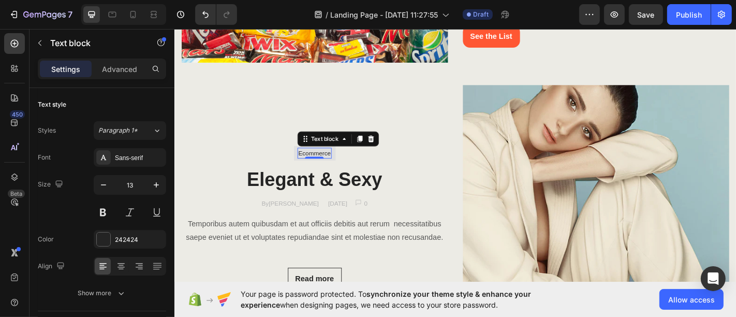
click at [387, 149] on div at bounding box center [391, 150] width 12 height 12
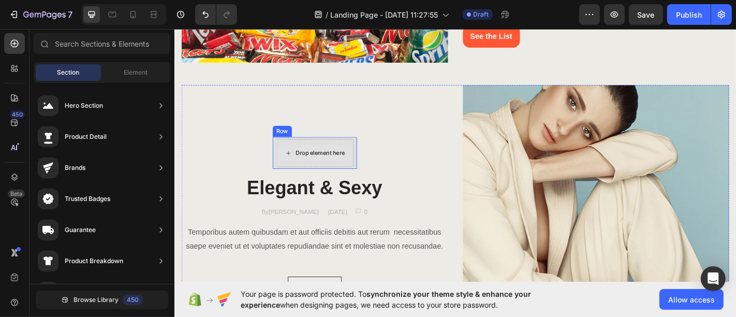
click at [312, 162] on div "Drop element here" at bounding box center [335, 166] width 55 height 8
click at [341, 158] on div "Drop element here" at bounding box center [329, 166] width 84 height 17
click at [347, 149] on div "Drop element here Row" at bounding box center [329, 166] width 93 height 35
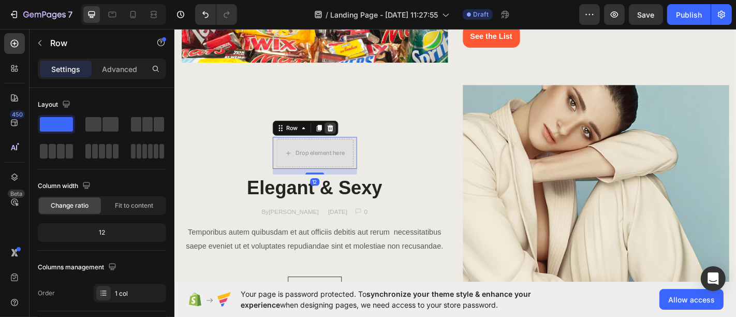
click at [342, 135] on icon at bounding box center [346, 139] width 8 height 8
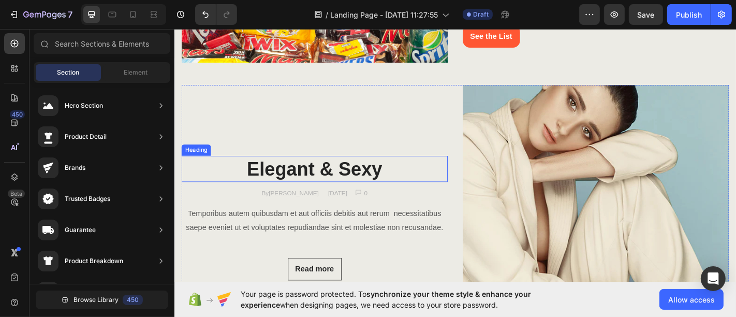
click at [333, 182] on p "Elegant & Sexy" at bounding box center [329, 183] width 292 height 27
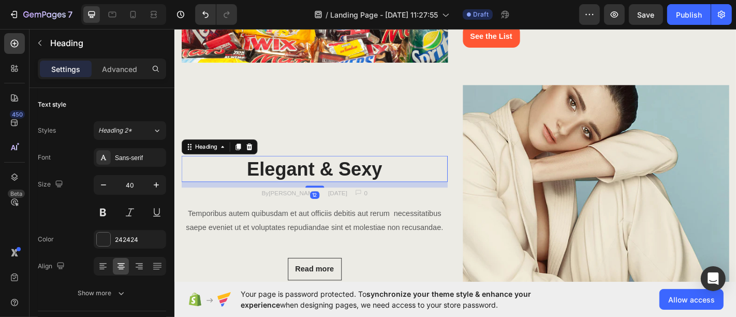
click at [333, 182] on p "Elegant & Sexy" at bounding box center [329, 183] width 292 height 27
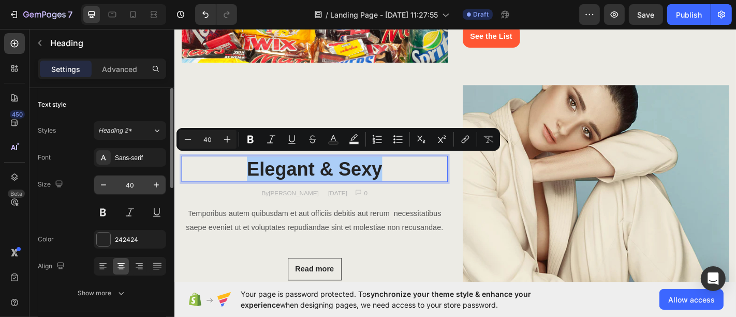
click at [132, 181] on input "40" at bounding box center [130, 184] width 34 height 19
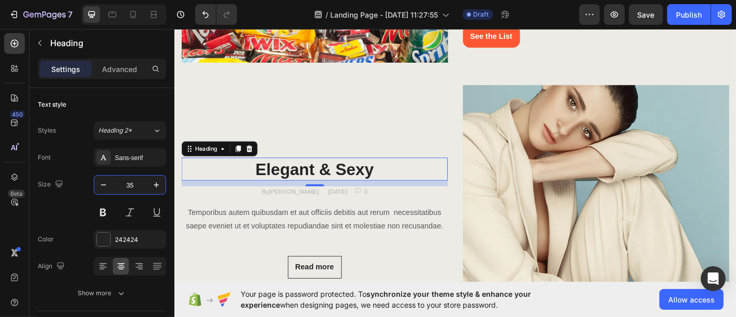
type input "35"
click at [276, 177] on h3 "Elegant & Sexy" at bounding box center [329, 184] width 294 height 26
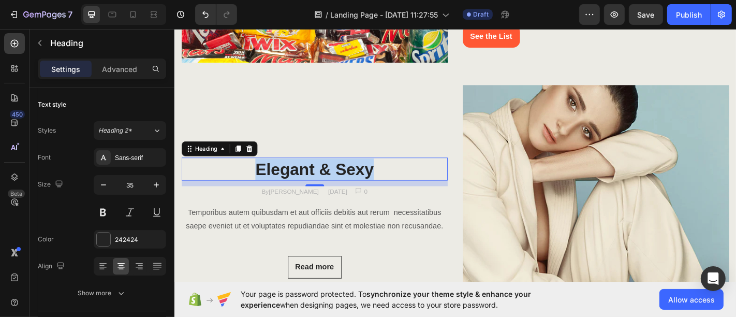
click at [276, 177] on p "Elegant & Sexy" at bounding box center [329, 184] width 292 height 24
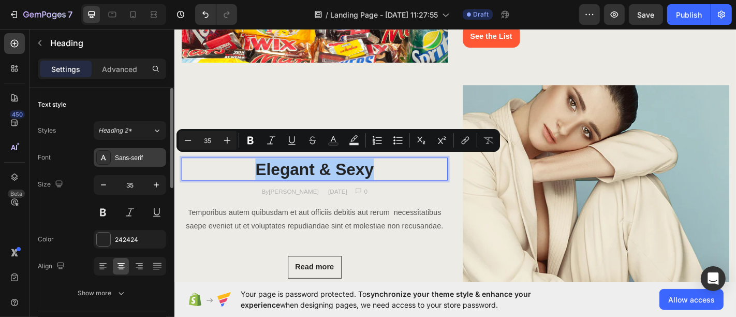
click at [136, 161] on div "Sans-serif" at bounding box center [139, 157] width 49 height 9
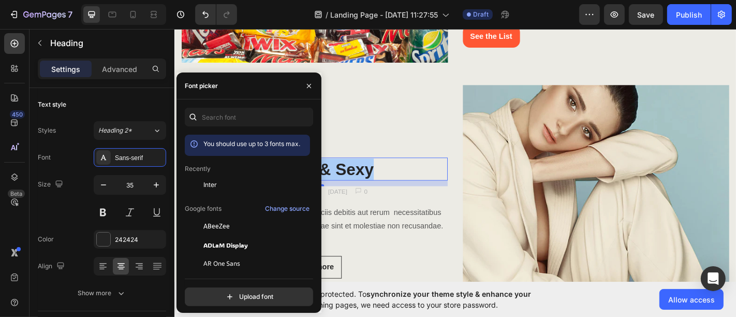
click at [204, 188] on span "Inter" at bounding box center [209, 184] width 13 height 9
click at [309, 86] on icon "button" at bounding box center [309, 86] width 8 height 8
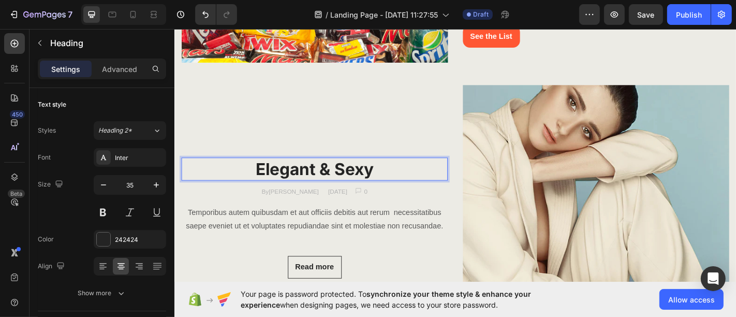
click at [320, 179] on p "Elegant & Sexy" at bounding box center [329, 184] width 292 height 24
click at [321, 177] on p "Elegant & Sexy" at bounding box center [329, 184] width 292 height 24
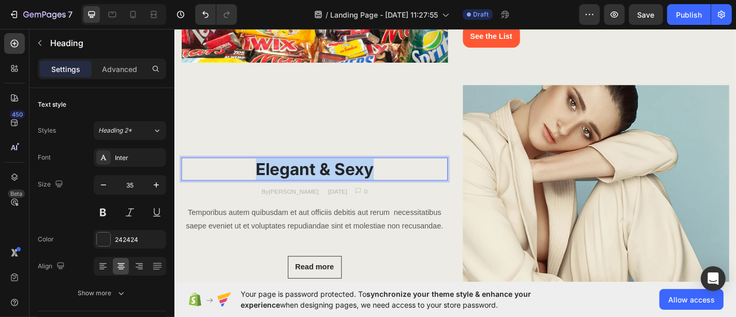
click at [321, 177] on p "Elegant & Sexy" at bounding box center [329, 184] width 292 height 24
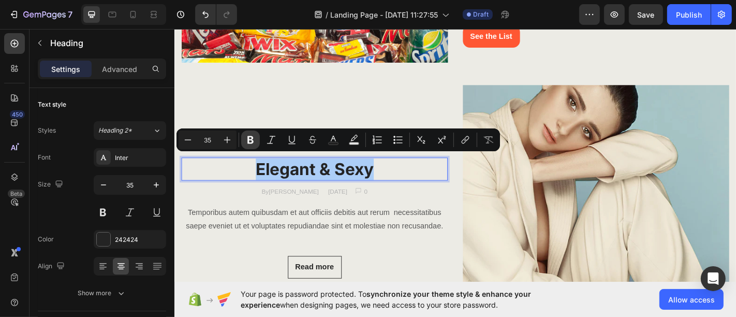
click at [248, 138] on icon "Editor contextual toolbar" at bounding box center [250, 140] width 6 height 8
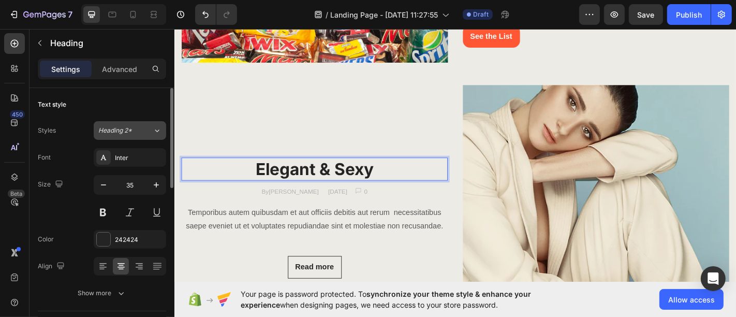
click at [132, 135] on button "Heading 2*" at bounding box center [130, 130] width 72 height 19
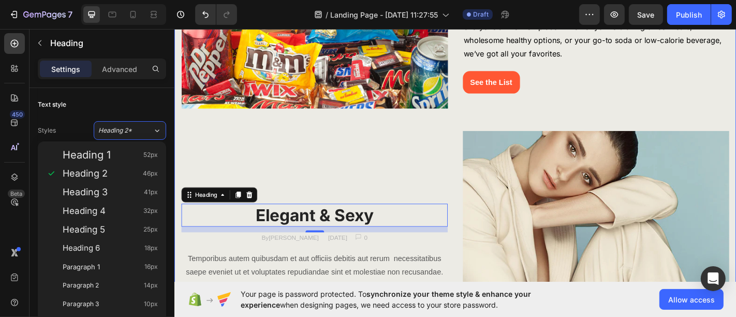
scroll to position [747, 0]
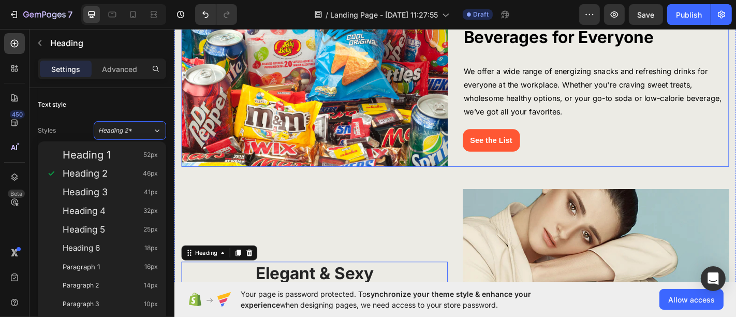
click at [540, 36] on strong "Choices of Snacks and Beverages for Everyone" at bounding box center [599, 26] width 210 height 46
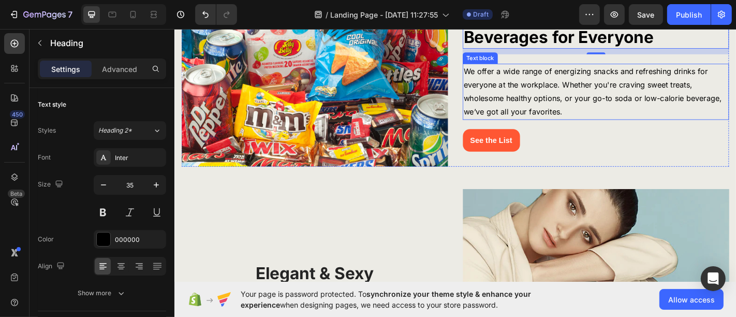
click at [516, 116] on p "We offer a wide range of energizing snacks and refreshing drinks for everyone a…" at bounding box center [640, 98] width 292 height 60
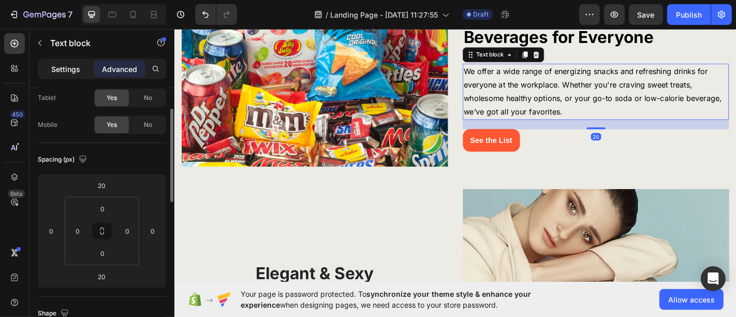
click at [58, 65] on p "Settings" at bounding box center [65, 69] width 29 height 11
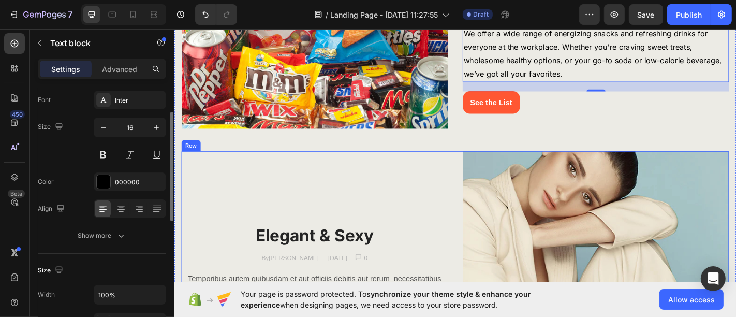
scroll to position [805, 0]
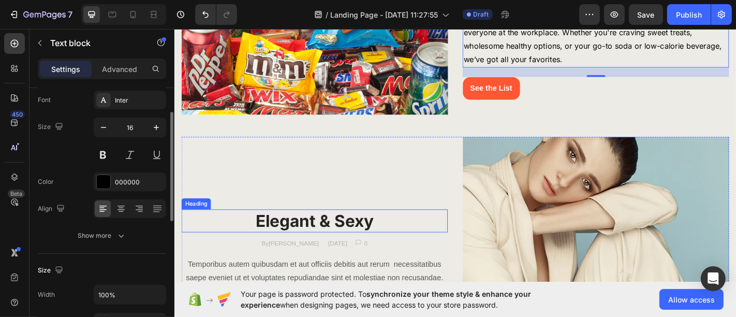
click at [347, 241] on strong "Elegant & Sexy" at bounding box center [329, 241] width 130 height 22
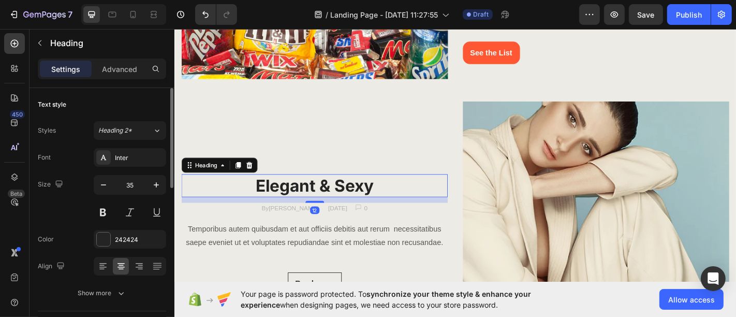
scroll to position [862, 0]
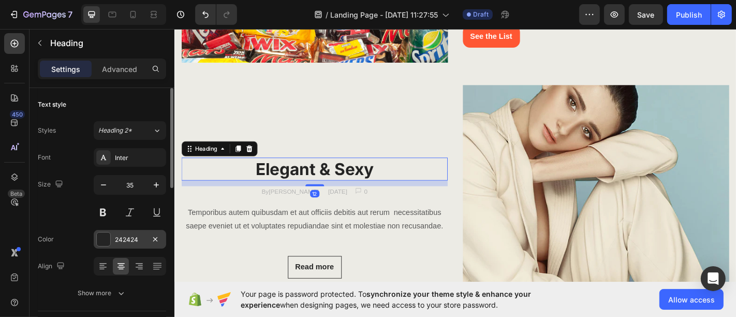
click at [128, 233] on div "242424" at bounding box center [130, 239] width 72 height 19
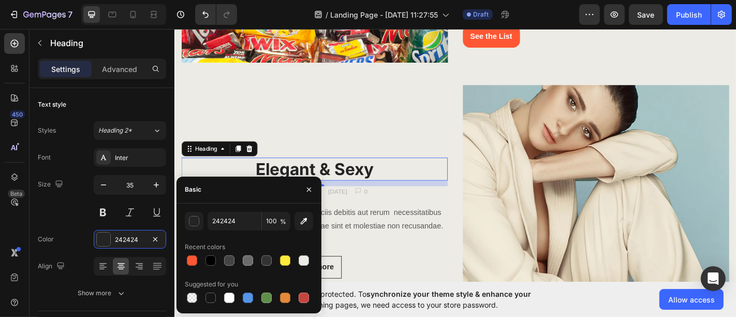
click at [207, 294] on div at bounding box center [210, 297] width 10 height 10
click at [217, 221] on input "151515" at bounding box center [235, 221] width 54 height 19
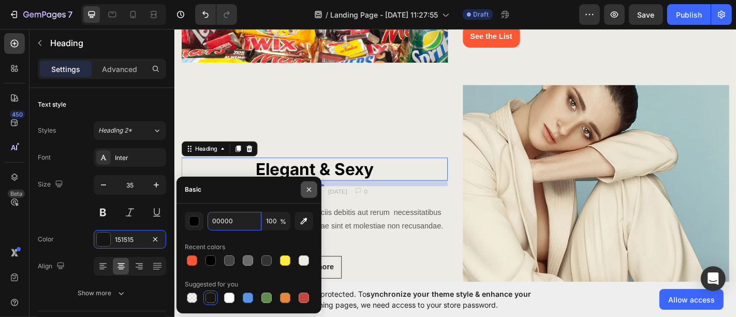
type input "000000"
click at [307, 190] on icon "button" at bounding box center [309, 189] width 8 height 8
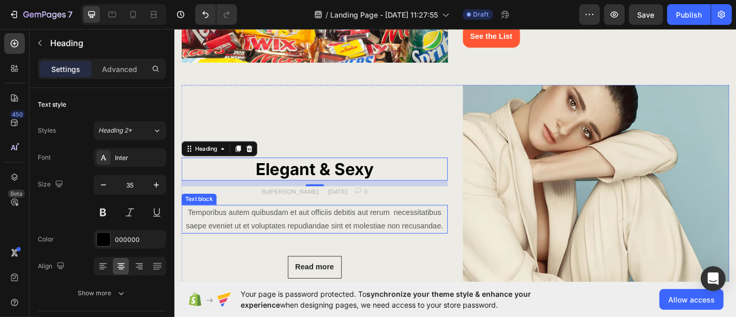
click at [308, 236] on p "Temporibus autem quibusdam et aut officiis debitis aut rerum necessitatibus sae…" at bounding box center [329, 240] width 292 height 30
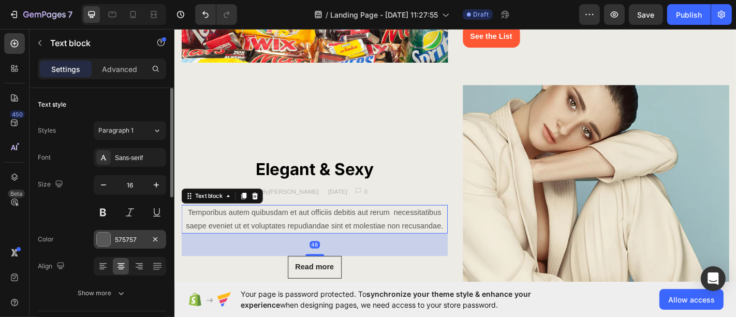
click at [108, 238] on div at bounding box center [103, 238] width 13 height 13
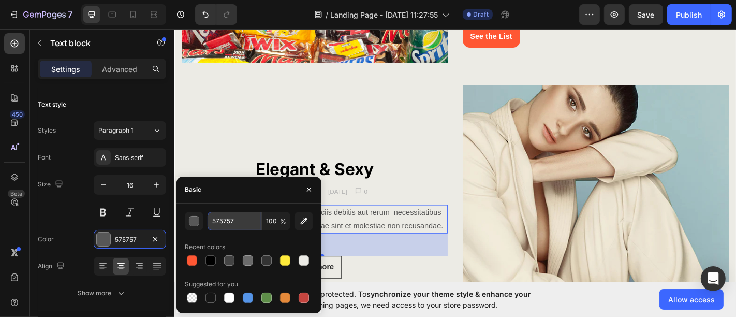
click at [223, 214] on input "575757" at bounding box center [235, 221] width 54 height 19
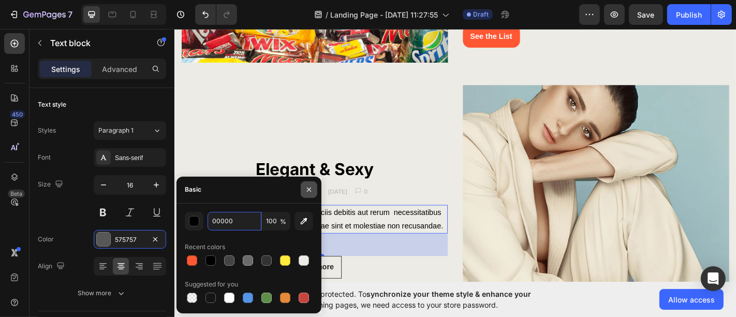
type input "000000"
click at [312, 188] on icon "button" at bounding box center [309, 189] width 8 height 8
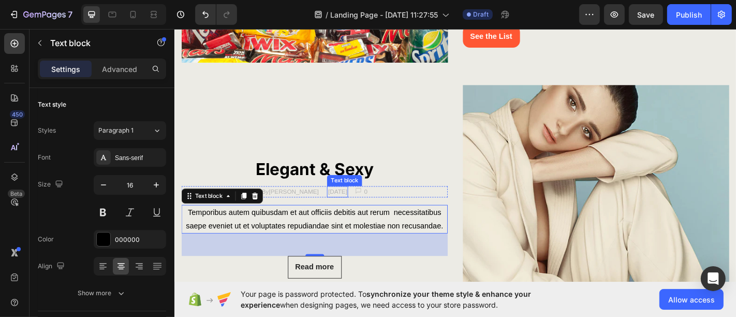
click at [344, 204] on p "December 10, 2022" at bounding box center [354, 209] width 21 height 10
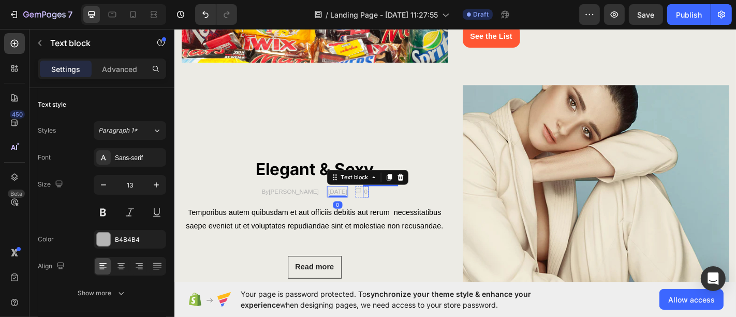
click at [401, 203] on div "By Jonh Park Text block December 10, 2022 Text block 0 Image 0 Text block Row R…" at bounding box center [329, 209] width 294 height 12
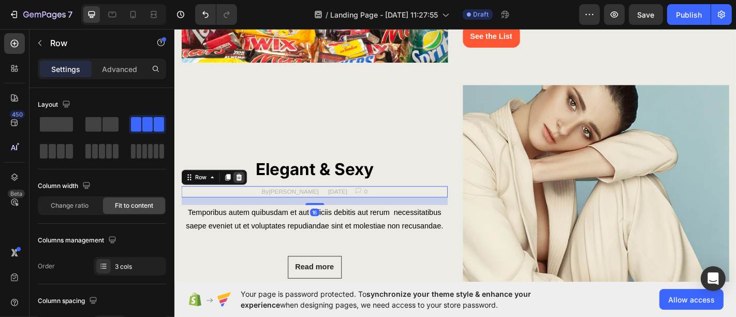
click at [244, 189] on icon at bounding box center [245, 192] width 7 height 7
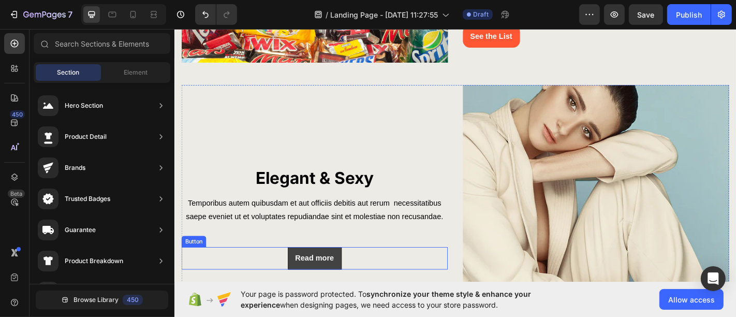
click at [336, 270] on button "Read more" at bounding box center [329, 282] width 60 height 25
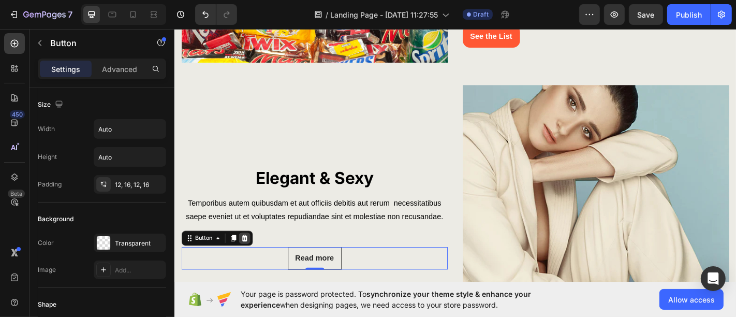
click at [250, 256] on icon at bounding box center [251, 259] width 7 height 7
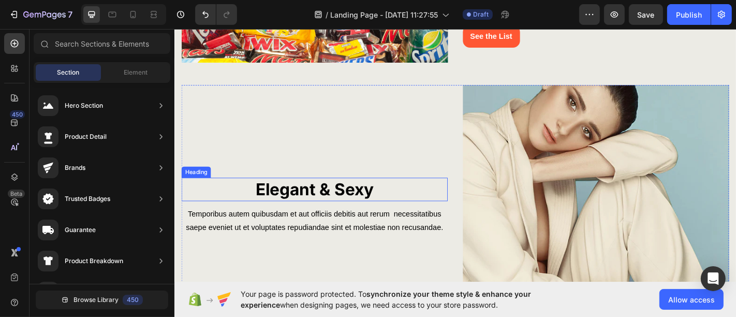
click at [331, 207] on strong "Elegant & Sexy" at bounding box center [329, 206] width 130 height 22
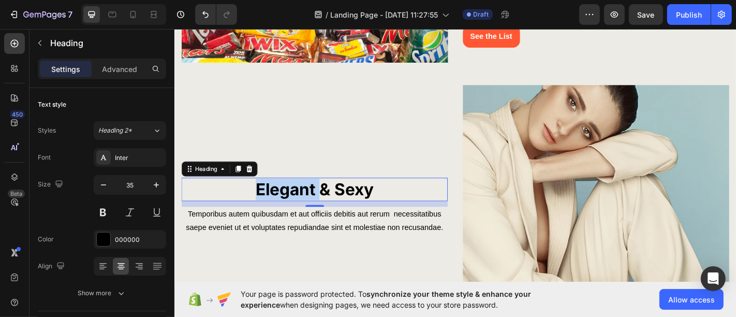
click at [306, 196] on strong "Elegant & Sexy" at bounding box center [329, 206] width 130 height 22
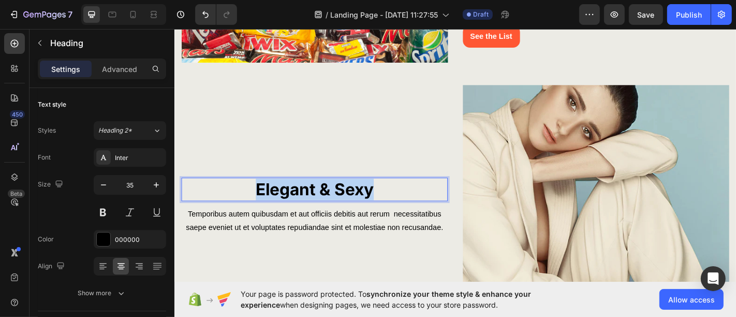
click at [306, 196] on strong "Elegant & Sexy" at bounding box center [329, 206] width 130 height 22
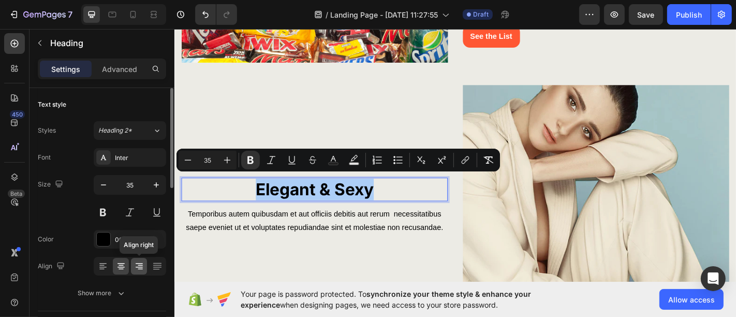
click at [142, 269] on icon at bounding box center [140, 269] width 5 height 1
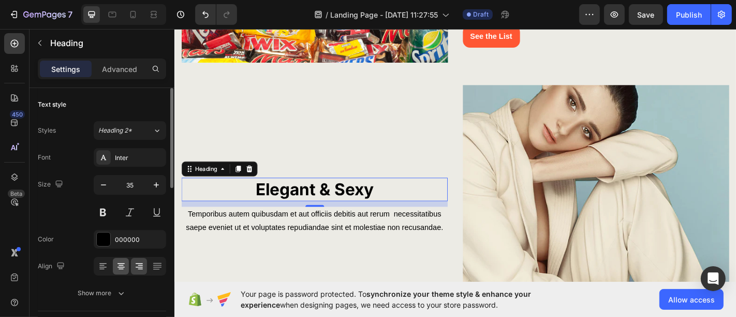
click at [124, 264] on icon at bounding box center [121, 266] width 10 height 10
click at [136, 265] on icon at bounding box center [139, 266] width 10 height 10
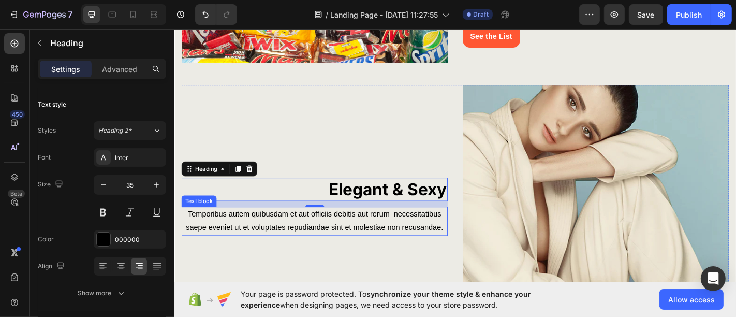
click at [322, 234] on p "Temporibus autem quibusdam et aut officiis debitis aut rerum necessitatibus sae…" at bounding box center [329, 242] width 292 height 30
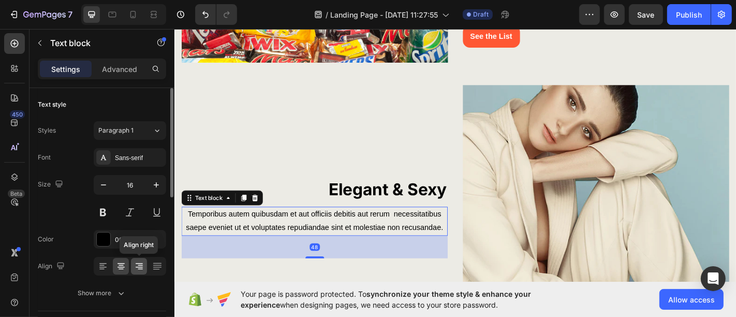
click at [137, 266] on icon at bounding box center [139, 266] width 7 height 1
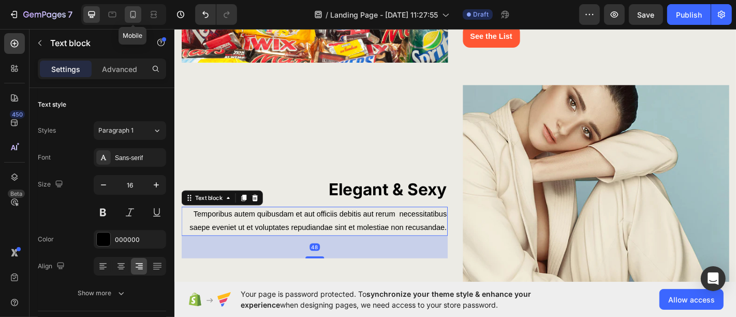
click at [127, 17] on div at bounding box center [133, 14] width 17 height 17
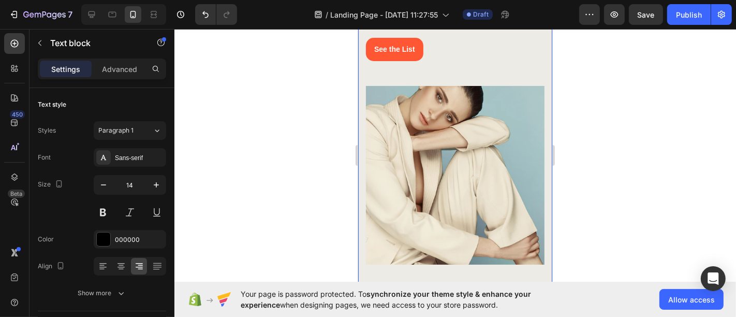
scroll to position [1015, 0]
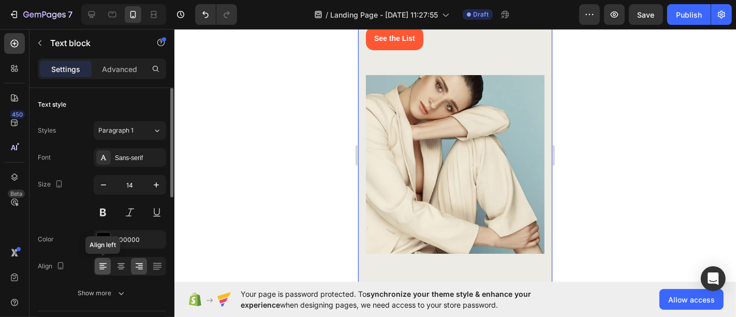
click at [106, 263] on icon at bounding box center [102, 263] width 7 height 1
click at [88, 16] on icon at bounding box center [91, 14] width 10 height 10
type input "16"
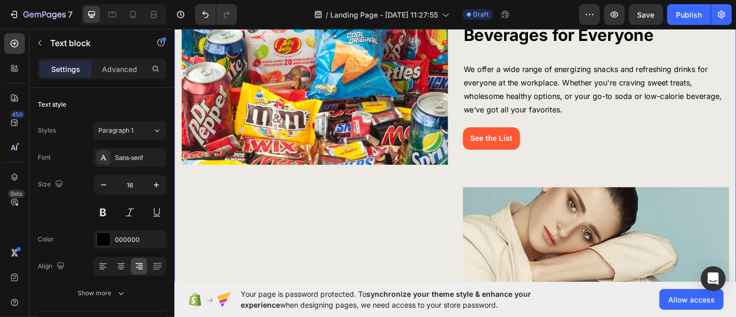
scroll to position [732, 0]
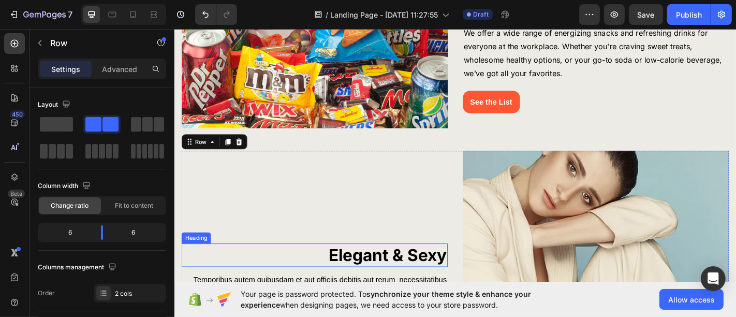
scroll to position [847, 0]
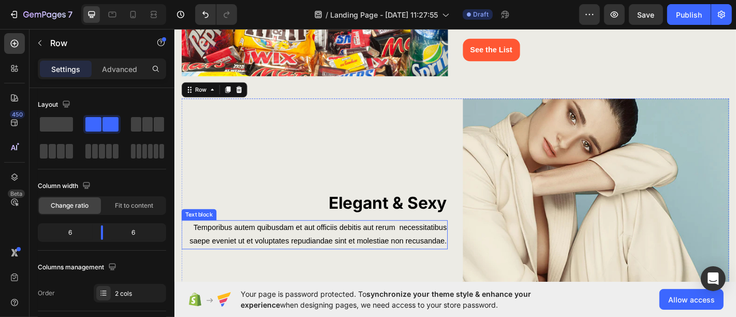
click at [345, 257] on p "Temporibus autem quibusdam et aut officiis debitis aut rerum necessitatibus sae…" at bounding box center [329, 257] width 292 height 30
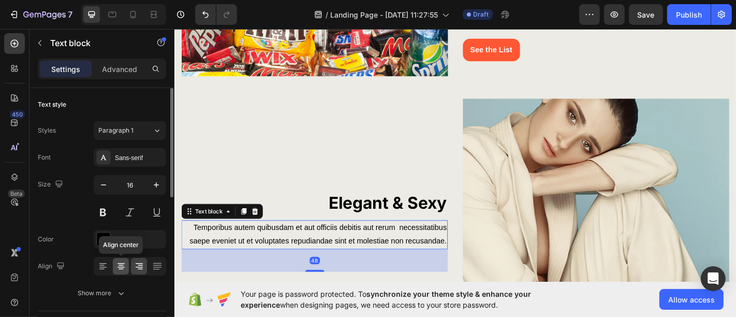
click at [118, 263] on icon at bounding box center [120, 263] width 7 height 1
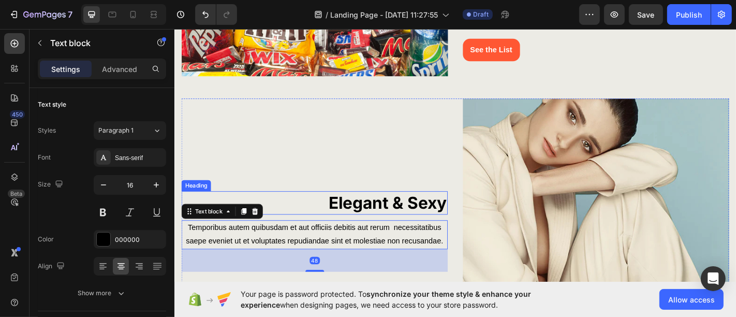
click at [396, 220] on strong "Elegant & Sexy" at bounding box center [410, 221] width 130 height 22
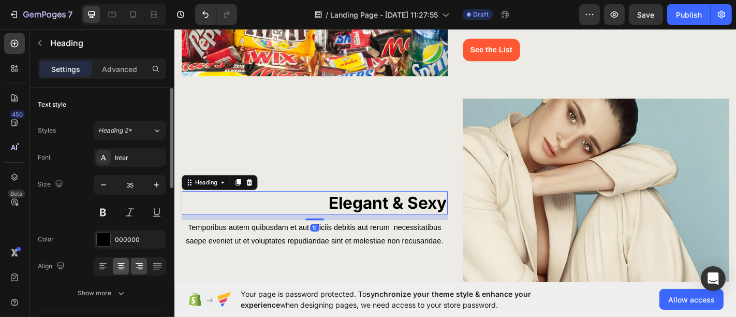
click at [118, 266] on icon at bounding box center [120, 266] width 7 height 1
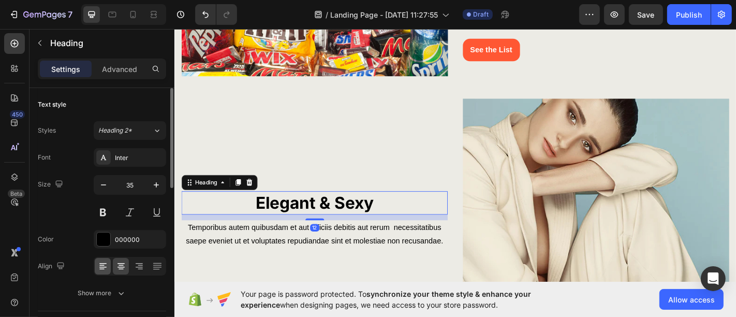
click at [98, 268] on icon at bounding box center [103, 266] width 10 height 10
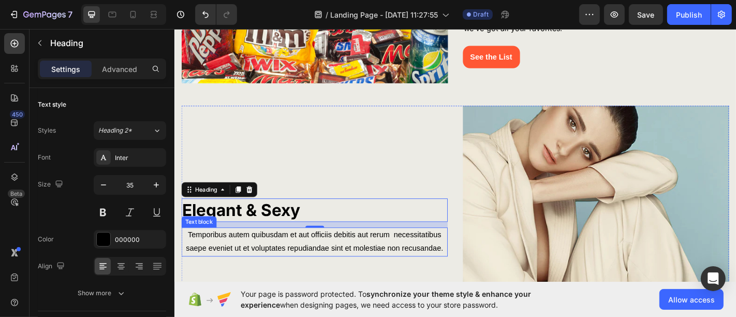
scroll to position [790, 0]
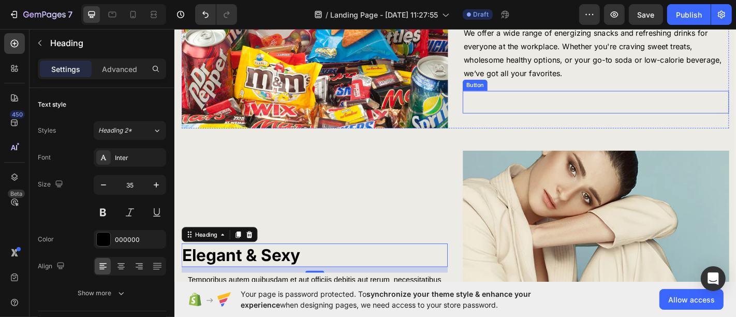
click at [518, 114] on button "See the List" at bounding box center [524, 109] width 63 height 25
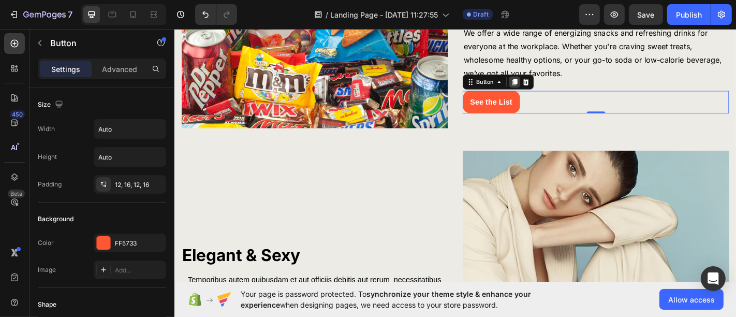
click at [549, 83] on icon at bounding box center [550, 87] width 8 height 8
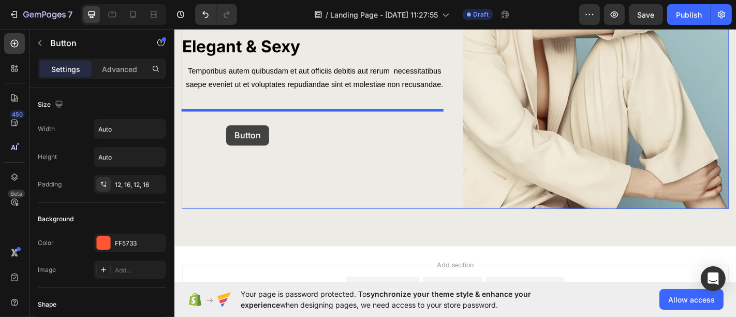
drag, startPoint x: 510, startPoint y: 100, endPoint x: 231, endPoint y: 128, distance: 280.8
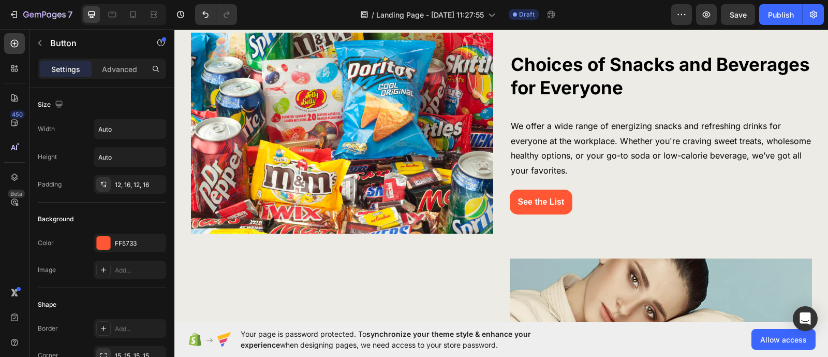
scroll to position [768, 0]
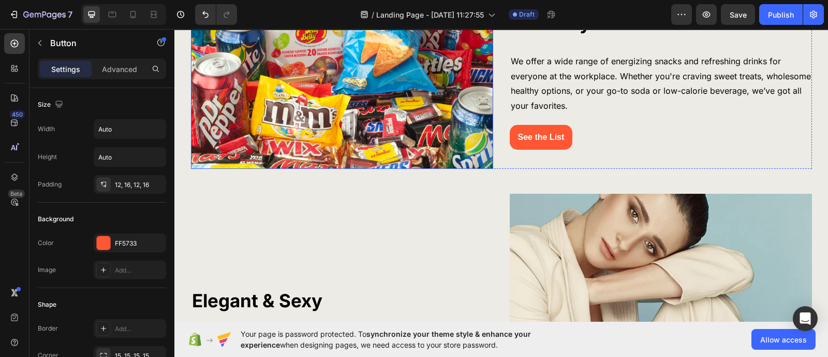
click at [269, 99] on img at bounding box center [342, 68] width 302 height 201
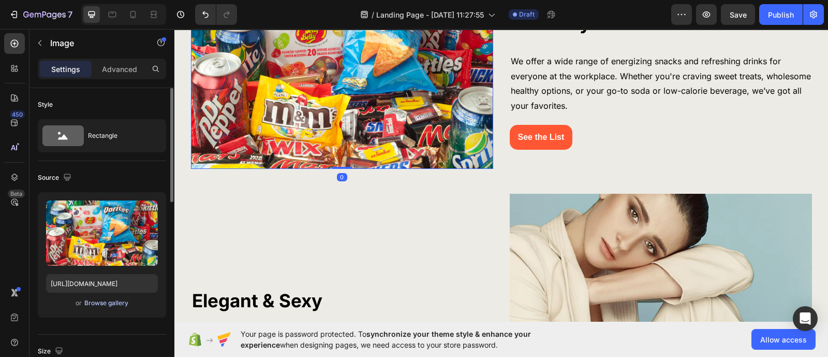
click at [94, 299] on div "Browse gallery" at bounding box center [106, 302] width 44 height 9
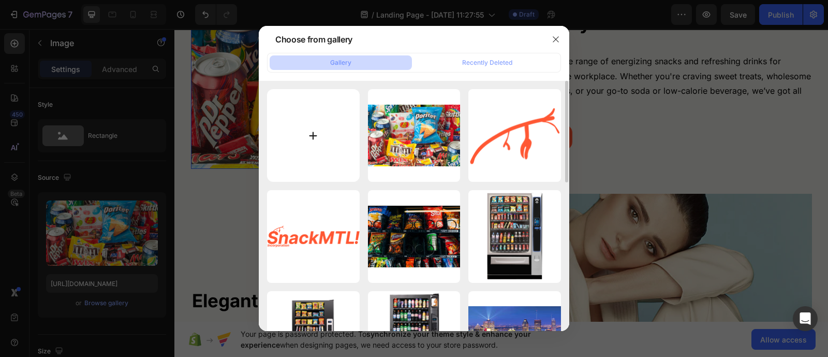
click at [300, 124] on input "file" at bounding box center [313, 135] width 93 height 93
type input "C:\fakepath\724850_bag-of-chips-png.png"
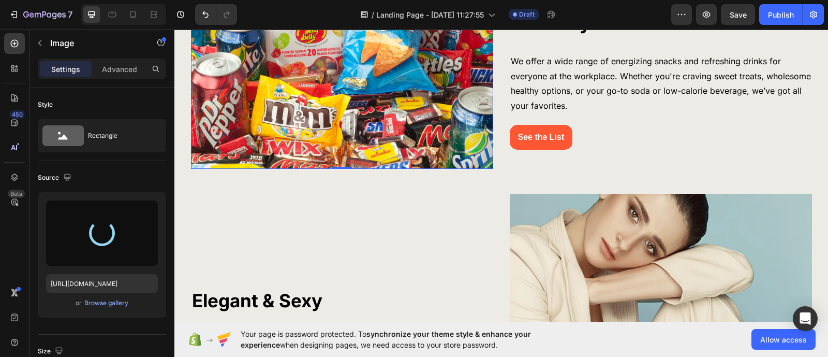
scroll to position [704, 0]
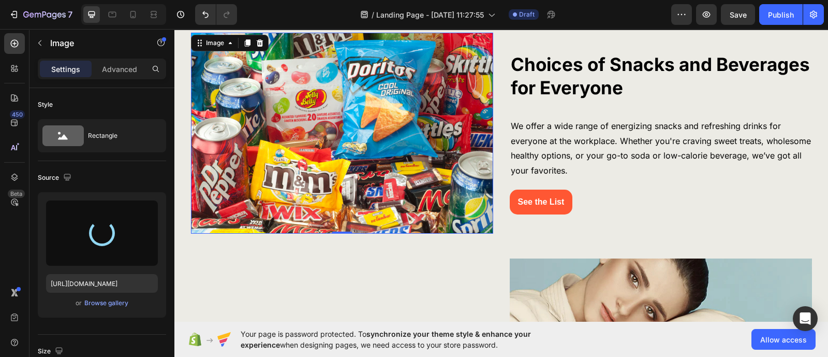
type input "https://cdn.shopify.com/s/files/1/0768/0271/9981/files/gempages_581585180947382…"
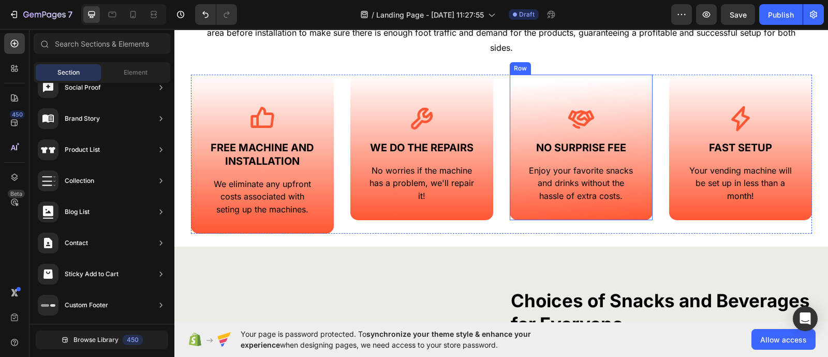
scroll to position [642, 0]
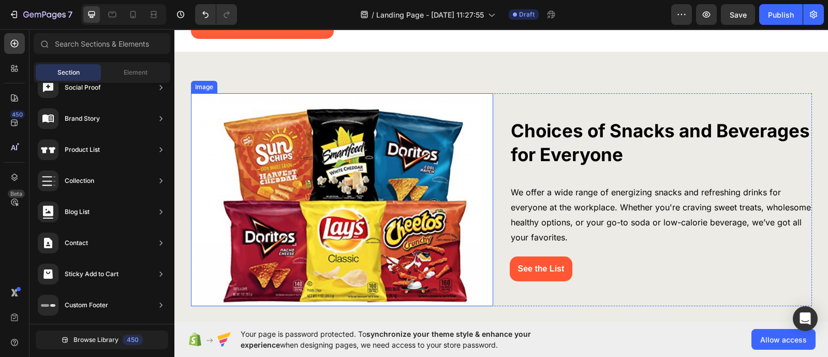
click at [353, 163] on img at bounding box center [342, 199] width 302 height 213
click at [349, 168] on img at bounding box center [342, 199] width 302 height 213
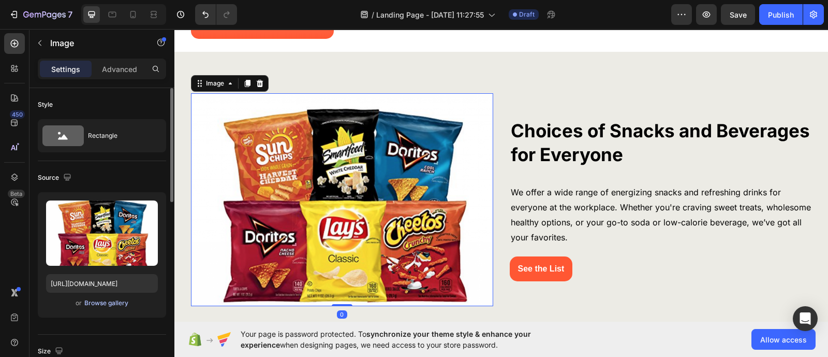
click at [109, 301] on div "Browse gallery" at bounding box center [106, 302] width 44 height 9
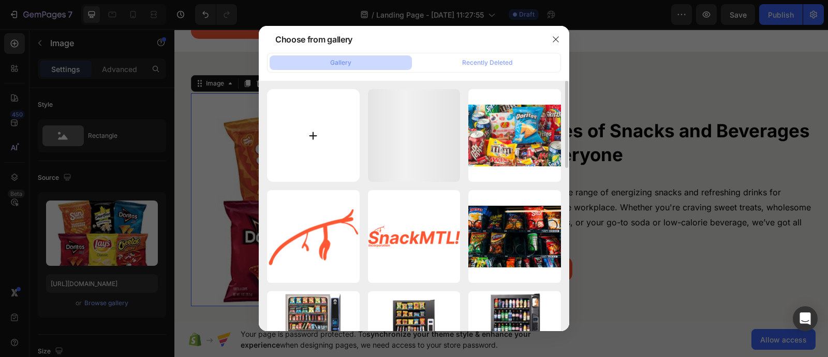
click at [308, 143] on input "file" at bounding box center [313, 135] width 93 height 93
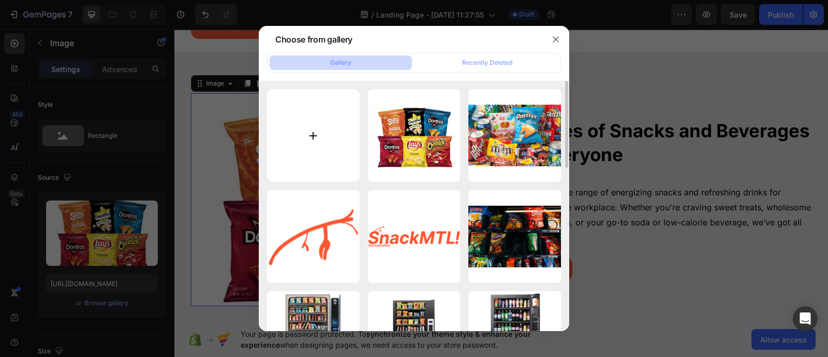
type input "C:\fakepath\Daco_4190354.png"
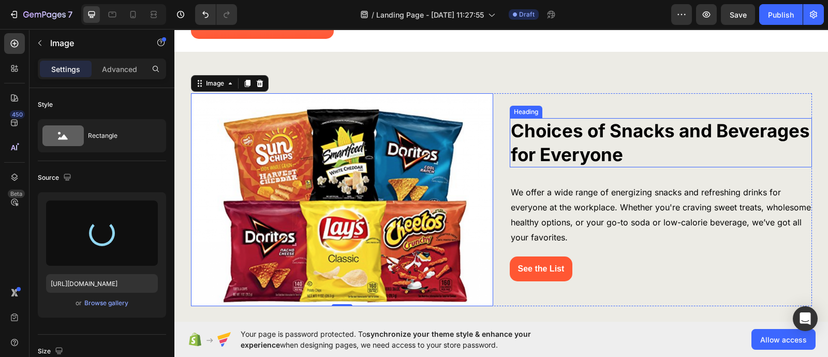
type input "https://cdn.shopify.com/s/files/1/0768/0271/9981/files/gempages_581585180947382…"
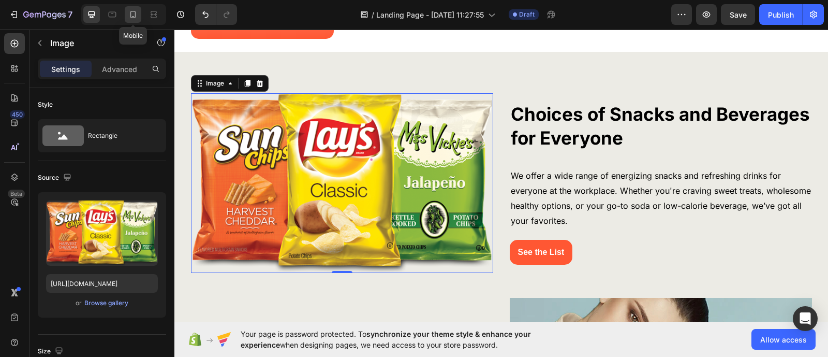
drag, startPoint x: 21, startPoint y: 32, endPoint x: 137, endPoint y: 17, distance: 116.3
click at [137, 17] on icon at bounding box center [133, 14] width 10 height 10
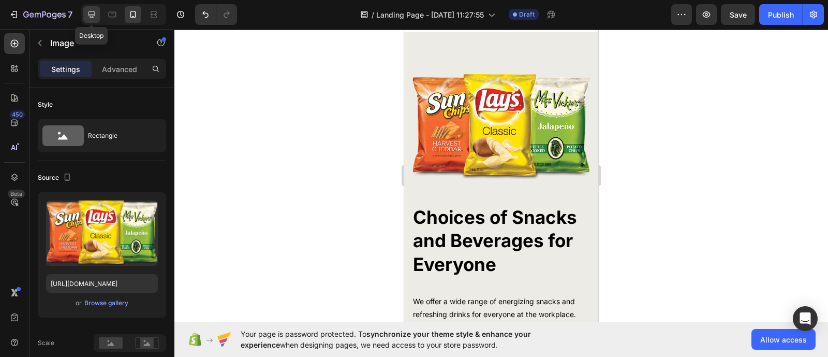
click at [96, 12] on icon at bounding box center [91, 14] width 10 height 10
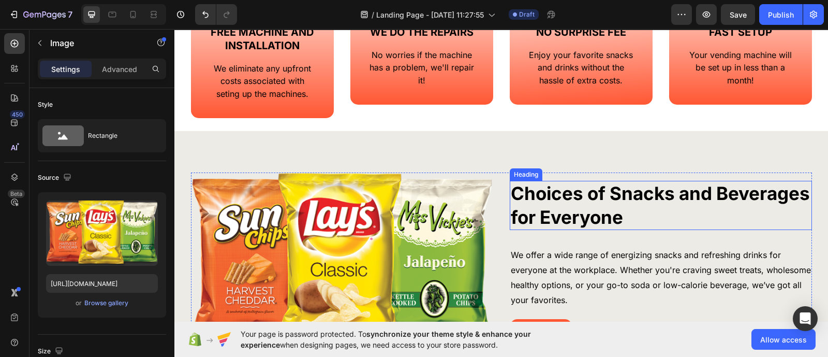
scroll to position [584, 0]
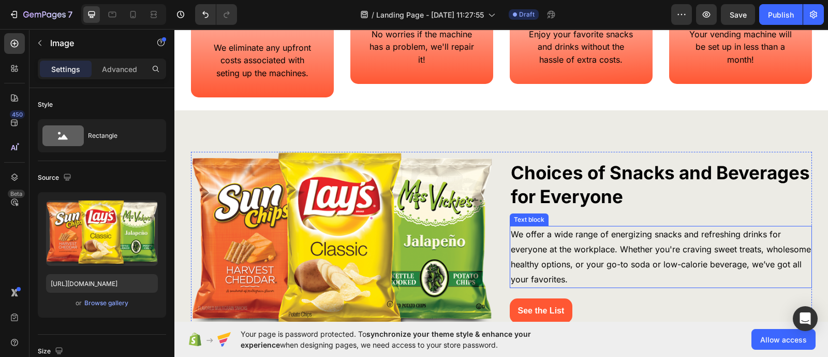
click at [668, 235] on p "We offer a wide range of energizing snacks and refreshing drinks for everyone a…" at bounding box center [661, 257] width 300 height 60
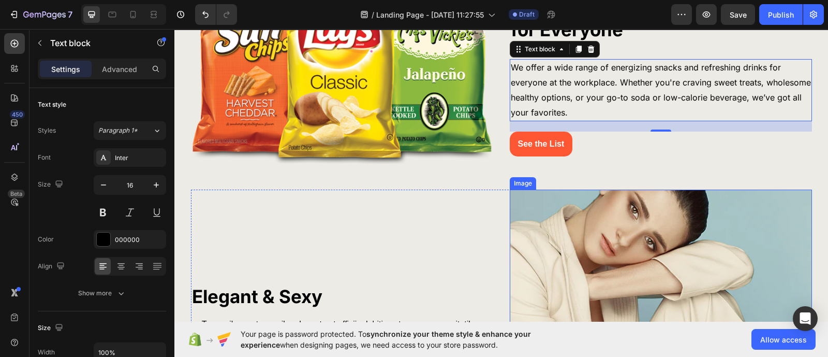
scroll to position [713, 0]
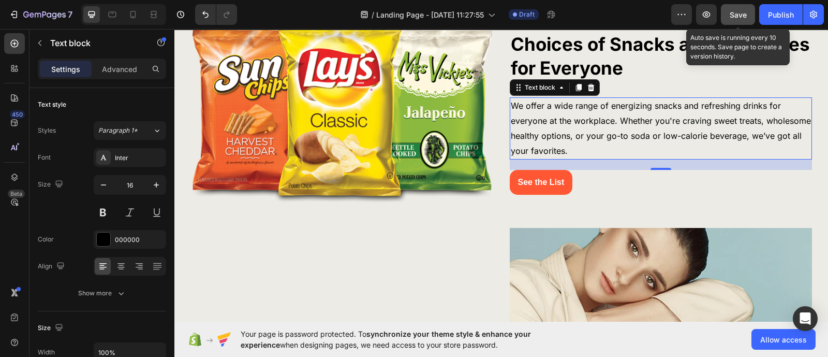
click at [735, 9] on button "Save" at bounding box center [738, 14] width 34 height 21
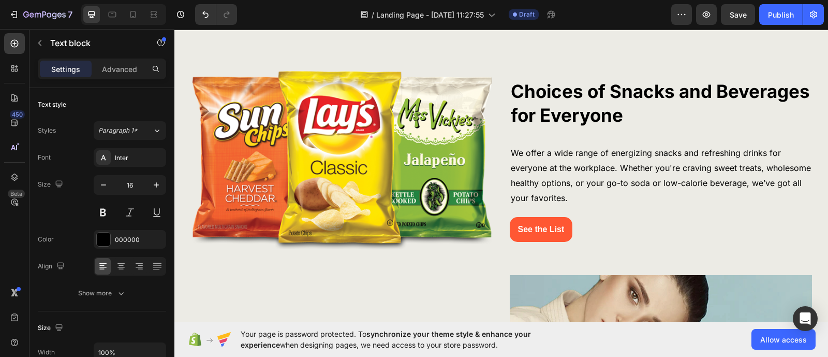
scroll to position [648, 0]
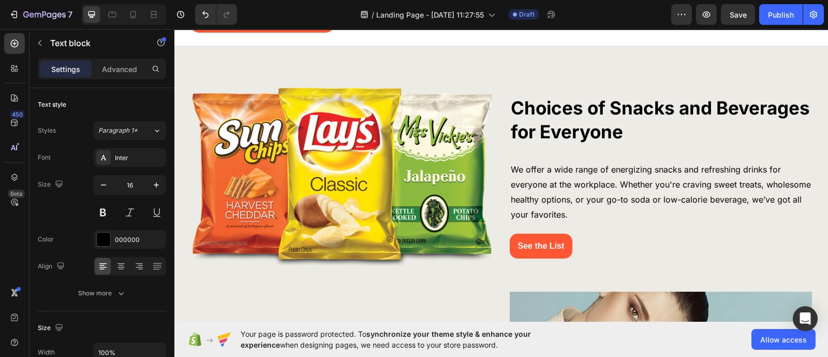
click at [533, 196] on p "We offer a wide range of energizing snacks and refreshing drinks for everyone a…" at bounding box center [661, 192] width 300 height 60
click at [572, 216] on p "We offer a wide range of energizing snacks and refreshing drinks for everyone a…" at bounding box center [661, 192] width 300 height 60
click at [709, 186] on p "We offer a wide range of energizing snacks and refreshing drinks for everyone a…" at bounding box center [661, 192] width 300 height 60
click at [735, 190] on p "We offer a wide range of energizing snacks and refreshing drinks for everyone a…" at bounding box center [661, 192] width 300 height 60
click at [735, 187] on p "We offer a wide range of energizing snacks and refreshing drinks for everyone a…" at bounding box center [661, 192] width 300 height 60
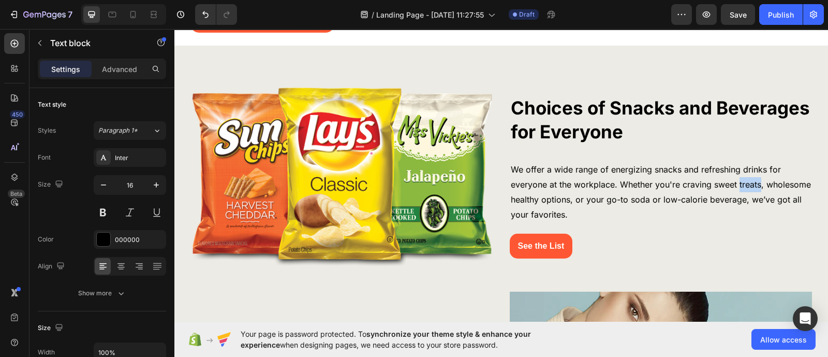
click at [735, 187] on p "We offer a wide range of energizing snacks and refreshing drinks for everyone a…" at bounding box center [661, 192] width 300 height 60
click at [716, 184] on p "We offer a wide range of energizing snacks and refreshing drinks for everyone a…" at bounding box center [661, 192] width 300 height 60
click at [735, 184] on p "We offer a wide range of energizing snacks and refreshing drinks for everyone a…" at bounding box center [661, 192] width 300 height 60
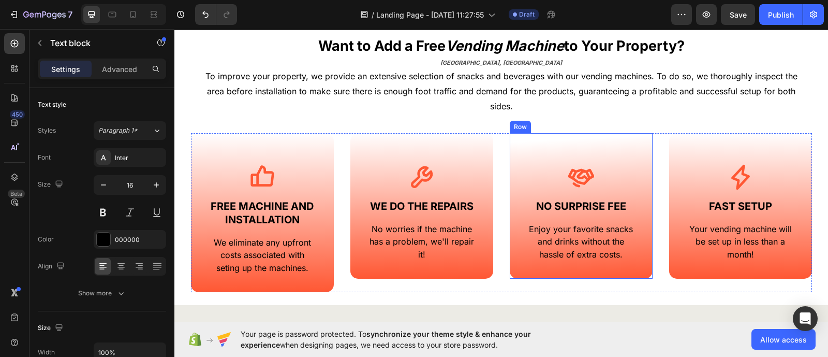
scroll to position [310, 0]
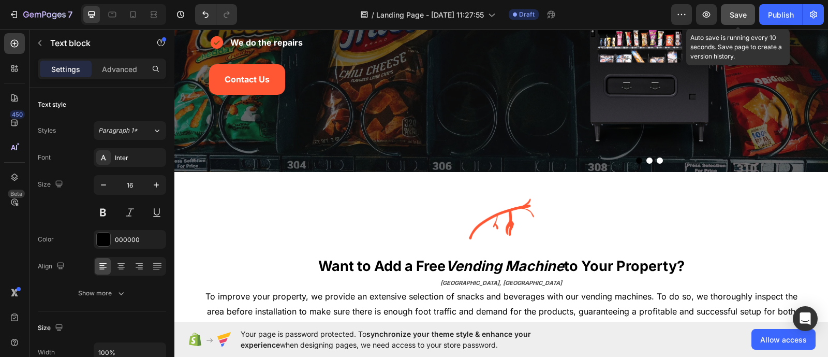
click at [735, 12] on span "Save" at bounding box center [738, 14] width 17 height 9
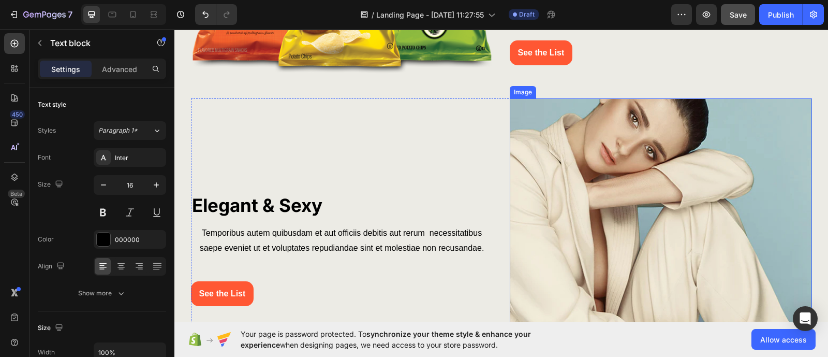
scroll to position [907, 0]
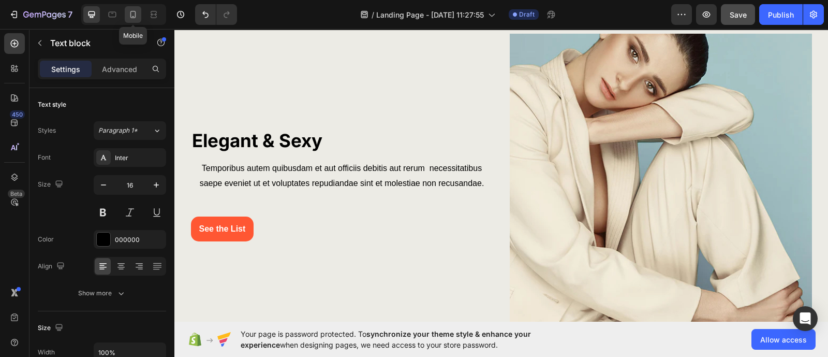
click at [138, 19] on icon at bounding box center [133, 14] width 10 height 10
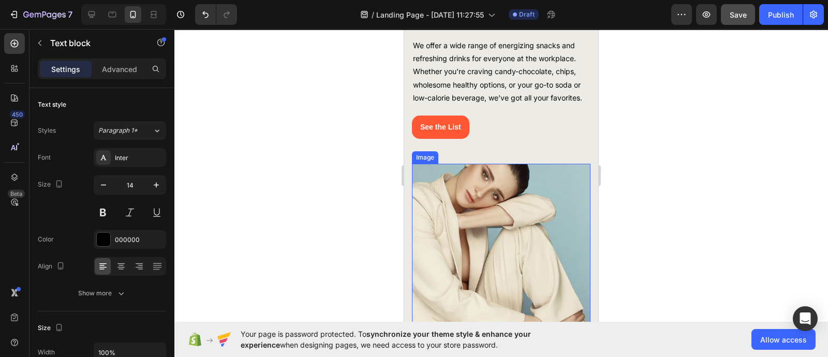
scroll to position [1594, 0]
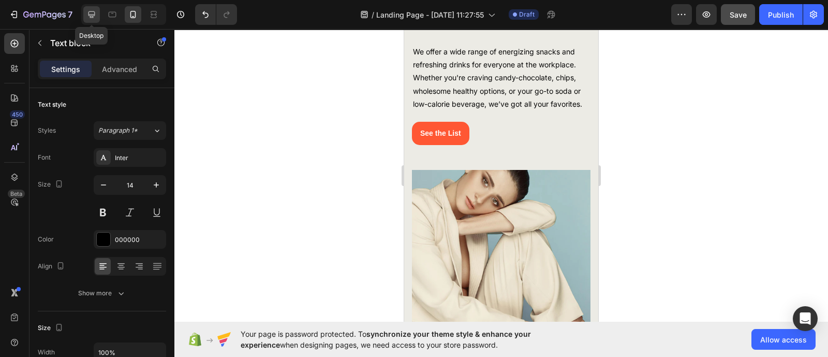
click at [93, 13] on icon at bounding box center [91, 14] width 10 height 10
type input "16"
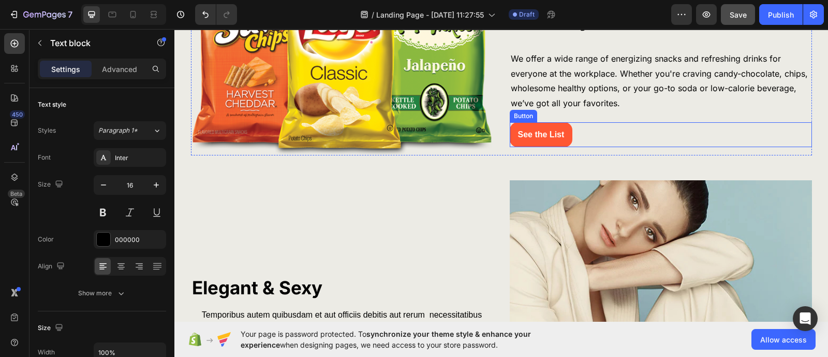
scroll to position [1429, 0]
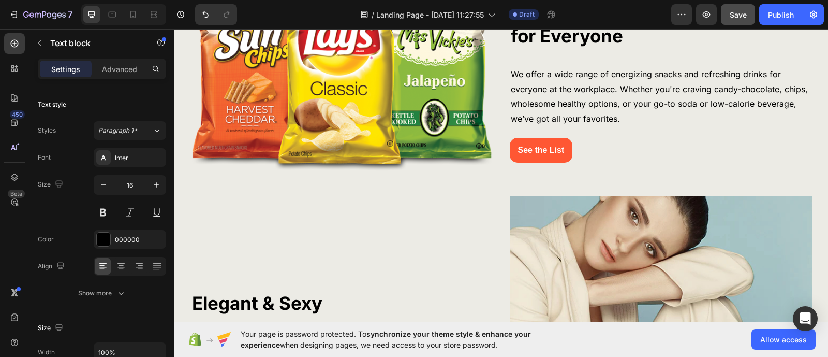
click at [556, 84] on p "We offer a wide range of energizing snacks and refreshing drinks for everyone a…" at bounding box center [661, 97] width 300 height 60
click at [556, 97] on p "We offer a wide range of energizing snacks and refreshing drinks for everyone a…" at bounding box center [661, 97] width 300 height 60
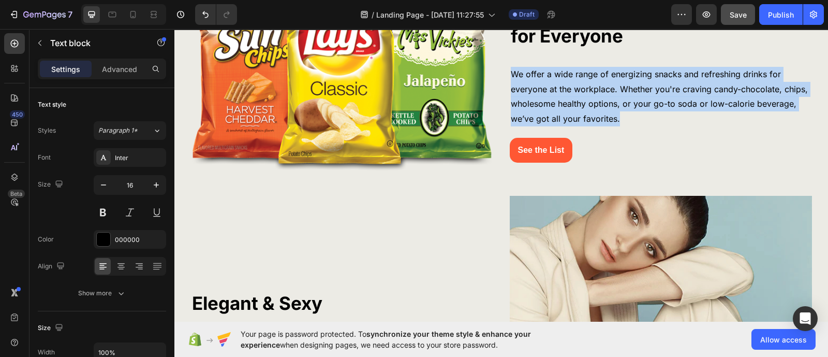
click at [556, 97] on p "We offer a wide range of energizing snacks and refreshing drinks for everyone a…" at bounding box center [661, 97] width 300 height 60
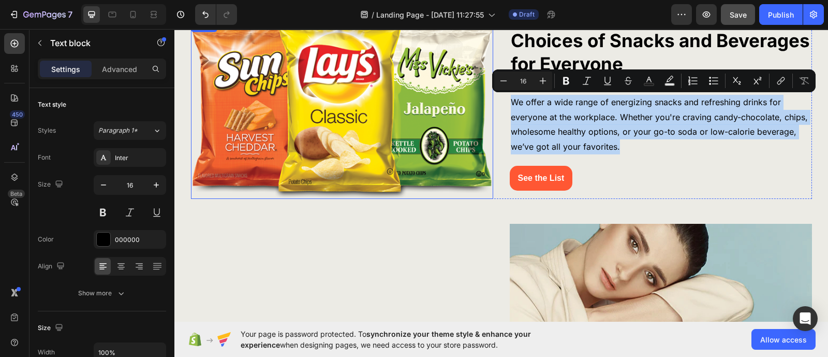
scroll to position [1364, 0]
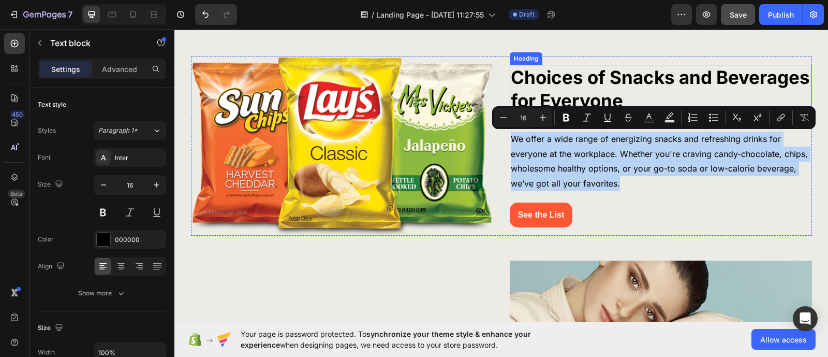
click at [533, 87] on h3 "Choices of Snacks and Beverages for Everyone" at bounding box center [661, 89] width 302 height 49
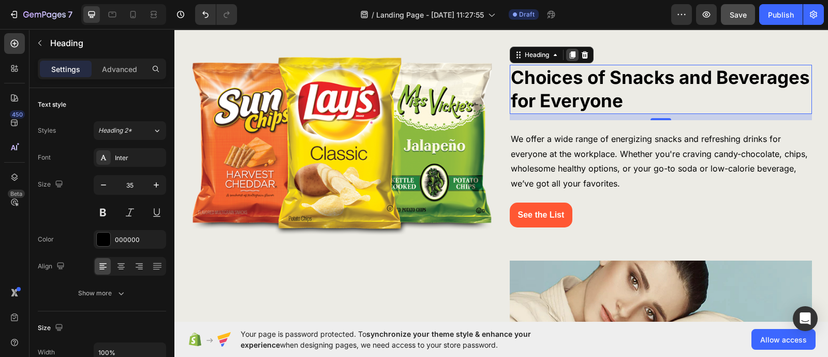
click at [569, 54] on icon at bounding box center [572, 54] width 6 height 7
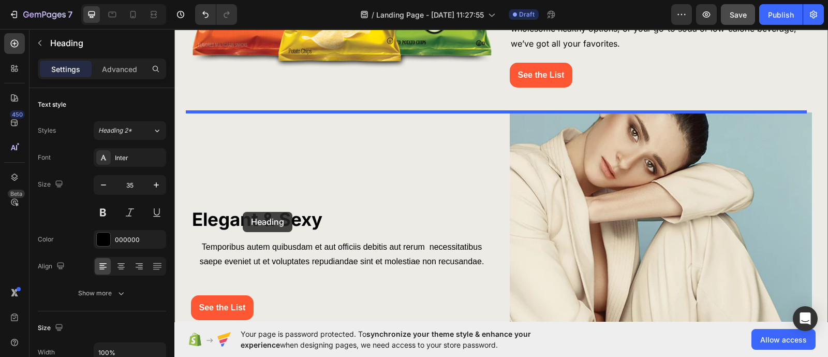
scroll to position [1558, 0]
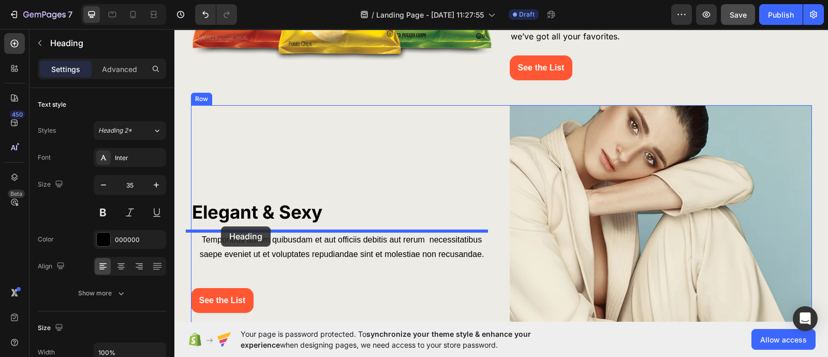
drag, startPoint x: 517, startPoint y: 105, endPoint x: 221, endPoint y: 226, distance: 320.5
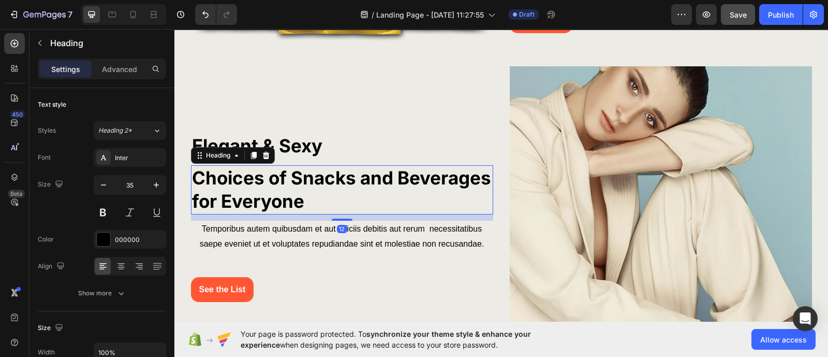
scroll to position [1539, 0]
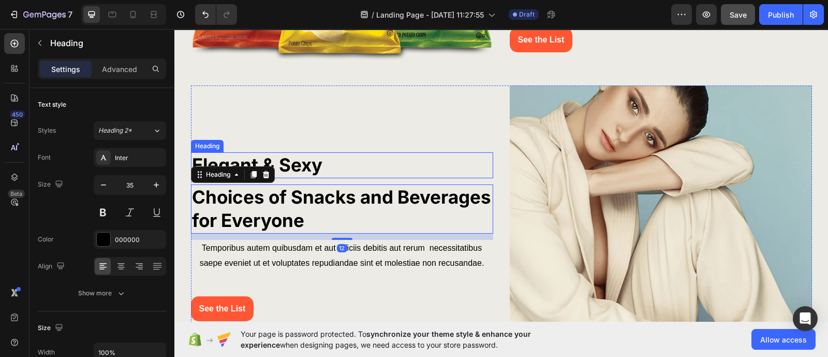
click at [313, 160] on strong "Elegant & Sexy" at bounding box center [257, 165] width 130 height 22
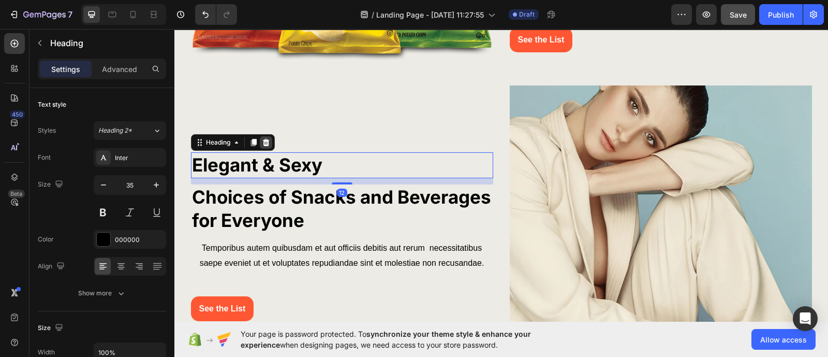
click at [263, 141] on icon at bounding box center [265, 142] width 7 height 7
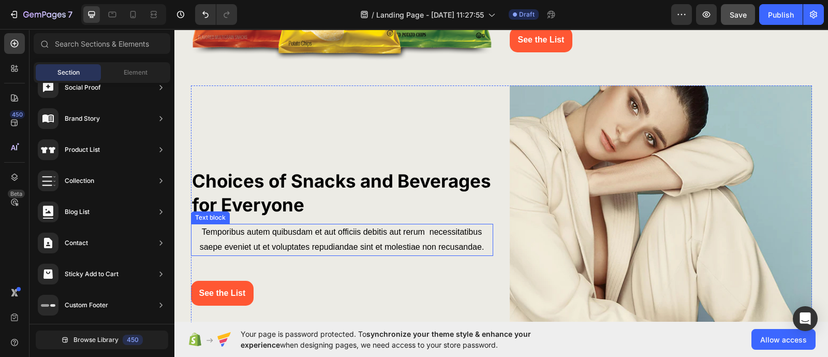
click at [295, 245] on p "Temporibus autem quibusdam et aut officiis debitis aut rerum necessitatibus sae…" at bounding box center [342, 240] width 300 height 30
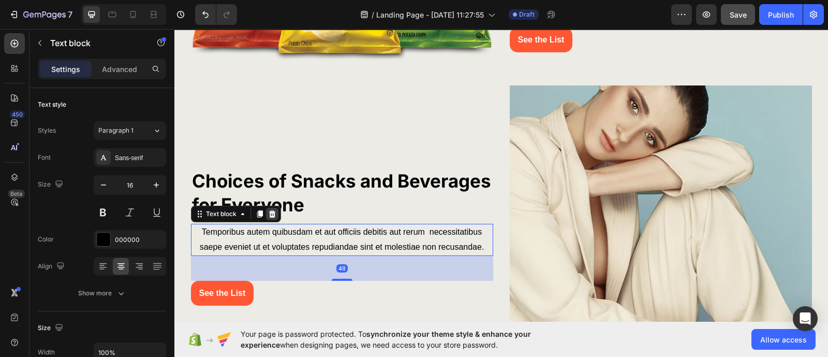
click at [269, 213] on icon at bounding box center [272, 213] width 7 height 7
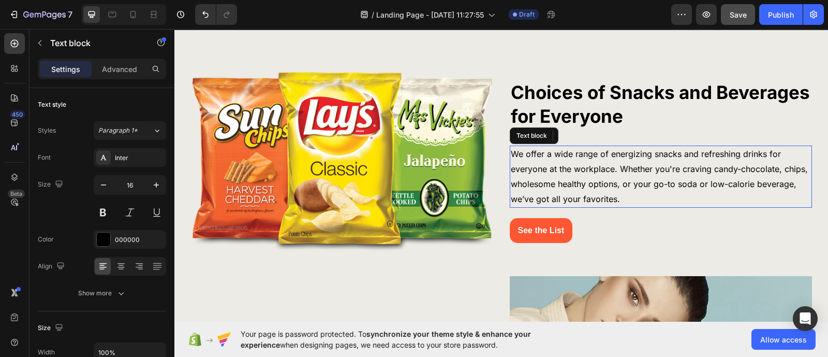
click at [578, 177] on p "We offer a wide range of energizing snacks and refreshing drinks for everyone a…" at bounding box center [661, 176] width 300 height 60
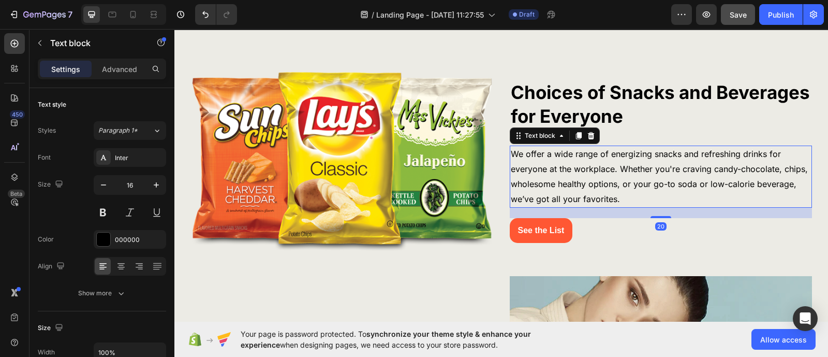
scroll to position [657, 0]
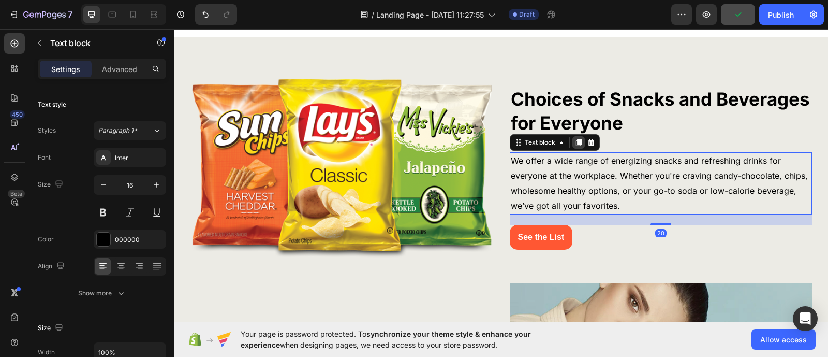
click at [575, 143] on icon at bounding box center [578, 142] width 6 height 7
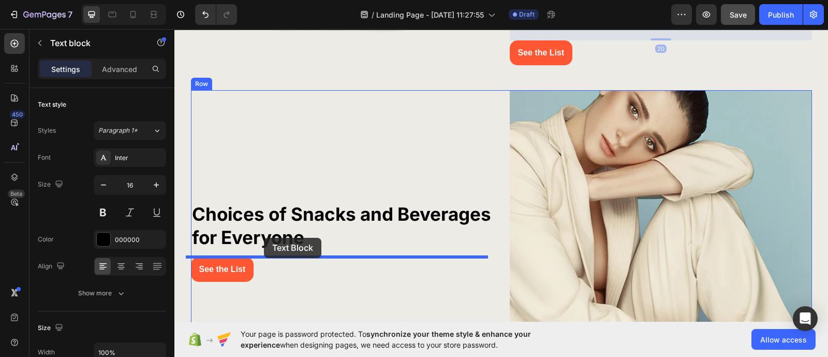
drag, startPoint x: 531, startPoint y: 215, endPoint x: 264, endPoint y: 239, distance: 268.5
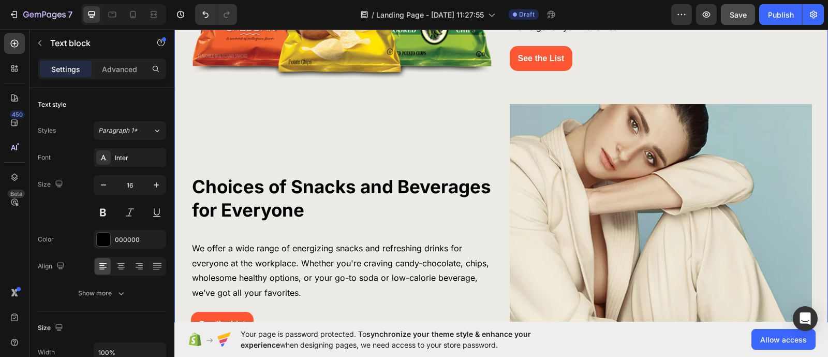
scroll to position [840, 0]
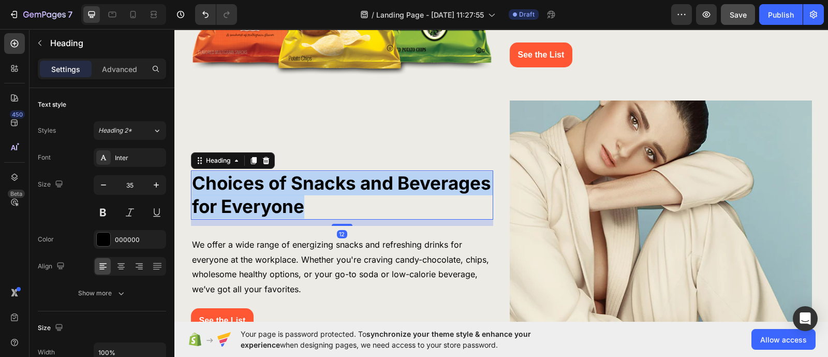
click at [314, 181] on strong "Choices of Snacks and Beverages for Everyone" at bounding box center [341, 195] width 299 height 46
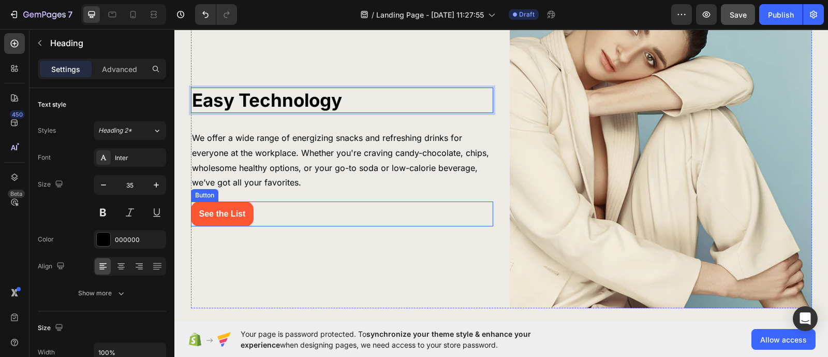
scroll to position [917, 0]
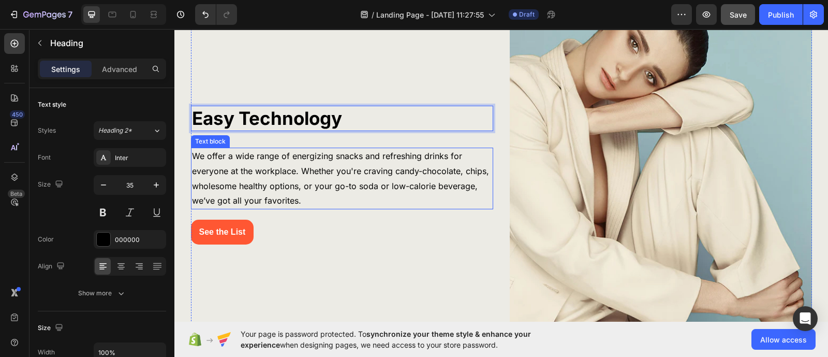
click at [349, 165] on p "We offer a wide range of energizing snacks and refreshing drinks for everyone a…" at bounding box center [342, 179] width 300 height 60
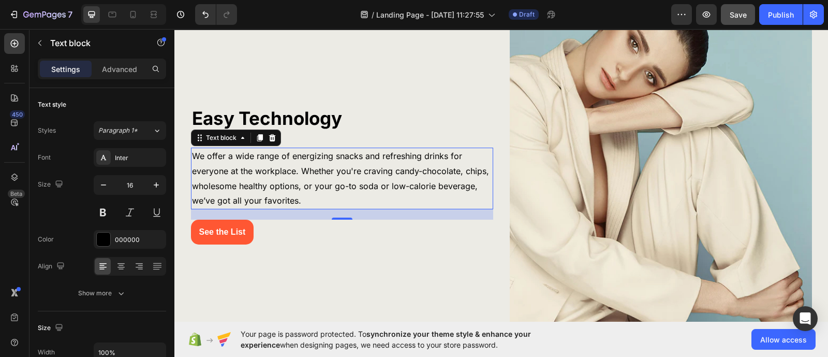
click at [349, 165] on p "We offer a wide range of energizing snacks and refreshing drinks for everyone a…" at bounding box center [342, 179] width 300 height 60
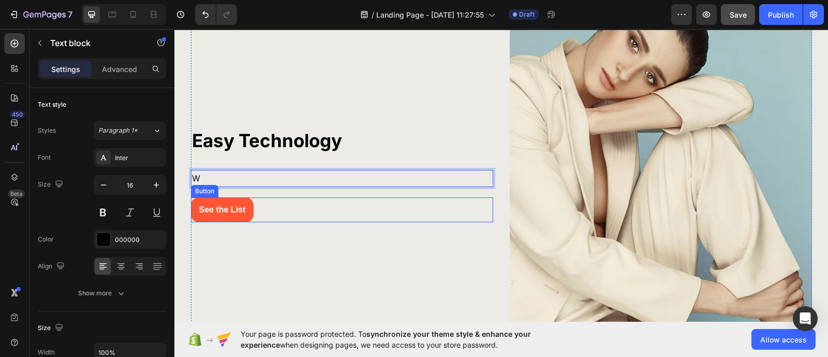
scroll to position [939, 0]
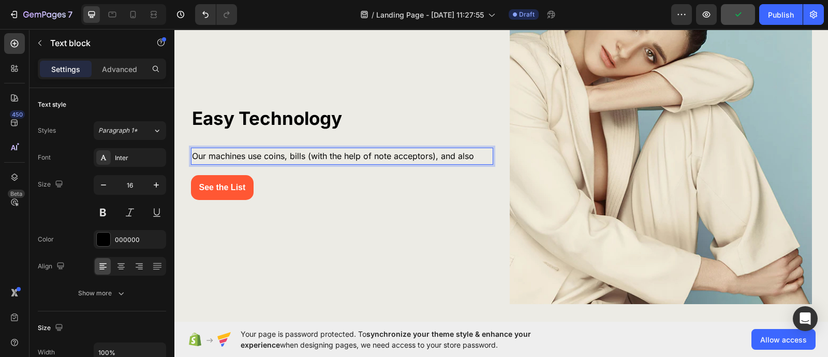
click at [246, 156] on p "Our machines use coins, bills (with the help of note acceptors), and also" at bounding box center [342, 156] width 300 height 15
click at [271, 154] on p "Our machines can use coins, bills (with the help of note acceptors), and also" at bounding box center [342, 156] width 300 height 15
click at [481, 154] on p "Our machines accept coins, bills (with the help of note acceptors), and also" at bounding box center [342, 156] width 300 height 15
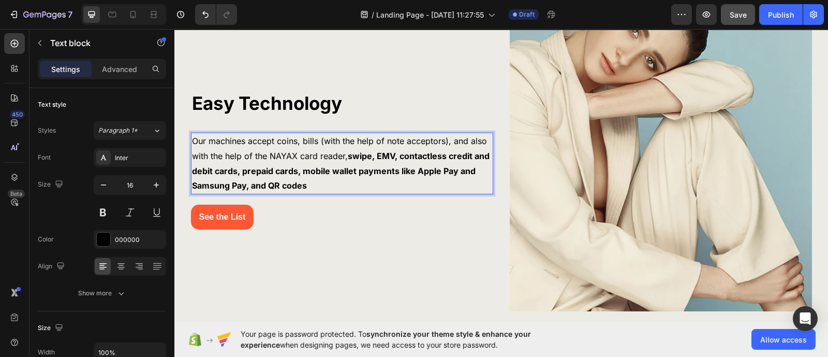
scroll to position [917, 0]
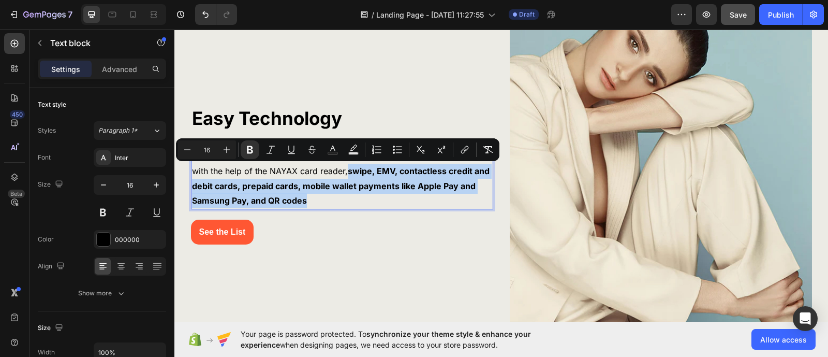
drag, startPoint x: 321, startPoint y: 202, endPoint x: 344, endPoint y: 172, distance: 38.4
click at [344, 172] on p "Our machines accept coins, bills (with the help of note acceptors), and also wi…" at bounding box center [342, 179] width 300 height 60
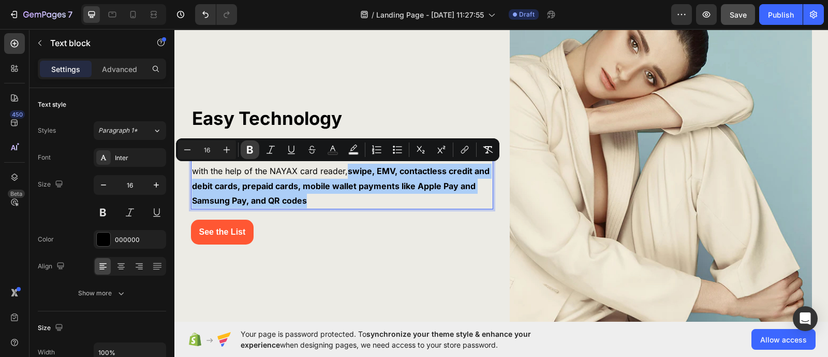
click at [251, 149] on icon "Editor contextual toolbar" at bounding box center [250, 150] width 6 height 8
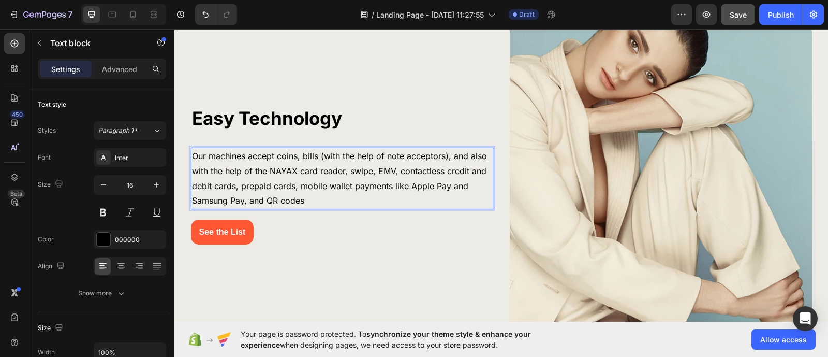
click at [333, 202] on p "Our machines accept coins, bills (with the help of note acceptors), and also wi…" at bounding box center [342, 179] width 300 height 60
drag, startPoint x: 390, startPoint y: 174, endPoint x: 367, endPoint y: 175, distance: 22.8
click at [367, 175] on p "Our machines accept coins, bills (with the help of note acceptors), and also wi…" at bounding box center [342, 179] width 300 height 60
click at [336, 172] on p "Our machines accept coins, bills (with the help of note acceptors), and also wi…" at bounding box center [342, 179] width 300 height 60
click at [340, 173] on p "Our machines accept coins, bills (with the help of note acceptors), and also wi…" at bounding box center [342, 179] width 300 height 60
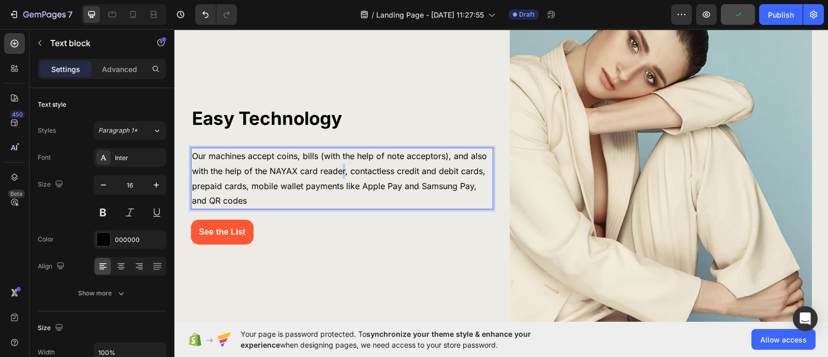
click at [338, 173] on p "Our machines accept coins, bills (with the help of note acceptors), and also wi…" at bounding box center [342, 179] width 300 height 60
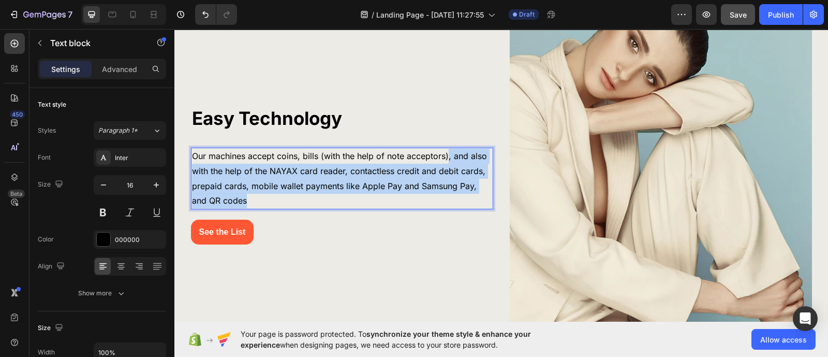
drag, startPoint x: 443, startPoint y: 159, endPoint x: 457, endPoint y: 195, distance: 39.0
click at [457, 195] on p "Our machines accept coins, bills (with the help of note acceptors), and also wi…" at bounding box center [342, 179] width 300 height 60
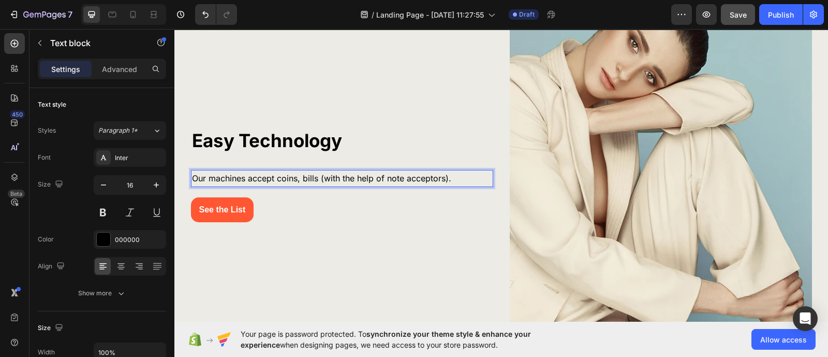
scroll to position [939, 0]
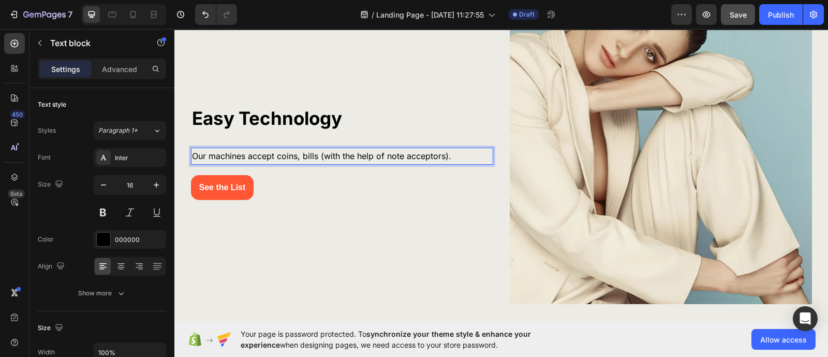
click at [458, 159] on p "Our machines accept coins, bills (with the help of note acceptors)." at bounding box center [342, 156] width 300 height 15
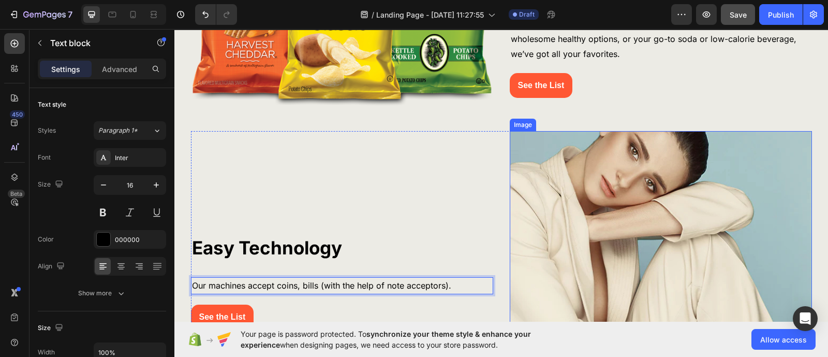
scroll to position [875, 0]
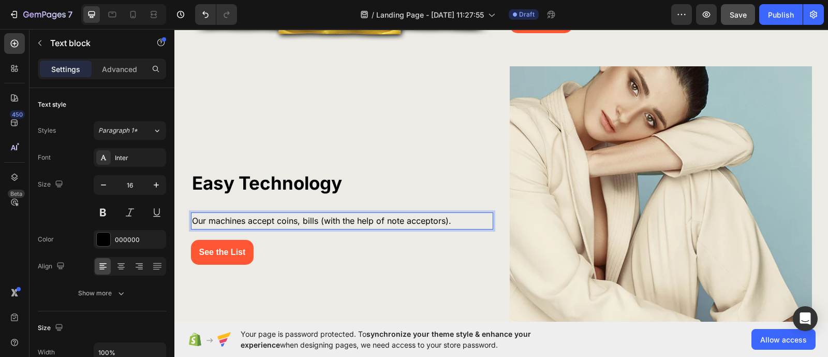
click at [480, 221] on p "Our machines accept coins, bills (with the help of note acceptors)." at bounding box center [342, 220] width 300 height 15
click at [194, 221] on p "roOur machines accept coins, bills (with the help of note acceptors). F" at bounding box center [342, 220] width 300 height 15
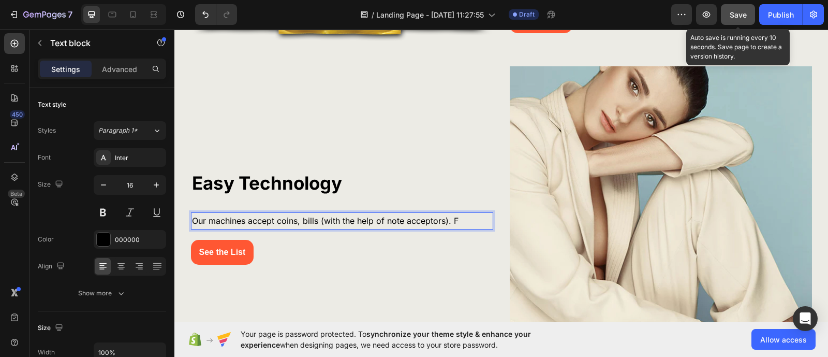
click at [726, 19] on button "Save" at bounding box center [738, 14] width 34 height 21
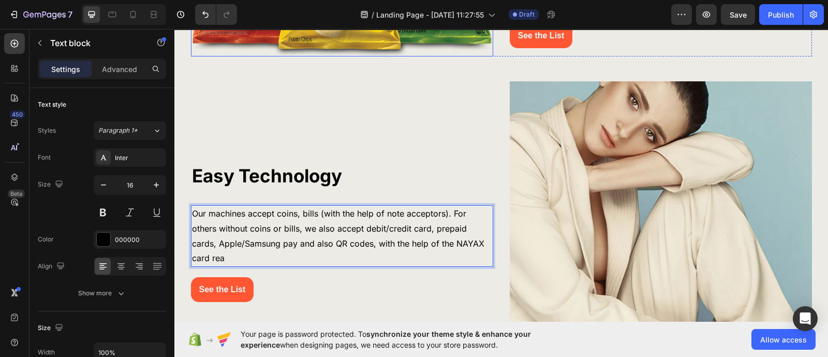
scroll to position [852, 0]
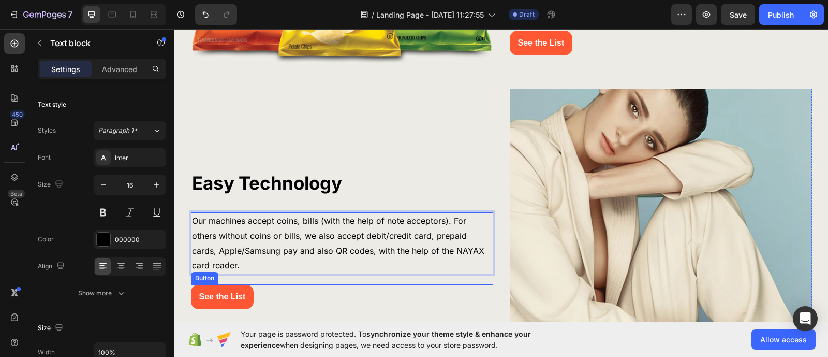
click at [266, 296] on div "See the List Button" at bounding box center [342, 296] width 302 height 25
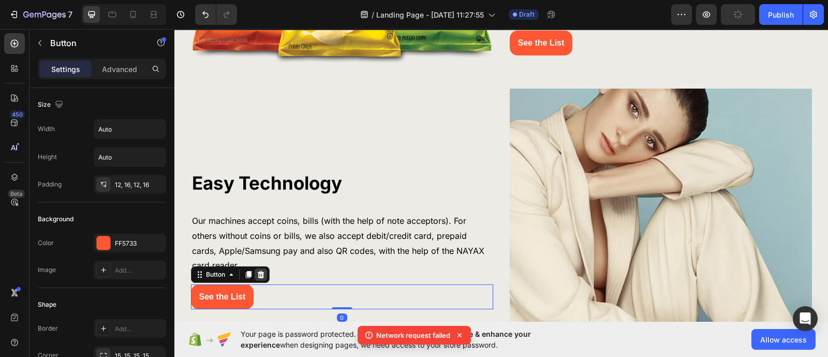
click at [257, 273] on icon at bounding box center [260, 274] width 7 height 7
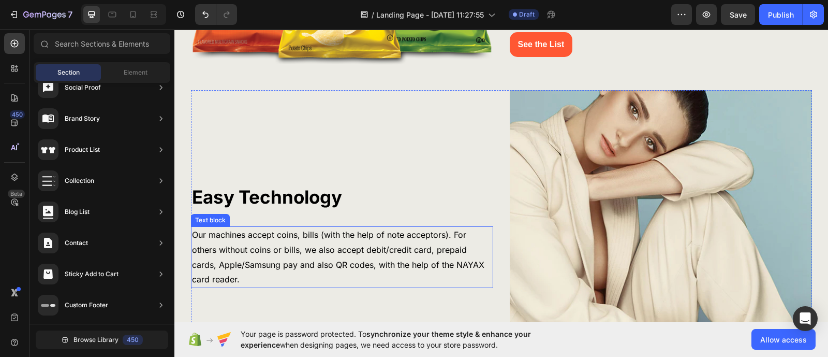
scroll to position [917, 0]
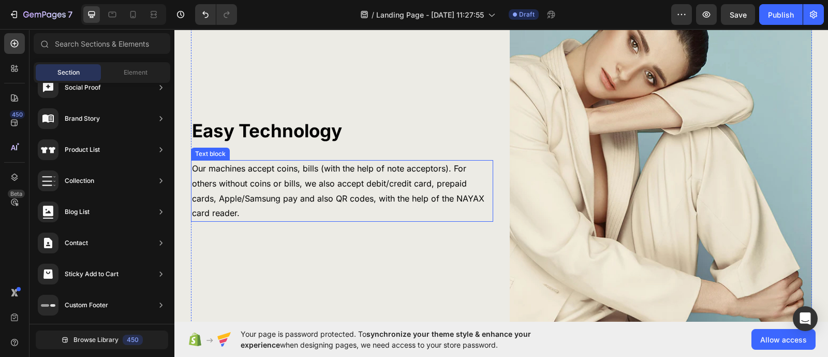
click at [316, 211] on p "Our machines accept coins, bills (with the help of note acceptors). For others …" at bounding box center [342, 191] width 300 height 60
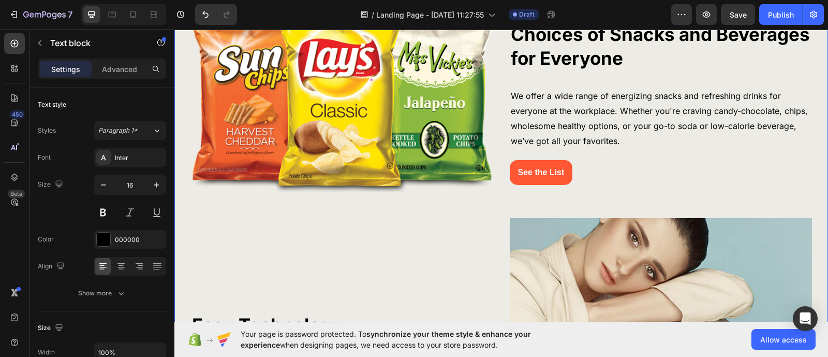
scroll to position [658, 0]
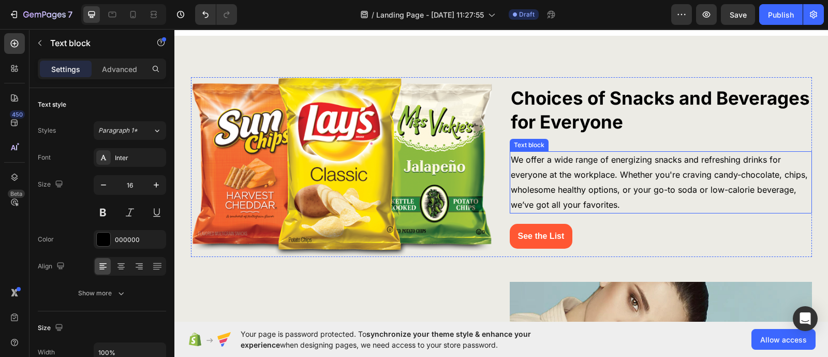
click at [603, 177] on p "We offer a wide range of energizing snacks and refreshing drinks for everyone a…" at bounding box center [661, 182] width 300 height 60
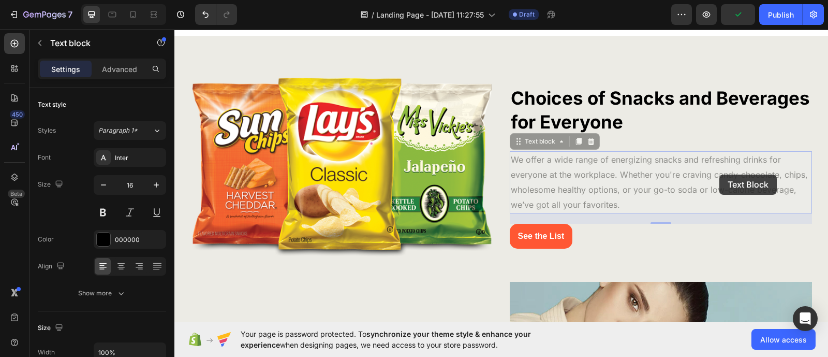
scroll to position [650, 0]
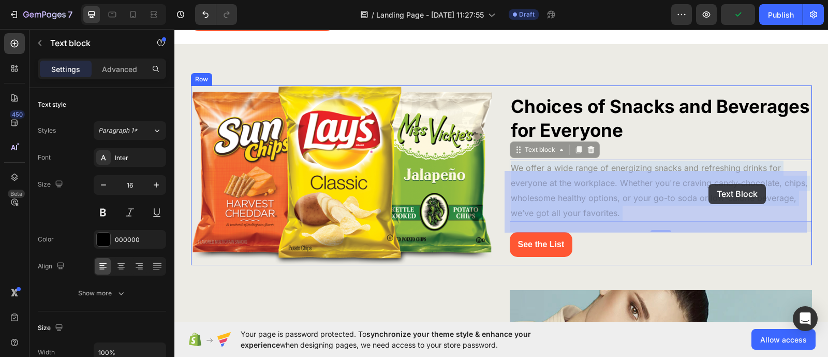
drag, startPoint x: 707, startPoint y: 175, endPoint x: 708, endPoint y: 184, distance: 8.9
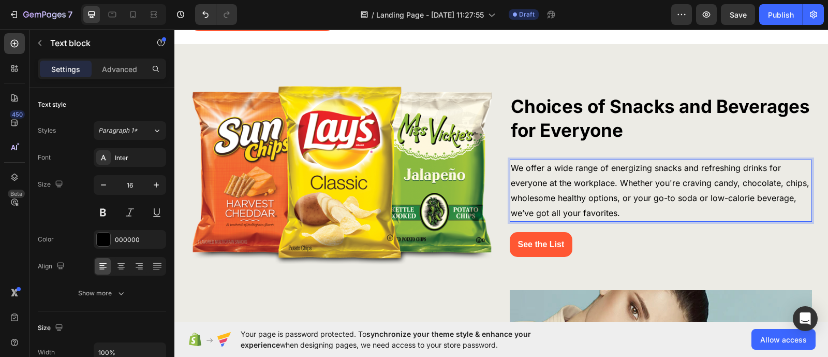
click at [642, 191] on p "We offer a wide range of energizing snacks and refreshing drinks for everyone a…" at bounding box center [661, 190] width 300 height 60
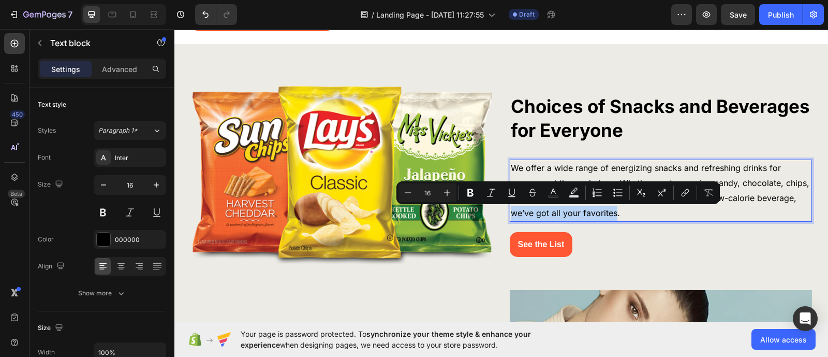
drag, startPoint x: 507, startPoint y: 213, endPoint x: 610, endPoint y: 216, distance: 103.5
click at [610, 216] on p "We offer a wide range of energizing snacks and refreshing drinks for everyone a…" at bounding box center [661, 190] width 300 height 60
click at [469, 192] on icon "Editor contextual toolbar" at bounding box center [470, 193] width 6 height 8
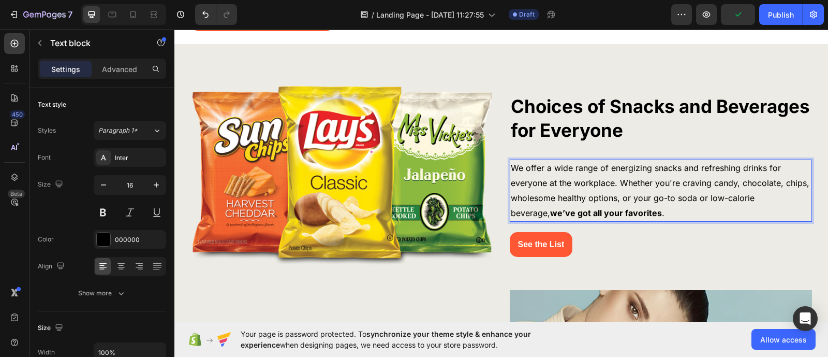
click at [612, 215] on strong "we’ve got all your favorites" at bounding box center [606, 213] width 112 height 10
drag, startPoint x: 549, startPoint y: 214, endPoint x: 556, endPoint y: 214, distance: 7.2
click at [556, 214] on strong "we’ve got all your favorites" at bounding box center [606, 213] width 112 height 10
click at [553, 214] on strong "we’ve got all your favorites" at bounding box center [606, 213] width 112 height 10
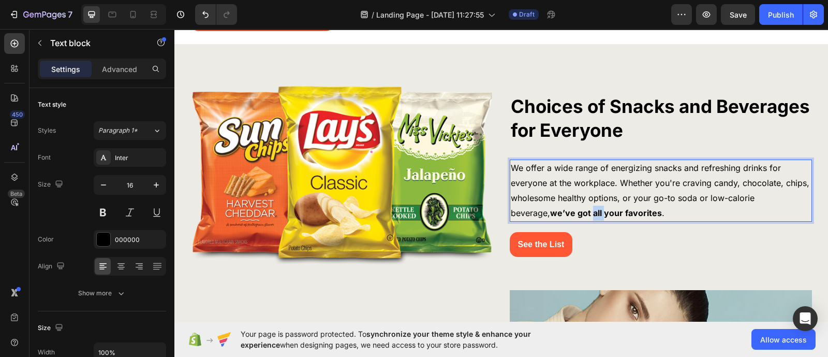
click at [556, 213] on strong "we’ve got all your favorites" at bounding box center [606, 213] width 112 height 10
drag, startPoint x: 556, startPoint y: 213, endPoint x: 549, endPoint y: 213, distance: 7.8
click at [550, 213] on strong "we’ve got all your favorites" at bounding box center [606, 213] width 112 height 10
click at [127, 213] on button at bounding box center [130, 212] width 19 height 19
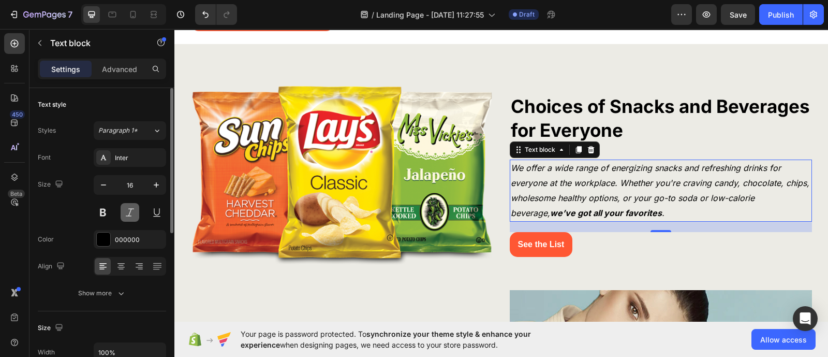
click at [127, 213] on button at bounding box center [130, 212] width 19 height 19
click at [574, 213] on strong "we’ve got all your favorites" at bounding box center [606, 213] width 112 height 10
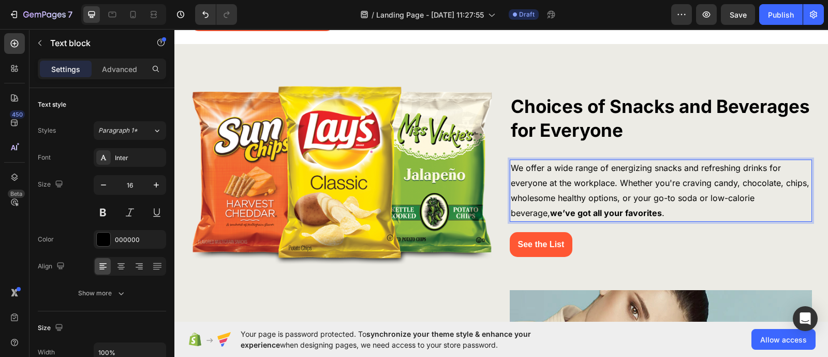
click at [624, 210] on p "We offer a wide range of energizing snacks and refreshing drinks for everyone a…" at bounding box center [661, 190] width 300 height 60
click at [632, 200] on p "We offer a wide range of energizing snacks and refreshing drinks for everyone a…" at bounding box center [661, 190] width 300 height 60
click at [551, 213] on strong "we’ve got all your favorites" at bounding box center [606, 213] width 112 height 10
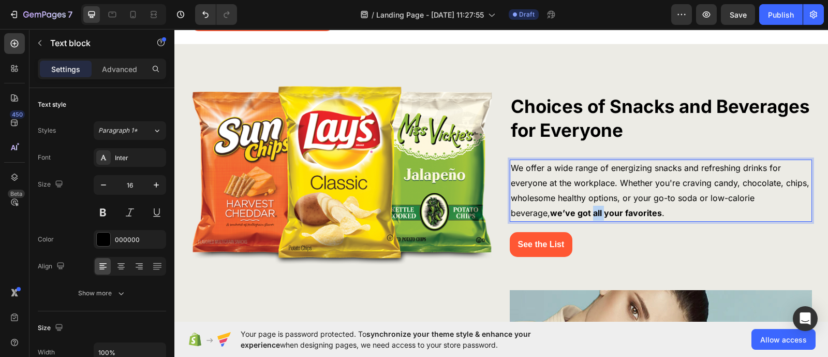
click at [551, 213] on strong "we’ve got all your favorites" at bounding box center [606, 213] width 112 height 10
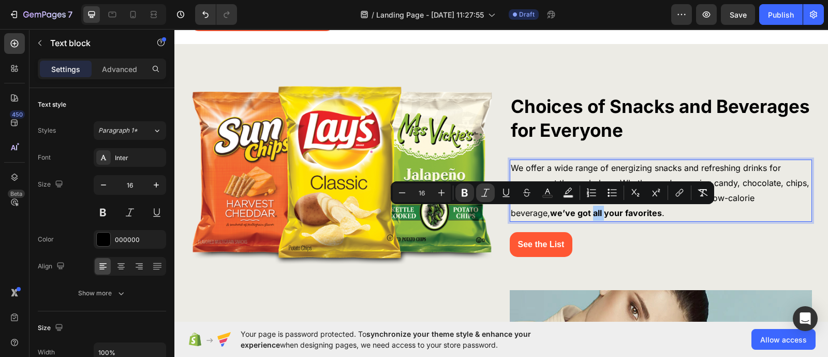
click at [486, 195] on icon "Editor contextual toolbar" at bounding box center [485, 192] width 10 height 10
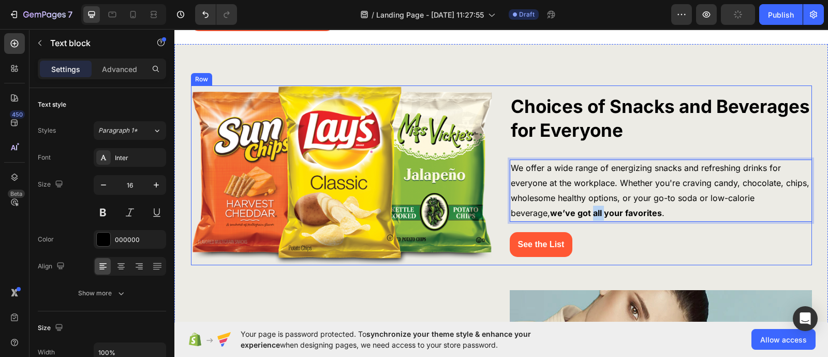
click at [571, 220] on p "We offer a wide range of energizing snacks and refreshing drinks for everyone a…" at bounding box center [661, 190] width 300 height 60
click at [567, 215] on strong "we’ve got all your favorites" at bounding box center [606, 213] width 112 height 10
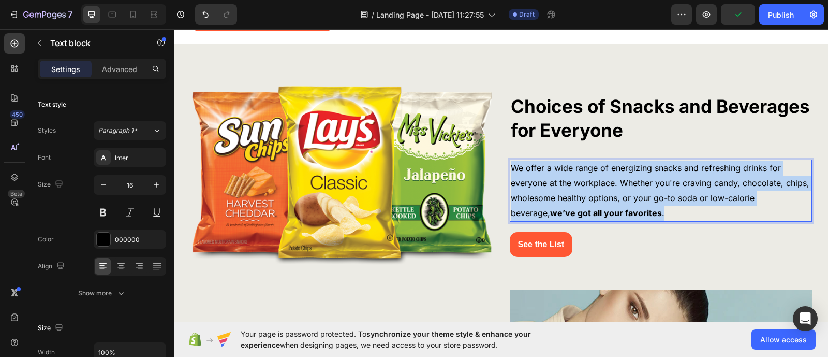
click at [567, 215] on strong "we’ve got all your favorites" at bounding box center [606, 213] width 112 height 10
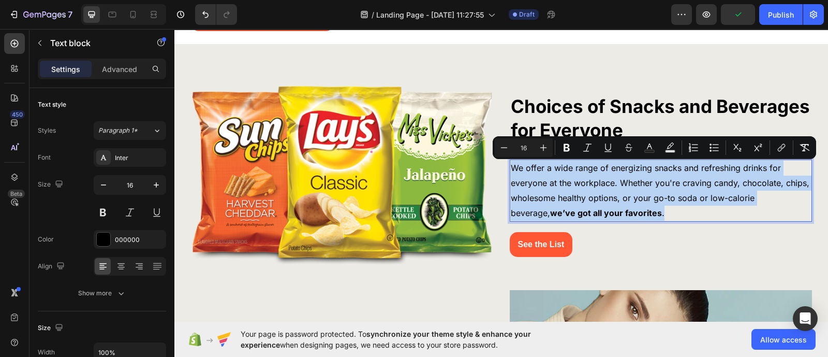
click at [567, 215] on strong "we’ve got all your favorites" at bounding box center [606, 213] width 112 height 10
click at [559, 215] on strong "we’ve got all your favorites" at bounding box center [606, 213] width 112 height 10
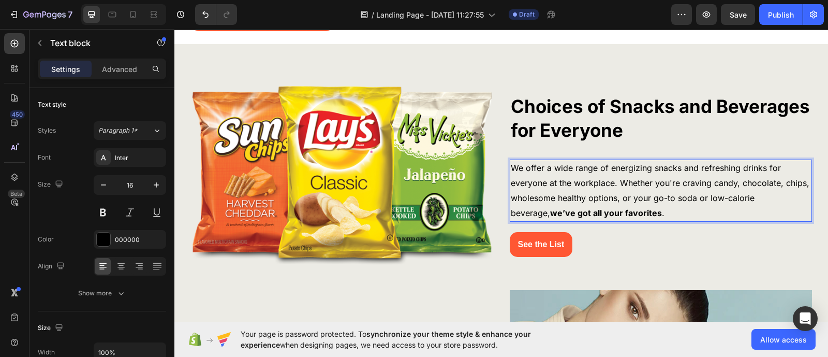
drag, startPoint x: 543, startPoint y: 215, endPoint x: 507, endPoint y: 212, distance: 36.4
click at [550, 212] on strong "we’ve got all your favorites" at bounding box center [606, 213] width 112 height 10
drag, startPoint x: 507, startPoint y: 212, endPoint x: 546, endPoint y: 217, distance: 39.7
click at [550, 217] on strong "we’ve got all your favorites" at bounding box center [606, 213] width 112 height 10
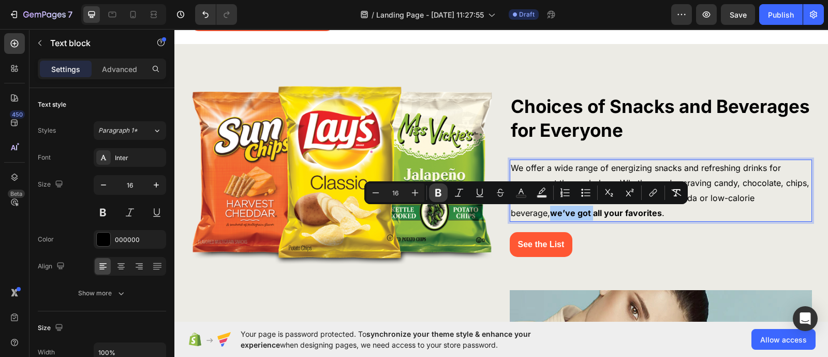
click at [442, 191] on icon "Editor contextual toolbar" at bounding box center [438, 192] width 10 height 10
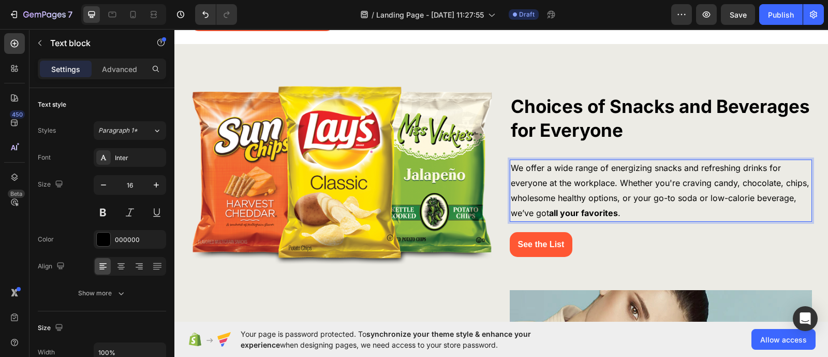
click at [722, 184] on p "We offer a wide range of energizing snacks and refreshing drinks for everyone a…" at bounding box center [661, 190] width 300 height 60
click at [703, 183] on p "We offer a wide range of energizing snacks and refreshing drinks for everyone a…" at bounding box center [661, 190] width 300 height 60
drag, startPoint x: 707, startPoint y: 183, endPoint x: 729, endPoint y: 184, distance: 21.8
click at [729, 184] on p "We offer a wide range of energizing snacks and refreshing drinks for everyone a…" at bounding box center [661, 190] width 300 height 60
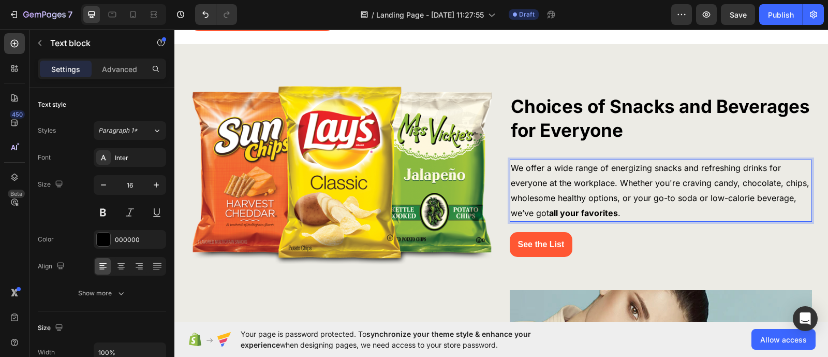
click at [731, 185] on p "We offer a wide range of energizing snacks and refreshing drinks for everyone a…" at bounding box center [661, 190] width 300 height 60
drag, startPoint x: 731, startPoint y: 185, endPoint x: 710, endPoint y: 185, distance: 20.7
click at [710, 185] on p "We offer a wide range of energizing snacks and refreshing drinks for everyone a…" at bounding box center [661, 190] width 300 height 60
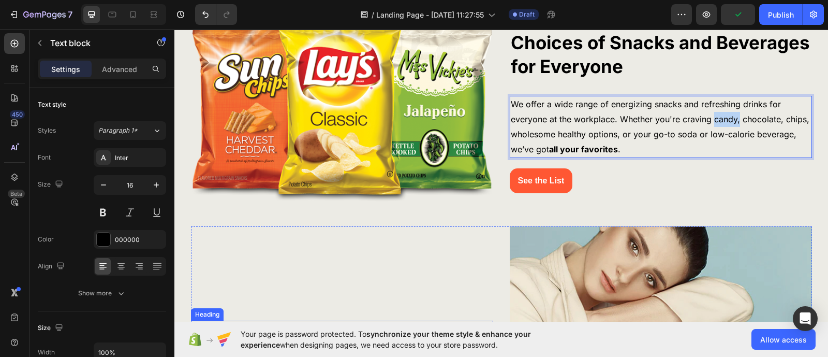
scroll to position [909, 0]
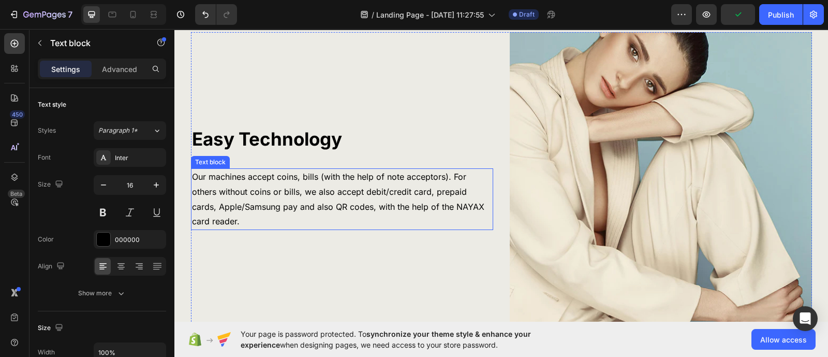
click at [331, 207] on p "Our machines accept coins, bills (with the help of note acceptors). For others …" at bounding box center [342, 199] width 300 height 60
click at [335, 198] on p "Our machines accept coins, bills (with the help of note acceptors). For others …" at bounding box center [342, 199] width 300 height 60
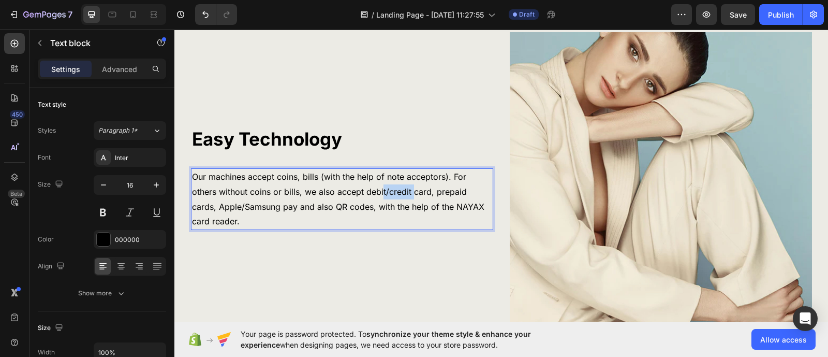
drag, startPoint x: 377, startPoint y: 198, endPoint x: 408, endPoint y: 196, distance: 31.6
click at [408, 196] on p "Our machines accept coins, bills (with the help of note acceptors). For others …" at bounding box center [342, 199] width 300 height 60
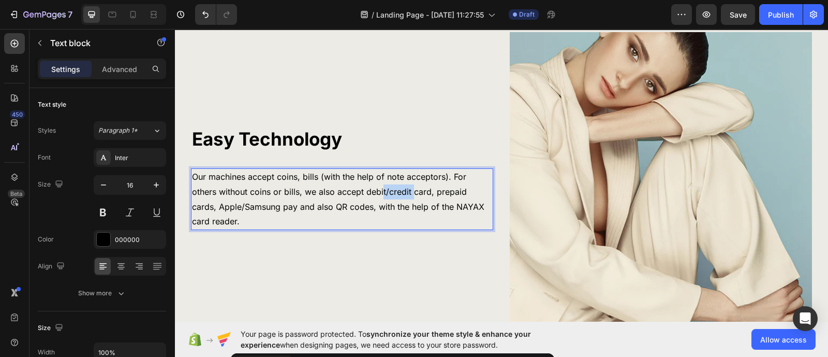
scroll to position [715, 0]
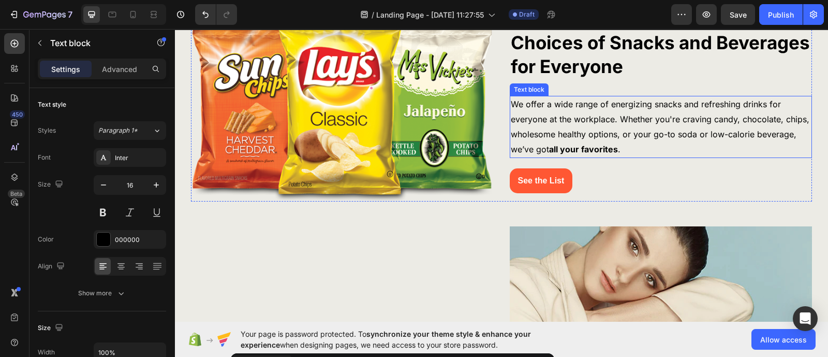
click at [671, 121] on p "We offer a wide range of energizing snacks and refreshing drinks for everyone a…" at bounding box center [661, 127] width 300 height 60
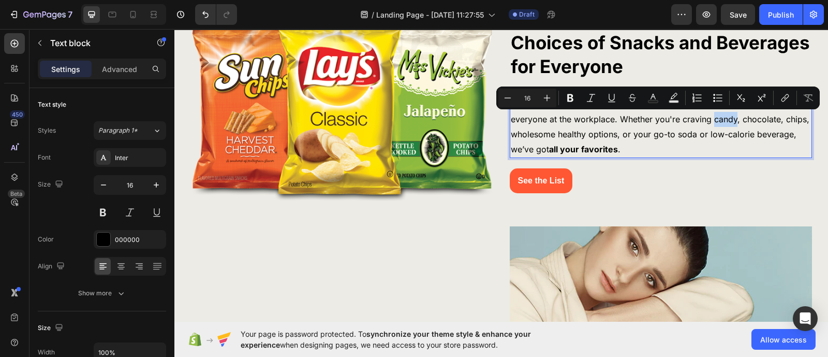
drag, startPoint x: 707, startPoint y: 118, endPoint x: 731, endPoint y: 120, distance: 23.9
click at [594, 99] on icon "Editor contextual toolbar" at bounding box center [591, 98] width 10 height 10
click at [735, 120] on p "We offer a wide range of energizing snacks and refreshing drinks for everyone a…" at bounding box center [661, 127] width 300 height 60
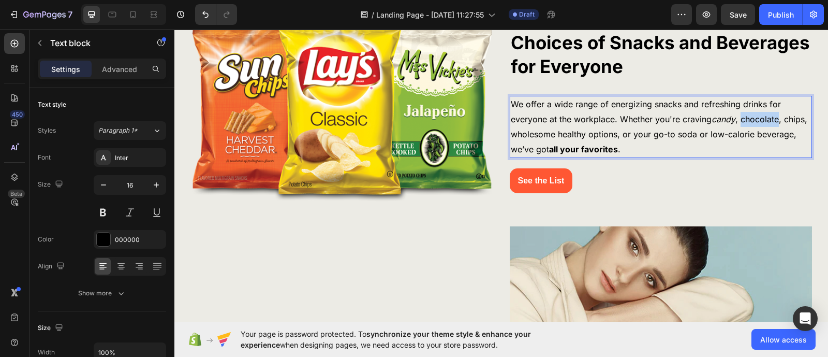
drag, startPoint x: 737, startPoint y: 120, endPoint x: 775, endPoint y: 123, distance: 37.9
click at [735, 123] on p "We offer a wide range of energizing snacks and refreshing drinks for everyone a…" at bounding box center [661, 127] width 300 height 60
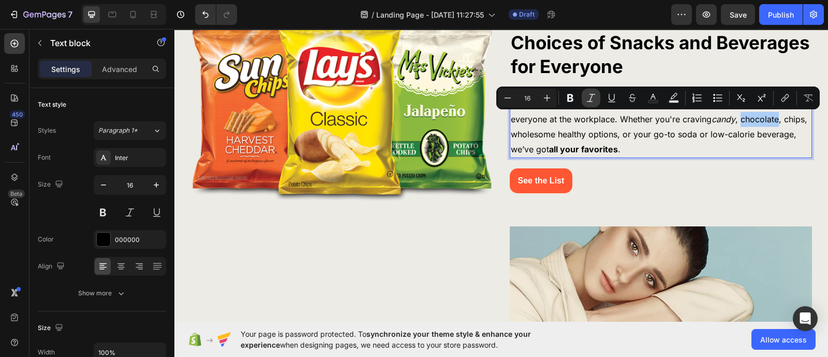
click at [592, 100] on icon "Editor contextual toolbar" at bounding box center [591, 98] width 10 height 10
click at [735, 117] on p "We offer a wide range of energizing snacks and refreshing drinks for everyone a…" at bounding box center [661, 127] width 300 height 60
drag, startPoint x: 781, startPoint y: 118, endPoint x: 801, endPoint y: 119, distance: 19.7
click at [735, 119] on p "We offer a wide range of energizing snacks and refreshing drinks for everyone a…" at bounding box center [661, 127] width 300 height 60
drag, startPoint x: 594, startPoint y: 100, endPoint x: 580, endPoint y: 102, distance: 14.7
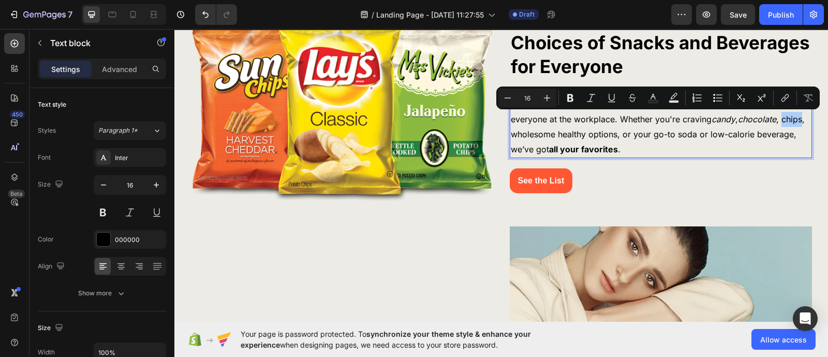
click at [594, 99] on icon "Editor contextual toolbar" at bounding box center [591, 98] width 10 height 10
click at [511, 132] on p "We offer a wide range of energizing snacks and refreshing drinks for everyone a…" at bounding box center [661, 127] width 300 height 60
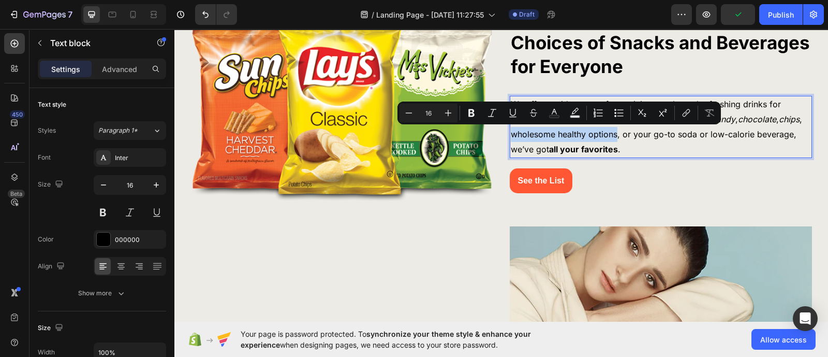
drag, startPoint x: 509, startPoint y: 133, endPoint x: 611, endPoint y: 135, distance: 102.5
click at [611, 135] on p "We offer a wide range of energizing snacks and refreshing drinks for everyone a…" at bounding box center [661, 127] width 300 height 60
click at [490, 111] on icon "Editor contextual toolbar" at bounding box center [492, 113] width 10 height 10
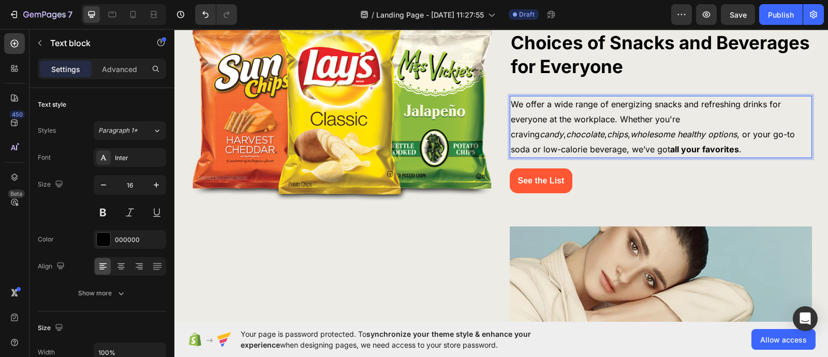
click at [673, 136] on p "We offer a wide range of energizing snacks and refreshing drinks for everyone a…" at bounding box center [661, 127] width 300 height 60
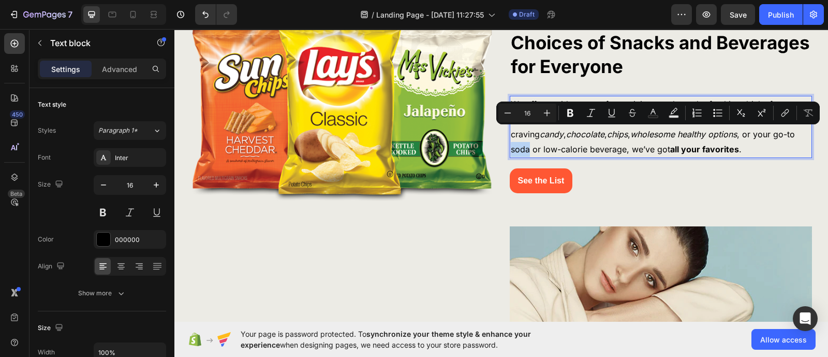
drag, startPoint x: 671, startPoint y: 133, endPoint x: 688, endPoint y: 137, distance: 17.6
click at [688, 137] on p "We offer a wide range of energizing snacks and refreshing drinks for everyone a…" at bounding box center [661, 127] width 300 height 60
click at [594, 114] on icon "Editor contextual toolbar" at bounding box center [591, 113] width 10 height 10
click at [722, 136] on p "We offer a wide range of energizing snacks and refreshing drinks for everyone a…" at bounding box center [661, 127] width 300 height 60
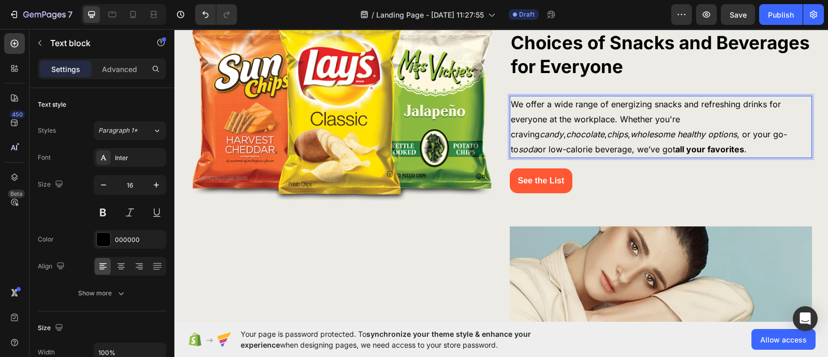
click at [707, 136] on p "We offer a wide range of energizing snacks and refreshing drinks for everyone a…" at bounding box center [661, 127] width 300 height 60
drag, startPoint x: 703, startPoint y: 136, endPoint x: 784, endPoint y: 135, distance: 80.7
click at [735, 135] on p "We offer a wide range of energizing snacks and refreshing drinks for everyone a…" at bounding box center [661, 127] width 300 height 60
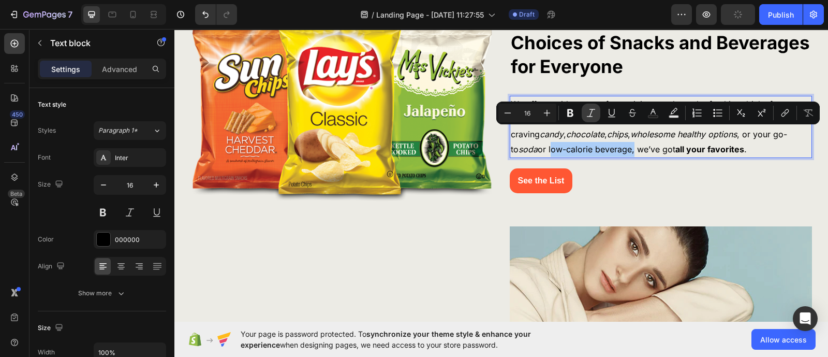
click at [591, 114] on icon "Editor contextual toolbar" at bounding box center [591, 113] width 10 height 10
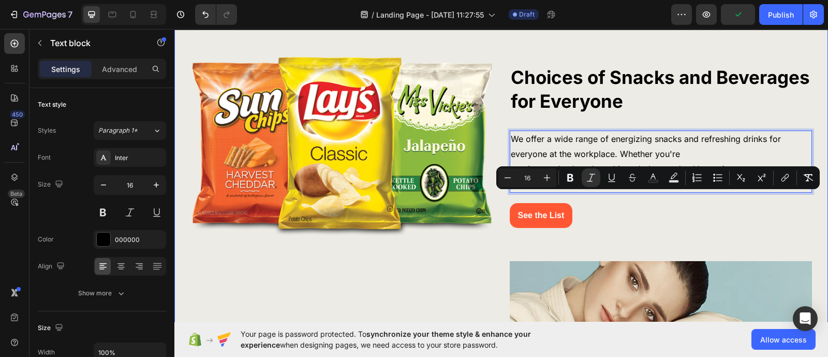
scroll to position [650, 0]
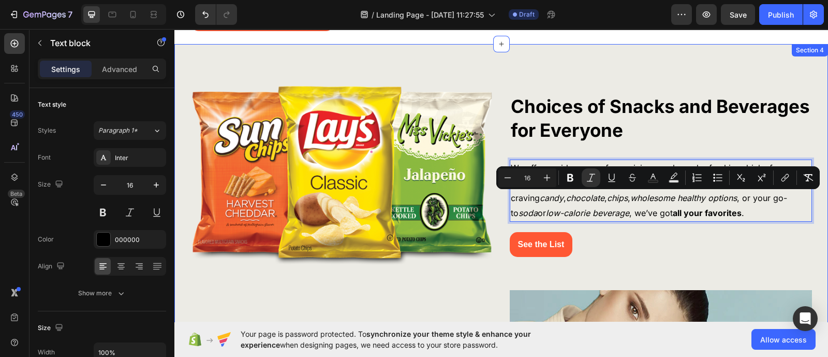
click at [424, 288] on div "Image Choices of Snacks and Beverages for Everyone Heading We offer a wide rang…" at bounding box center [501, 338] width 638 height 507
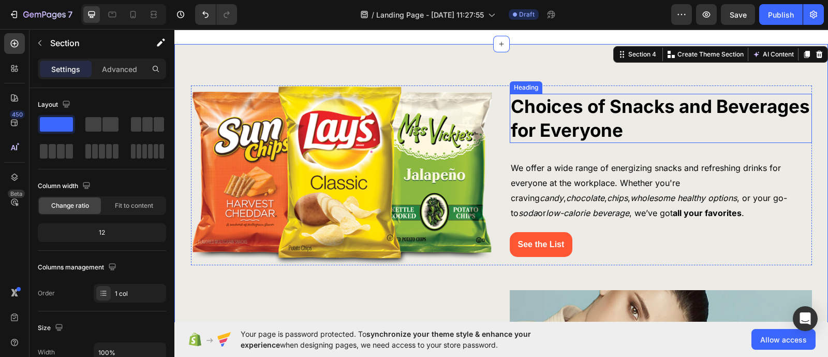
scroll to position [715, 0]
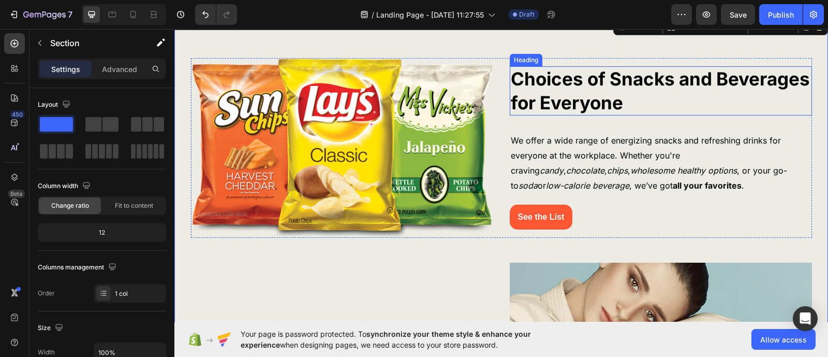
click at [613, 113] on strong "Choices of Snacks and Beverages for Everyone" at bounding box center [660, 91] width 299 height 46
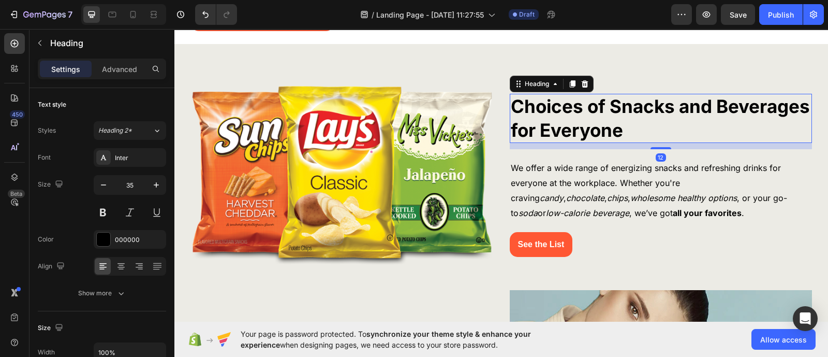
click at [621, 132] on h3 "Choices of Snacks and Beverages for Everyone" at bounding box center [661, 118] width 302 height 49
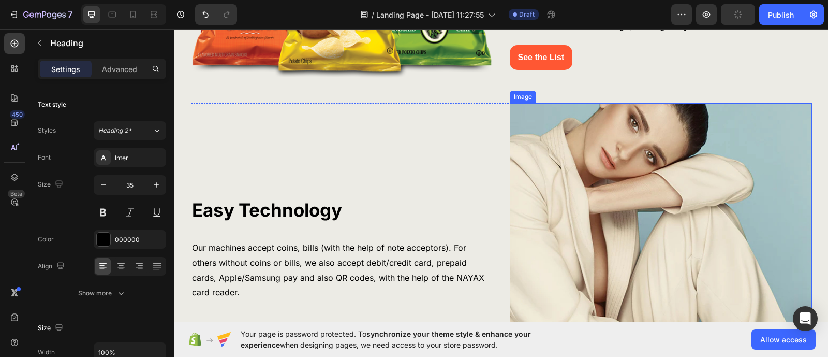
scroll to position [844, 0]
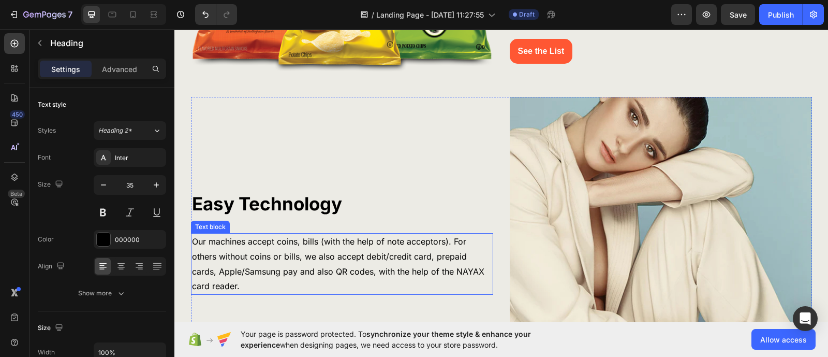
click at [256, 255] on p "Our machines accept coins, bills (with the help of note acceptors). For others …" at bounding box center [342, 264] width 300 height 60
drag, startPoint x: 273, startPoint y: 241, endPoint x: 292, endPoint y: 242, distance: 19.2
click at [292, 242] on p "Our machines accept coins, bills (with the help of note acceptors). For others …" at bounding box center [342, 264] width 300 height 60
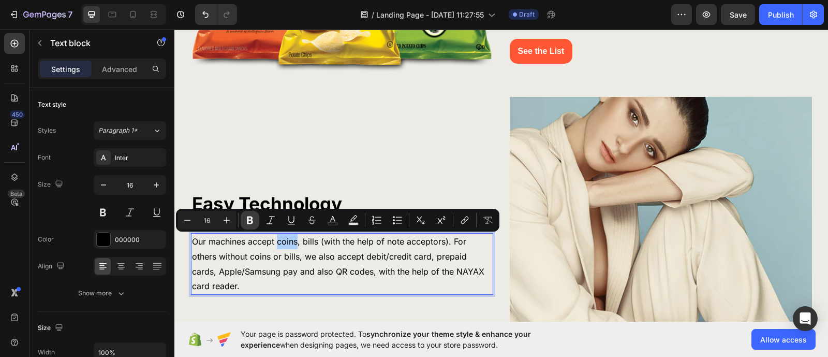
click at [250, 219] on icon "Editor contextual toolbar" at bounding box center [250, 220] width 6 height 8
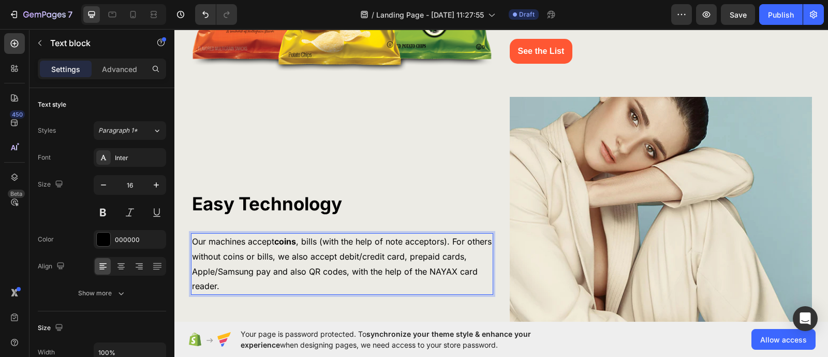
click at [300, 240] on p "Our machines accept coins , bills (with the help of note acceptors). For others…" at bounding box center [342, 264] width 300 height 60
drag, startPoint x: 301, startPoint y: 241, endPoint x: 315, endPoint y: 242, distance: 14.1
click at [315, 242] on p "Our machines accept coins , bills (with the help of note acceptors). For others…" at bounding box center [342, 264] width 300 height 60
click at [304, 242] on p "Our machines accept coins , bills (with the help of note acceptors). For others…" at bounding box center [342, 264] width 300 height 60
click at [295, 268] on p "Our machines accept coins , bills (with the help of note acceptors). For others…" at bounding box center [342, 264] width 300 height 60
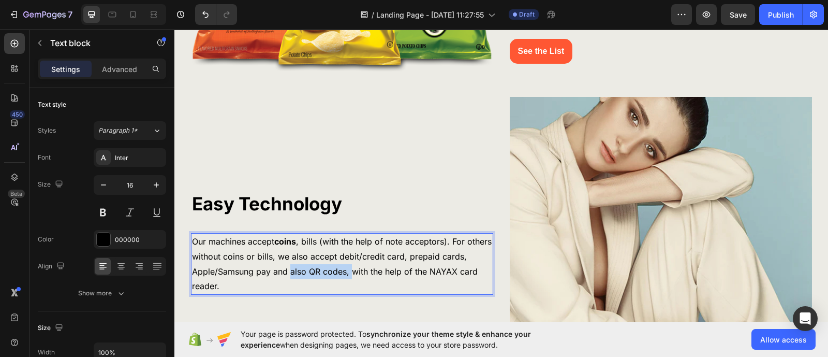
drag, startPoint x: 294, startPoint y: 268, endPoint x: 343, endPoint y: 273, distance: 48.9
click at [343, 273] on p "Our machines accept coins , bills (with the help of note acceptors). For others…" at bounding box center [342, 264] width 300 height 60
click at [238, 259] on p "Our machines accept coins , bills (with the help of note acceptors). For others…" at bounding box center [342, 264] width 300 height 60
click at [302, 242] on p "Our machines accept coins , bills (with the help of note acceptors). For others…" at bounding box center [342, 264] width 300 height 60
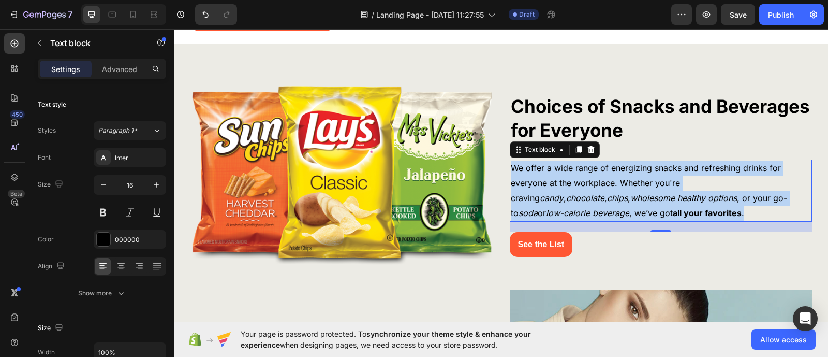
click at [630, 202] on icon "wholesome healthy options" at bounding box center [683, 197] width 107 height 10
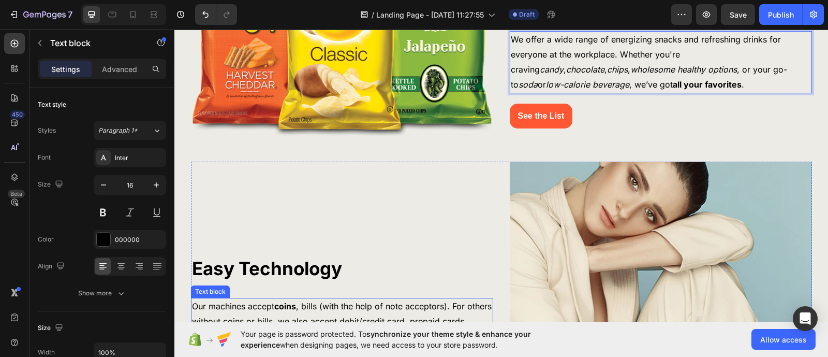
scroll to position [909, 0]
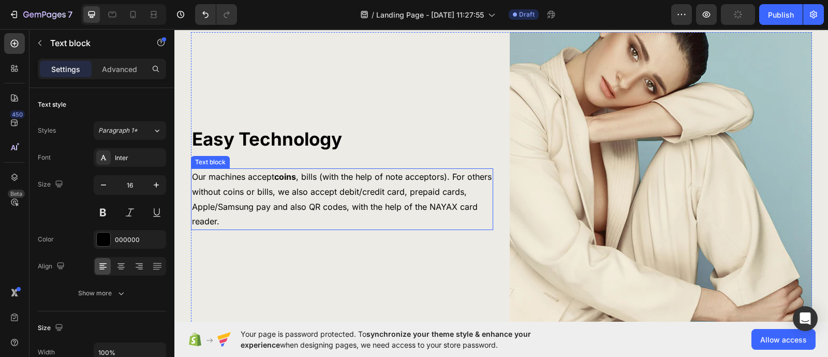
click at [309, 175] on p "Our machines accept coins , bills (with the help of note acceptors). For others…" at bounding box center [342, 199] width 300 height 60
click at [300, 177] on p "Our machines accept coins , bills (with the help of note acceptors). For others…" at bounding box center [342, 199] width 300 height 60
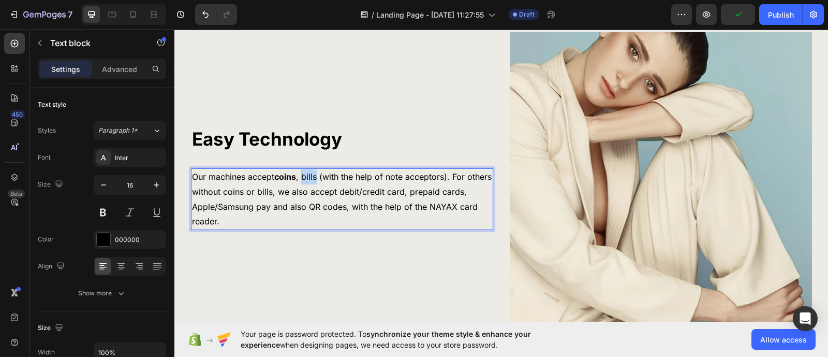
drag, startPoint x: 300, startPoint y: 177, endPoint x: 311, endPoint y: 178, distance: 10.9
click at [311, 178] on p "Our machines accept coins , bills (with the help of note acceptors). For others…" at bounding box center [342, 199] width 300 height 60
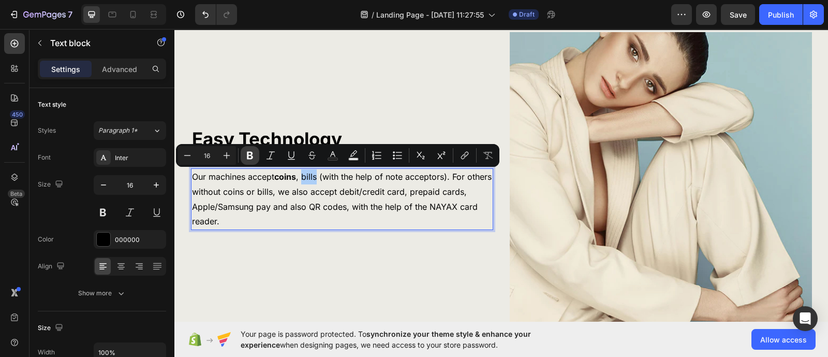
click at [254, 155] on icon "Editor contextual toolbar" at bounding box center [250, 155] width 10 height 10
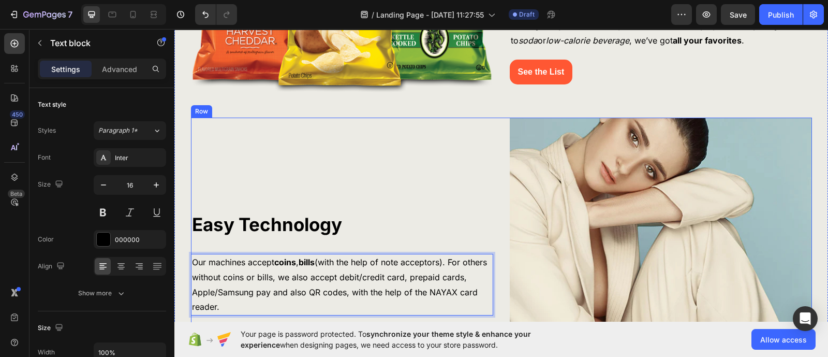
scroll to position [844, 0]
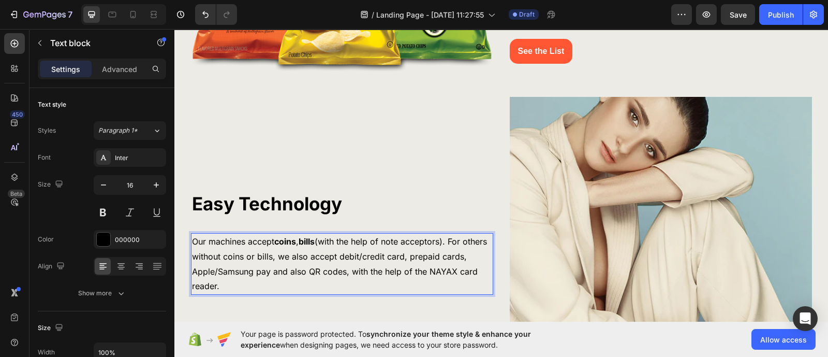
click at [313, 243] on strong "bills" at bounding box center [307, 241] width 16 height 10
drag, startPoint x: 315, startPoint y: 243, endPoint x: 299, endPoint y: 243, distance: 16.0
click at [299, 243] on strong "bills" at bounding box center [307, 241] width 16 height 10
click at [306, 243] on strong "bills" at bounding box center [307, 241] width 16 height 10
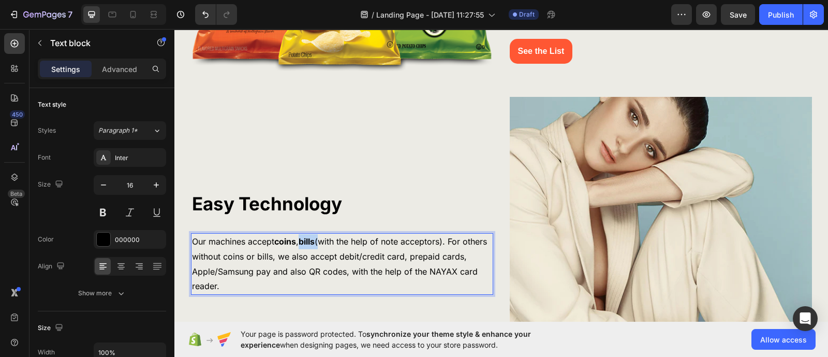
click at [306, 243] on strong "bills" at bounding box center [307, 241] width 16 height 10
click at [201, 15] on icon "Undo/Redo" at bounding box center [205, 14] width 10 height 10
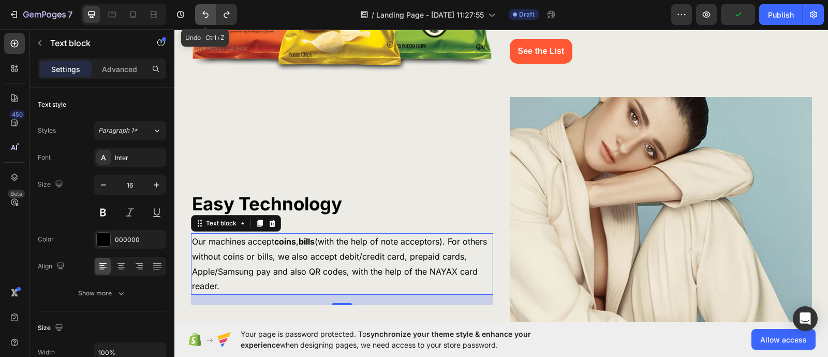
click at [201, 16] on icon "Undo/Redo" at bounding box center [205, 14] width 10 height 10
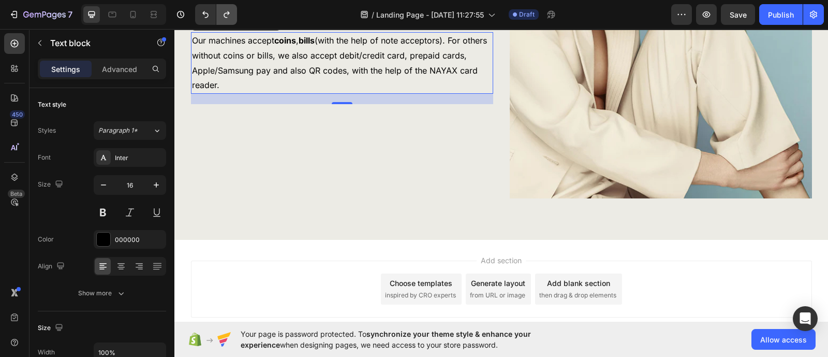
scroll to position [1103, 0]
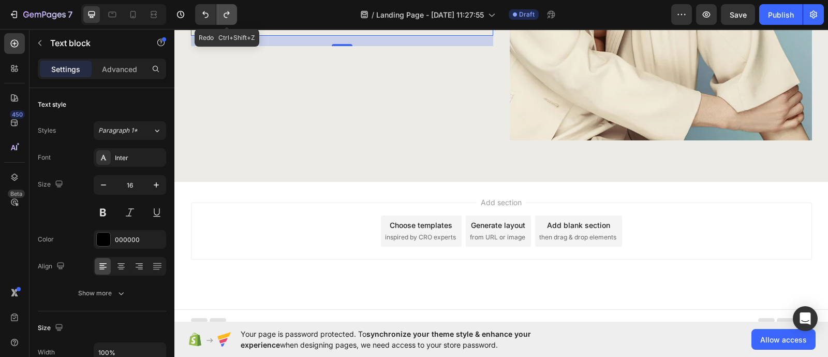
click at [230, 9] on icon "Undo/Redo" at bounding box center [226, 14] width 10 height 10
click at [229, 10] on icon "Undo/Redo" at bounding box center [226, 14] width 10 height 10
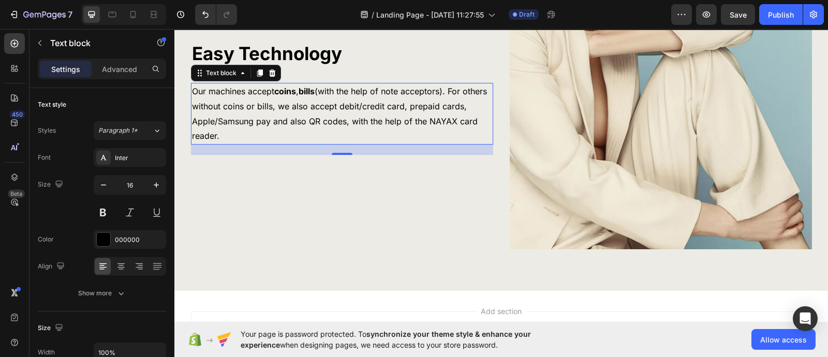
scroll to position [973, 0]
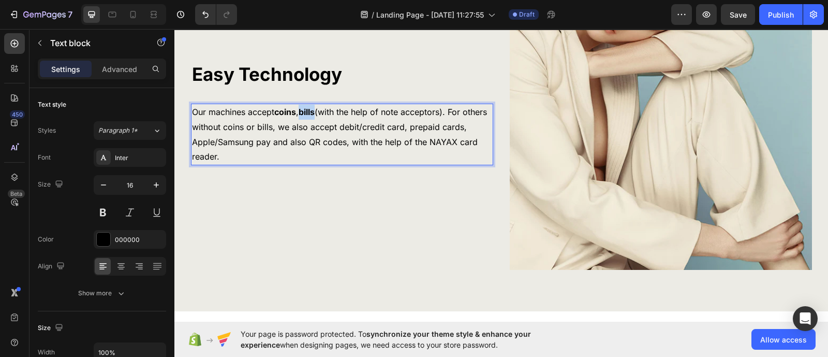
drag, startPoint x: 316, startPoint y: 111, endPoint x: 300, endPoint y: 112, distance: 15.6
click at [300, 112] on p "Our machines accept coins , bills (with the help of note acceptors). For others…" at bounding box center [342, 135] width 300 height 60
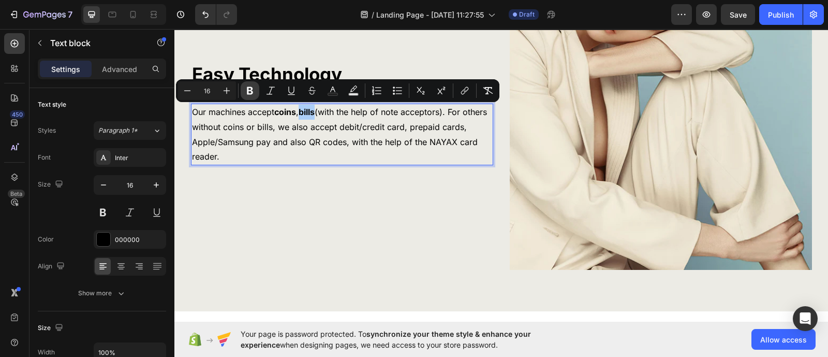
click at [251, 89] on icon "Editor contextual toolbar" at bounding box center [250, 91] width 6 height 8
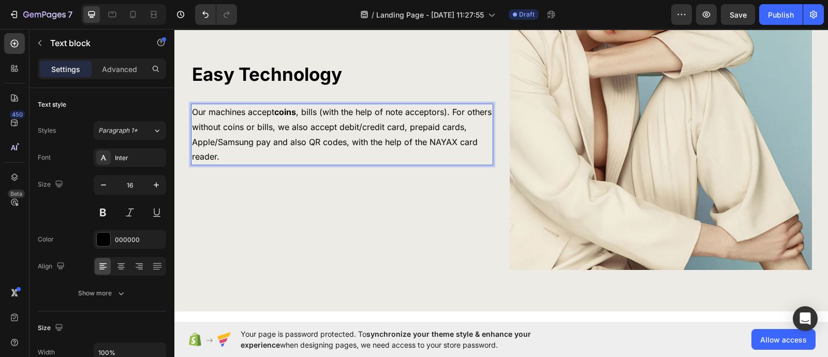
click at [290, 108] on strong "coins" at bounding box center [285, 112] width 22 height 10
drag, startPoint x: 293, startPoint y: 110, endPoint x: 274, endPoint y: 112, distance: 18.7
click at [274, 112] on strong "coins" at bounding box center [285, 112] width 22 height 10
click at [277, 136] on p "Our machines accept coins , bills (with the help of note acceptors). For others…" at bounding box center [342, 135] width 300 height 60
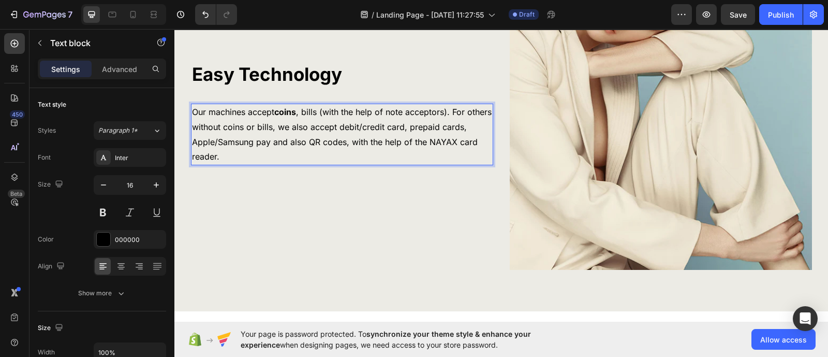
click at [276, 111] on strong "coins" at bounding box center [285, 112] width 22 height 10
drag, startPoint x: 272, startPoint y: 110, endPoint x: 293, endPoint y: 112, distance: 21.4
click at [293, 112] on strong "coins" at bounding box center [285, 112] width 22 height 10
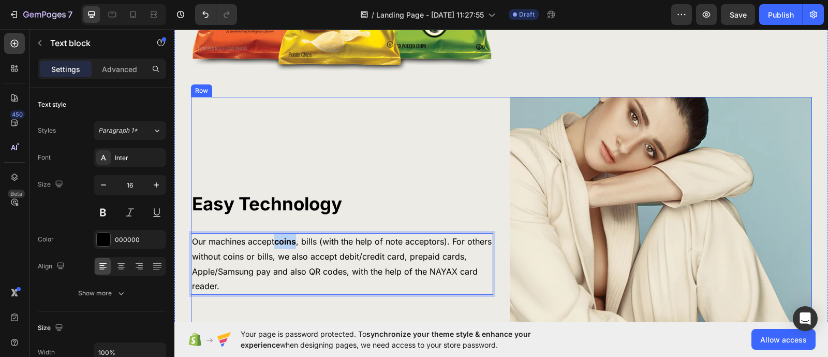
scroll to position [779, 0]
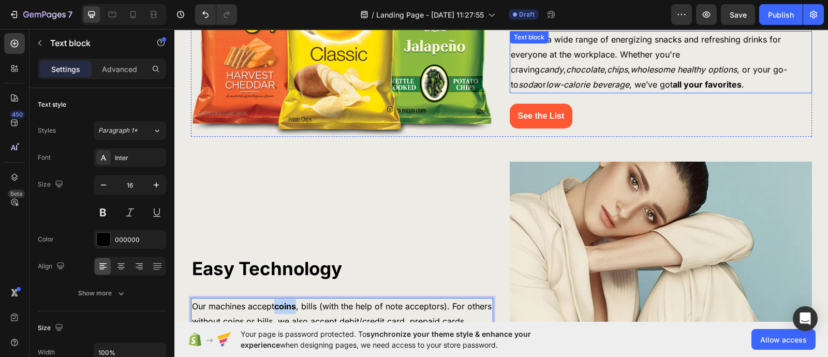
click at [673, 84] on strong "all your favorites" at bounding box center [707, 84] width 69 height 10
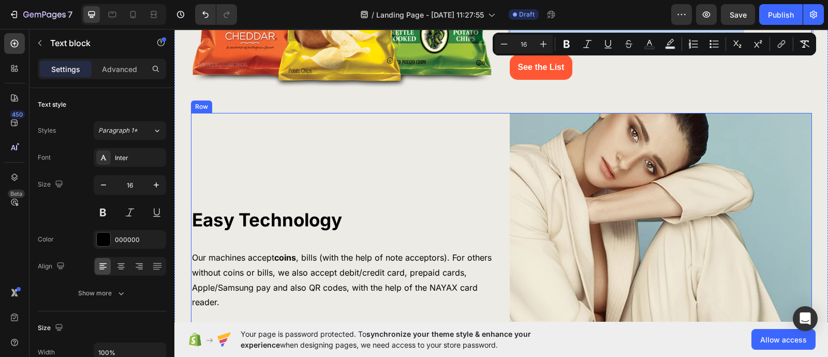
scroll to position [909, 0]
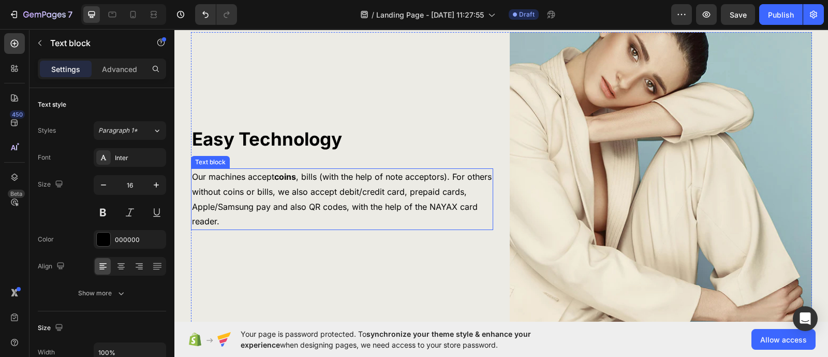
click at [259, 179] on p "Our machines accept coins , bills (with the help of note acceptors). For others…" at bounding box center [342, 199] width 300 height 60
drag, startPoint x: 274, startPoint y: 175, endPoint x: 290, endPoint y: 177, distance: 16.2
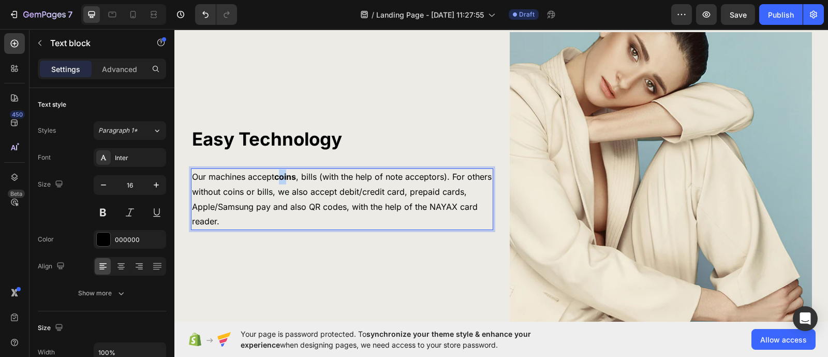
drag, startPoint x: 275, startPoint y: 175, endPoint x: 282, endPoint y: 177, distance: 7.4
click at [285, 177] on strong "coins" at bounding box center [285, 176] width 22 height 10
drag, startPoint x: 274, startPoint y: 177, endPoint x: 293, endPoint y: 177, distance: 19.7
click at [293, 177] on strong "coins" at bounding box center [285, 176] width 22 height 10
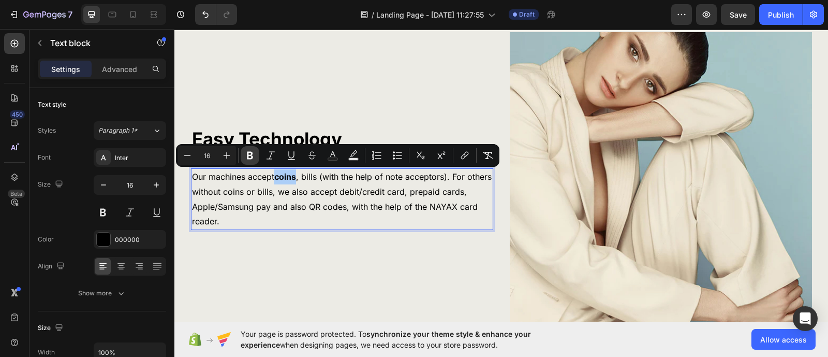
click at [254, 151] on icon "Editor contextual toolbar" at bounding box center [250, 155] width 10 height 10
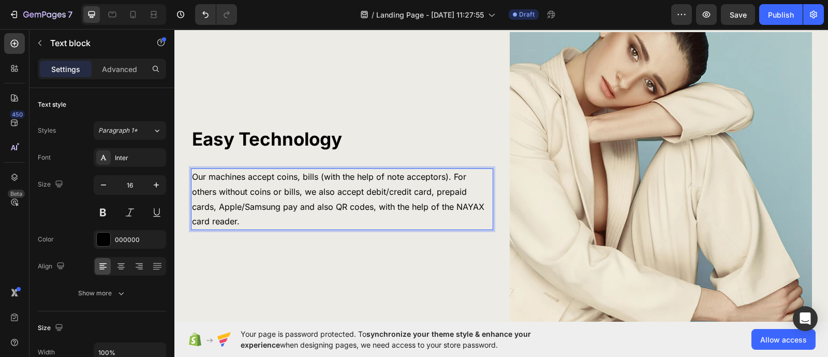
drag, startPoint x: 272, startPoint y: 189, endPoint x: 282, endPoint y: 191, distance: 10.0
click at [272, 190] on p "Our machines accept coins, bills (with the help of note acceptors). For others …" at bounding box center [342, 199] width 300 height 60
drag, startPoint x: 383, startPoint y: 177, endPoint x: 439, endPoint y: 181, distance: 56.0
click at [439, 181] on p "Our machines accept coins, bills (with the help of note acceptors). For others …" at bounding box center [342, 199] width 300 height 60
click at [369, 206] on p "Our machines accept coins, bills (with the help of note acceptors). For others …" at bounding box center [342, 199] width 300 height 60
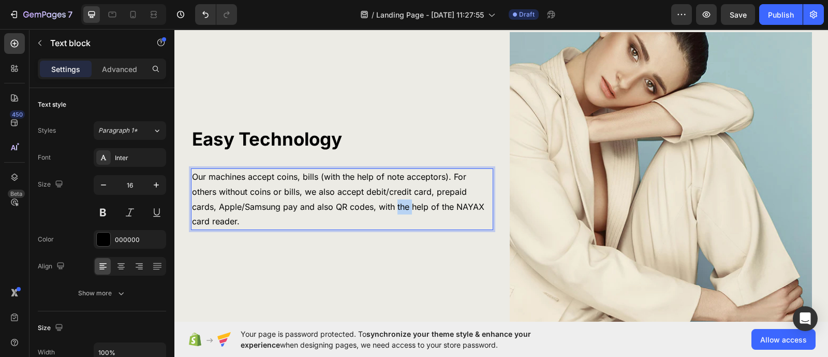
click at [369, 206] on p "Our machines accept coins, bills (with the help of note acceptors). For others …" at bounding box center [342, 199] width 300 height 60
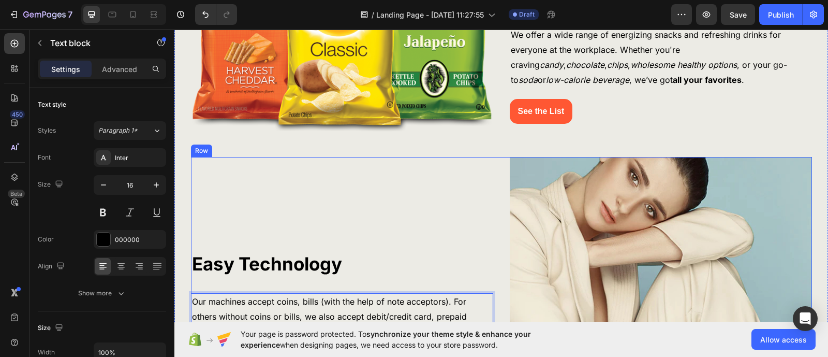
scroll to position [779, 0]
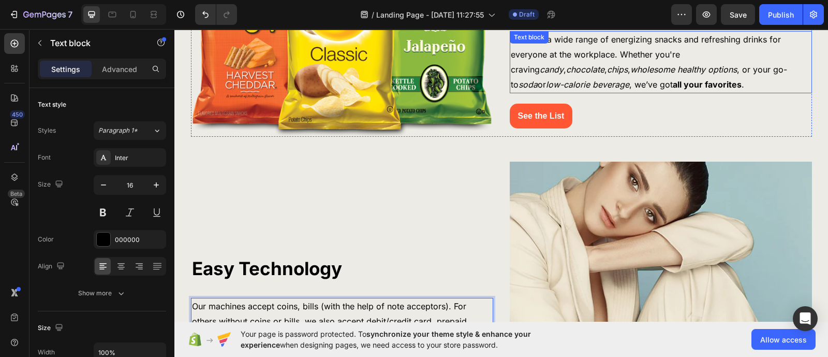
click at [617, 65] on p "We offer a wide range of energizing snacks and refreshing drinks for everyone a…" at bounding box center [661, 62] width 300 height 60
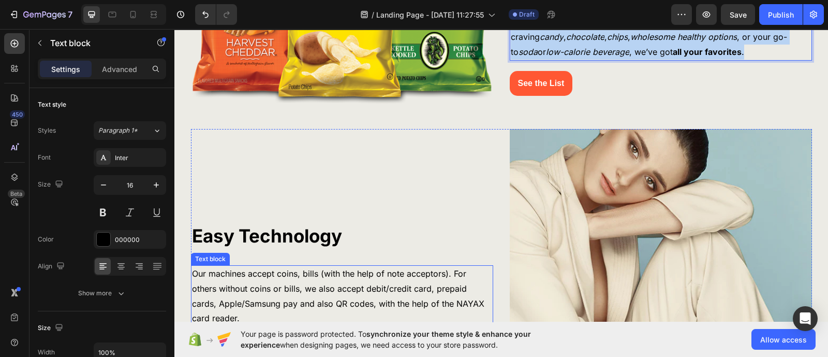
scroll to position [909, 0]
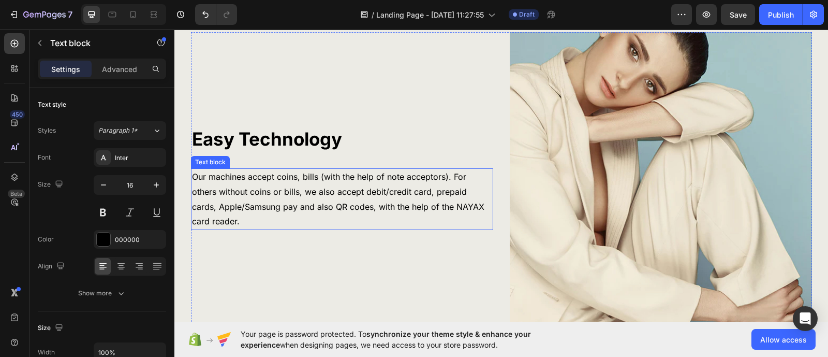
click at [382, 193] on p "Our machines accept coins, bills (with the help of note acceptors). For others …" at bounding box center [342, 199] width 300 height 60
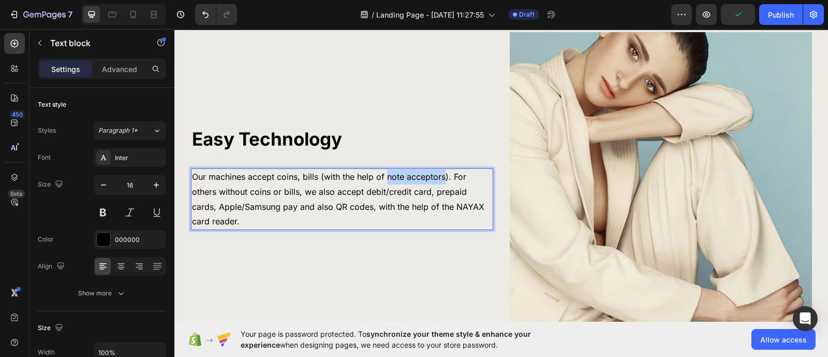
drag, startPoint x: 382, startPoint y: 174, endPoint x: 439, endPoint y: 175, distance: 56.9
click at [439, 175] on p "Our machines accept coins, bills (with the help of note acceptors). For others …" at bounding box center [342, 199] width 300 height 60
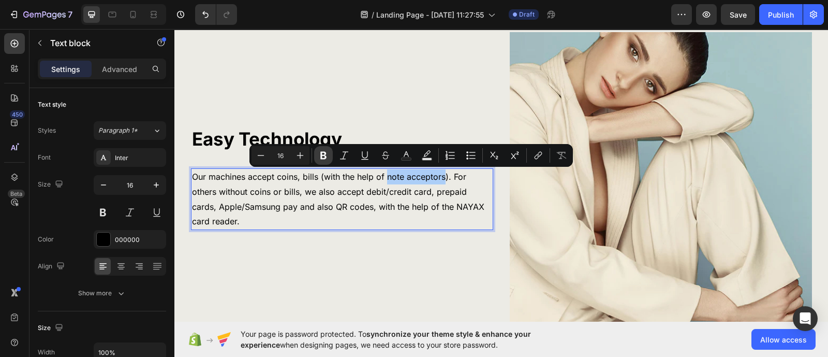
click at [322, 156] on icon "Editor contextual toolbar" at bounding box center [323, 155] width 10 height 10
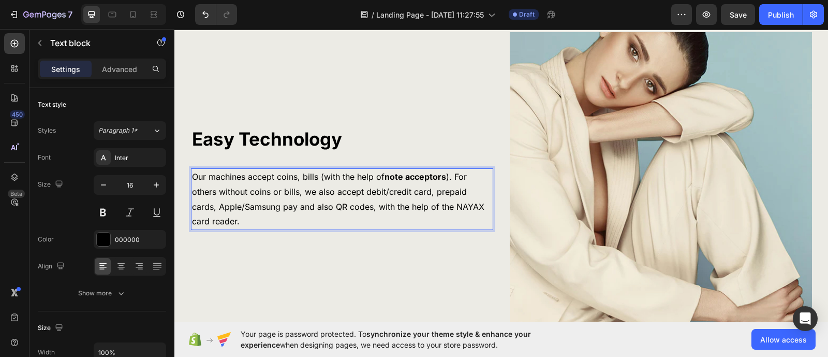
click at [424, 205] on p "Our machines accept coins, bills (with the help of note acceptors ). For others…" at bounding box center [342, 199] width 300 height 60
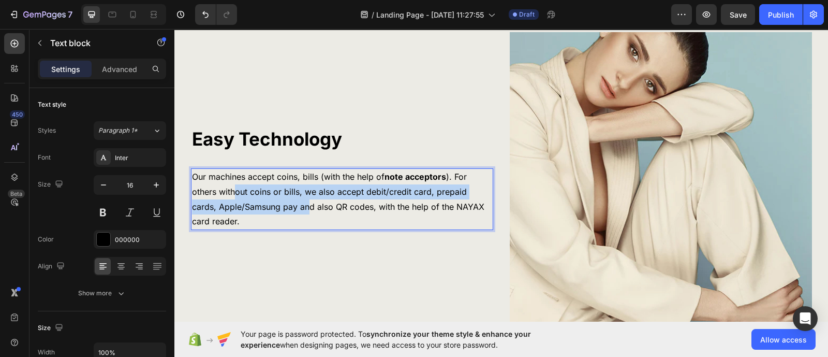
drag, startPoint x: 230, startPoint y: 195, endPoint x: 278, endPoint y: 199, distance: 48.3
click at [278, 199] on p "Our machines accept coins, bills (with the help of note acceptors ). For others…" at bounding box center [342, 199] width 300 height 60
click at [306, 205] on p "Our machines accept coins, bills (with the help of note acceptors ). For others…" at bounding box center [342, 199] width 300 height 60
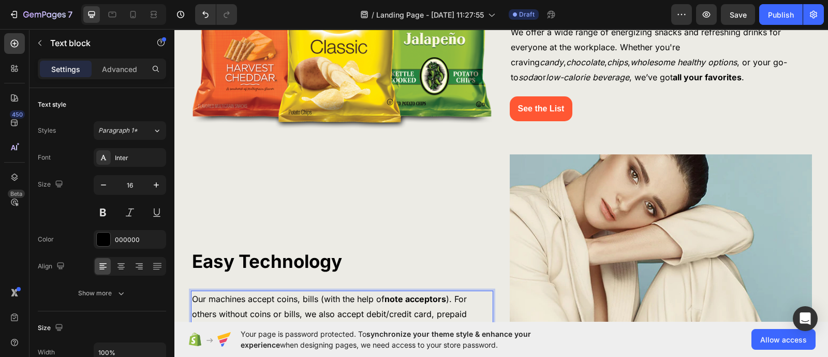
scroll to position [779, 0]
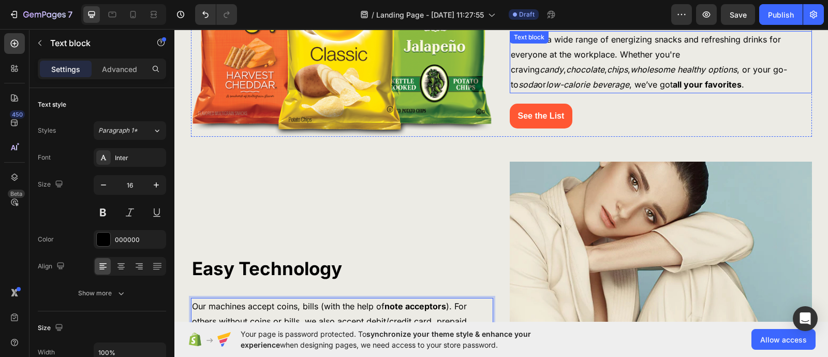
click at [615, 73] on p "We offer a wide range of energizing snacks and refreshing drinks for everyone a…" at bounding box center [661, 62] width 300 height 60
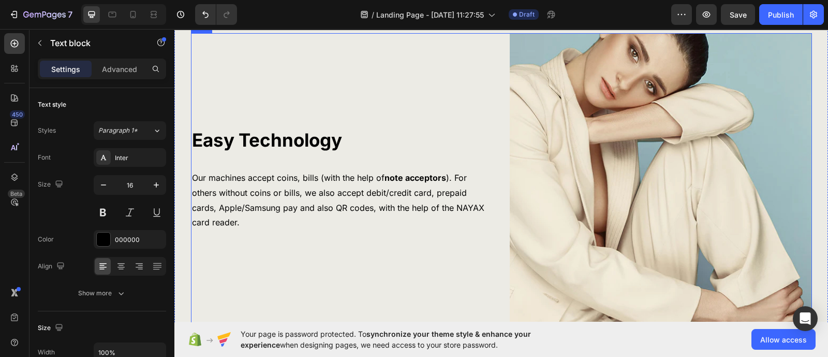
scroll to position [909, 0]
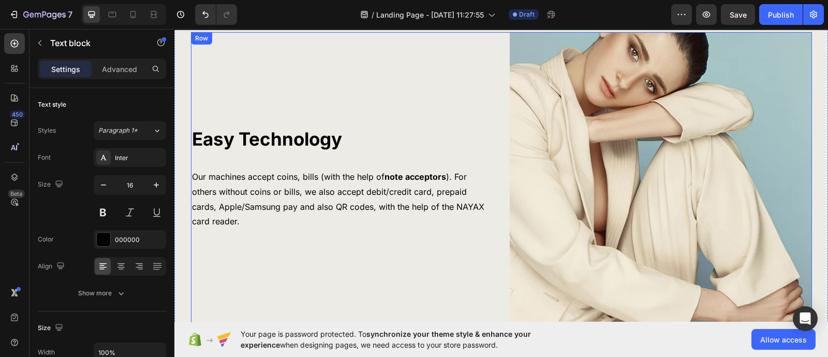
click at [307, 210] on p "Our machines accept coins, bills (with the help of note acceptors ). For others…" at bounding box center [342, 199] width 300 height 60
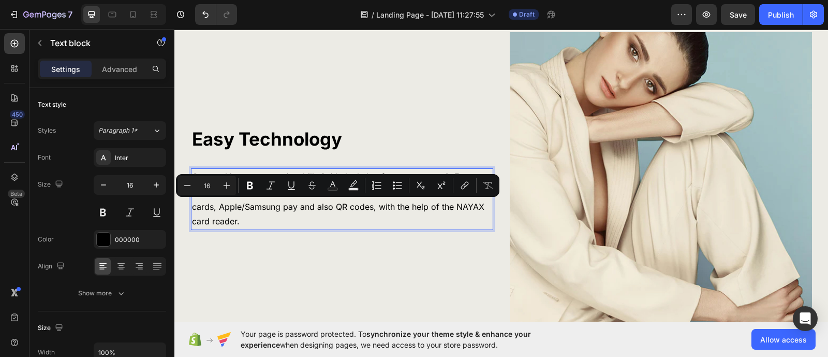
click at [251, 216] on p "Our machines accept coins, bills (with the help of note acceptors ). For others…" at bounding box center [342, 199] width 300 height 60
drag, startPoint x: 422, startPoint y: 204, endPoint x: 211, endPoint y: 221, distance: 211.8
click at [211, 221] on p "Our machines accept coins, bills (with the help of note acceptors ). For others…" at bounding box center [342, 199] width 300 height 60
click at [251, 180] on icon "Editor contextual toolbar" at bounding box center [250, 185] width 10 height 10
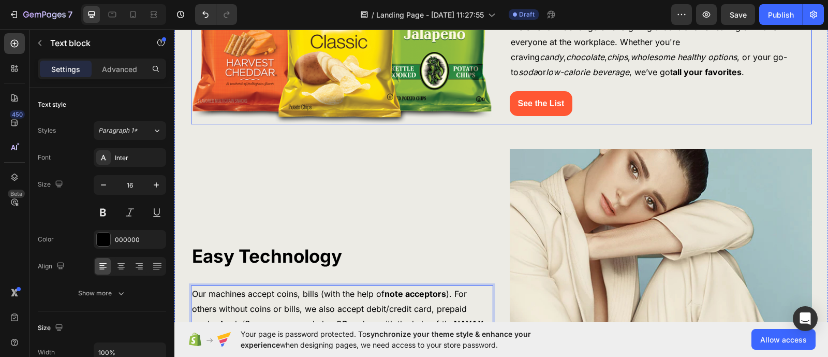
scroll to position [779, 0]
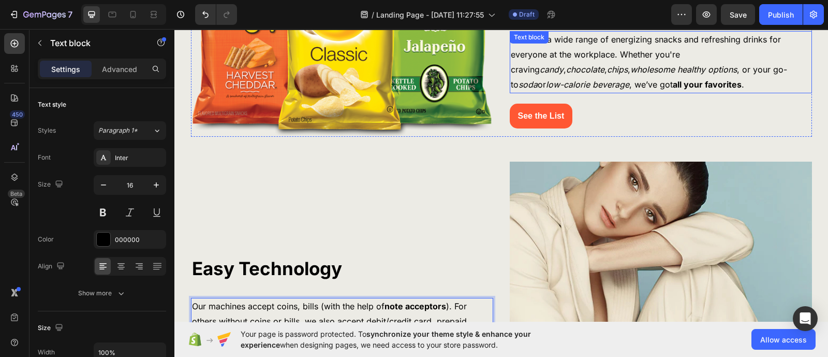
click at [593, 76] on p "We offer a wide range of energizing snacks and refreshing drinks for everyone a…" at bounding box center [661, 62] width 300 height 60
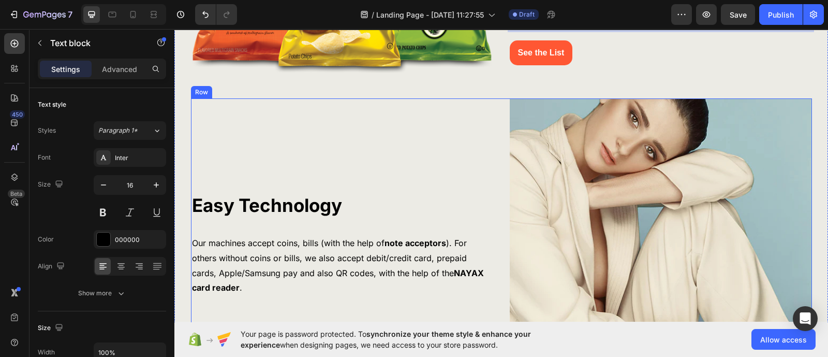
scroll to position [844, 0]
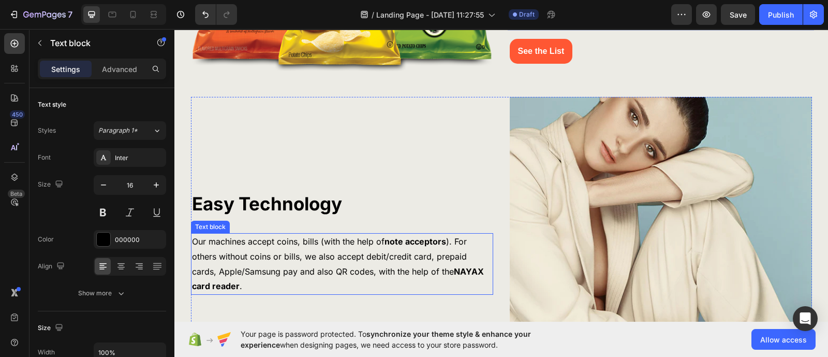
click at [329, 260] on p "Our machines accept coins, bills (with the help of note acceptors ). For others…" at bounding box center [342, 264] width 300 height 60
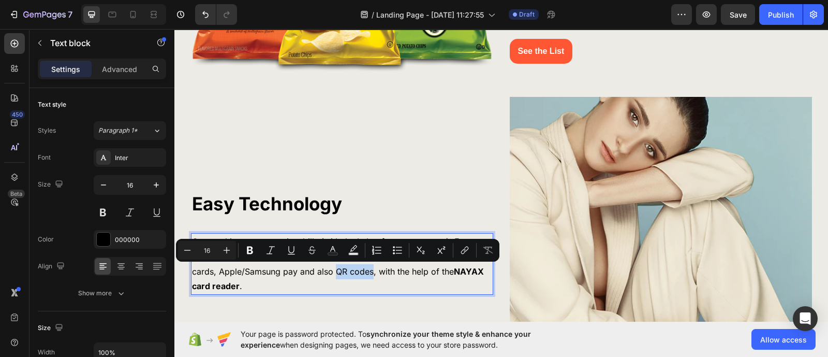
drag, startPoint x: 340, startPoint y: 273, endPoint x: 304, endPoint y: 276, distance: 36.9
click at [304, 276] on p "Our machines accept coins, bills (with the help of note acceptors ). For others…" at bounding box center [342, 264] width 300 height 60
click at [276, 252] on button "Italic" at bounding box center [270, 250] width 19 height 19
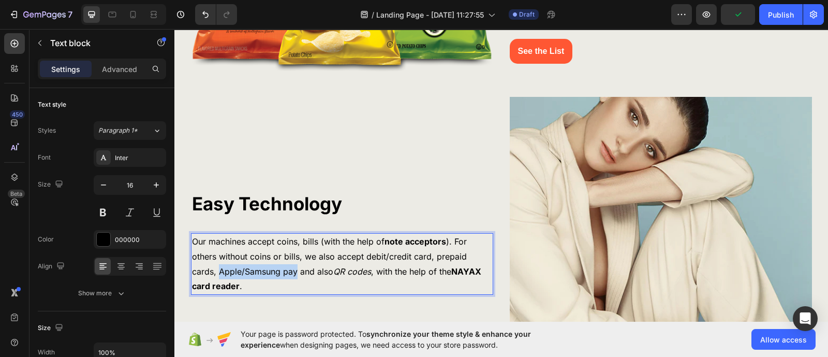
drag, startPoint x: 265, startPoint y: 271, endPoint x: 187, endPoint y: 271, distance: 77.6
click at [192, 271] on p "Our machines accept coins, bills (with the help of note acceptors ). For others…" at bounding box center [342, 264] width 300 height 60
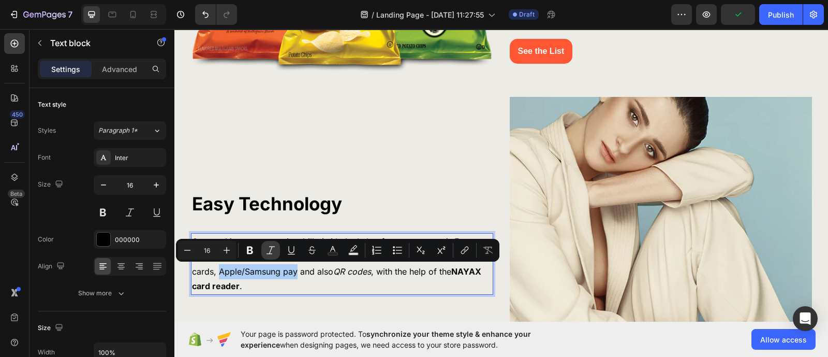
click at [274, 249] on icon "Editor contextual toolbar" at bounding box center [270, 250] width 10 height 10
click at [308, 276] on p "Our machines accept coins, bills (with the help of note acceptors ). For others…" at bounding box center [342, 264] width 300 height 60
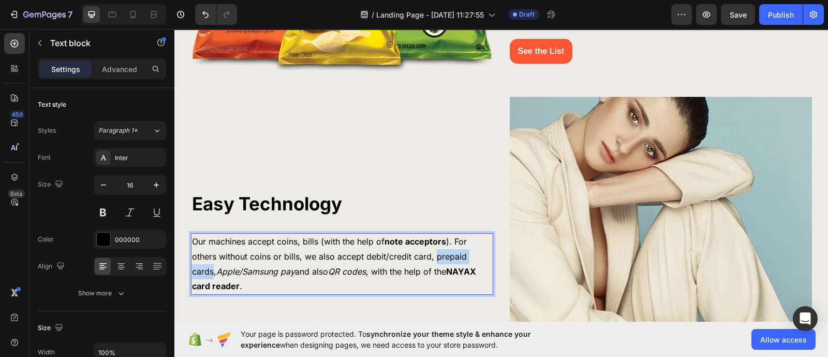
drag, startPoint x: 483, startPoint y: 256, endPoint x: 431, endPoint y: 260, distance: 52.4
click at [431, 260] on p "Our machines accept coins, bills (with the help of note acceptors ). For others…" at bounding box center [342, 264] width 300 height 60
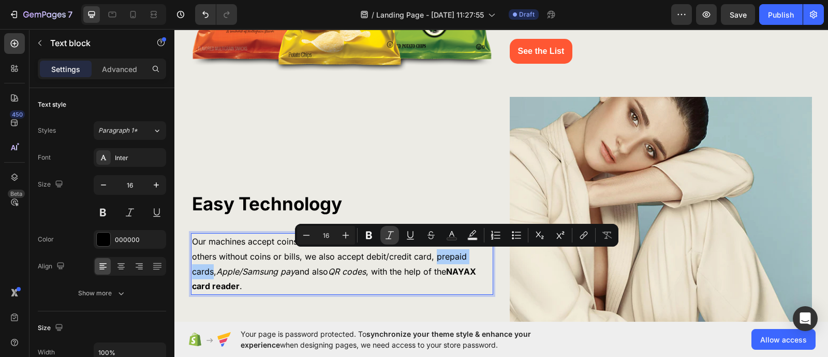
click at [388, 236] on icon "Editor contextual toolbar" at bounding box center [389, 235] width 10 height 10
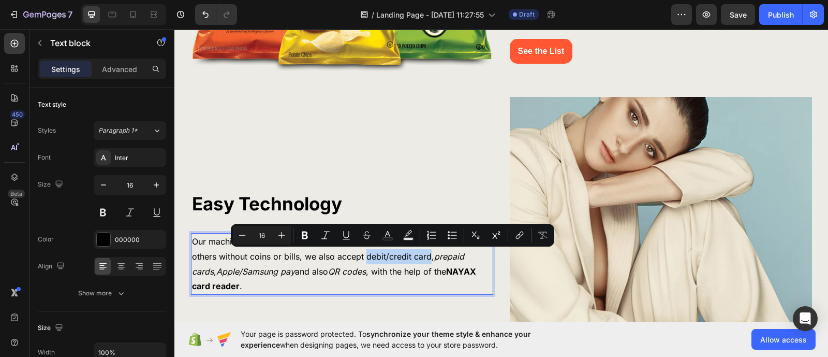
drag, startPoint x: 425, startPoint y: 256, endPoint x: 361, endPoint y: 259, distance: 64.8
click at [361, 259] on p "Our machines accept coins, bills (with the help of note acceptors ). For others…" at bounding box center [342, 264] width 300 height 60
click at [329, 235] on icon "Editor contextual toolbar" at bounding box center [325, 235] width 10 height 10
click at [287, 259] on p "Our machines accept coins, bills (with the help of note acceptors ). For others…" at bounding box center [342, 264] width 300 height 60
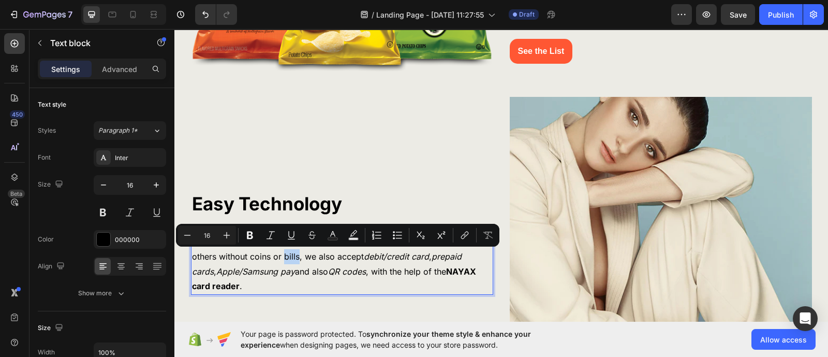
drag, startPoint x: 295, startPoint y: 258, endPoint x: 279, endPoint y: 259, distance: 16.1
click at [279, 259] on p "Our machines accept coins, bills (with the help of note acceptors ). For others…" at bounding box center [342, 264] width 300 height 60
click at [274, 234] on icon "Editor contextual toolbar" at bounding box center [270, 235] width 10 height 10
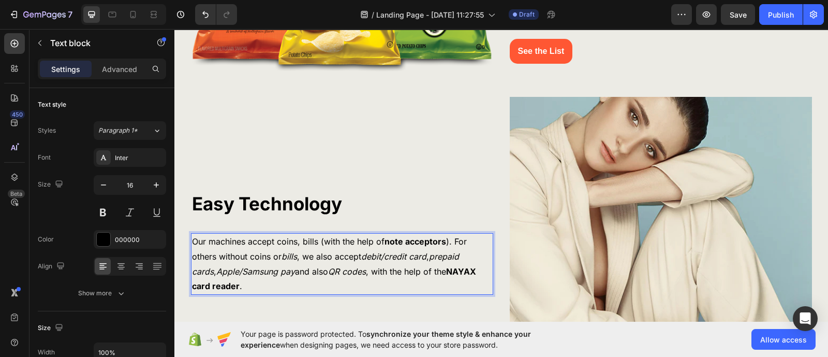
click at [261, 258] on p "Our machines accept coins, bills (with the help of note acceptors ). For others…" at bounding box center [342, 264] width 300 height 60
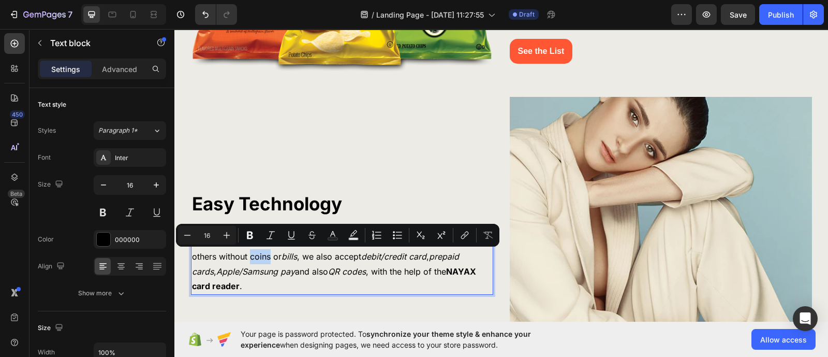
drag, startPoint x: 264, startPoint y: 257, endPoint x: 245, endPoint y: 257, distance: 18.6
click at [245, 257] on p "Our machines accept coins, bills (with the help of note acceptors ). For others…" at bounding box center [342, 264] width 300 height 60
click at [264, 236] on button "Italic" at bounding box center [270, 235] width 19 height 19
click at [273, 256] on p "Our machines accept coins, bills (with the help of note acceptors ). For others…" at bounding box center [342, 264] width 300 height 60
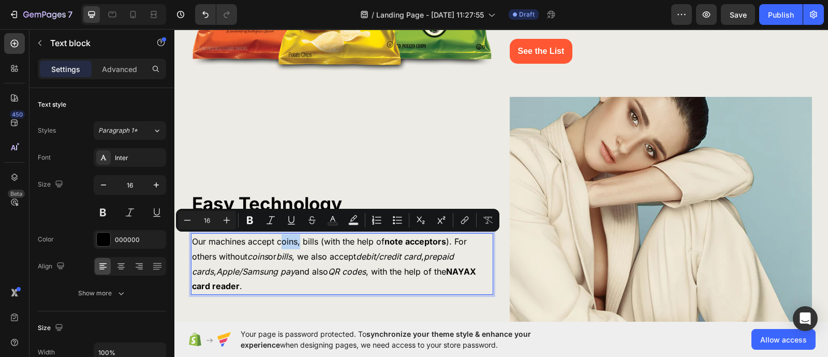
drag, startPoint x: 295, startPoint y: 242, endPoint x: 275, endPoint y: 242, distance: 19.7
click at [275, 242] on p "Our machines accept coins, bills (with the help of note acceptors ). For others…" at bounding box center [342, 264] width 300 height 60
click at [270, 242] on p "Our machines accept coins, bills (with the help of note acceptors ). For others…" at bounding box center [342, 264] width 300 height 60
drag, startPoint x: 272, startPoint y: 242, endPoint x: 292, endPoint y: 244, distance: 20.3
click at [292, 244] on p "Our machines accept coins, bills (with the help of note acceptors ). For others…" at bounding box center [342, 264] width 300 height 60
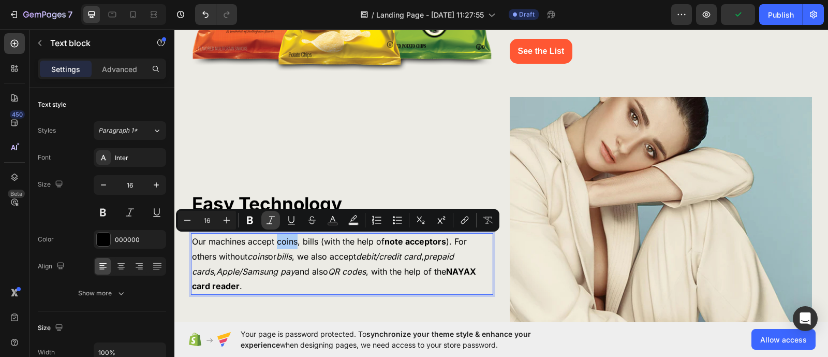
click at [275, 221] on icon "Editor contextual toolbar" at bounding box center [270, 220] width 10 height 10
click at [300, 240] on p "Our machines accept coins , bills (with the help of note acceptors ). For other…" at bounding box center [342, 264] width 300 height 60
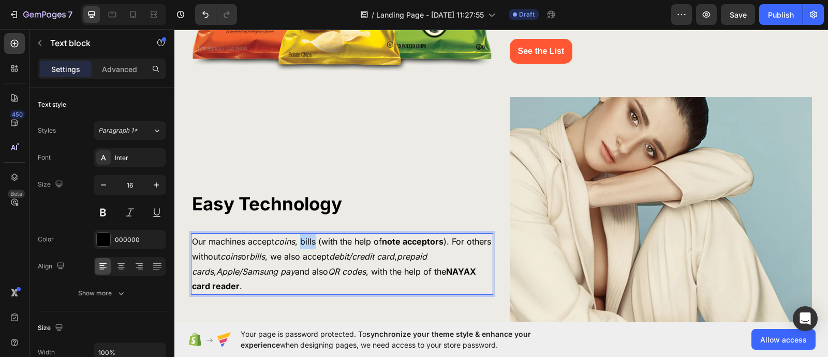
drag, startPoint x: 298, startPoint y: 240, endPoint x: 313, endPoint y: 242, distance: 15.1
click at [313, 242] on p "Our machines accept coins , bills (with the help of note acceptors ). For other…" at bounding box center [342, 264] width 300 height 60
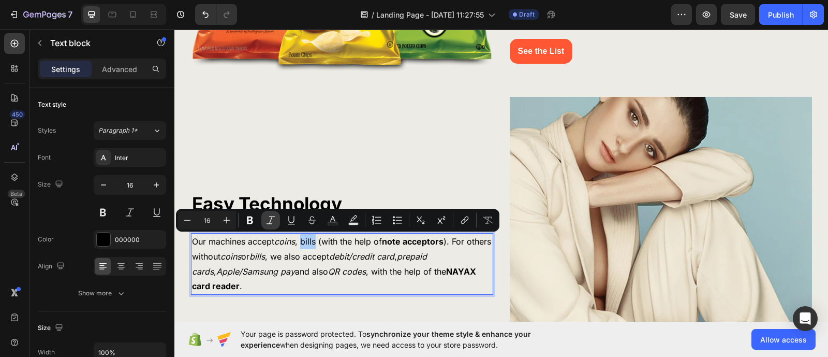
click at [274, 215] on icon "Editor contextual toolbar" at bounding box center [270, 220] width 10 height 10
click at [417, 159] on div "⁠⁠⁠⁠⁠⁠⁠ Easy Technology Heading Our machines accept coins , bills (with the hel…" at bounding box center [342, 248] width 302 height 302
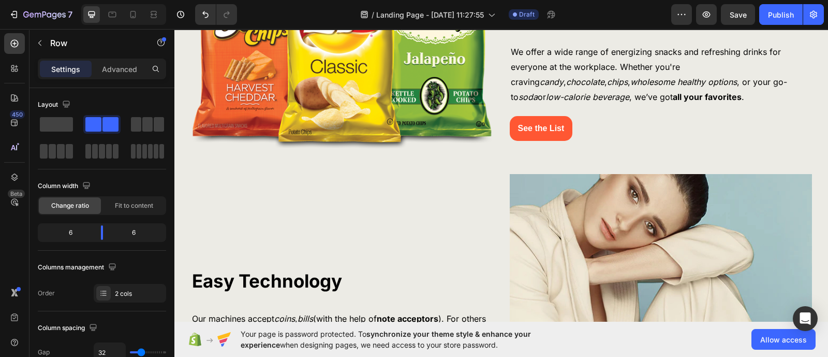
scroll to position [776, 0]
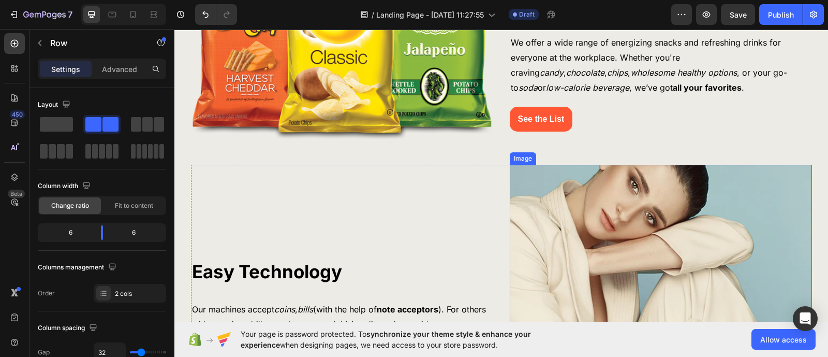
click at [623, 205] on img at bounding box center [661, 316] width 302 height 302
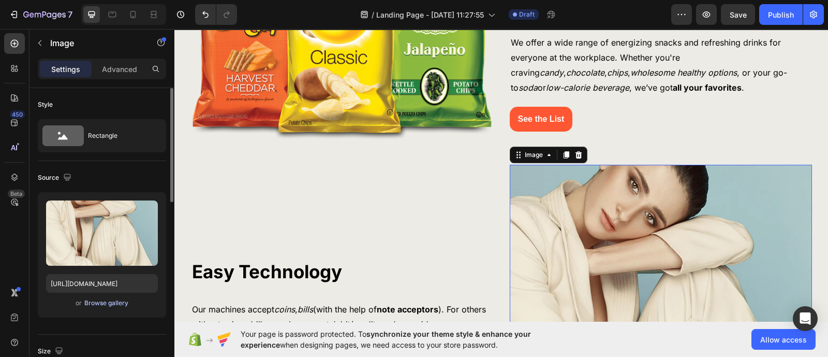
click at [100, 300] on div "Browse gallery" at bounding box center [106, 302] width 44 height 9
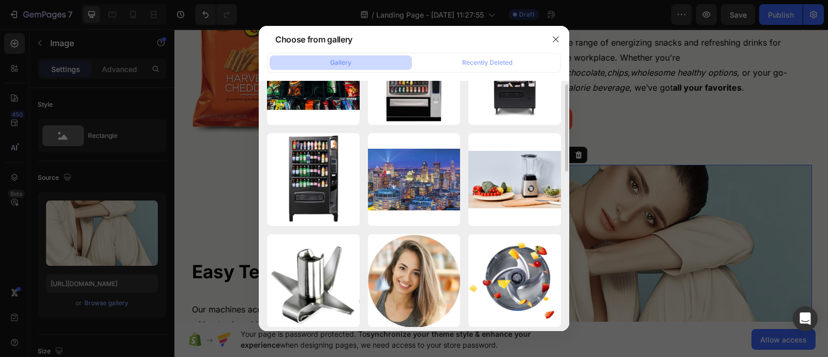
scroll to position [194, 0]
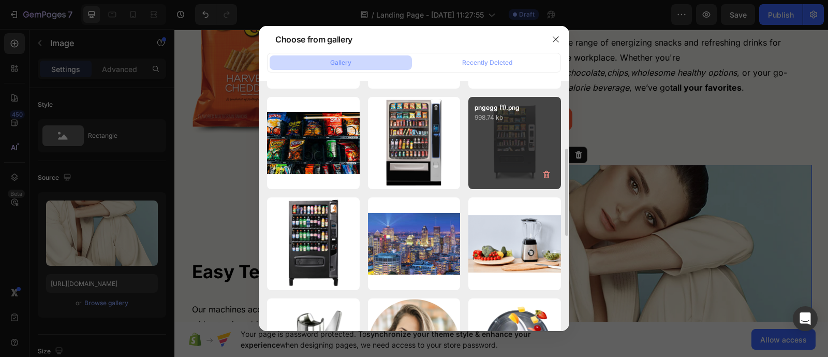
click at [498, 156] on div "pngegg (1).png 998.74 kb" at bounding box center [514, 143] width 93 height 93
type input "https://cdn.shopify.com/s/files/1/0768/0271/9981/files/gempages_581585180947382…"
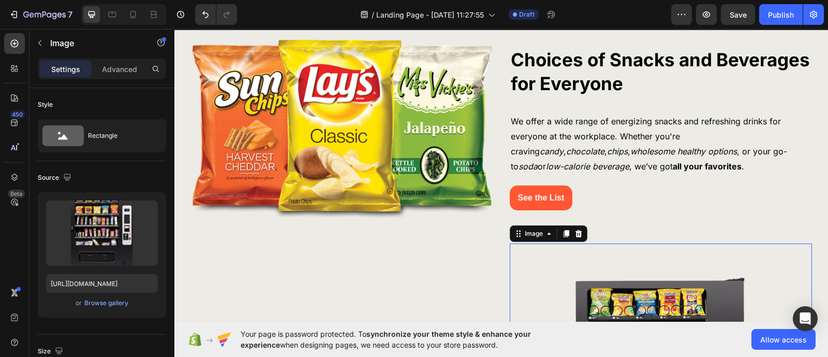
scroll to position [582, 0]
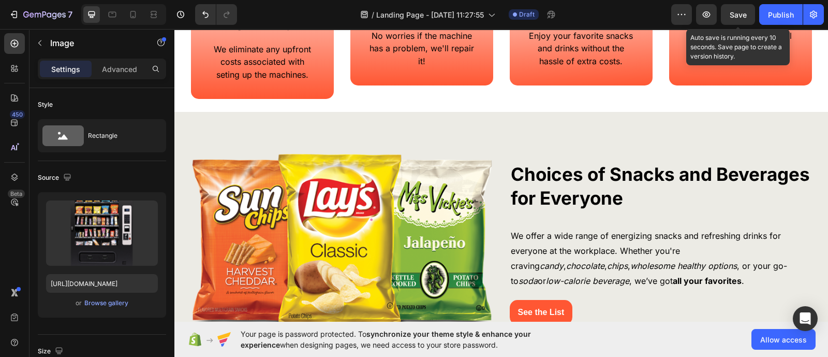
click at [731, 18] on span "Save" at bounding box center [738, 14] width 17 height 9
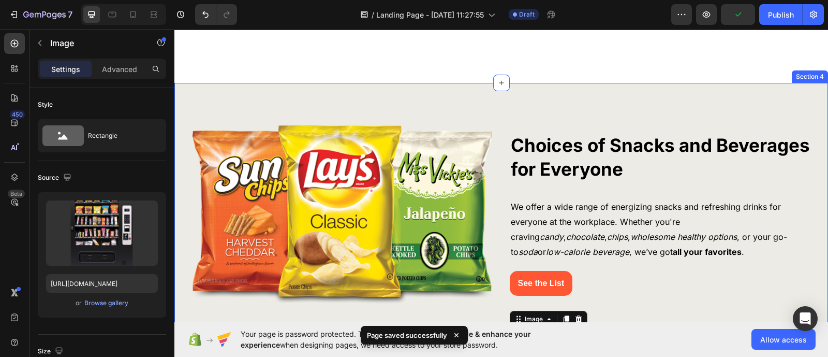
scroll to position [712, 0]
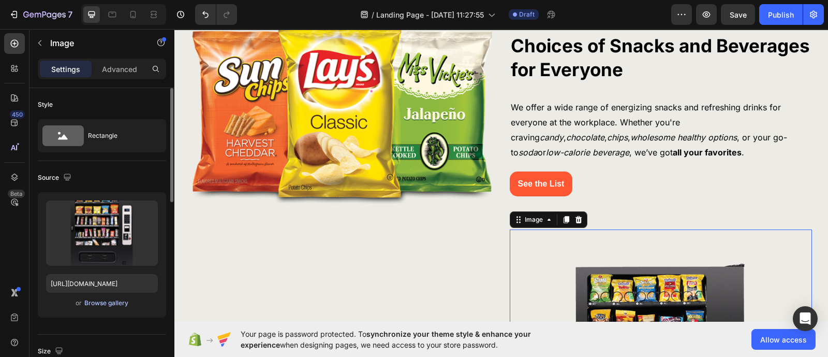
click at [110, 302] on div "Browse gallery" at bounding box center [106, 302] width 44 height 9
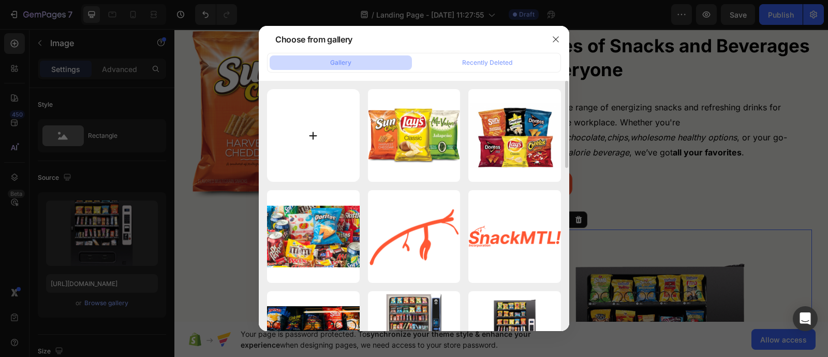
click at [298, 152] on input "file" at bounding box center [313, 135] width 93 height 93
type input "C:\fakepath\The-Vpos-Touch-product.webp"
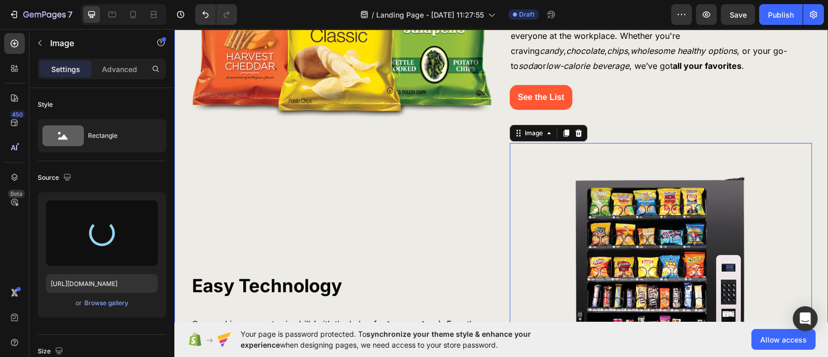
scroll to position [776, 0]
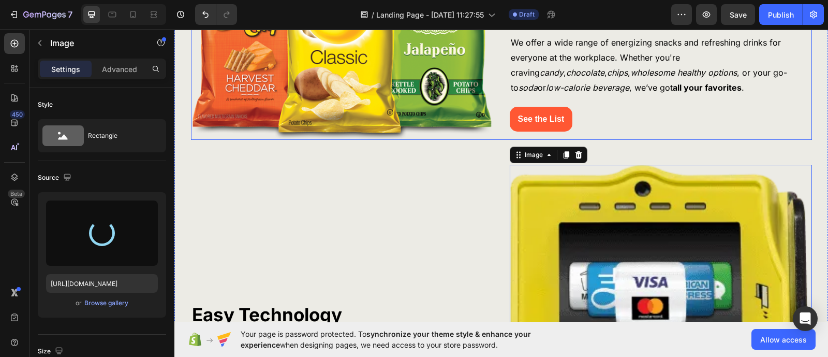
type input "https://cdn.shopify.com/s/files/1/0768/0271/9981/files/gempages_581585180947382…"
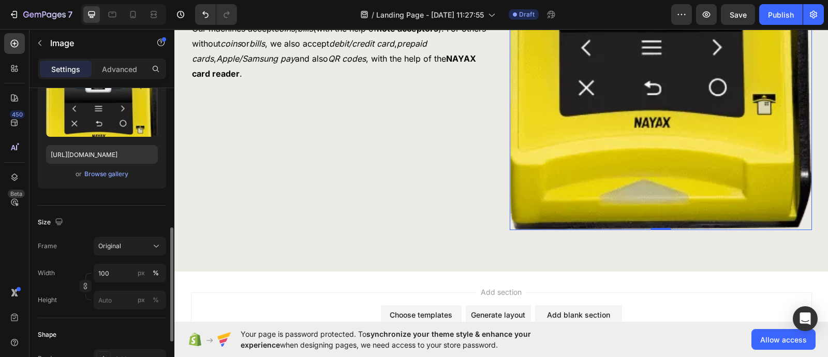
scroll to position [194, 0]
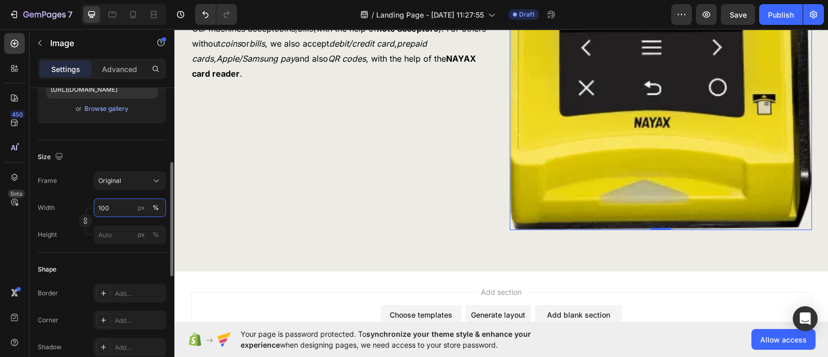
click at [123, 211] on input "100" at bounding box center [130, 207] width 72 height 19
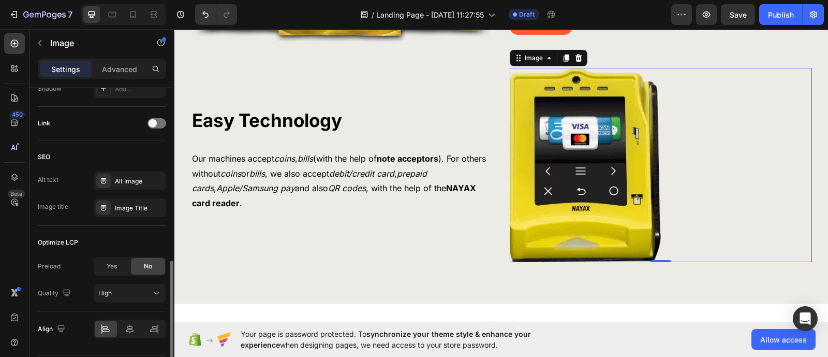
scroll to position [482, 0]
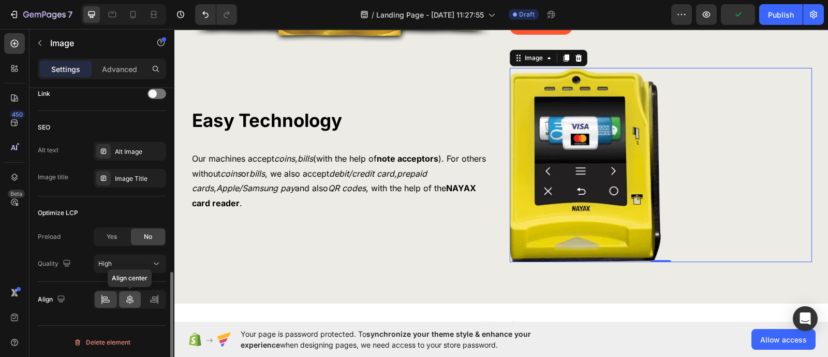
click at [125, 294] on icon at bounding box center [130, 299] width 10 height 10
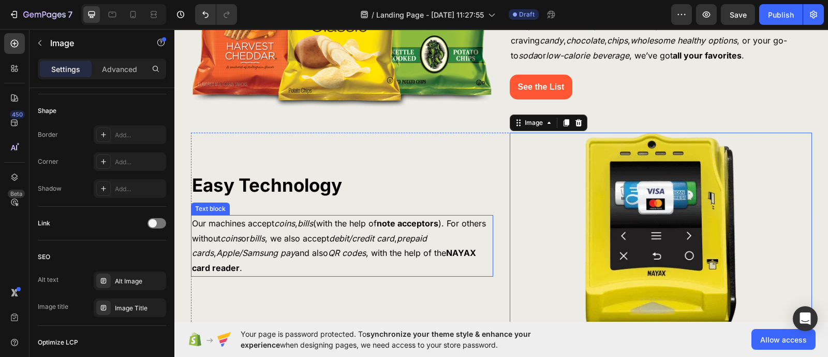
scroll to position [873, 0]
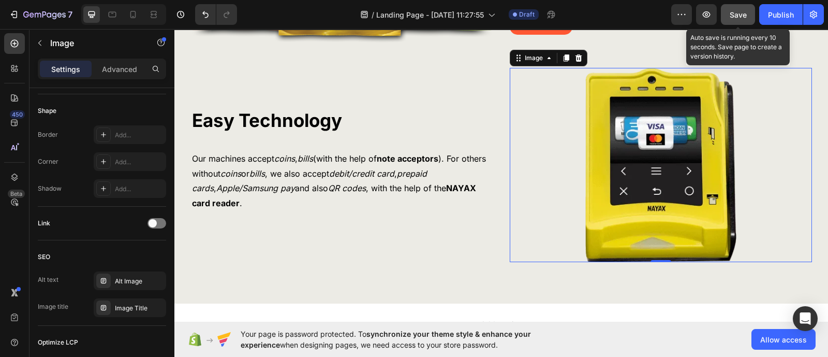
click at [735, 17] on button "Save" at bounding box center [738, 14] width 34 height 21
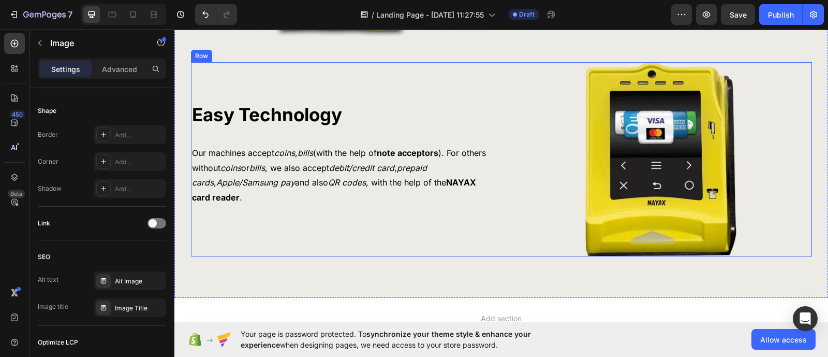
scroll to position [905, 0]
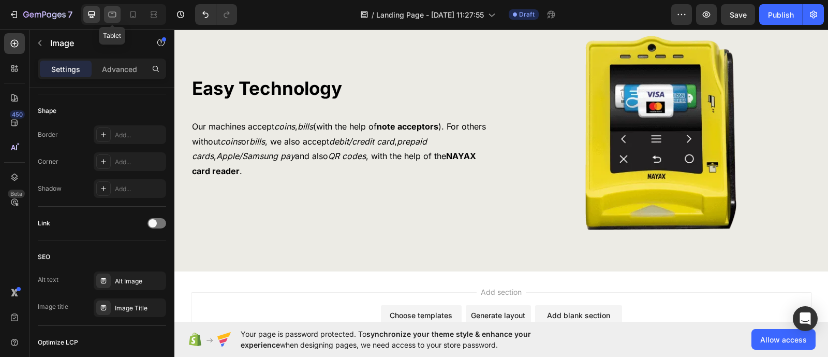
click at [117, 16] on div at bounding box center [112, 14] width 17 height 17
type input "100"
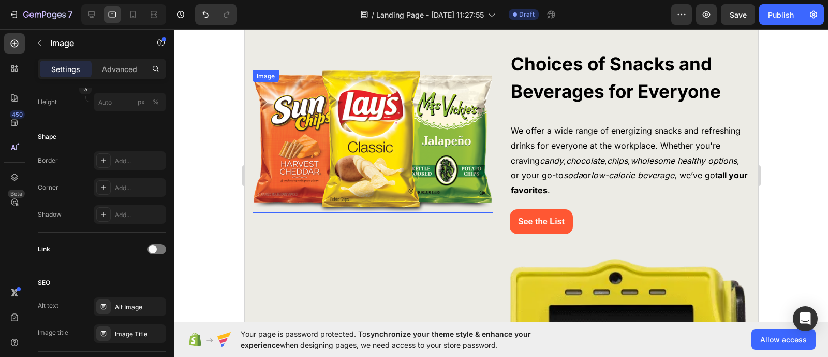
scroll to position [655, 0]
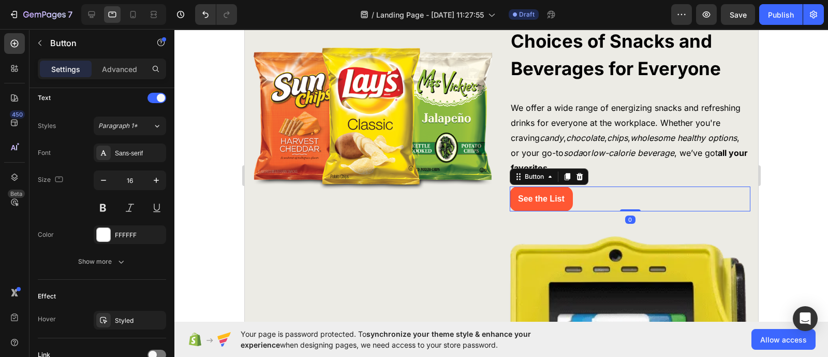
scroll to position [0, 0]
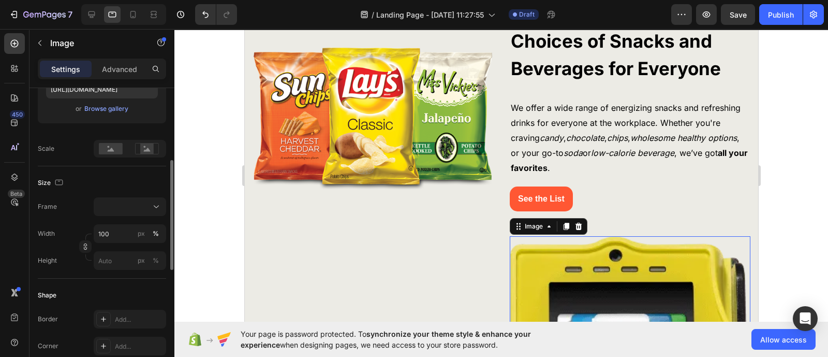
scroll to position [258, 0]
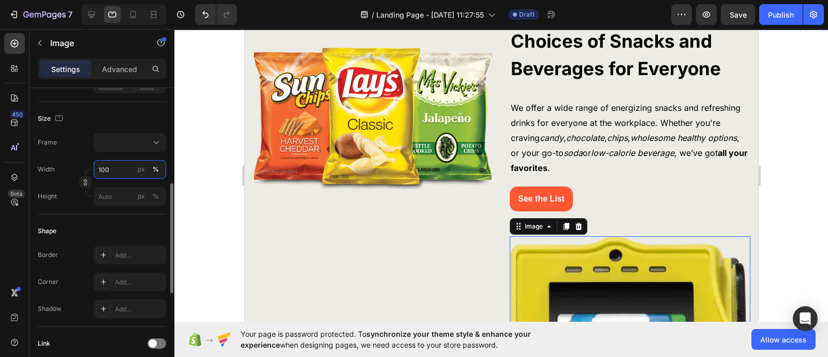
click at [117, 167] on input "100" at bounding box center [130, 169] width 72 height 19
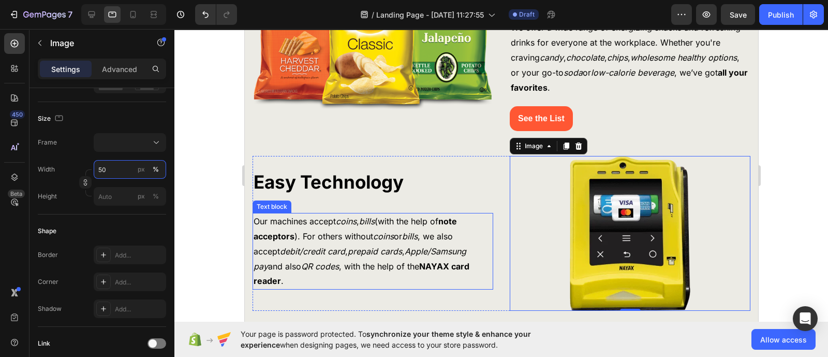
scroll to position [1078, 0]
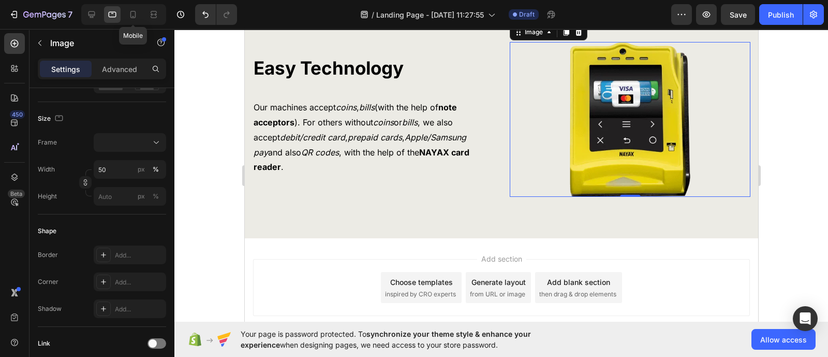
click at [130, 19] on icon at bounding box center [133, 14] width 10 height 10
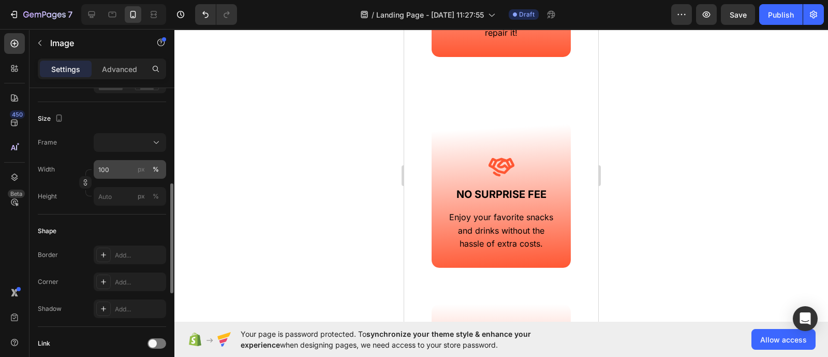
scroll to position [1128, 0]
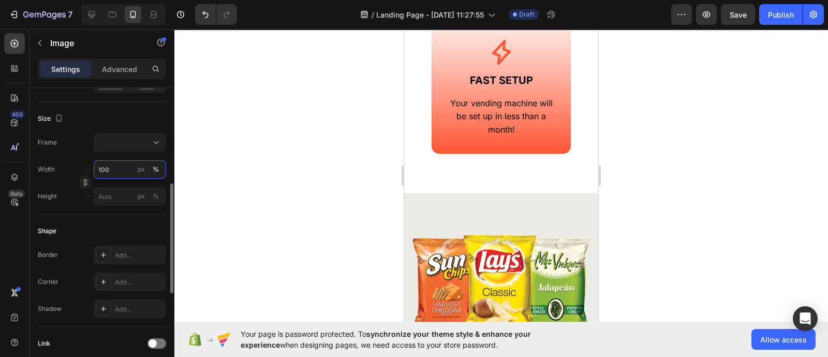
click at [121, 167] on input "100" at bounding box center [130, 169] width 72 height 19
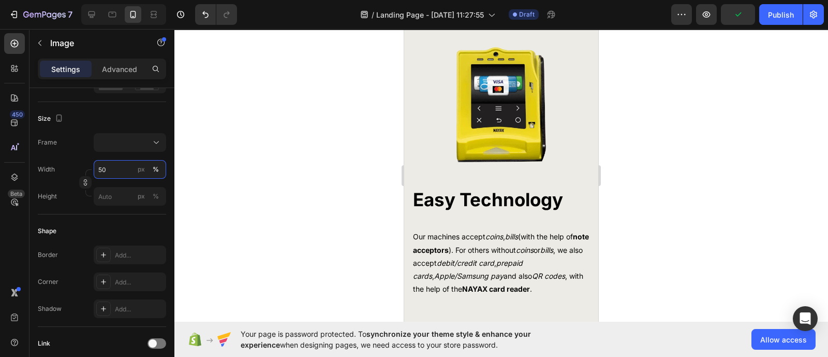
scroll to position [1710, 0]
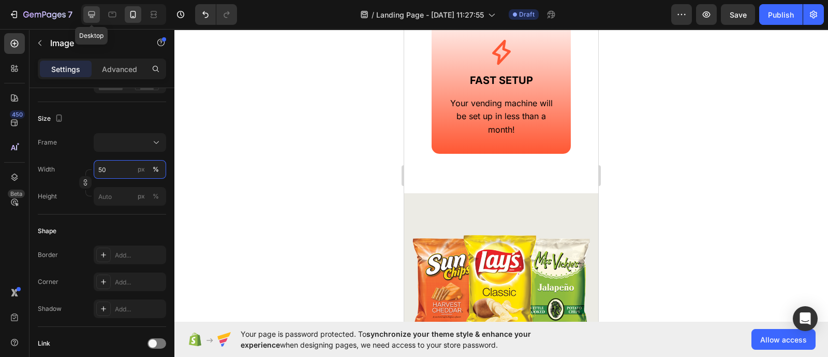
type input "50"
click at [94, 9] on icon at bounding box center [91, 14] width 10 height 10
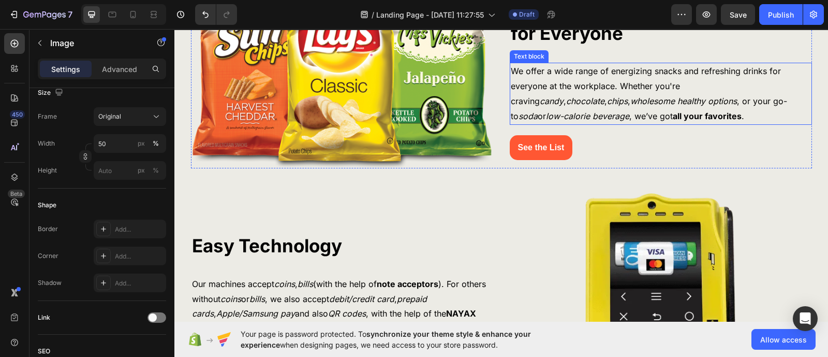
scroll to position [746, 0]
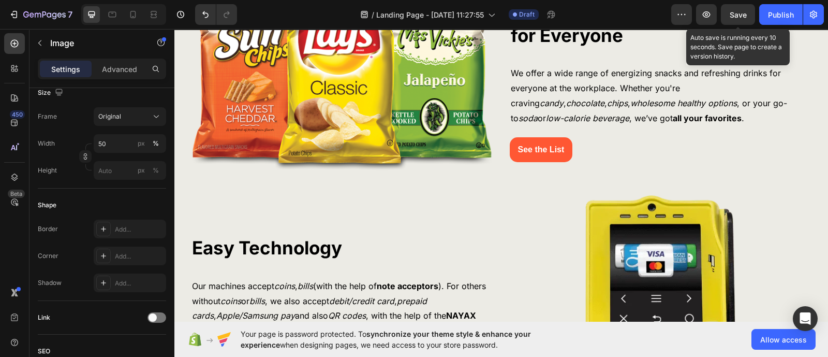
click at [733, 13] on span "Save" at bounding box center [738, 14] width 17 height 9
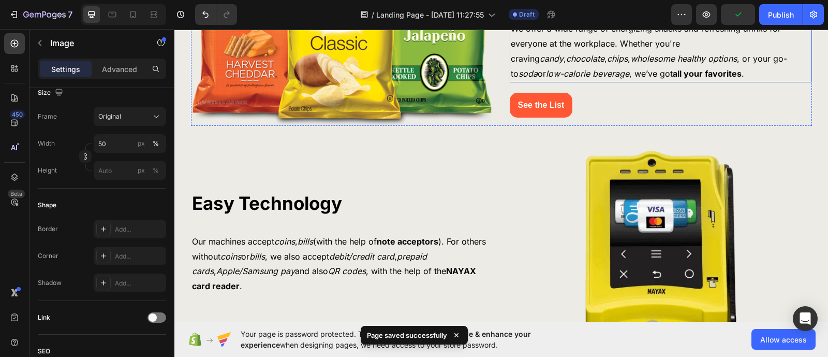
scroll to position [810, 0]
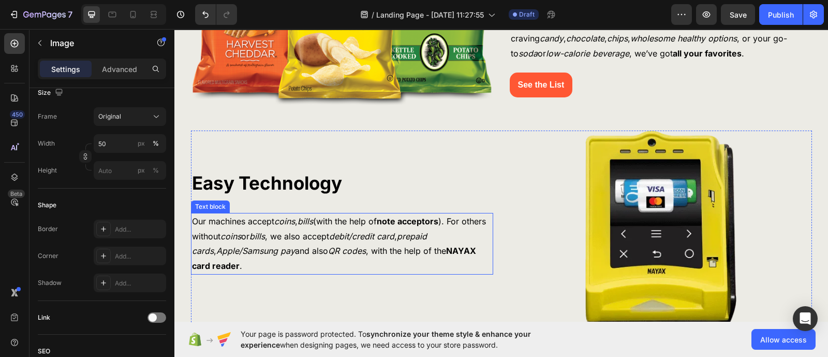
click at [284, 221] on icon "coins" at bounding box center [284, 221] width 21 height 10
click at [284, 220] on icon "coins" at bounding box center [284, 221] width 21 height 10
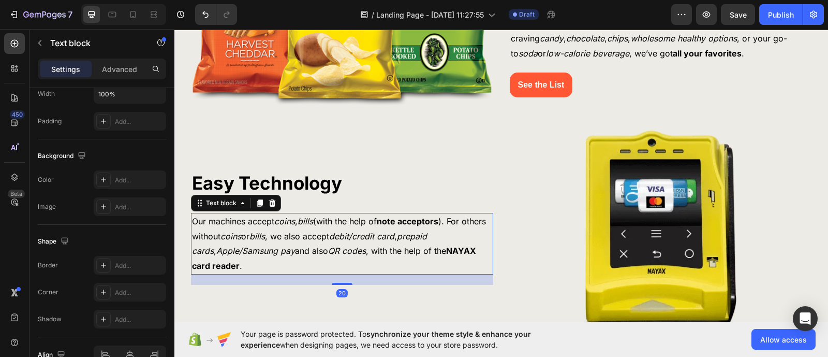
click at [284, 220] on icon "coins" at bounding box center [284, 221] width 21 height 10
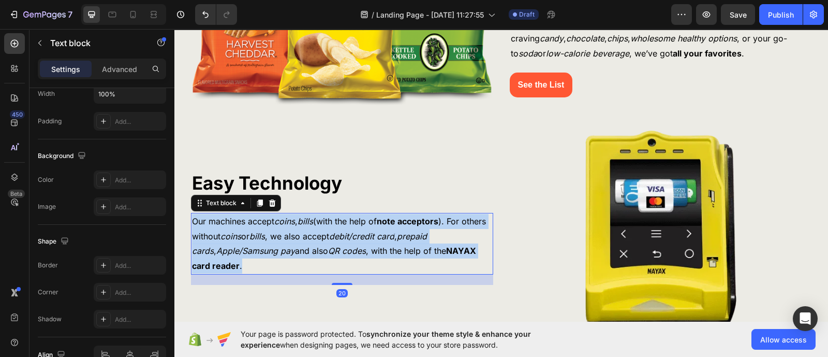
scroll to position [0, 0]
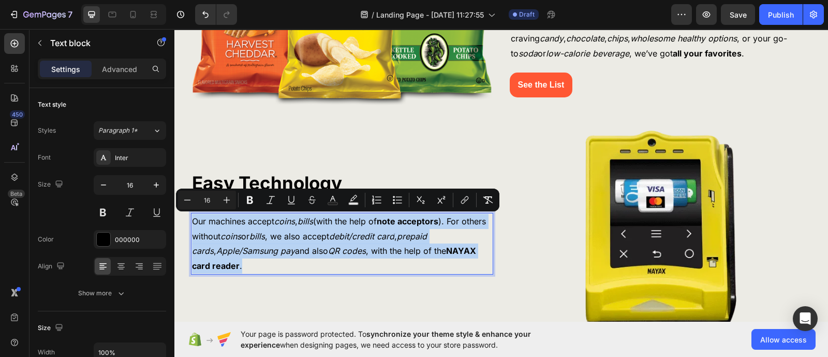
copy p "Our machines accept coins , bills (with the help of note acceptors ). For other…"
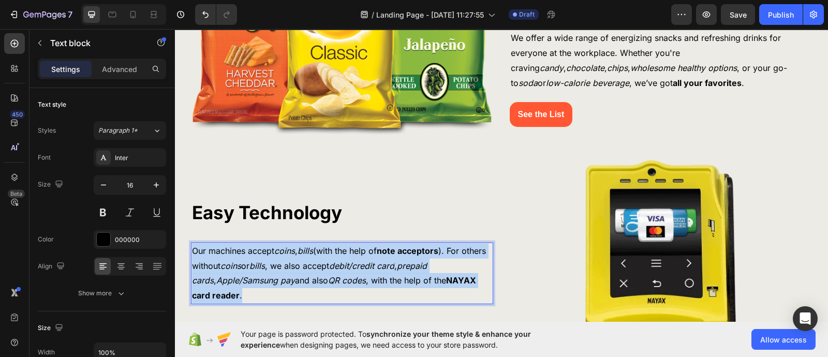
scroll to position [616, 0]
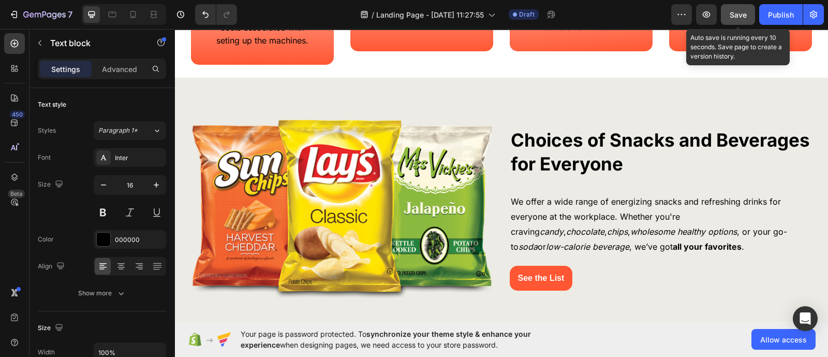
click at [733, 21] on button "Save" at bounding box center [738, 14] width 34 height 21
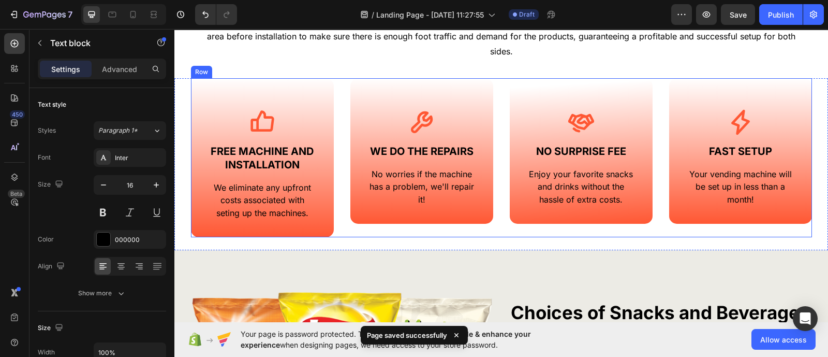
scroll to position [552, 0]
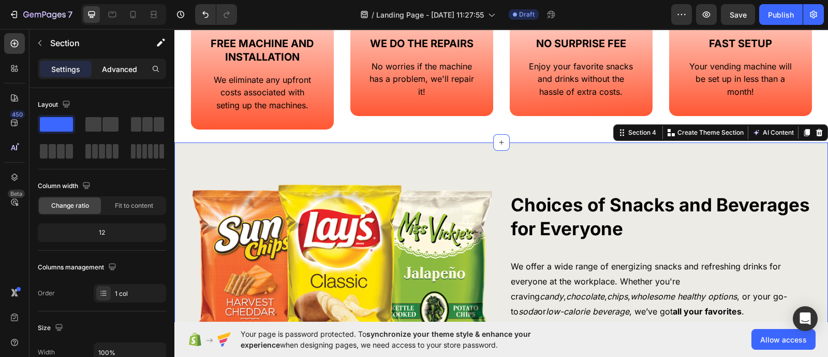
click at [120, 68] on p "Advanced" at bounding box center [119, 69] width 35 height 11
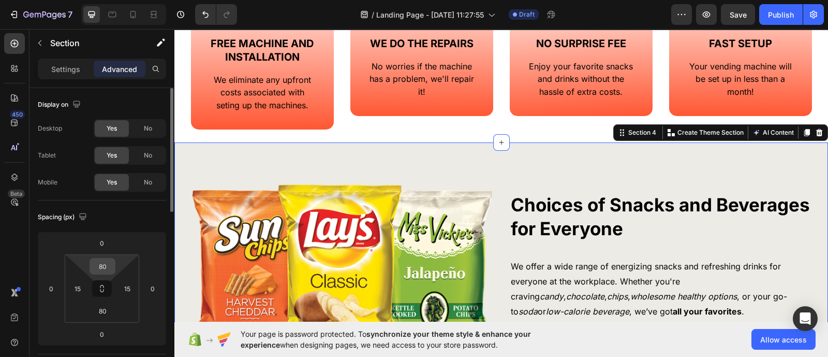
click at [111, 262] on input "80" at bounding box center [102, 266] width 21 height 16
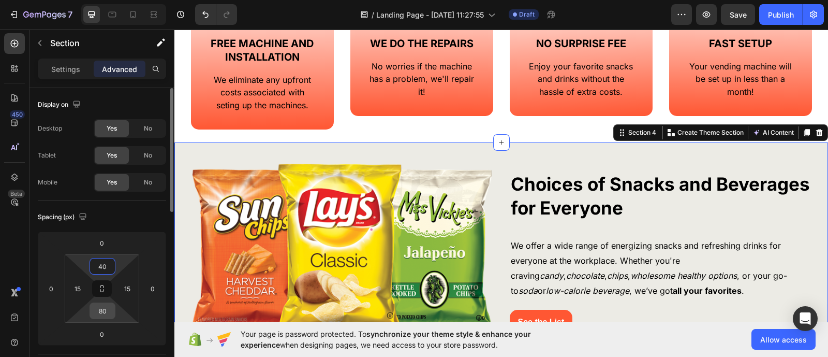
type input "40"
click at [106, 312] on input "80" at bounding box center [102, 311] width 21 height 16
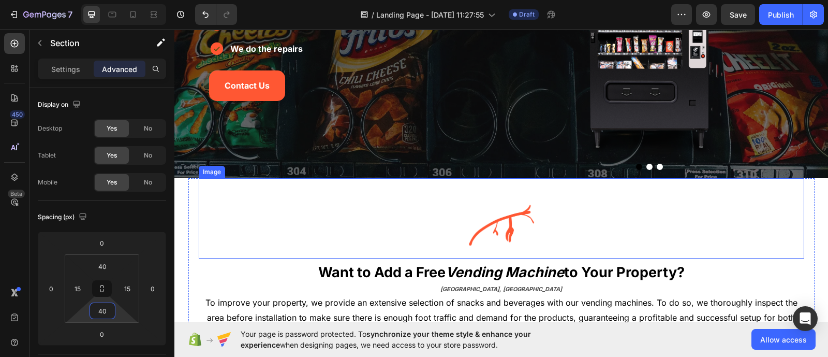
scroll to position [204, 0]
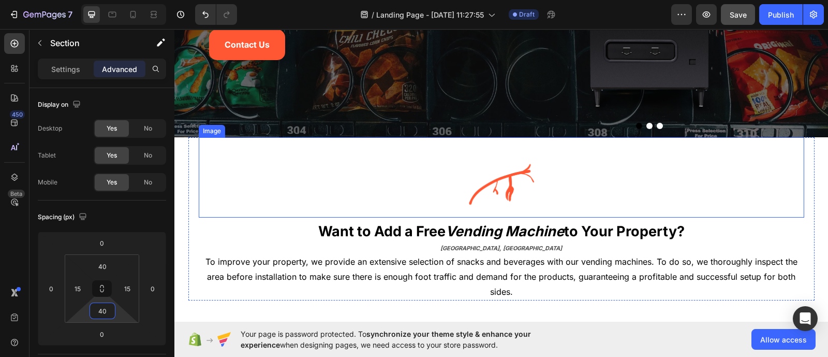
type input "40"
click at [735, 9] on div "Save" at bounding box center [738, 14] width 17 height 11
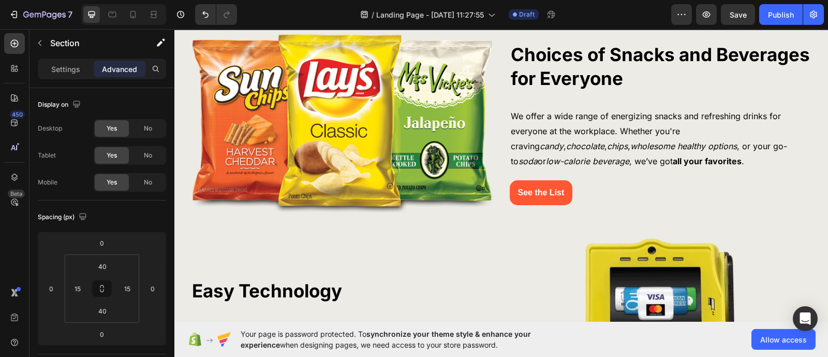
scroll to position [552, 0]
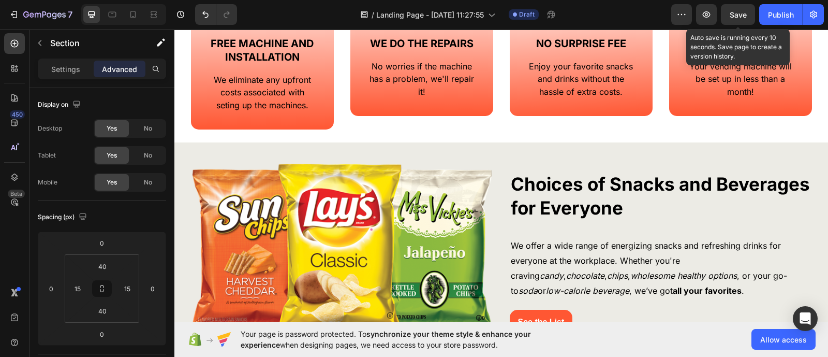
click at [733, 18] on span "Save" at bounding box center [738, 14] width 17 height 9
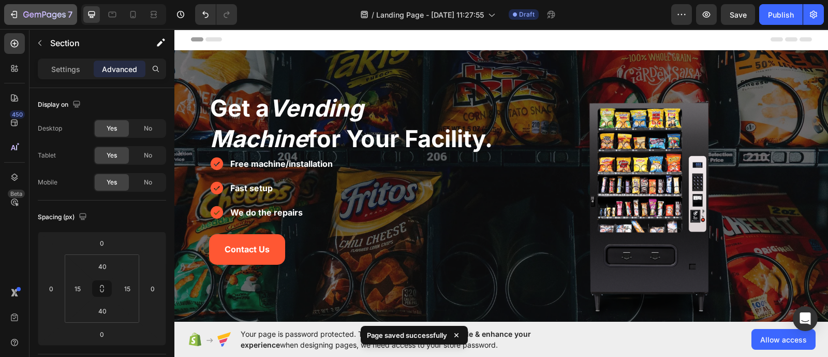
scroll to position [194, 0]
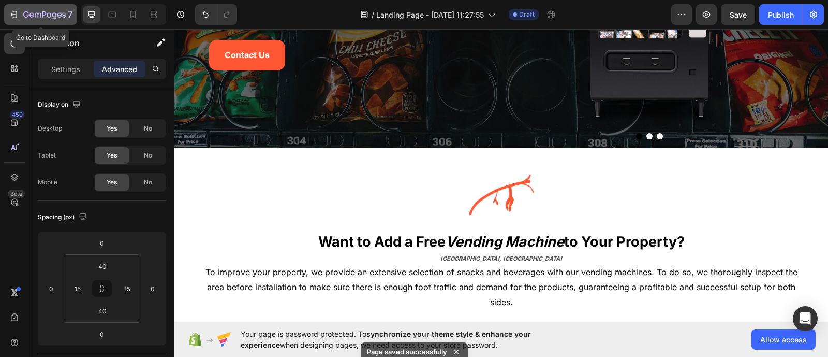
click at [40, 16] on icon "button" at bounding box center [44, 15] width 42 height 9
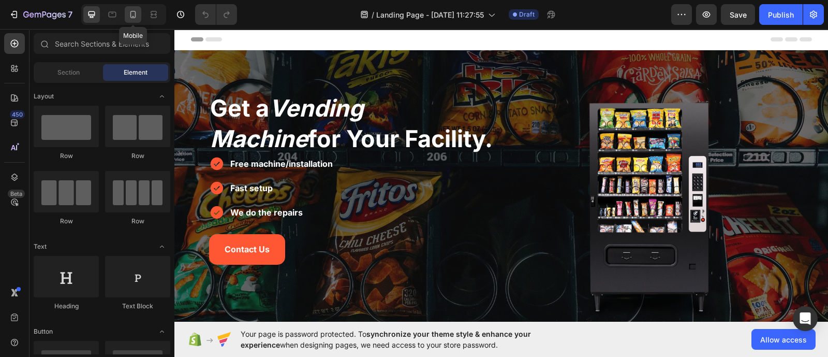
click at [136, 13] on icon at bounding box center [133, 14] width 10 height 10
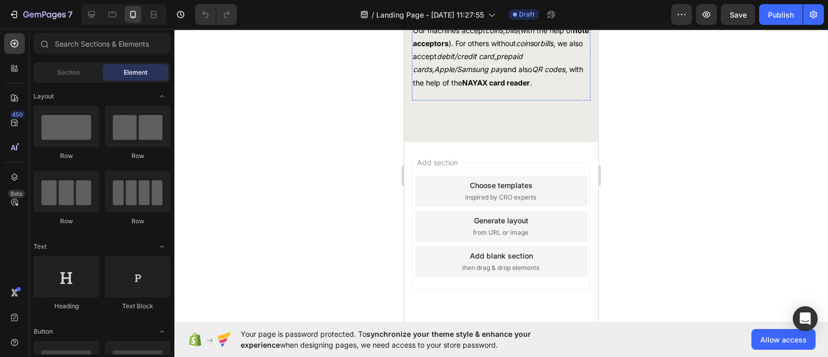
scroll to position [2135, 0]
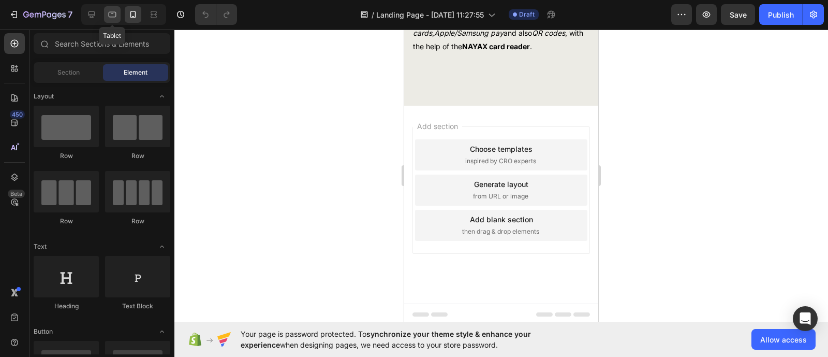
click at [108, 14] on icon at bounding box center [112, 14] width 10 height 10
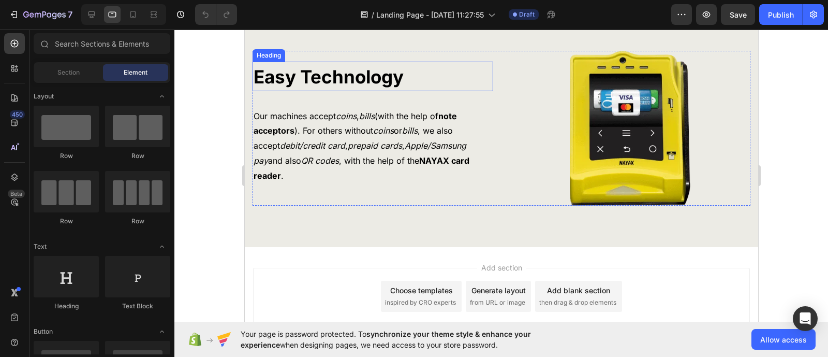
scroll to position [1275, 0]
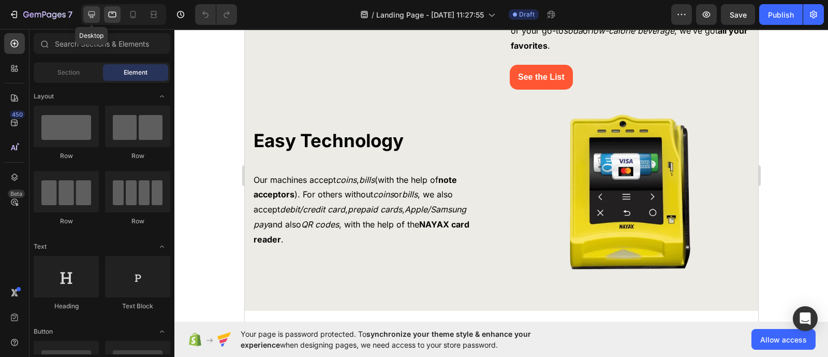
click at [96, 11] on icon at bounding box center [91, 14] width 10 height 10
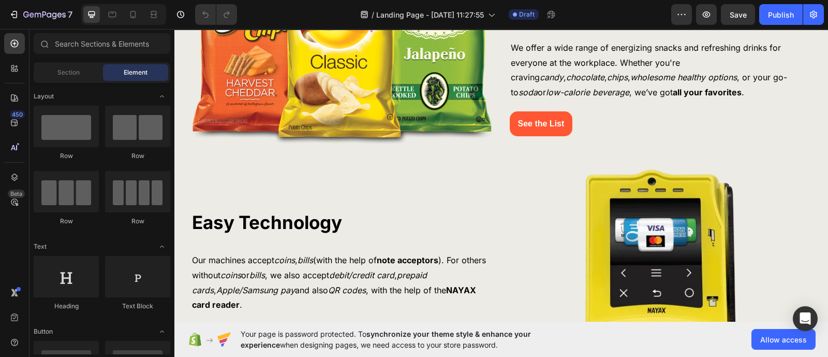
scroll to position [1012, 0]
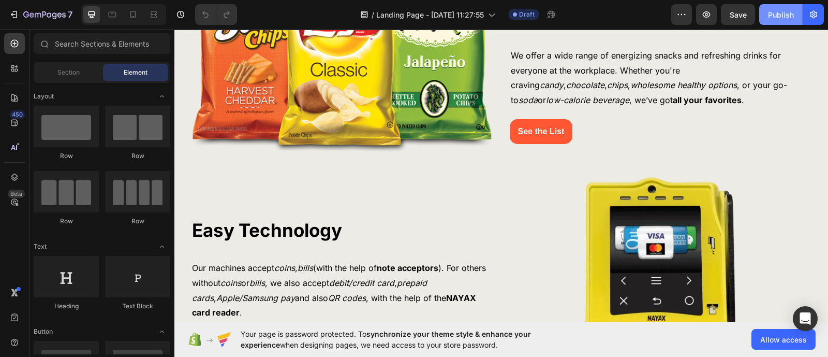
click at [791, 22] on button "Publish" at bounding box center [780, 14] width 43 height 21
click at [779, 344] on span "Allow access" at bounding box center [783, 339] width 47 height 11
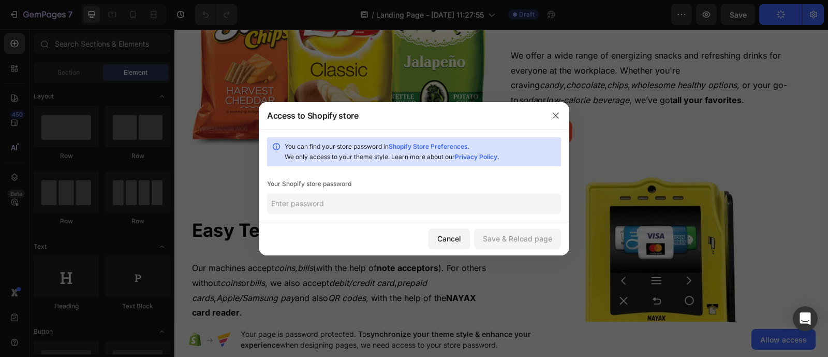
click at [431, 204] on input "text" at bounding box center [414, 203] width 294 height 21
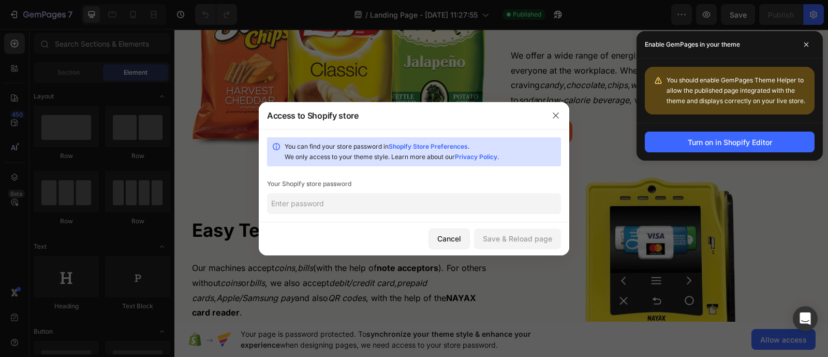
click at [386, 211] on input "text" at bounding box center [414, 203] width 294 height 21
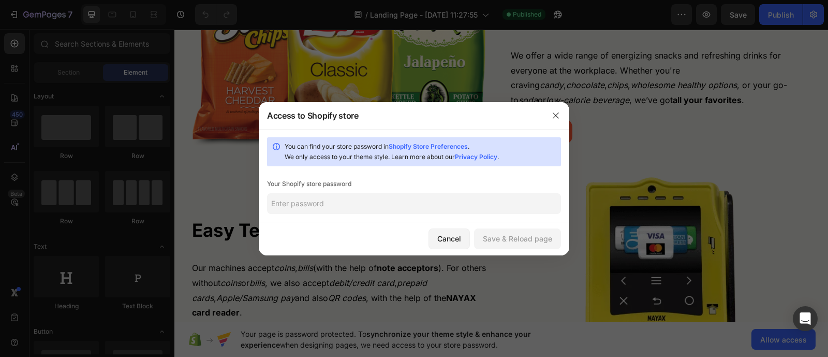
paste input "1gn8et-yd"
click at [516, 235] on div "Save & Reload page" at bounding box center [517, 238] width 69 height 11
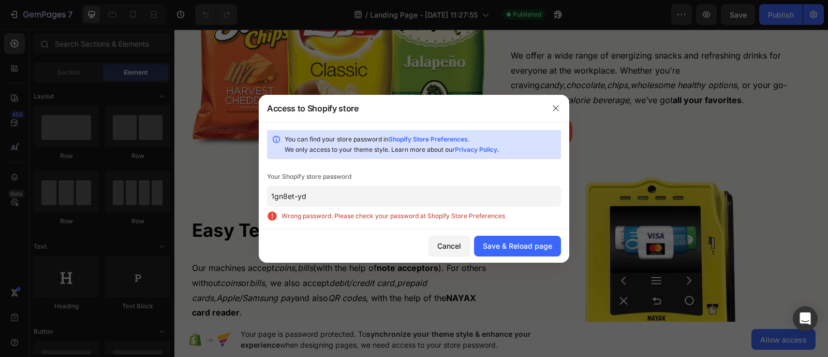
click at [383, 190] on input "1gn8et-yd" at bounding box center [414, 196] width 294 height 21
paste input "yawcau"
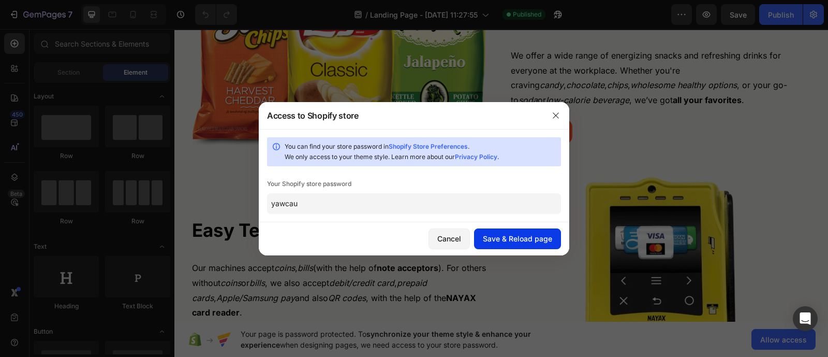
type input "yawcau"
click at [513, 235] on div "Save & Reload page" at bounding box center [517, 238] width 69 height 11
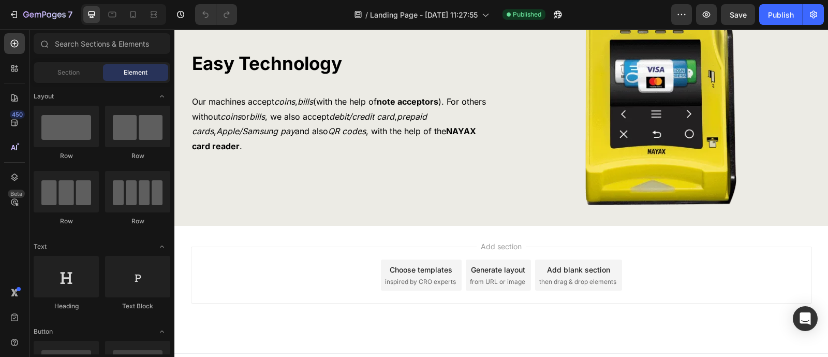
scroll to position [911, 0]
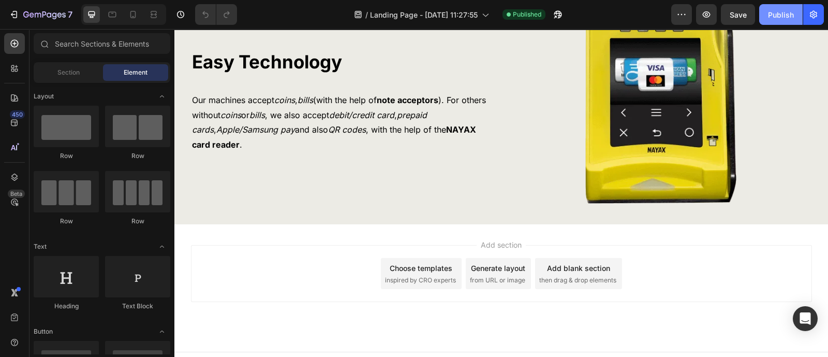
click at [785, 17] on div "Publish" at bounding box center [781, 14] width 26 height 11
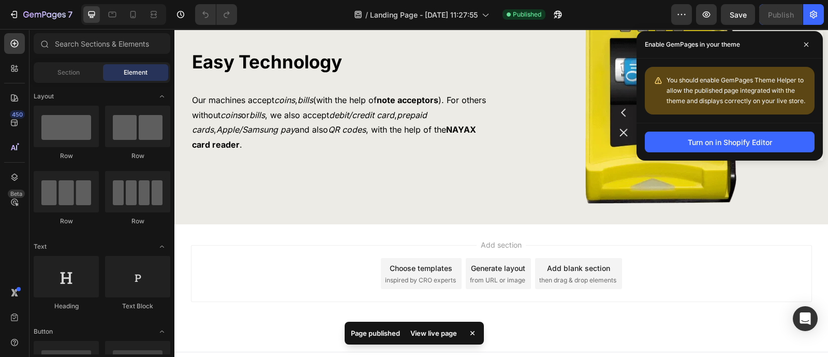
click at [435, 334] on div "View live page" at bounding box center [433, 332] width 59 height 14
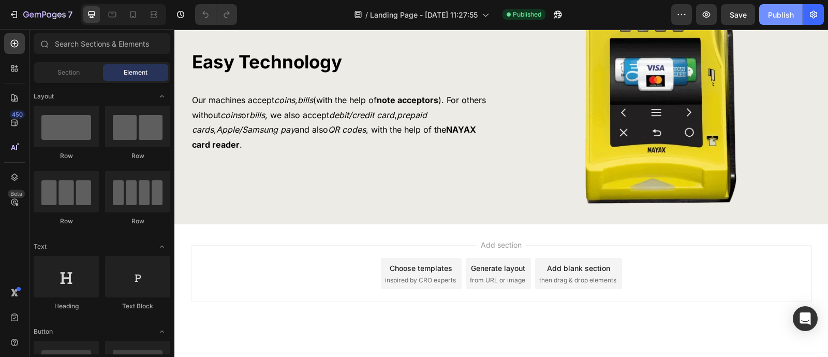
click at [773, 18] on div "Publish" at bounding box center [781, 14] width 26 height 11
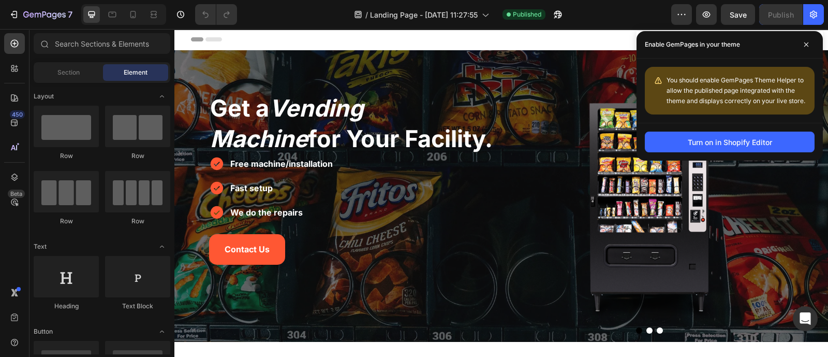
scroll to position [0, 0]
click at [805, 42] on icon at bounding box center [806, 44] width 5 height 5
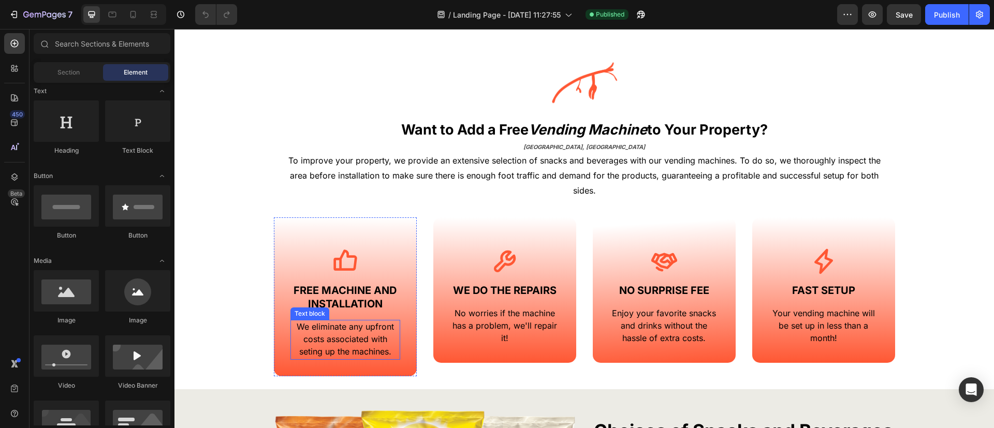
scroll to position [223, 0]
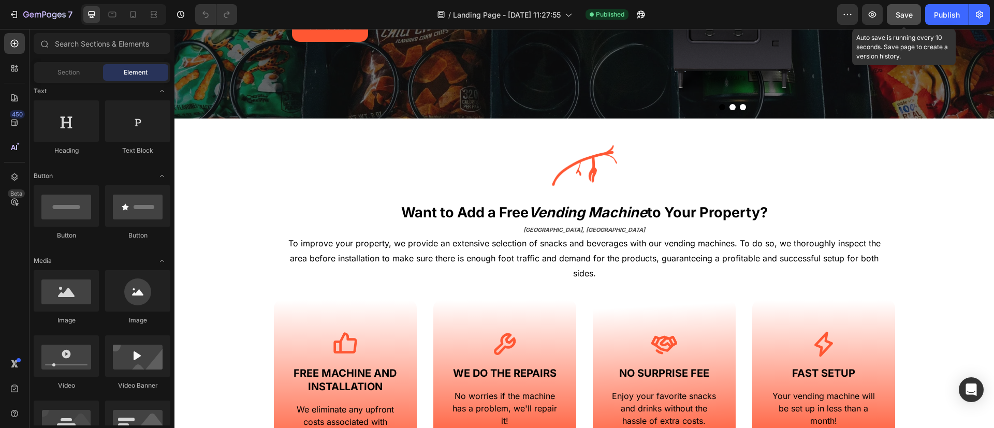
click at [827, 11] on span "Save" at bounding box center [903, 14] width 17 height 9
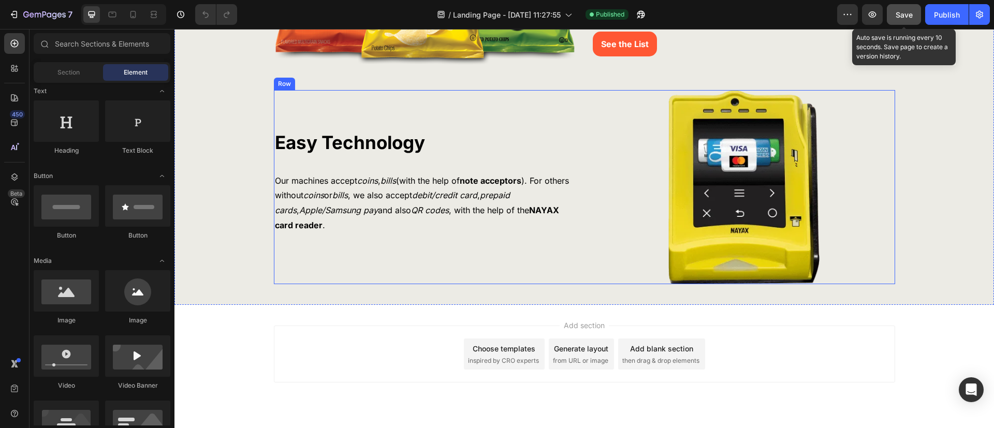
scroll to position [854, 0]
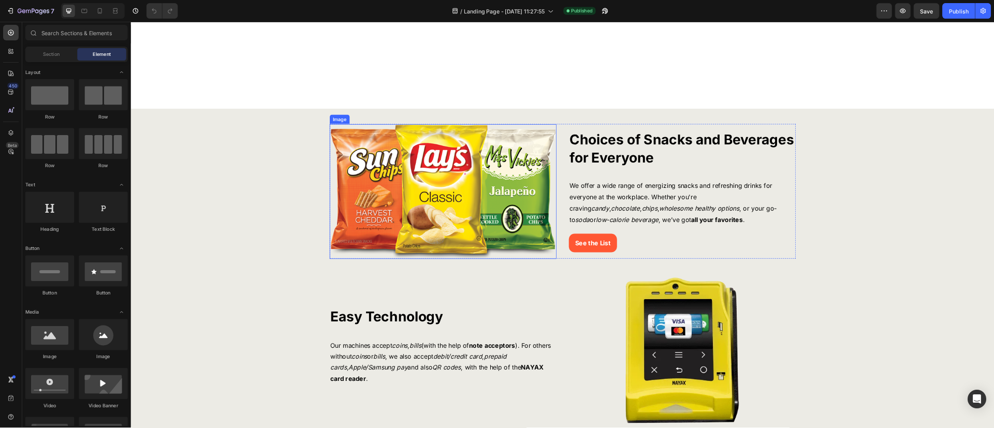
scroll to position [713, 0]
